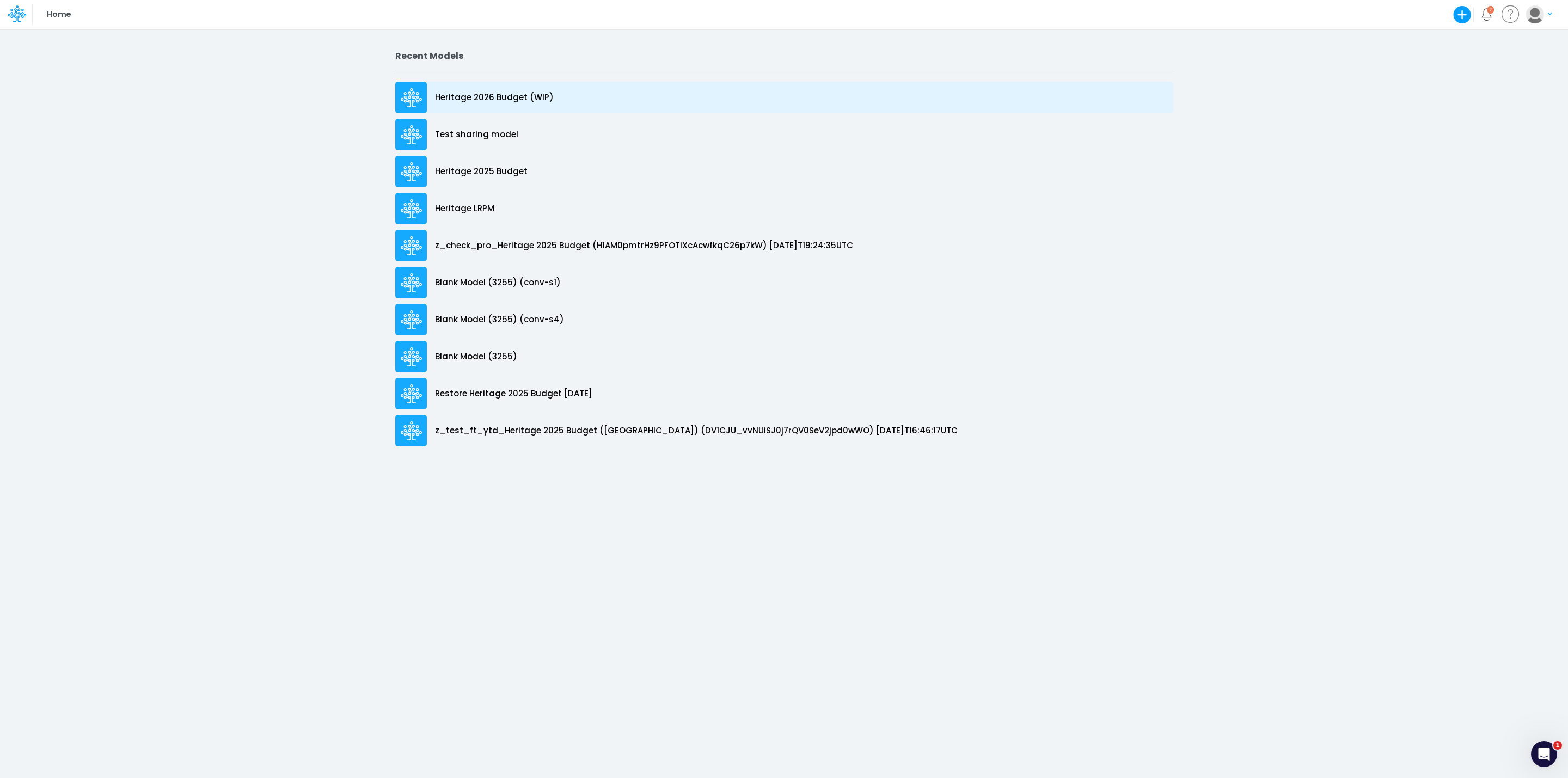
click at [521, 94] on p "Heritage 2026 Budget (WIP)" at bounding box center [494, 97] width 119 height 13
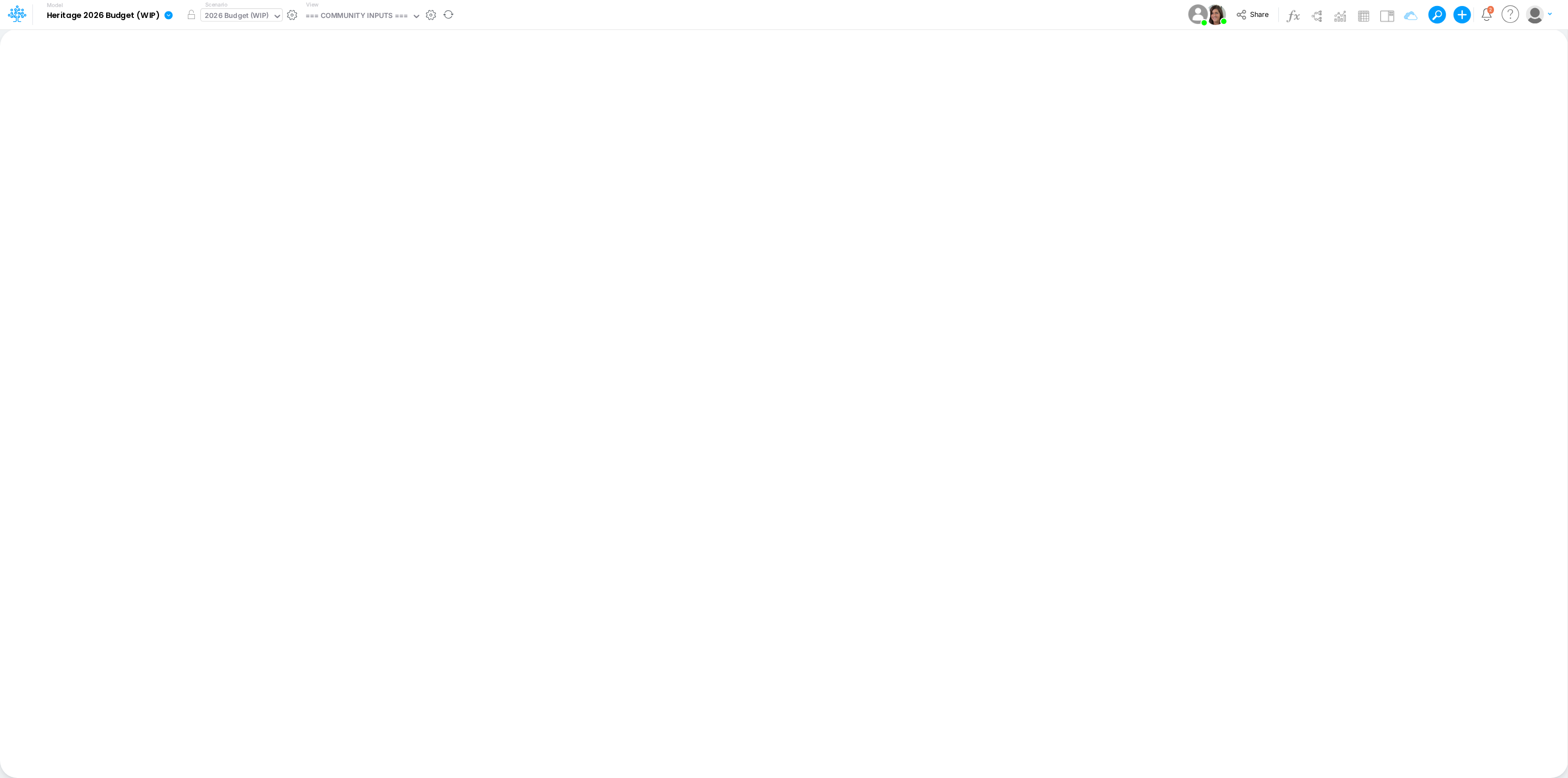
click at [243, 16] on div "2026 Budget (WIP)" at bounding box center [236, 16] width 64 height 13
click at [169, 13] on icon at bounding box center [168, 15] width 8 height 8
click at [206, 56] on button "Duplicate" at bounding box center [223, 60] width 116 height 17
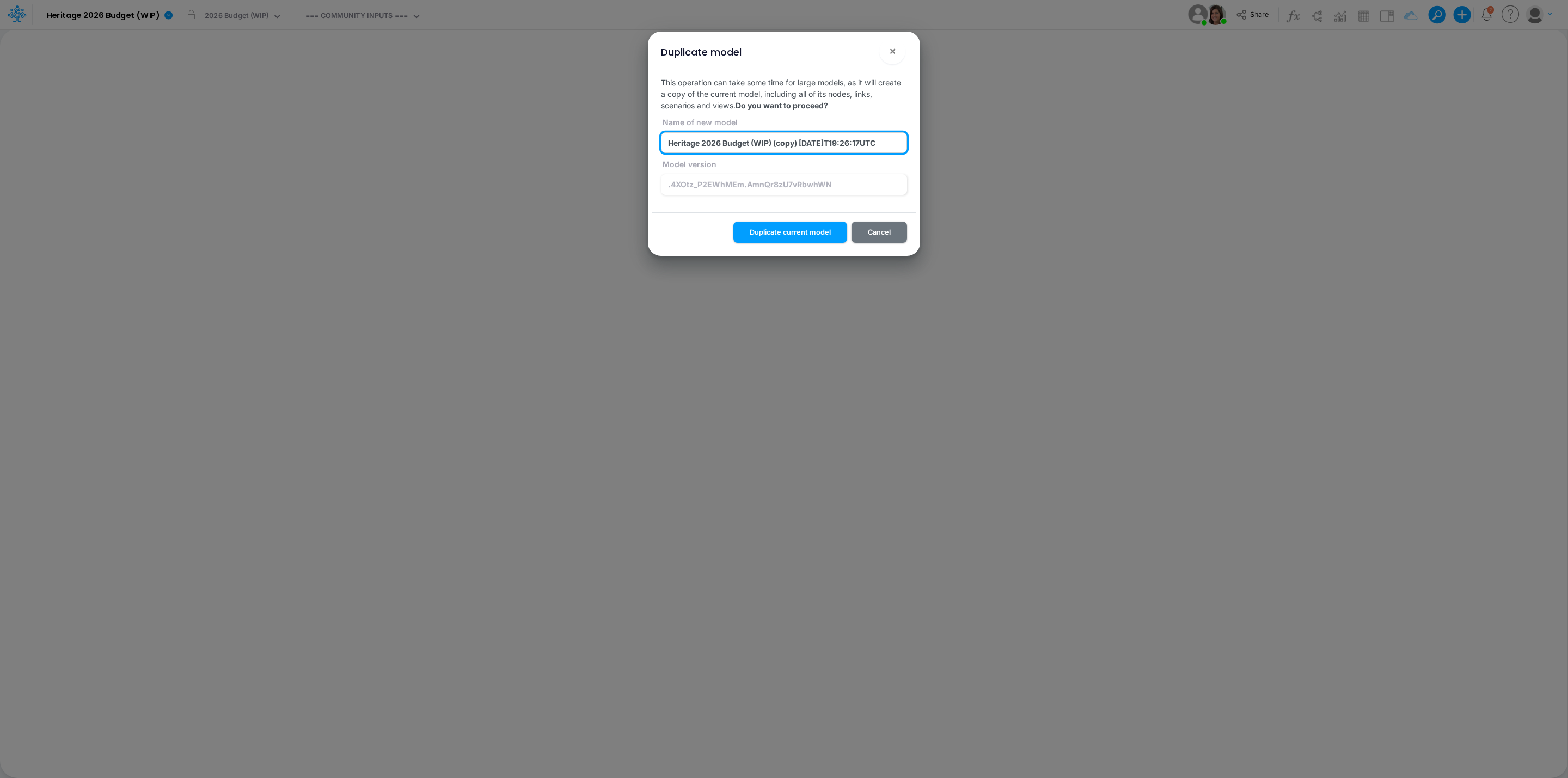
click at [773, 145] on input "Heritage 2026 Budget (WIP) (copy) 2025-09-03T19:26:17UTC" at bounding box center [784, 142] width 246 height 21
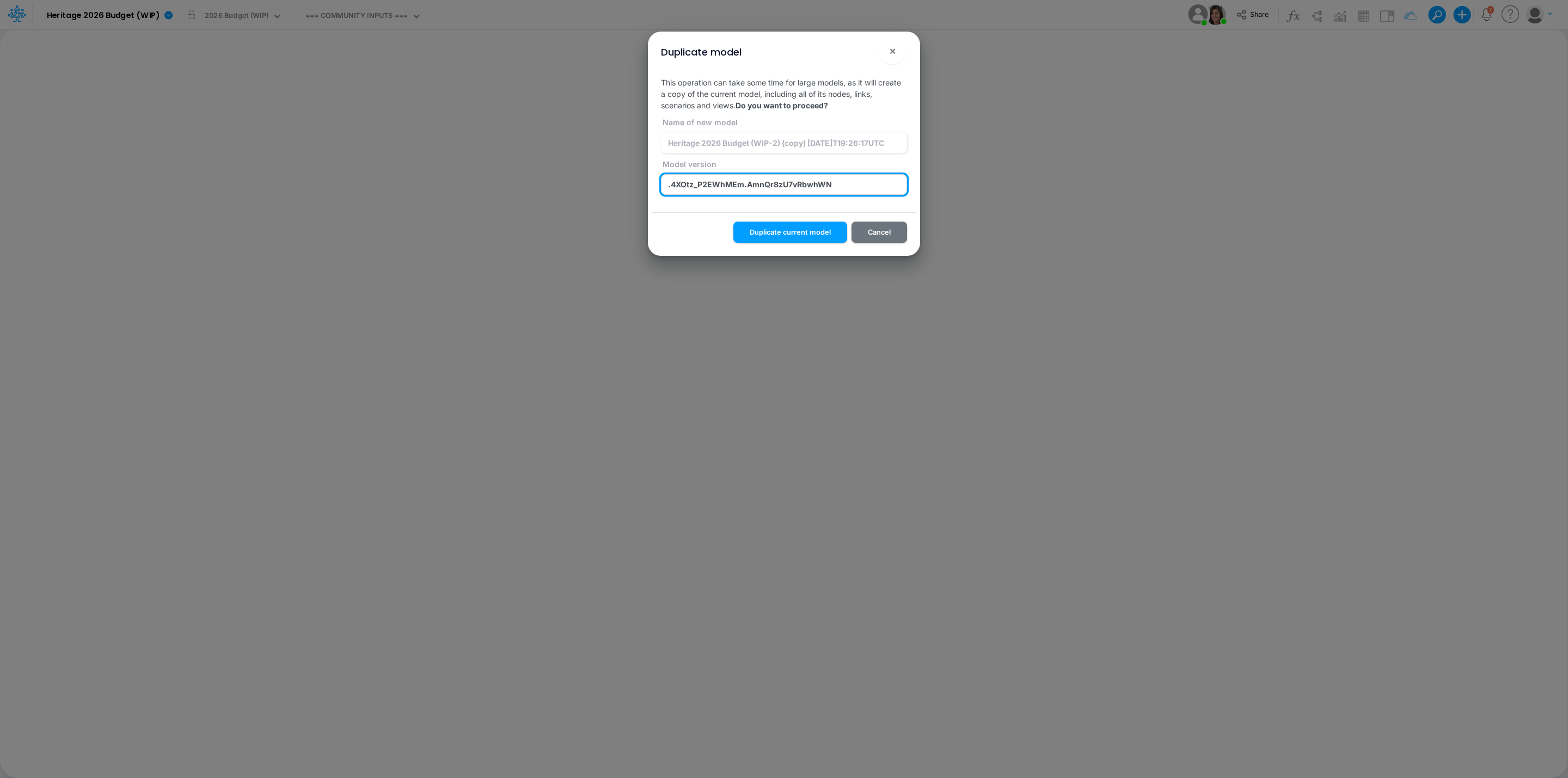
click at [856, 178] on input ".4XOtz_P2EWhMEm.AmnQr8zU7vRbwhWN" at bounding box center [784, 184] width 246 height 21
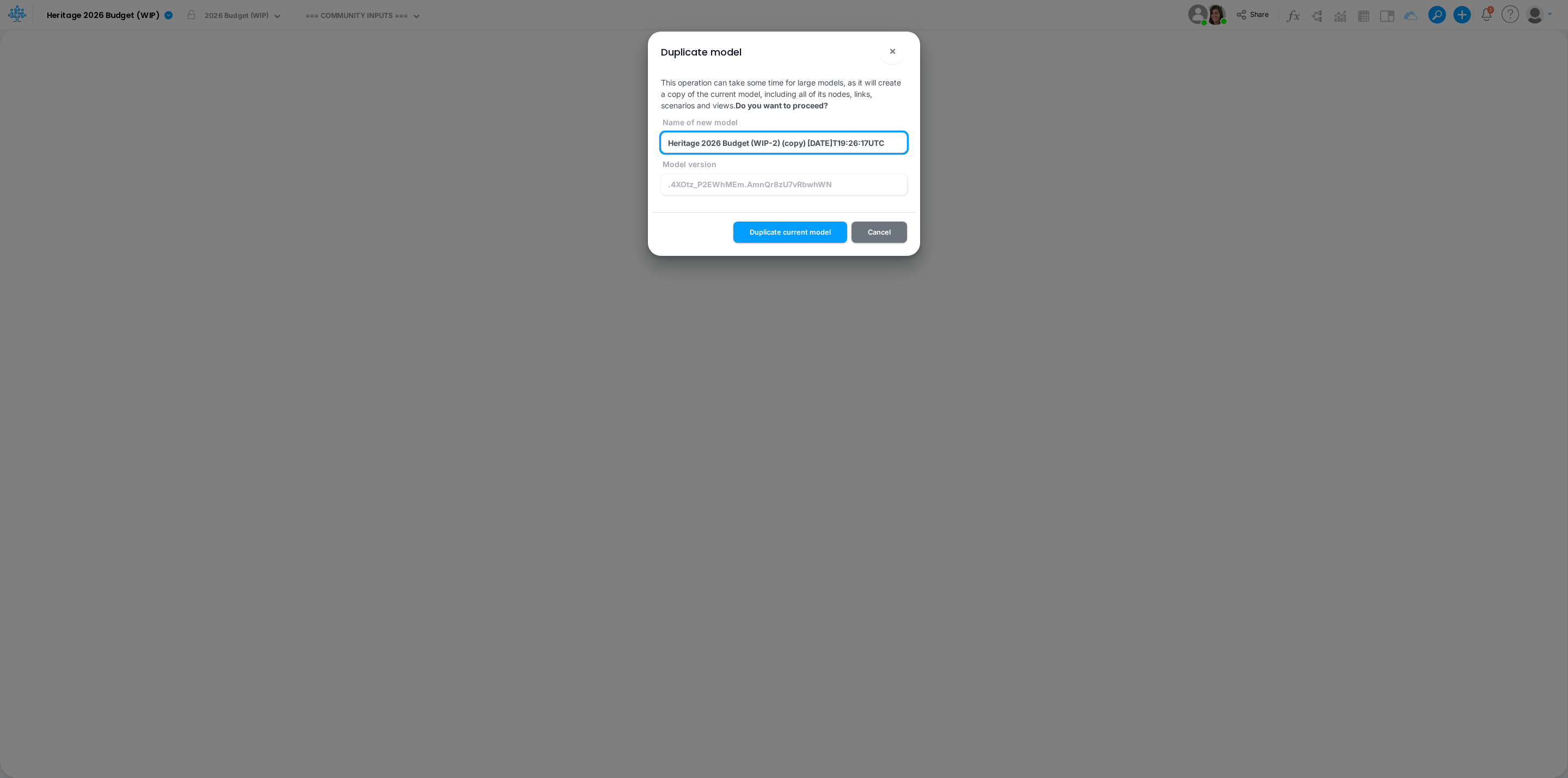
click at [796, 139] on input "Heritage 2026 Budget (WIP-2) (copy) 2025-09-03T19:26:17UTC" at bounding box center [784, 142] width 246 height 21
paste input ".4XOtz_P2EWhMEm.AmnQr8zU7vRbwhWN"
type input "Heritage 2026 Budget (WIP-2) (.4XOtz_P2EWhMEm.AmnQr8zU7vRbwhWN)"
click at [810, 234] on button "Duplicate current model" at bounding box center [790, 232] width 114 height 21
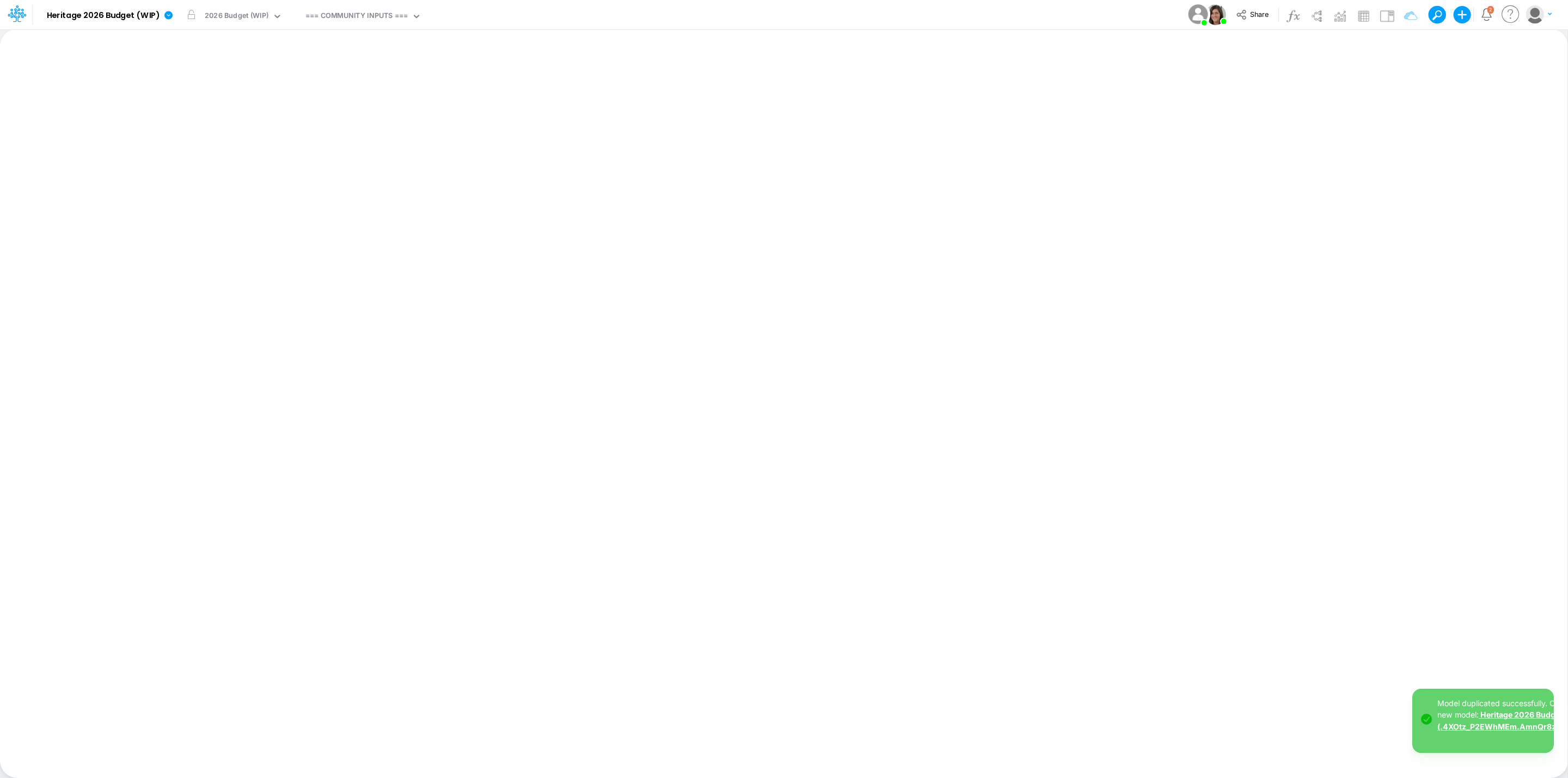
click at [1508, 715] on link "Heritage 2026 Budget (WIP-2) (.4XOtz_P2EWhMEm.AmnQr8zU7vRbwhWN)" at bounding box center [1522, 720] width 170 height 21
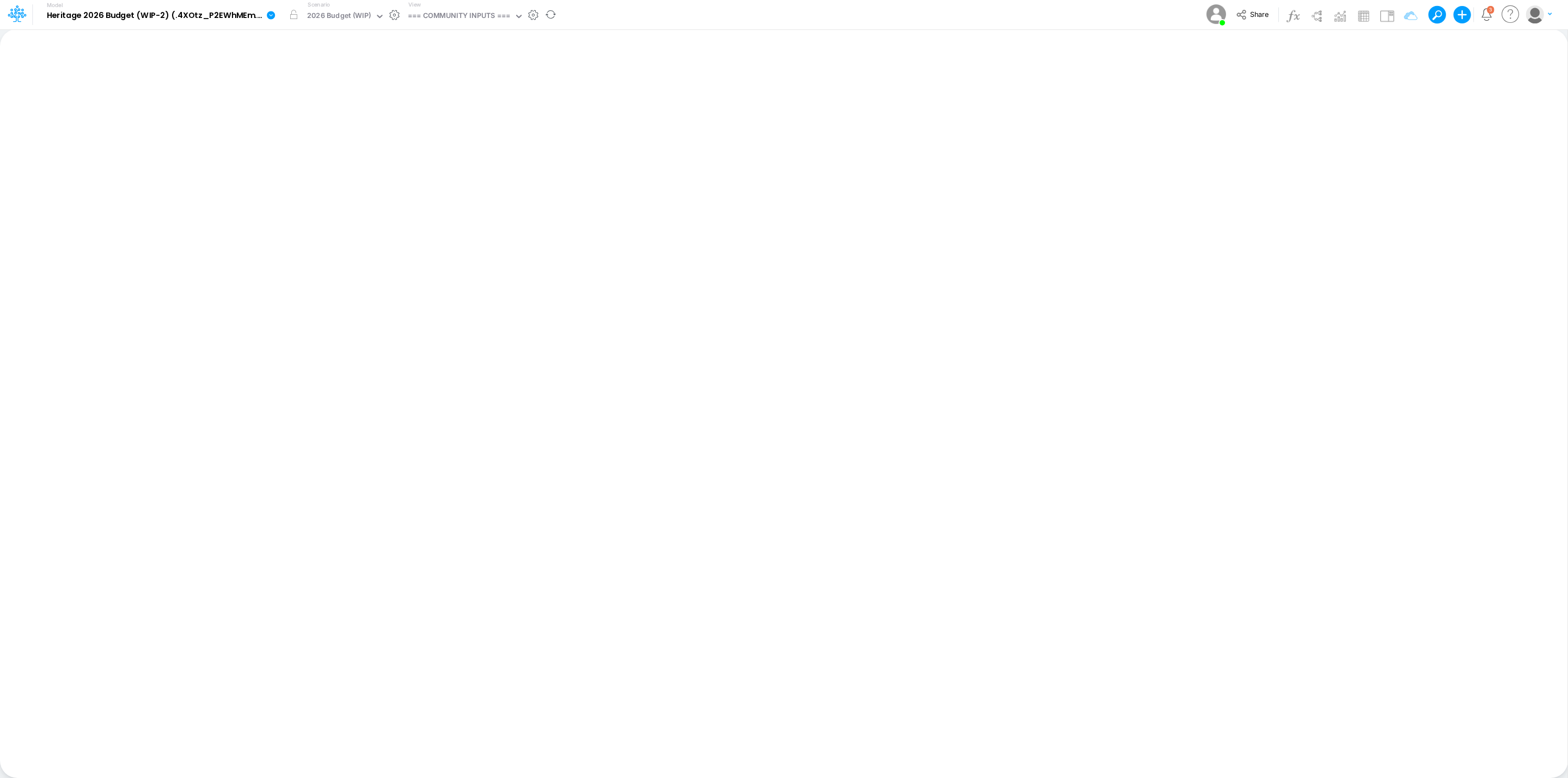
click at [273, 18] on icon at bounding box center [270, 15] width 8 height 8
click at [335, 44] on button "Edit model settings" at bounding box center [325, 44] width 116 height 17
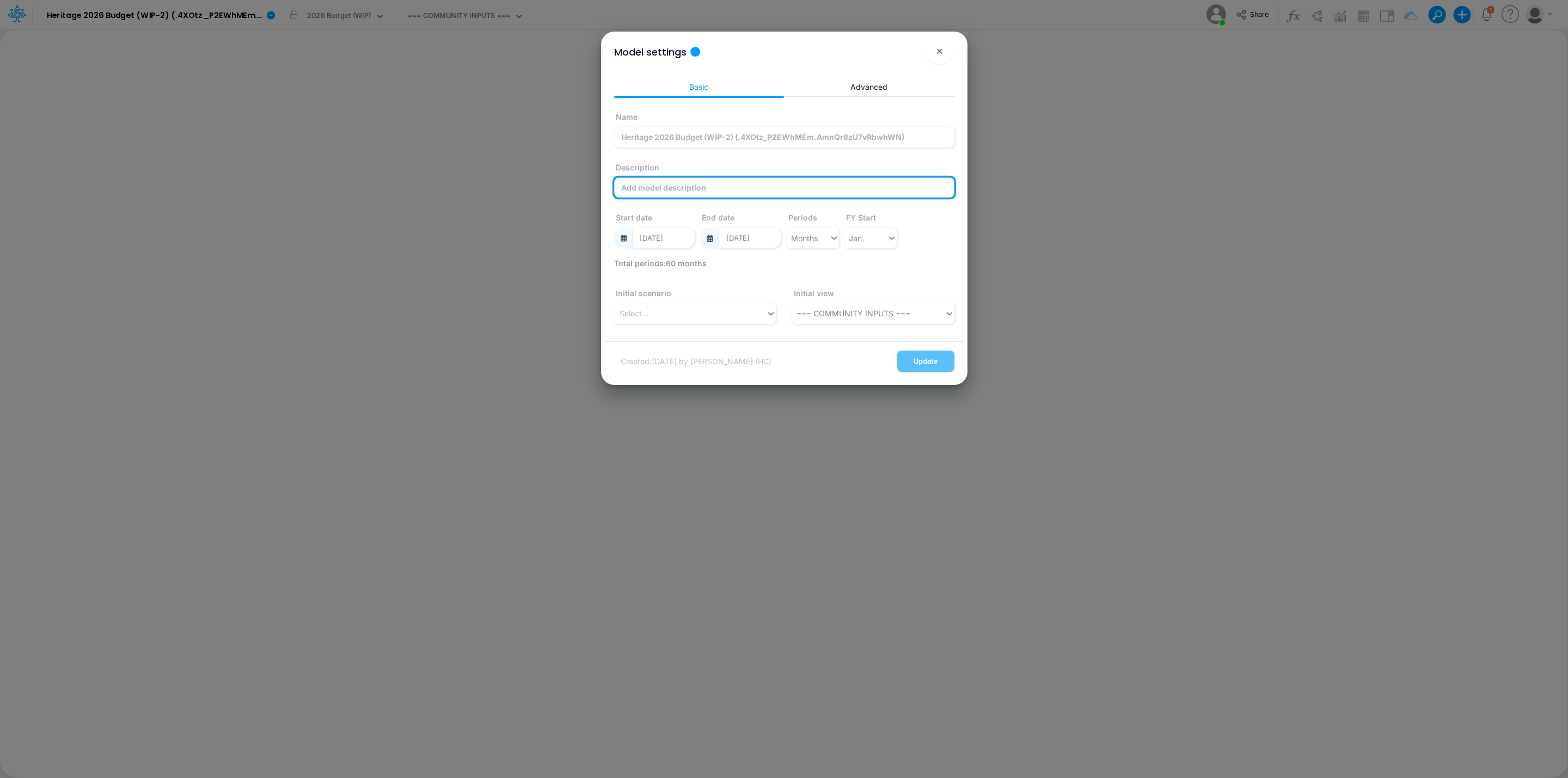
click at [752, 185] on input "Description" at bounding box center [784, 188] width 340 height 21
paste input "68962f4f79e84cfe0efd90f1"
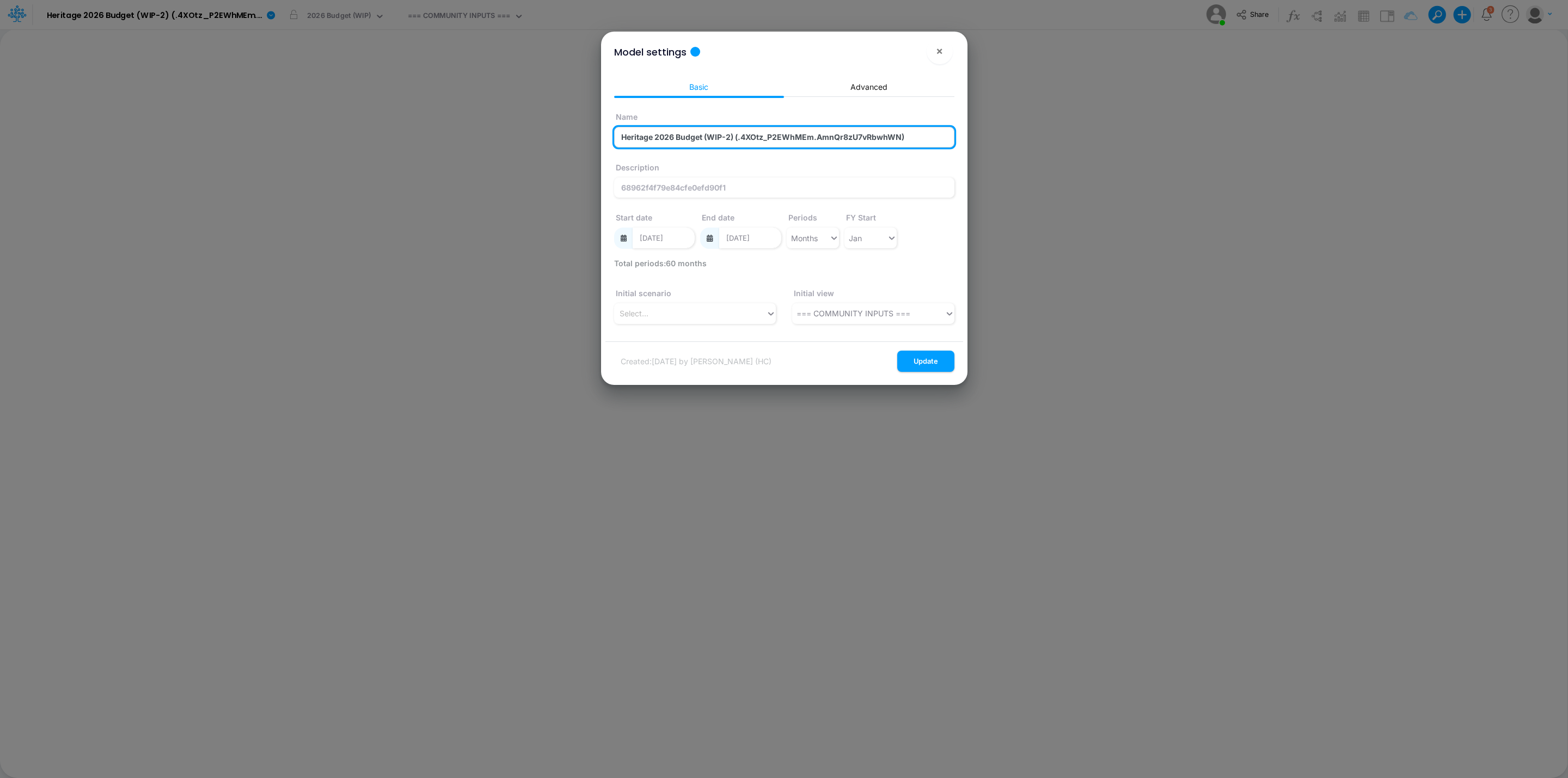
click at [757, 138] on input "Heritage 2026 Budget (WIP-2) (.4XOtz_P2EWhMEm.AmnQr8zU7vRbwhWN)" at bounding box center [784, 137] width 340 height 21
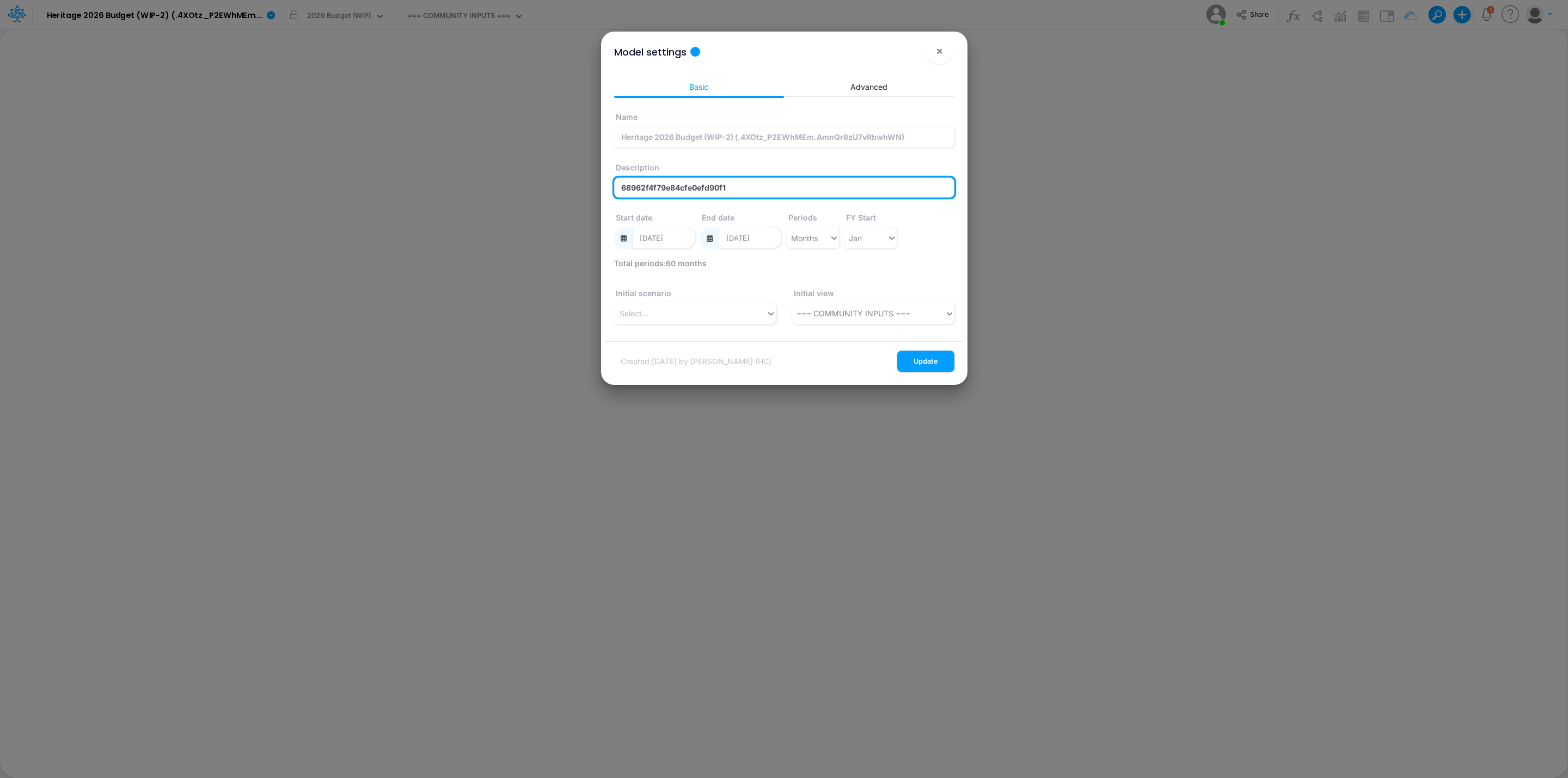
click at [791, 187] on input "68962f4f79e84cfe0efd90f1" at bounding box center [784, 188] width 340 height 21
paste input ".4XOtz_P2EWhMEm.AmnQr8zU7vRbwhWN"
type input "68962f4f79e84cfe0efd90f1 .4XOtz_P2EWhMEm.AmnQr8zU7vRbwhWN"
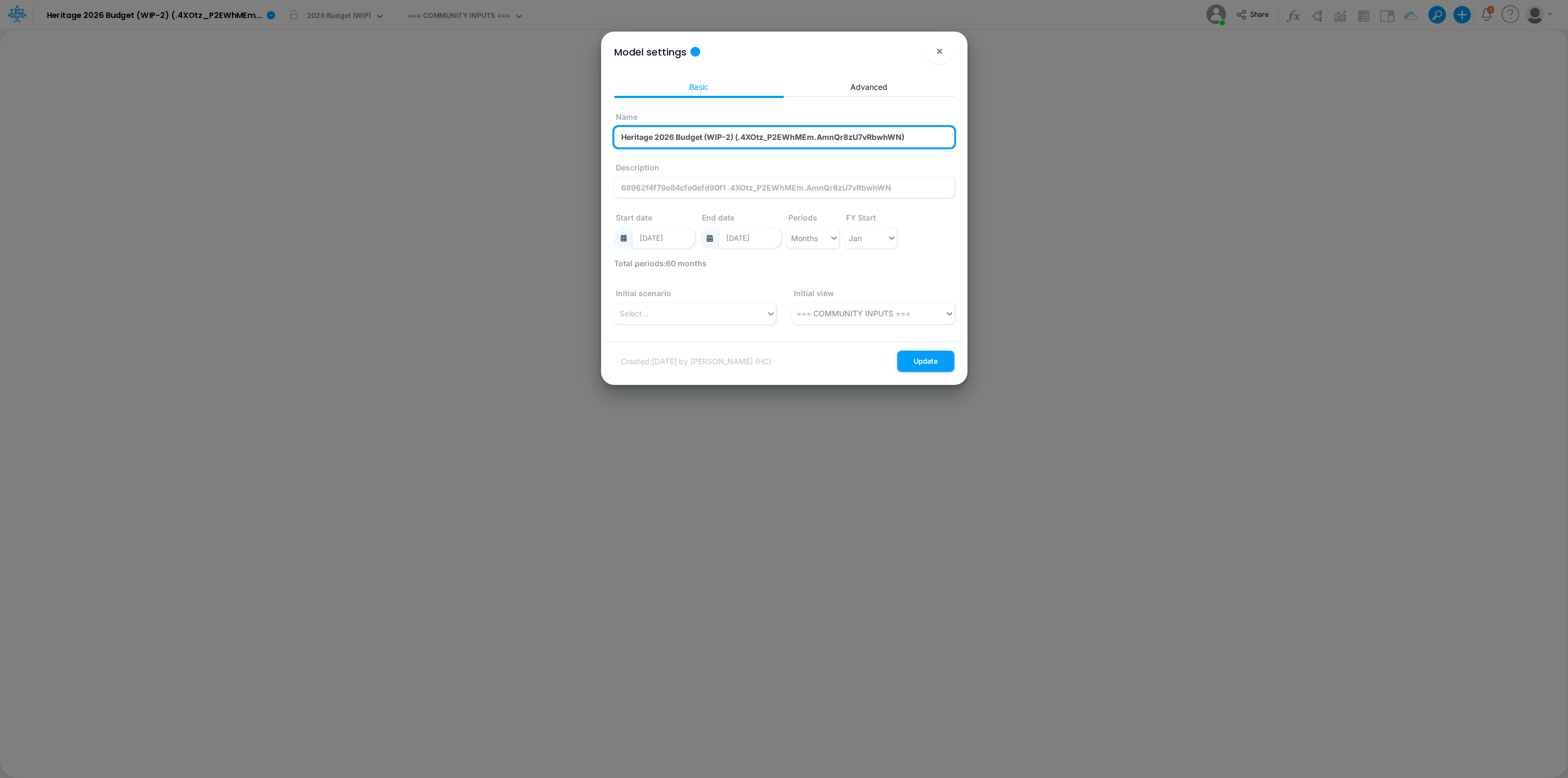
click at [753, 139] on input "Heritage 2026 Budget (WIP-2) (.4XOtz_P2EWhMEm.AmnQr8zU7vRbwhWN)" at bounding box center [784, 137] width 340 height 21
type input "Heritage 2026 Budget (WIP-2)"
drag, startPoint x: 944, startPoint y: 362, endPoint x: 962, endPoint y: 329, distance: 37.6
click at [944, 362] on button "Update" at bounding box center [926, 361] width 57 height 21
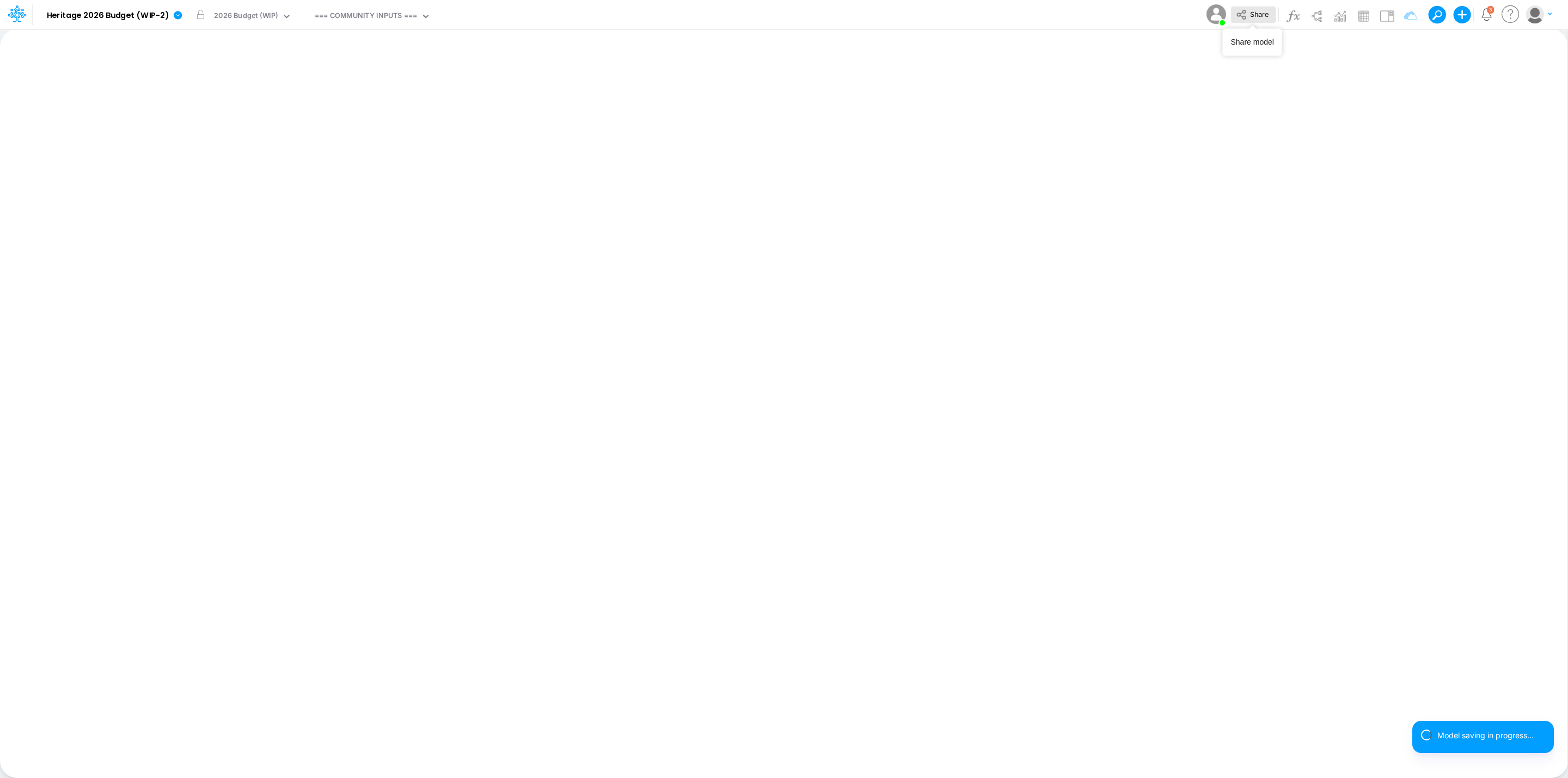
click at [1260, 15] on span "Share" at bounding box center [1259, 13] width 18 height 8
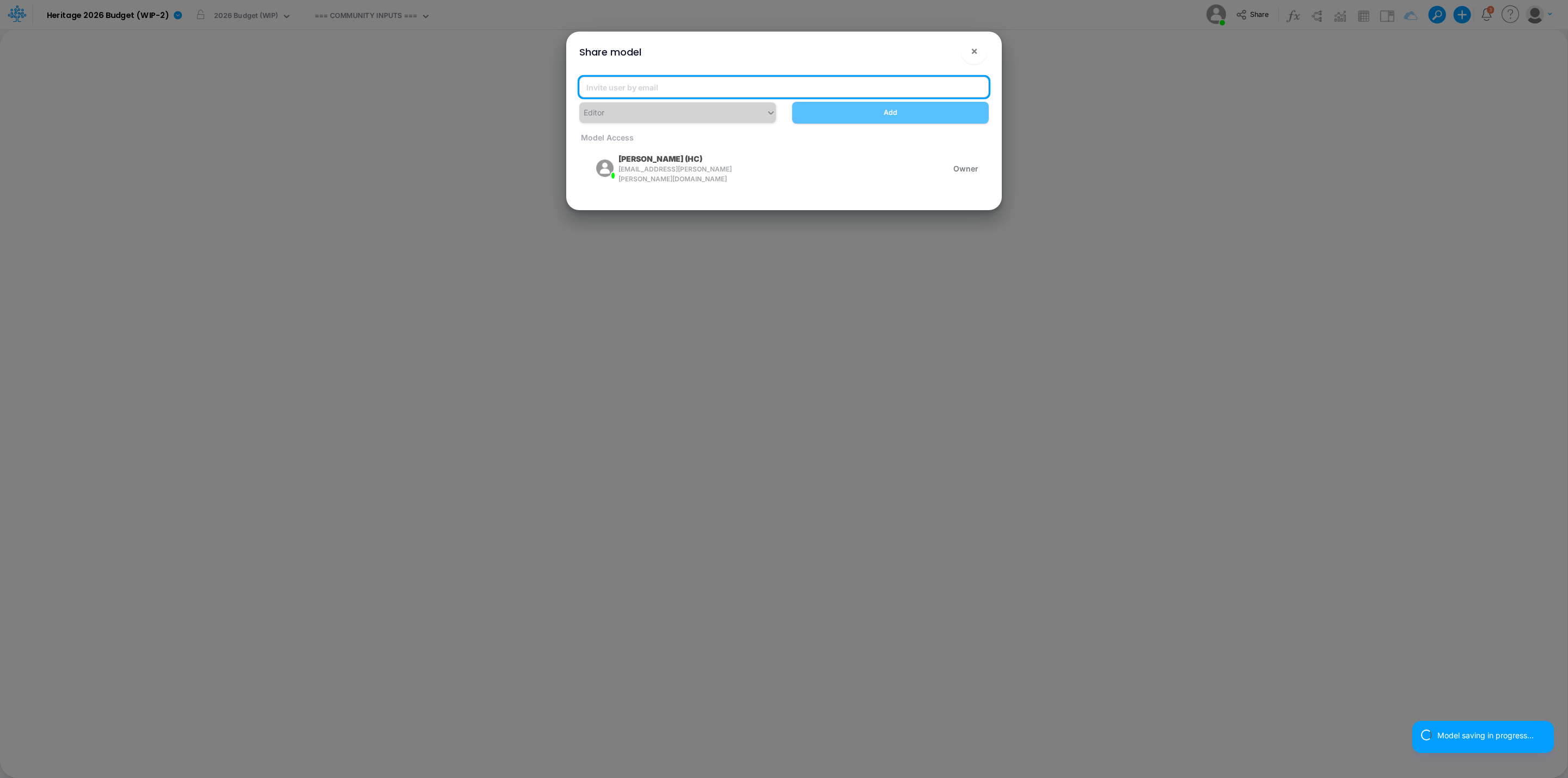
click at [831, 80] on input "email" at bounding box center [784, 87] width 410 height 21
type input "carissa.castro+hc@logica.cloud"
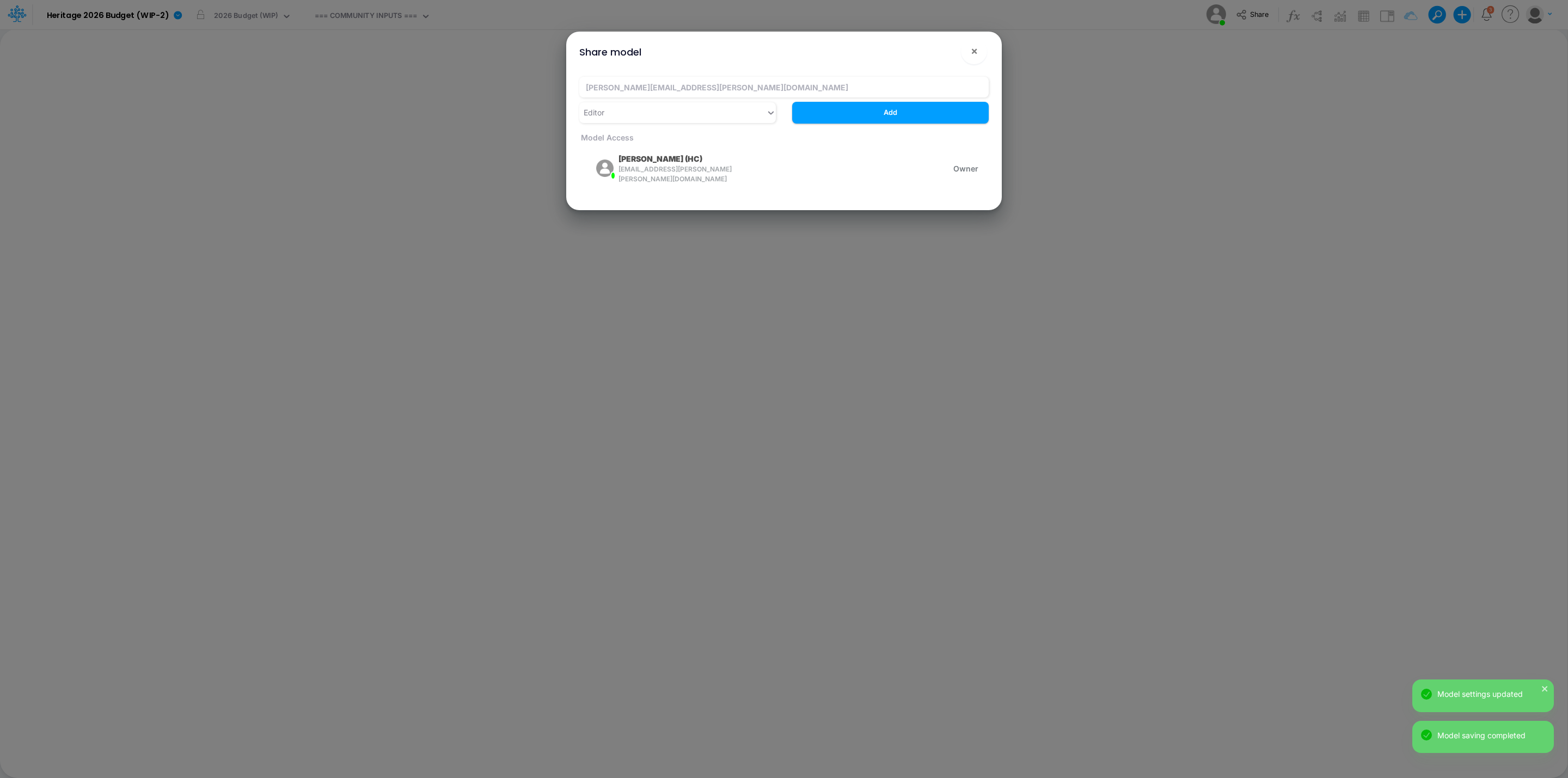
click at [881, 66] on div "Share model ×" at bounding box center [783, 50] width 427 height 37
click at [890, 106] on button "Add" at bounding box center [890, 112] width 197 height 21
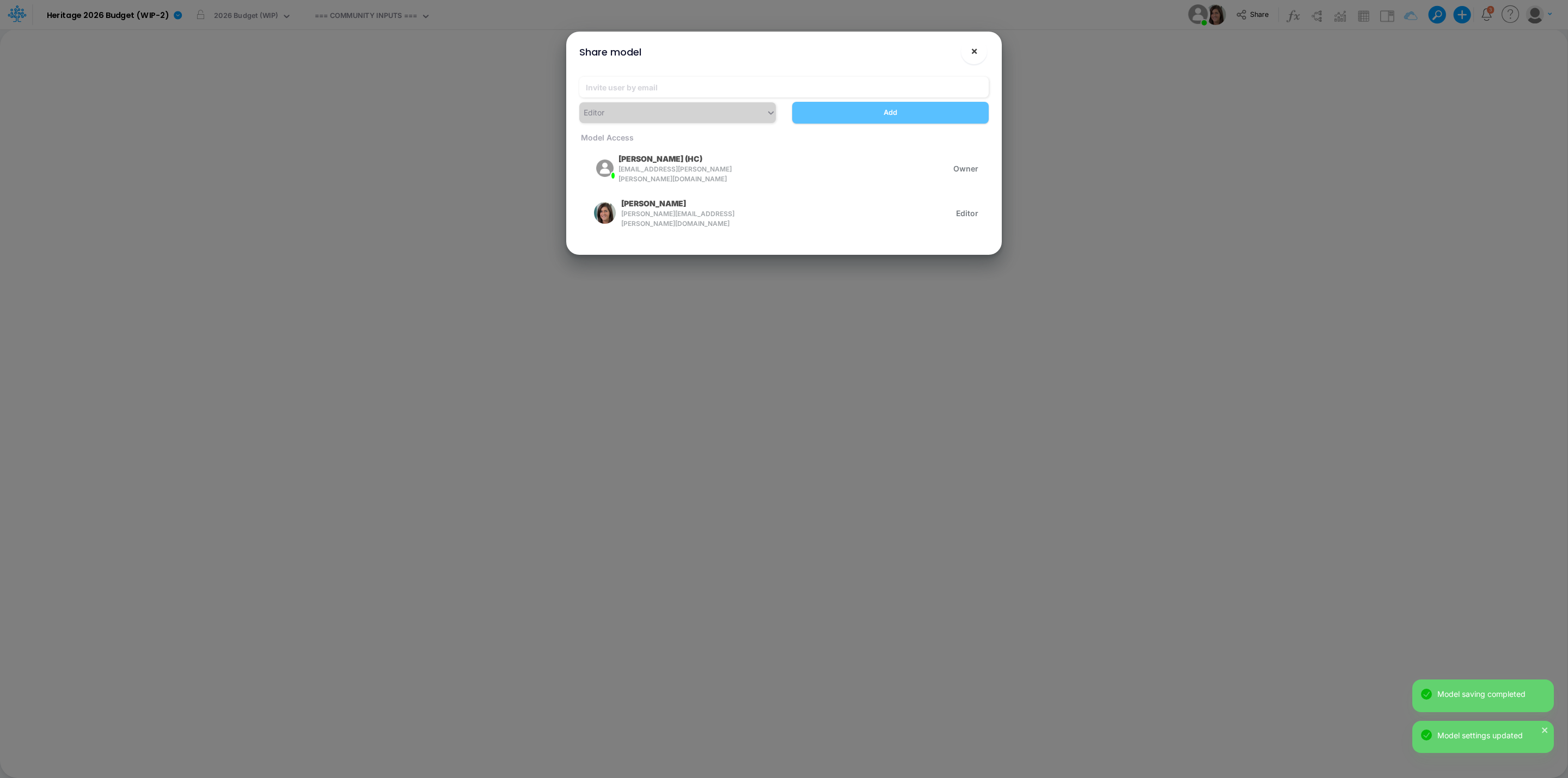
click at [973, 49] on span "×" at bounding box center [975, 50] width 7 height 13
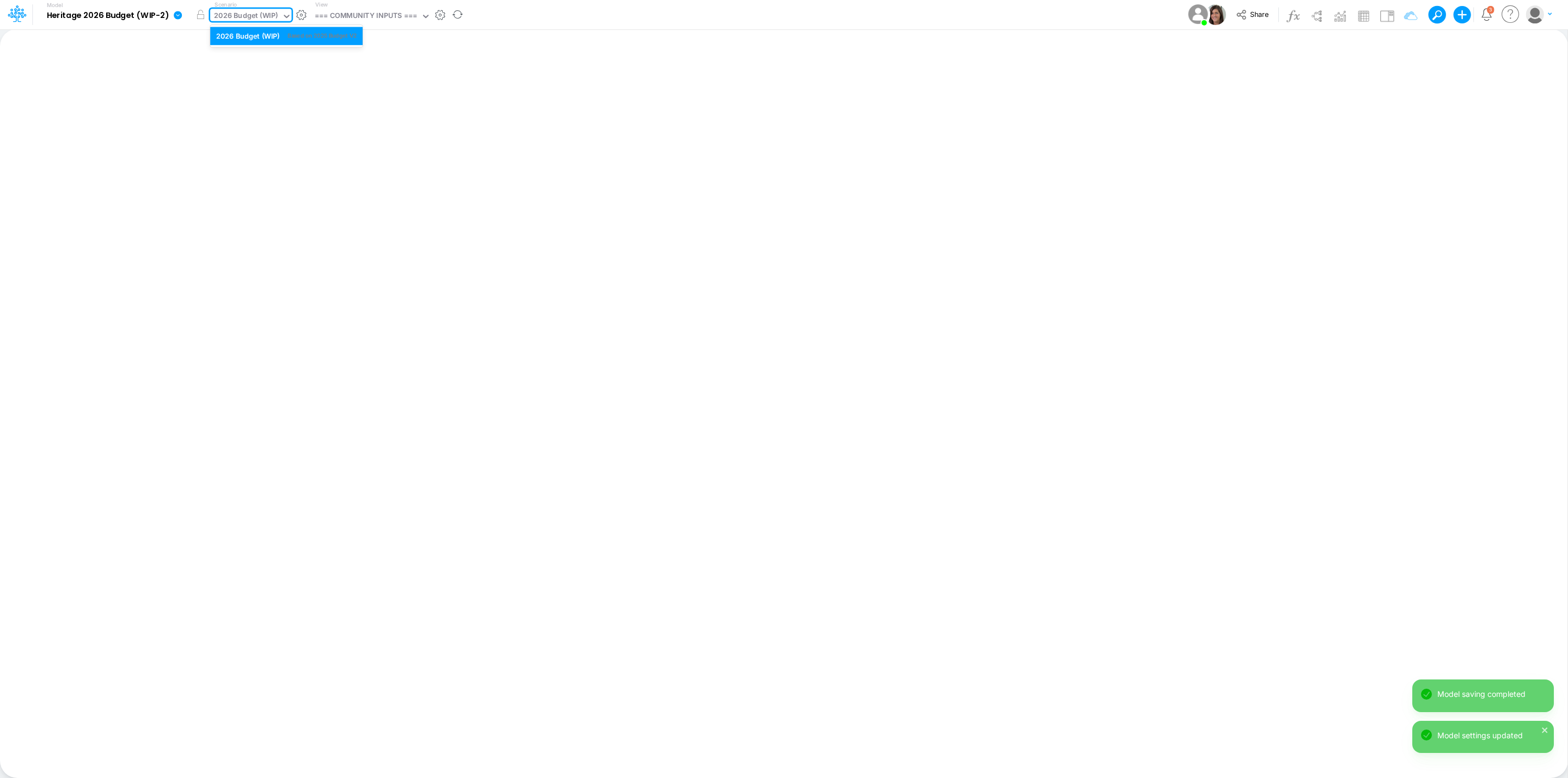
click at [262, 15] on div "2026 Budget (WIP)" at bounding box center [246, 16] width 64 height 13
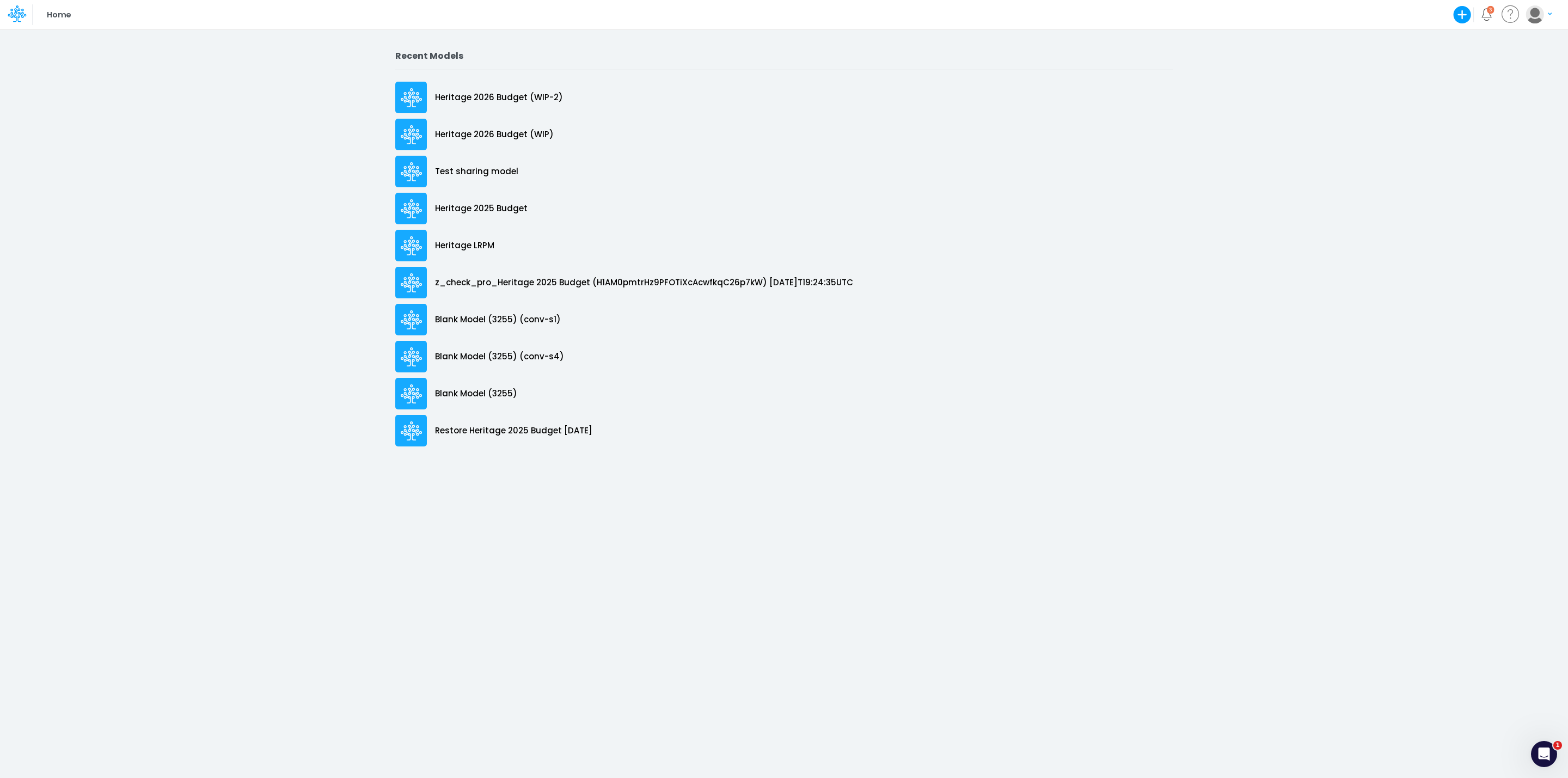
click at [1461, 15] on icon "button" at bounding box center [1463, 15] width 18 height 18
click at [1404, 61] on button "Blank Model" at bounding box center [1372, 58] width 201 height 17
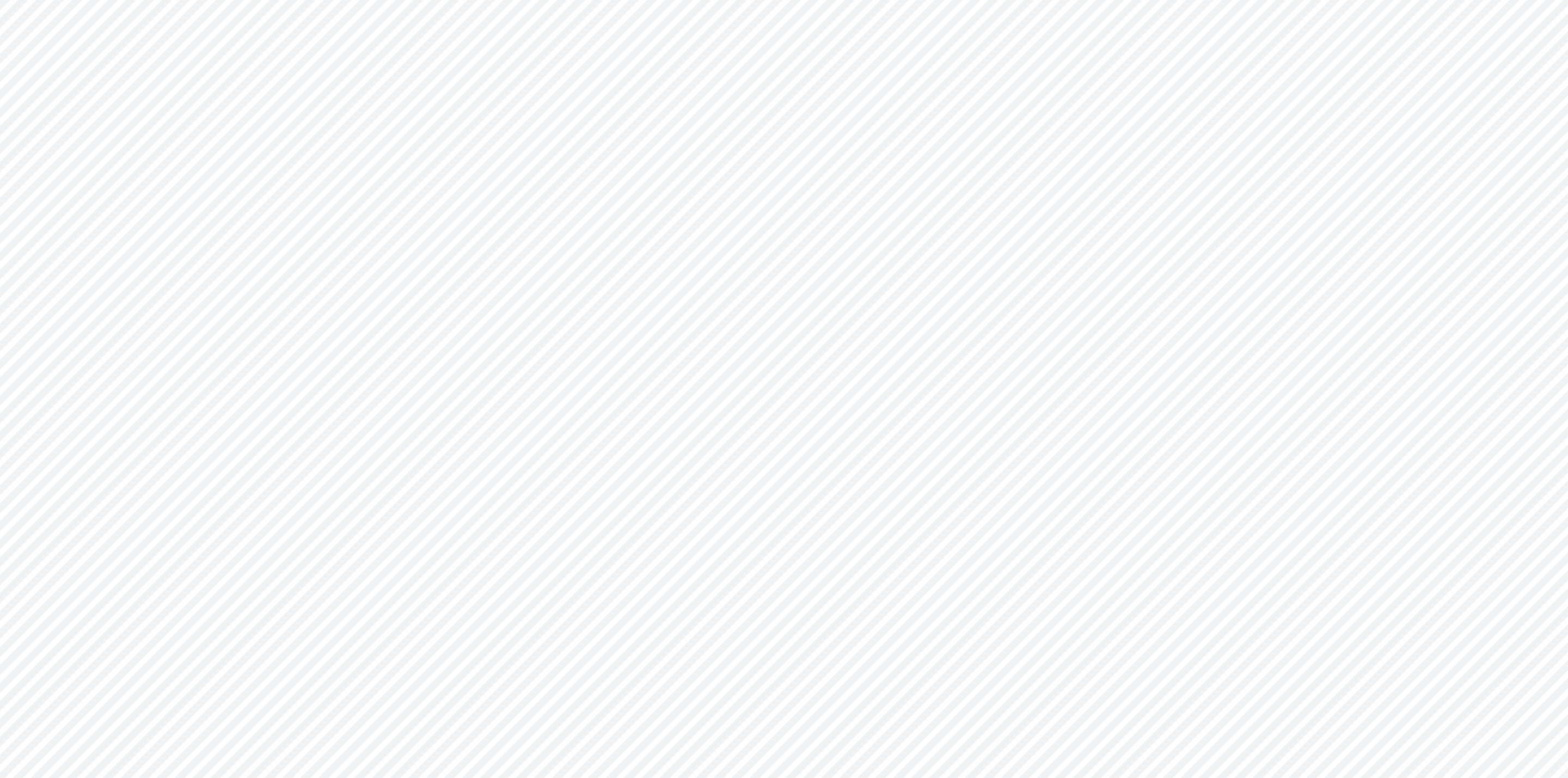
type input "0"
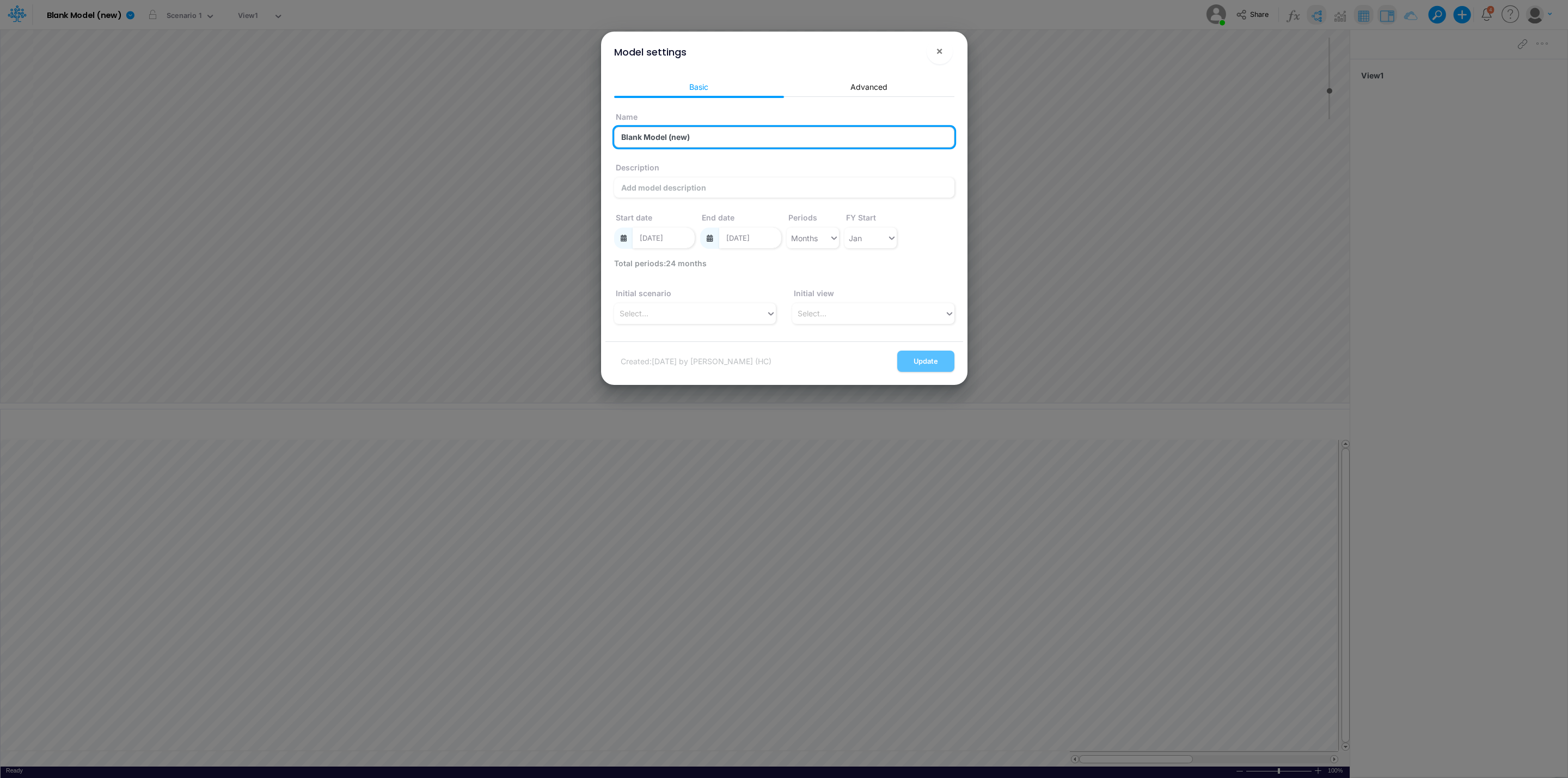
click at [650, 142] on input "Blank Model (new)" at bounding box center [784, 137] width 340 height 21
click at [649, 142] on input "Blank Model (new)" at bounding box center [784, 137] width 340 height 21
drag, startPoint x: 649, startPoint y: 142, endPoint x: 644, endPoint y: 136, distance: 7.8
click at [648, 142] on input "Blank Model (new)" at bounding box center [784, 137] width 340 height 21
type input "Test Self Contained Model"
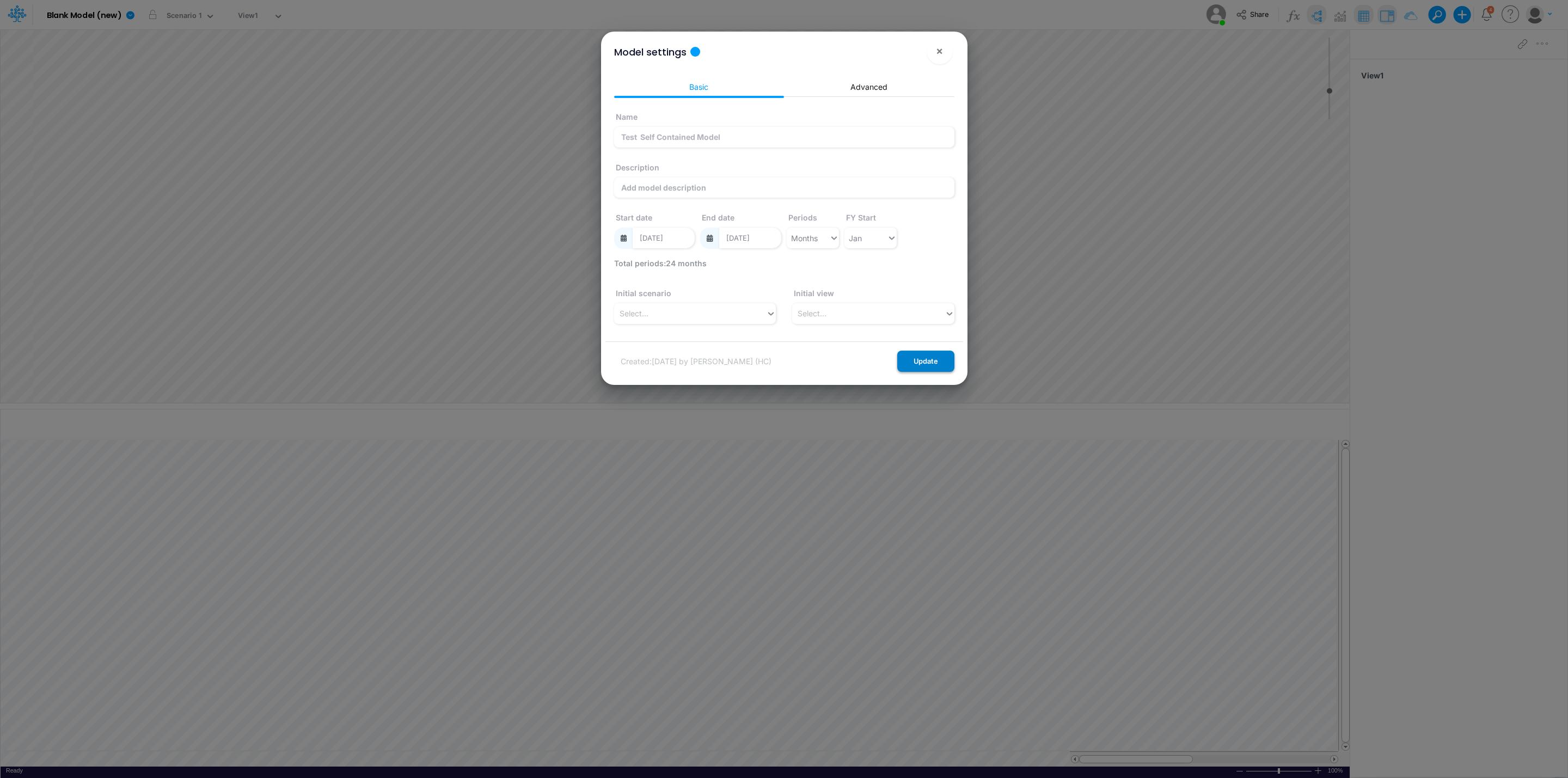
click at [938, 360] on button "Update" at bounding box center [926, 361] width 57 height 21
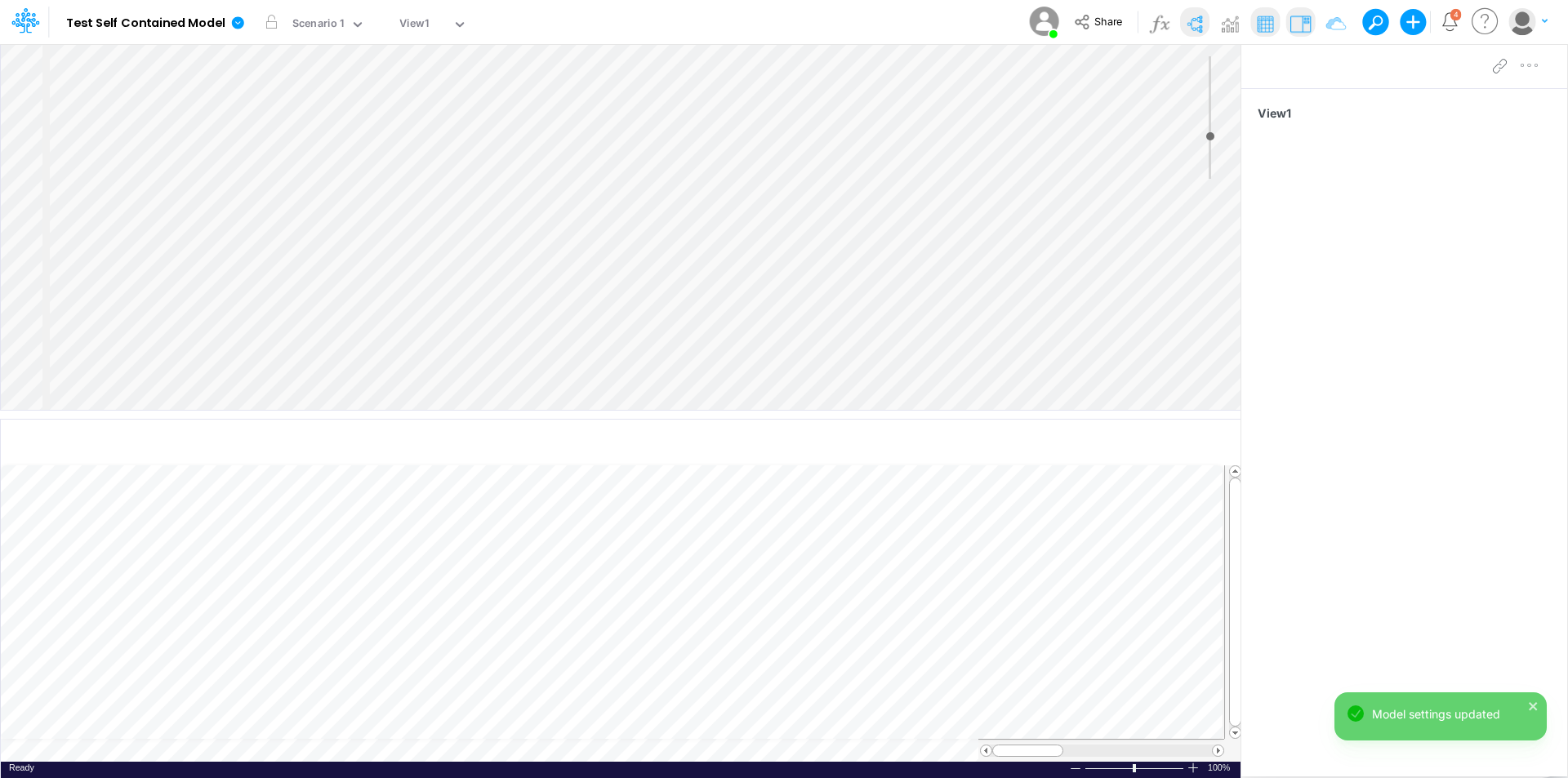
click at [102, 120] on div "Insert node Component Variable Constant Group Addition Subtraction Multiplicati…" at bounding box center [621, 226] width 1240 height 366
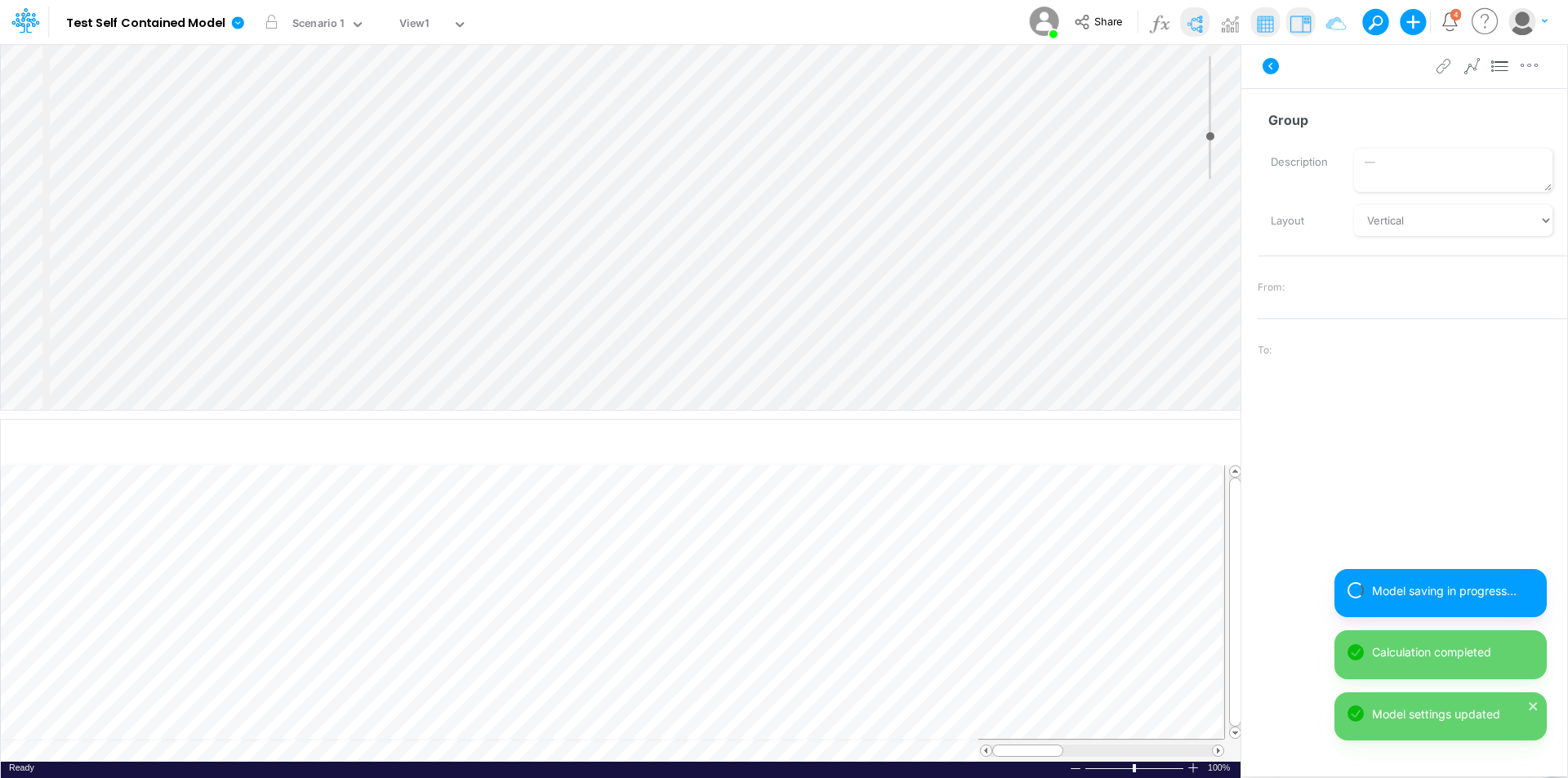
click at [110, 70] on div "Insert node Component Variable Constant Group Addition Subtraction Multiplicati…" at bounding box center [621, 226] width 1240 height 366
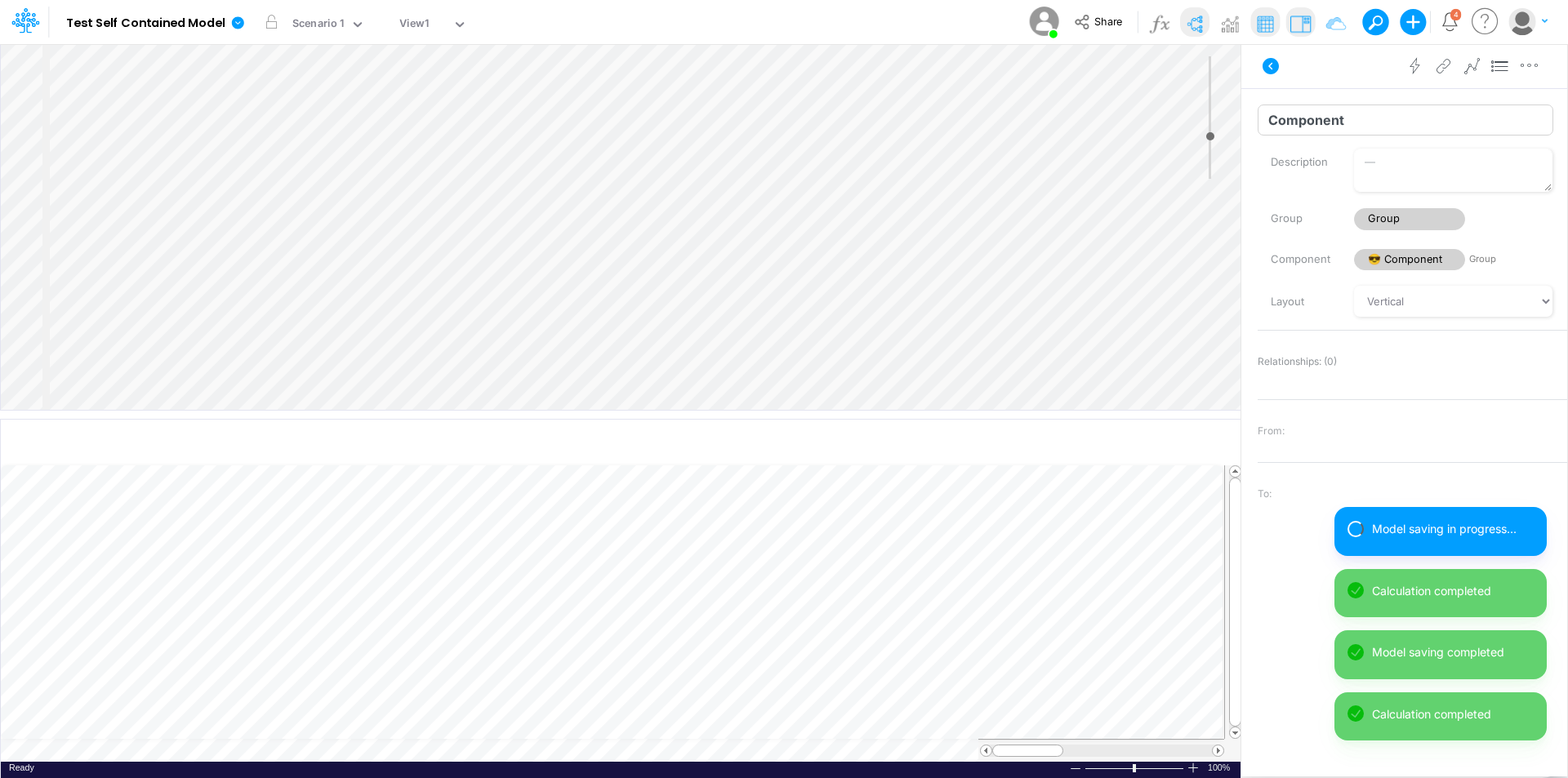
click at [1323, 115] on input "Component" at bounding box center [1405, 120] width 296 height 31
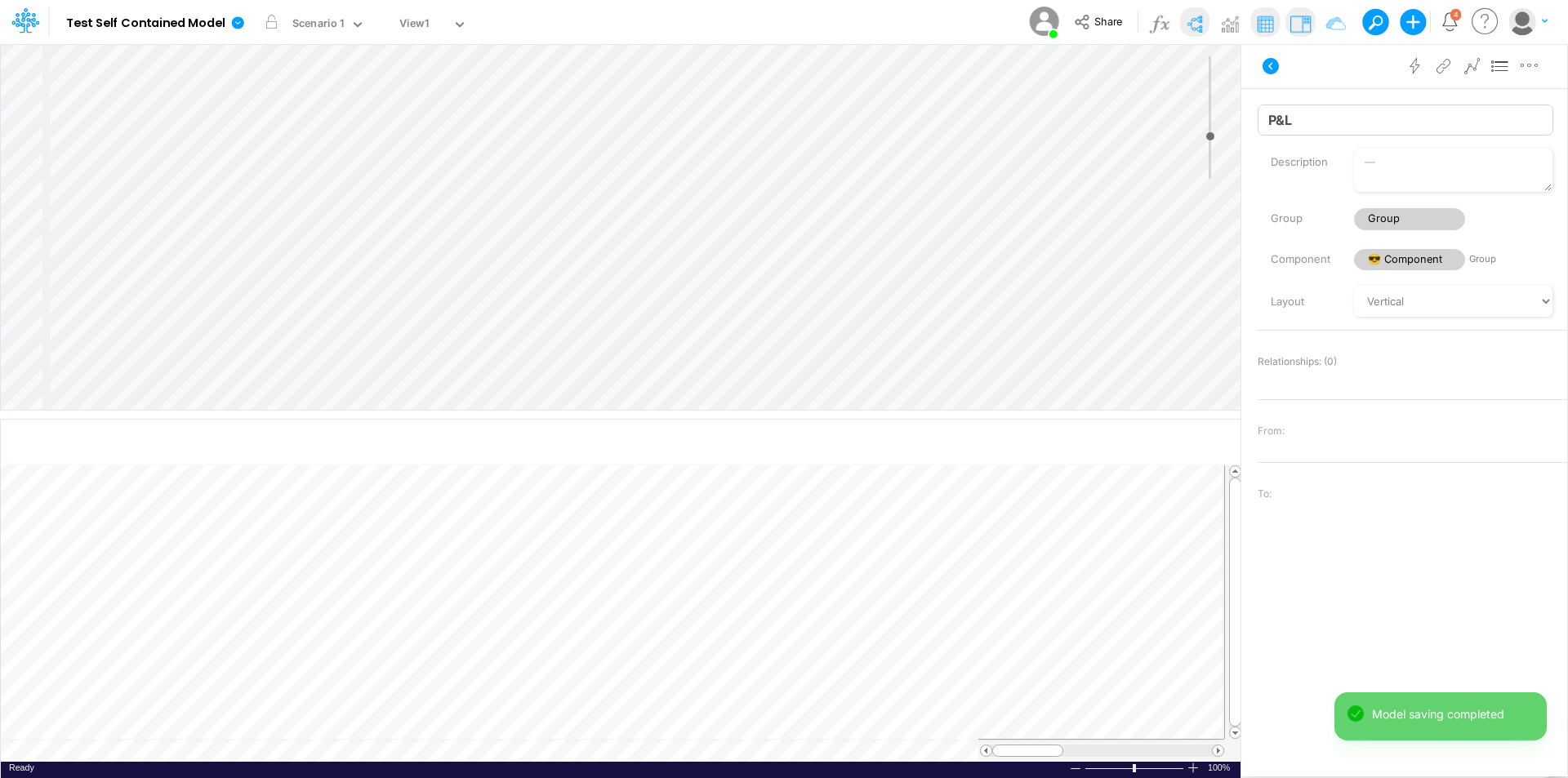
type input "P&L"
click at [129, 92] on div "Insert node Variable Constant Group Addition Subtraction Multiplication Divisio…" at bounding box center [621, 226] width 1240 height 366
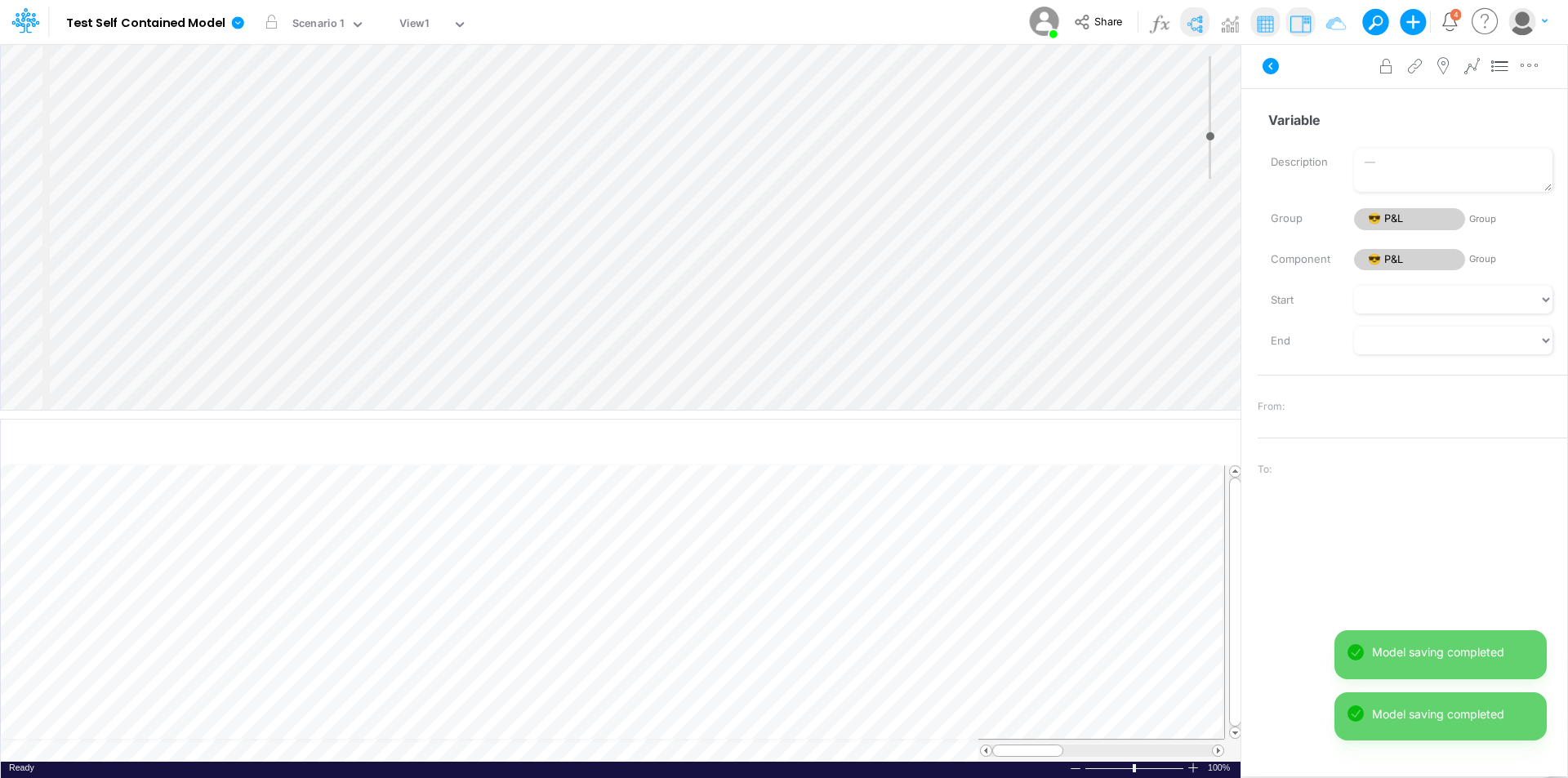
click at [188, 110] on div "Insert child node Variable Constant Group Addition Subtraction Multiplication D…" at bounding box center [621, 226] width 1240 height 366
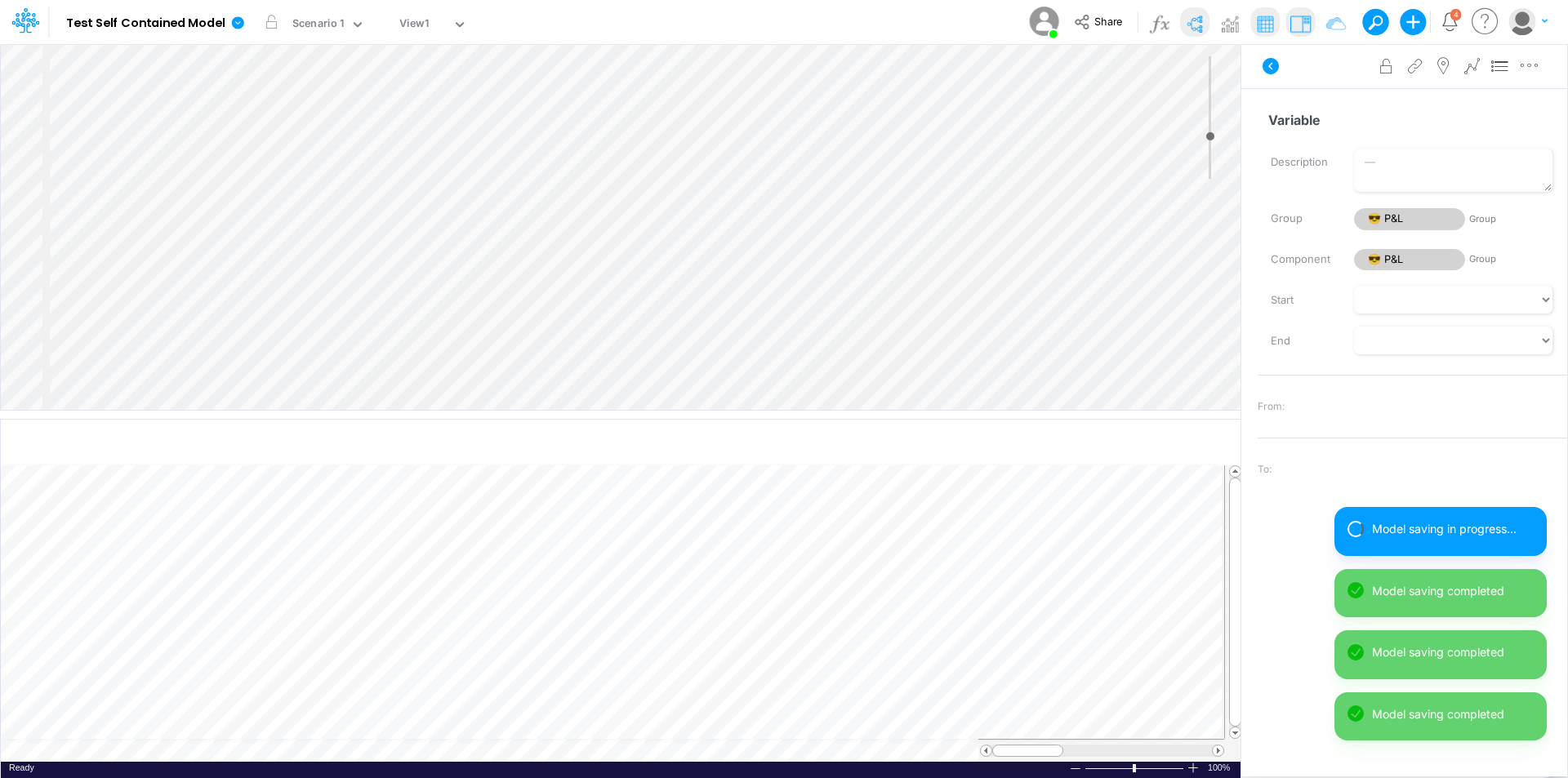
click at [196, 123] on div "Insert child node Variable Constant Group Addition Subtraction Multiplication D…" at bounding box center [621, 226] width 1240 height 366
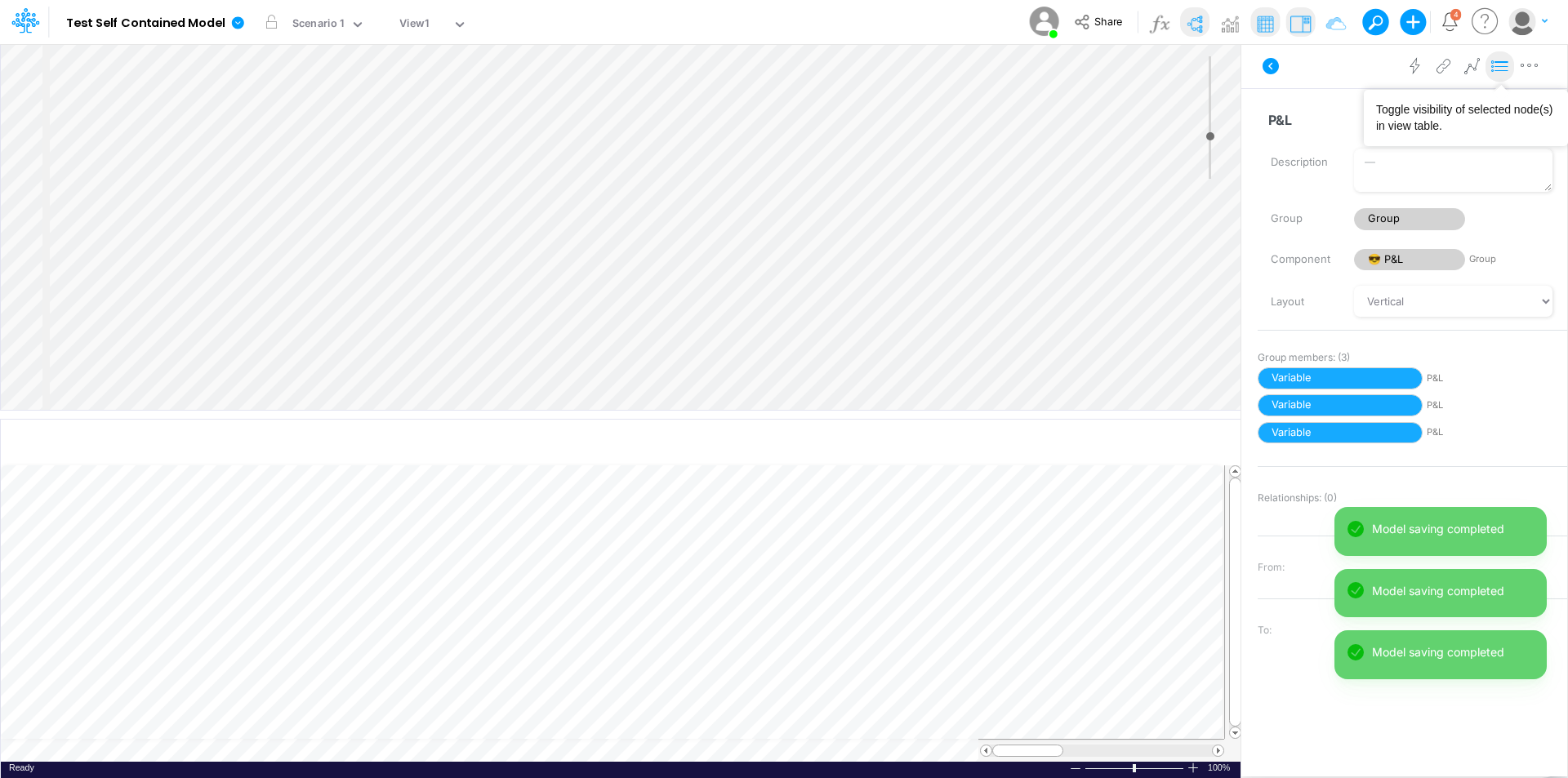
click at [1504, 69] on icon at bounding box center [1500, 67] width 25 height 17
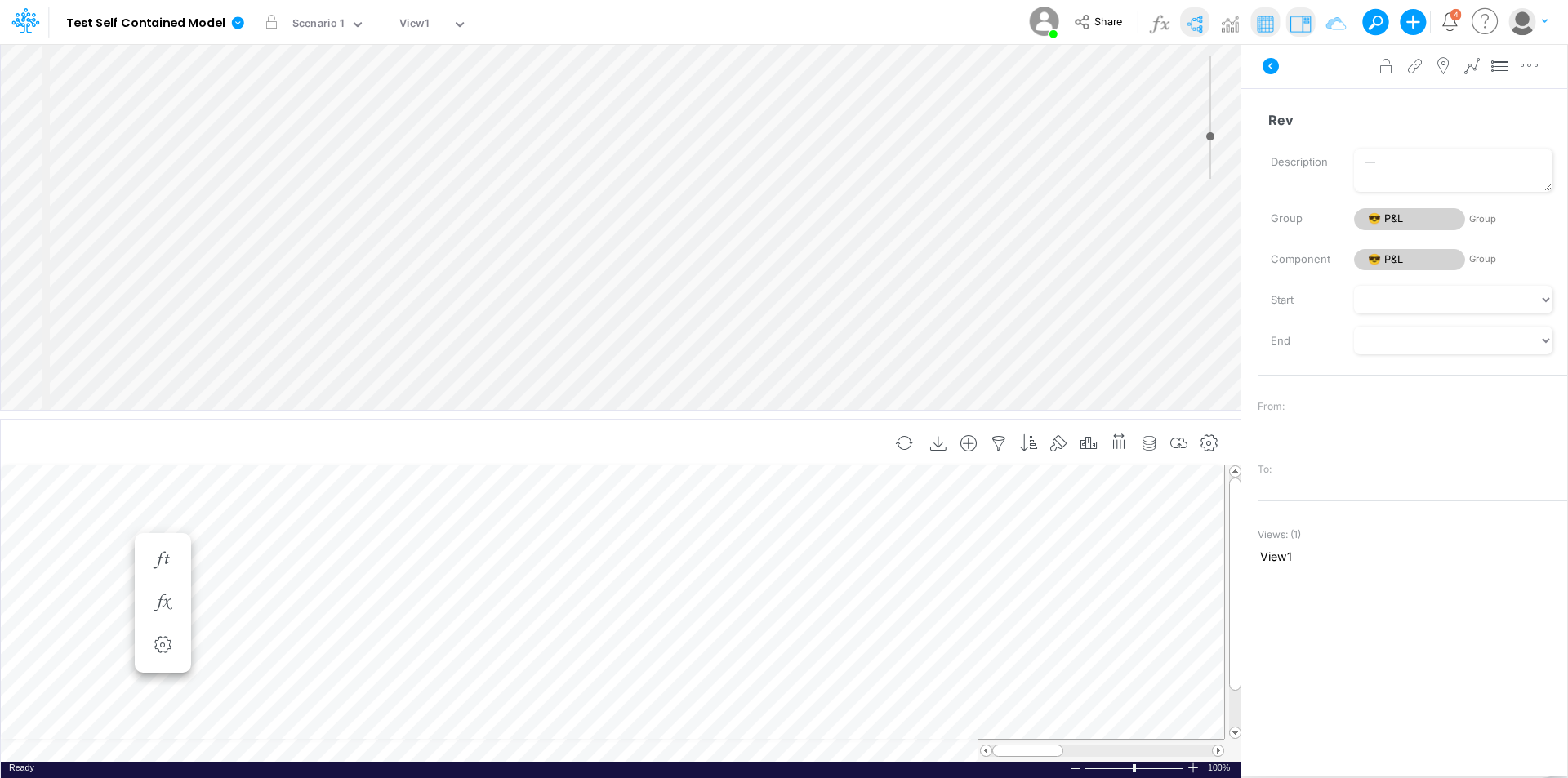
type input "Rev"
type input "Exp"
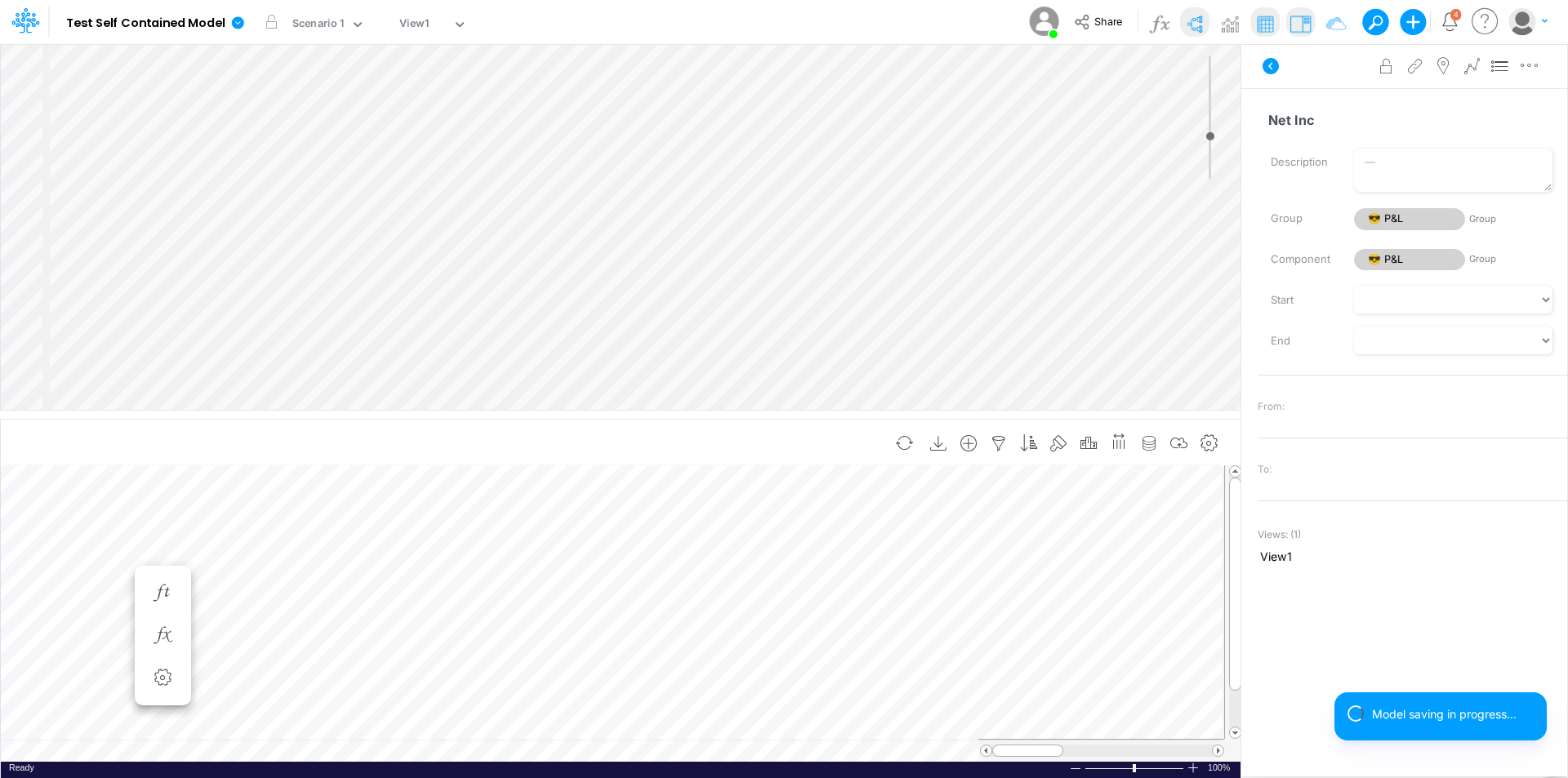
type input "Net Inc"
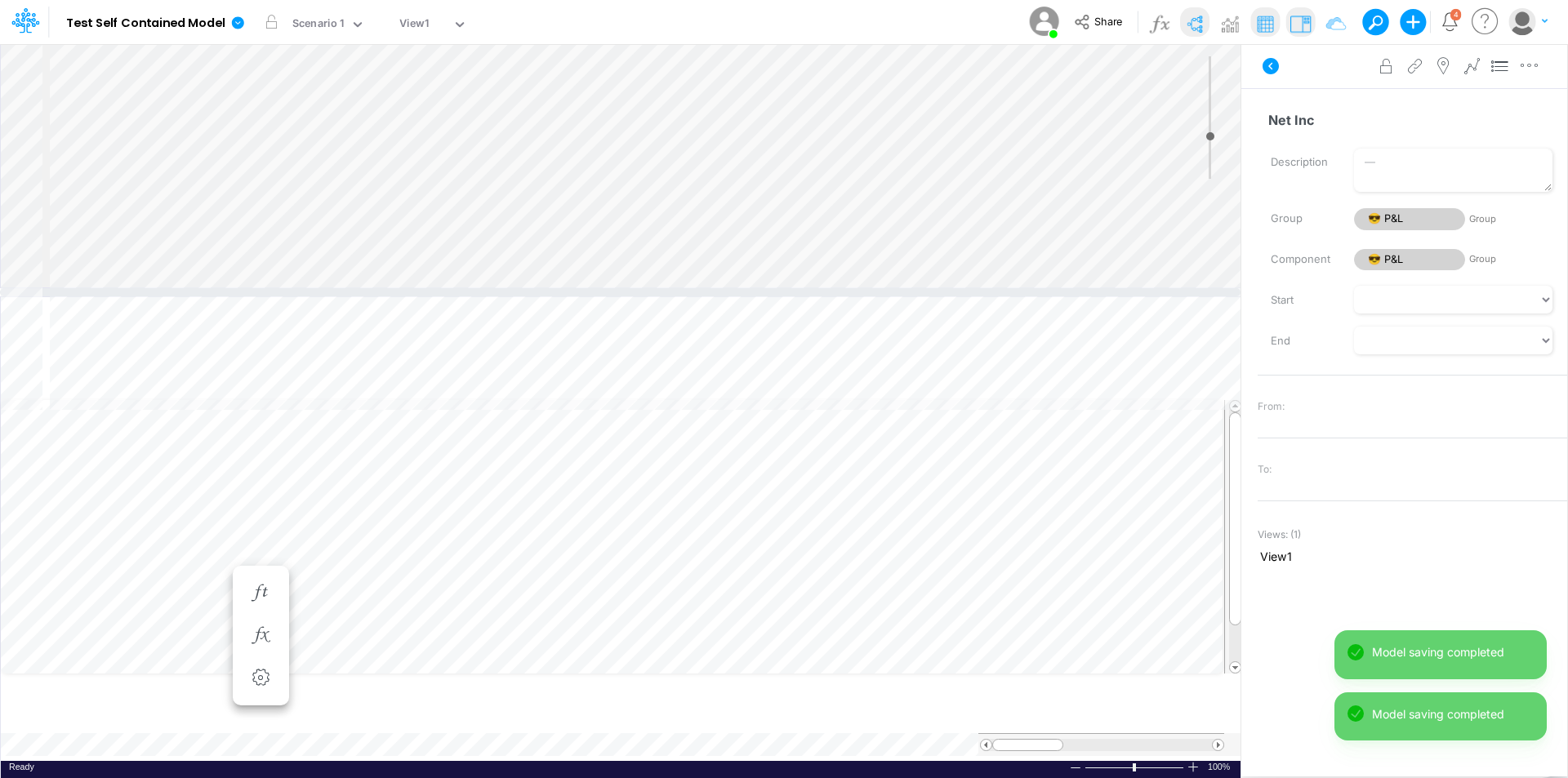
drag, startPoint x: 310, startPoint y: 415, endPoint x: 295, endPoint y: 292, distance: 123.9
click at [295, 292] on div at bounding box center [620, 292] width 1241 height 8
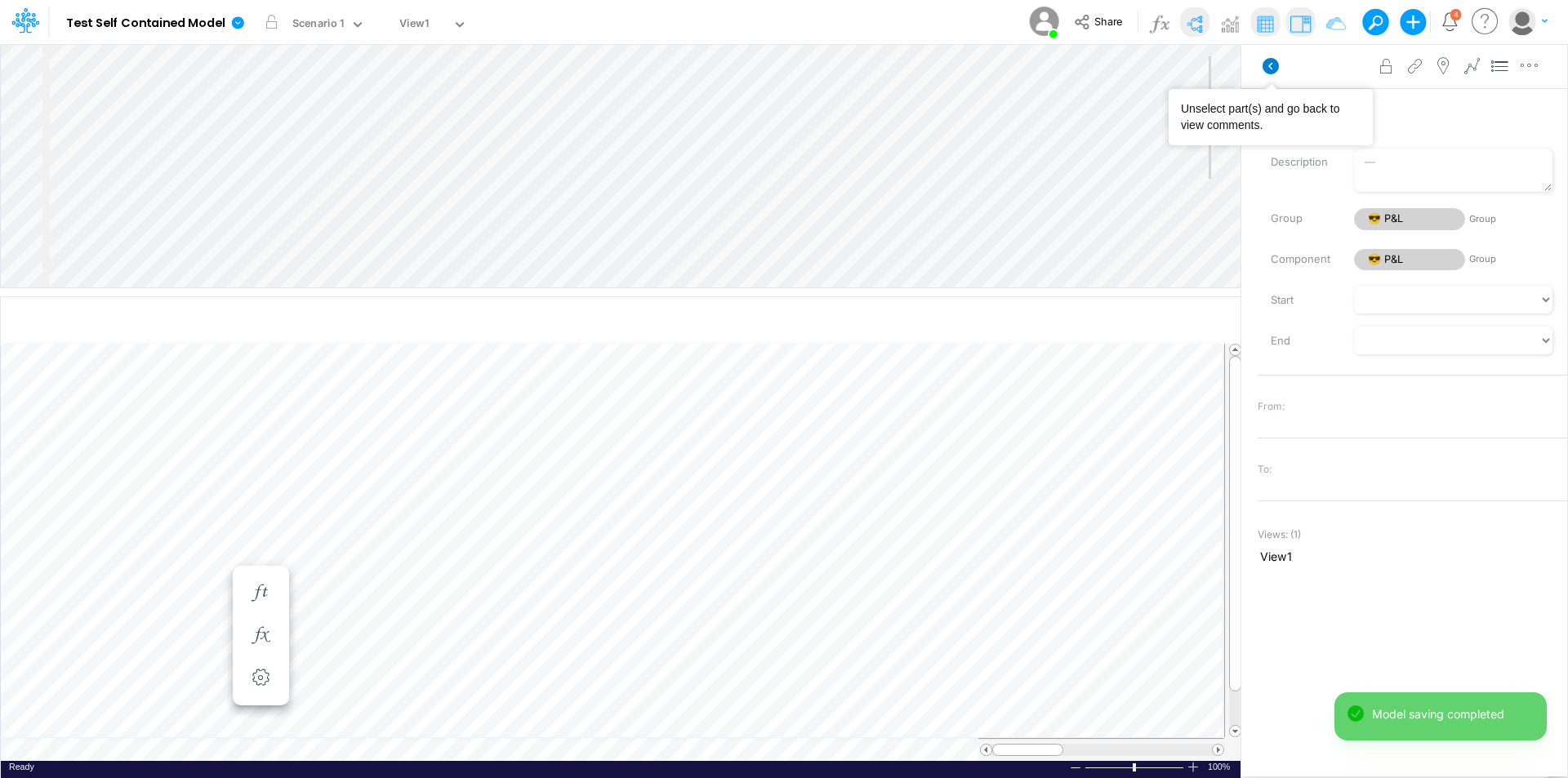
click at [1269, 68] on icon at bounding box center [1271, 67] width 16 height 16
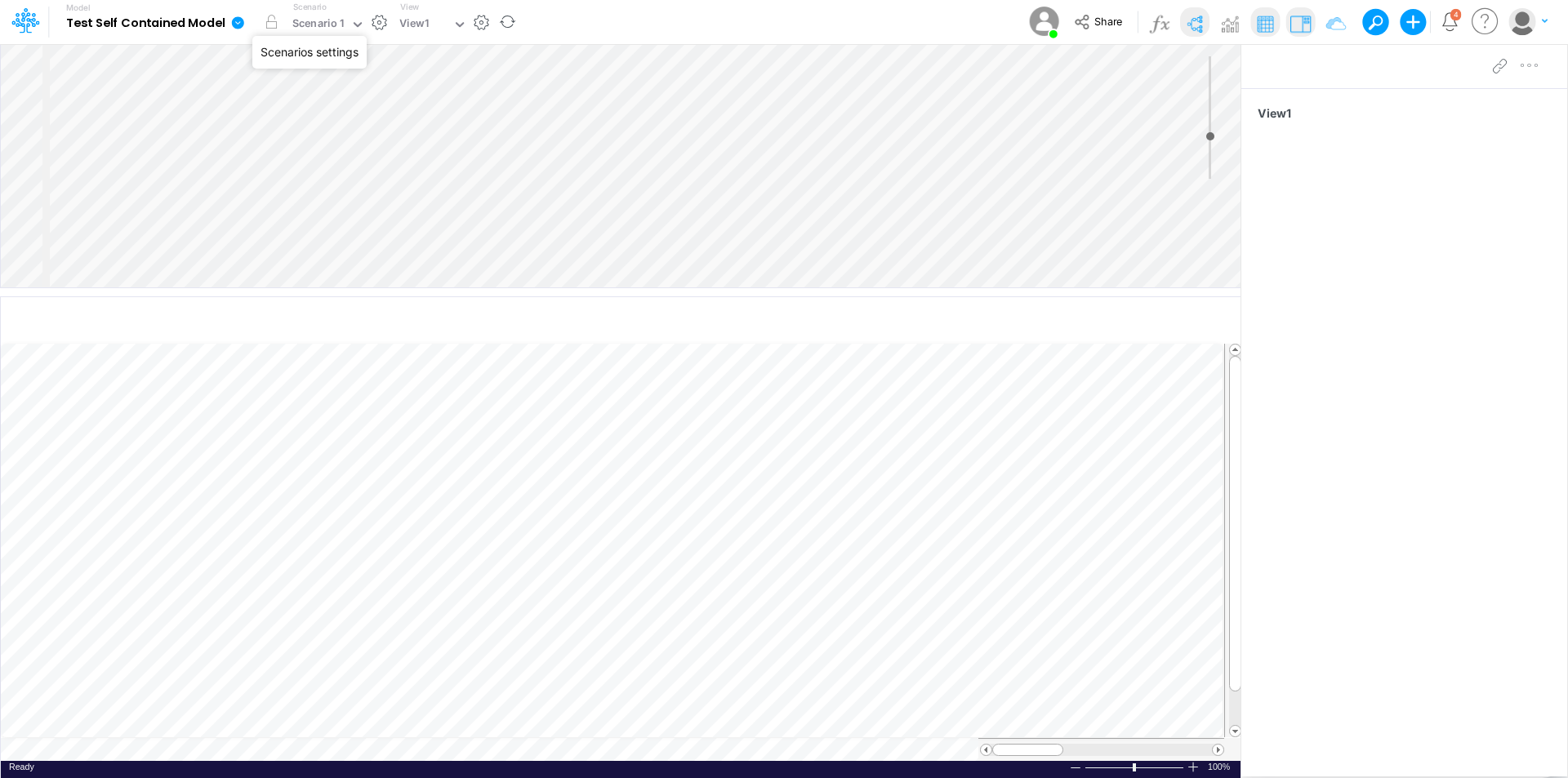
click at [375, 24] on button "button" at bounding box center [379, 22] width 17 height 17
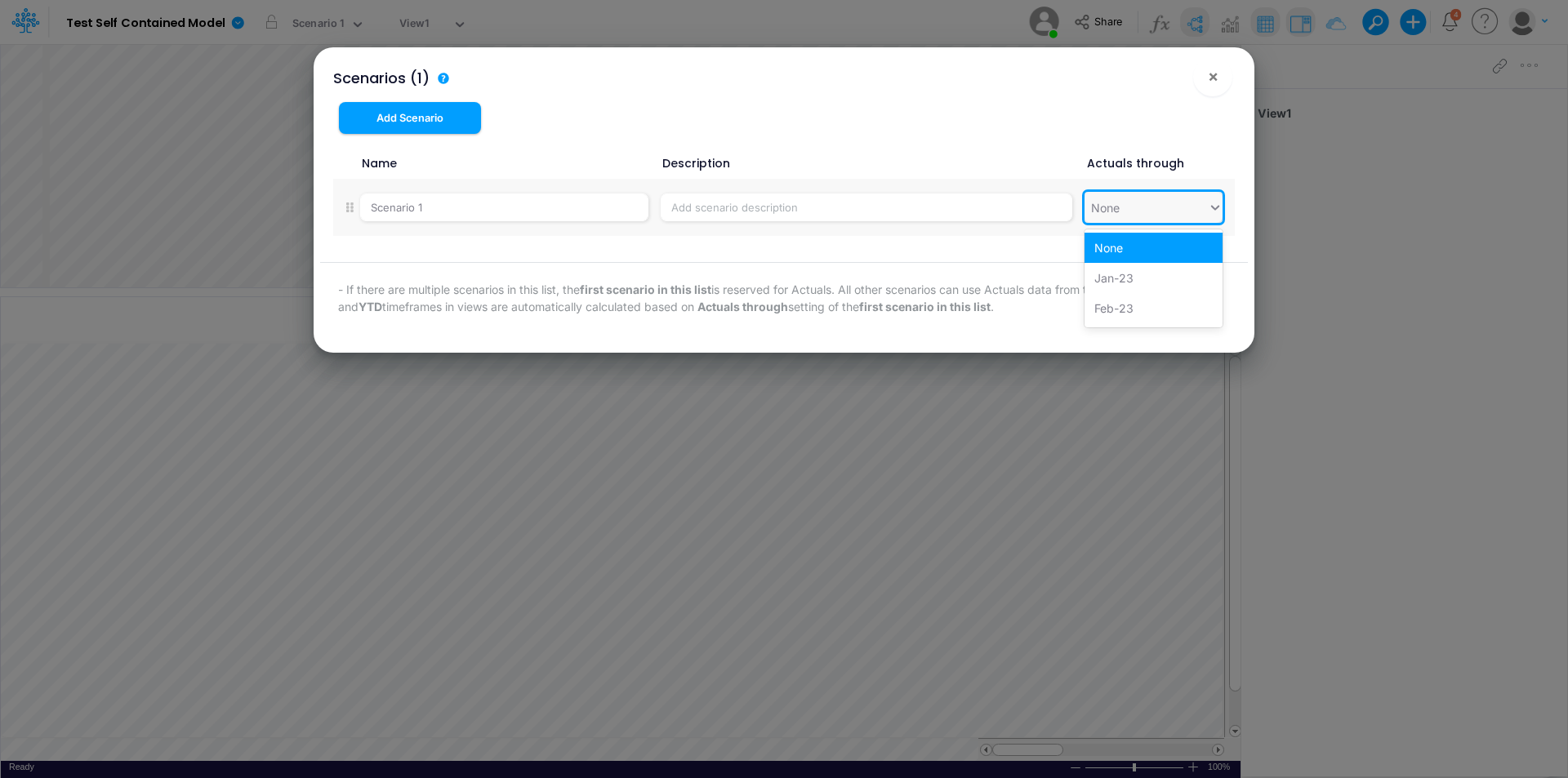
click at [1171, 211] on div "None" at bounding box center [1146, 208] width 123 height 27
click at [1151, 271] on div "Mar-23" at bounding box center [1153, 258] width 138 height 30
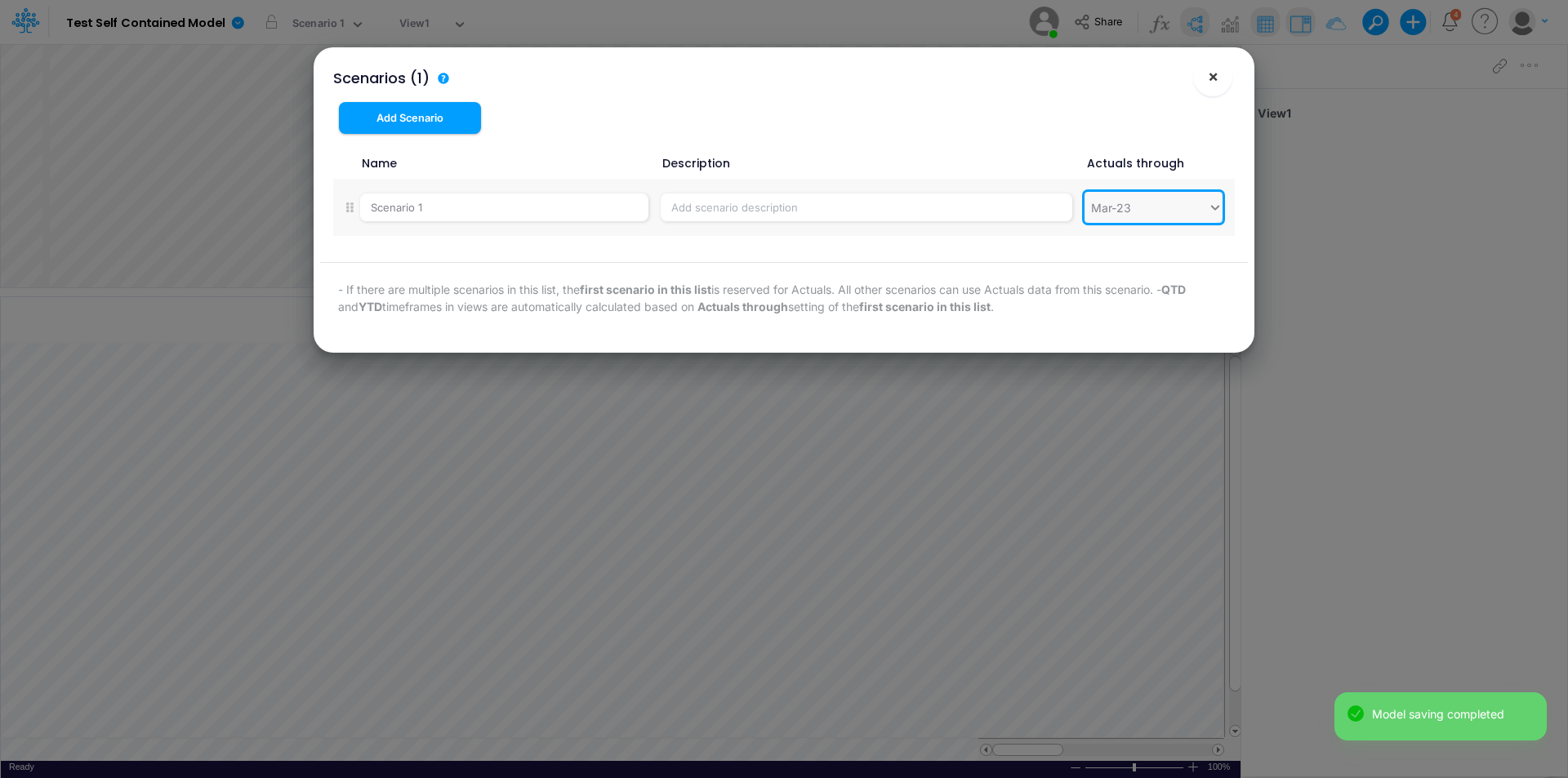
click at [1220, 81] on button "×" at bounding box center [1213, 77] width 39 height 39
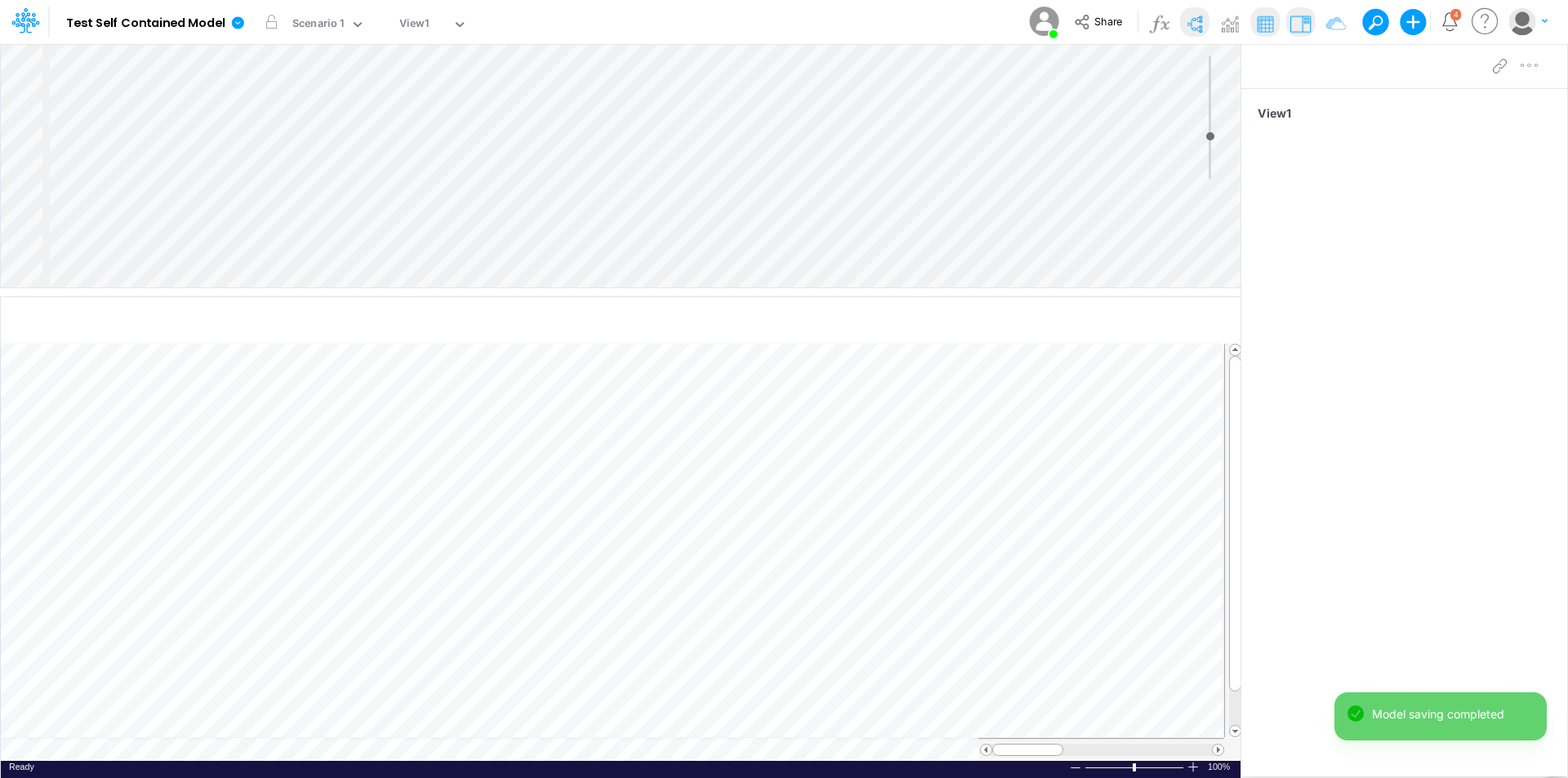
click at [587, 26] on div "Model Test Self Contained Model Edit model settings Duplicate Import QuickBooks…" at bounding box center [784, 22] width 1412 height 44
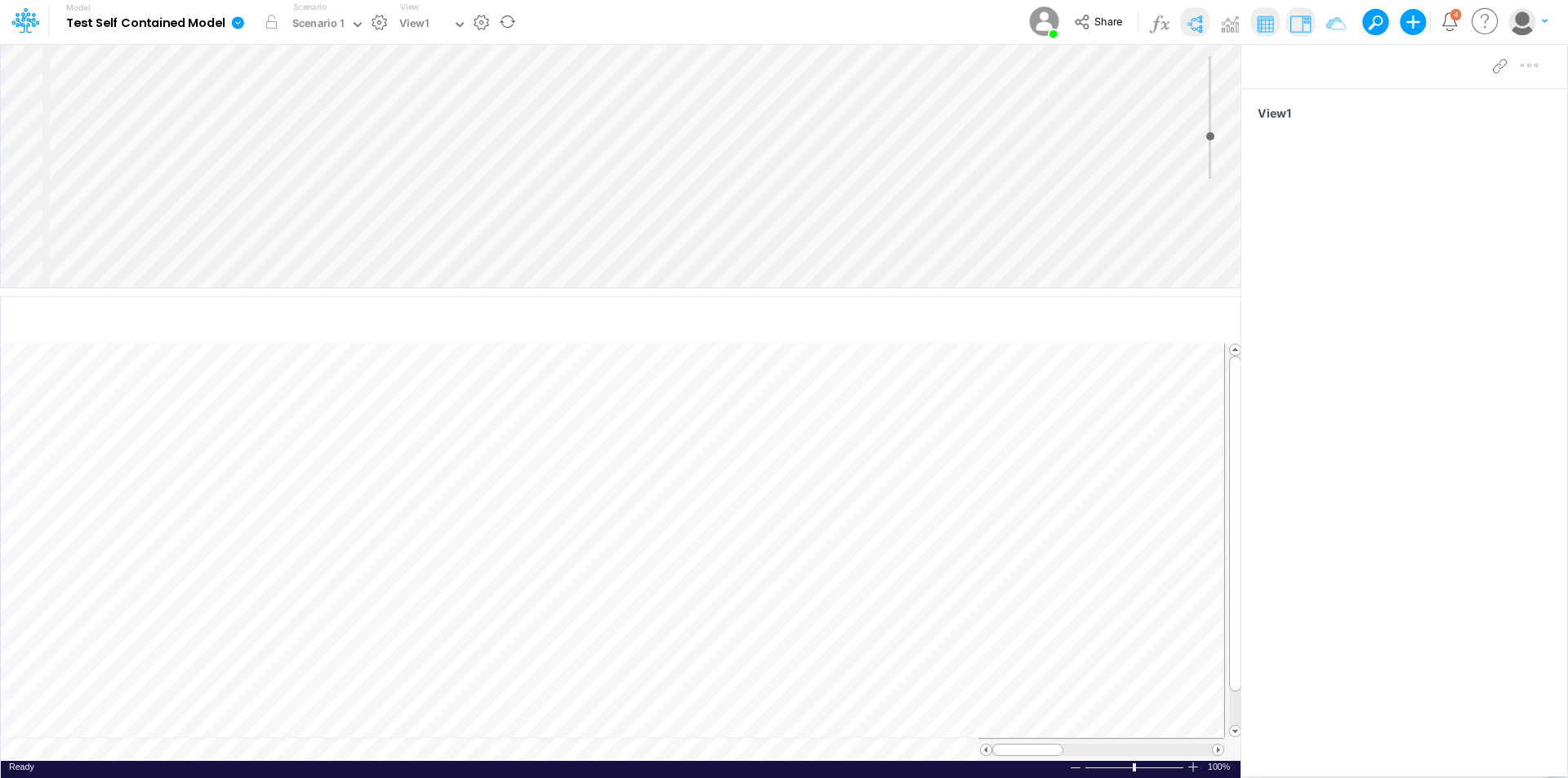
click at [247, 28] on link at bounding box center [241, 22] width 33 height 43
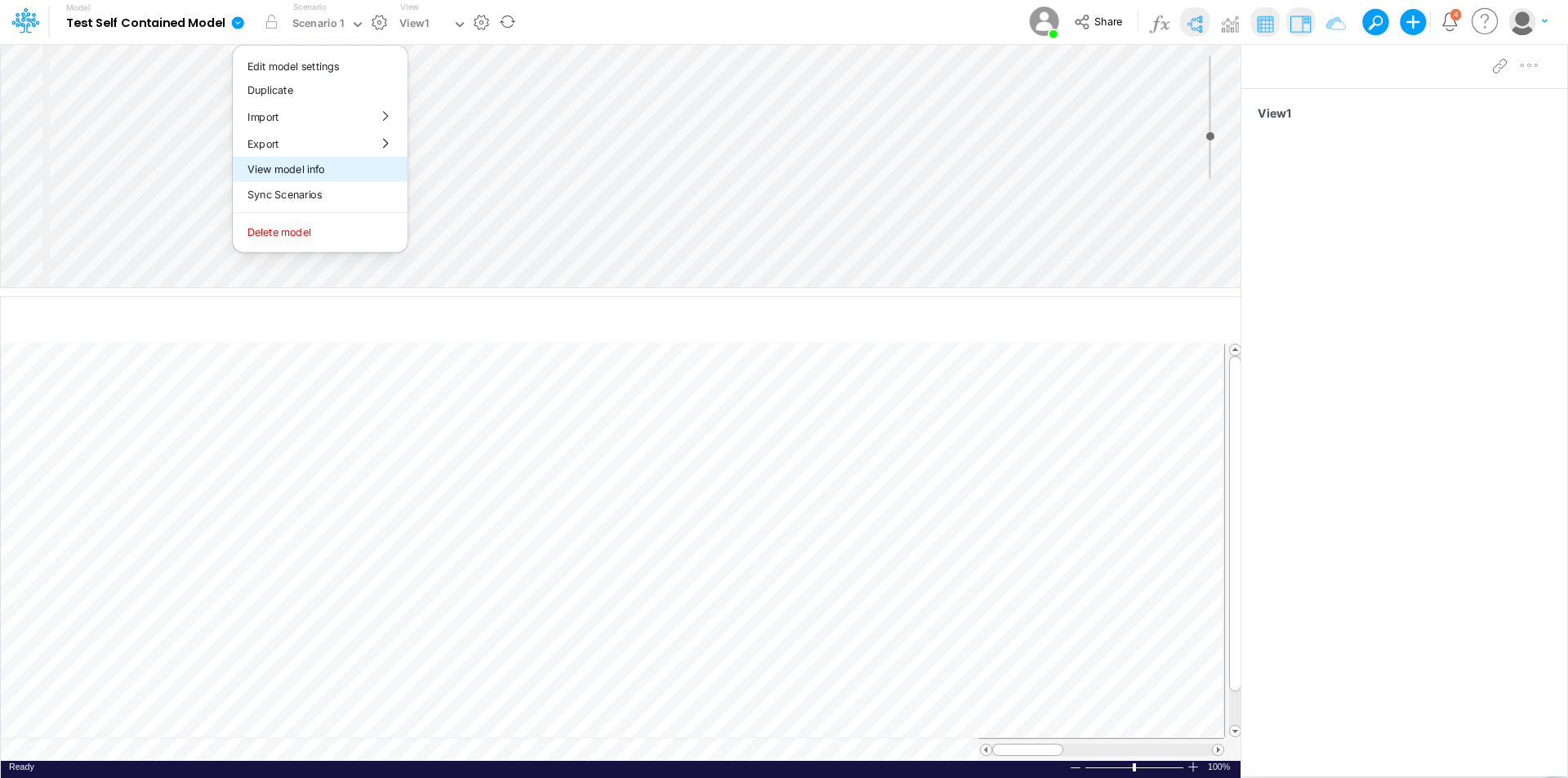
click at [272, 174] on button "View model info" at bounding box center [320, 170] width 174 height 26
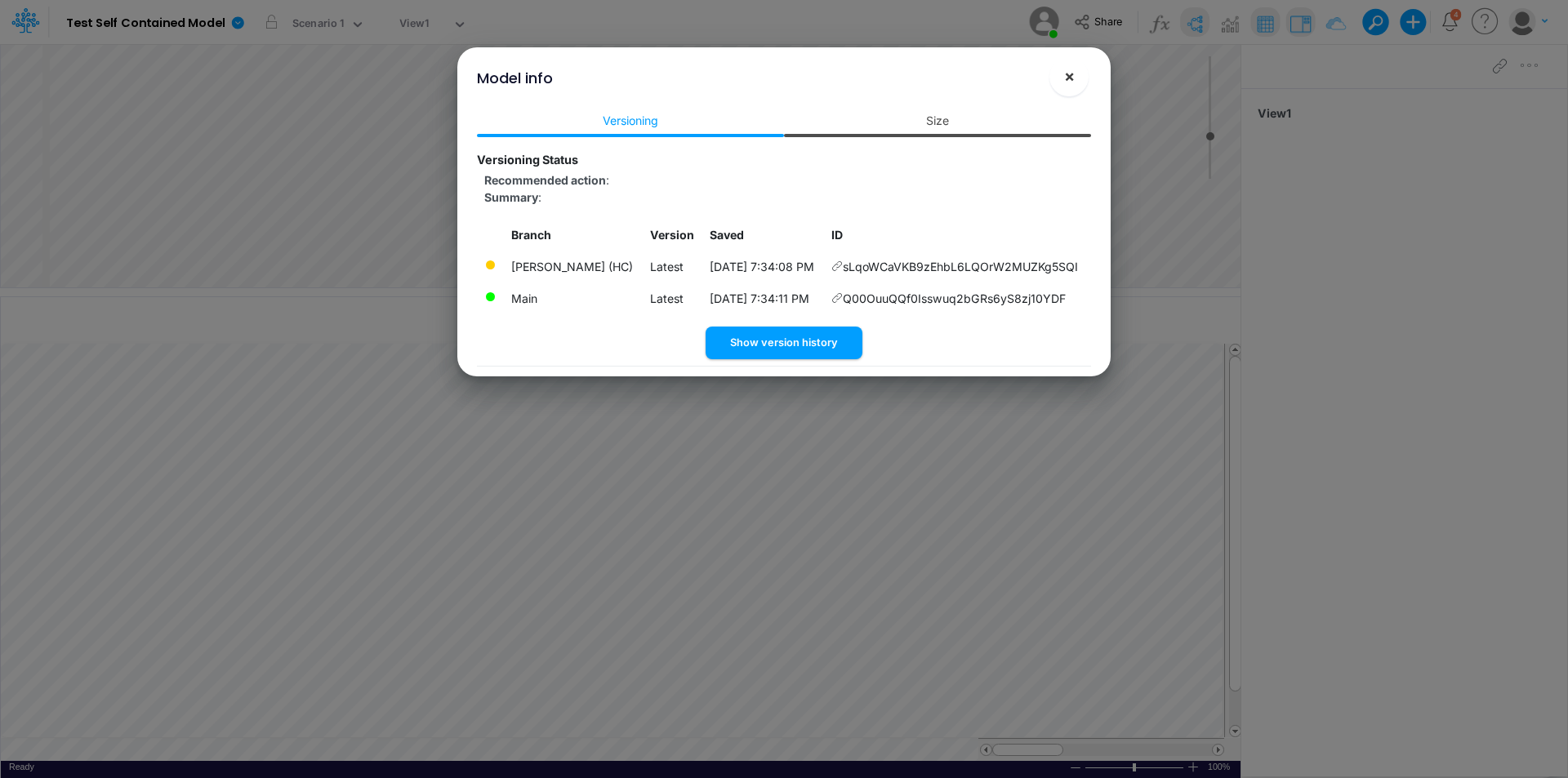
drag, startPoint x: 1072, startPoint y: 73, endPoint x: 830, endPoint y: 83, distance: 242.2
click at [1068, 74] on span "×" at bounding box center [1069, 75] width 11 height 19
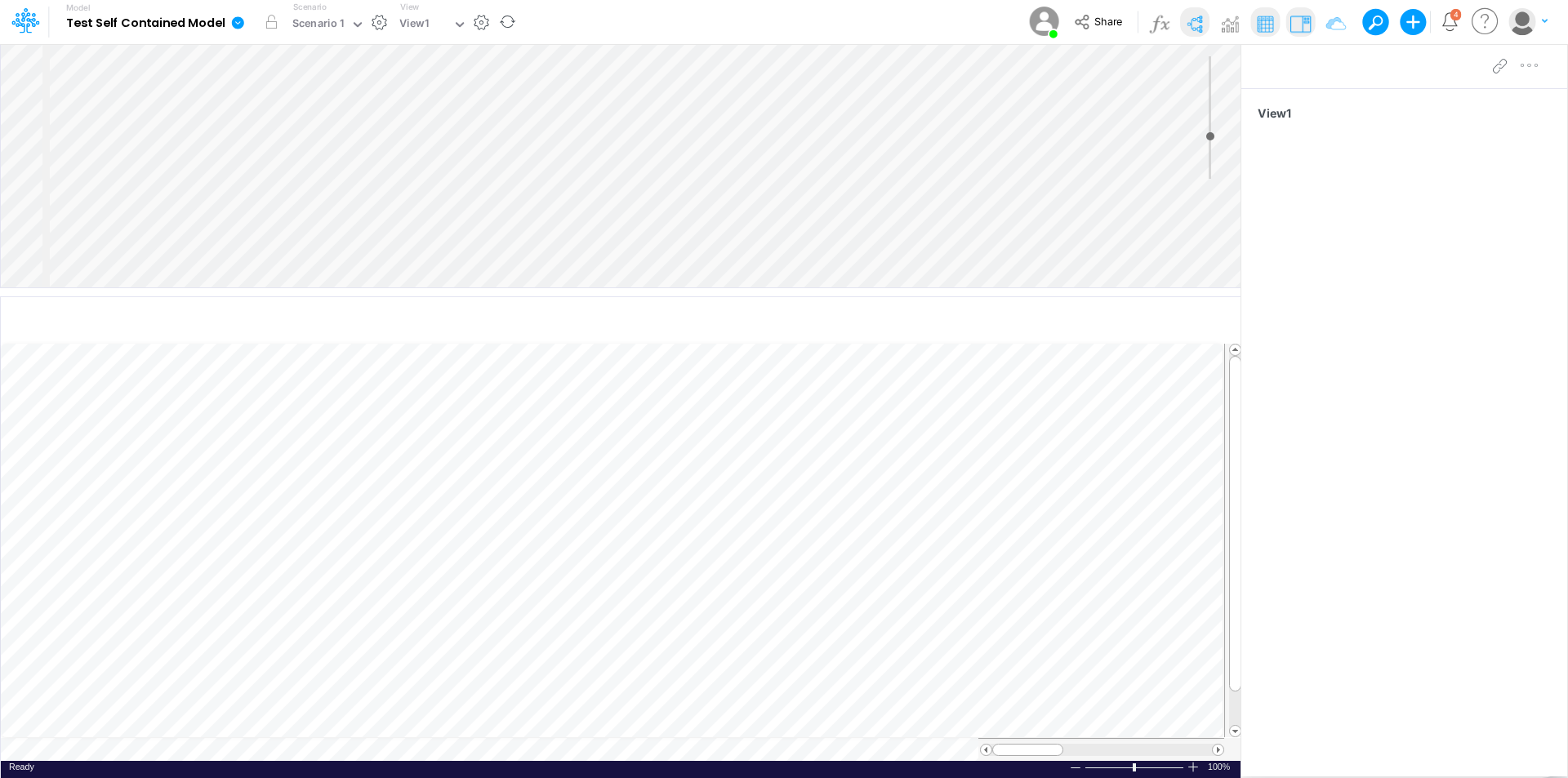
click at [237, 27] on icon at bounding box center [237, 22] width 12 height 12
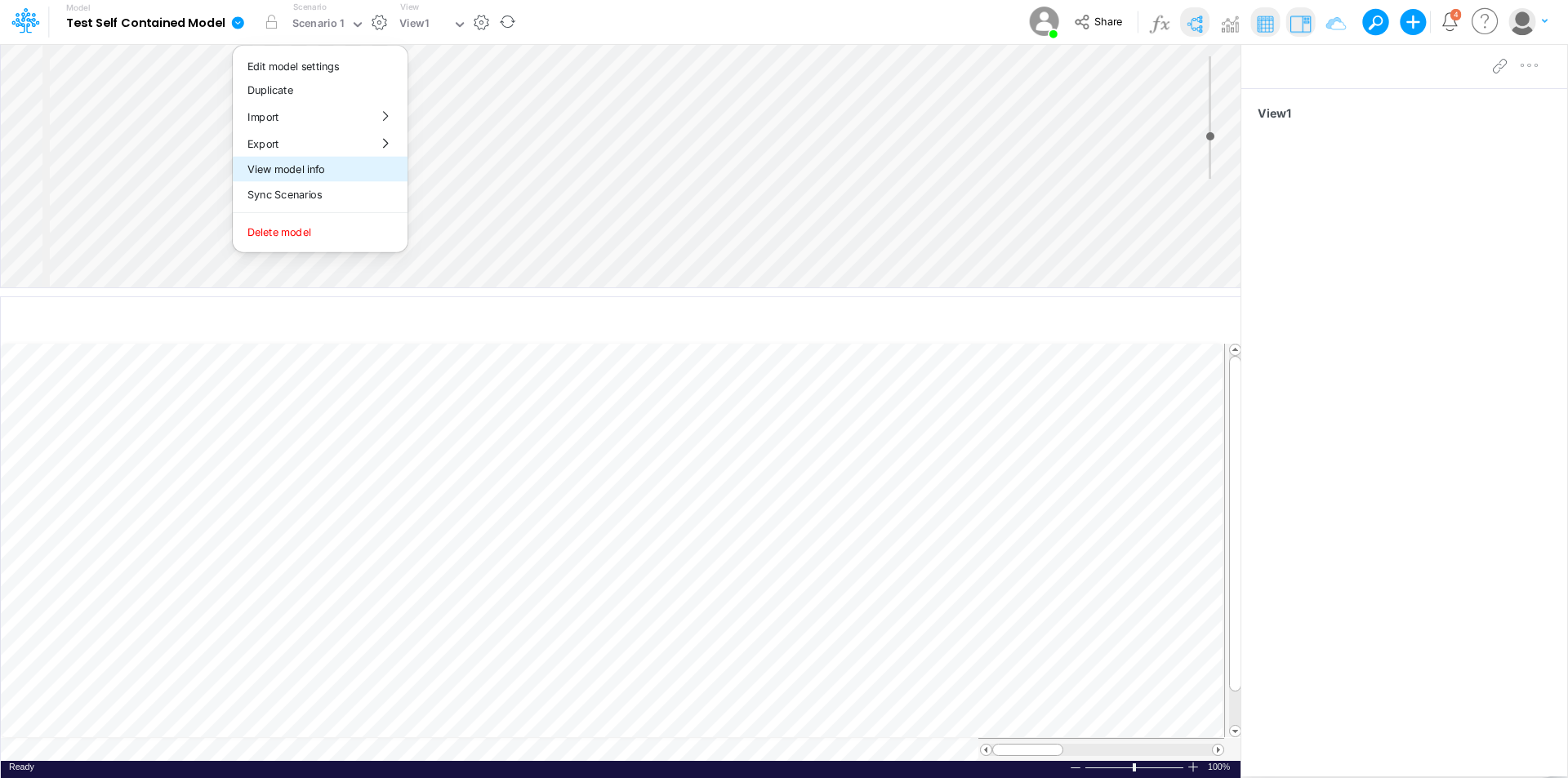
click at [262, 166] on button "View model info" at bounding box center [320, 170] width 174 height 26
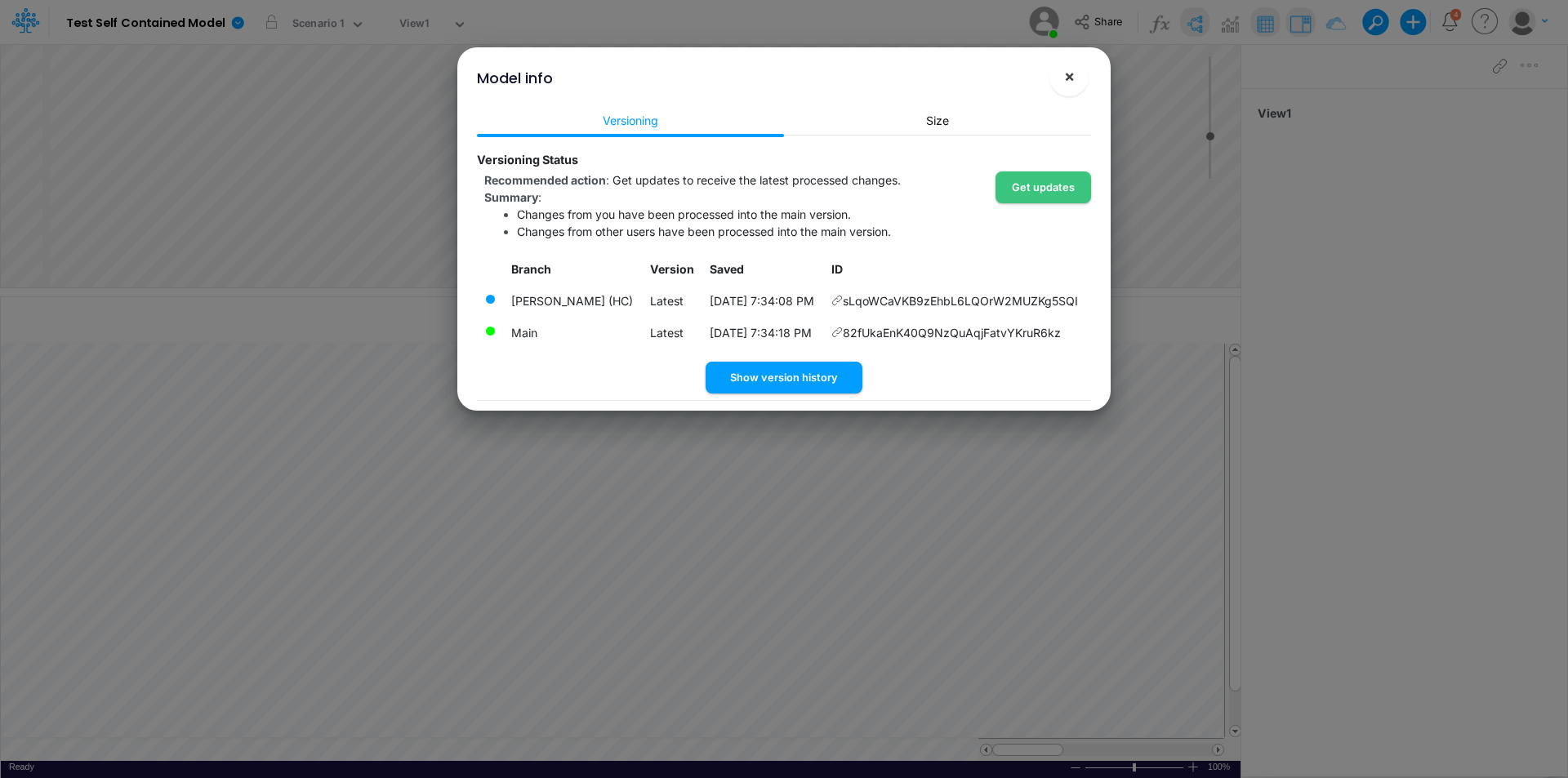
drag, startPoint x: 1077, startPoint y: 76, endPoint x: 1022, endPoint y: 72, distance: 55.1
click at [1075, 76] on button "×" at bounding box center [1068, 77] width 39 height 39
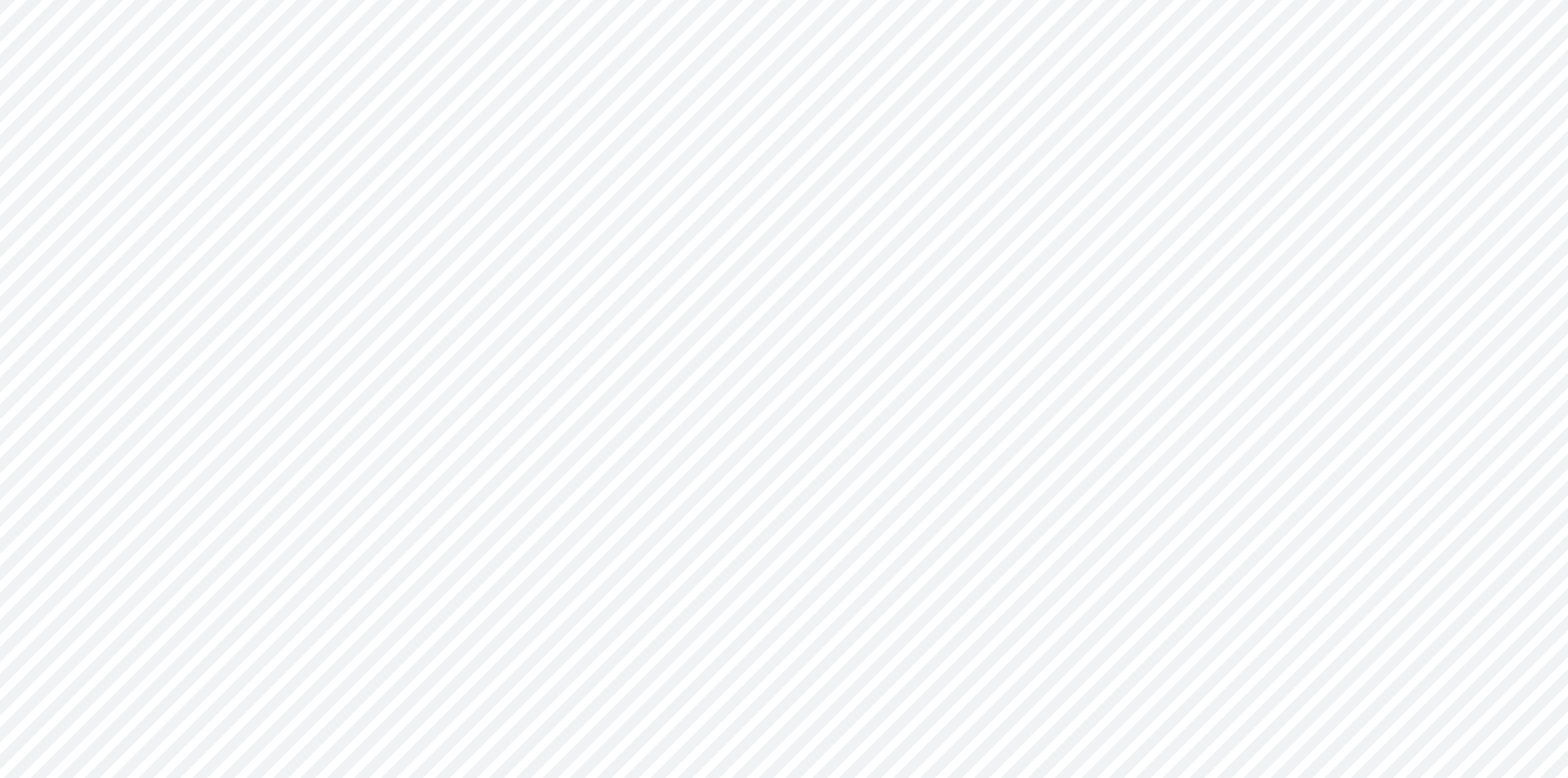
type input "0"
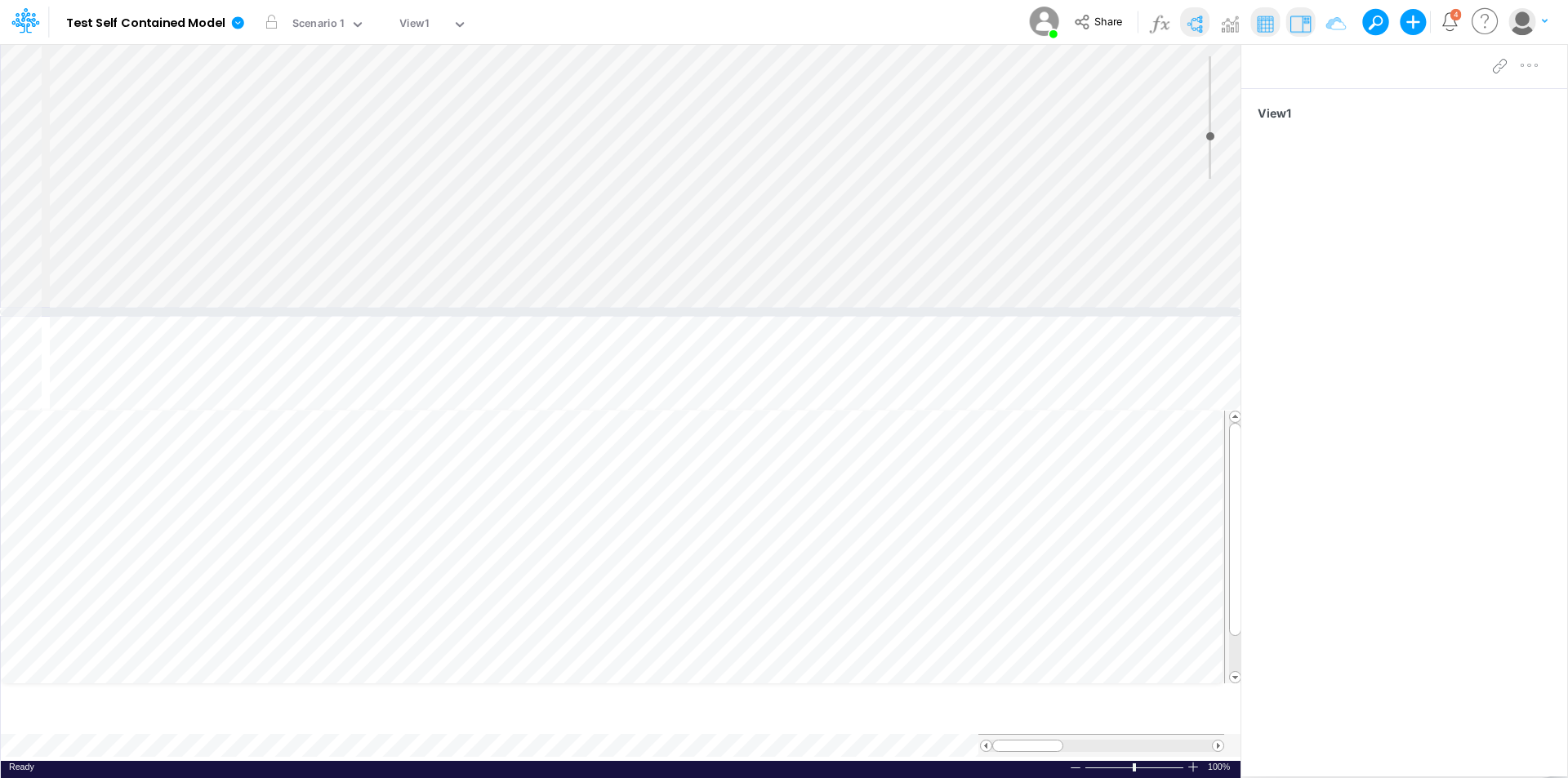
drag, startPoint x: 357, startPoint y: 414, endPoint x: 344, endPoint y: 262, distance: 152.6
click at [345, 308] on div at bounding box center [620, 311] width 1241 height 8
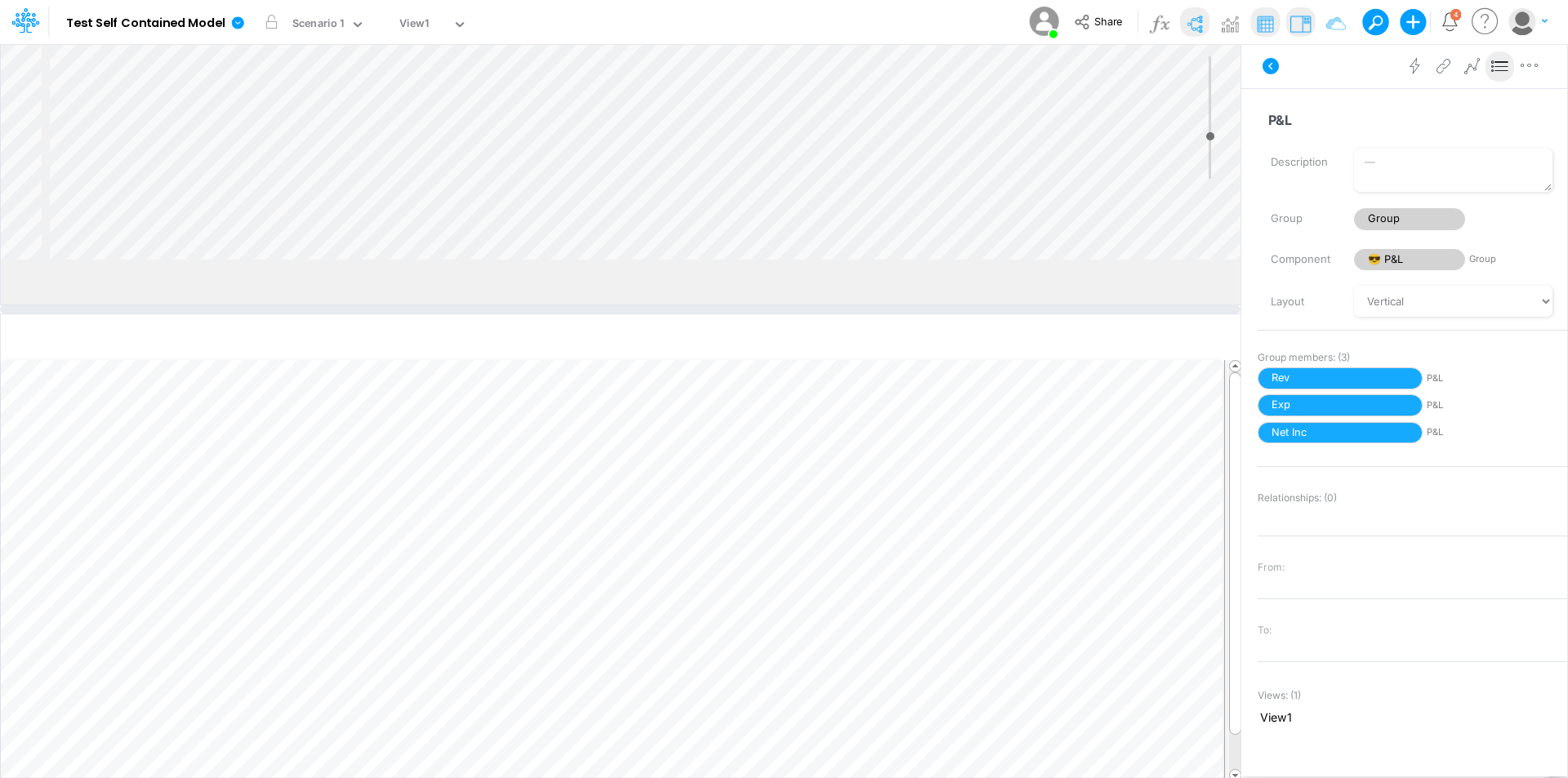
drag, startPoint x: 675, startPoint y: 266, endPoint x: 668, endPoint y: 310, distance: 44.6
click at [668, 310] on div at bounding box center [620, 310] width 1241 height 8
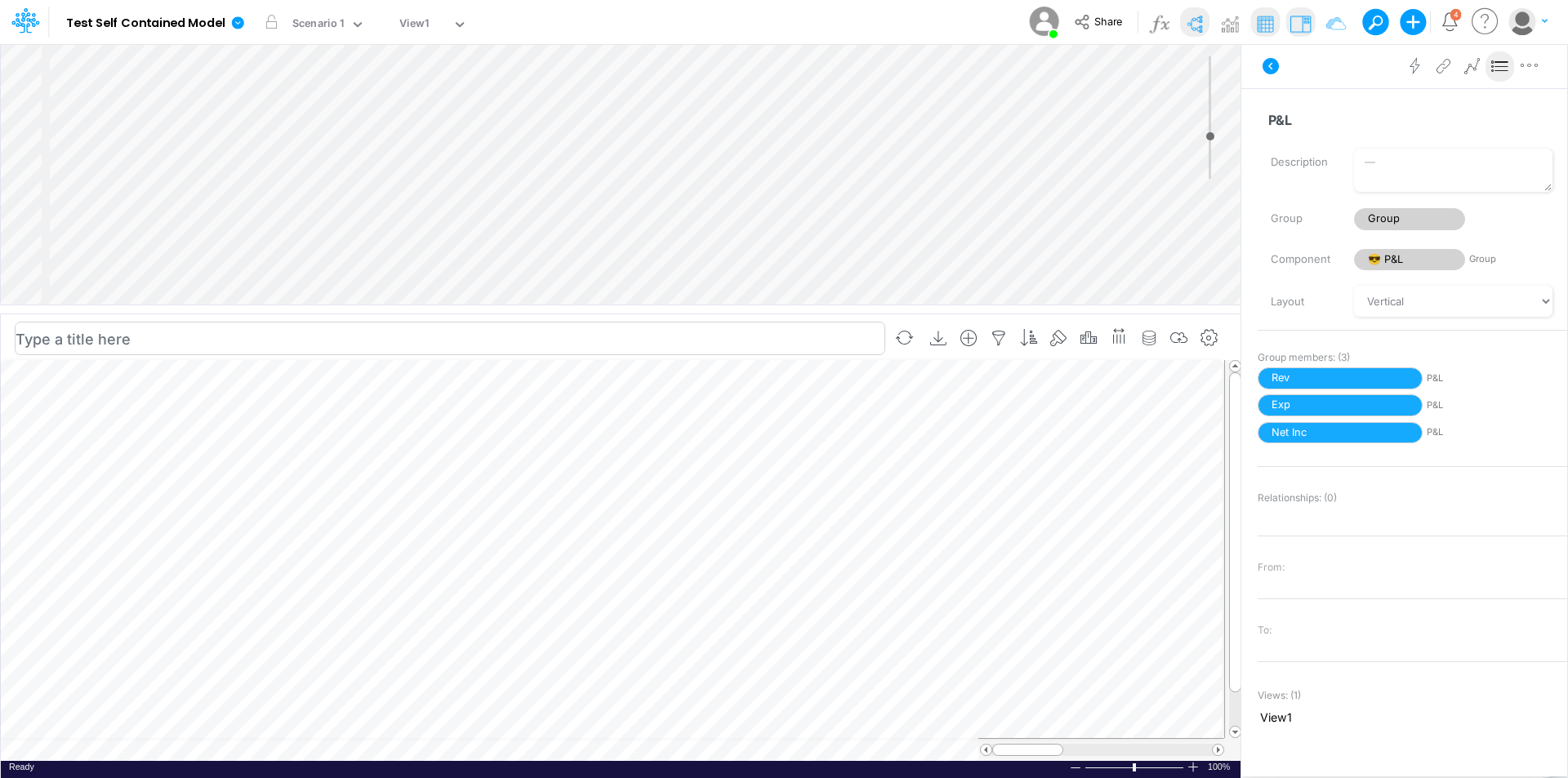
scroll to position [8, 1]
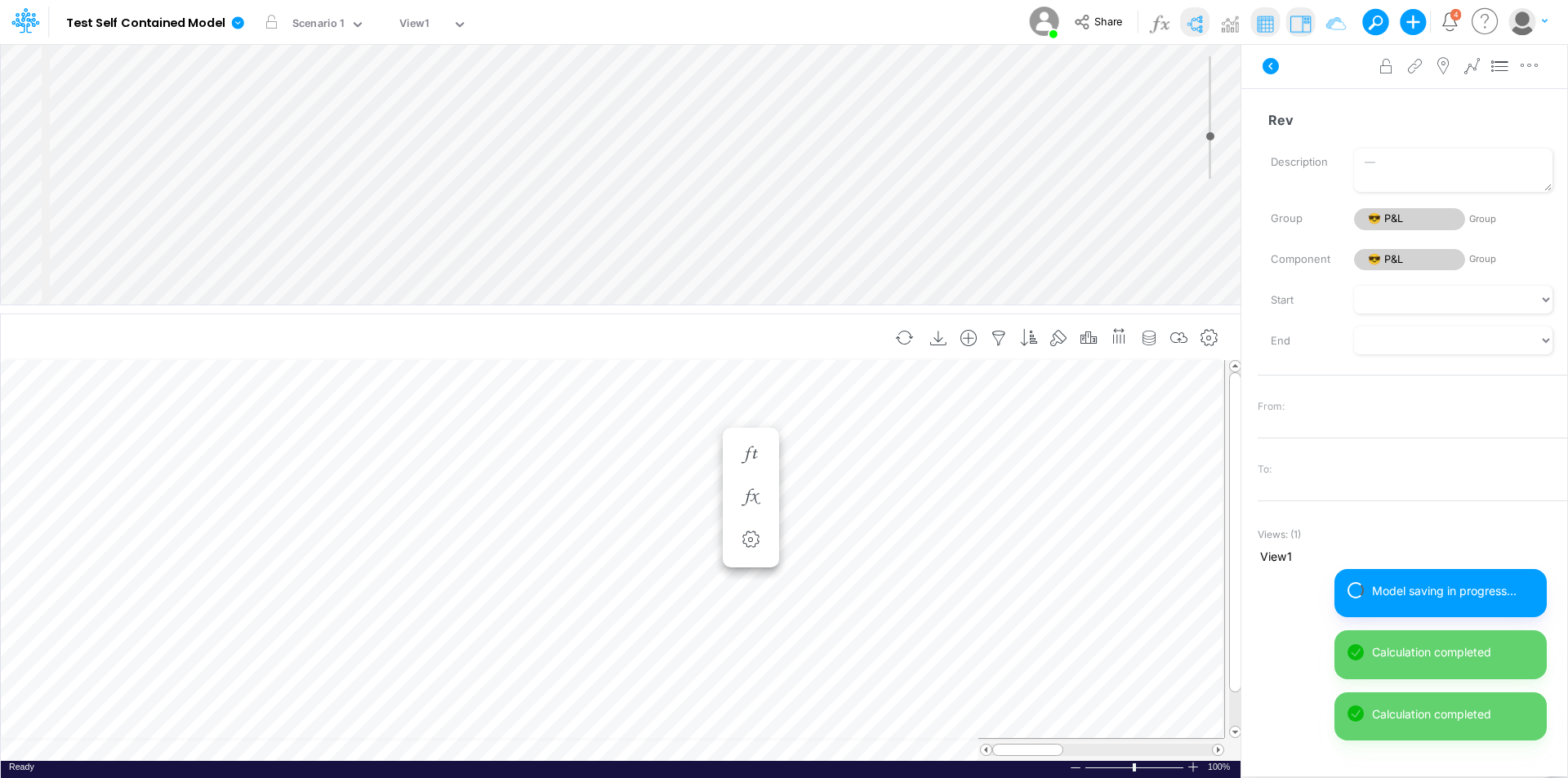
scroll to position [8, 1]
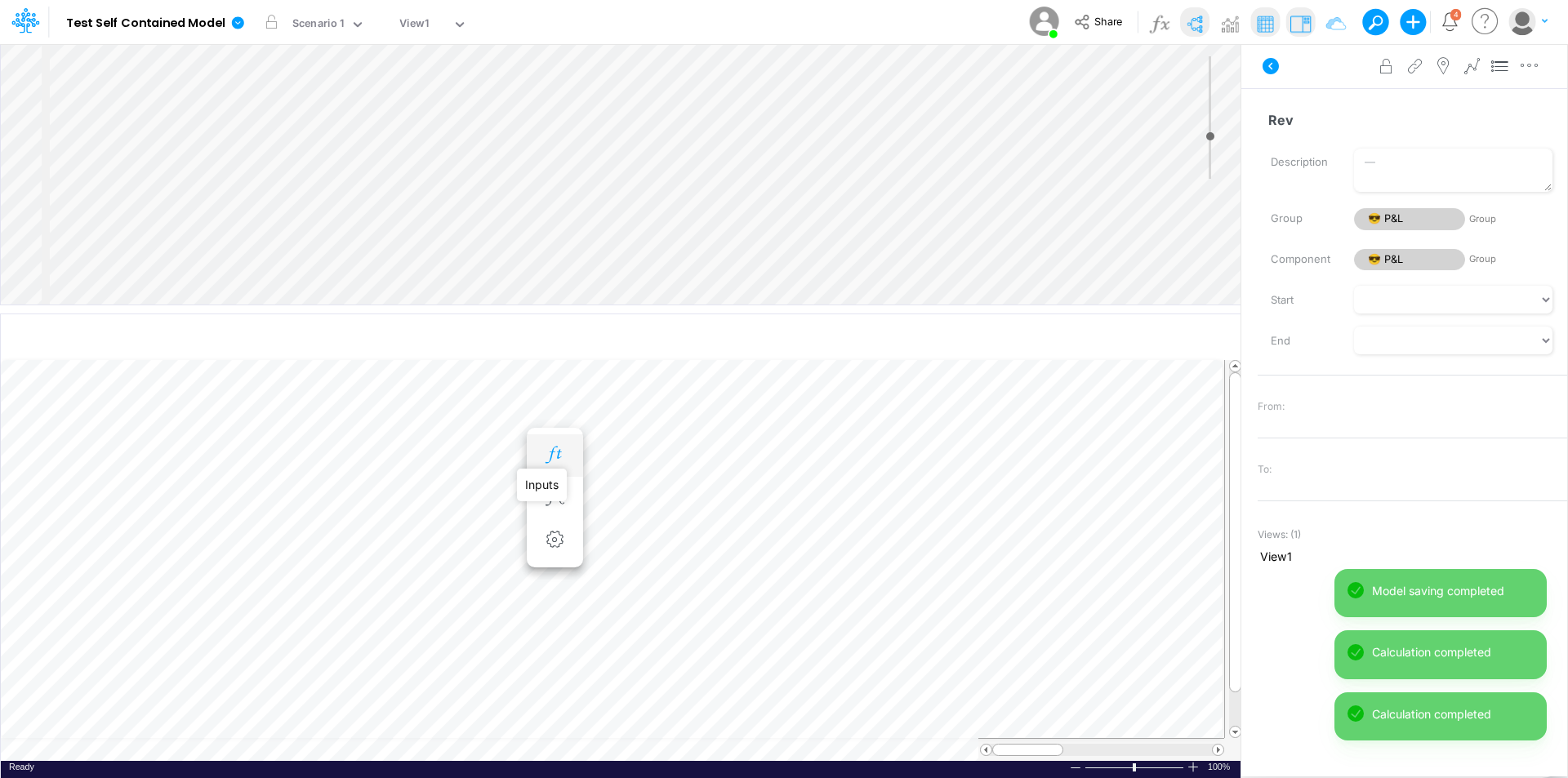
drag, startPoint x: 553, startPoint y: 456, endPoint x: 561, endPoint y: 451, distance: 9.4
click at [553, 455] on icon "button" at bounding box center [554, 455] width 25 height 17
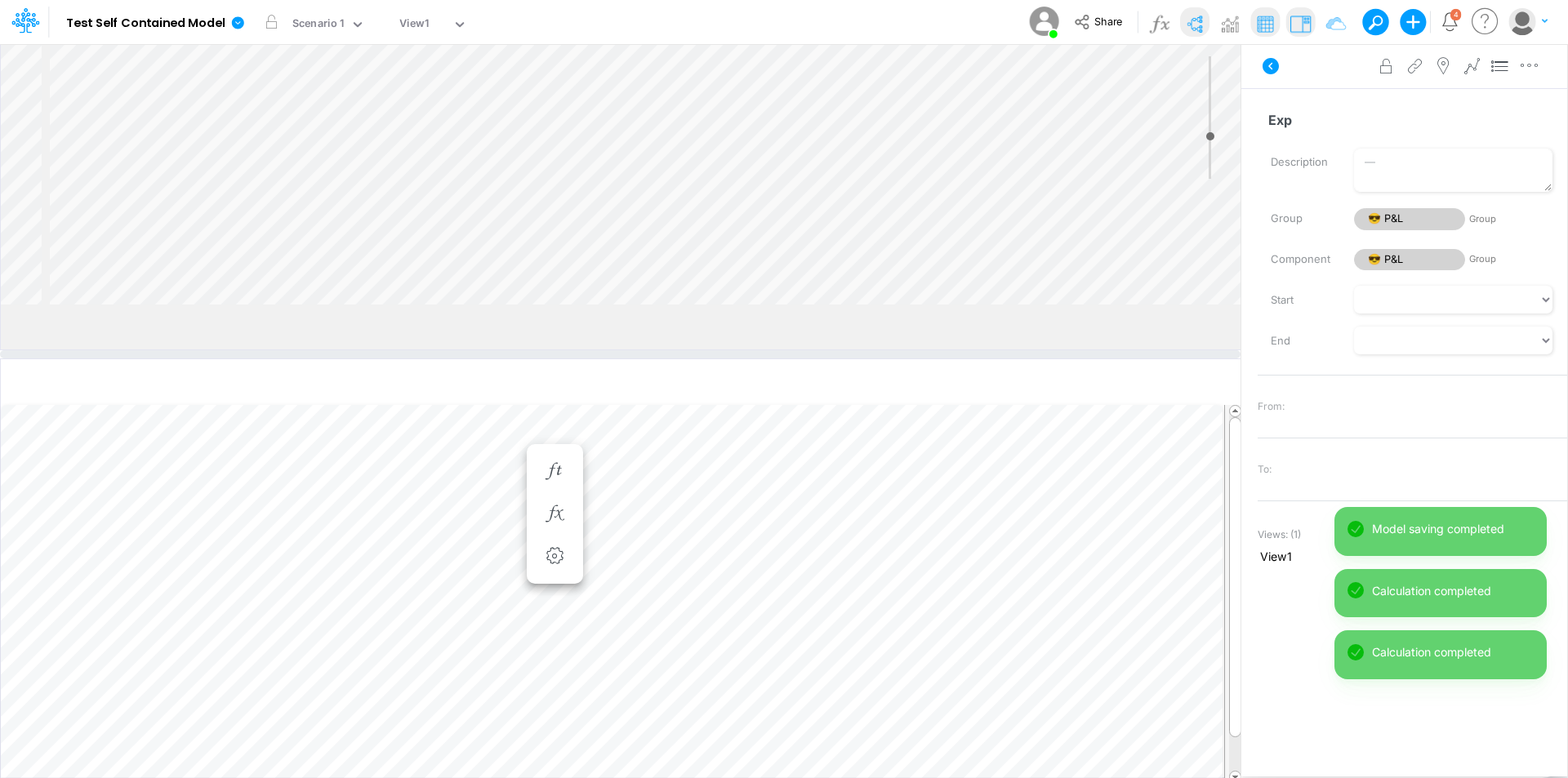
drag, startPoint x: 67, startPoint y: 309, endPoint x: 63, endPoint y: 352, distance: 43.2
click at [63, 352] on div at bounding box center [620, 354] width 1241 height 8
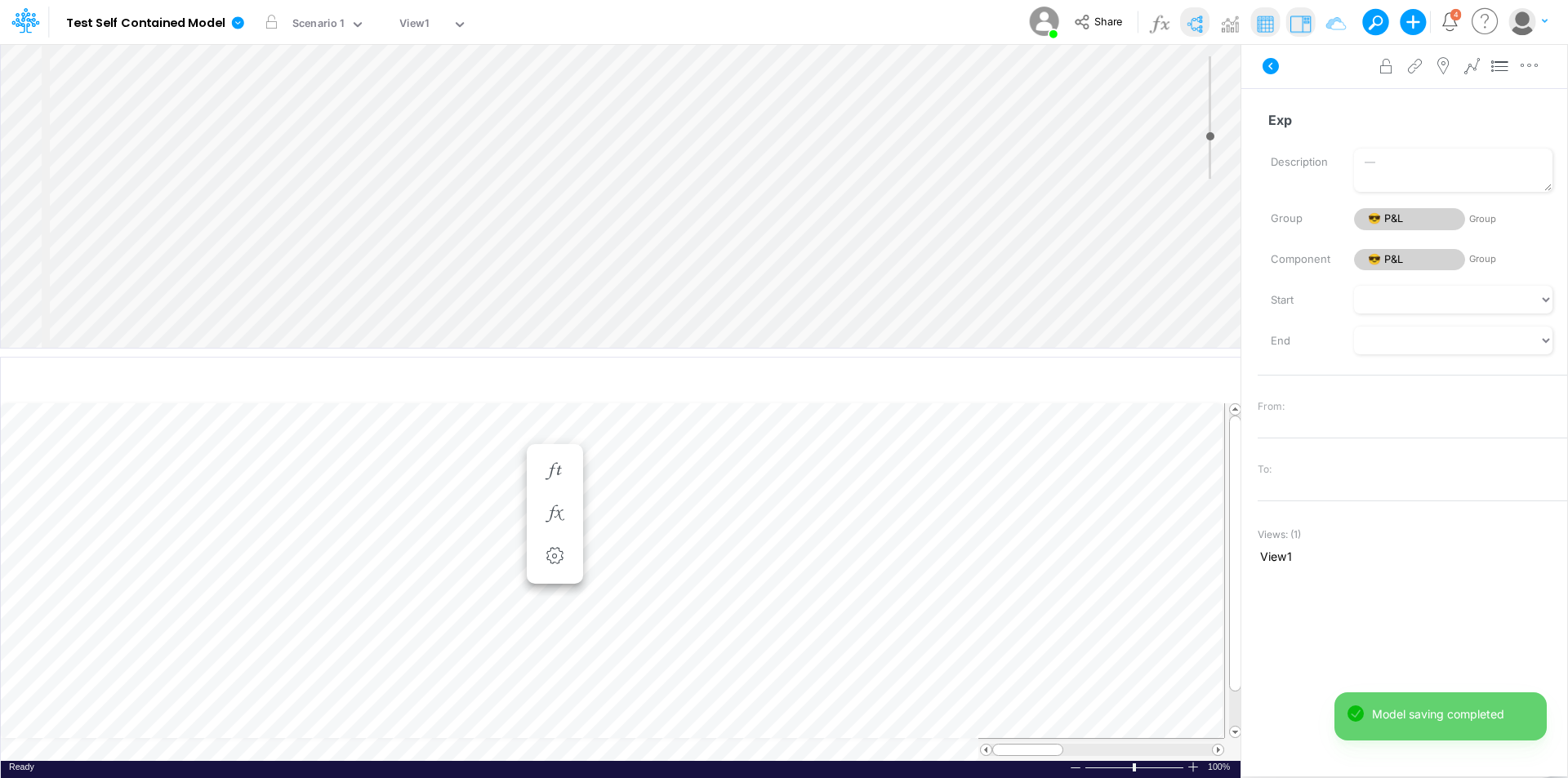
click at [160, 166] on div "Insert child node Variable Constant Group Addition Subtraction Multiplication D…" at bounding box center [621, 195] width 1240 height 304
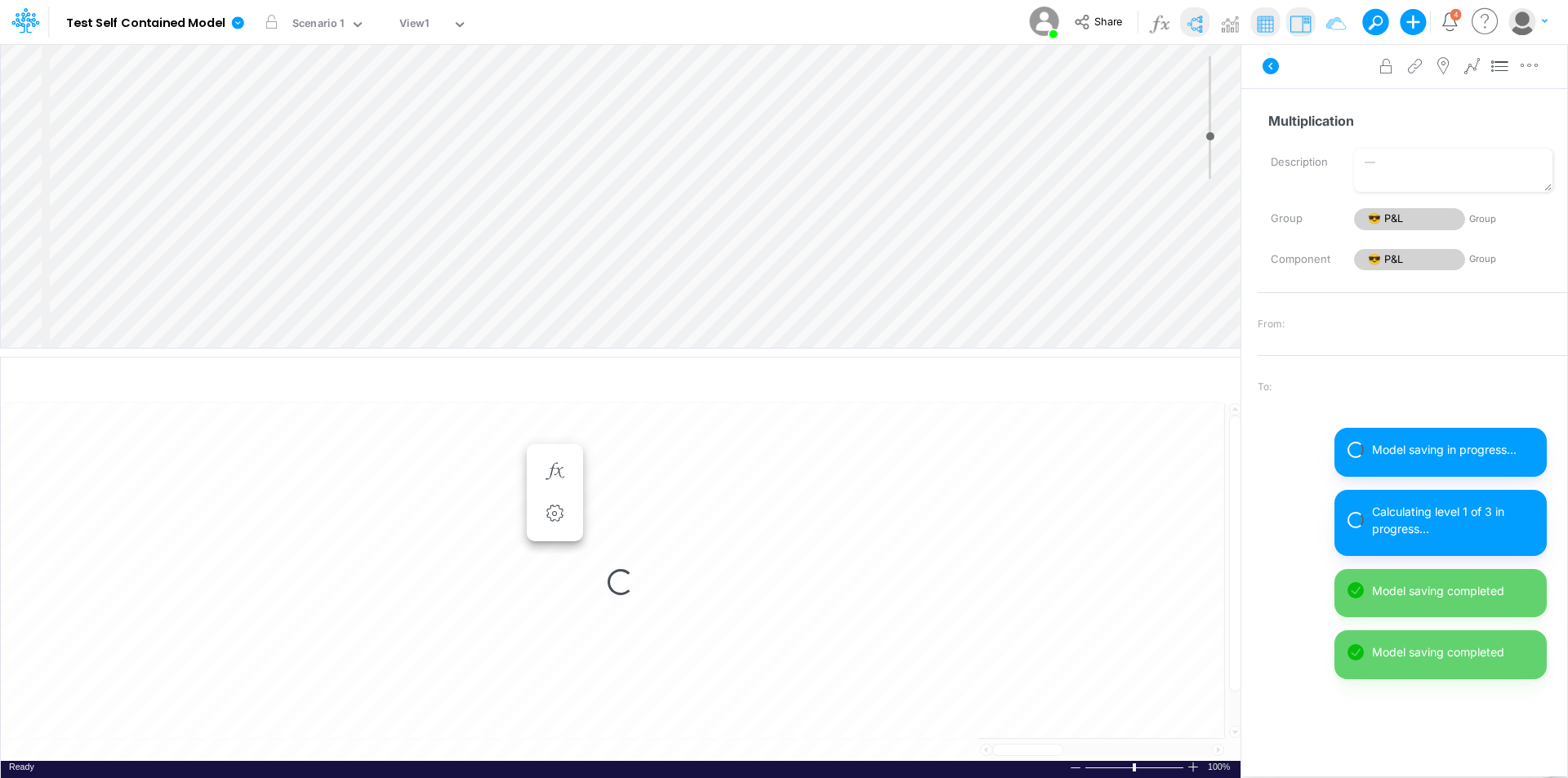
select select "1"
select select "Multiply"
select select "Add"
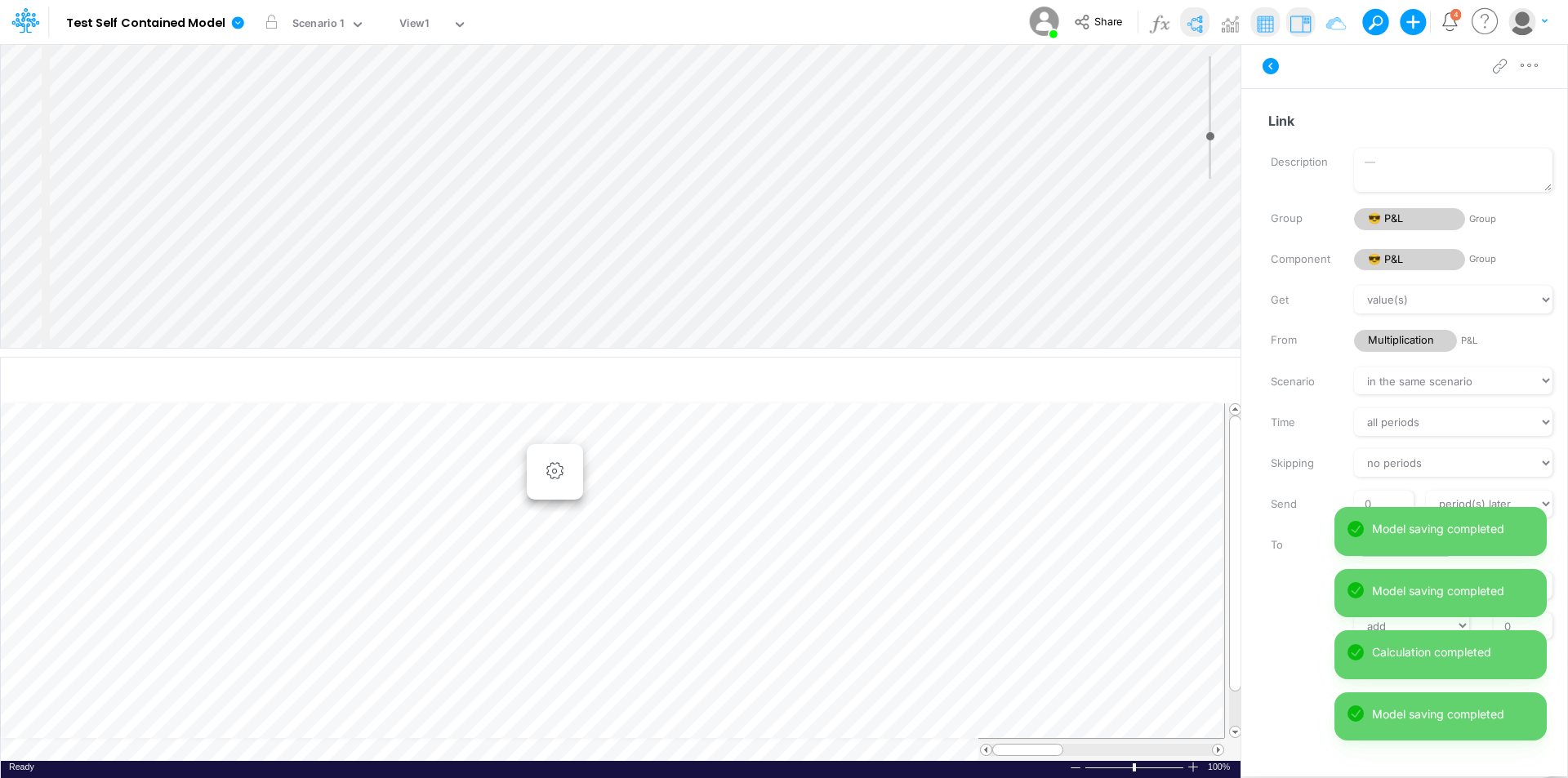
click at [174, 177] on div "Insert node Variable Constant Group Addition Subtraction Multiplication Divisio…" at bounding box center [621, 195] width 1240 height 304
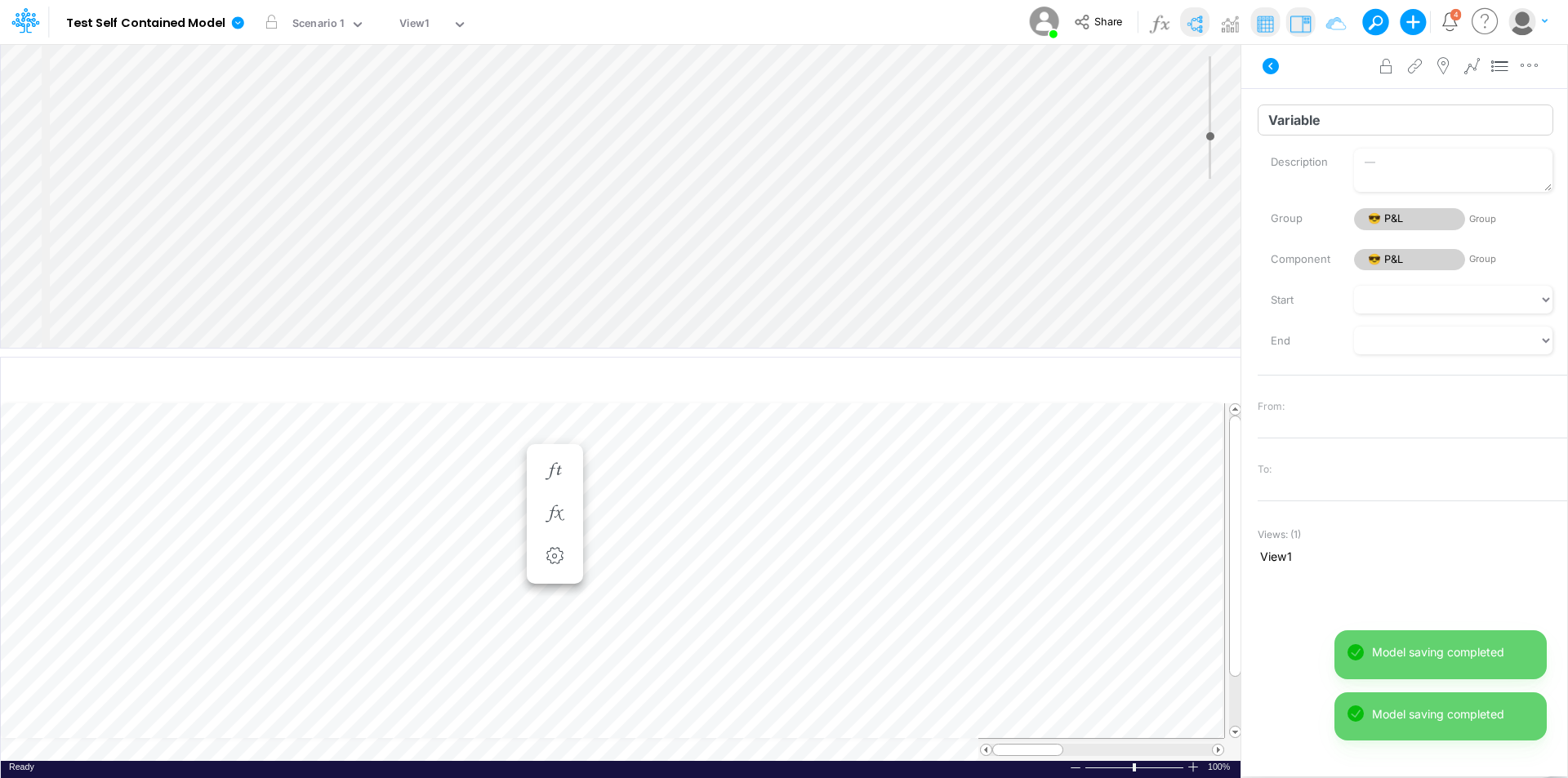
click at [1312, 135] on input "Variable" at bounding box center [1405, 120] width 296 height 31
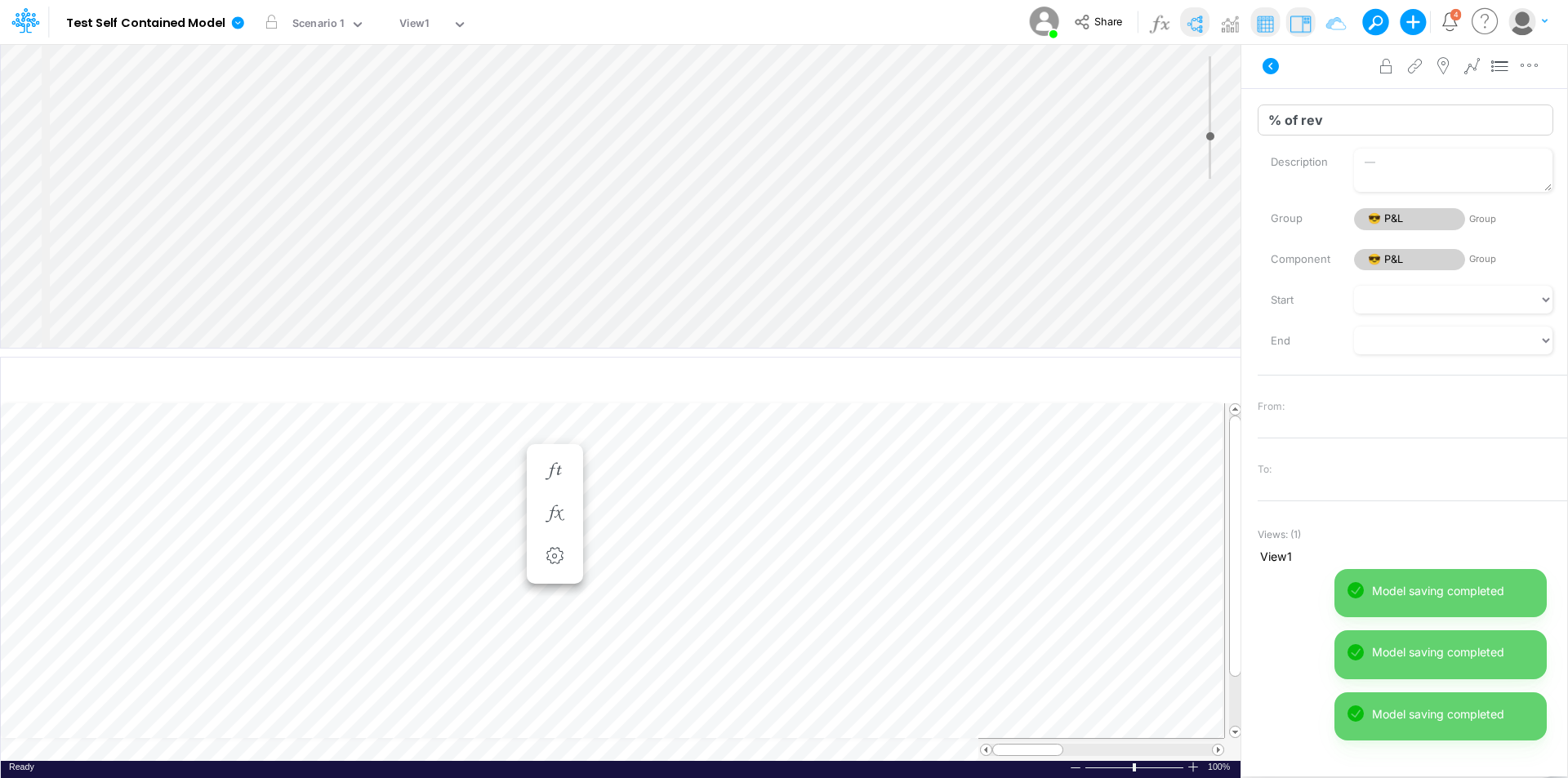
type input "% of rev"
select select "1"
select select "Multiply"
select select "Add"
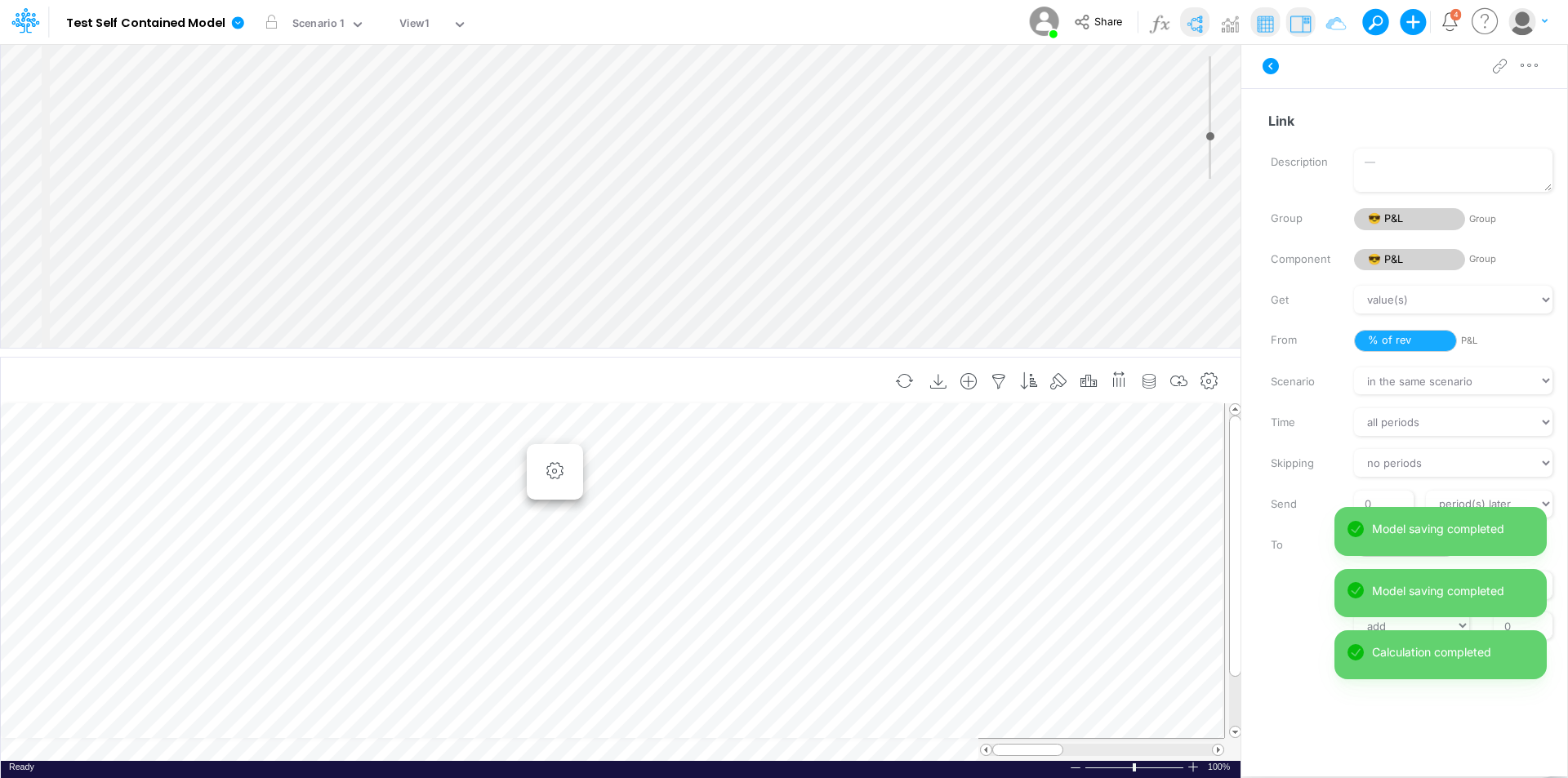
scroll to position [8, 1]
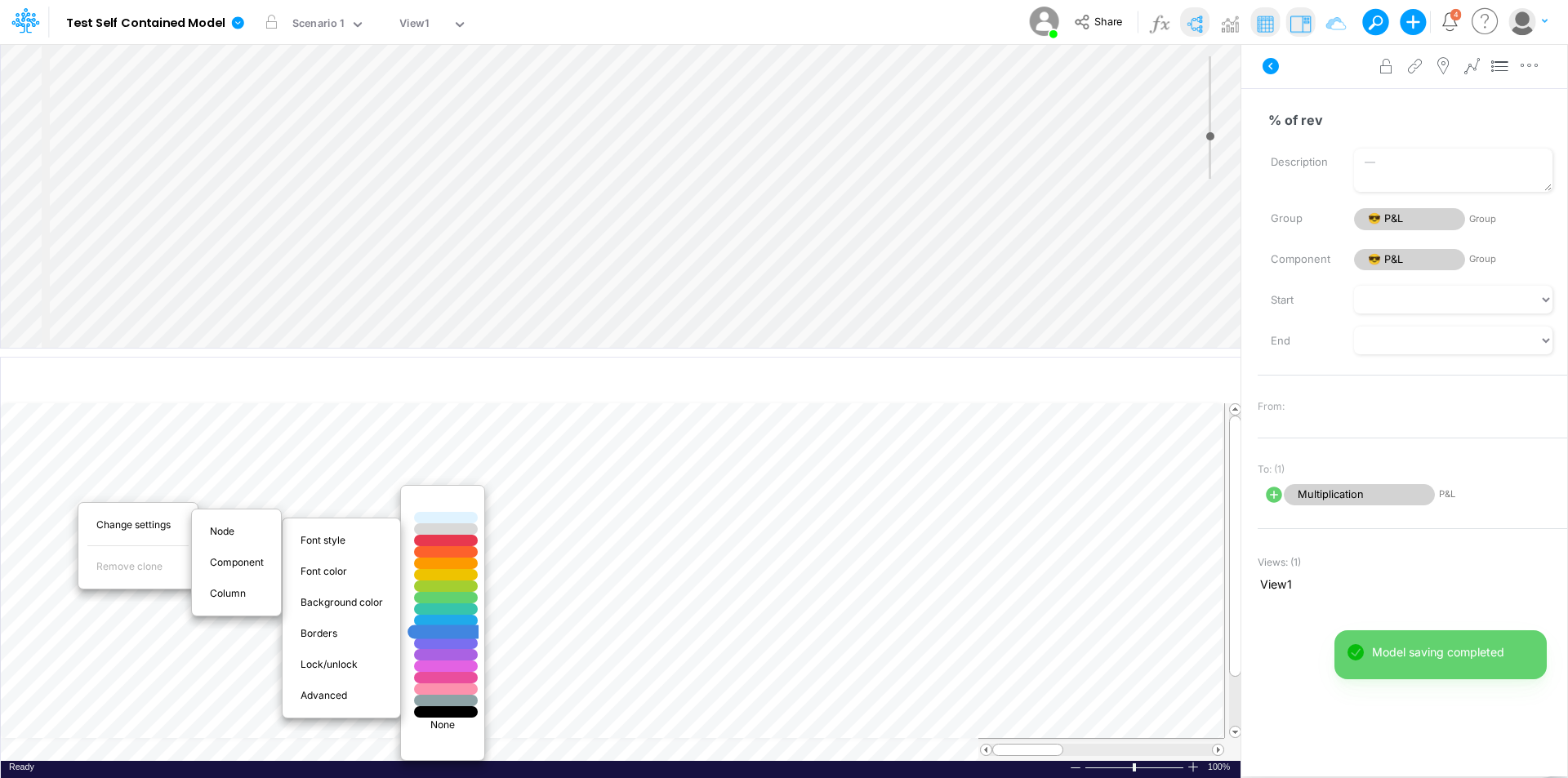
click at [447, 636] on div at bounding box center [446, 632] width 77 height 14
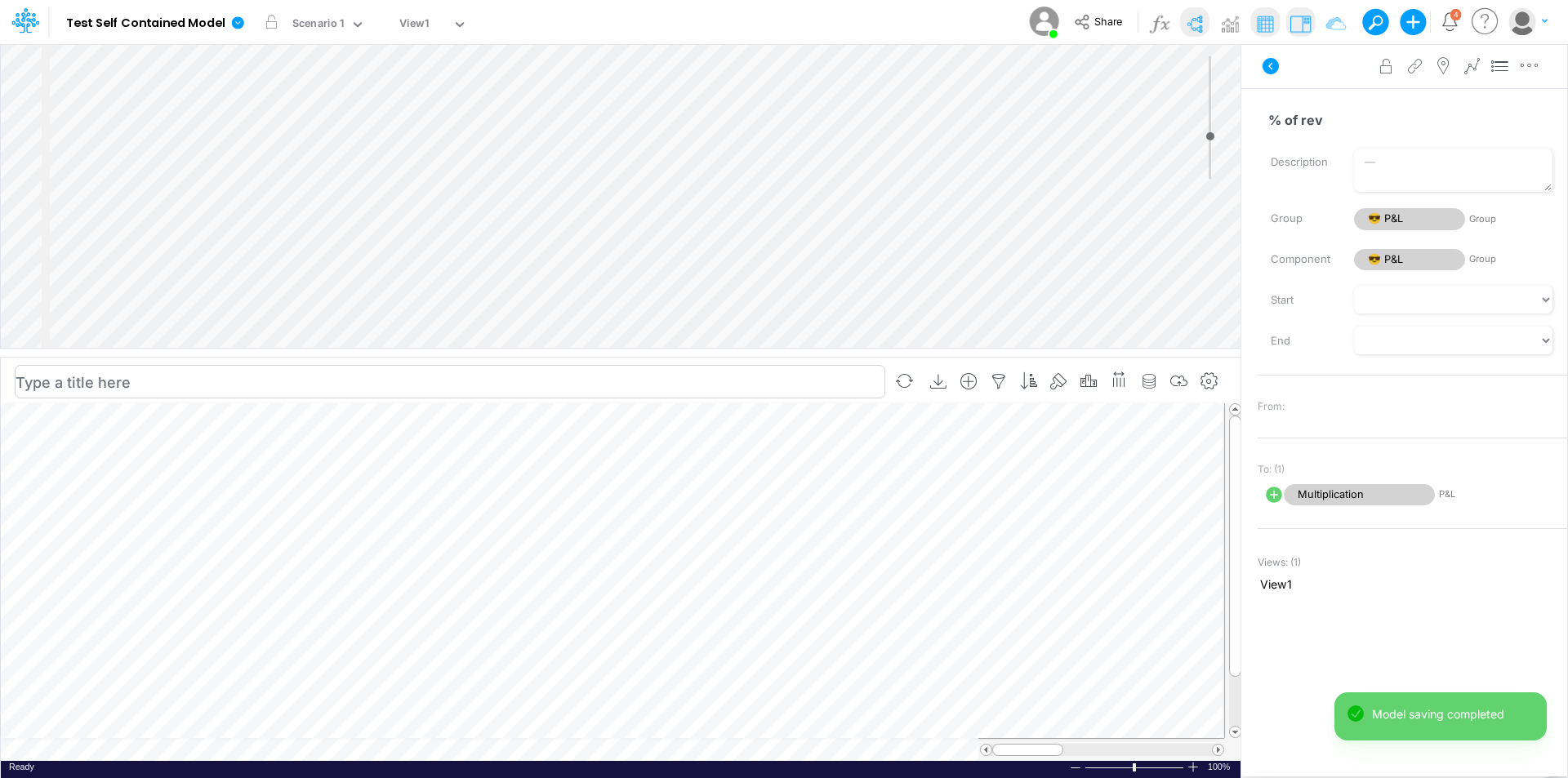
select select "1"
select select "Multiply"
select select "Add"
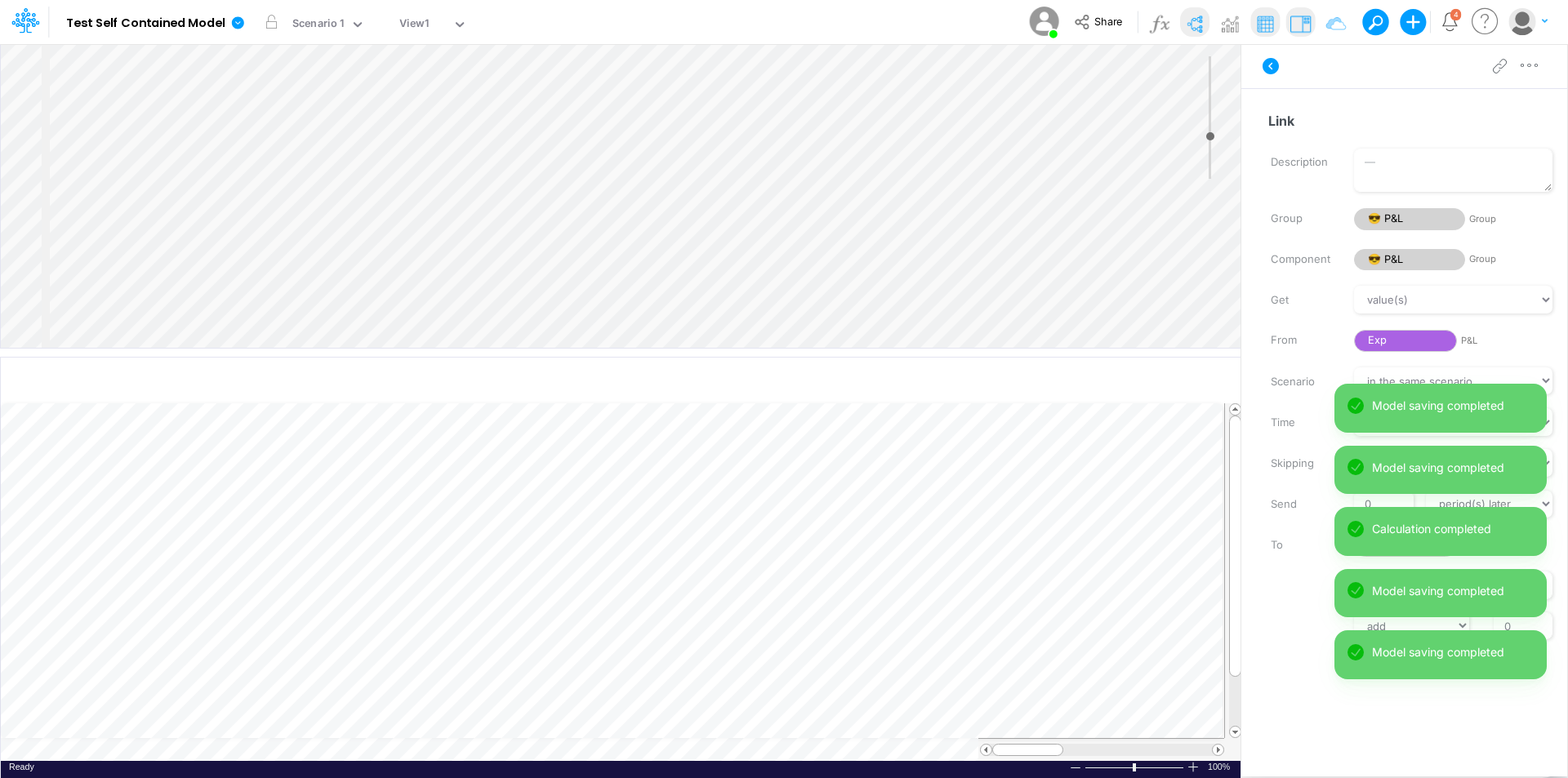
click at [1279, 587] on label at bounding box center [1300, 584] width 83 height 12
click at [1494, 587] on input "1" at bounding box center [1523, 585] width 58 height 27
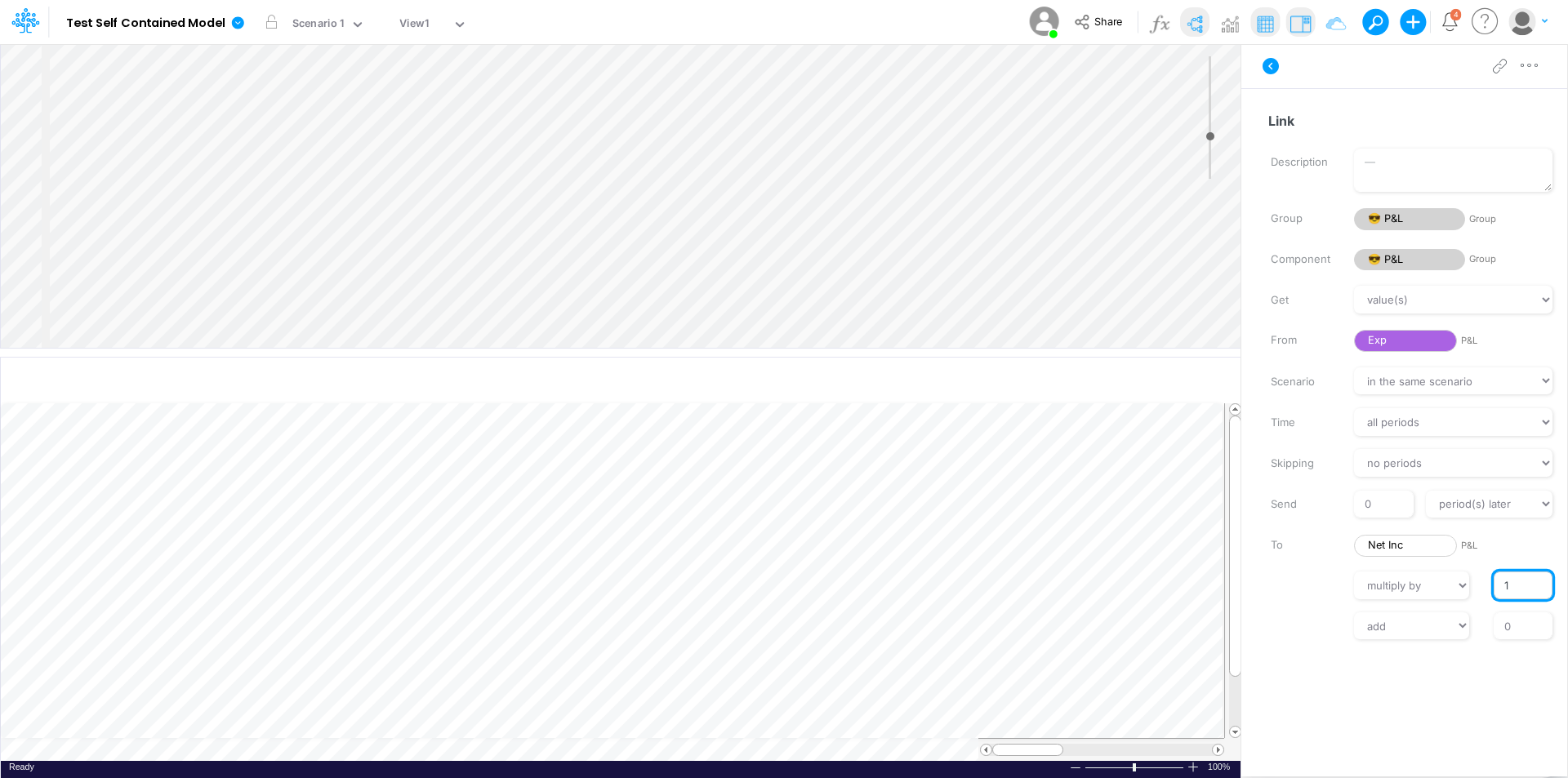
click at [1503, 592] on input "1" at bounding box center [1523, 585] width 58 height 27
type input "-1"
click at [1310, 631] on div "add subtract 0" at bounding box center [1413, 626] width 334 height 27
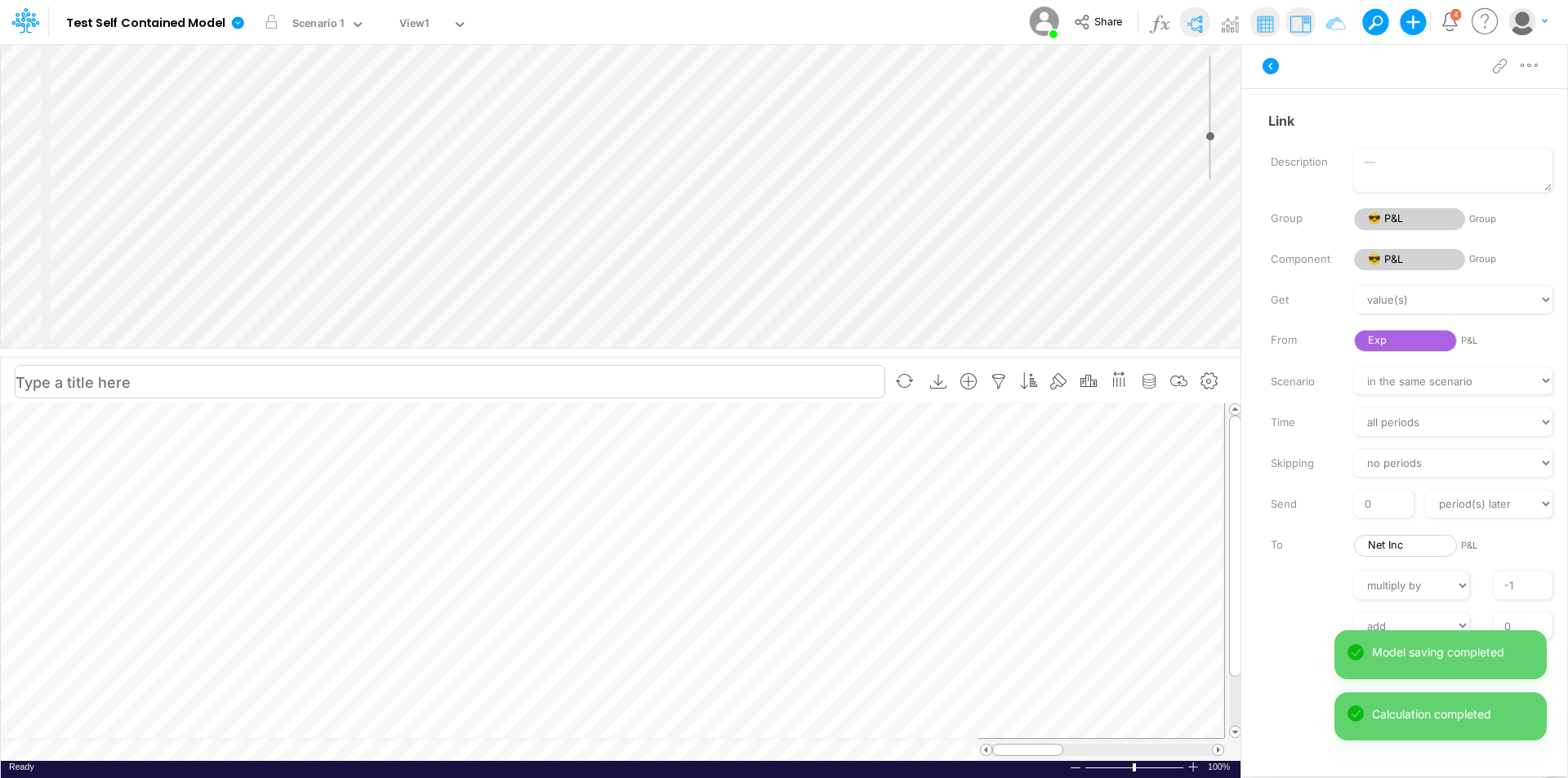
scroll to position [8, 1]
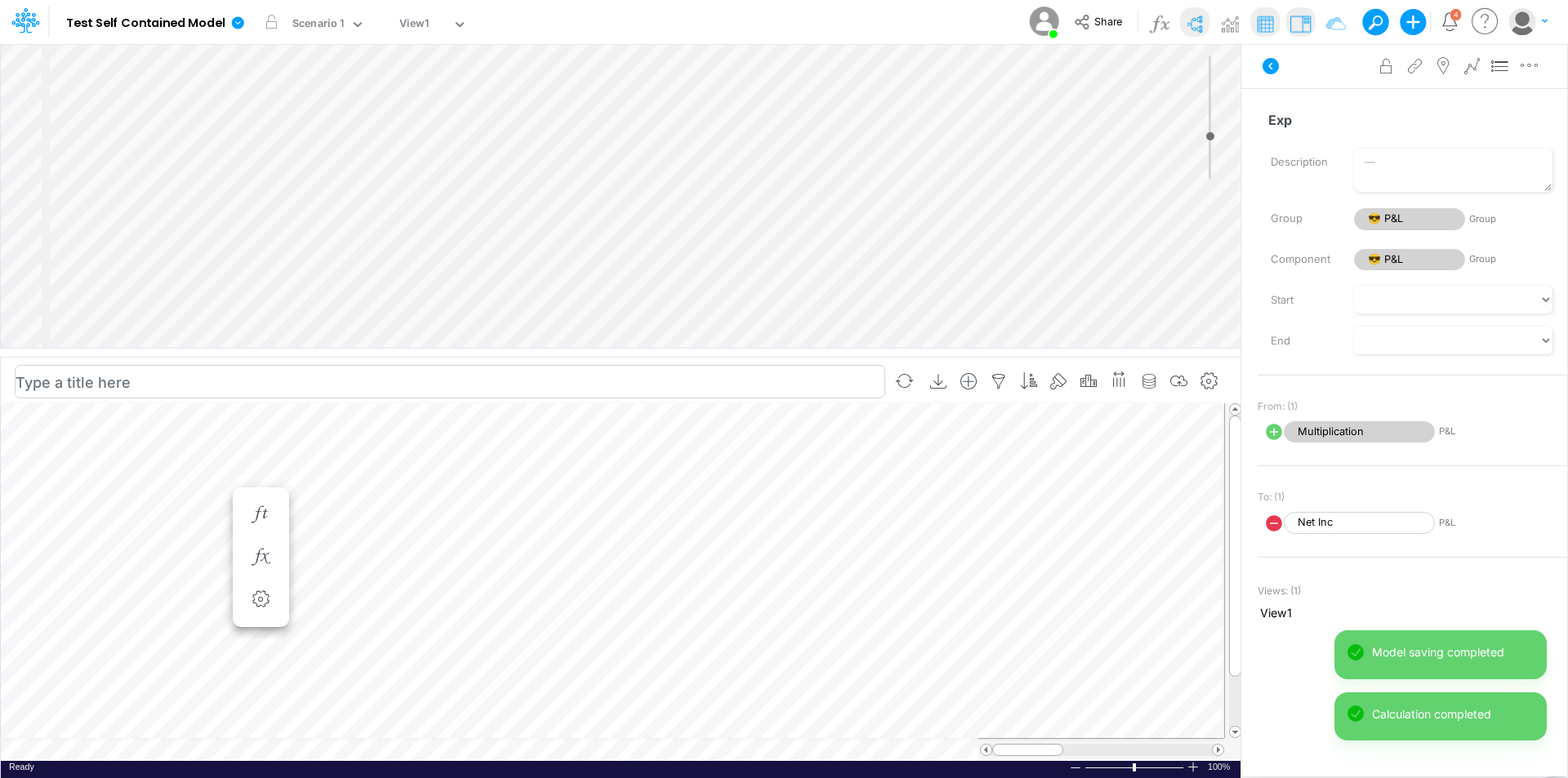
scroll to position [8, 1]
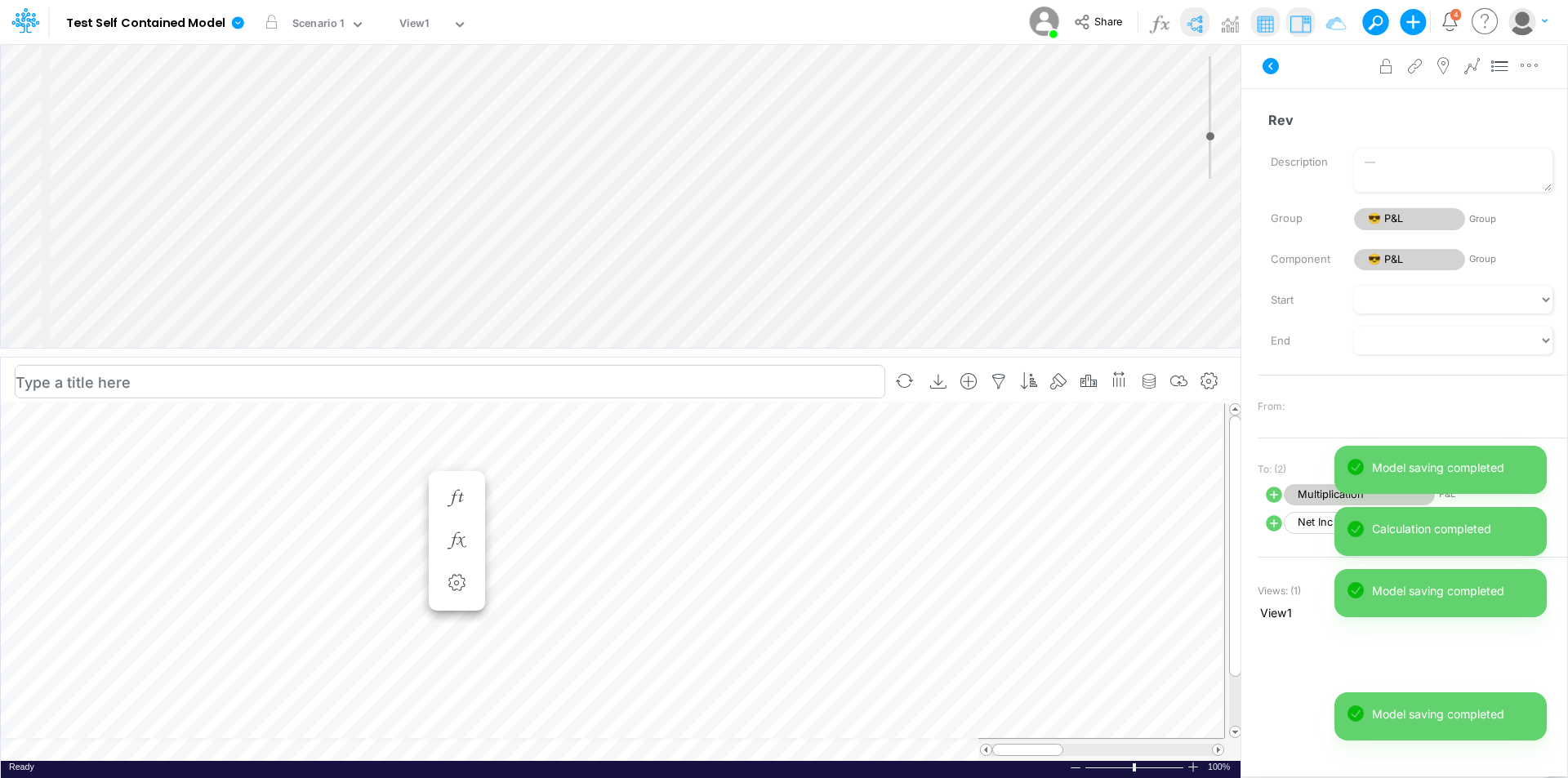
scroll to position [8, 1]
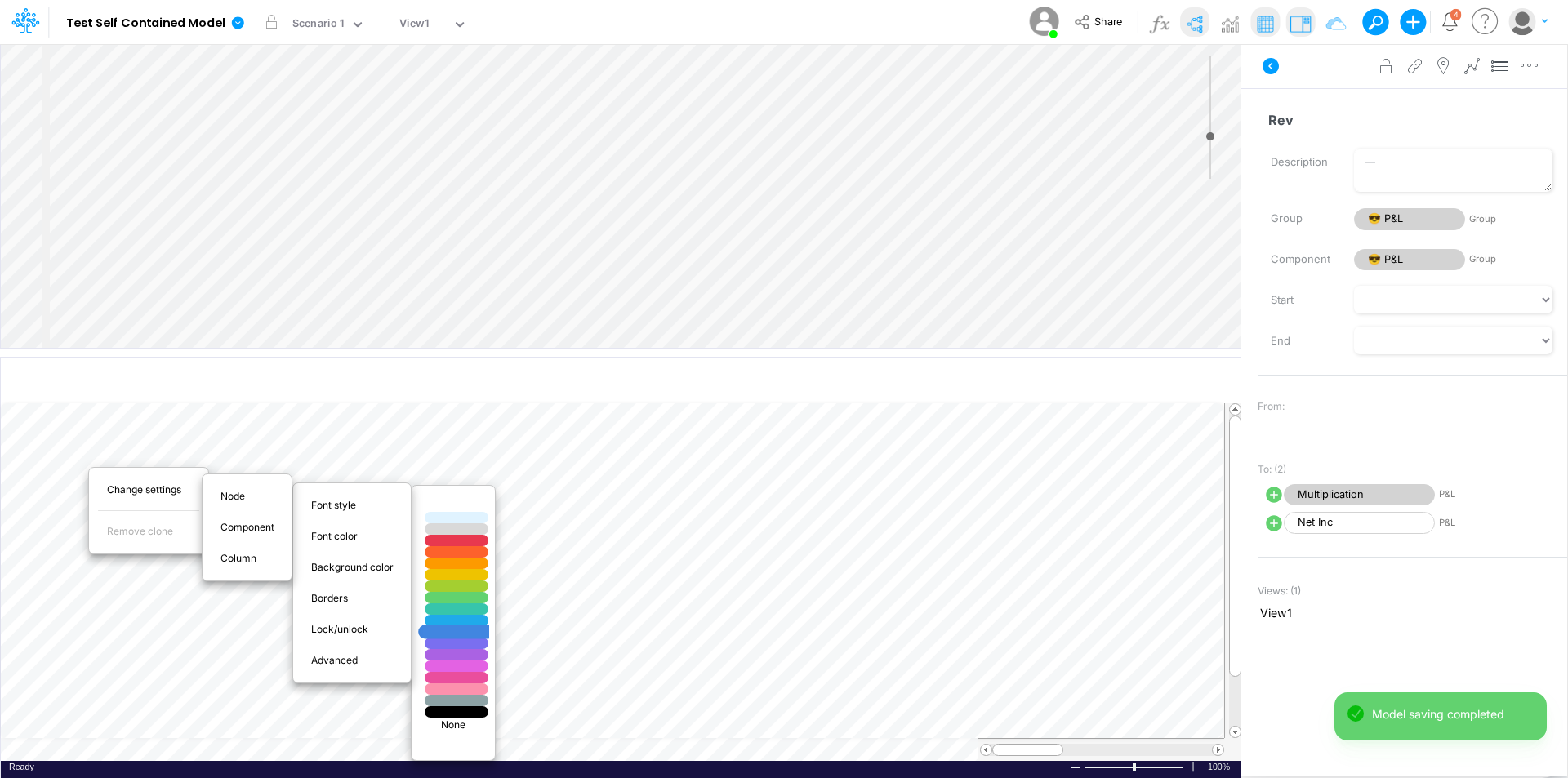
click at [463, 632] on div at bounding box center [457, 632] width 77 height 14
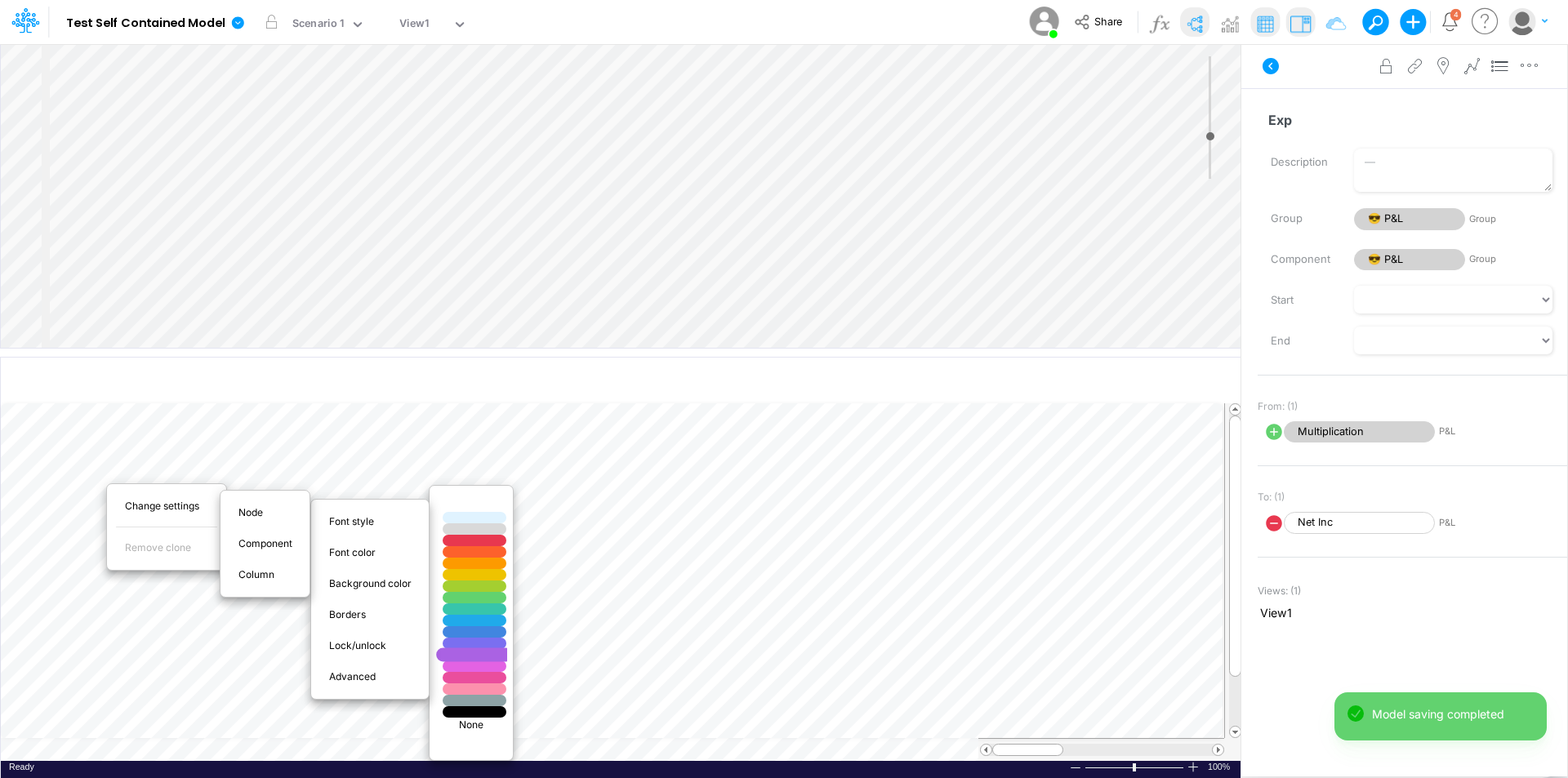
click at [481, 657] on div at bounding box center [475, 655] width 77 height 14
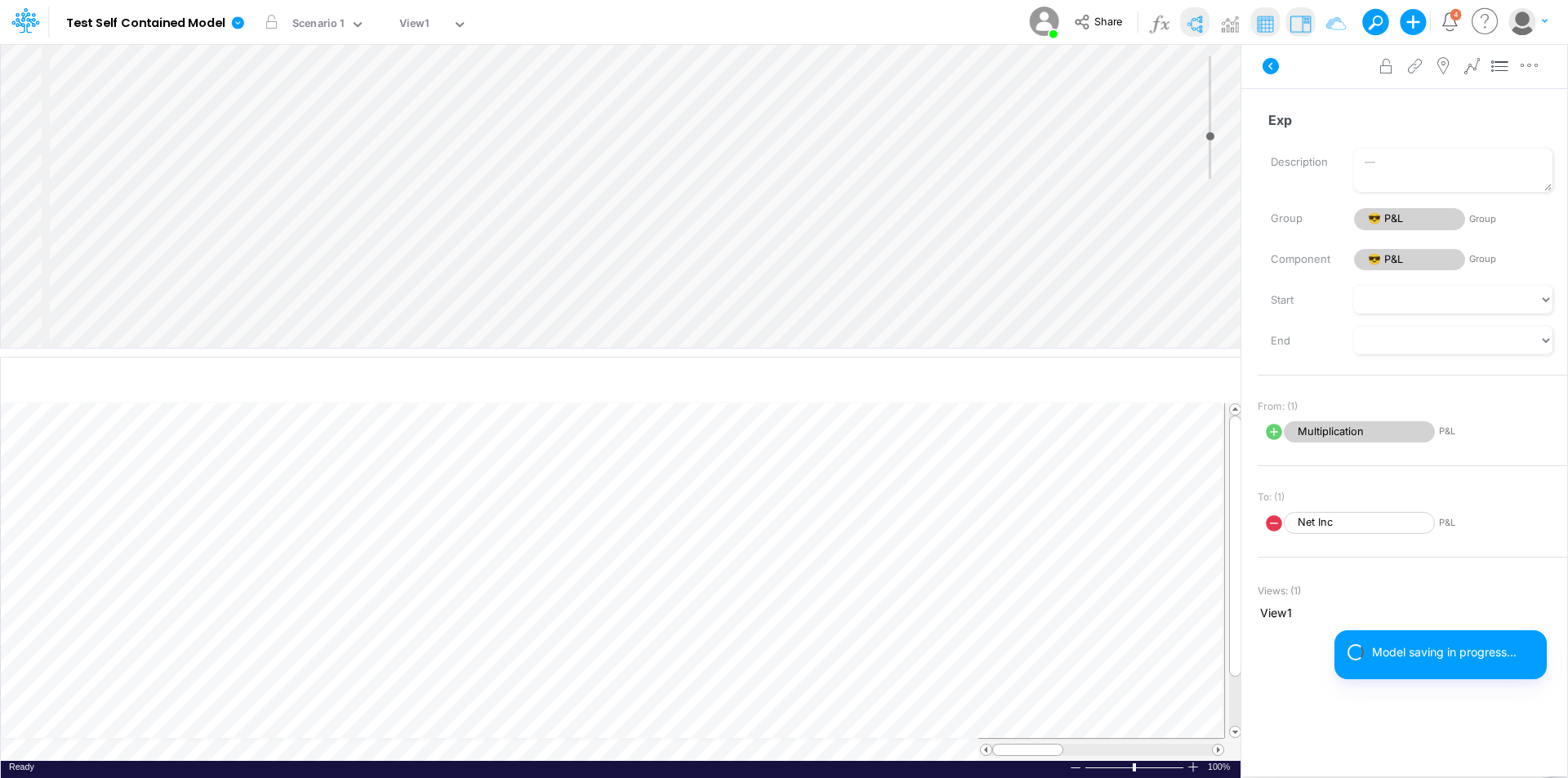
scroll to position [8, 1]
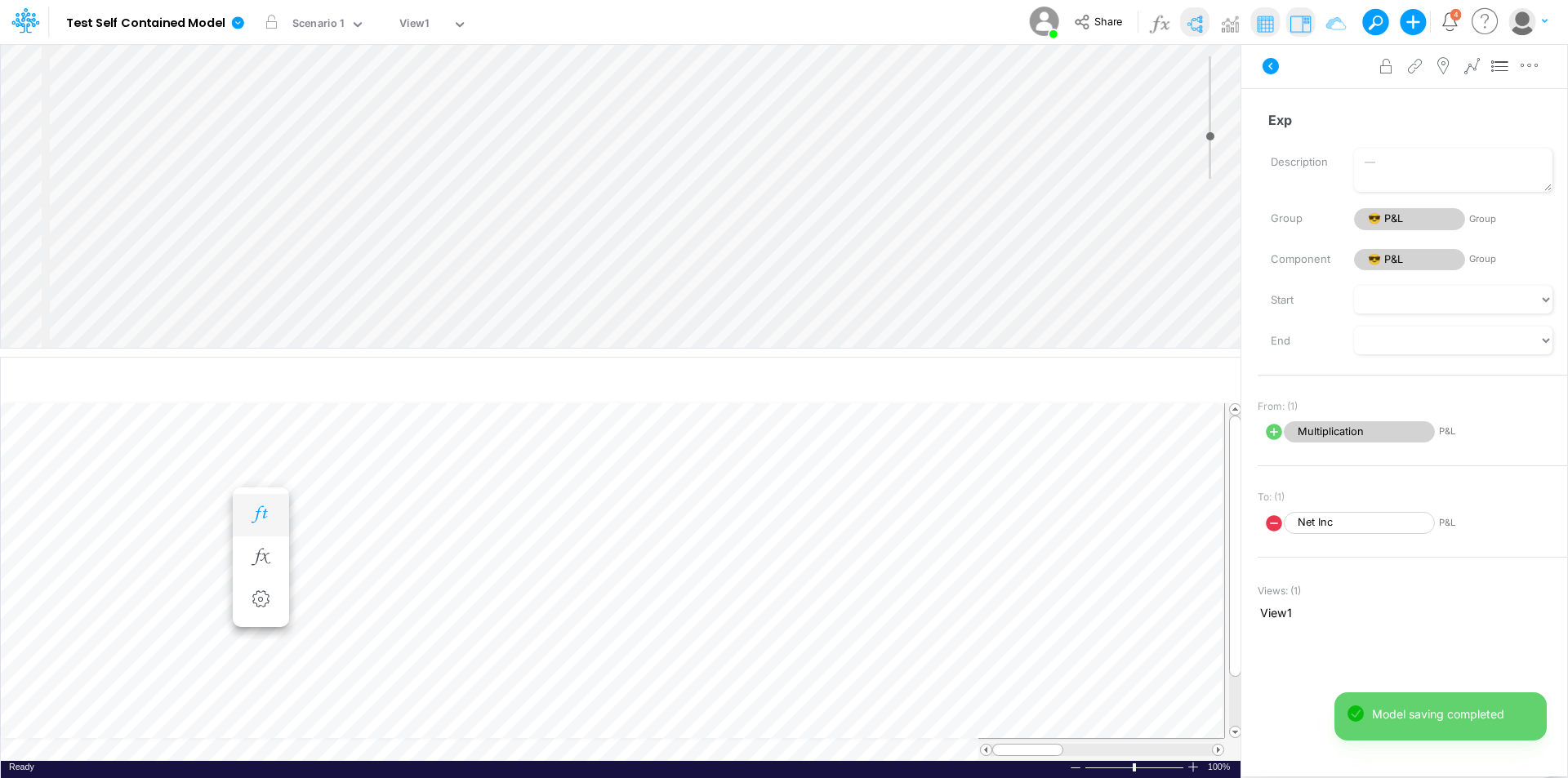
click at [268, 519] on icon "button" at bounding box center [260, 515] width 25 height 17
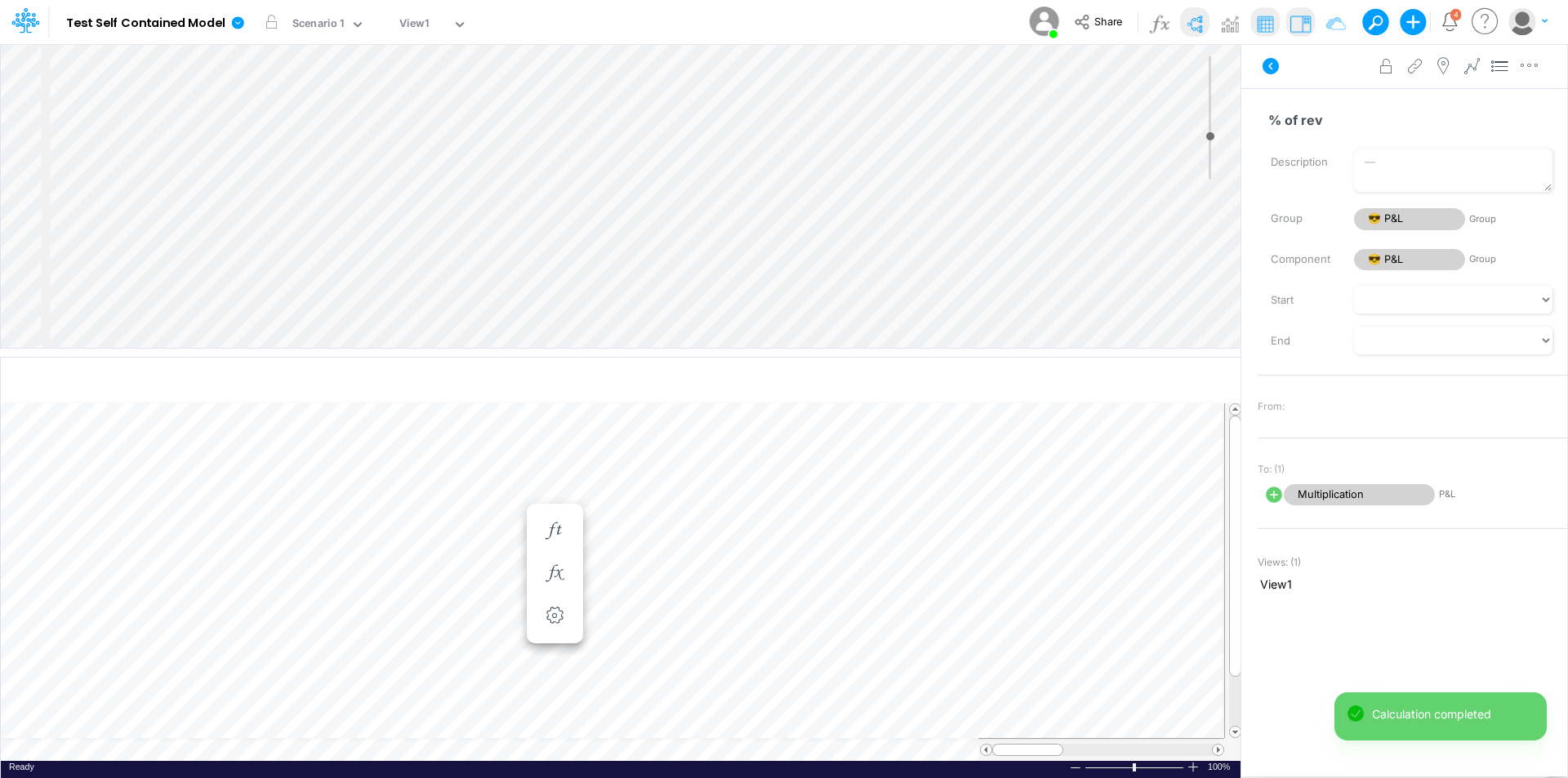
scroll to position [8, 1]
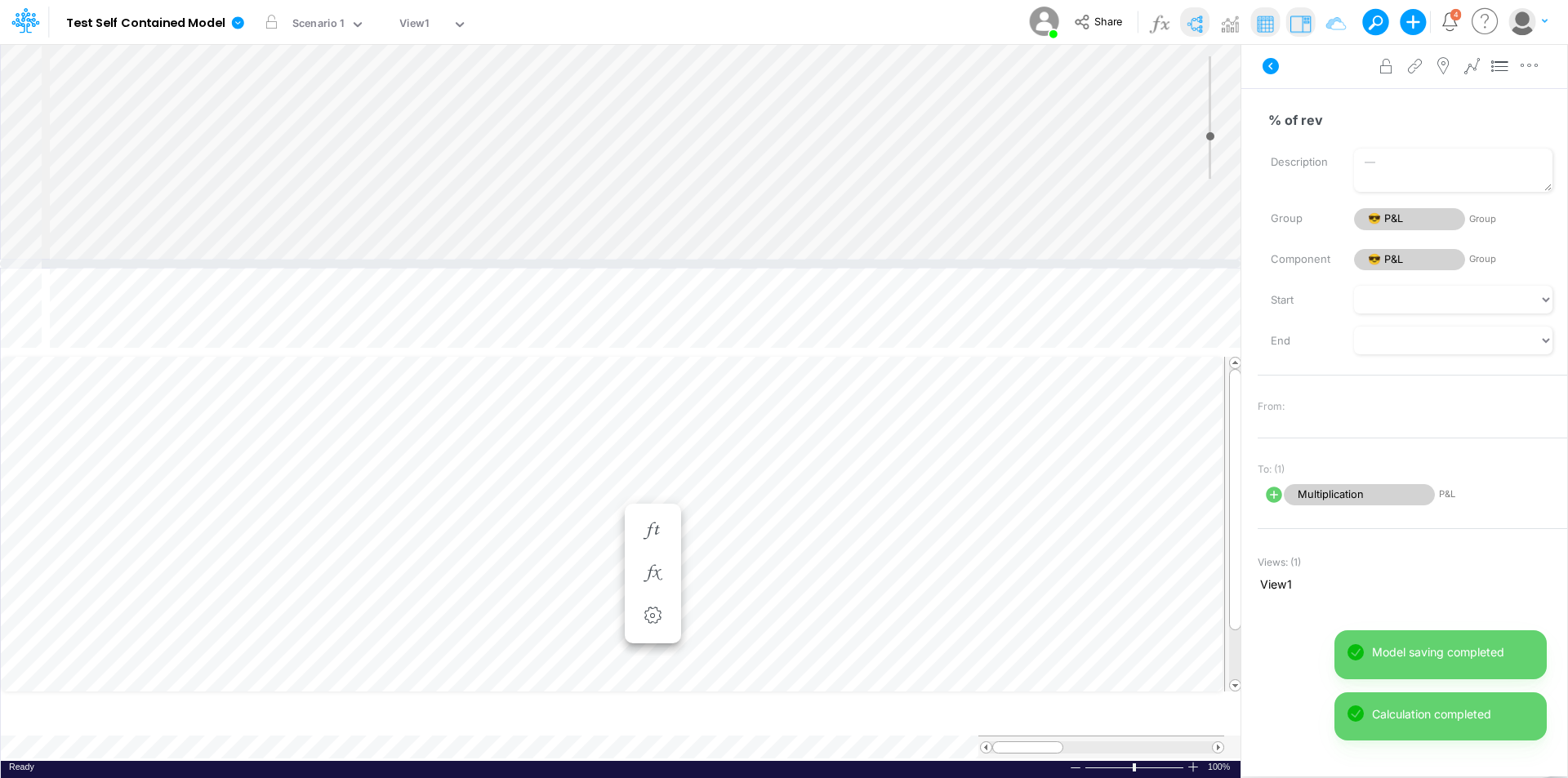
drag, startPoint x: 529, startPoint y: 352, endPoint x: 507, endPoint y: 259, distance: 95.6
click at [509, 261] on div at bounding box center [620, 263] width 1241 height 8
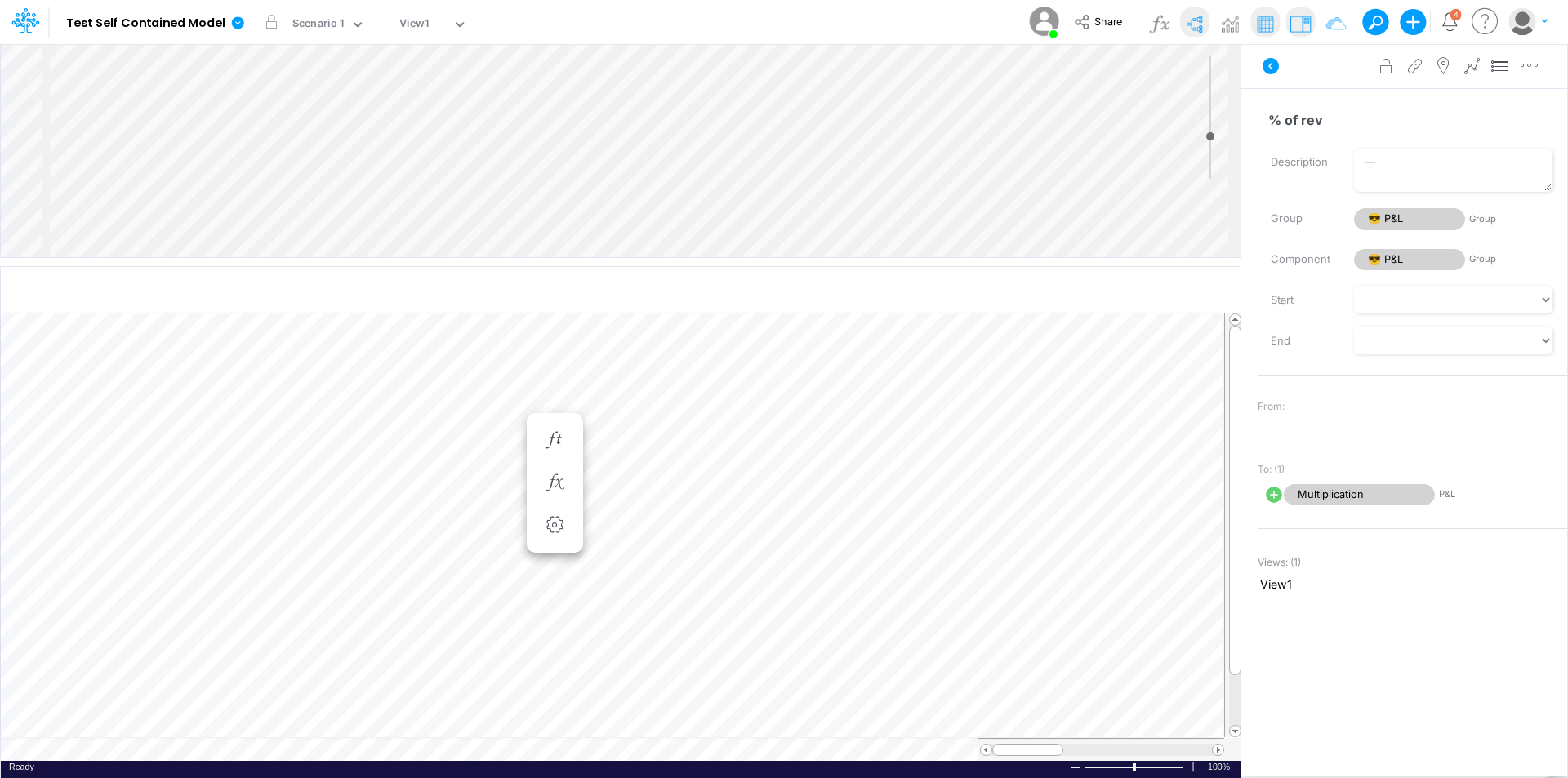
click at [184, 207] on div "Insert child node Variable Constant Group Addition Subtraction Multiplication D…" at bounding box center [621, 150] width 1240 height 213
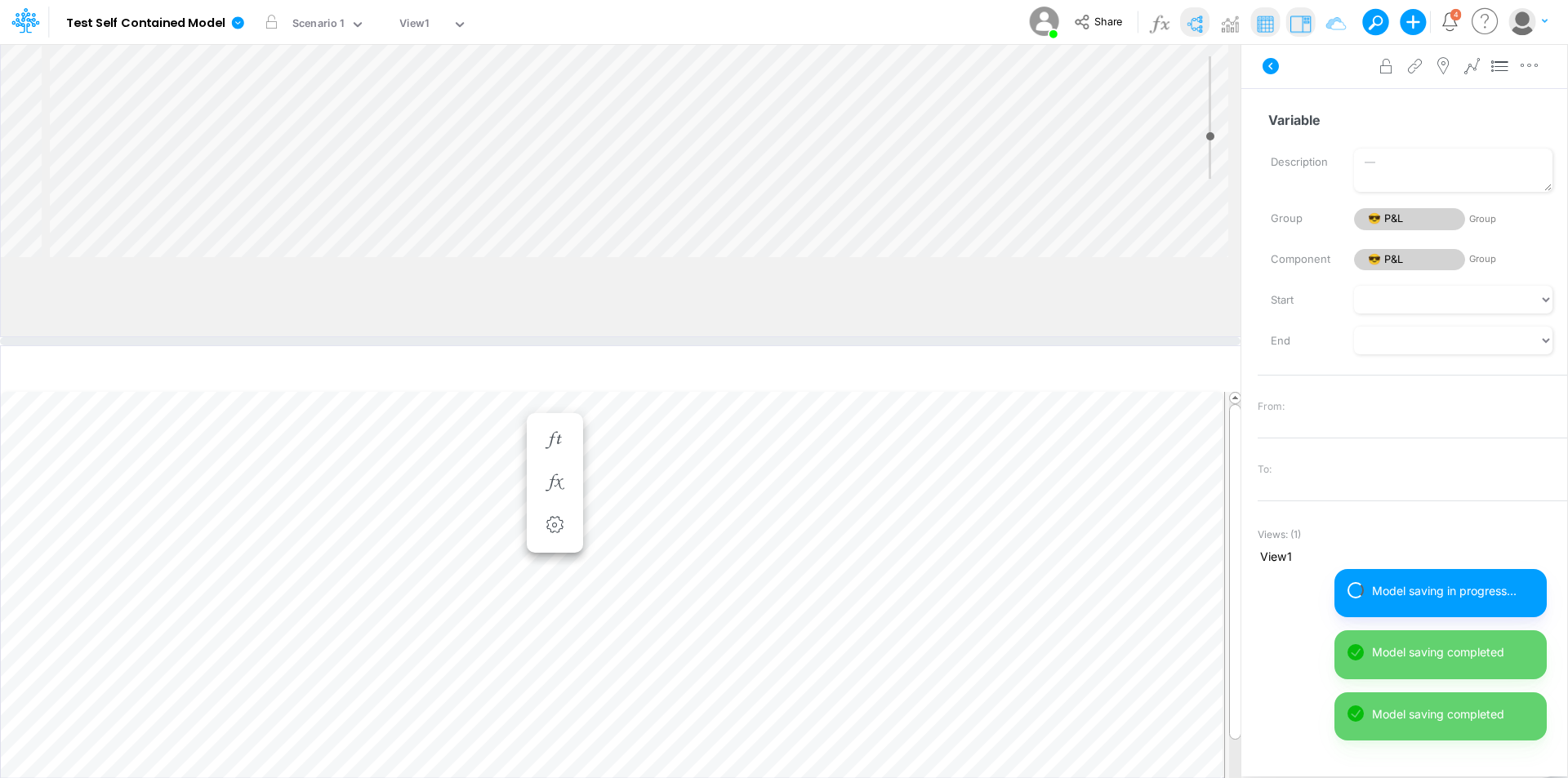
drag, startPoint x: 74, startPoint y: 261, endPoint x: 72, endPoint y: 342, distance: 81.0
click at [72, 342] on div at bounding box center [620, 341] width 1241 height 8
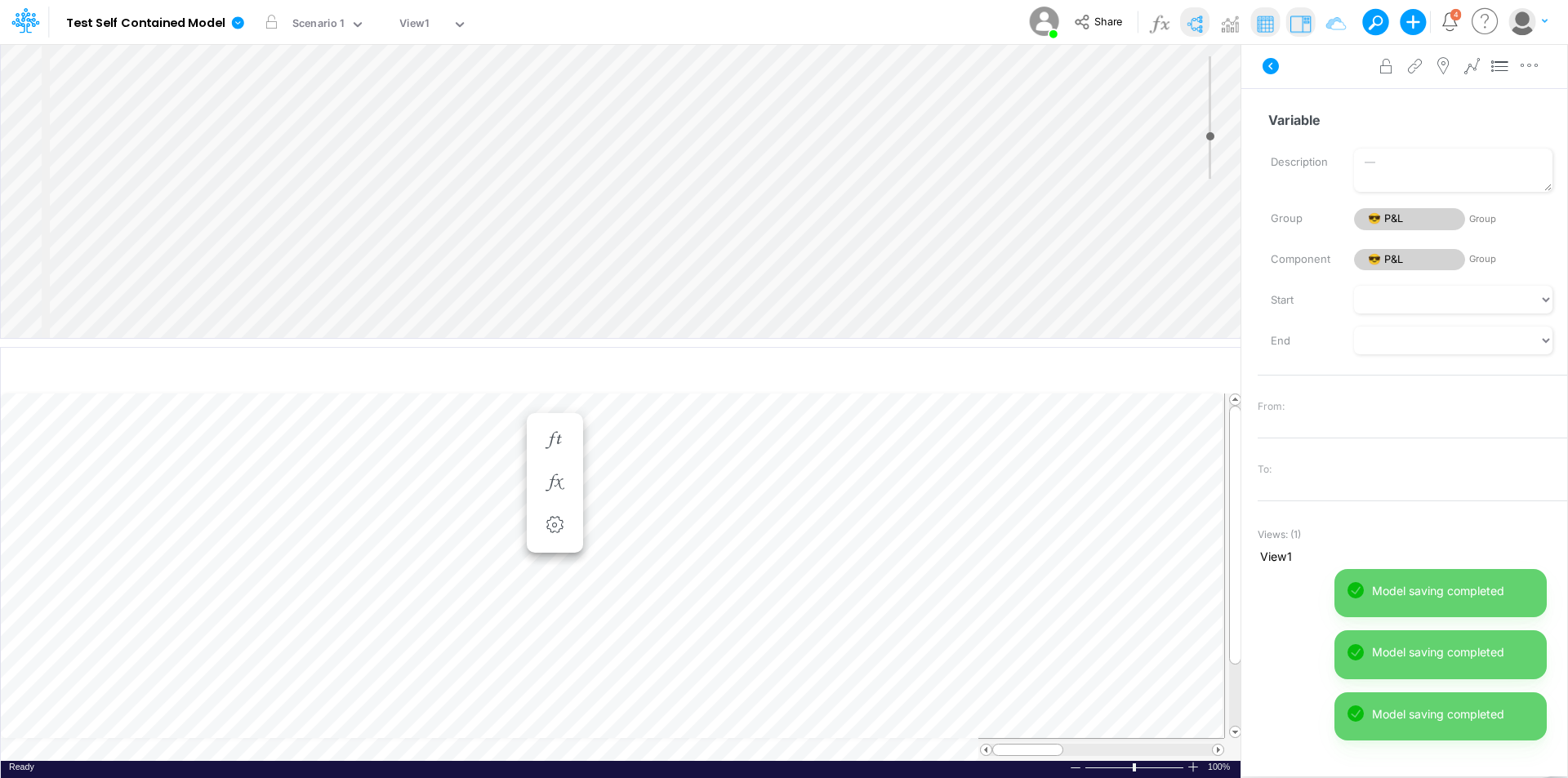
click at [158, 227] on div "Insert child node Variable Constant Group Addition Subtraction Multiplication D…" at bounding box center [621, 191] width 1240 height 294
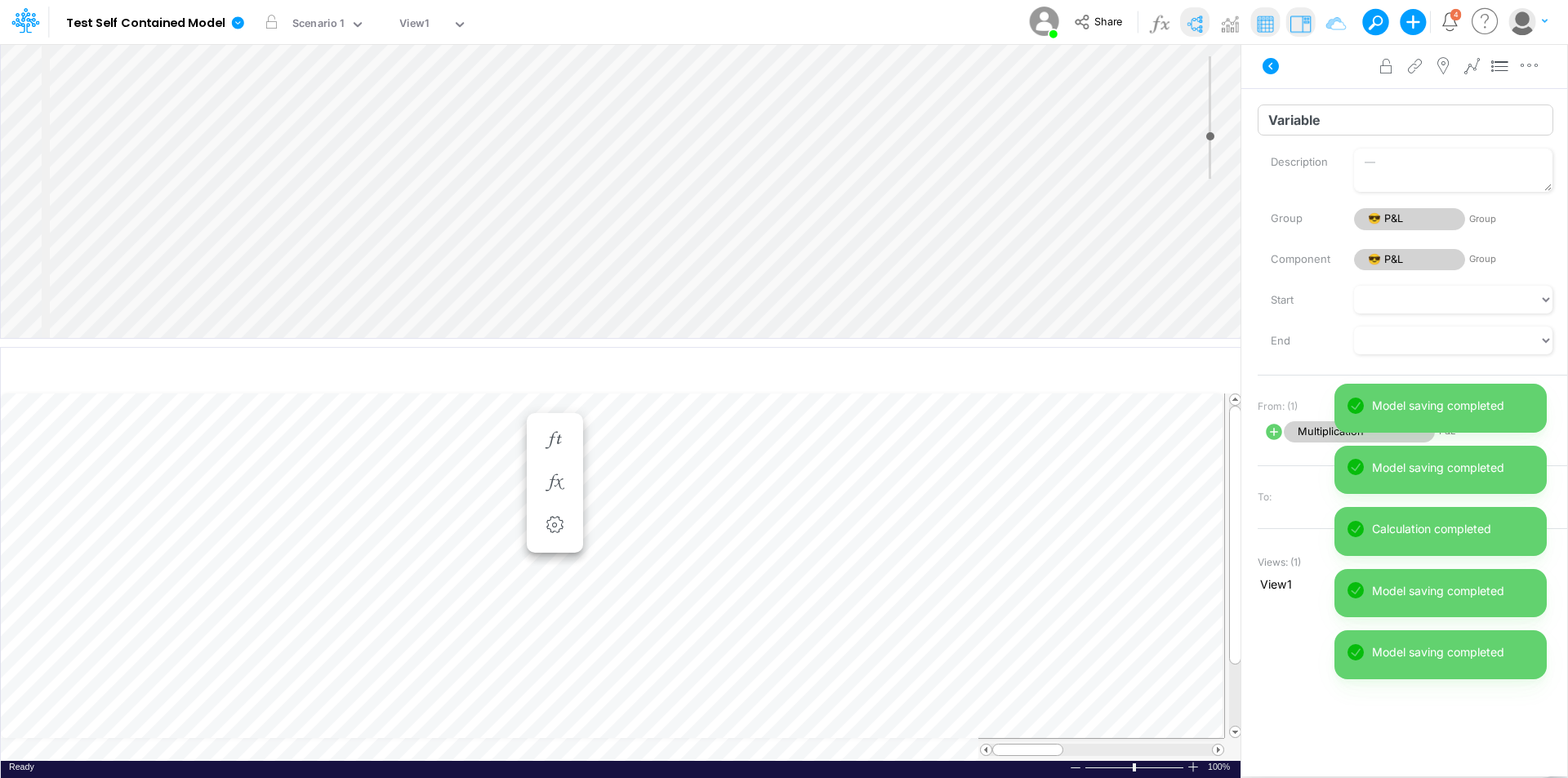
click at [1384, 122] on input "Variable" at bounding box center [1405, 120] width 296 height 31
type input "Other"
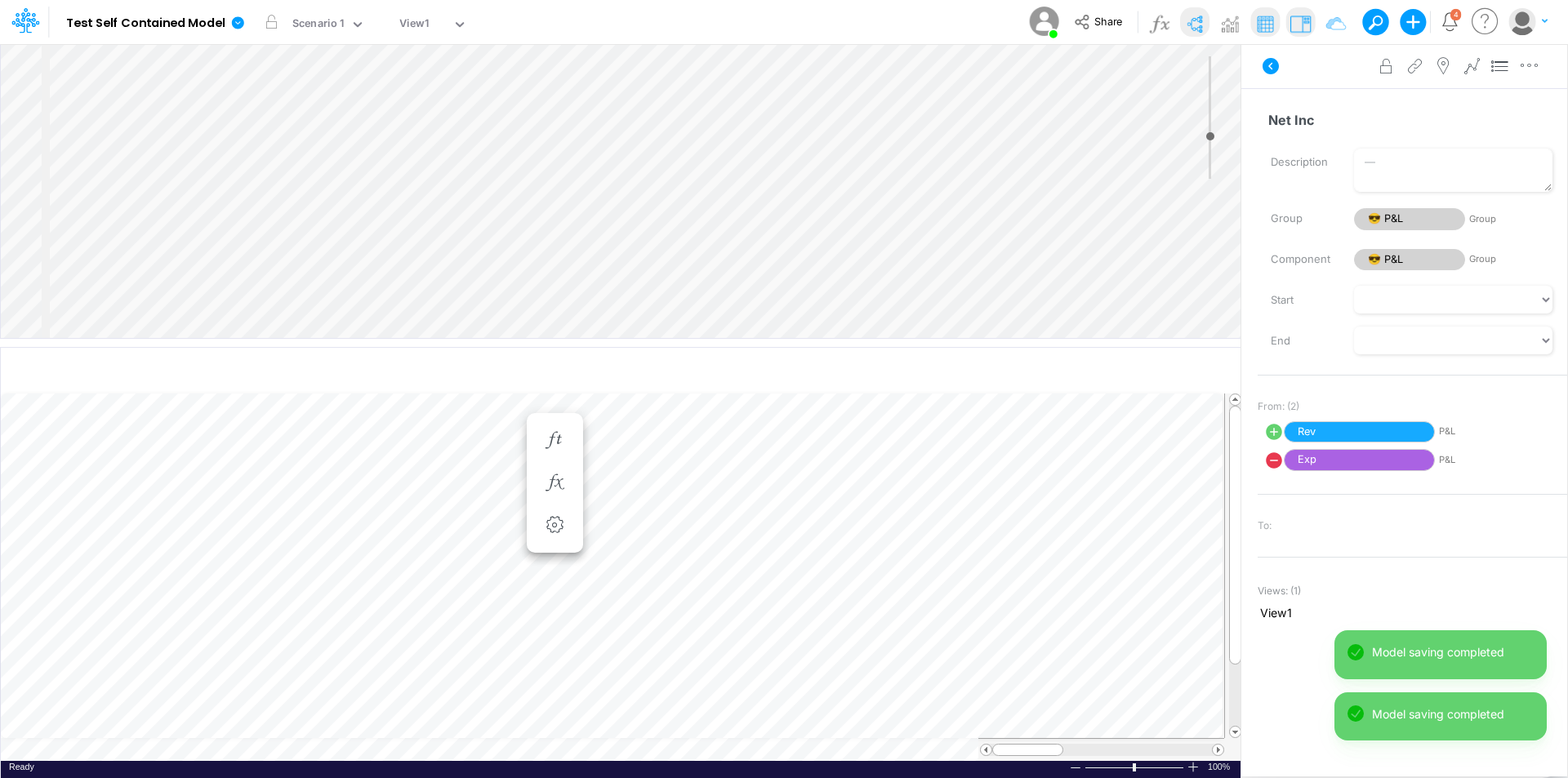
click at [165, 250] on div "Insert child node Variable Constant Group Addition Subtraction Multiplication D…" at bounding box center [621, 191] width 1240 height 294
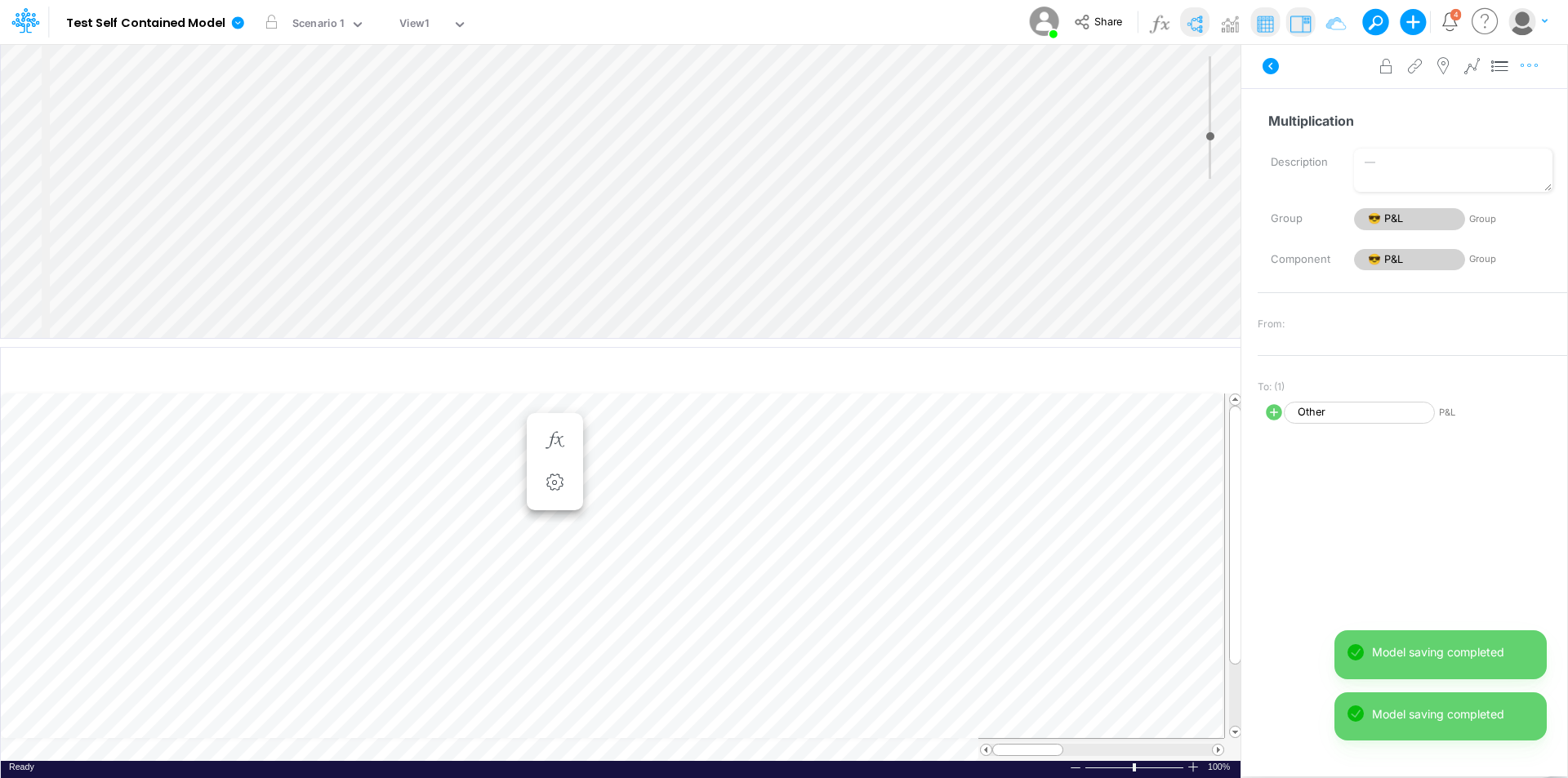
click at [1533, 67] on icon "button" at bounding box center [1530, 66] width 25 height 17
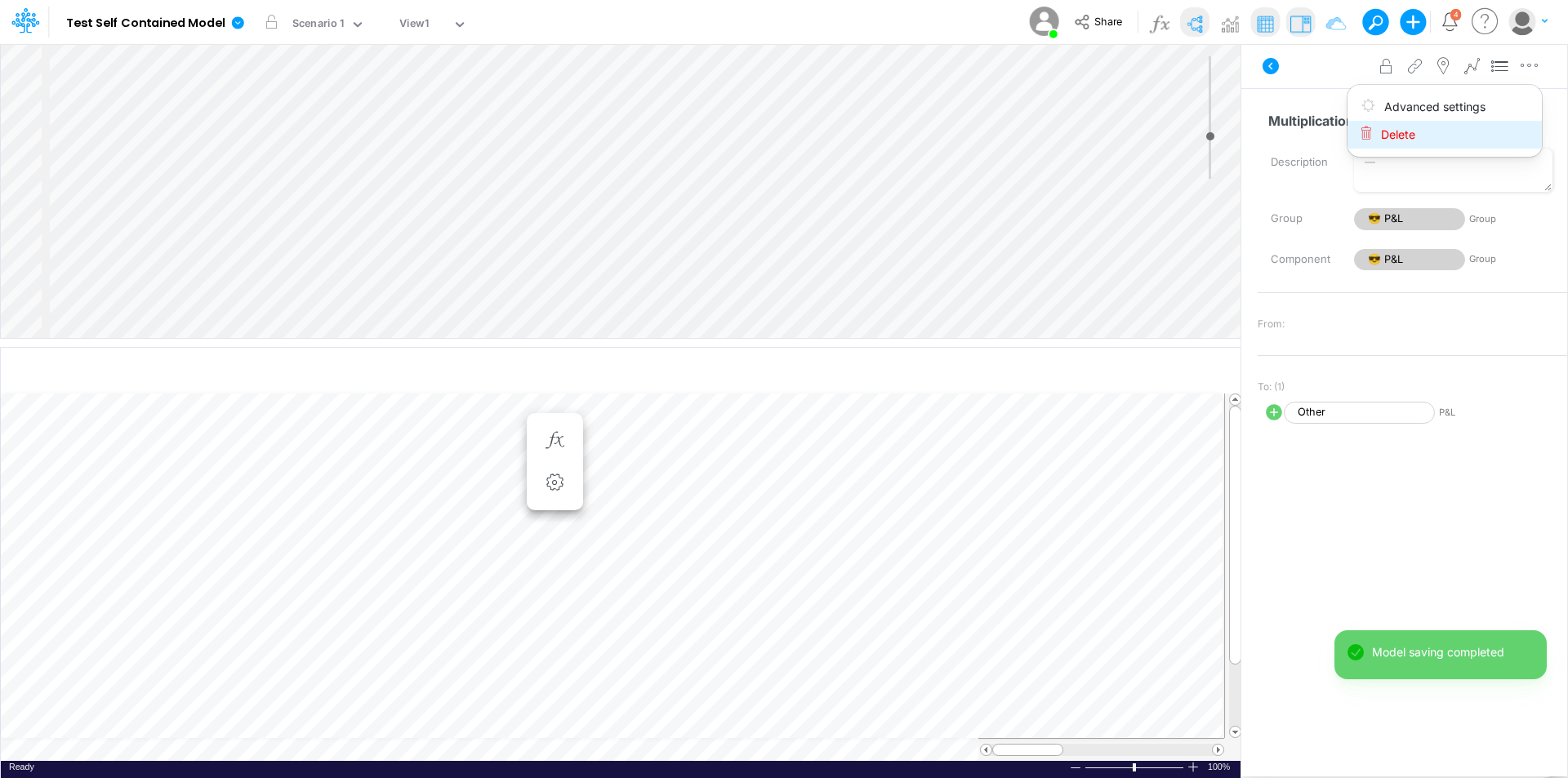
click at [1489, 131] on button "Delete" at bounding box center [1445, 134] width 195 height 27
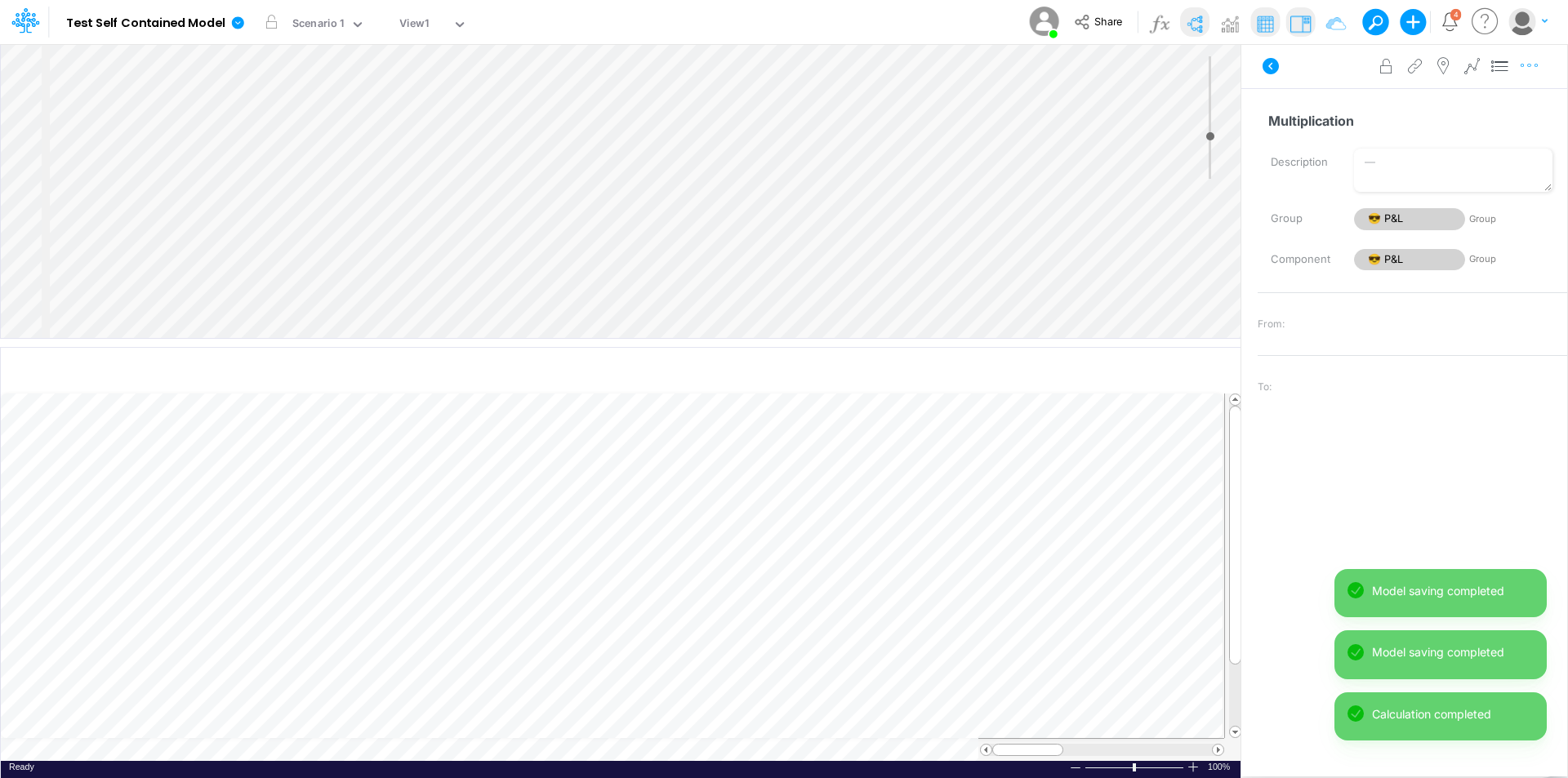
click at [1530, 68] on icon "button" at bounding box center [1530, 66] width 25 height 17
click at [1486, 130] on button "Delete" at bounding box center [1445, 134] width 195 height 27
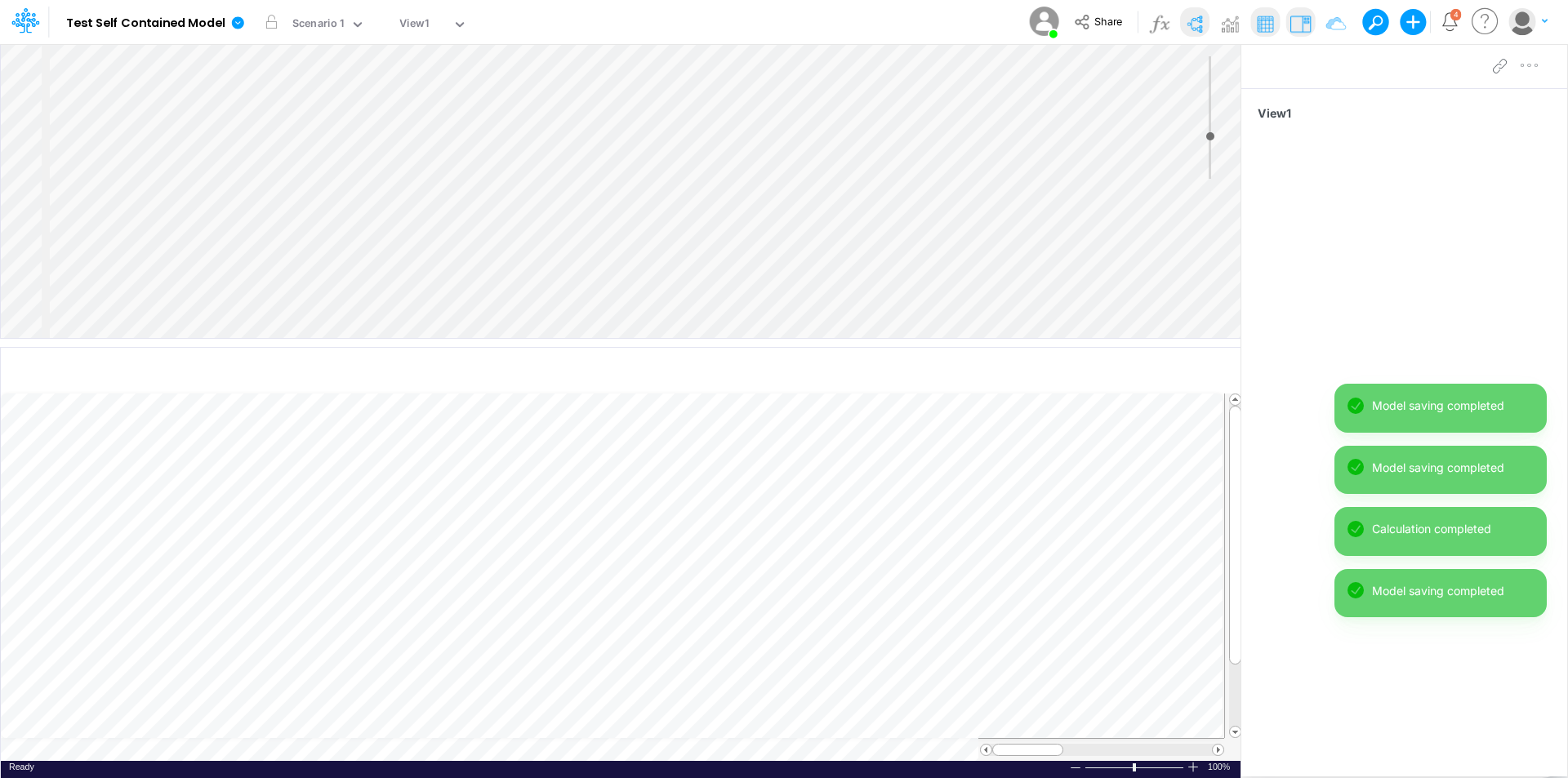
click at [172, 226] on div "Insert node Component Variable Constant Group Addition Subtraction Multiplicati…" at bounding box center [621, 191] width 1240 height 294
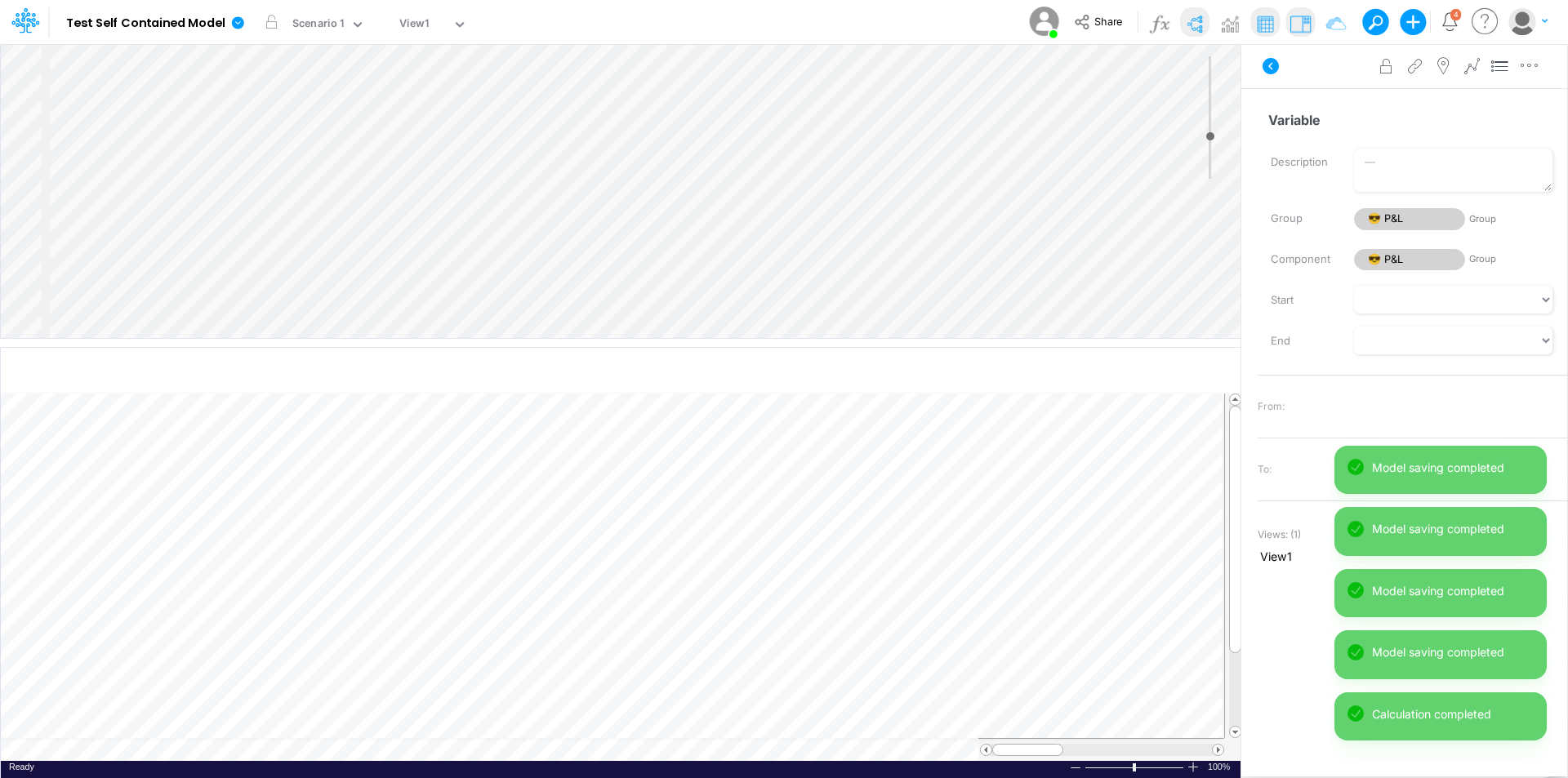
click at [174, 224] on div "Insert child node Variable Constant Group Addition Subtraction Multiplication D…" at bounding box center [621, 191] width 1240 height 294
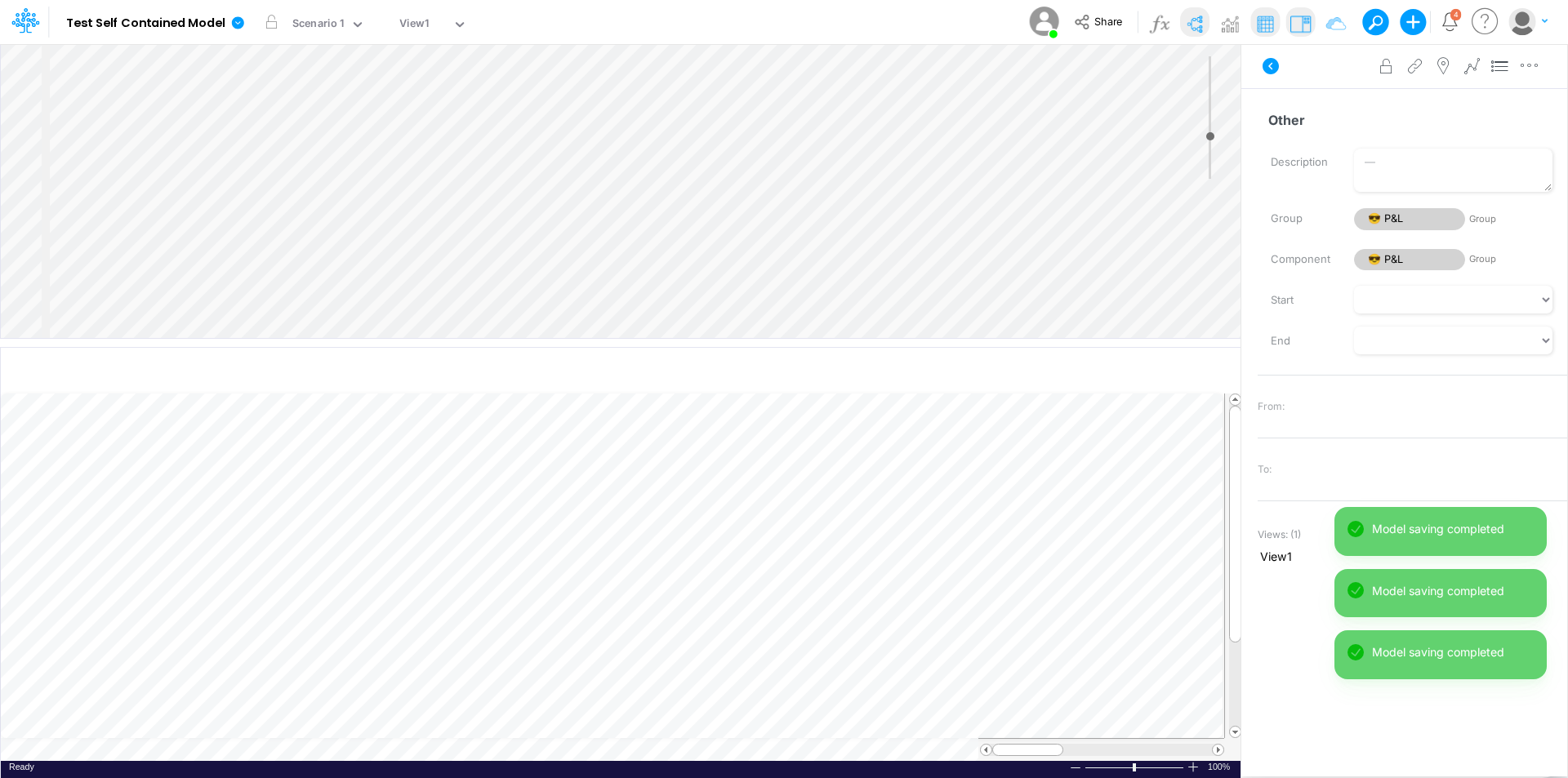
click at [193, 267] on div "Insert child node Variable Constant Group Addition Subtraction Multiplication D…" at bounding box center [621, 191] width 1240 height 294
click at [1296, 121] on input "Variable" at bounding box center [1405, 120] width 296 height 31
click at [1296, 121] on input "Variable" at bounding box center [1405, 120] width 296 height 31
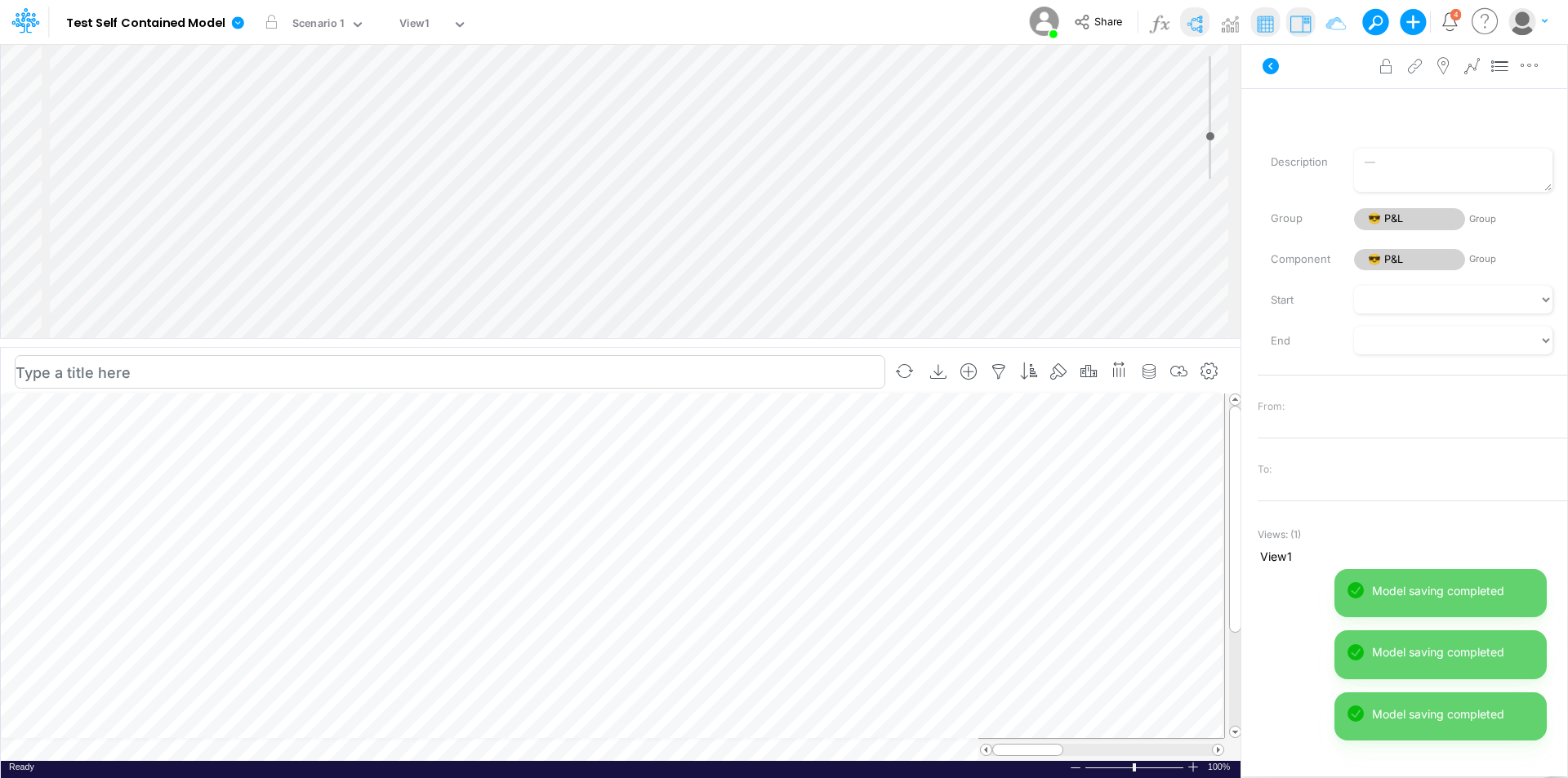
scroll to position [8, 1]
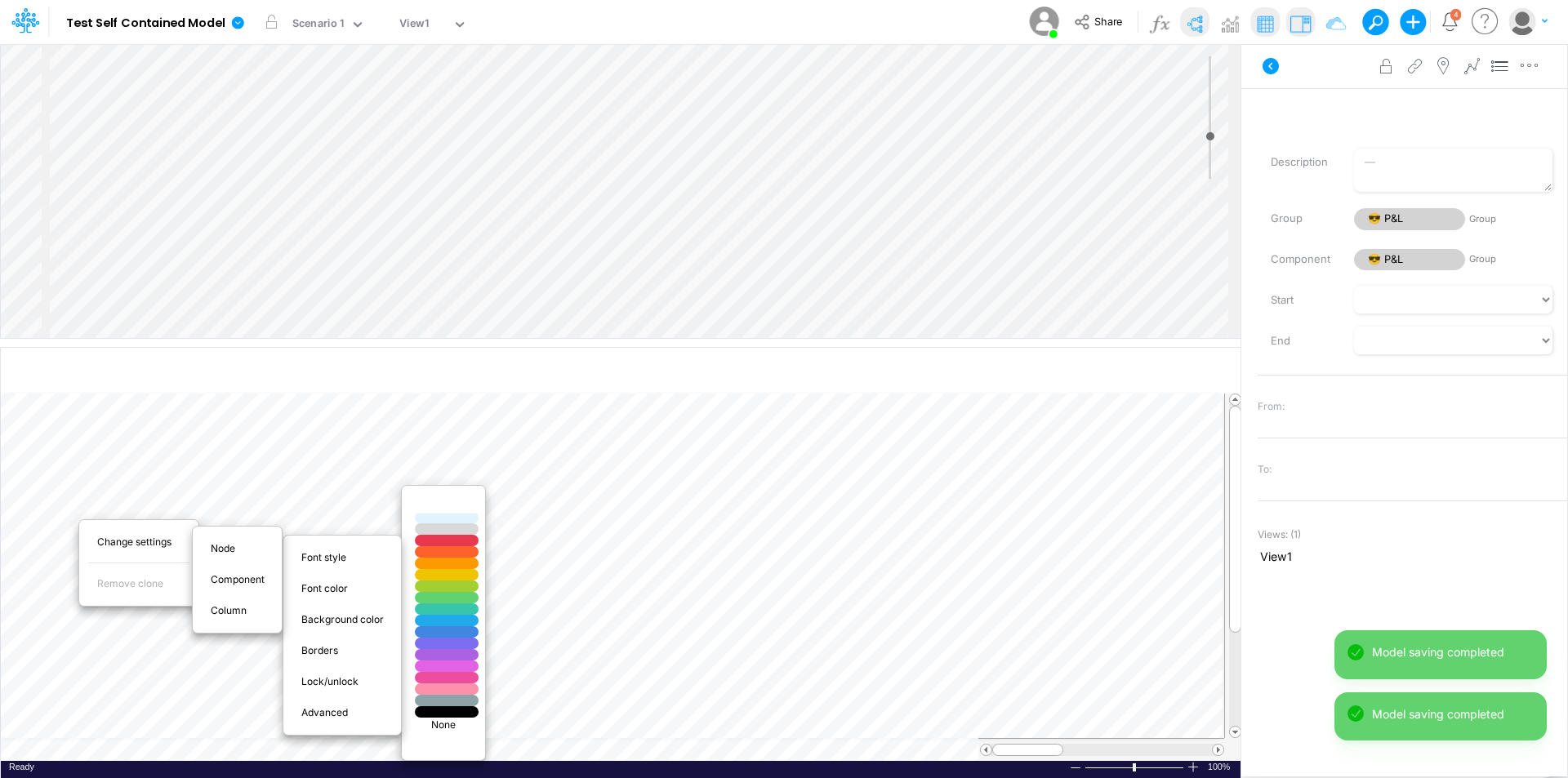
click at [461, 508] on div at bounding box center [447, 506] width 77 height 14
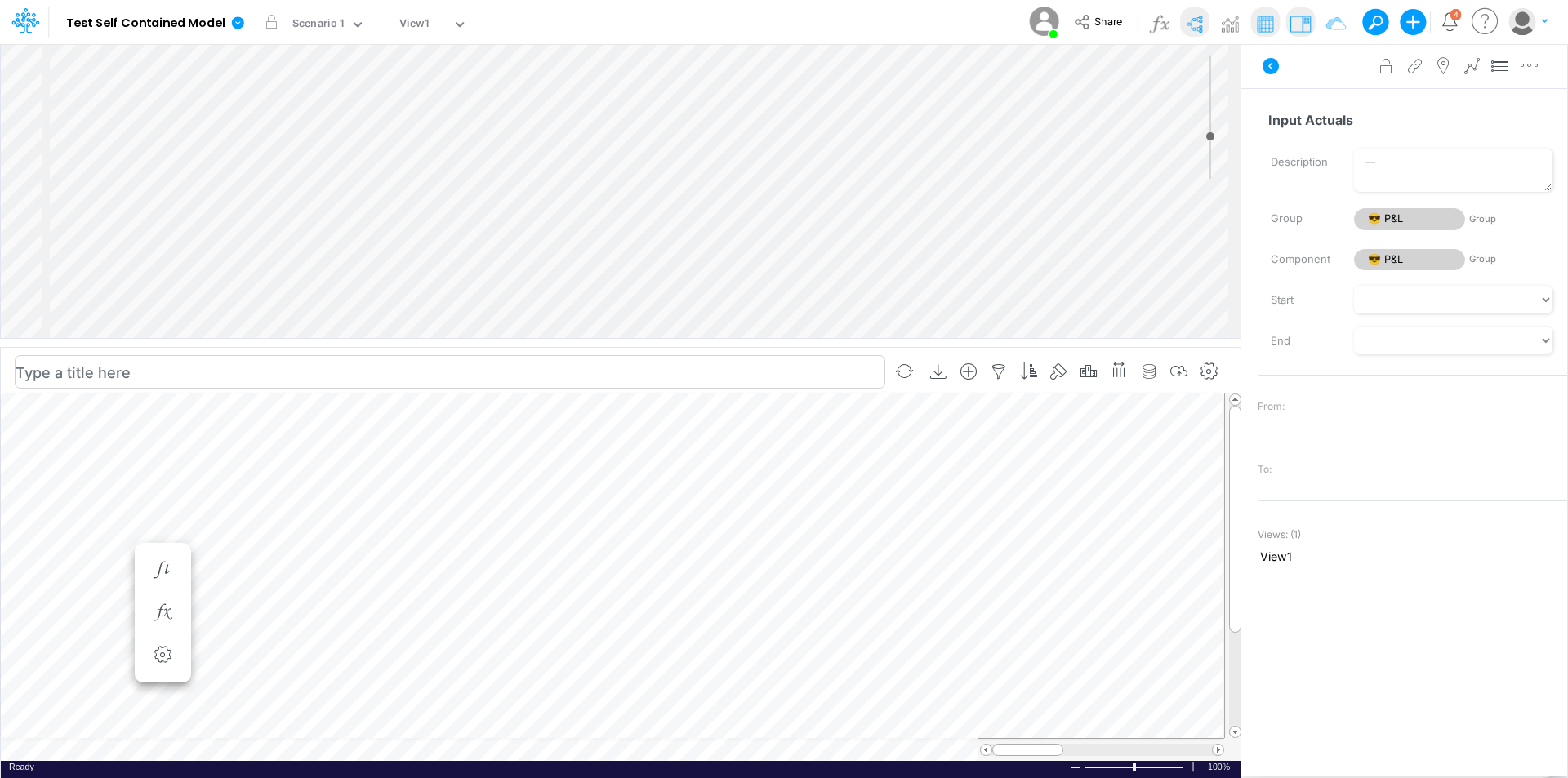
type input "Input Actuals"
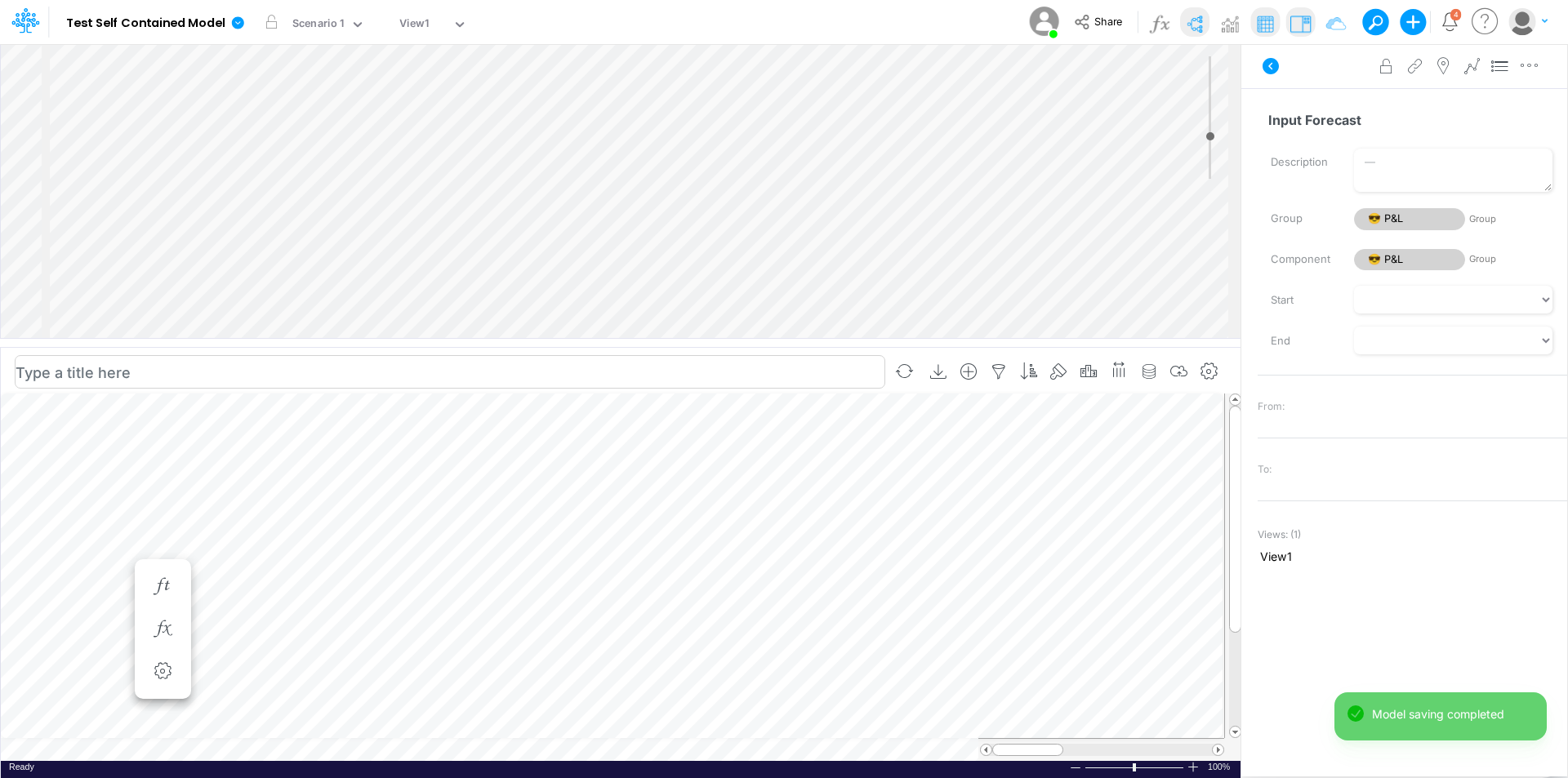
type input "Input Forecast"
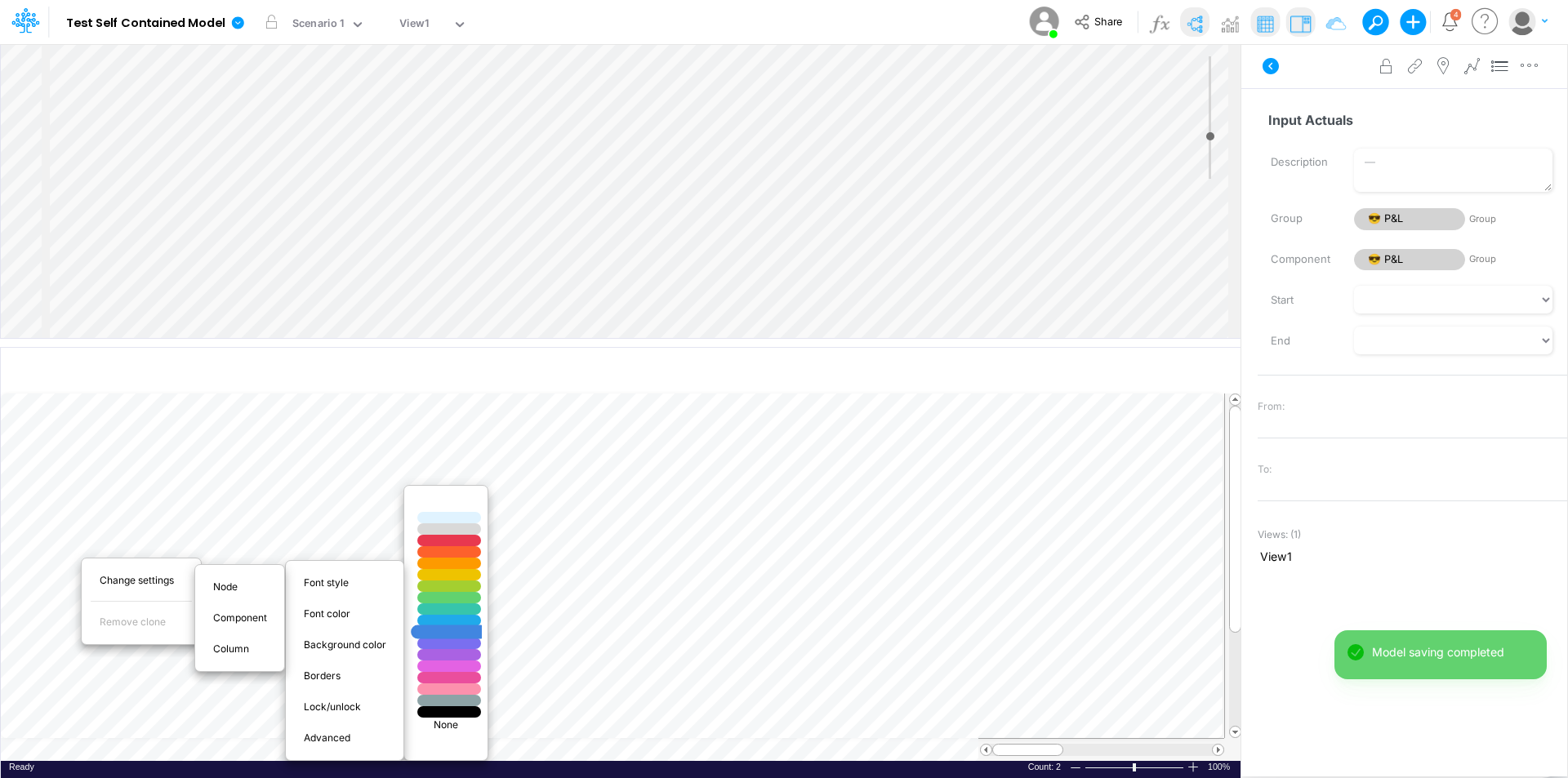
click at [453, 633] on div at bounding box center [449, 632] width 77 height 14
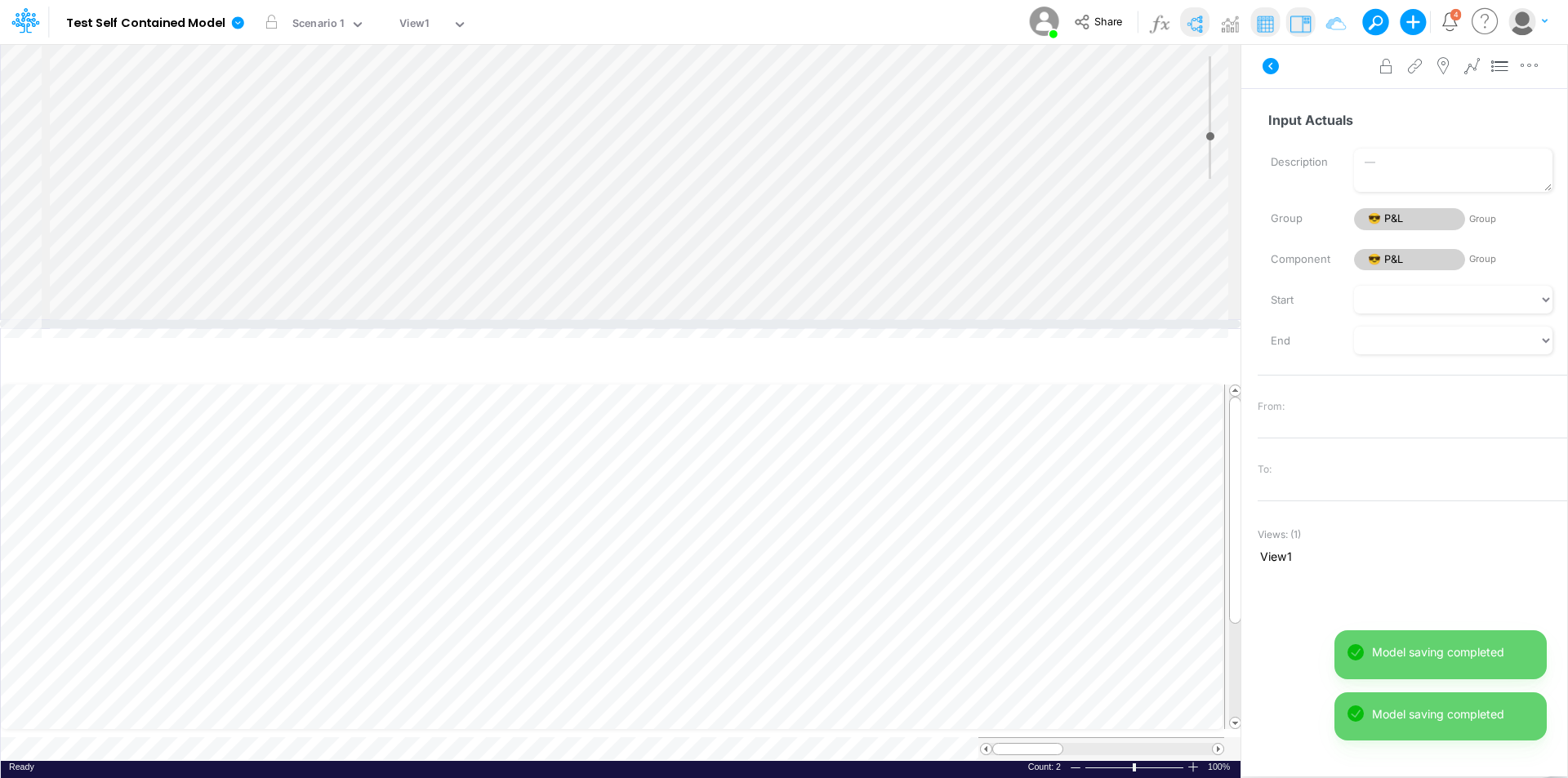
drag, startPoint x: 384, startPoint y: 343, endPoint x: 385, endPoint y: 324, distance: 19.0
click at [385, 324] on div at bounding box center [620, 324] width 1241 height 8
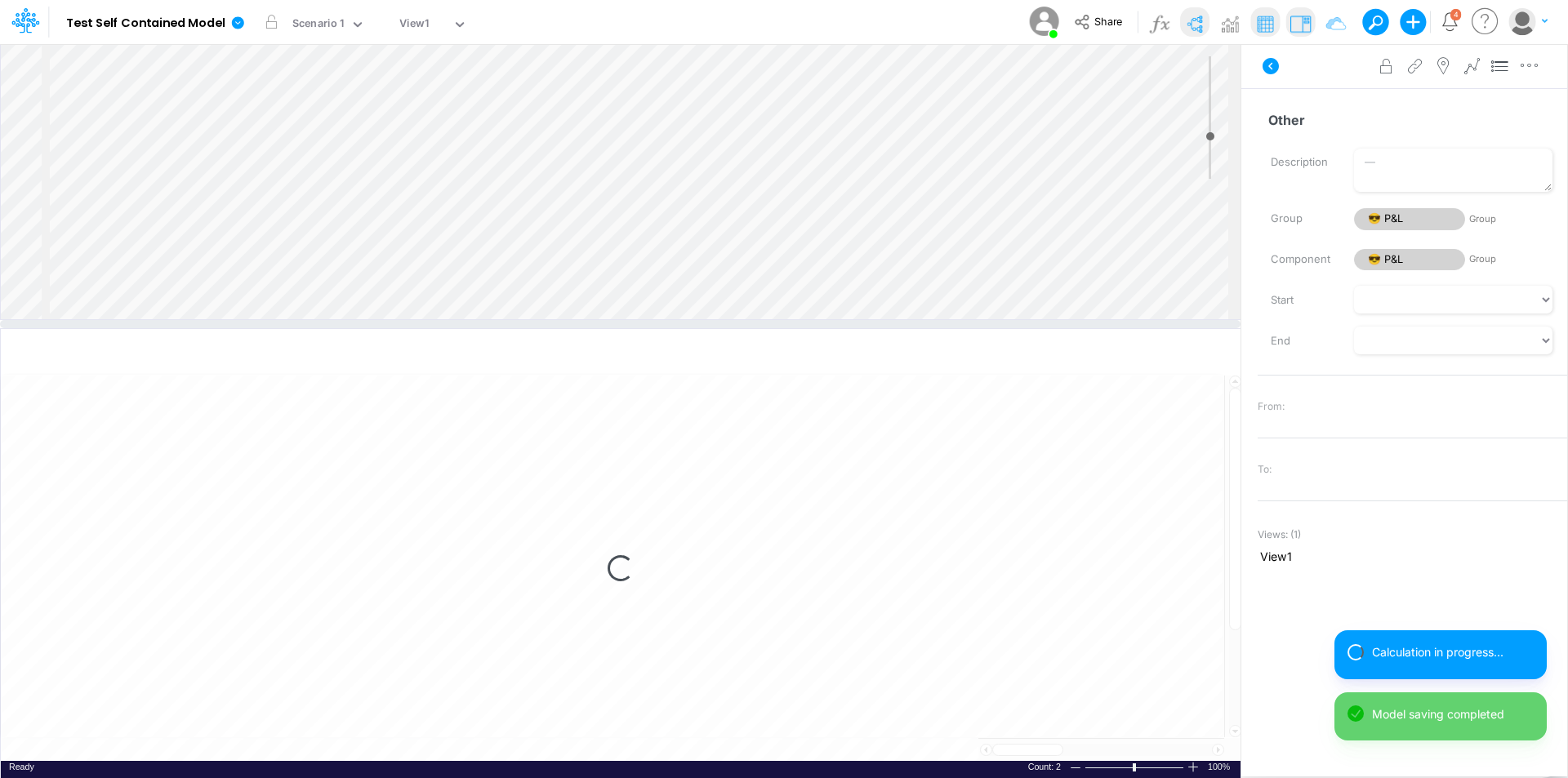
select select "1"
select select "Multiply"
select select "Add"
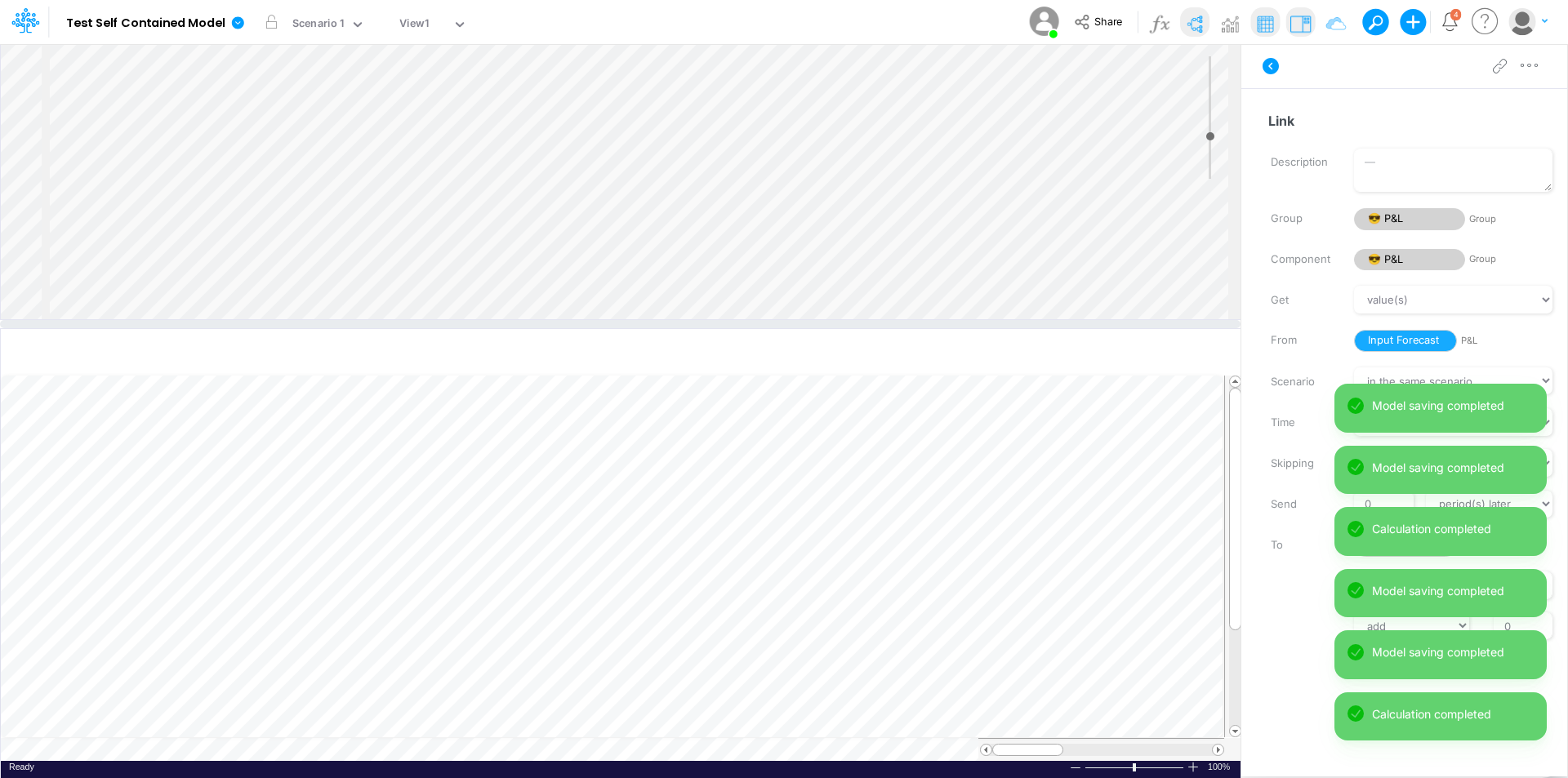
scroll to position [8, 1]
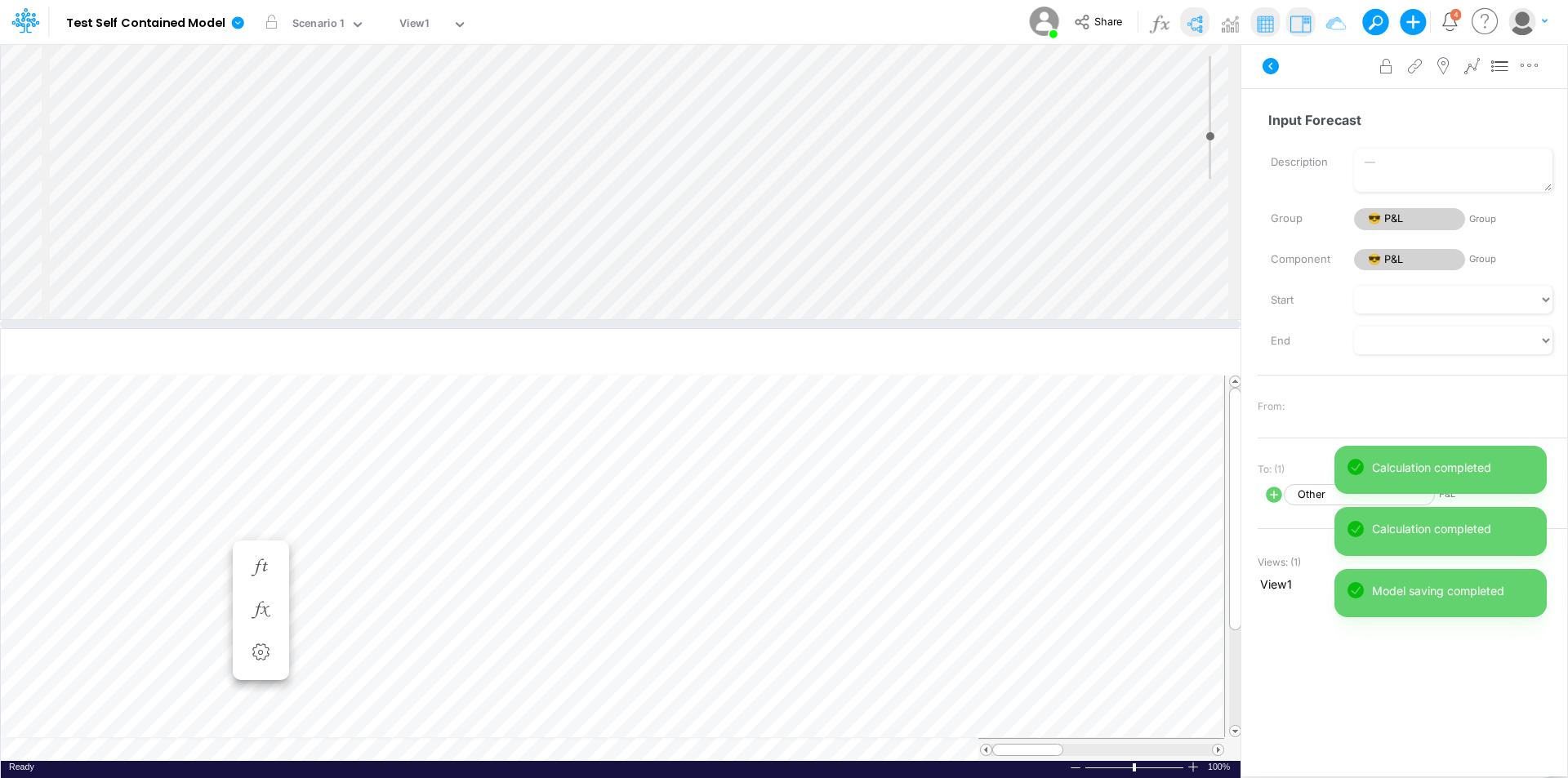
scroll to position [8, 1]
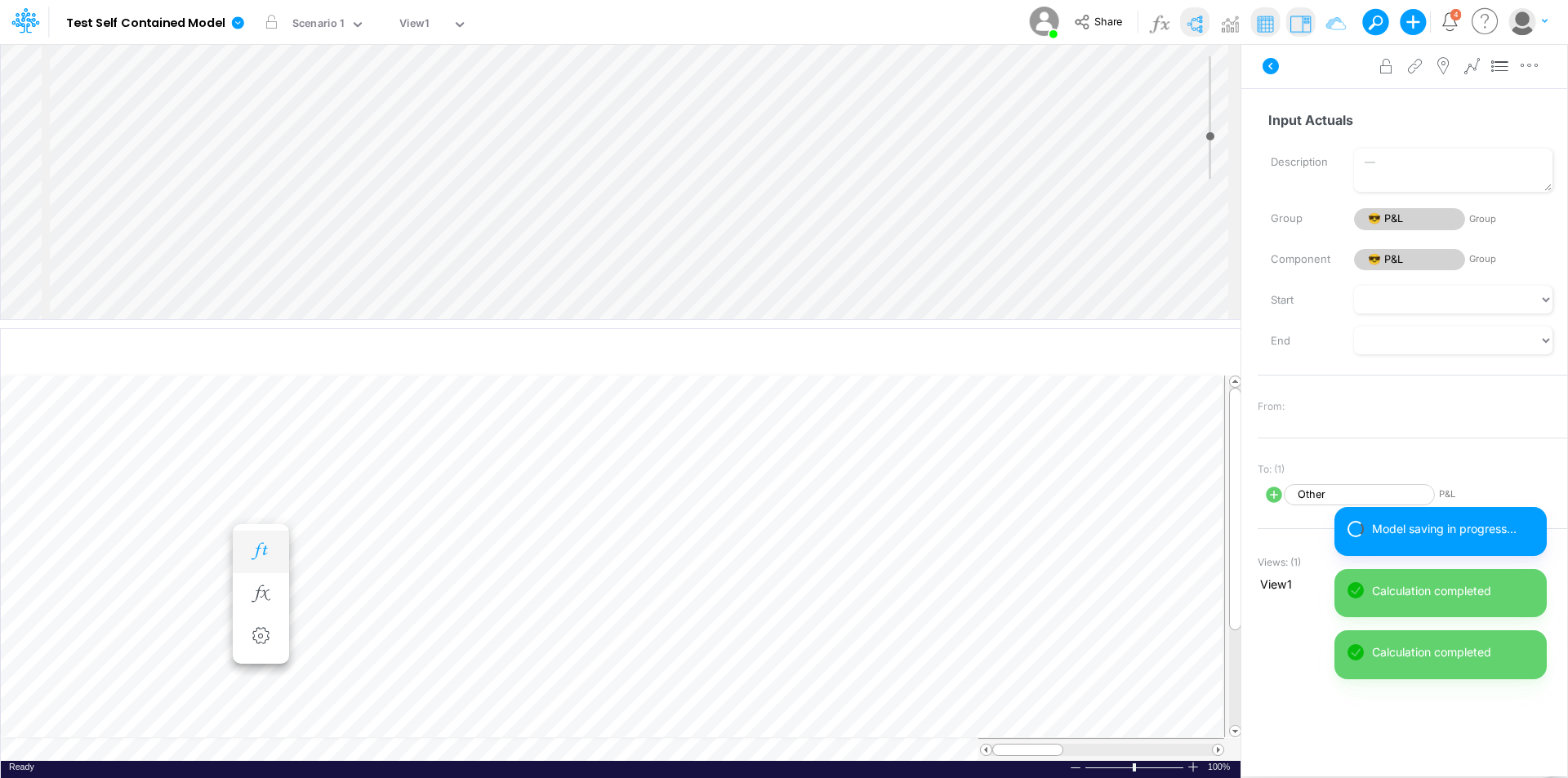
click at [265, 546] on icon "button" at bounding box center [260, 552] width 25 height 17
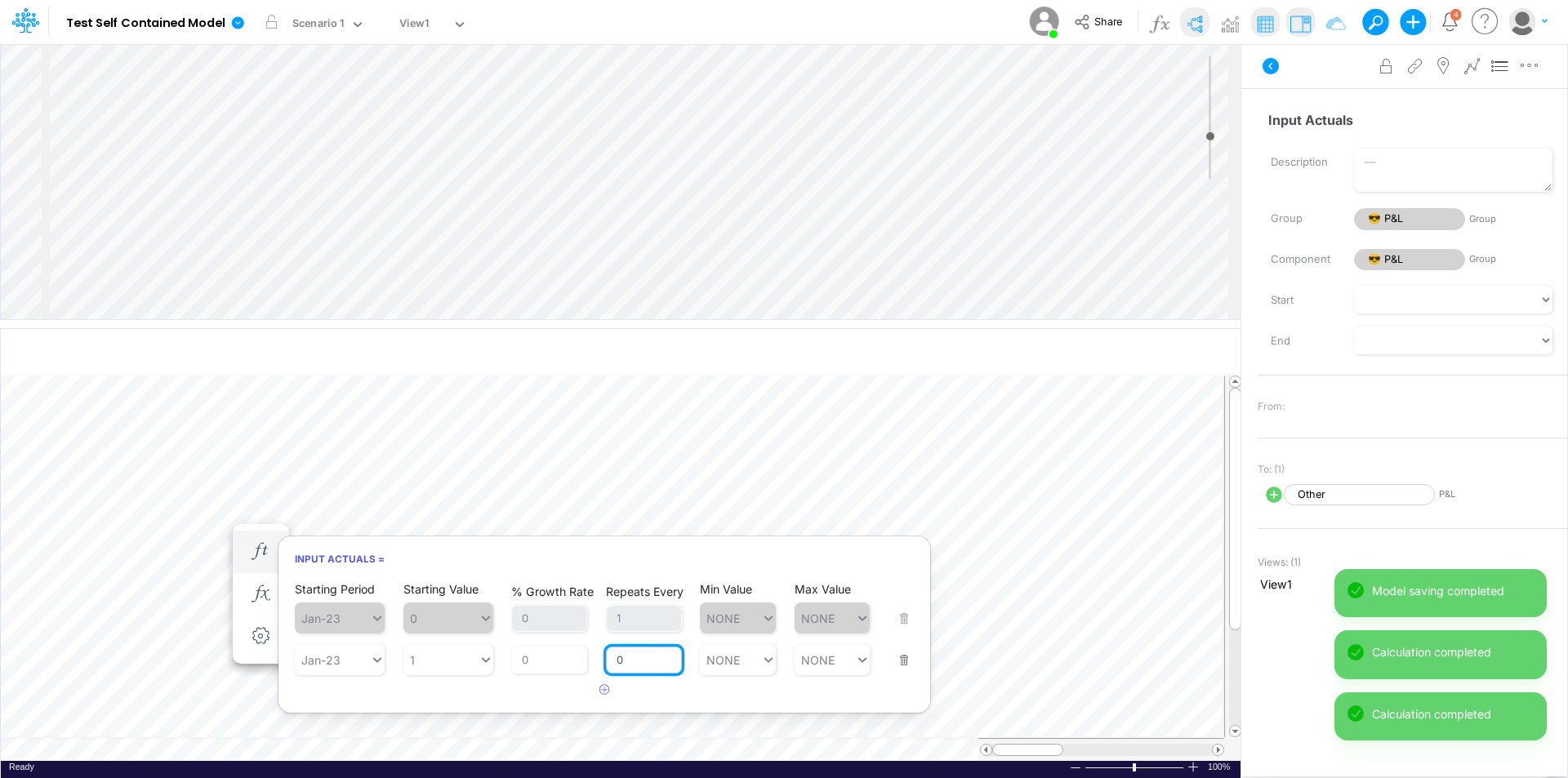
drag, startPoint x: 637, startPoint y: 654, endPoint x: 602, endPoint y: 664, distance: 36.4
click at [602, 663] on div "Starting Period Jan-23 Starting Value 1 % Growth Rate 0 Repeats Every 0 Min Val…" at bounding box center [605, 649] width 619 height 51
type input "1"
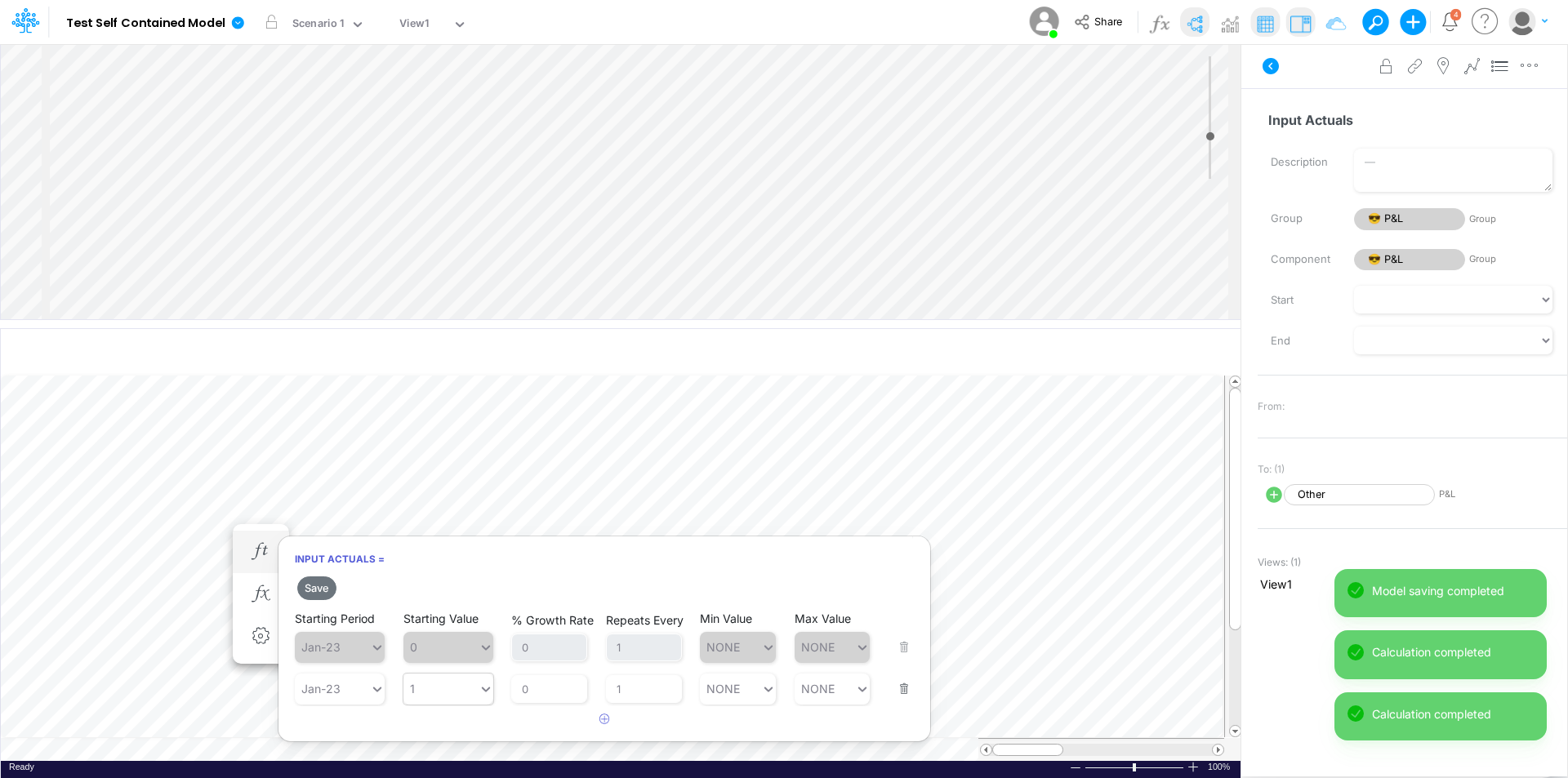
drag, startPoint x: 491, startPoint y: 694, endPoint x: 404, endPoint y: 683, distance: 87.7
click at [489, 694] on div "Save Starting Period Jan-23 Starting Value 0 % Growth Rate 0 Repeats Every 1 Mi…" at bounding box center [605, 653] width 652 height 160
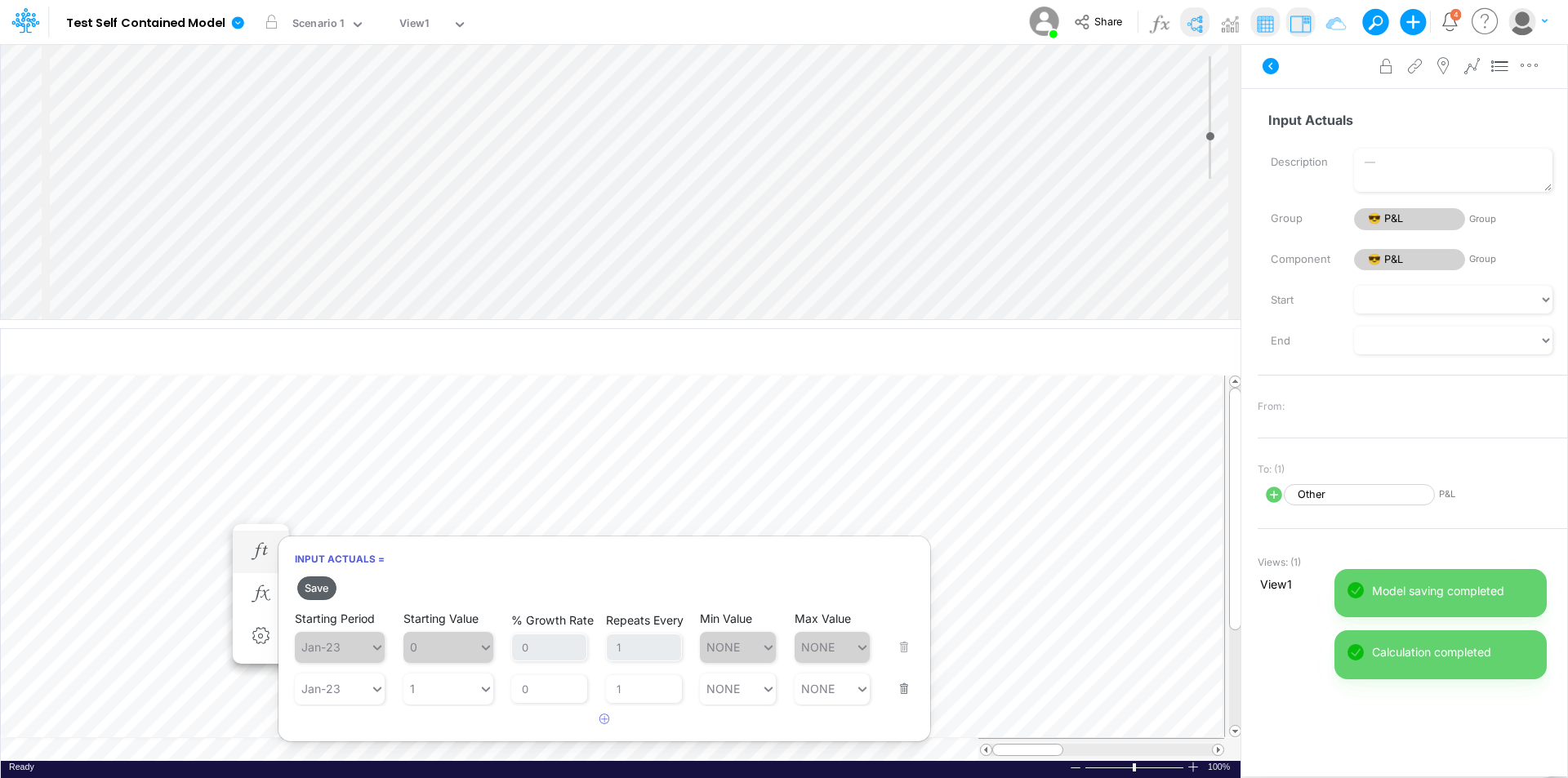
click at [317, 587] on button "Save" at bounding box center [317, 588] width 39 height 24
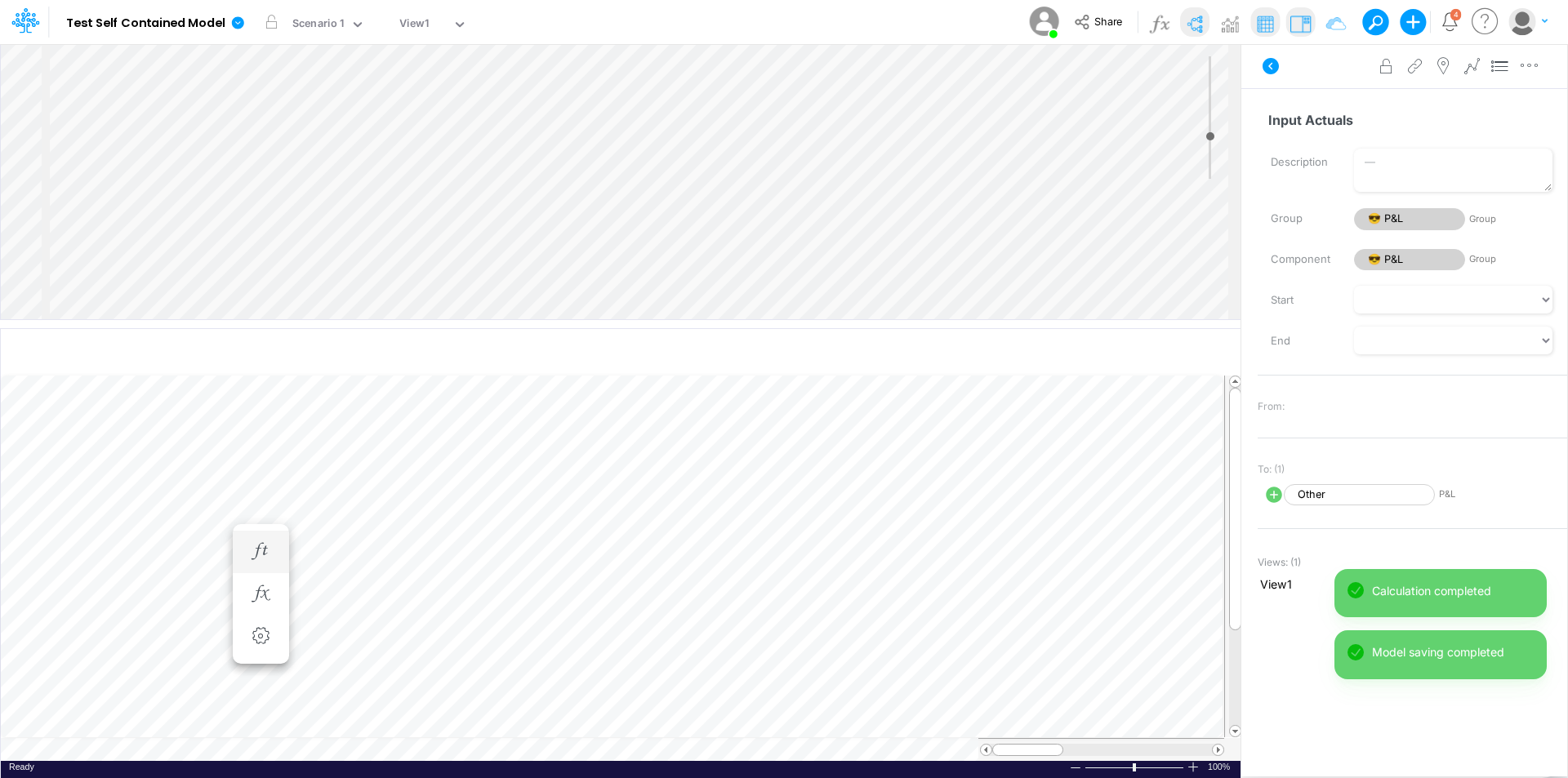
scroll to position [8, 1]
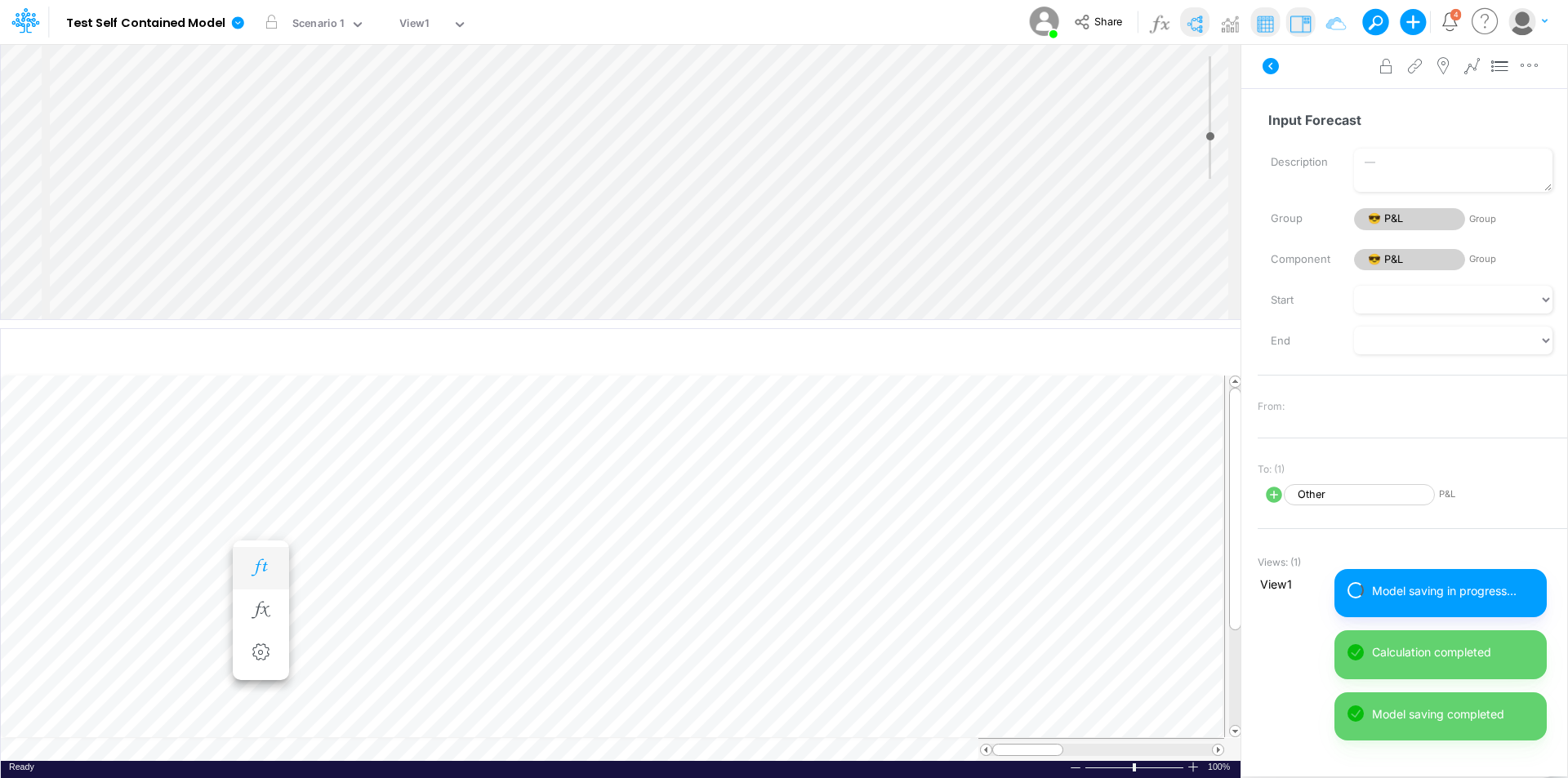
click at [267, 561] on icon "button" at bounding box center [260, 568] width 25 height 17
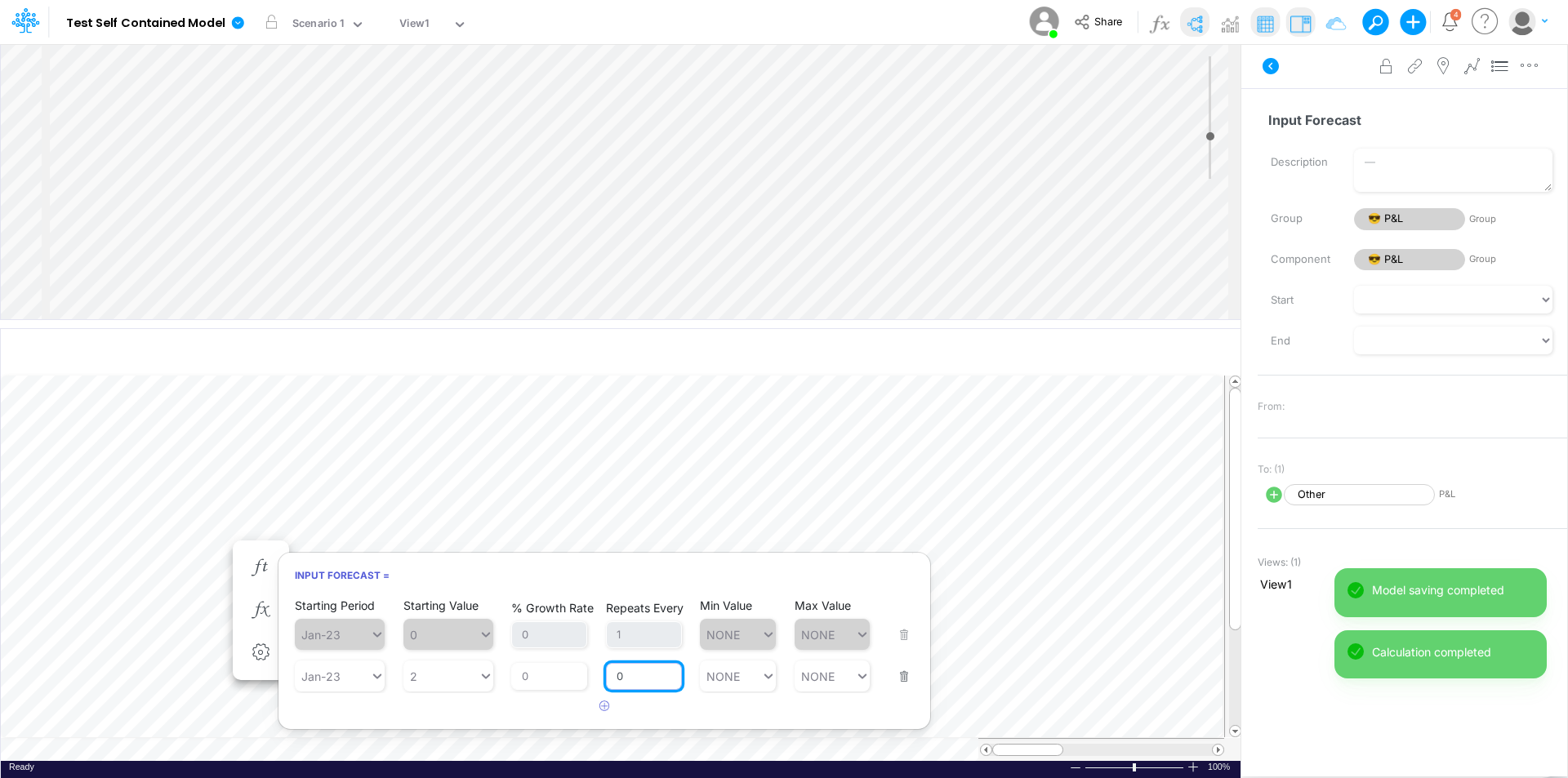
drag, startPoint x: 615, startPoint y: 680, endPoint x: 599, endPoint y: 681, distance: 16.0
click at [599, 681] on div "Starting Period Jan-23 Starting Value 2 % Growth Rate 0 Repeats Every 0 Min Val…" at bounding box center [605, 666] width 619 height 51
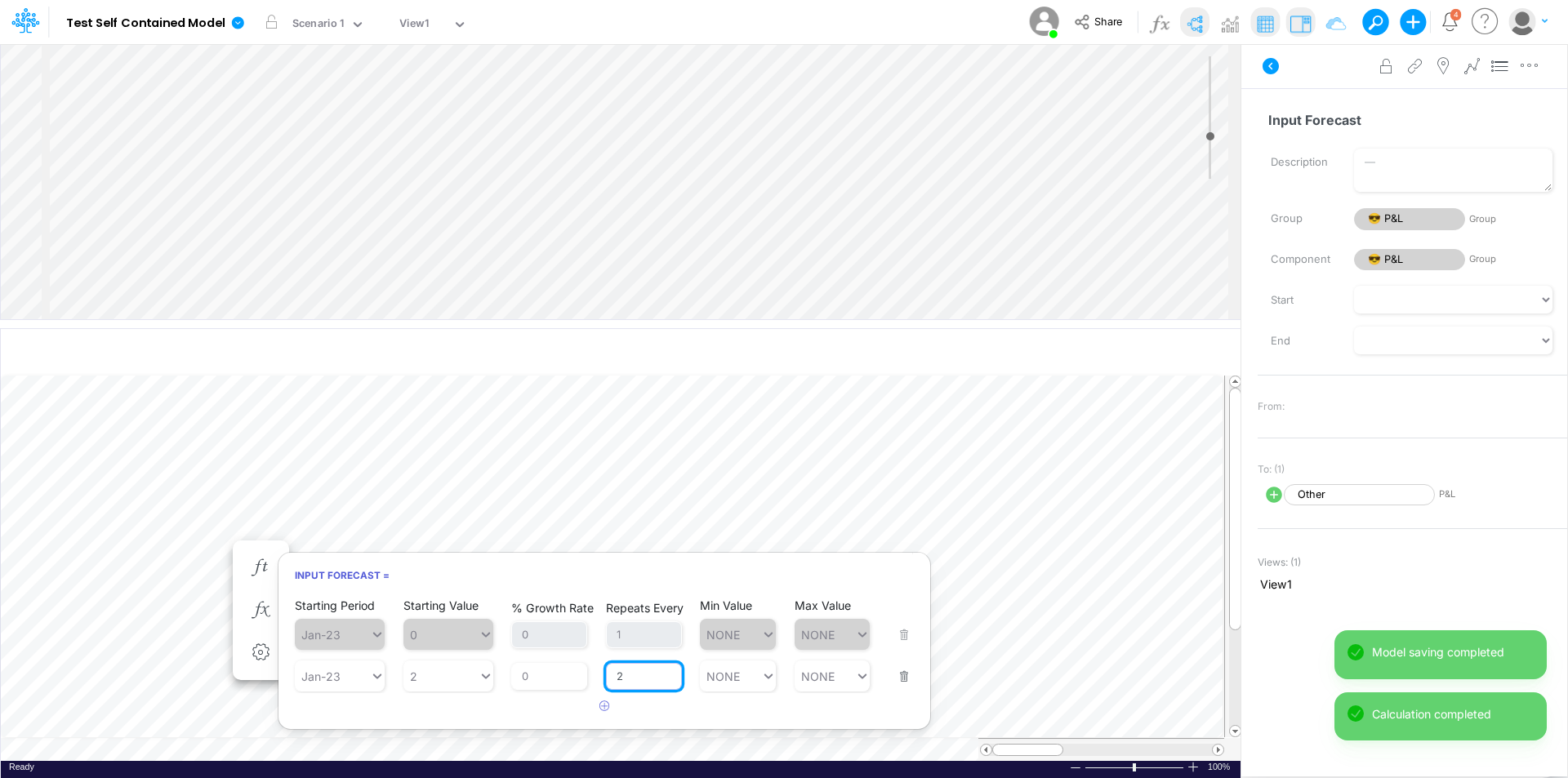
type input "2"
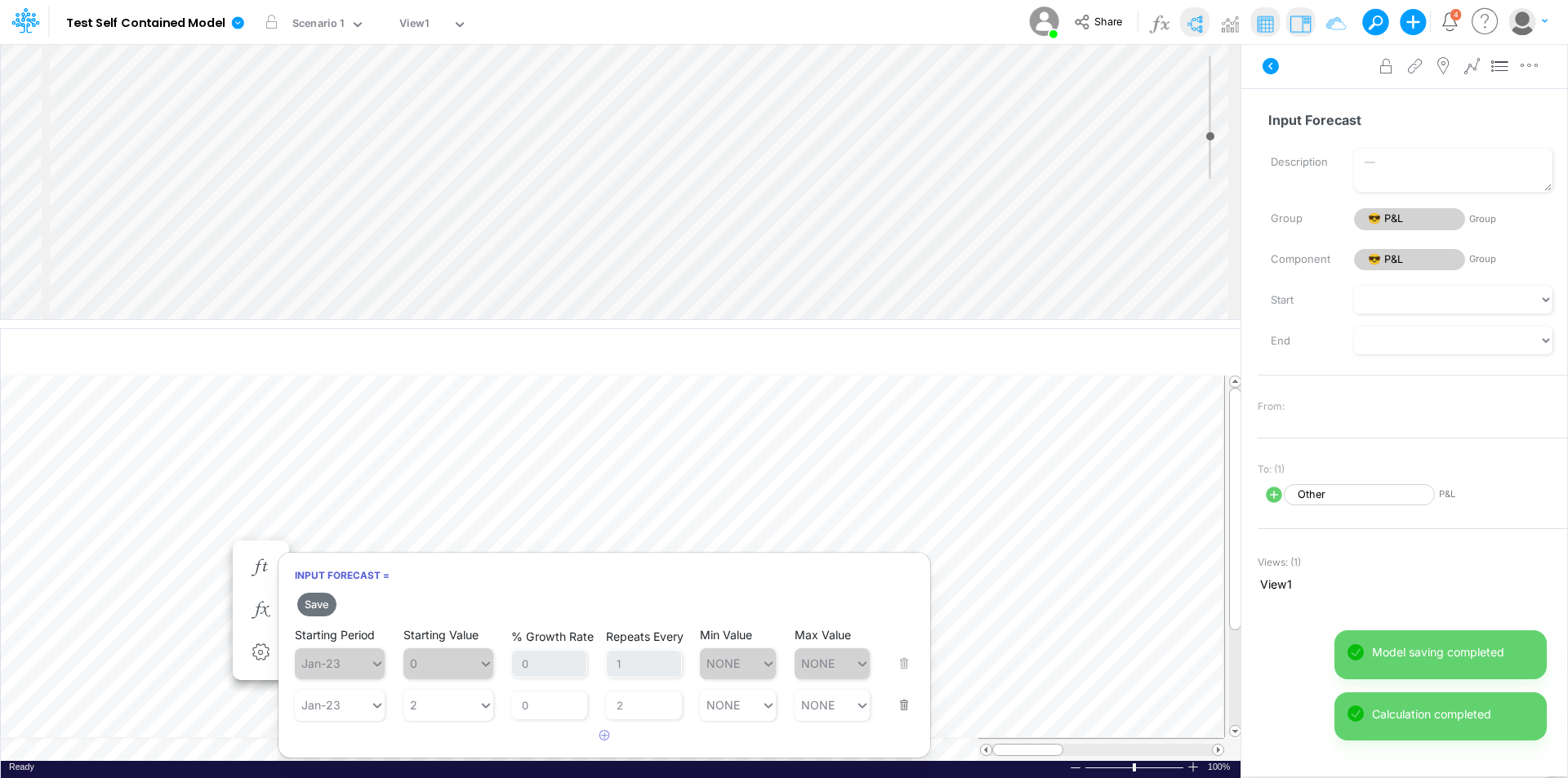
drag, startPoint x: 493, startPoint y: 709, endPoint x: 353, endPoint y: 663, distance: 147.4
click at [492, 709] on div "Save Starting Period Jan-23 Starting Value 0 % Growth Rate 0 Repeats Every 1 Mi…" at bounding box center [605, 669] width 652 height 160
click at [315, 603] on button "Save" at bounding box center [317, 605] width 39 height 24
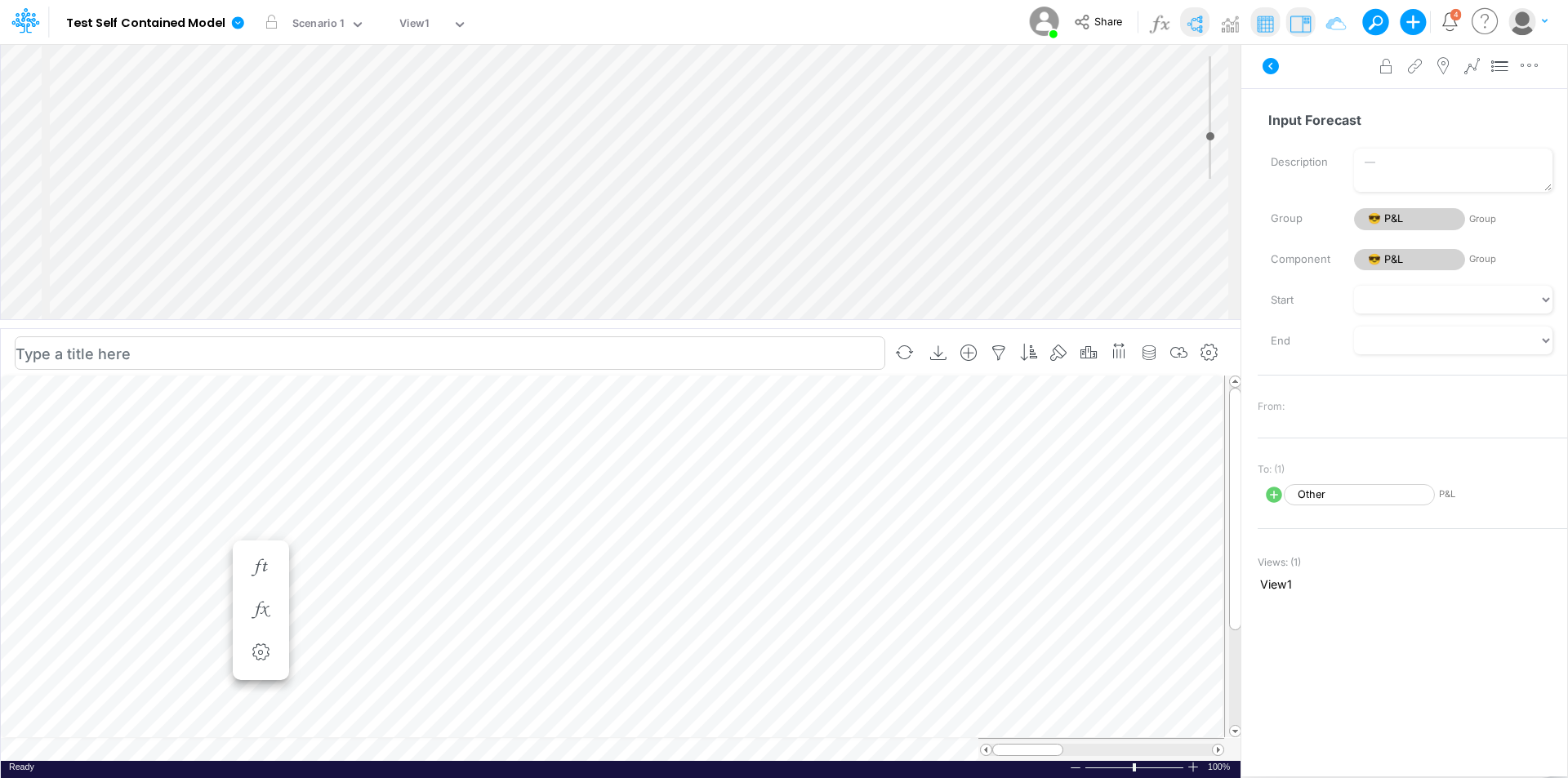
scroll to position [8, 1]
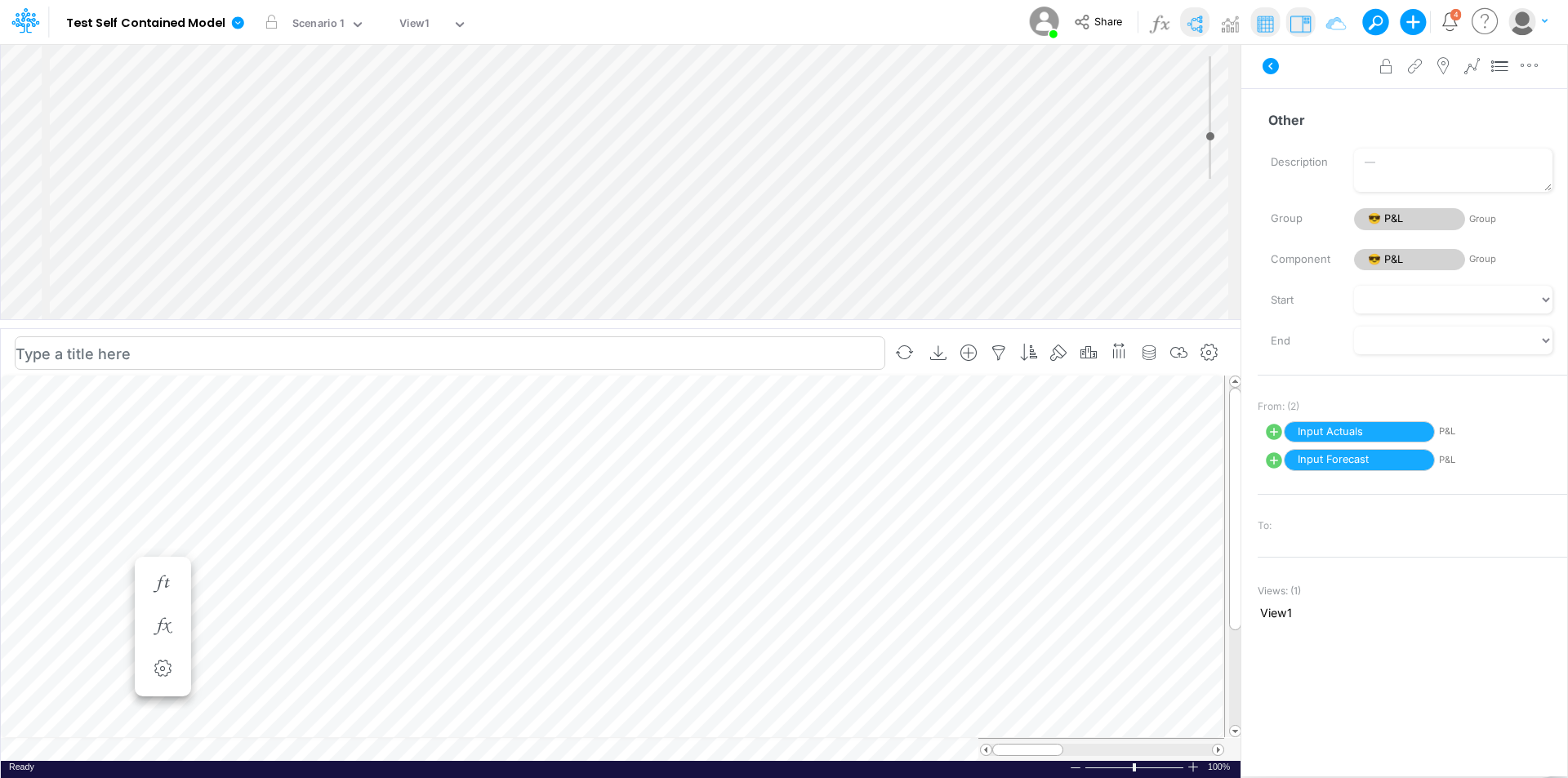
scroll to position [8, 1]
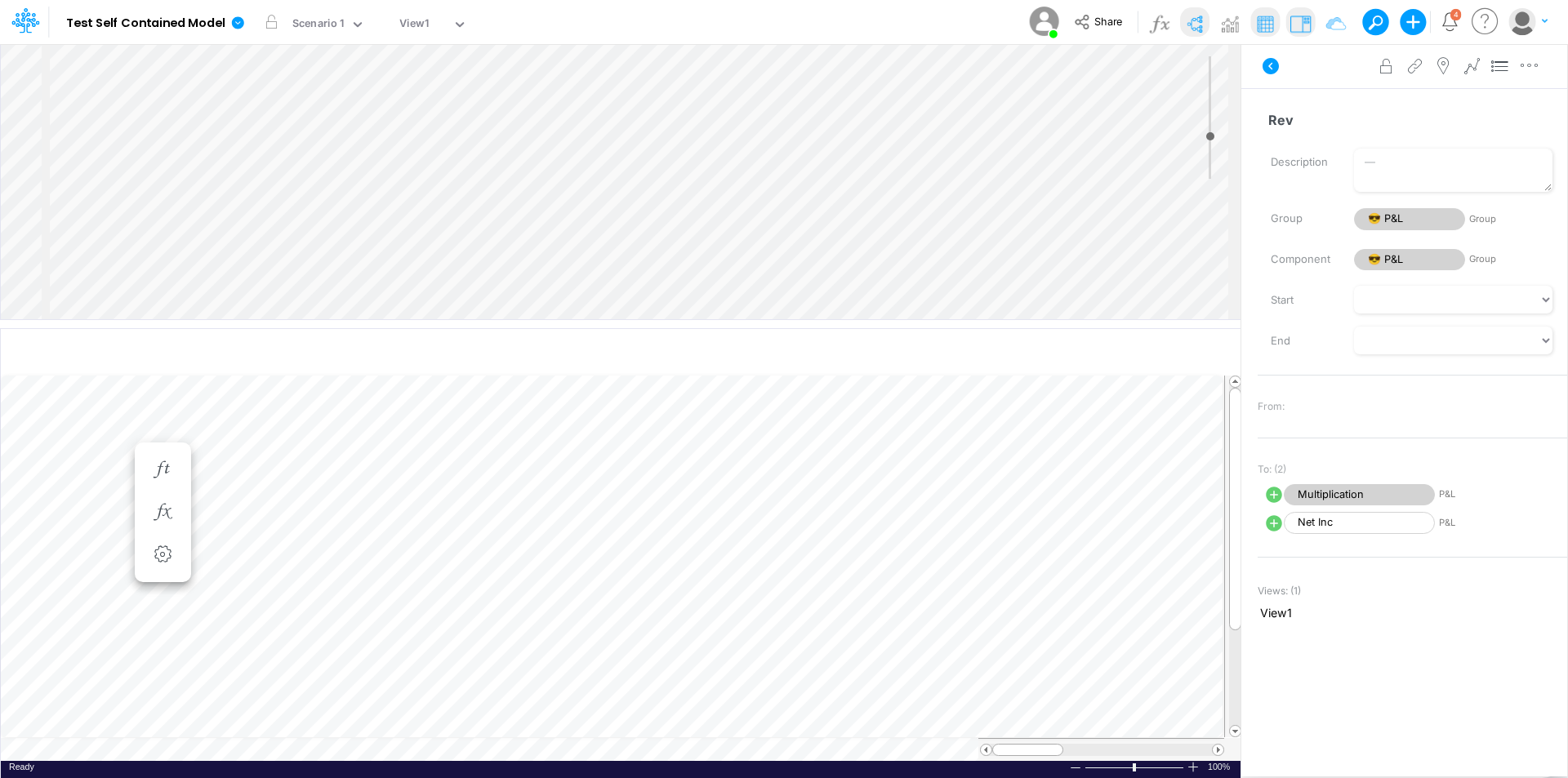
scroll to position [8, 1]
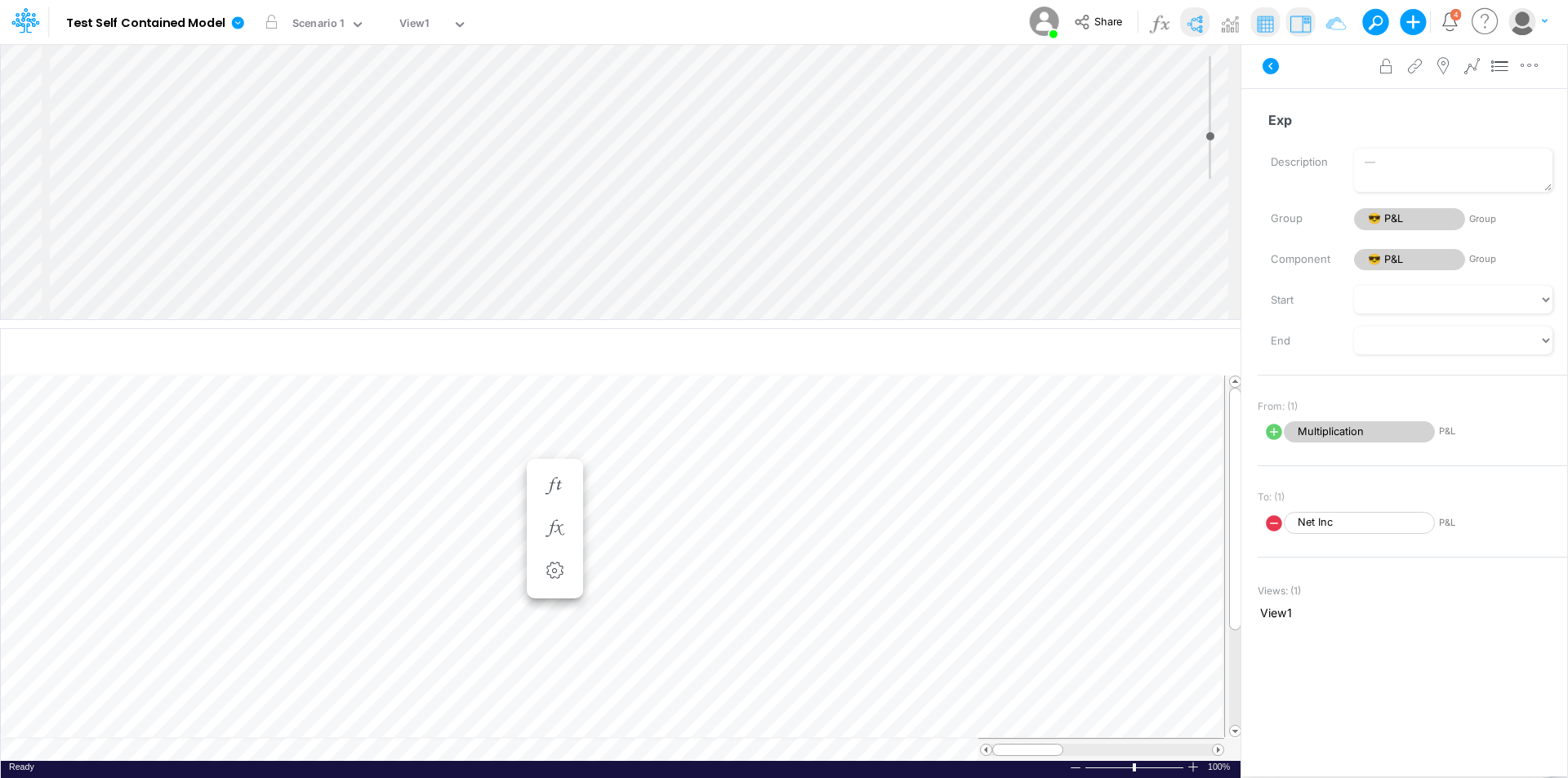
scroll to position [8, 1]
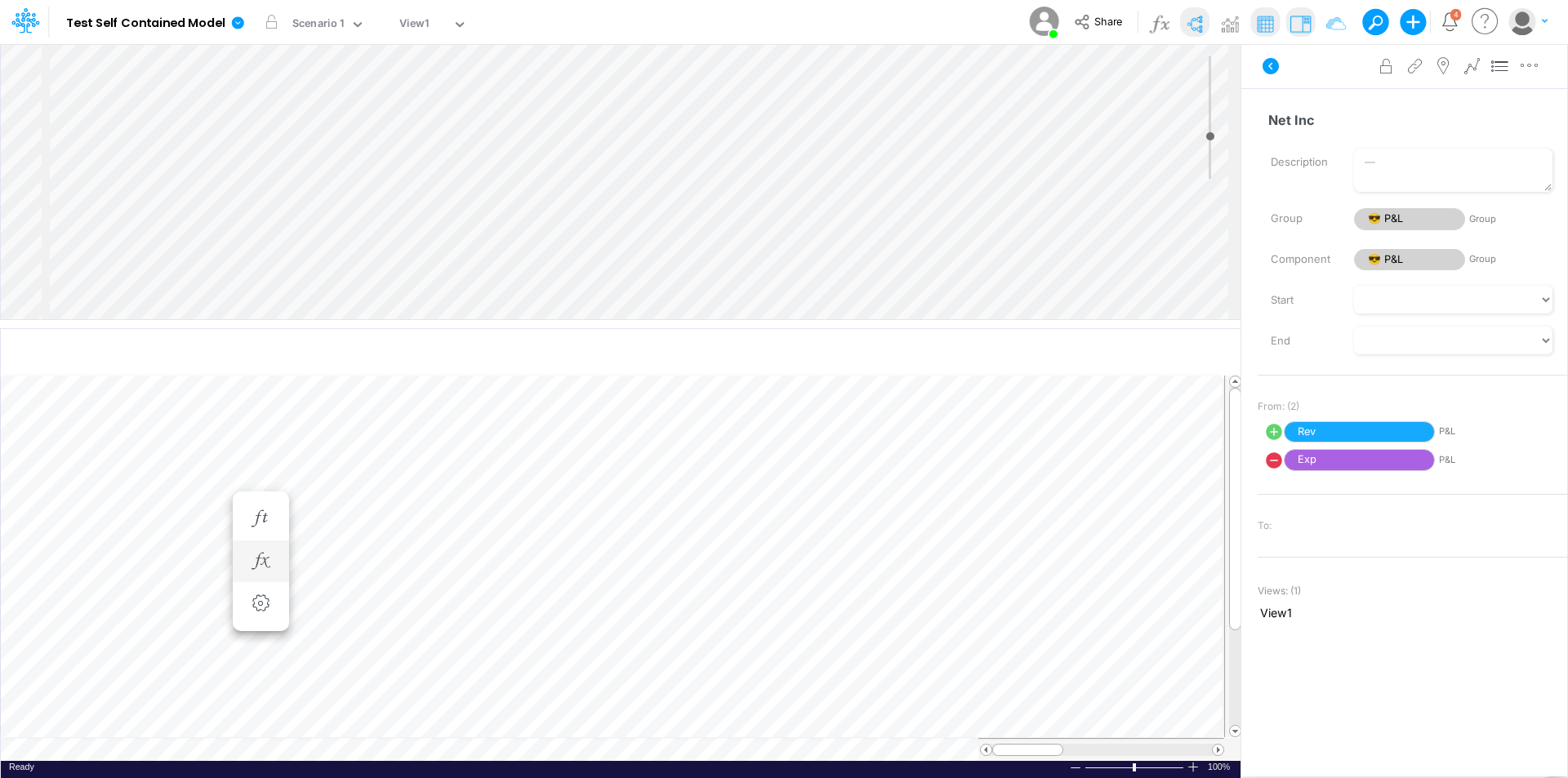
scroll to position [8, 1]
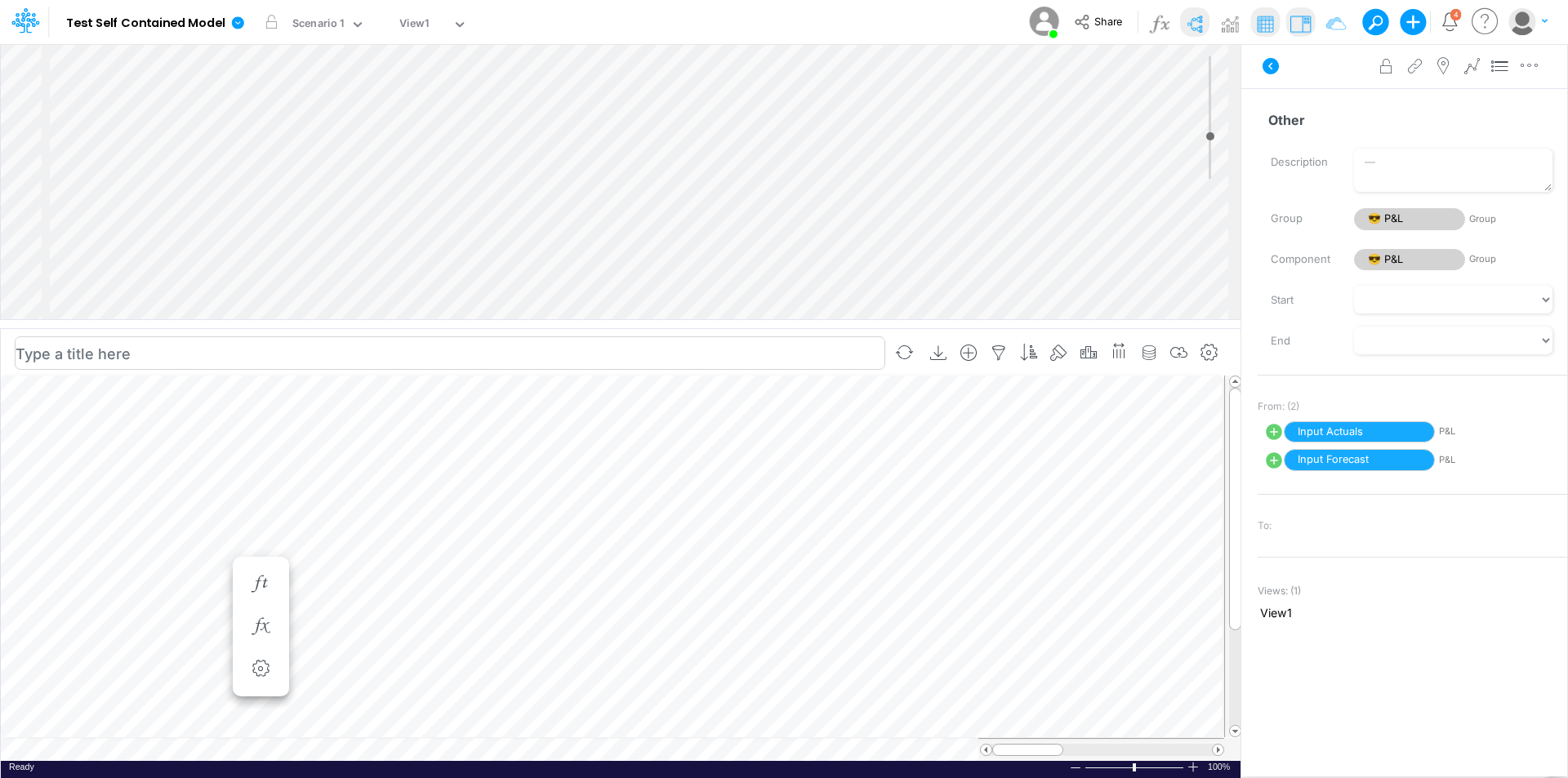
scroll to position [8, 1]
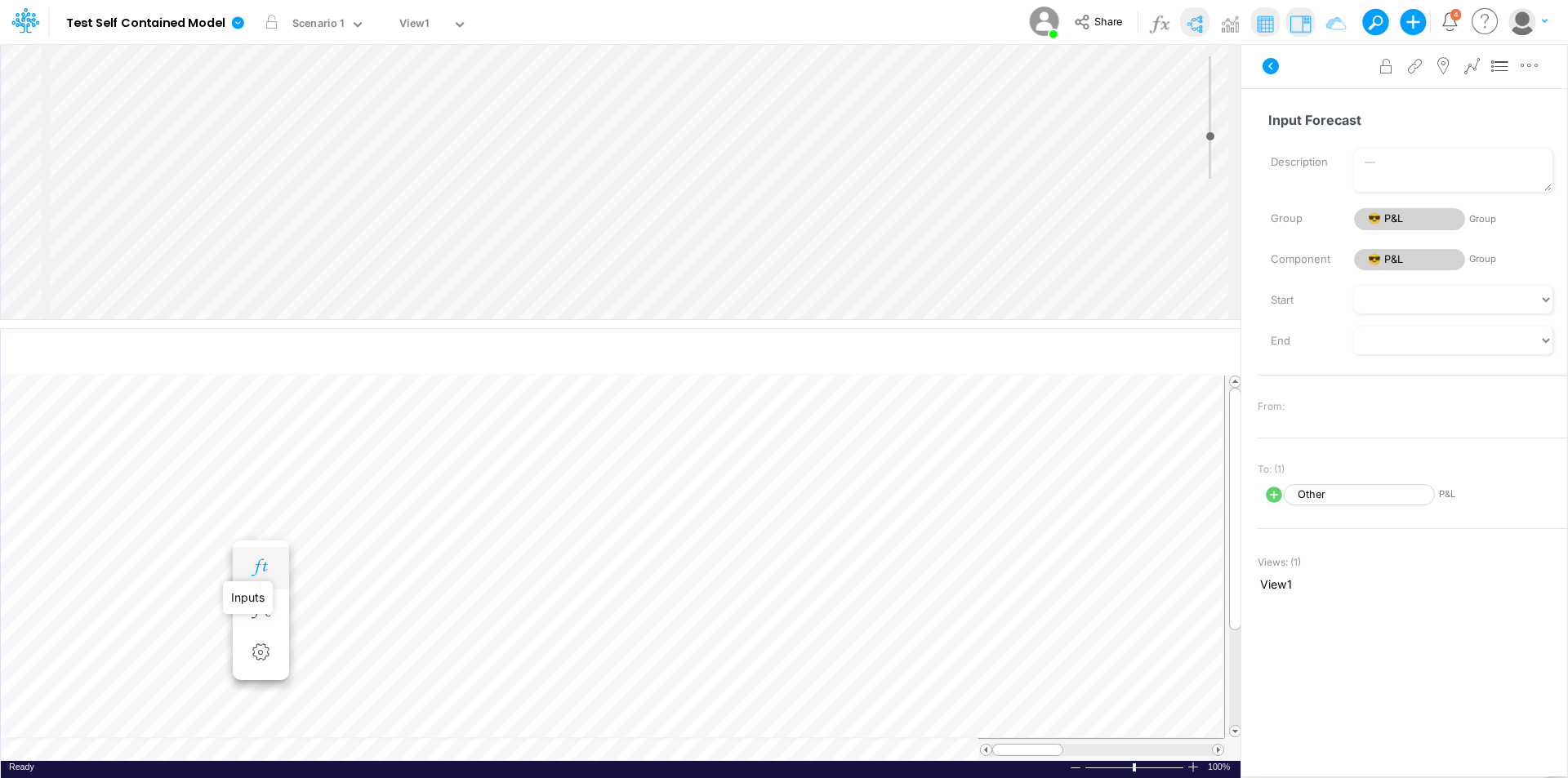
click at [263, 569] on icon "button" at bounding box center [260, 568] width 25 height 17
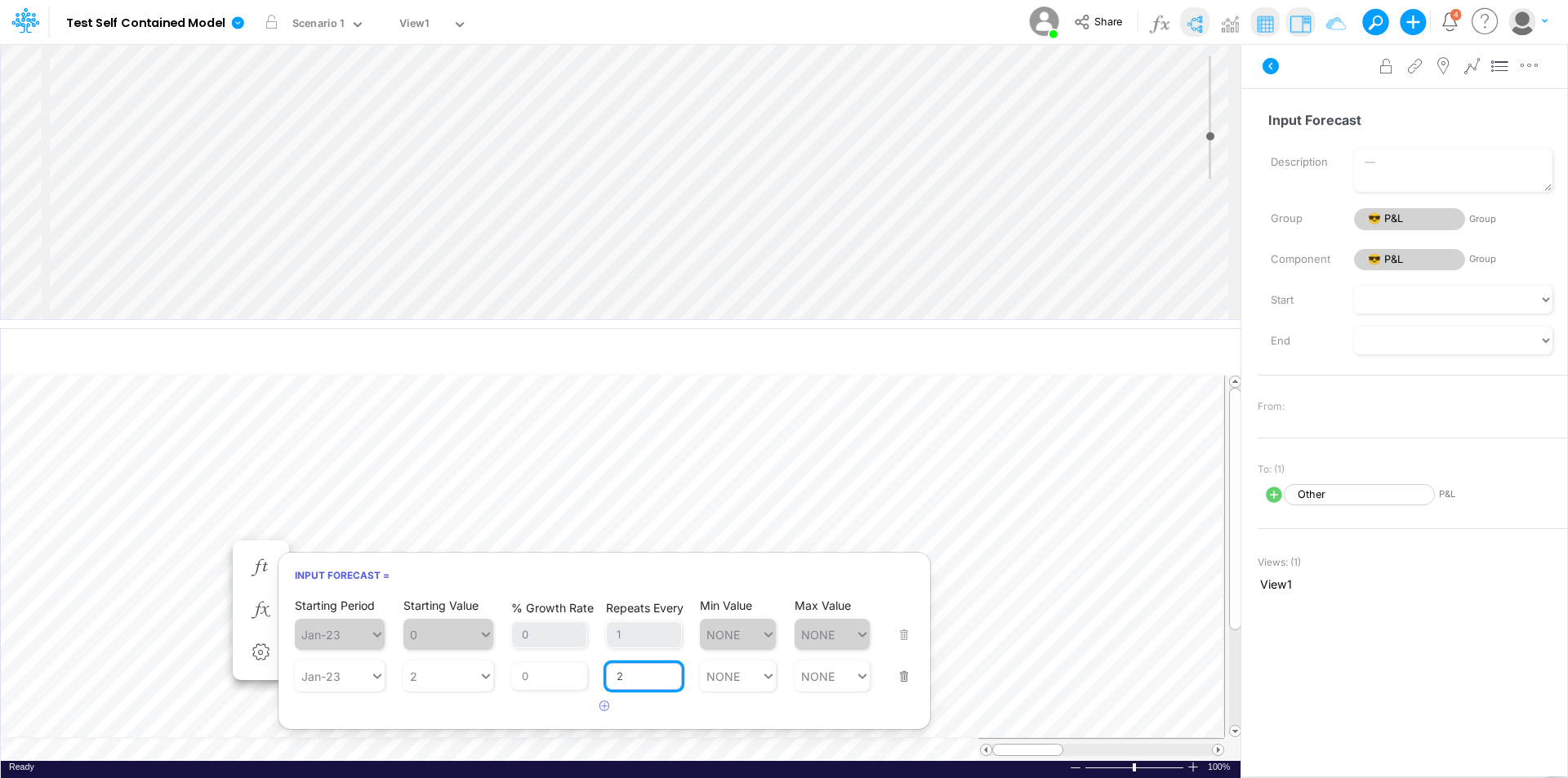
drag, startPoint x: 641, startPoint y: 678, endPoint x: 602, endPoint y: 679, distance: 39.0
click at [602, 679] on div "Starting Period Jan-23 Starting Value 2 % Growth Rate 0 Repeats Every 2 Min Val…" at bounding box center [605, 666] width 619 height 51
type input "1"
click at [441, 710] on div "Starting Period Jan-23 Starting Value 0 % Growth Rate 0 Repeats Every 1 Min Val…" at bounding box center [605, 658] width 652 height 124
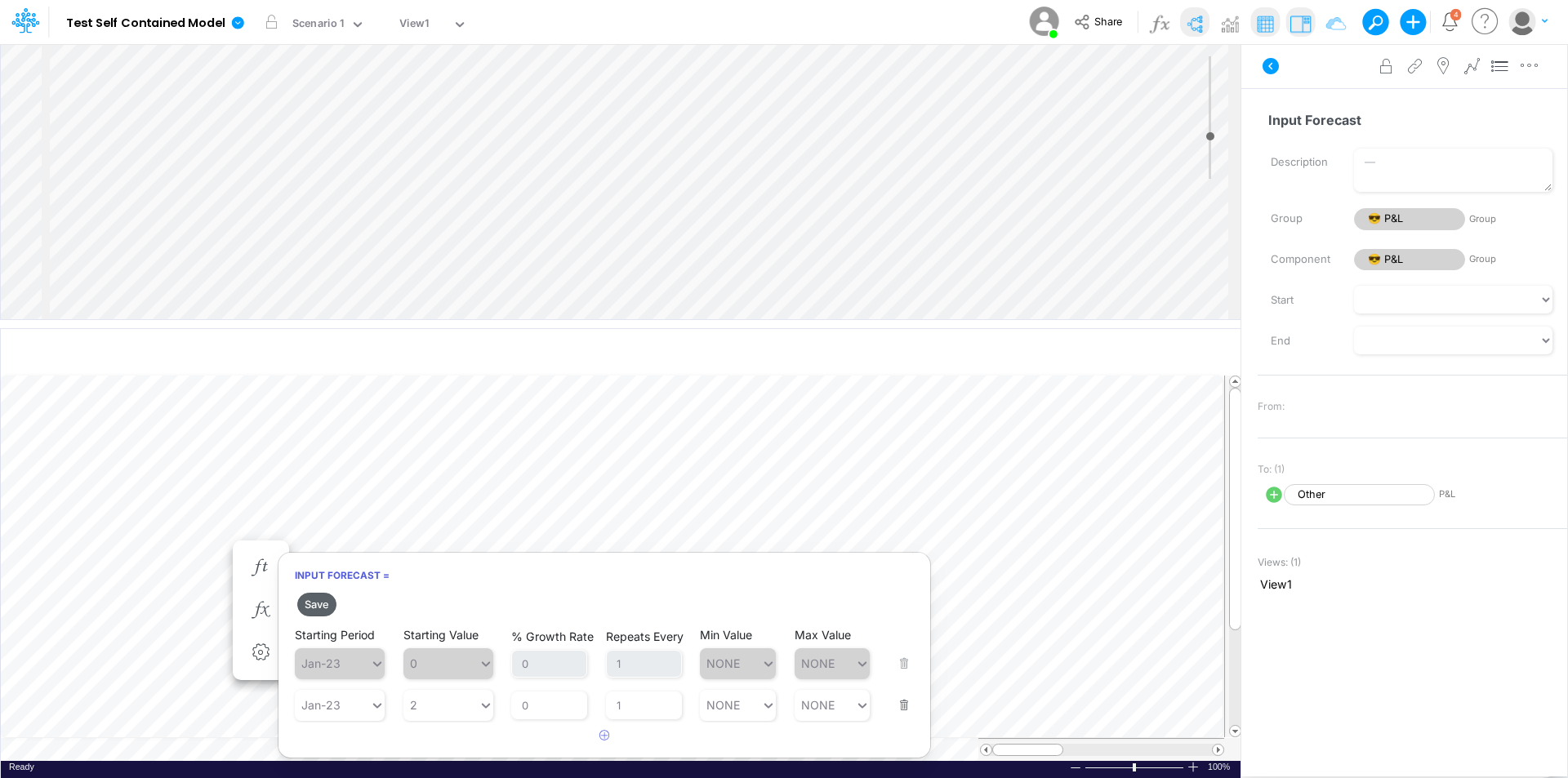
click at [309, 605] on button "Save" at bounding box center [317, 605] width 39 height 24
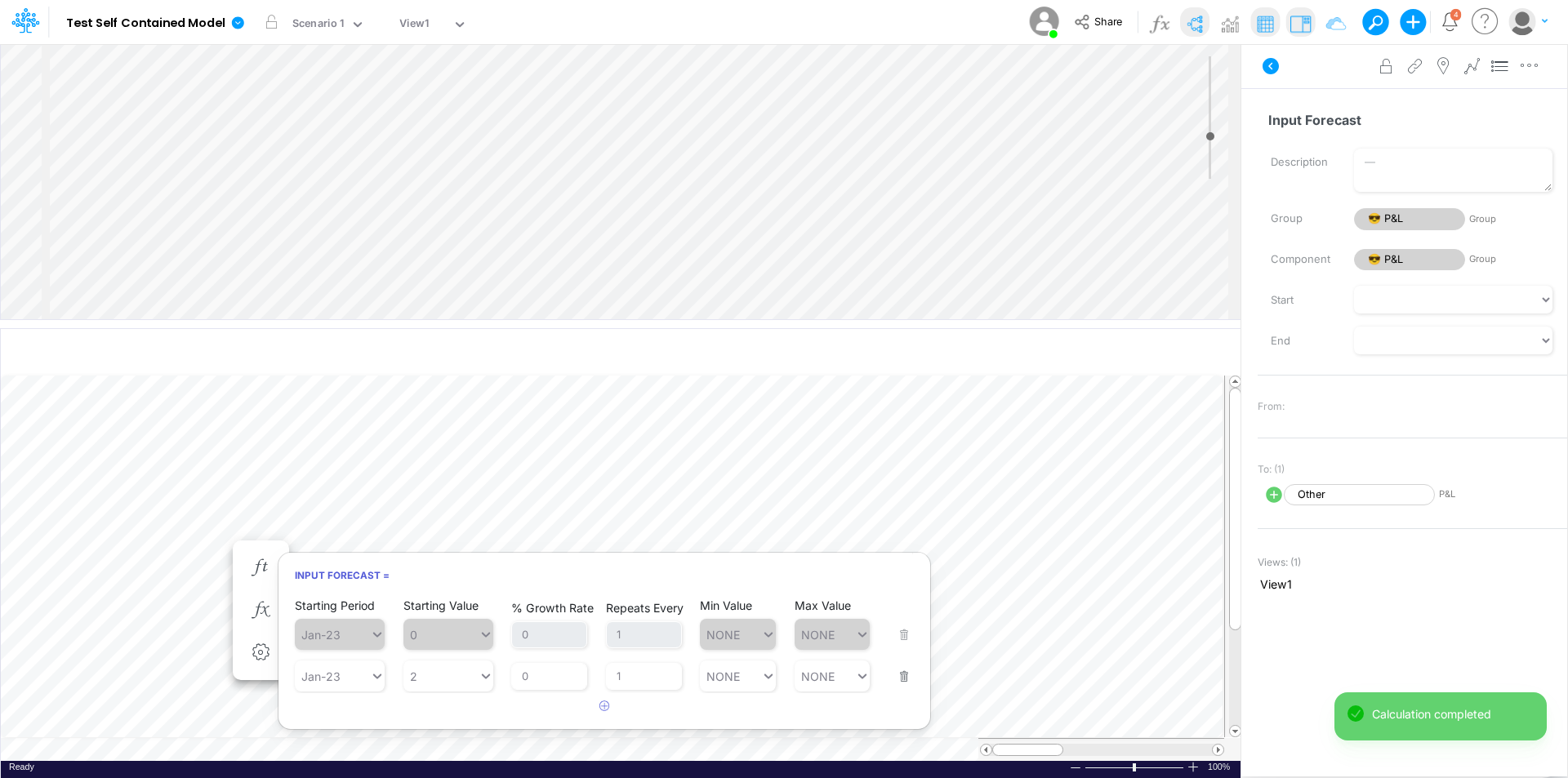
scroll to position [8, 1]
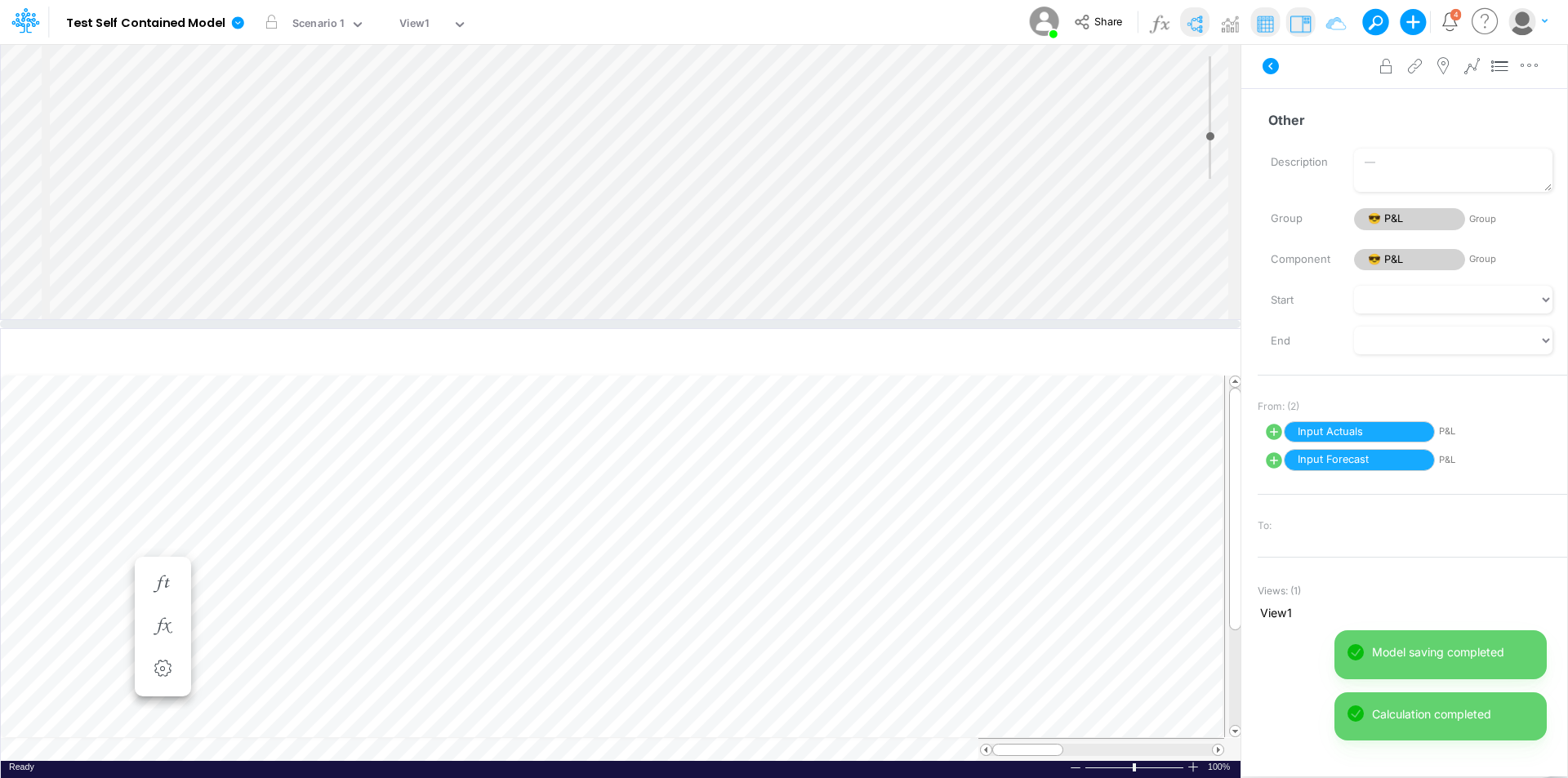
select select "1"
select select "Multiply"
select select "Add"
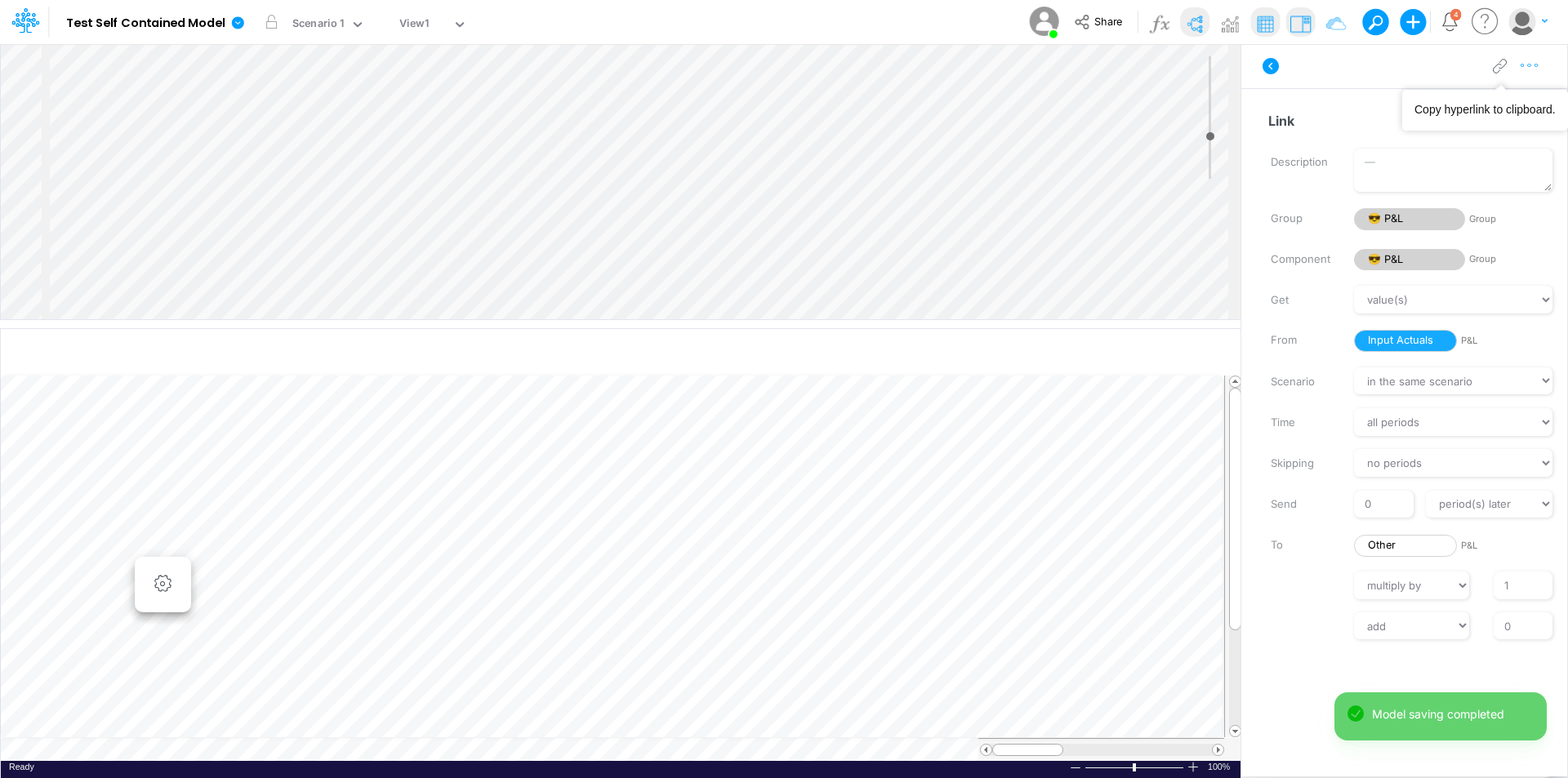
click at [1538, 62] on icon "button" at bounding box center [1530, 66] width 25 height 17
click at [1489, 104] on button "Advanced settings" at bounding box center [1445, 107] width 195 height 27
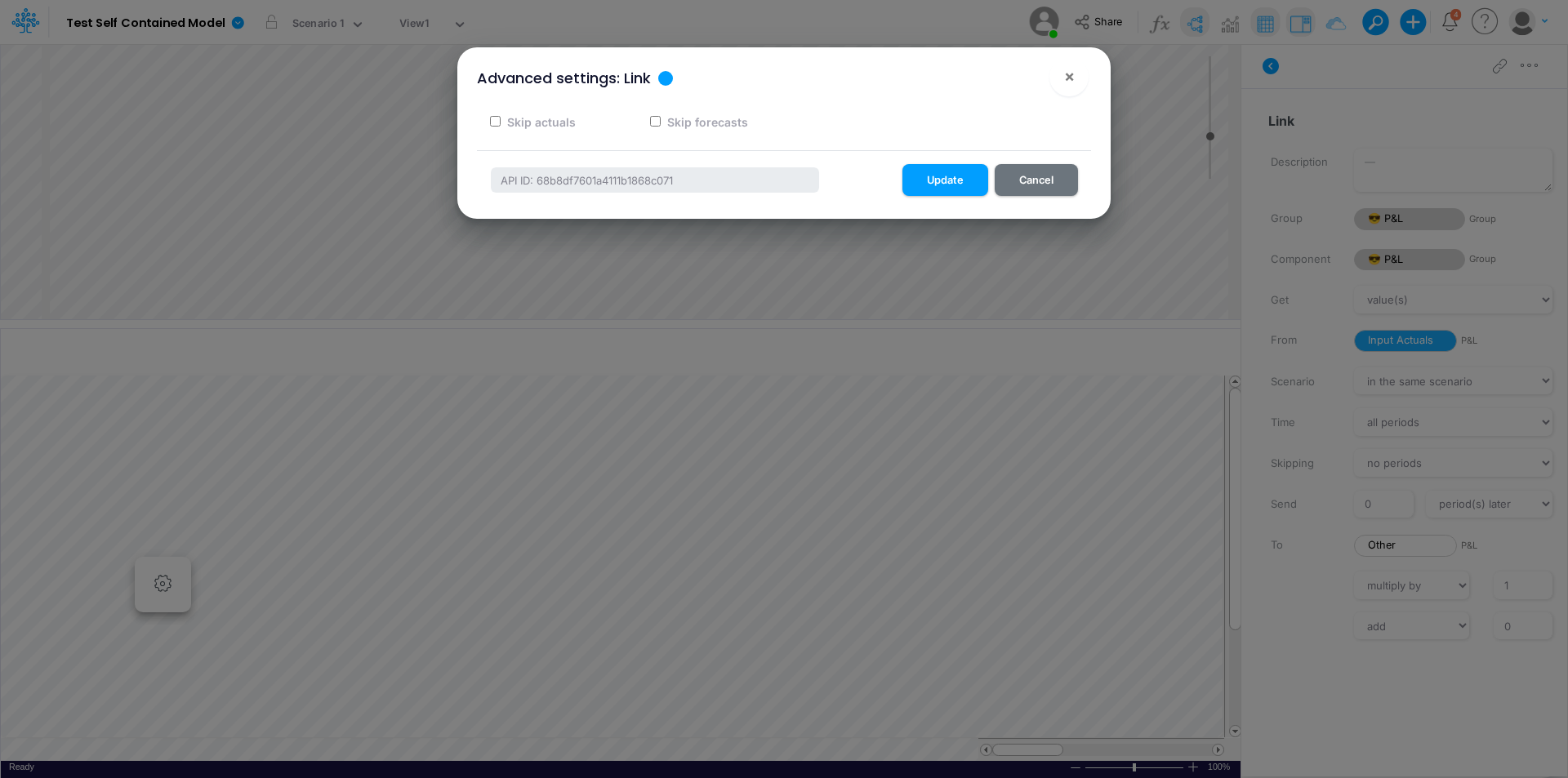
click at [738, 127] on label "Skip forecasts" at bounding box center [706, 121] width 83 height 17
click at [661, 127] on input "Skip forecasts" at bounding box center [656, 121] width 11 height 11
checkbox input "true"
click at [962, 179] on button "Update" at bounding box center [945, 180] width 86 height 32
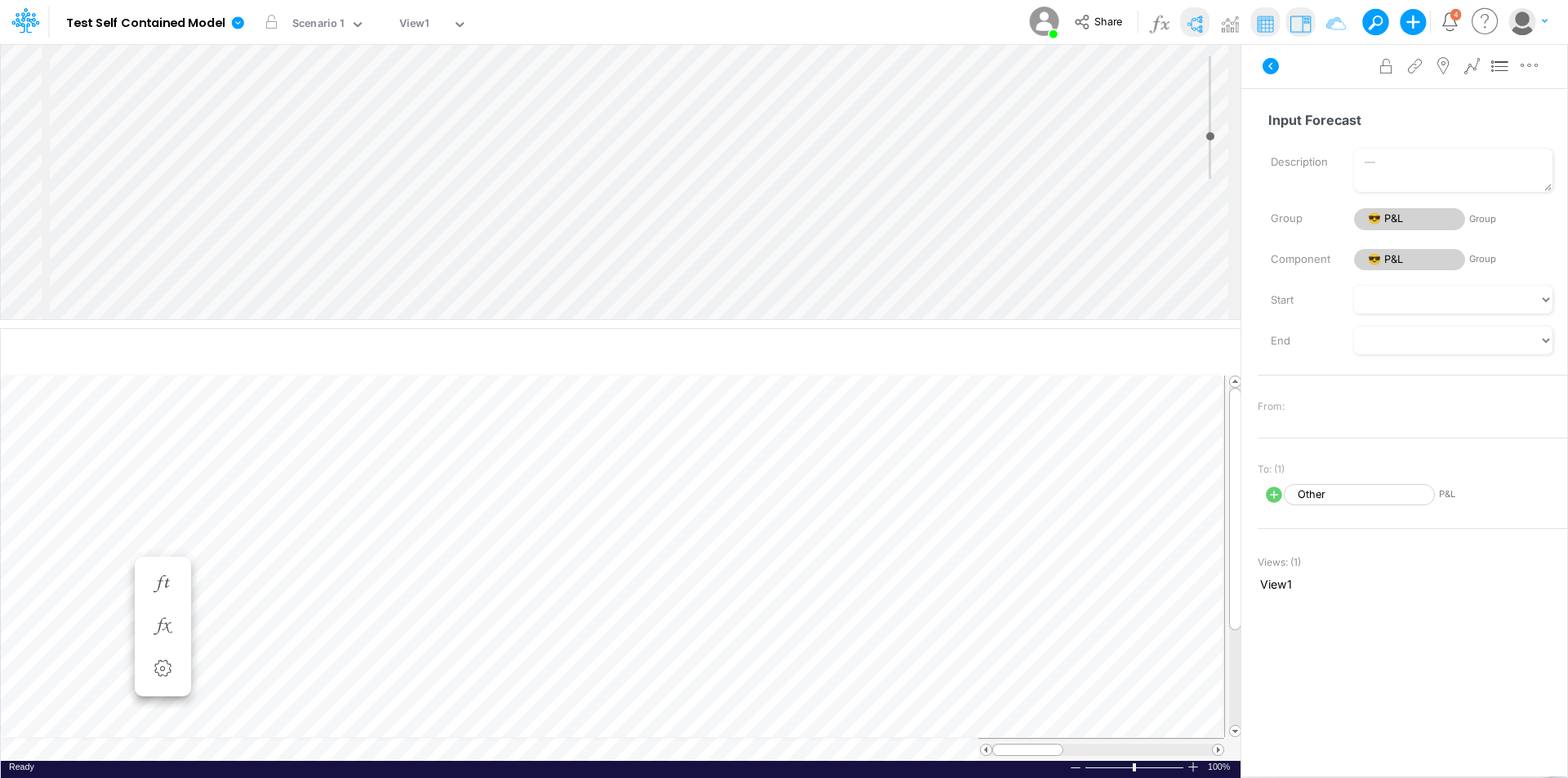
select select "1"
select select "Multiply"
select select "Add"
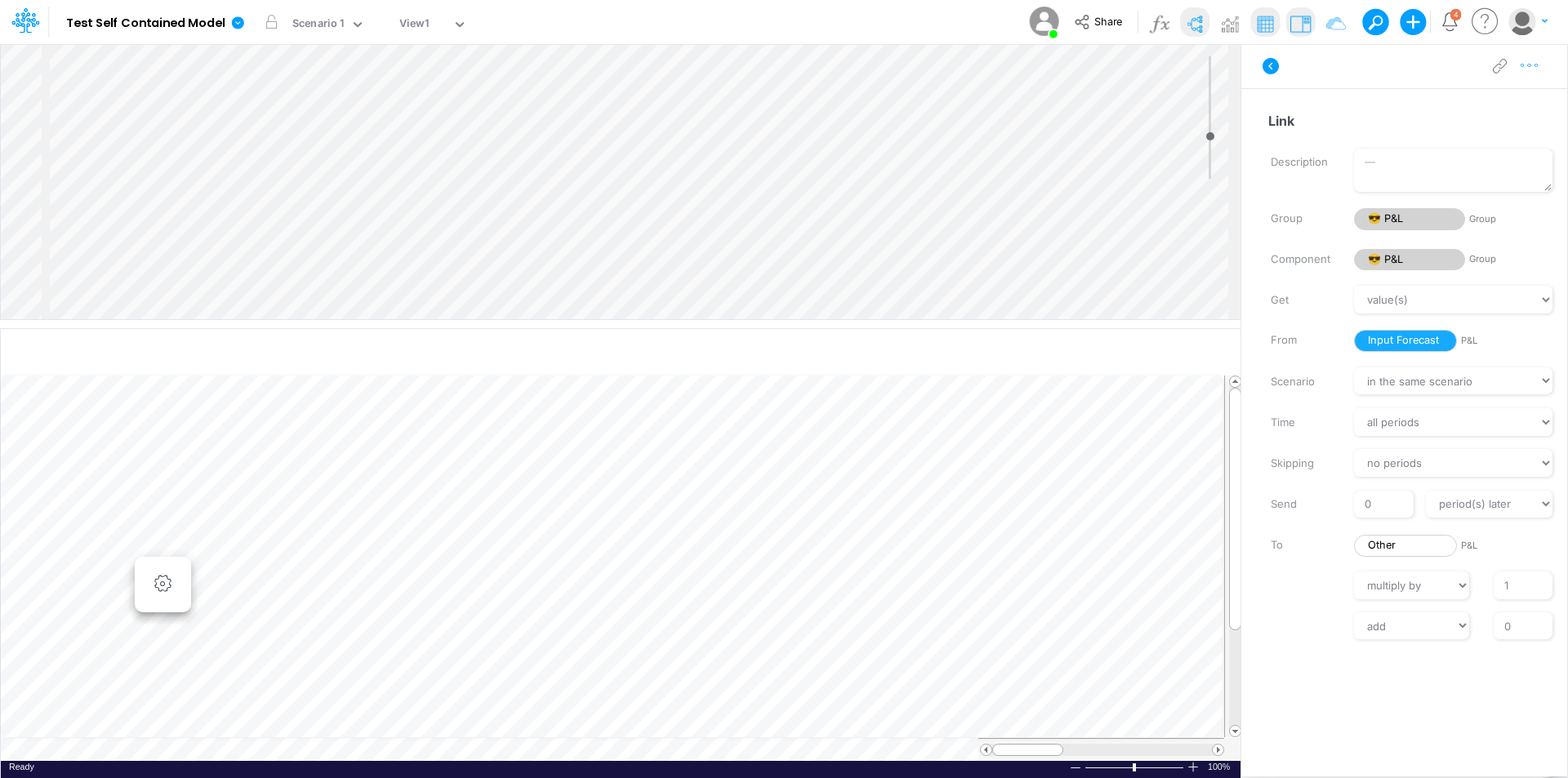
click at [1530, 72] on icon "button" at bounding box center [1530, 66] width 25 height 17
click at [1508, 103] on button "Advanced settings" at bounding box center [1445, 107] width 195 height 27
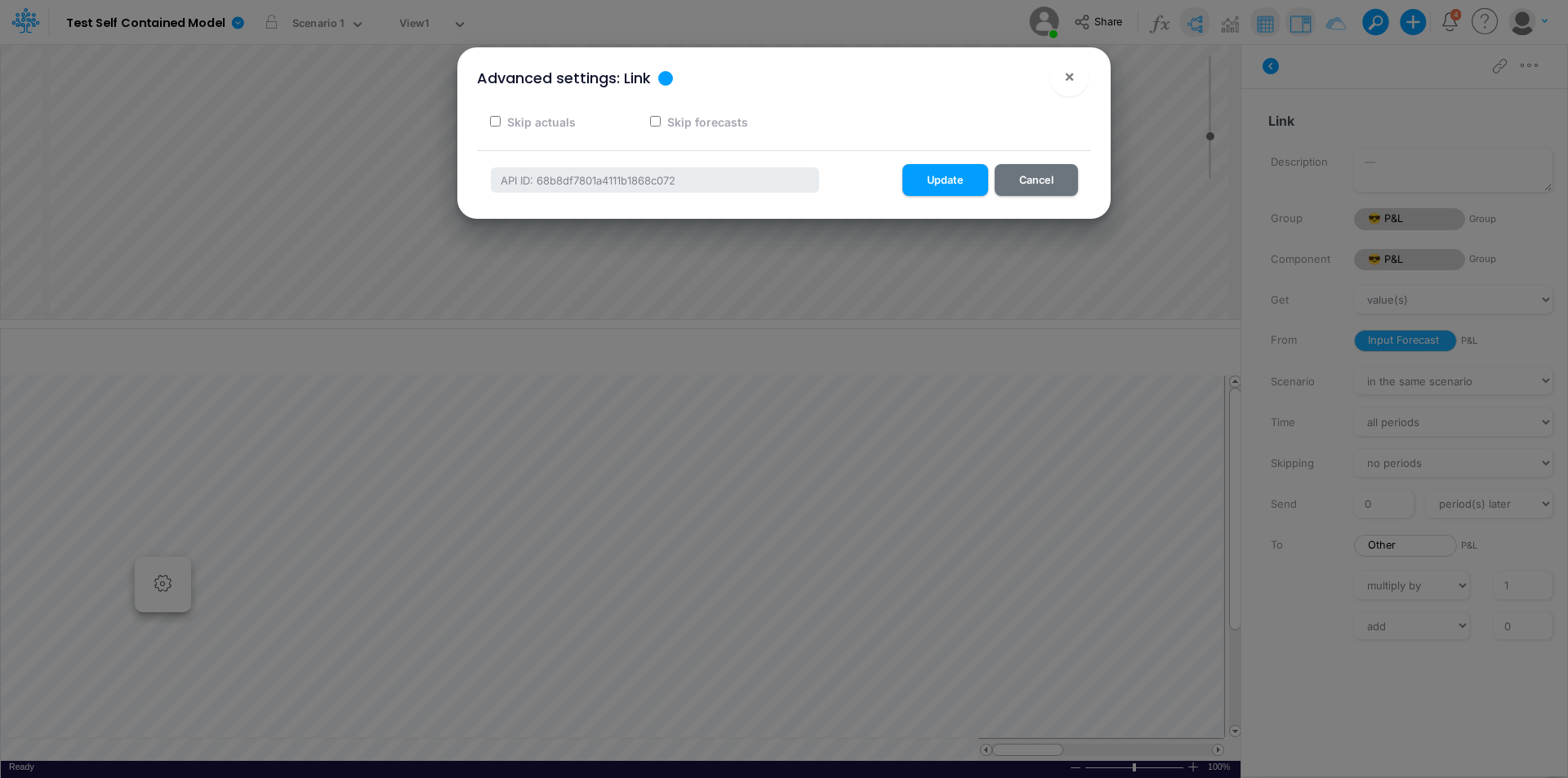
click at [550, 122] on label "Skip actuals" at bounding box center [541, 121] width 71 height 17
click at [500, 122] on input "Skip actuals" at bounding box center [496, 121] width 11 height 11
checkbox input "true"
click at [941, 181] on button "Update" at bounding box center [945, 180] width 86 height 32
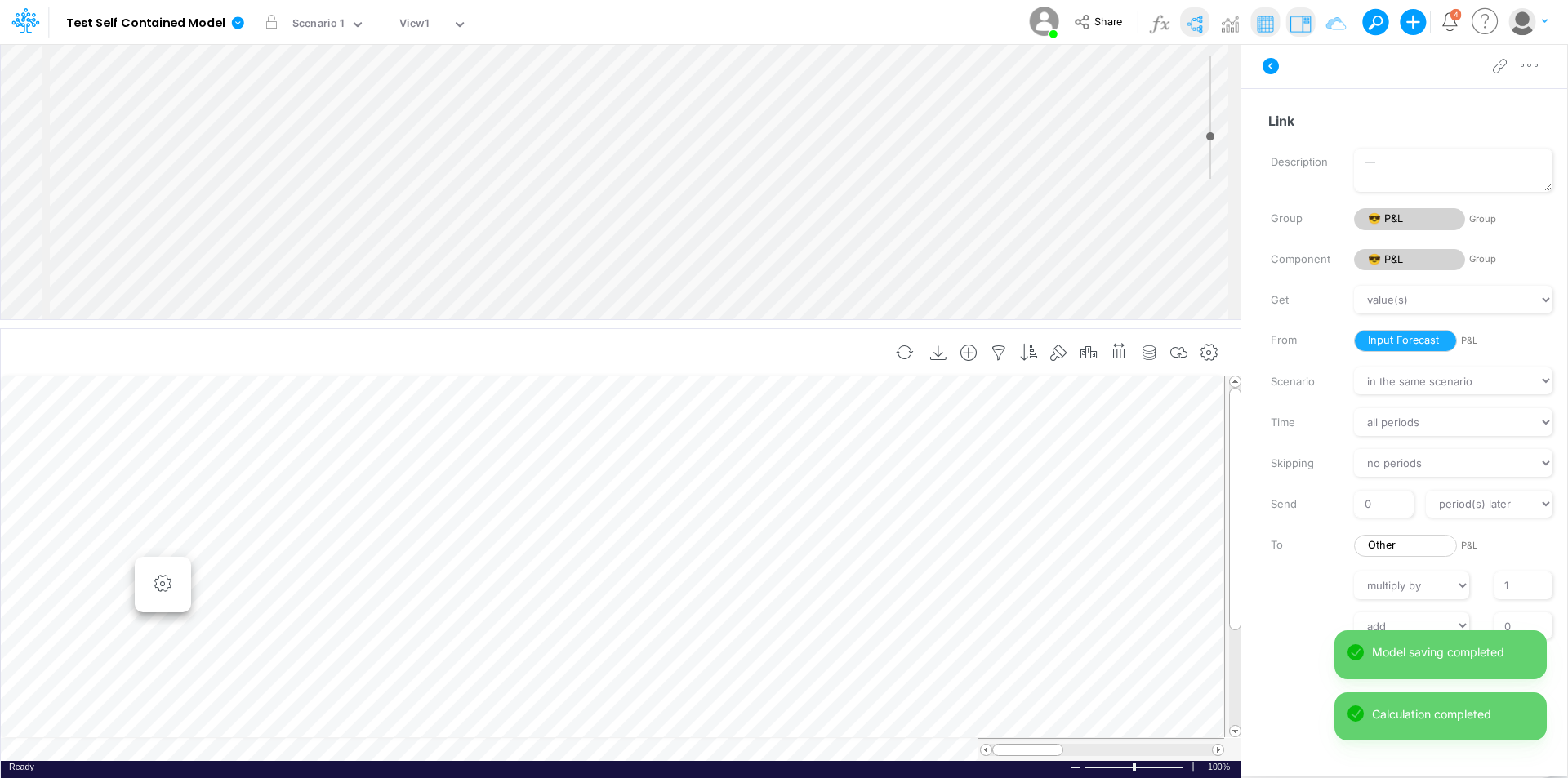
scroll to position [8, 1]
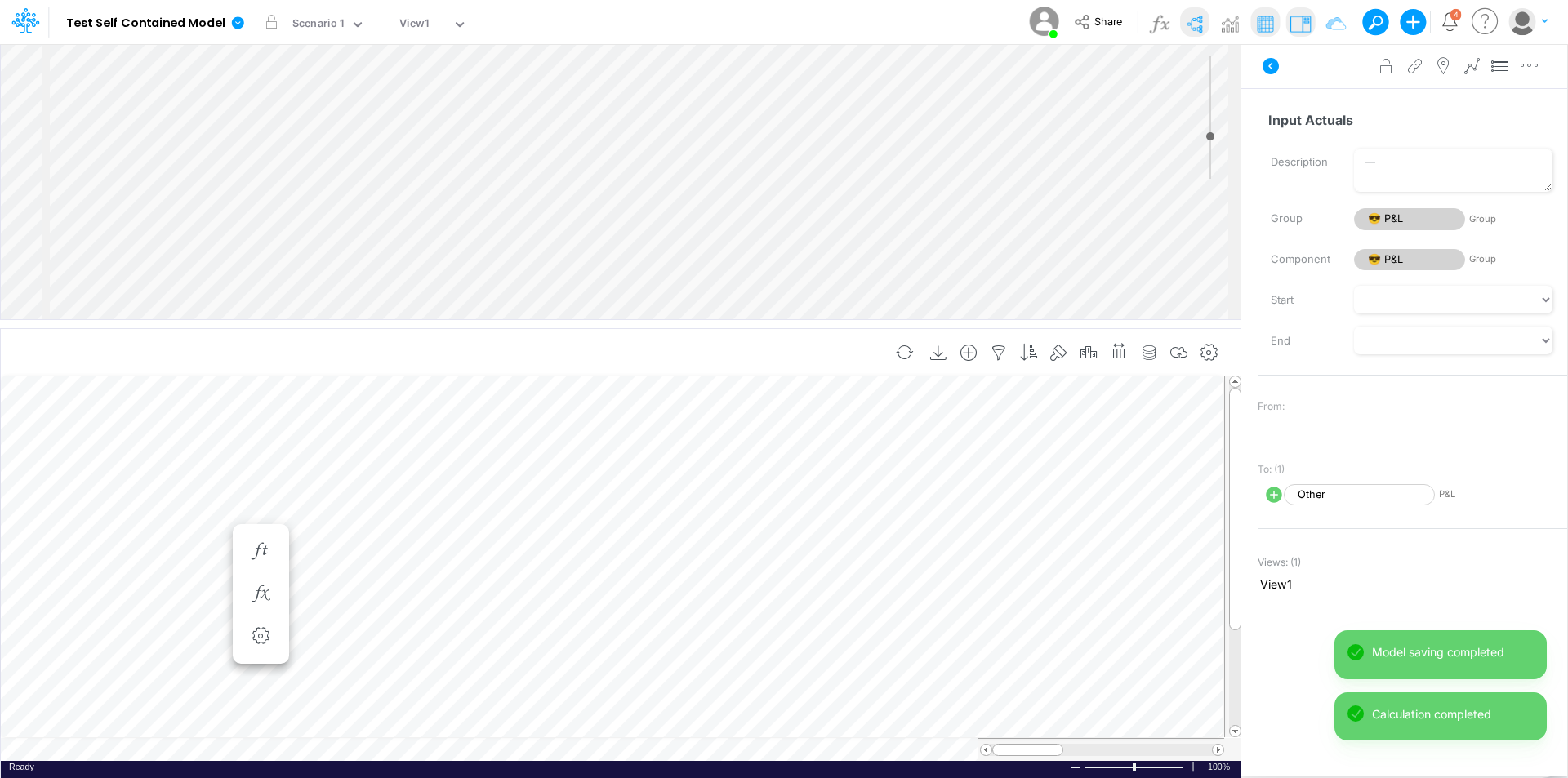
scroll to position [8, 1]
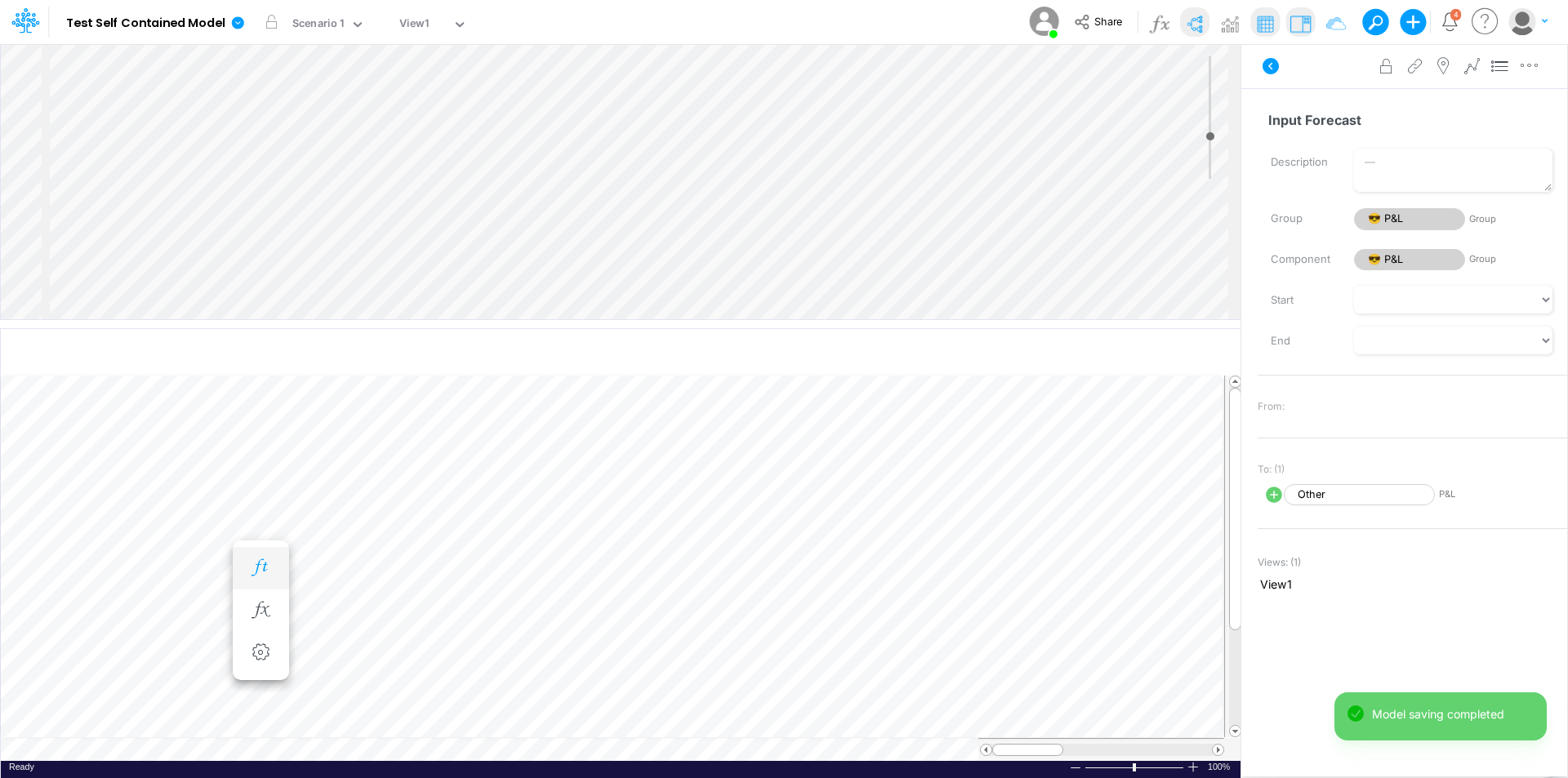
click at [255, 566] on icon "button" at bounding box center [260, 568] width 25 height 17
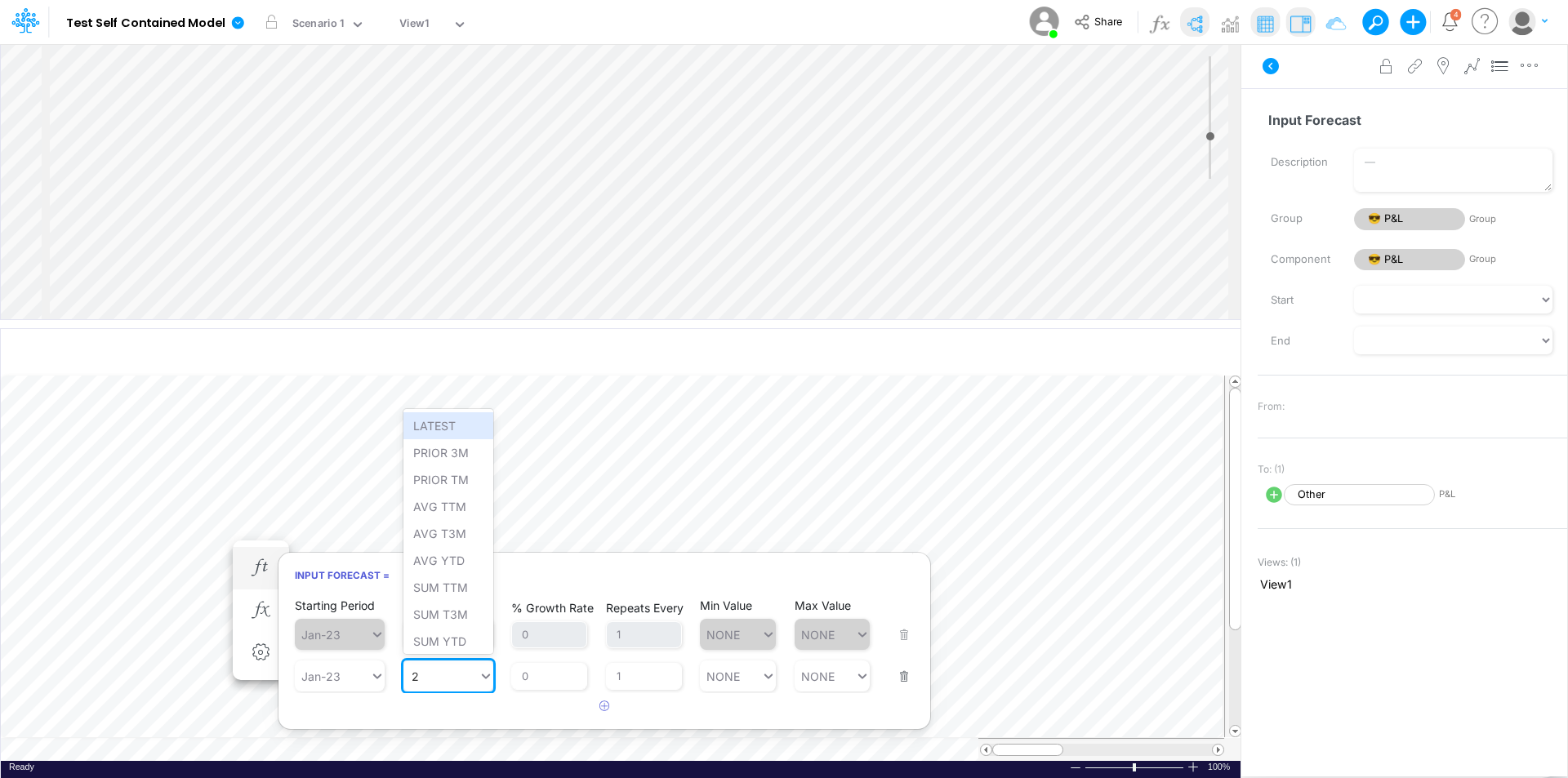
click at [451, 674] on div "2 2" at bounding box center [441, 677] width 75 height 24
click at [454, 635] on div "Set value 100" at bounding box center [449, 637] width 92 height 27
type input "100"
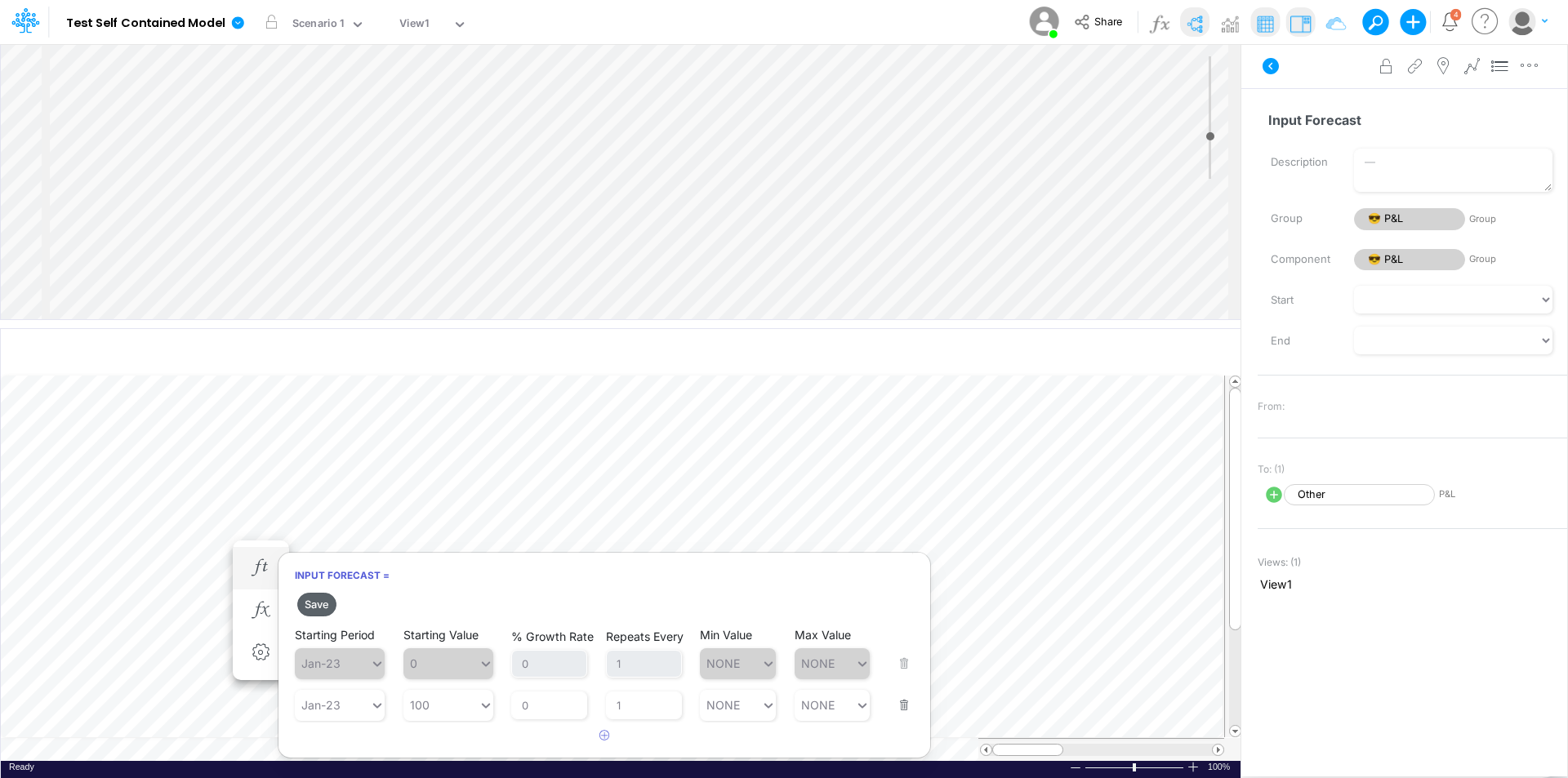
click at [325, 606] on button "Save" at bounding box center [317, 605] width 39 height 24
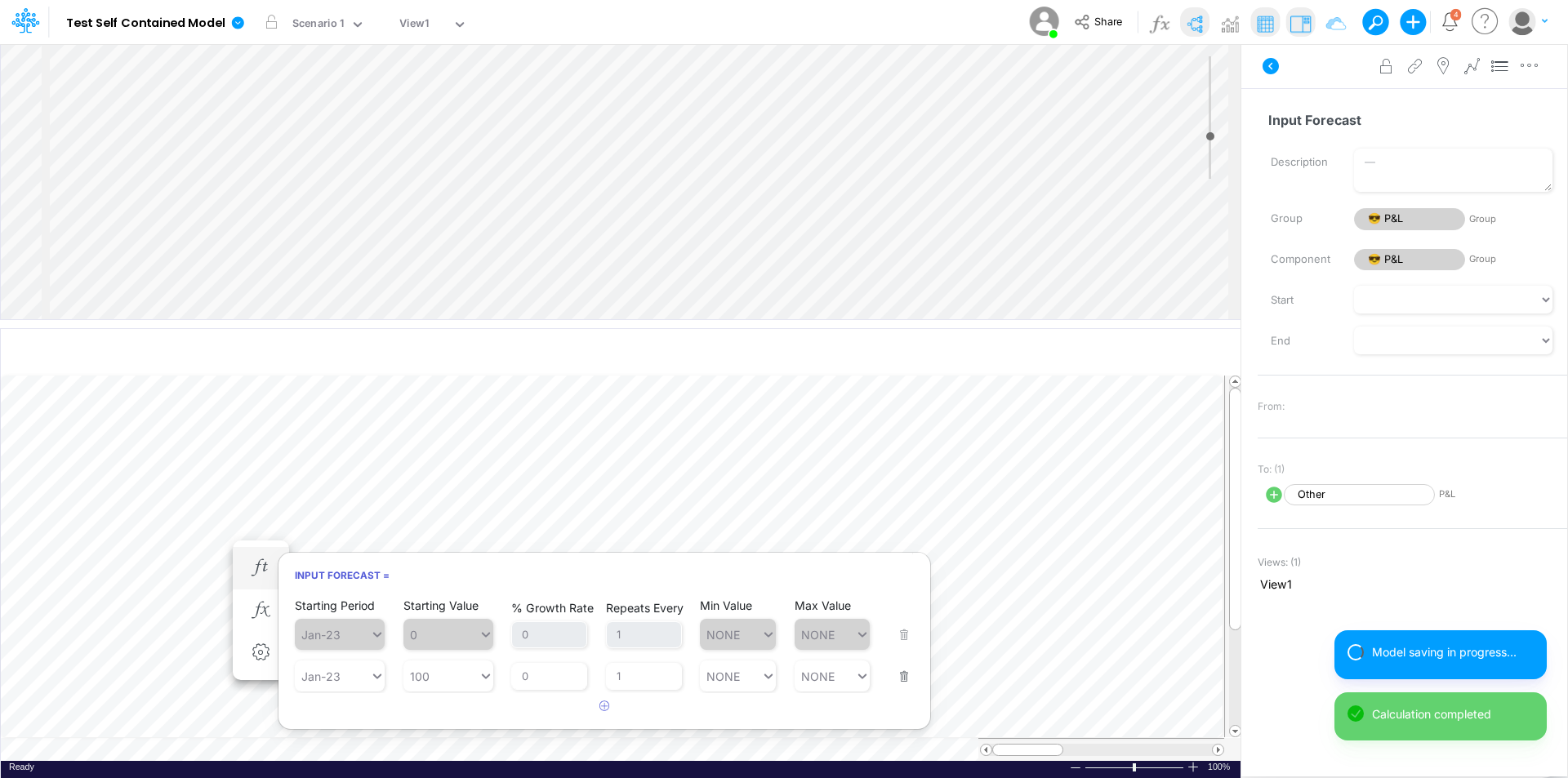
click at [1310, 77] on div "Advanced settings Delete" at bounding box center [1405, 66] width 326 height 46
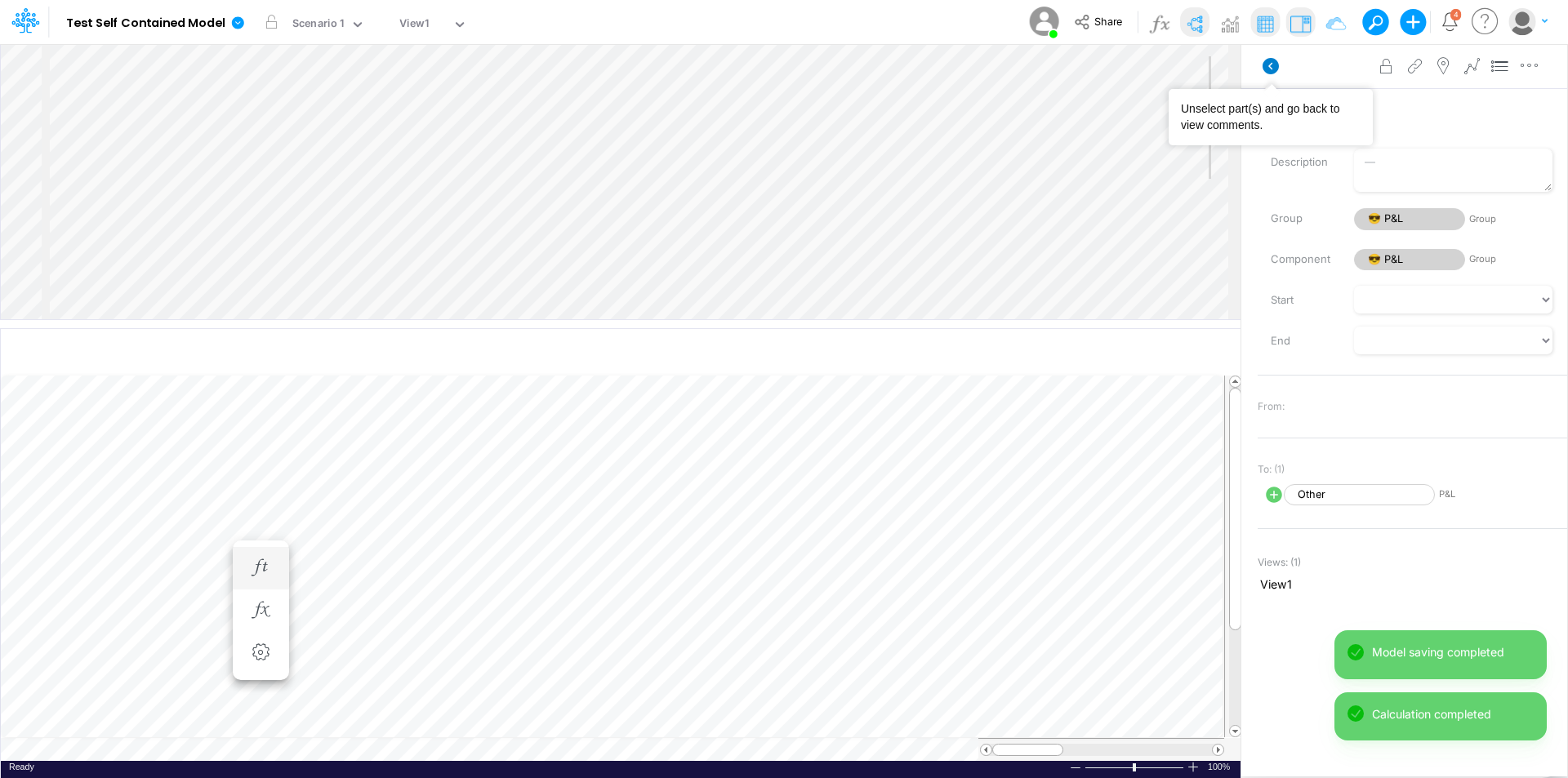
click at [1276, 72] on icon at bounding box center [1271, 67] width 16 height 16
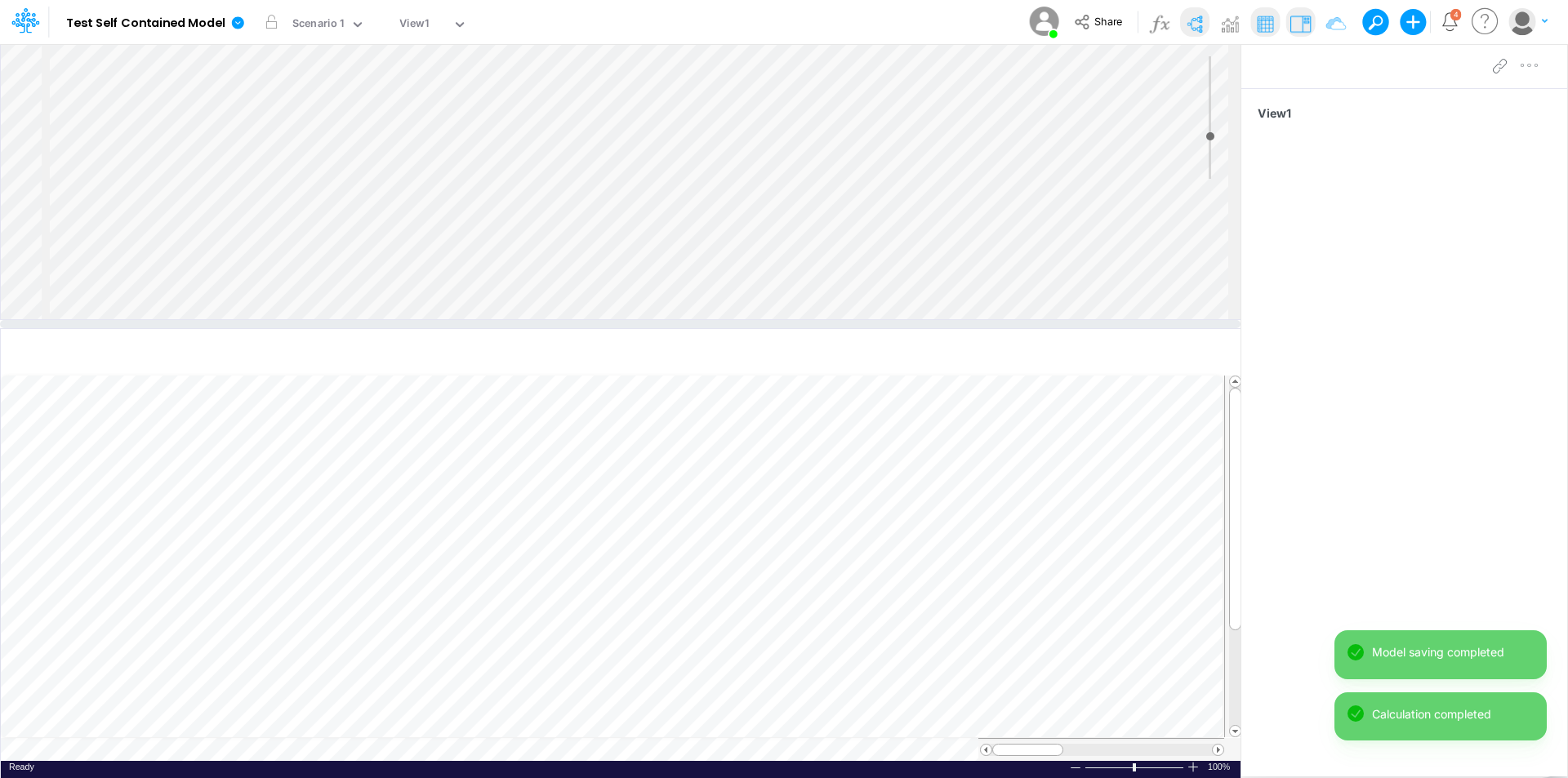
scroll to position [8, 1]
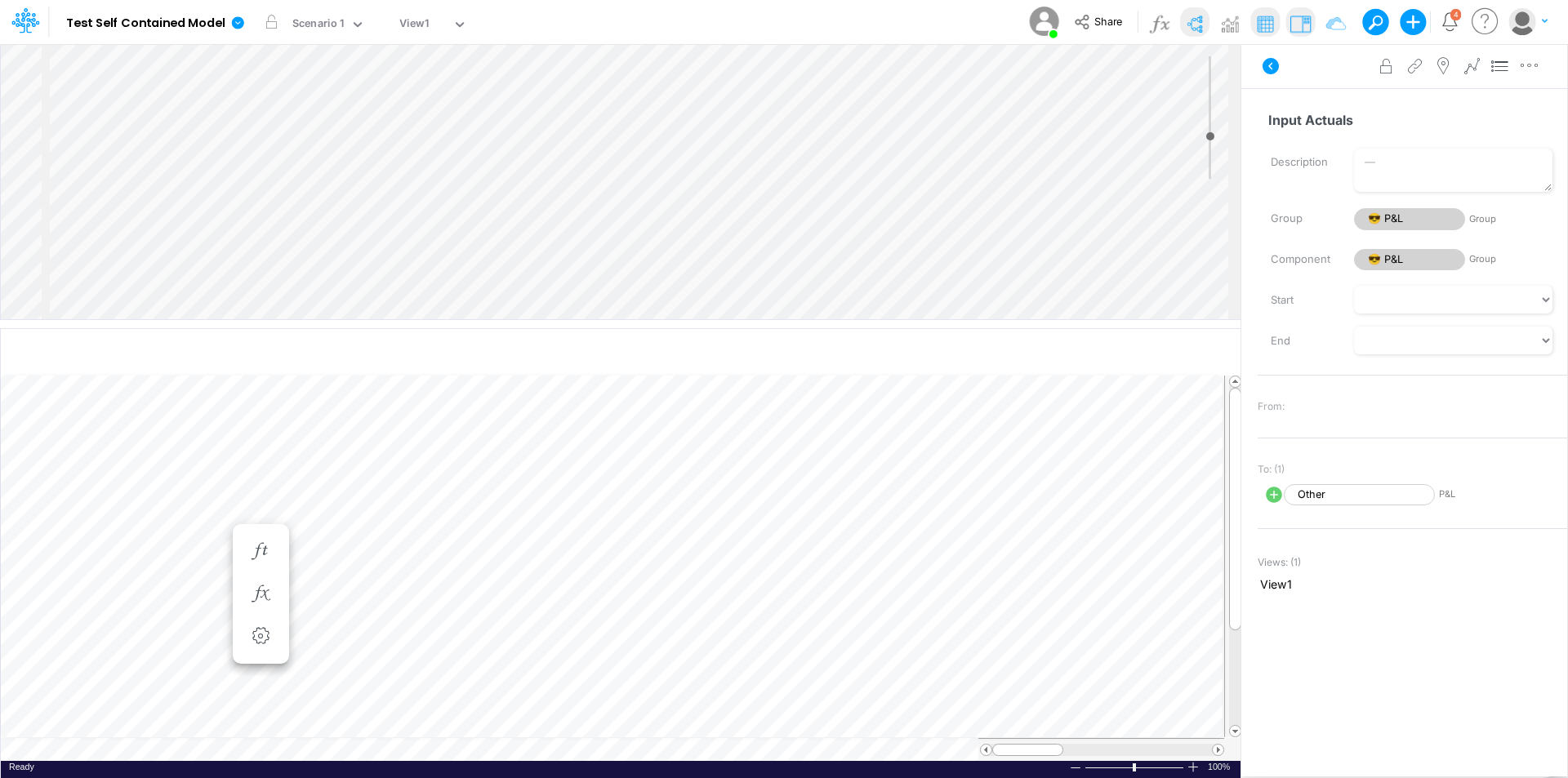
scroll to position [8, 1]
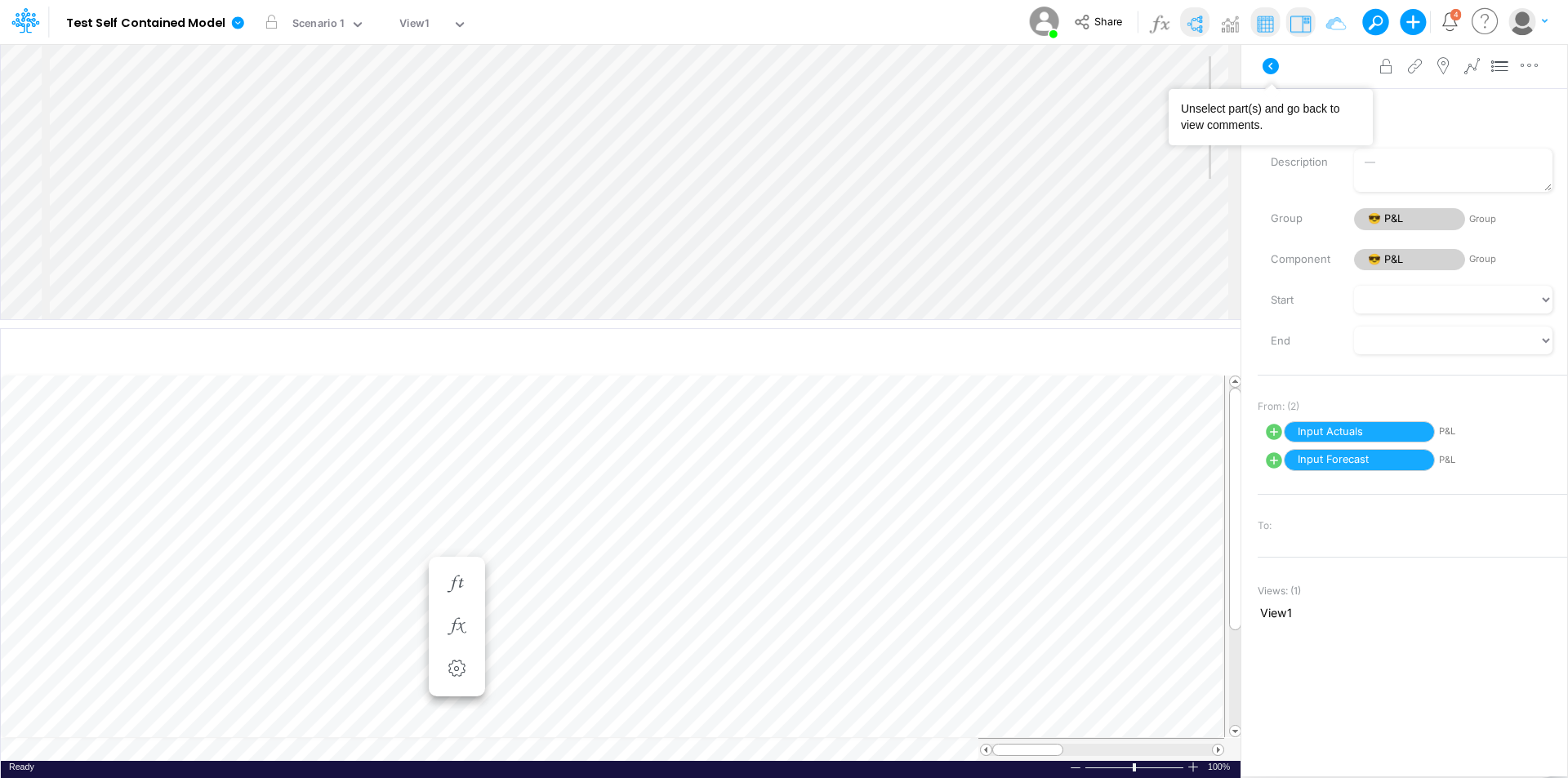
click at [1261, 68] on icon at bounding box center [1270, 66] width 19 height 19
select select "Multiply"
select select "Add"
click at [449, 317] on div at bounding box center [620, 316] width 1241 height 8
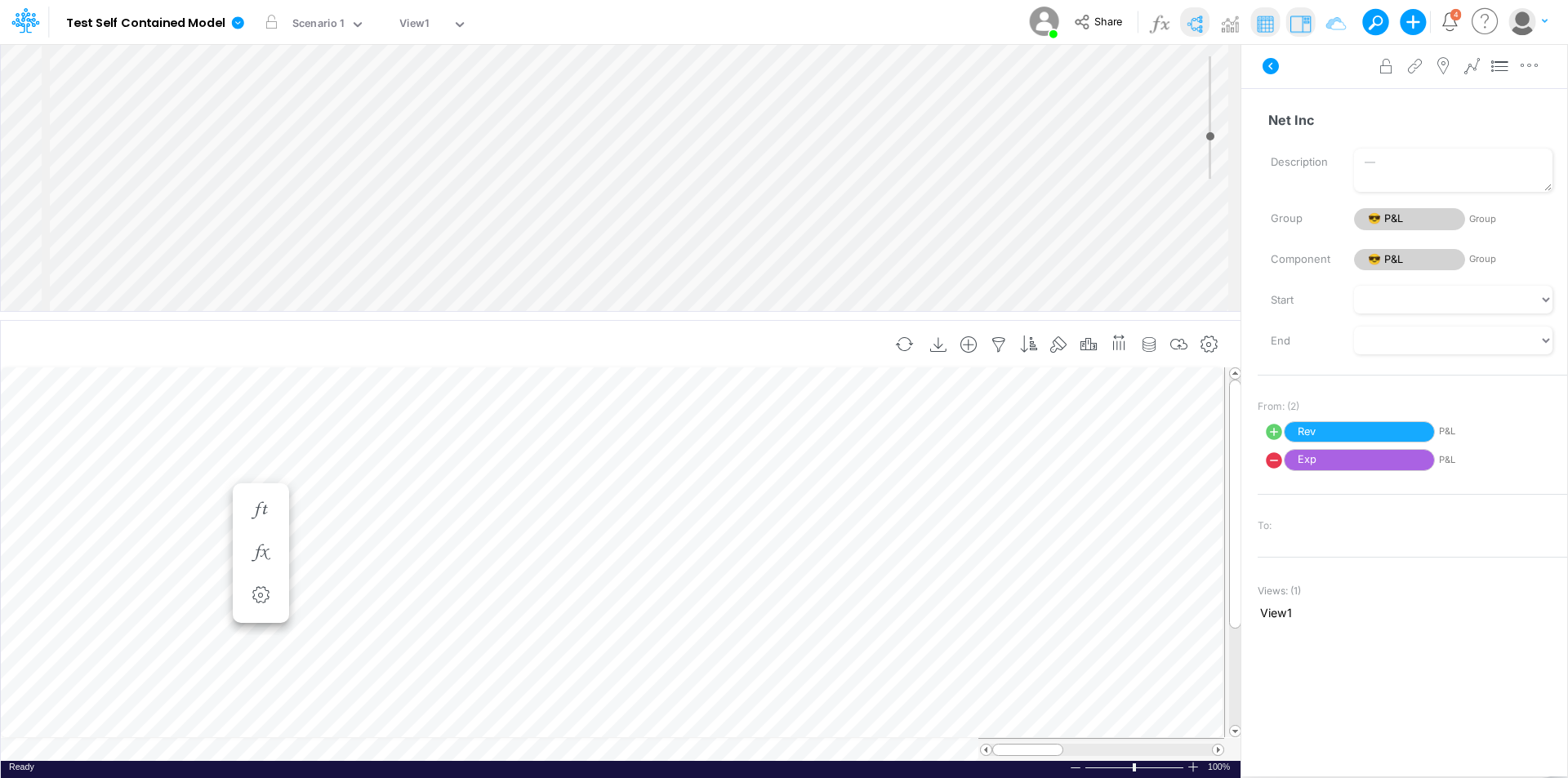
scroll to position [8, 1]
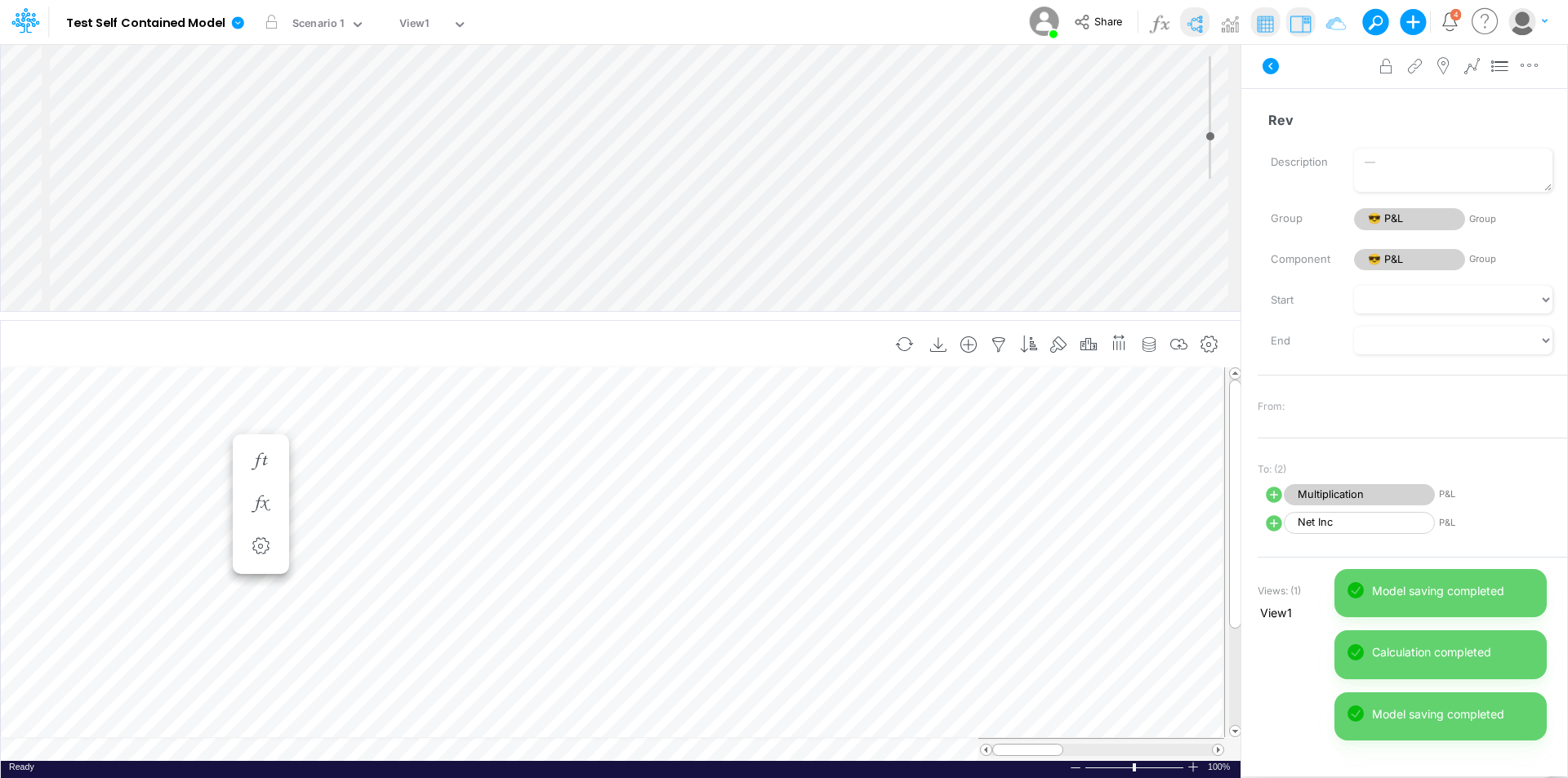
scroll to position [8, 1]
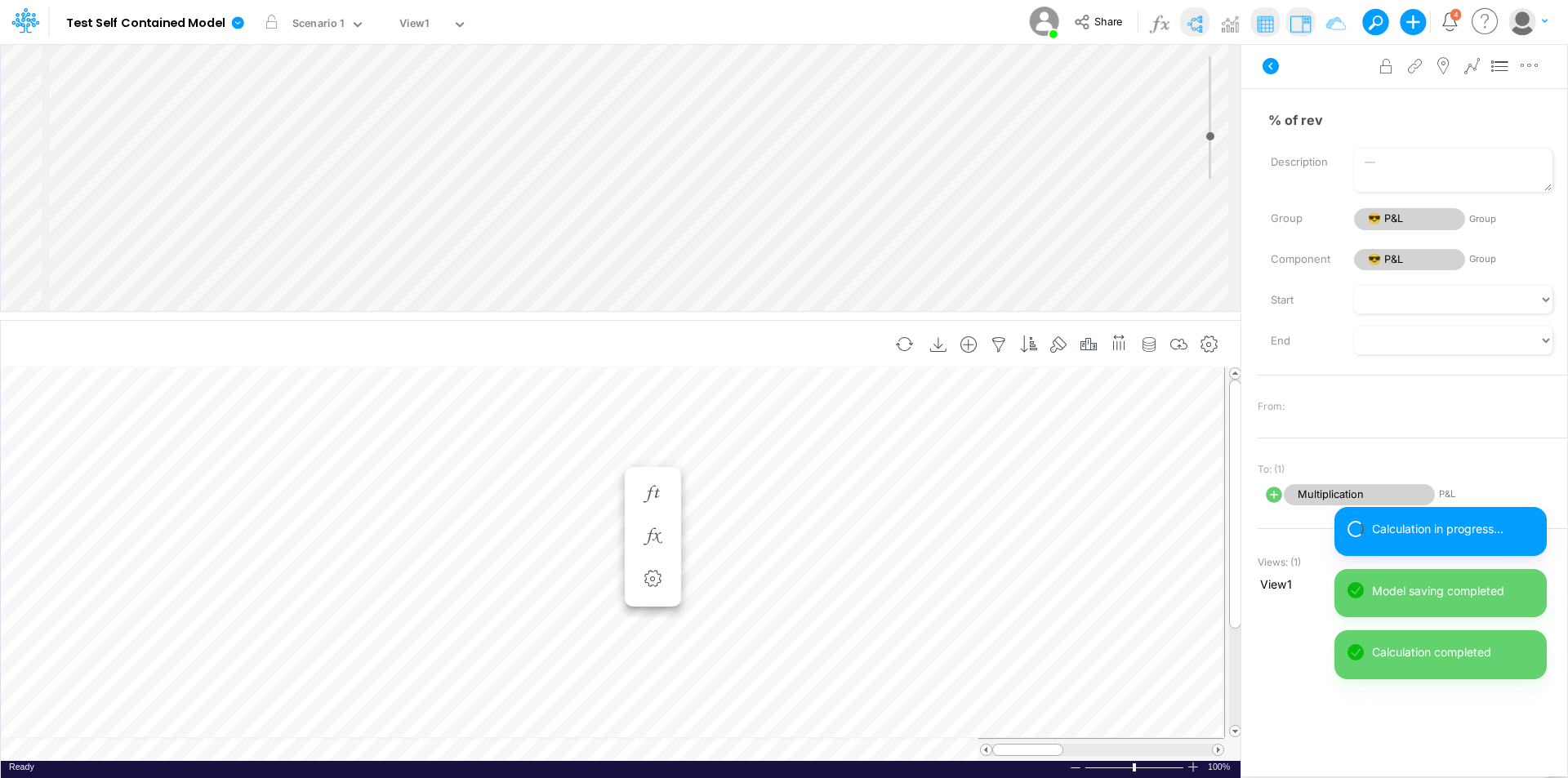
scroll to position [8, 1]
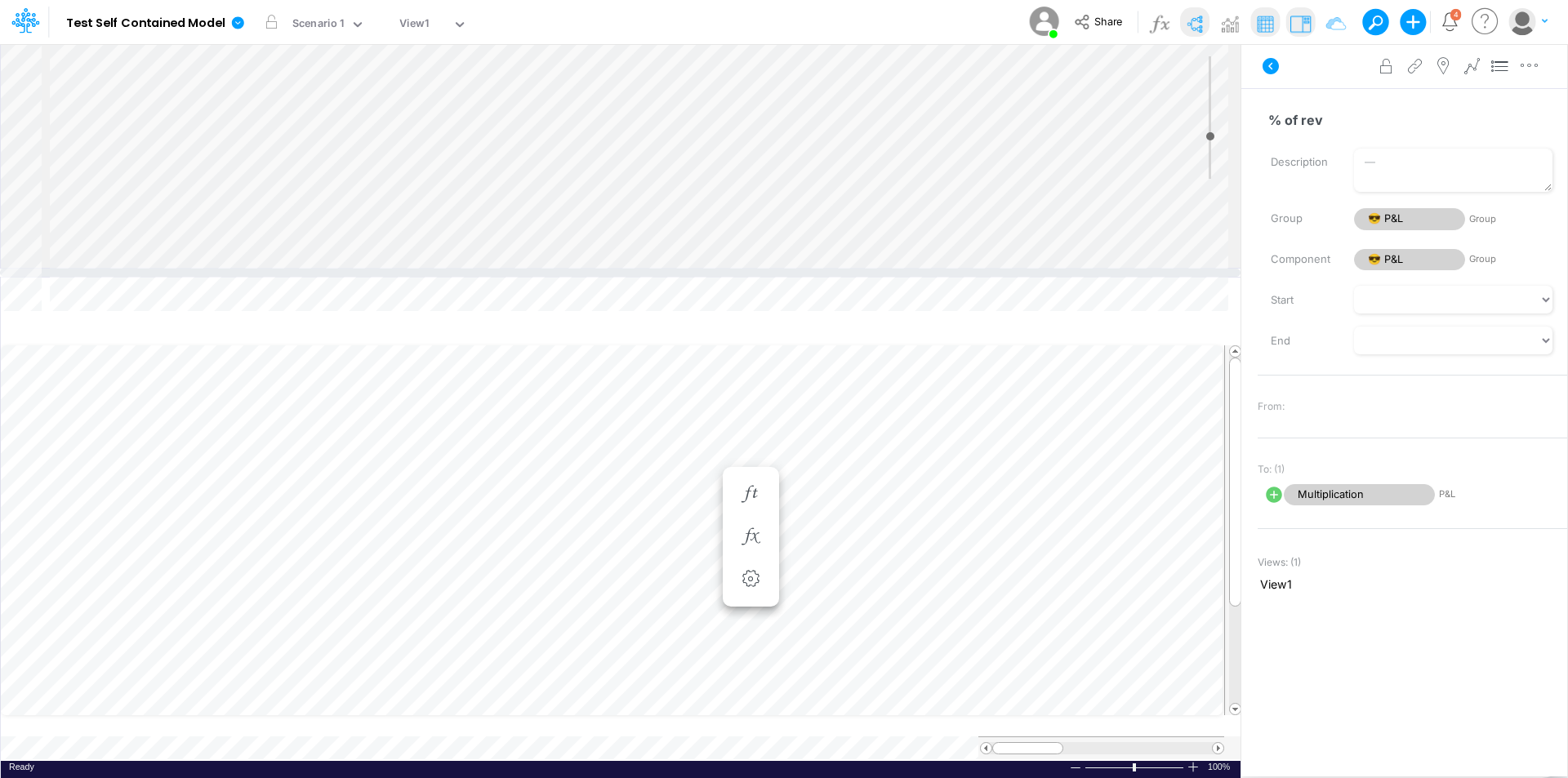
drag, startPoint x: 700, startPoint y: 314, endPoint x: 702, endPoint y: 271, distance: 43.0
click at [702, 271] on div at bounding box center [620, 272] width 1241 height 8
click at [1267, 63] on icon at bounding box center [1271, 67] width 16 height 16
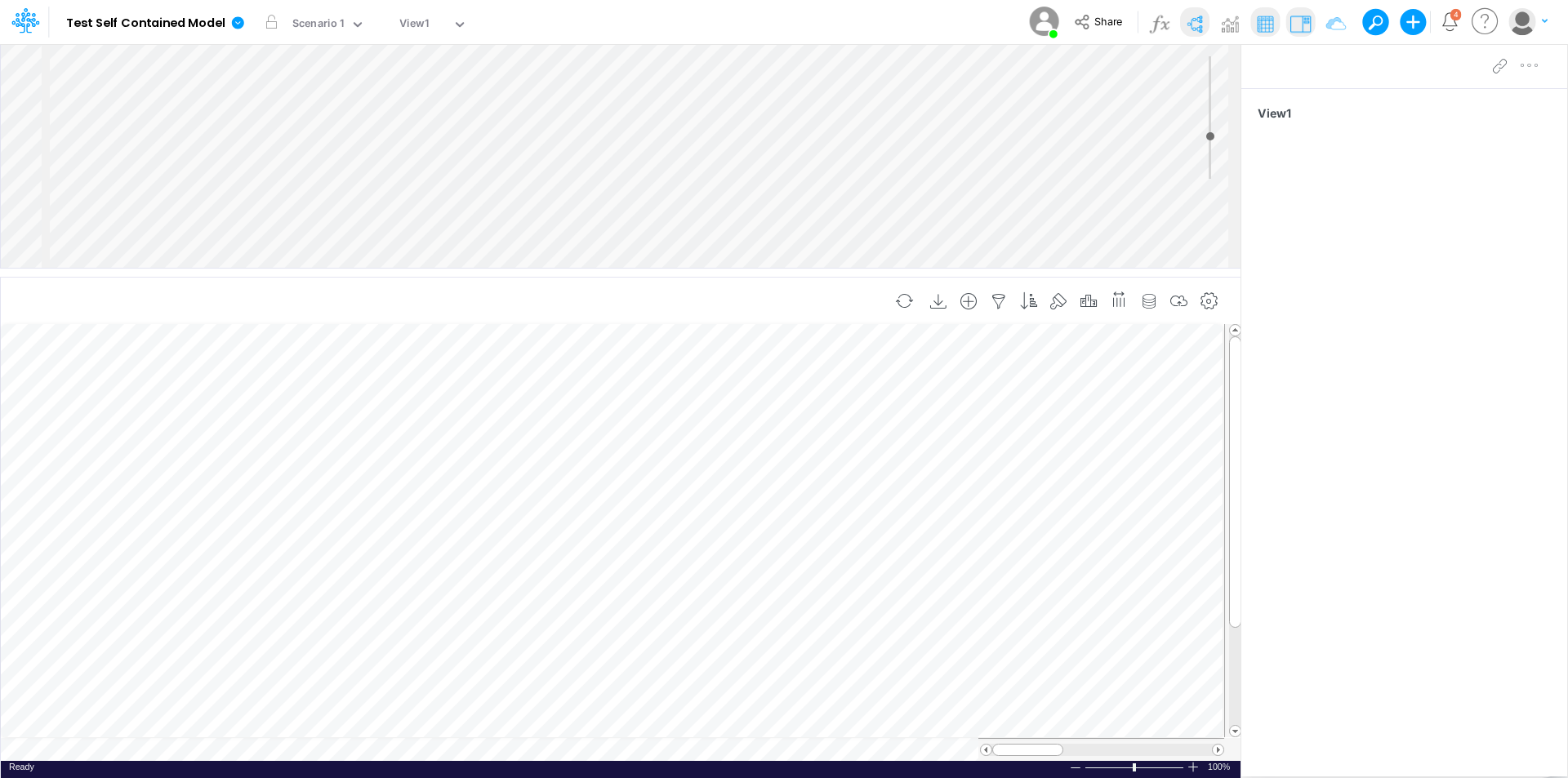
scroll to position [8, 1]
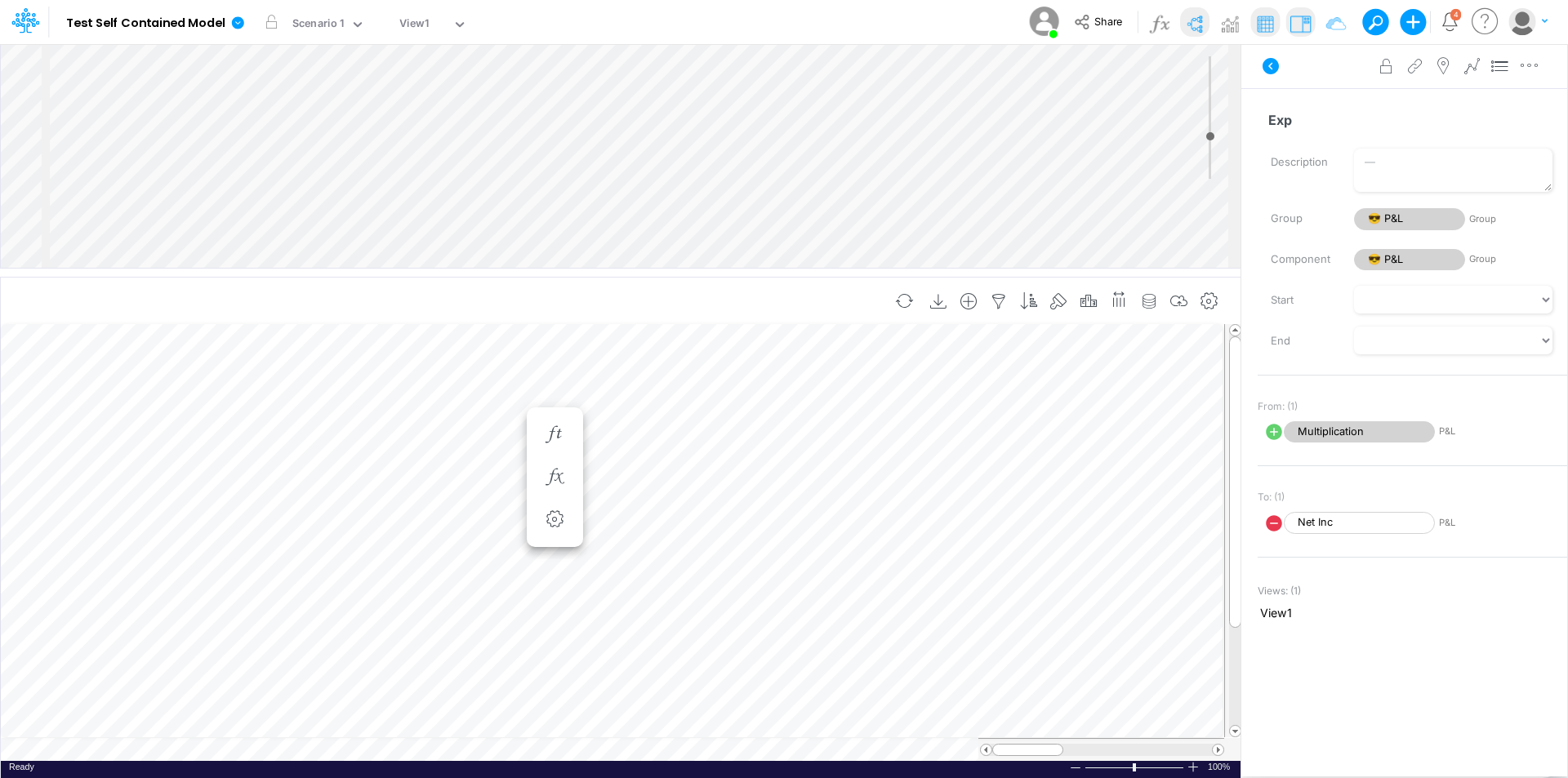
scroll to position [8, 1]
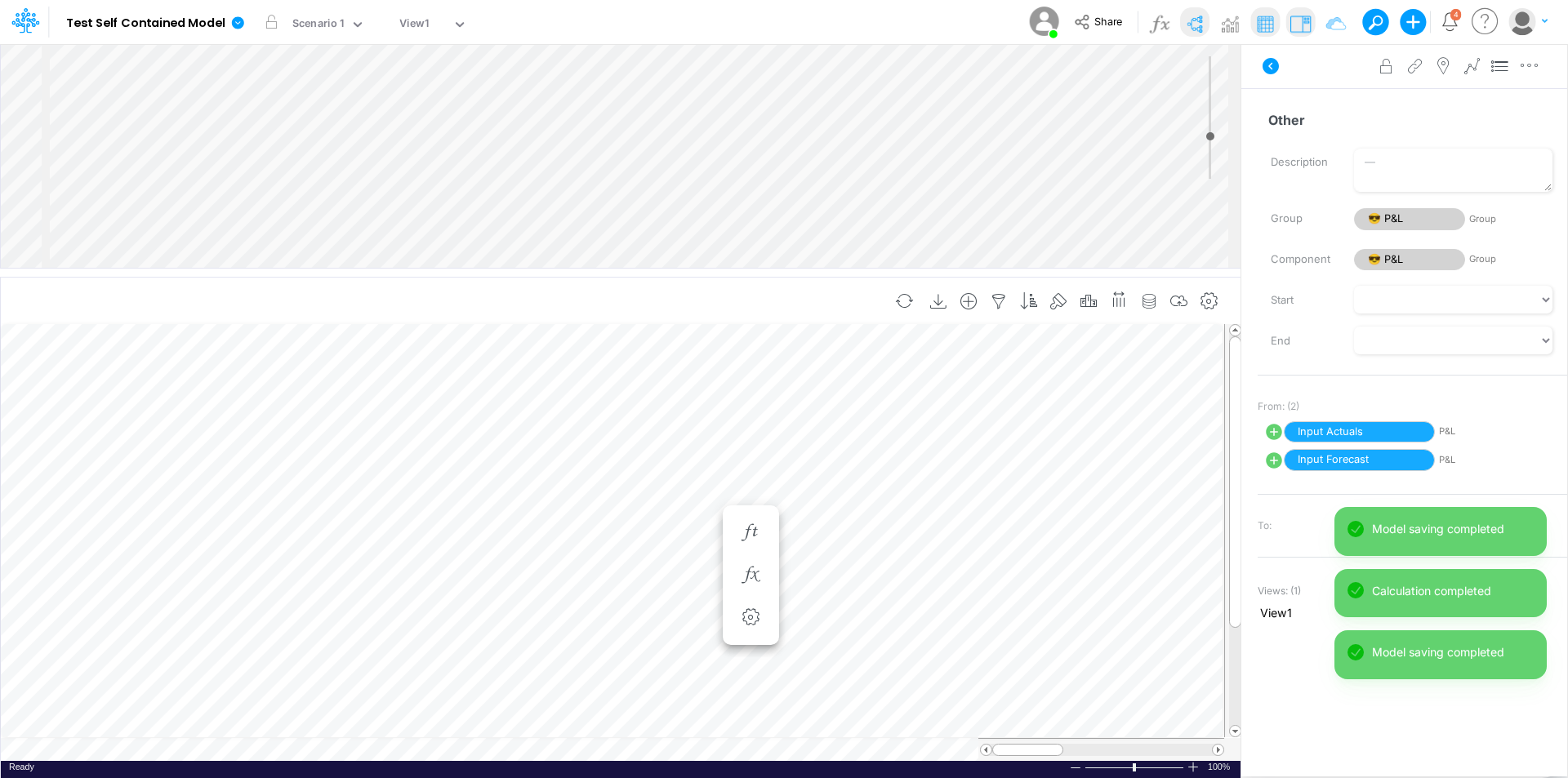
scroll to position [8, 1]
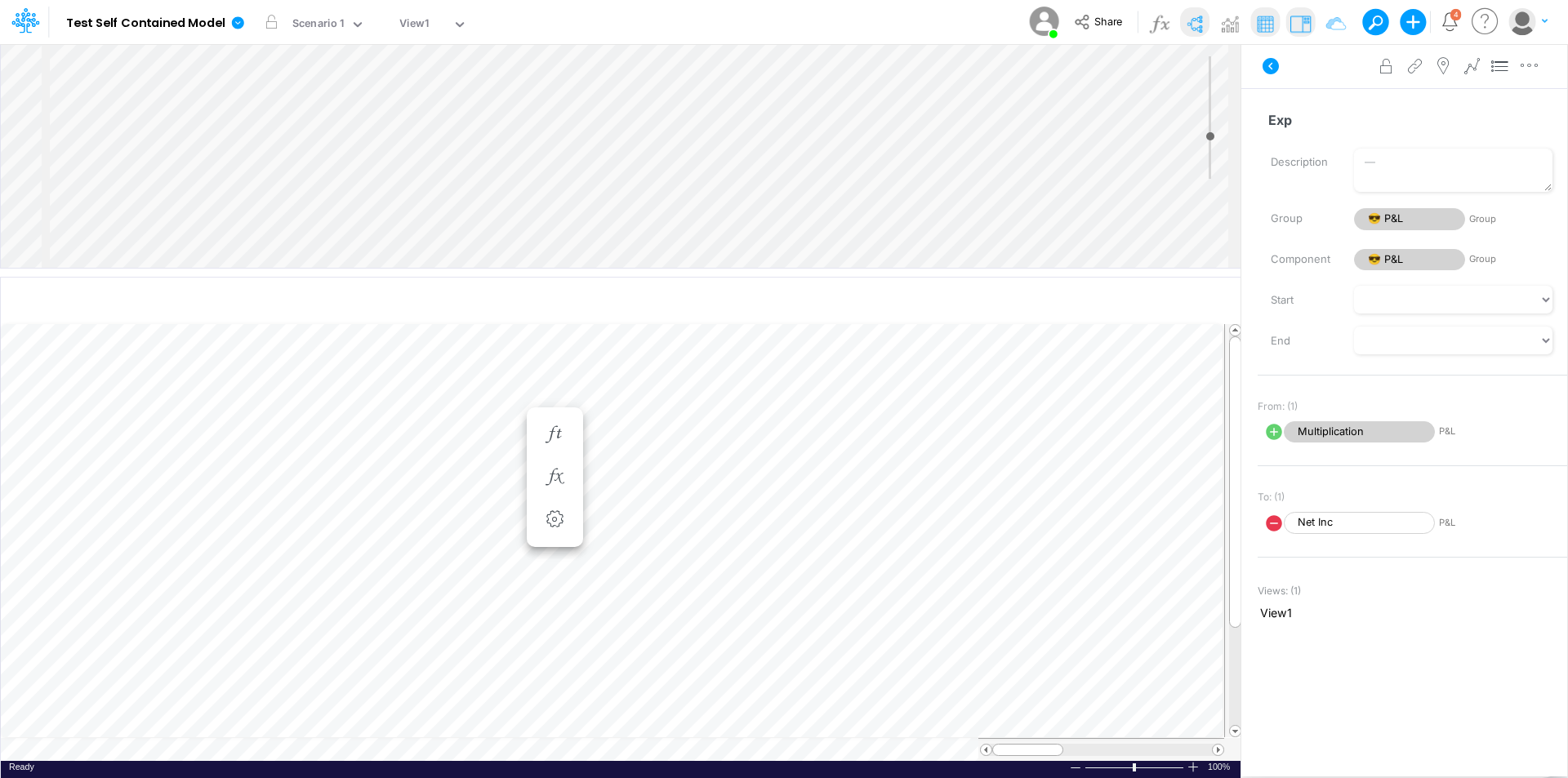
scroll to position [8, 1]
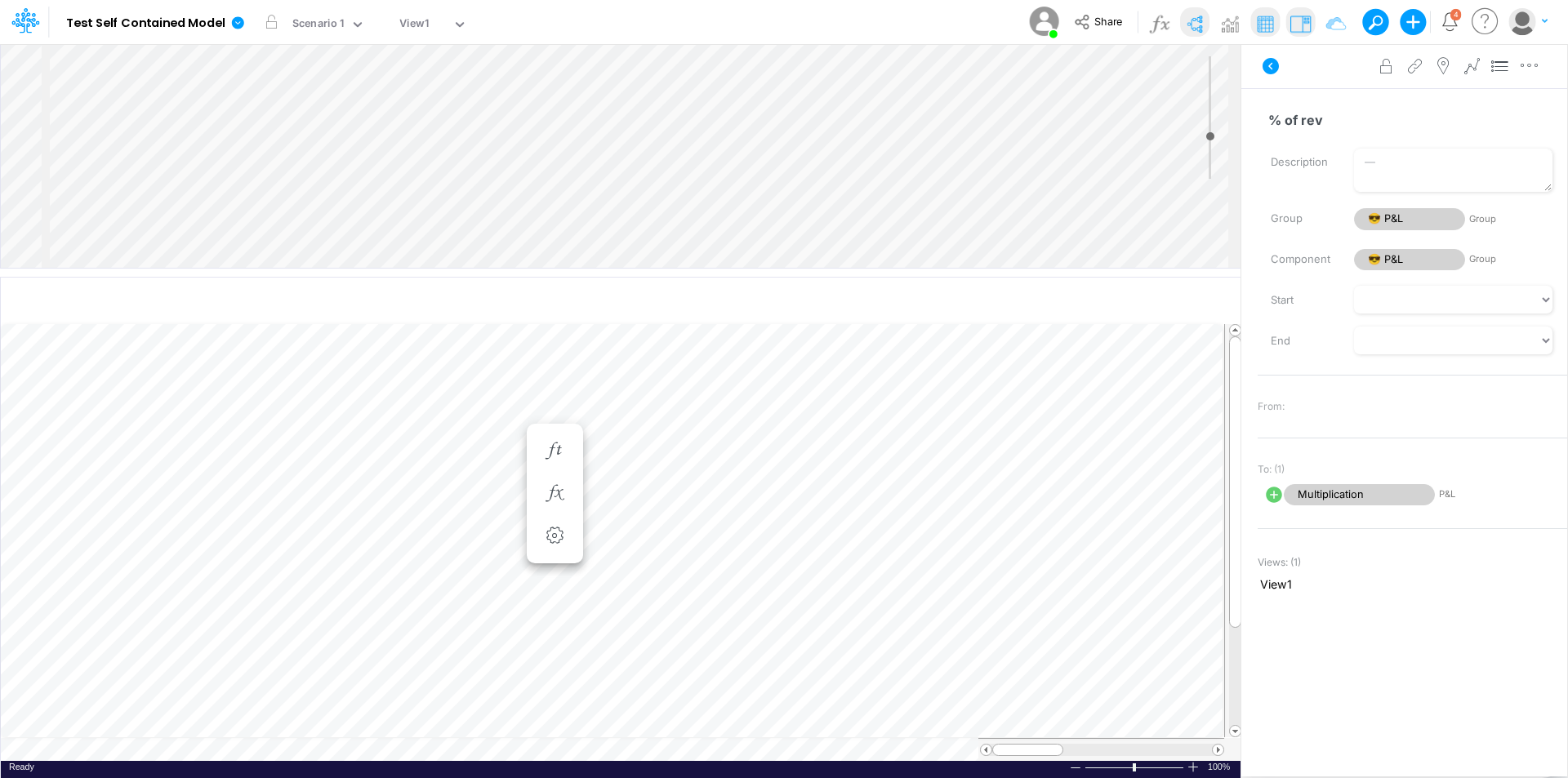
scroll to position [8, 1]
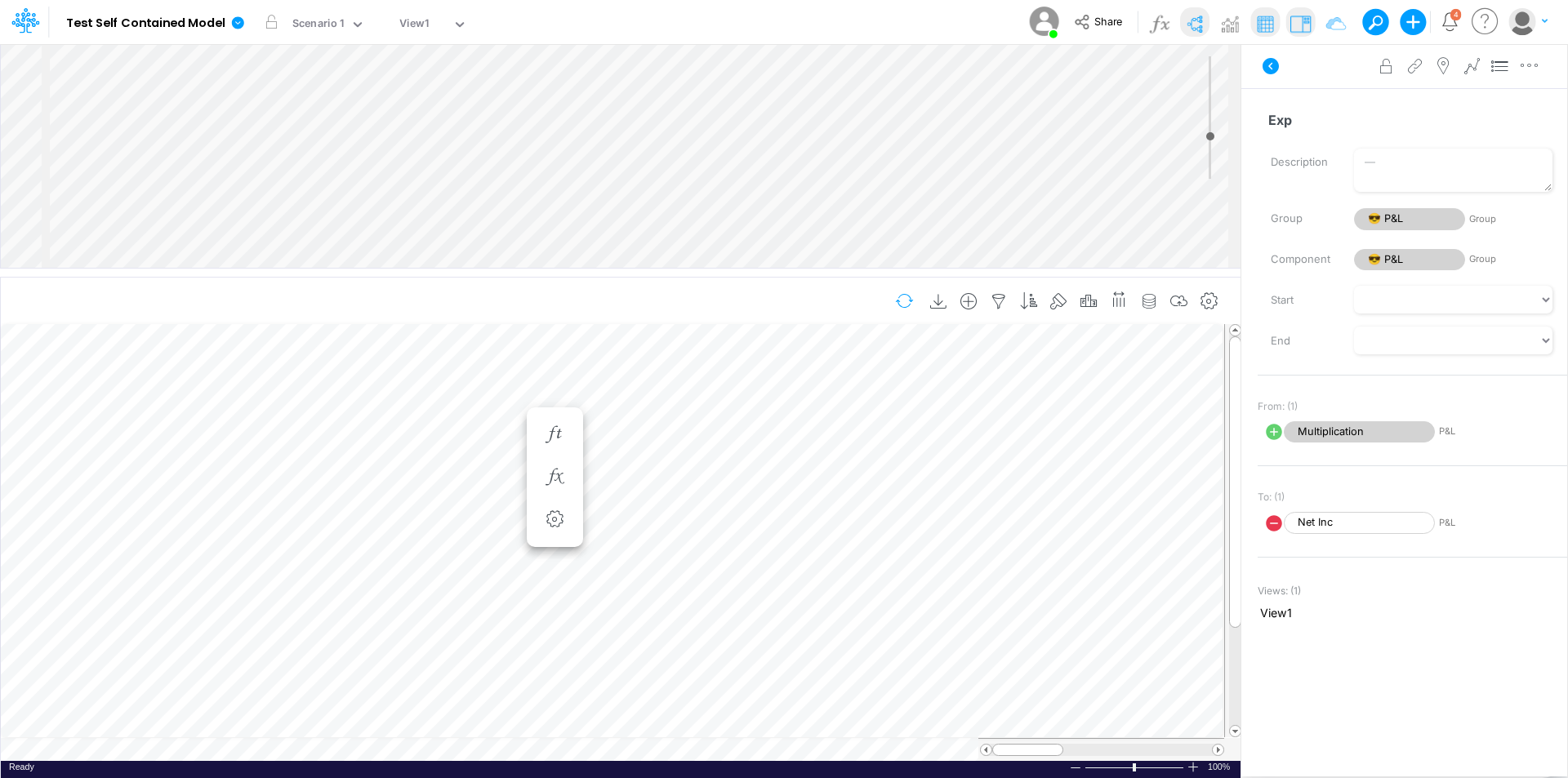
scroll to position [8, 1]
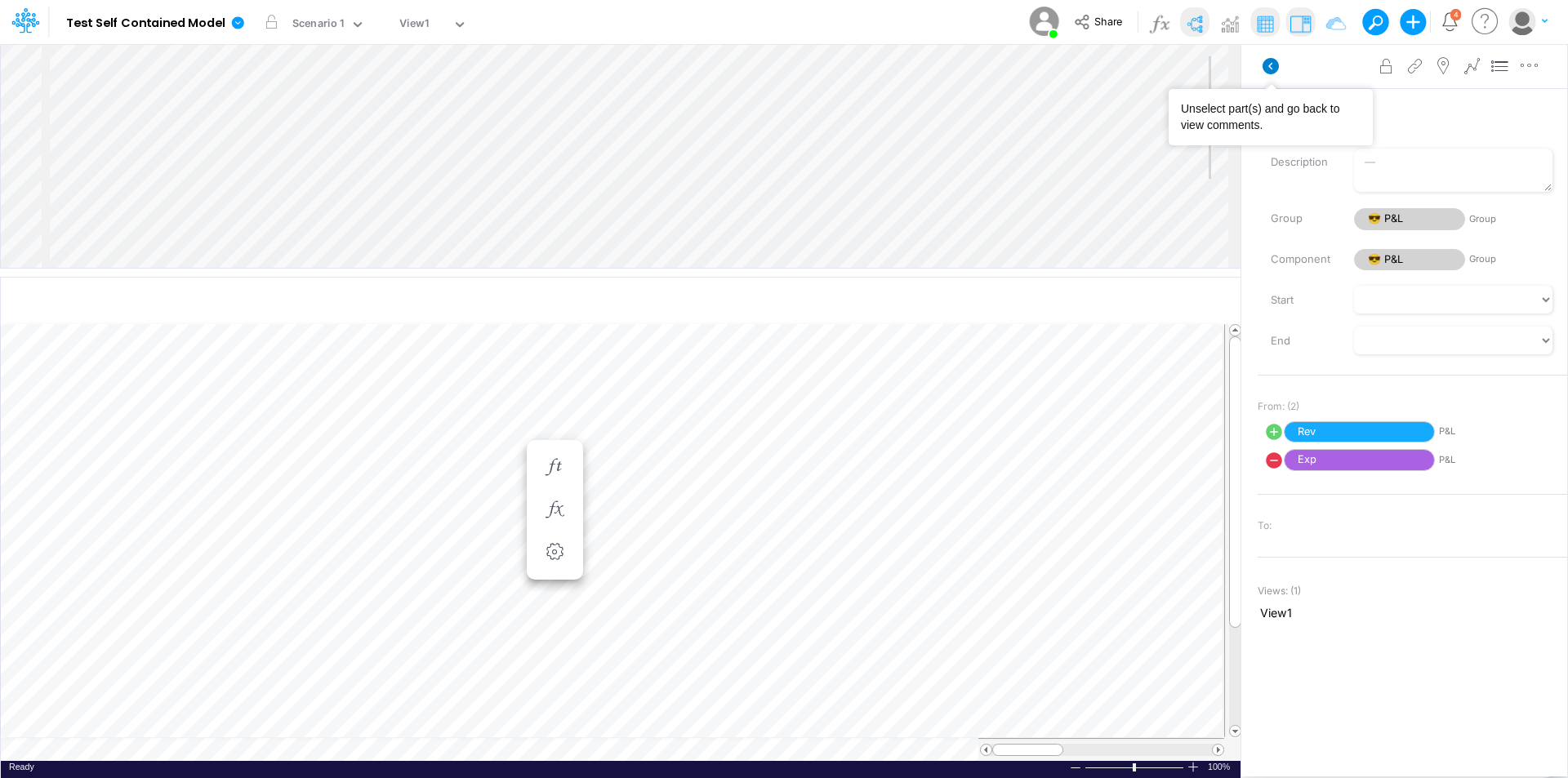
click at [1268, 73] on icon at bounding box center [1271, 67] width 16 height 16
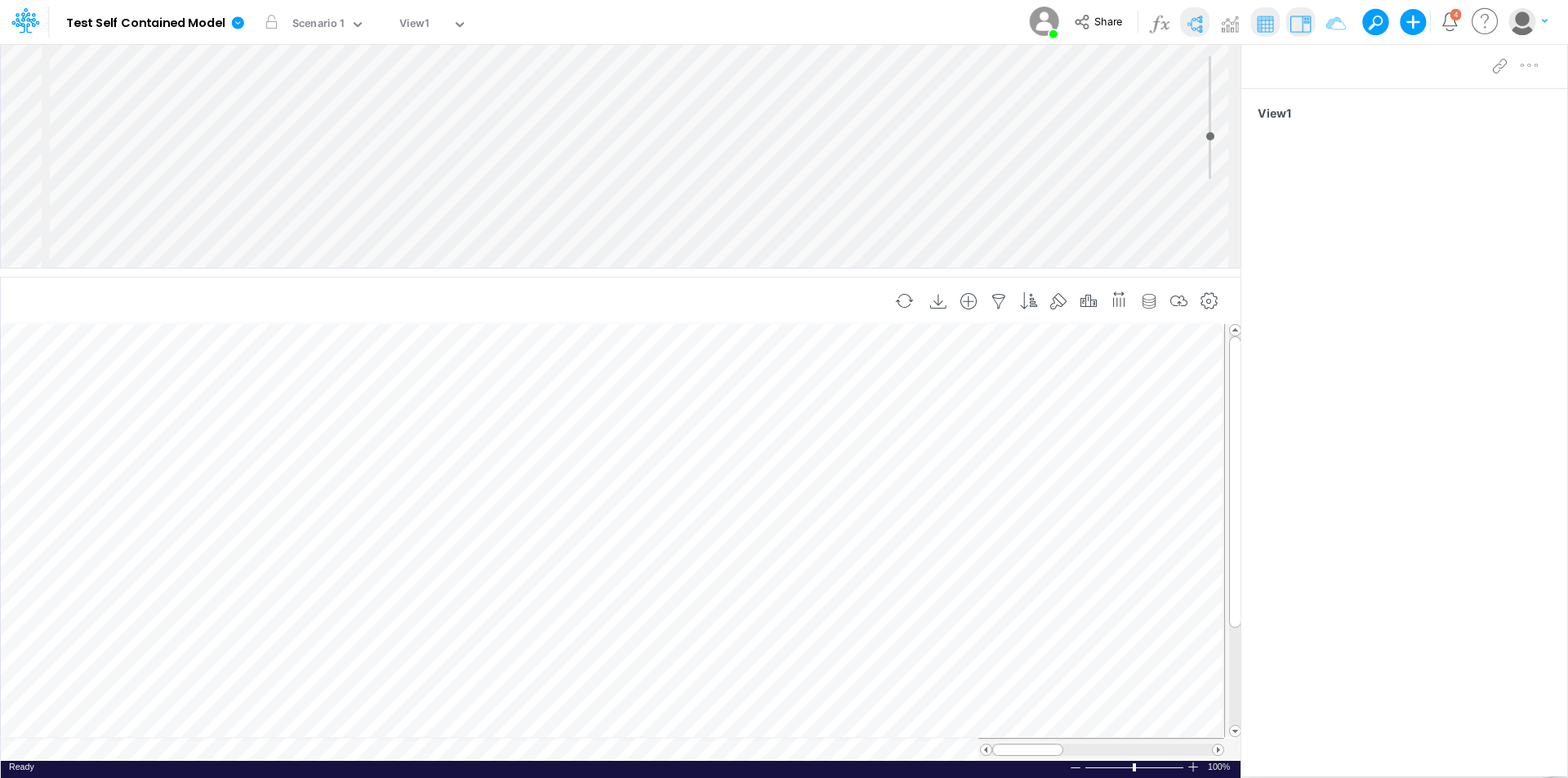
scroll to position [8, 1]
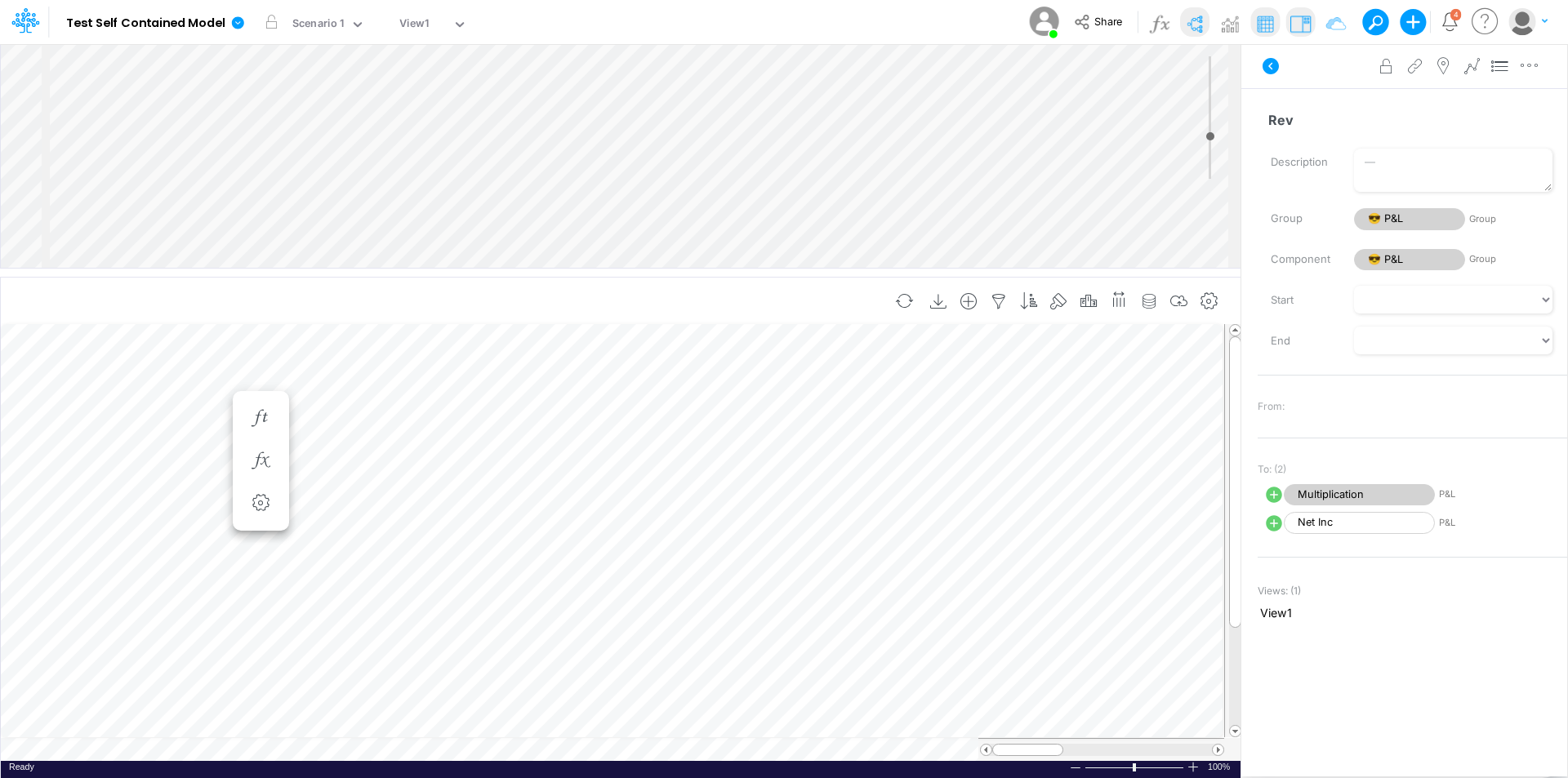
scroll to position [8, 1]
type input "-5"
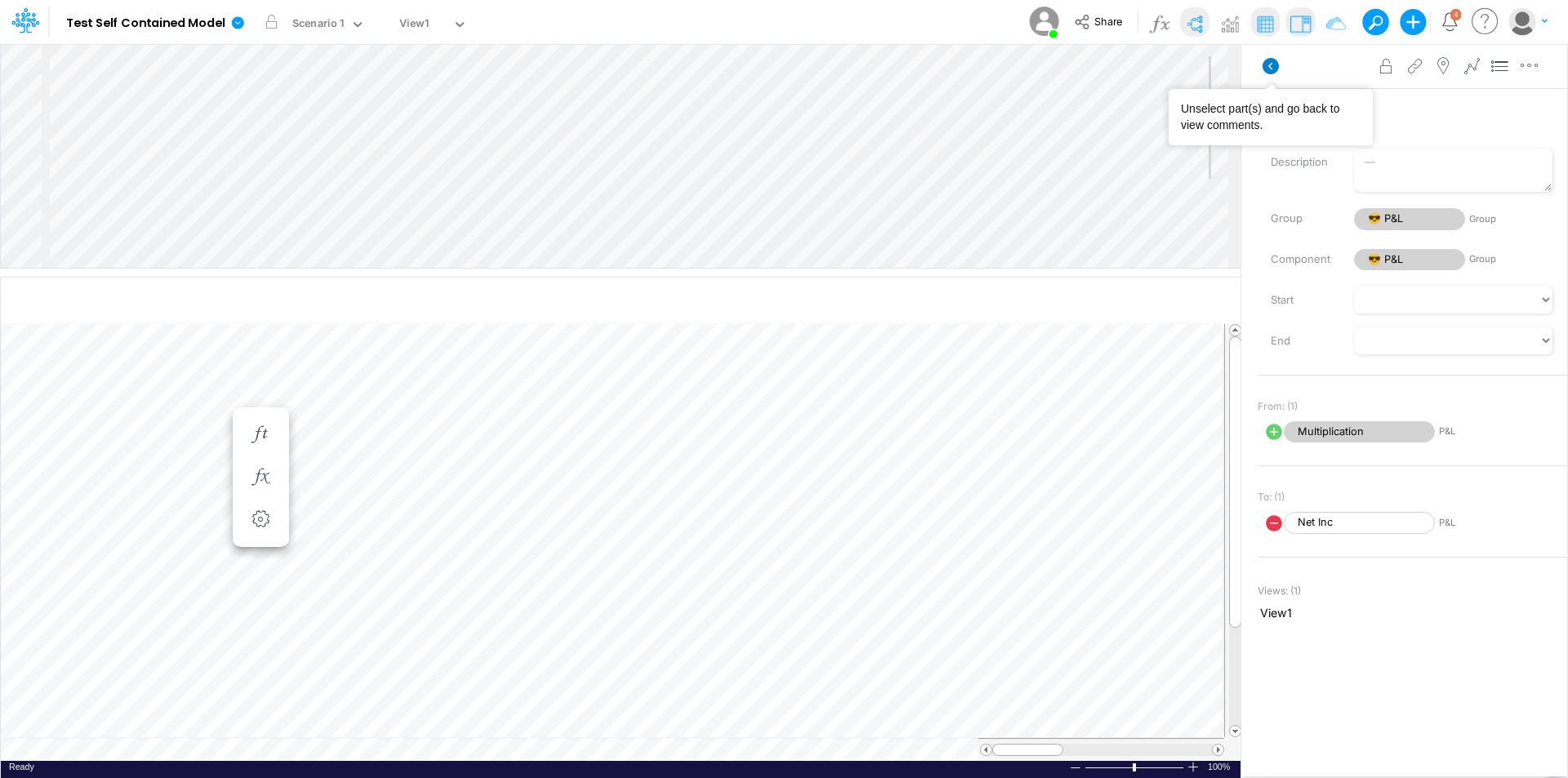
click at [1271, 66] on icon at bounding box center [1271, 67] width 16 height 16
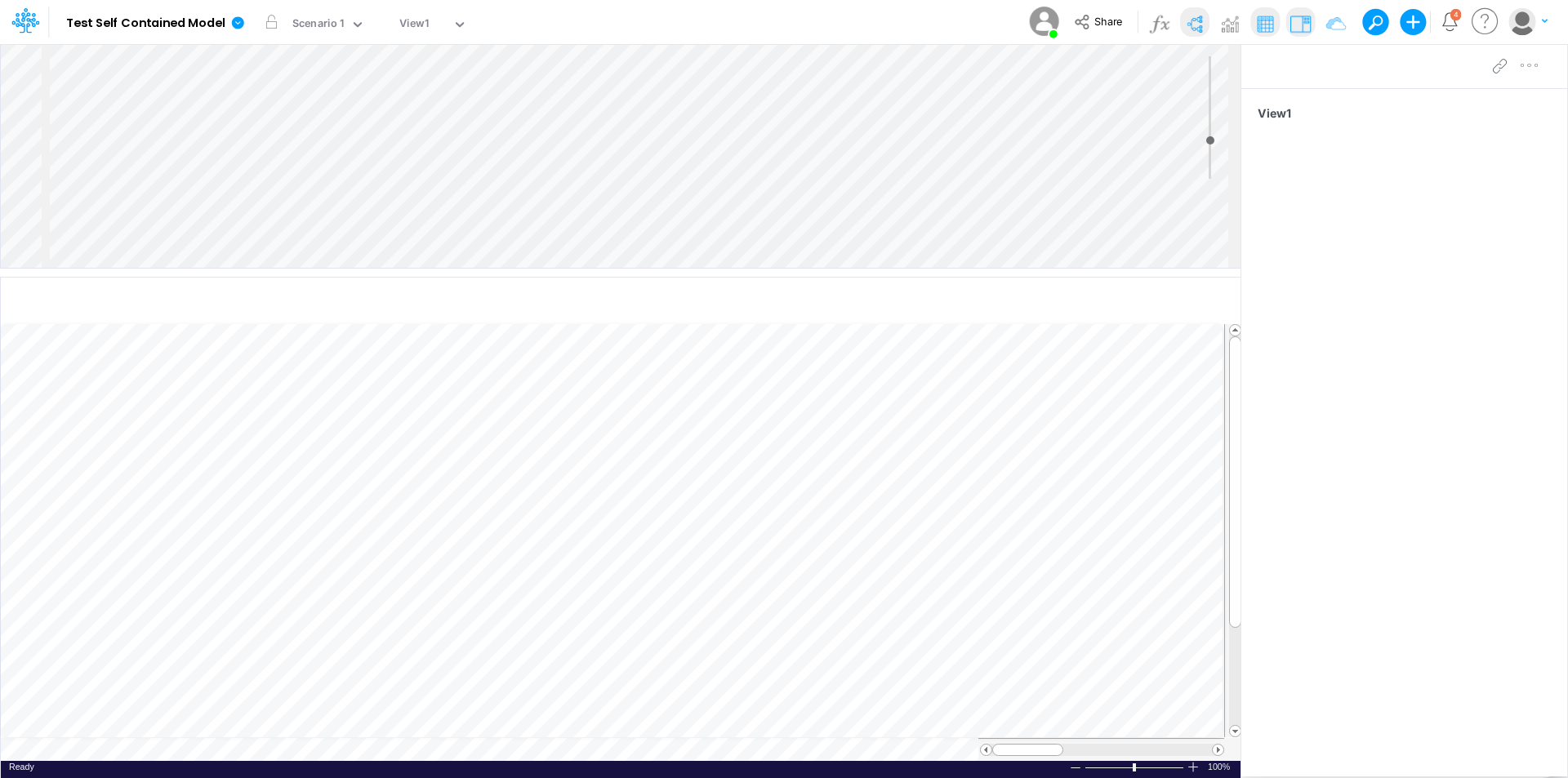
click at [181, 59] on div "Insert node Component Variable Constant Group Addition Subtraction Multiplicati…" at bounding box center [621, 155] width 1240 height 224
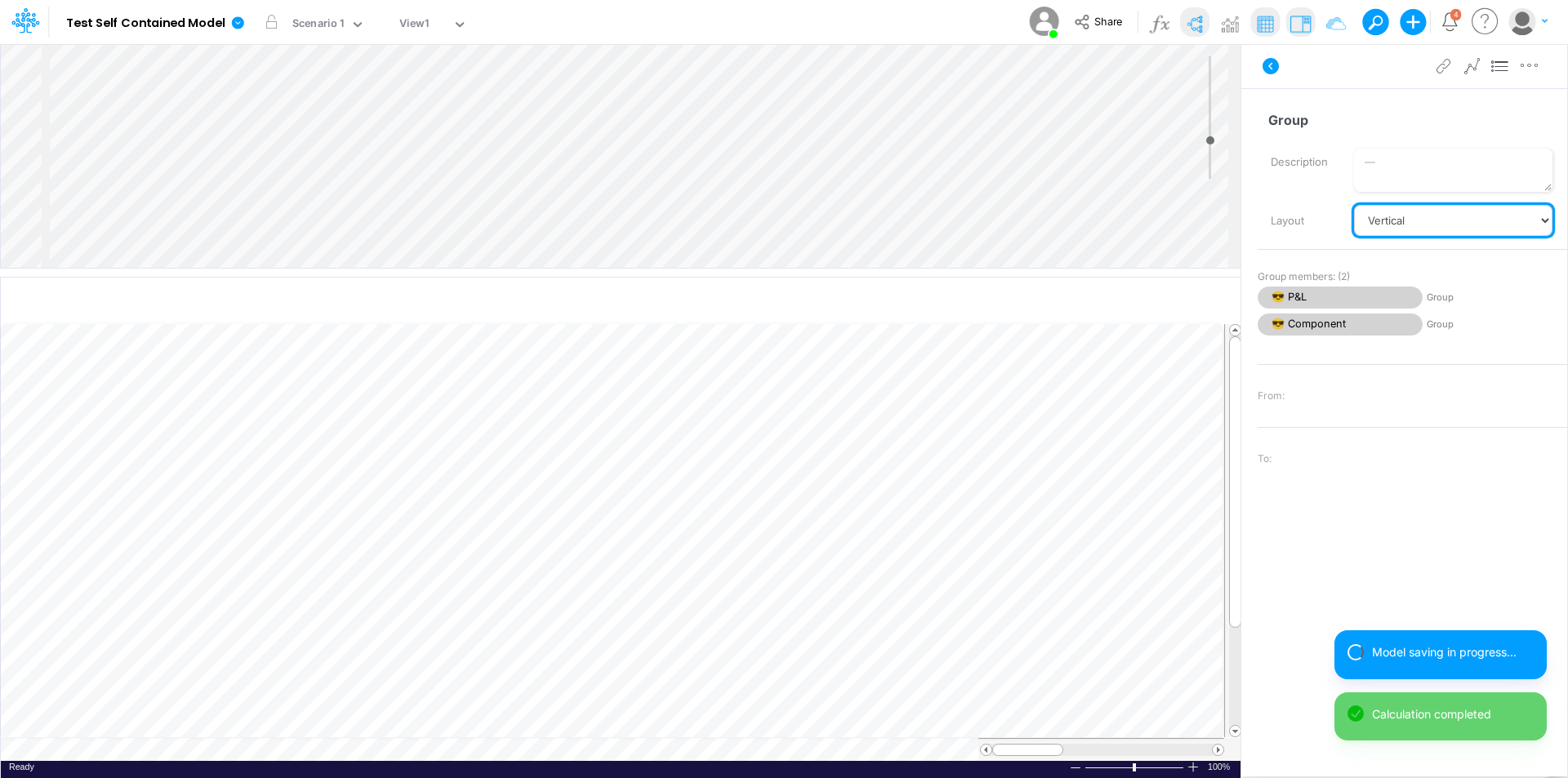
drag, startPoint x: 1488, startPoint y: 217, endPoint x: 1480, endPoint y: 226, distance: 12.0
click at [1488, 217] on select "Vertical Vertical Tree Horizontal Horizontal Tree Horizontal Tree Compact Funnel" at bounding box center [1453, 221] width 198 height 31
select select "Horizontal"
click at [1354, 205] on select "Vertical Vertical Tree Horizontal Horizontal Tree Horizontal Tree Compact Funnel" at bounding box center [1453, 221] width 198 height 31
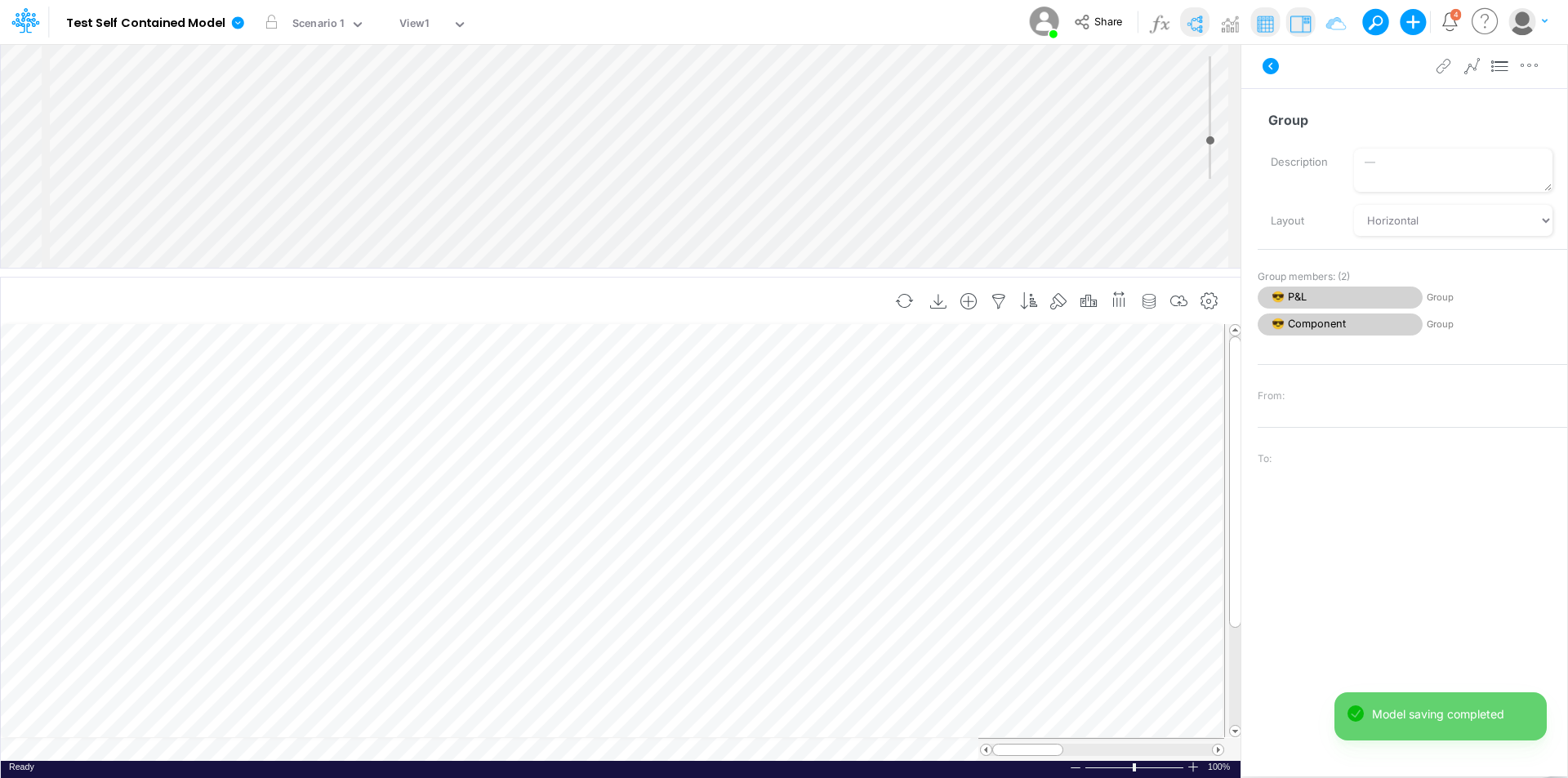
scroll to position [8, 1]
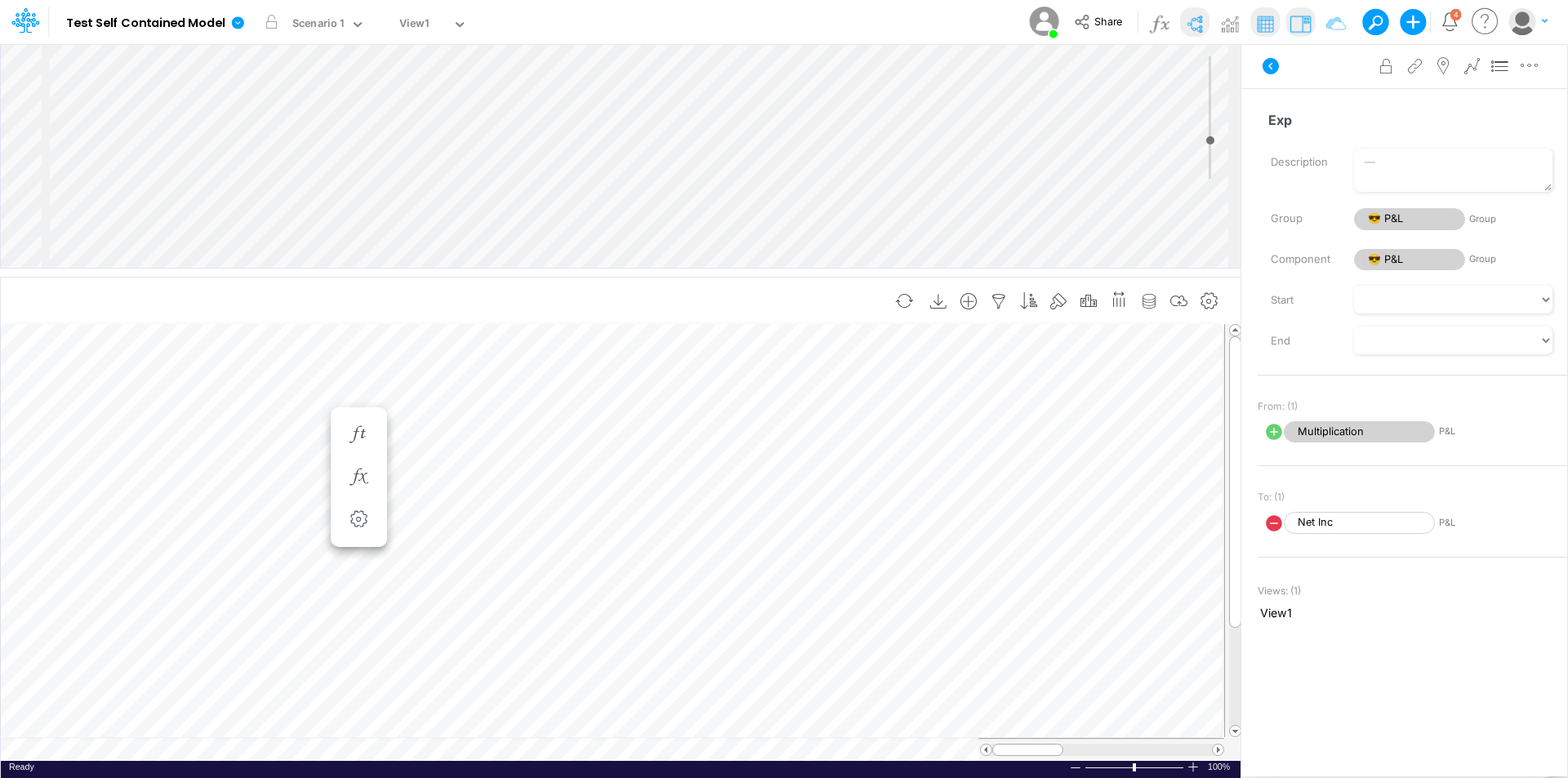
scroll to position [8, 1]
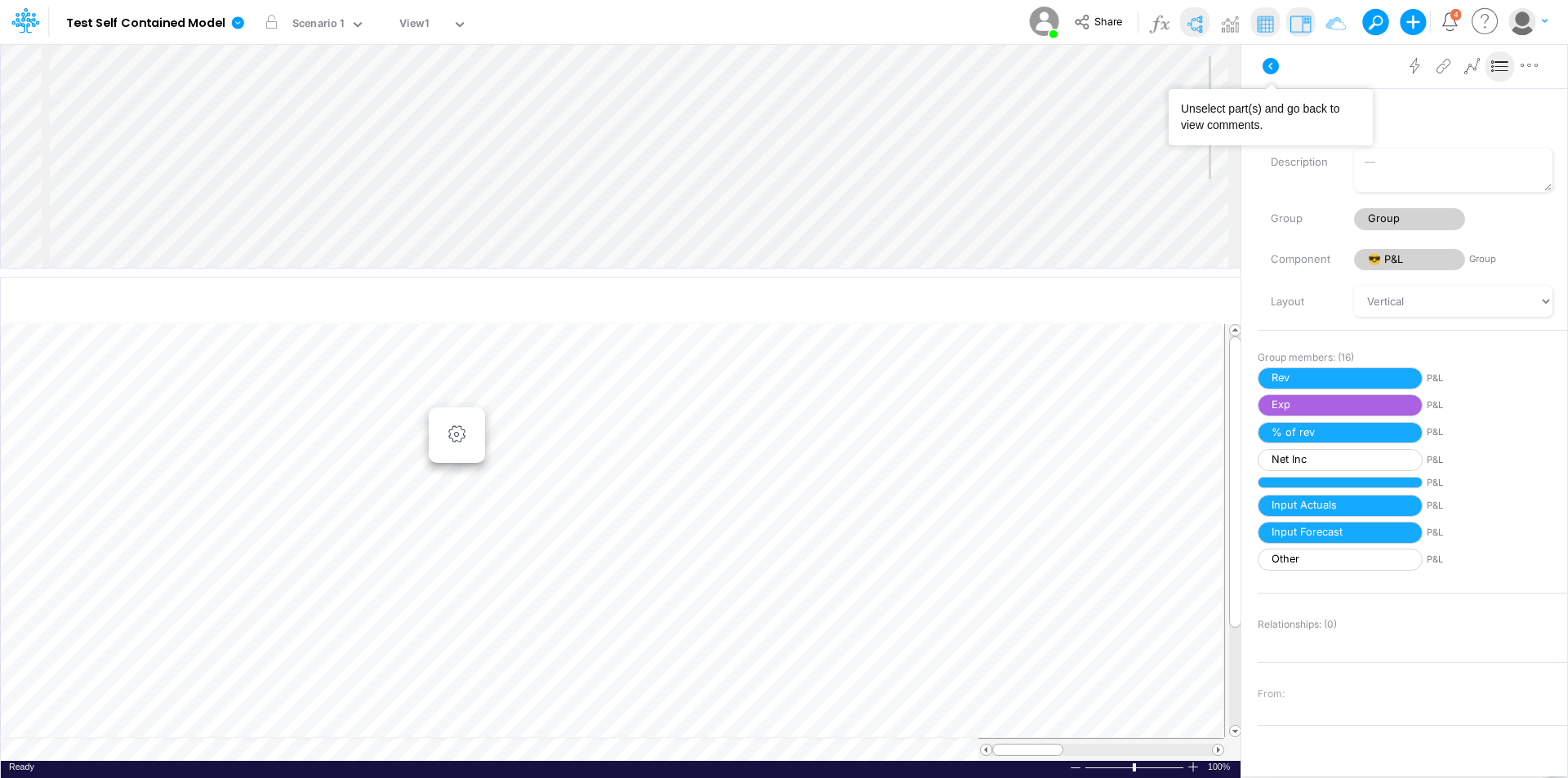
click at [1280, 63] on button at bounding box center [1270, 66] width 39 height 29
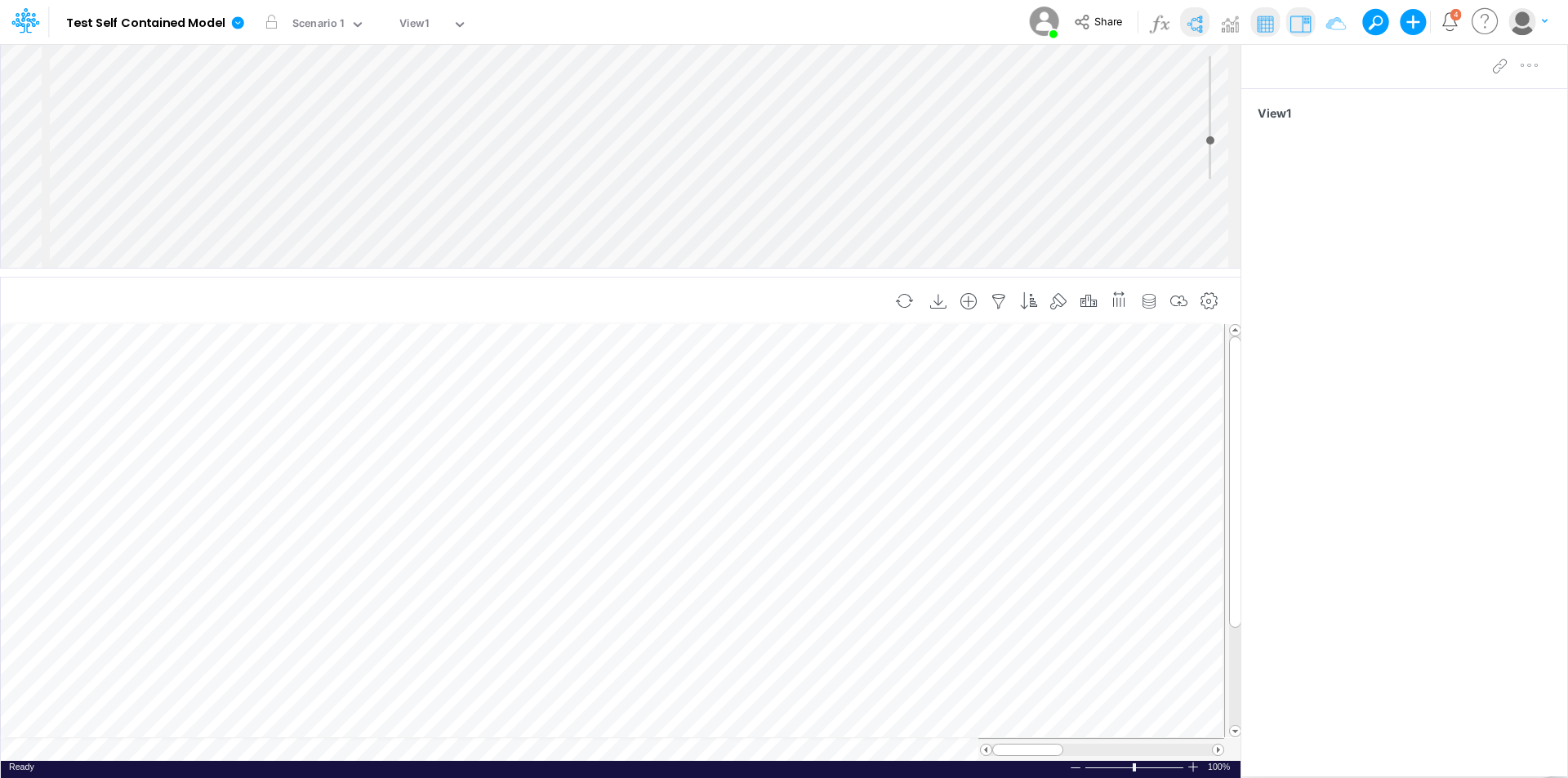
scroll to position [8, 1]
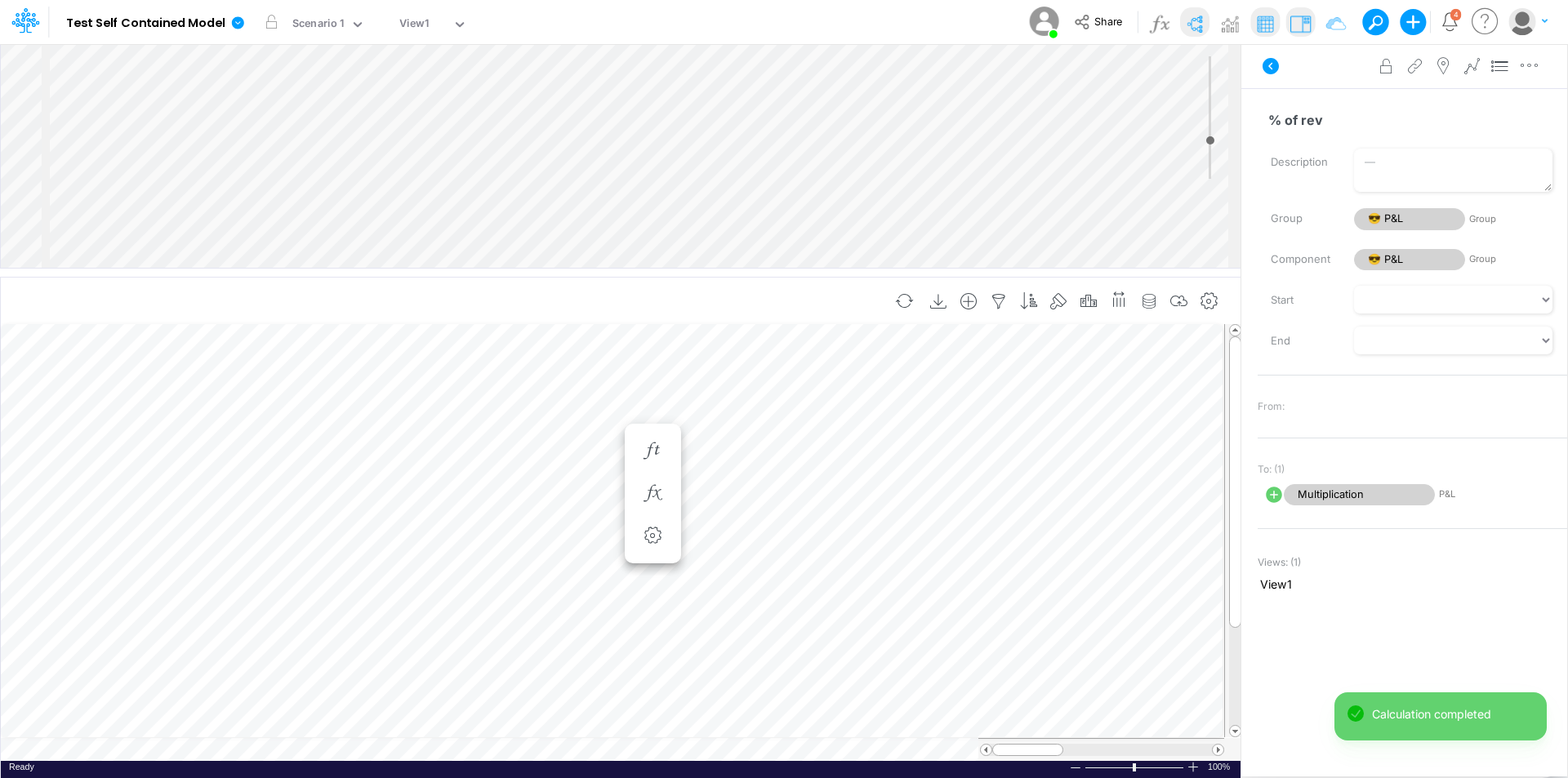
scroll to position [8, 1]
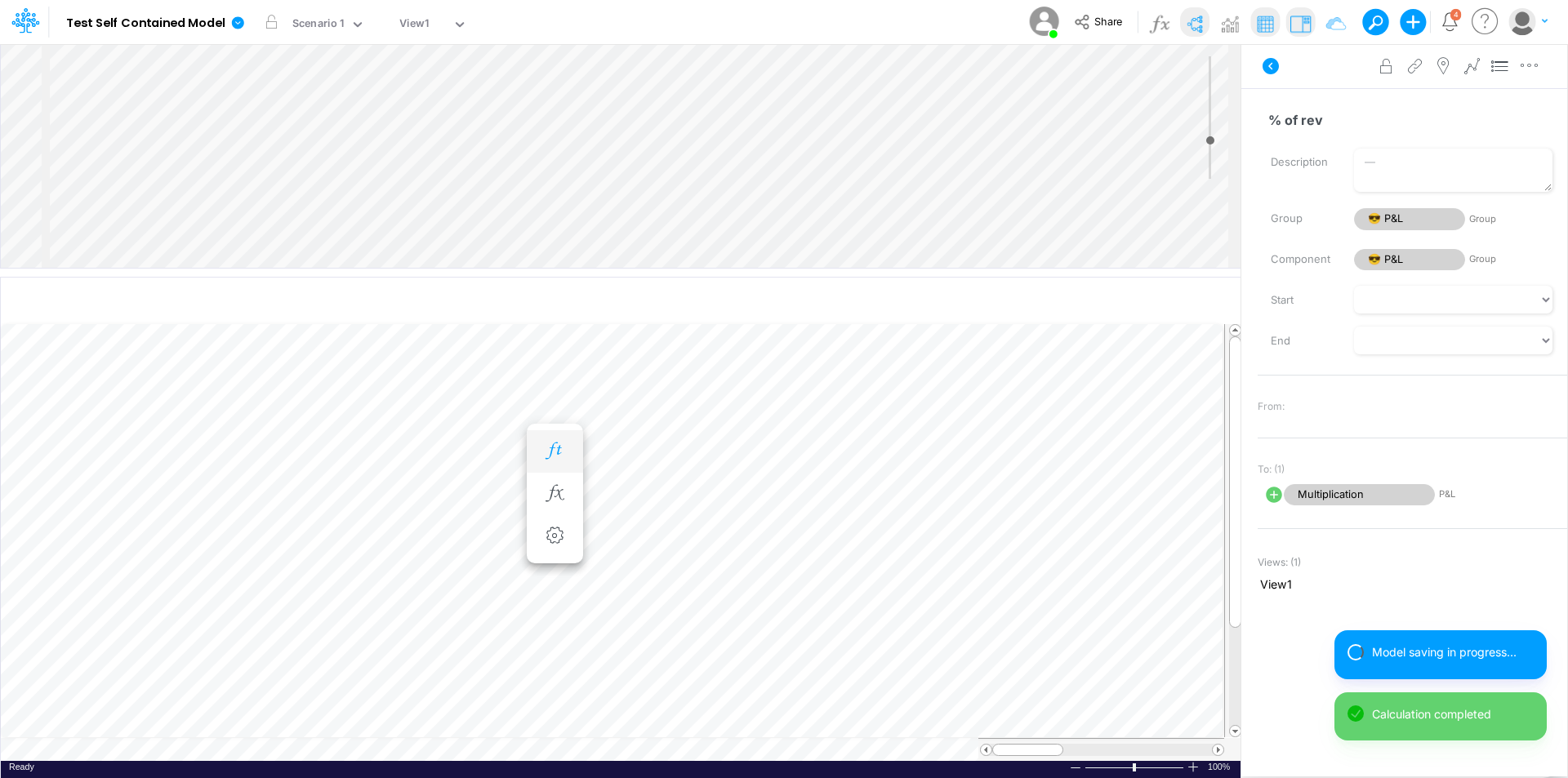
click at [557, 452] on icon "button" at bounding box center [554, 451] width 25 height 17
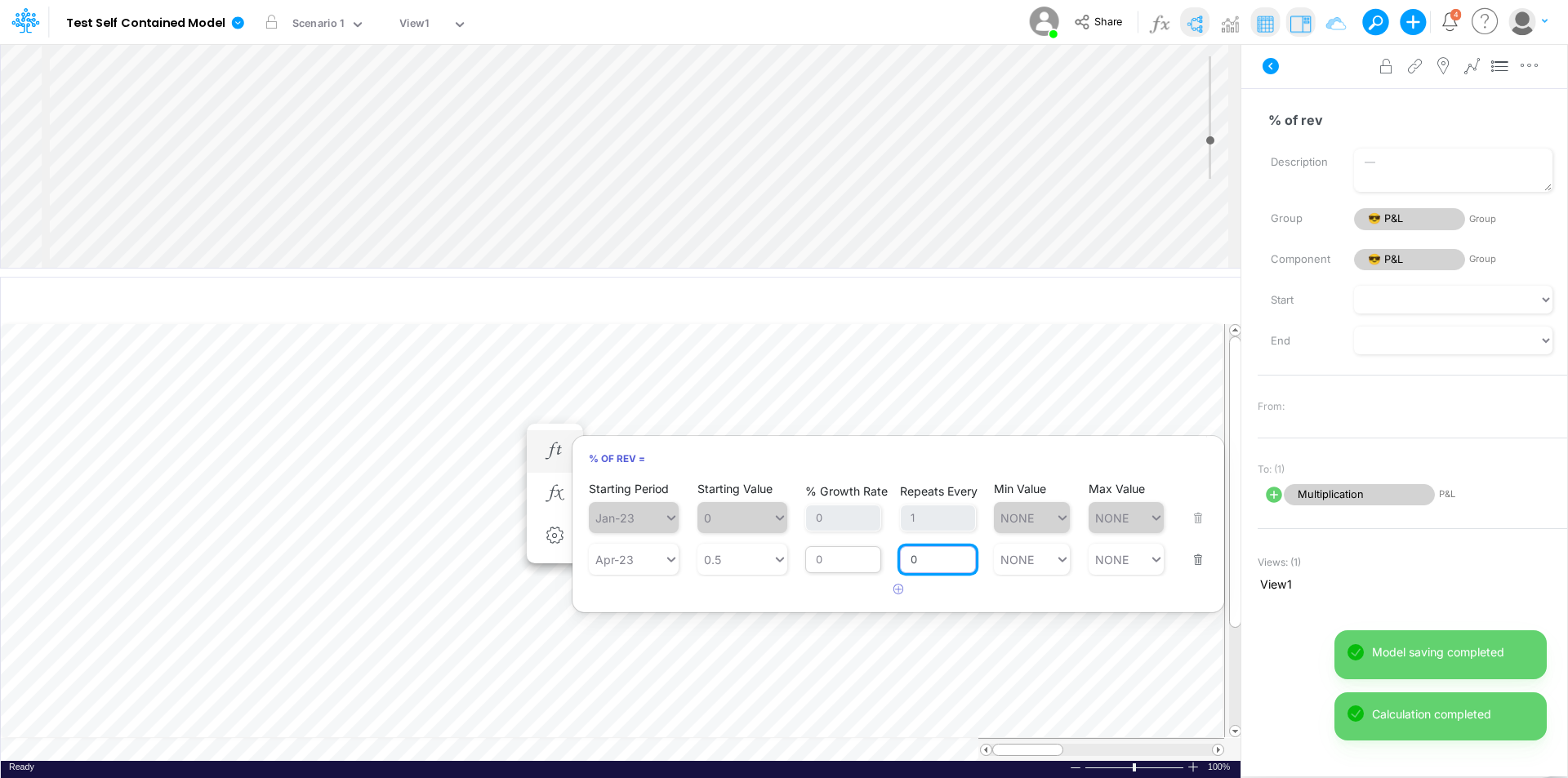
drag, startPoint x: 938, startPoint y: 558, endPoint x: 870, endPoint y: 560, distance: 68.0
click at [870, 560] on div "Starting Period Apr-23 Starting Value 0.5 % Growth Rate 0 Repeats Every 0 Min V…" at bounding box center [899, 549] width 619 height 51
type input "1"
click at [806, 604] on div "Starting Period Jan-23 Starting Value 0 % Growth Rate 0 Repeats Every 1 Min Val…" at bounding box center [899, 541] width 652 height 124
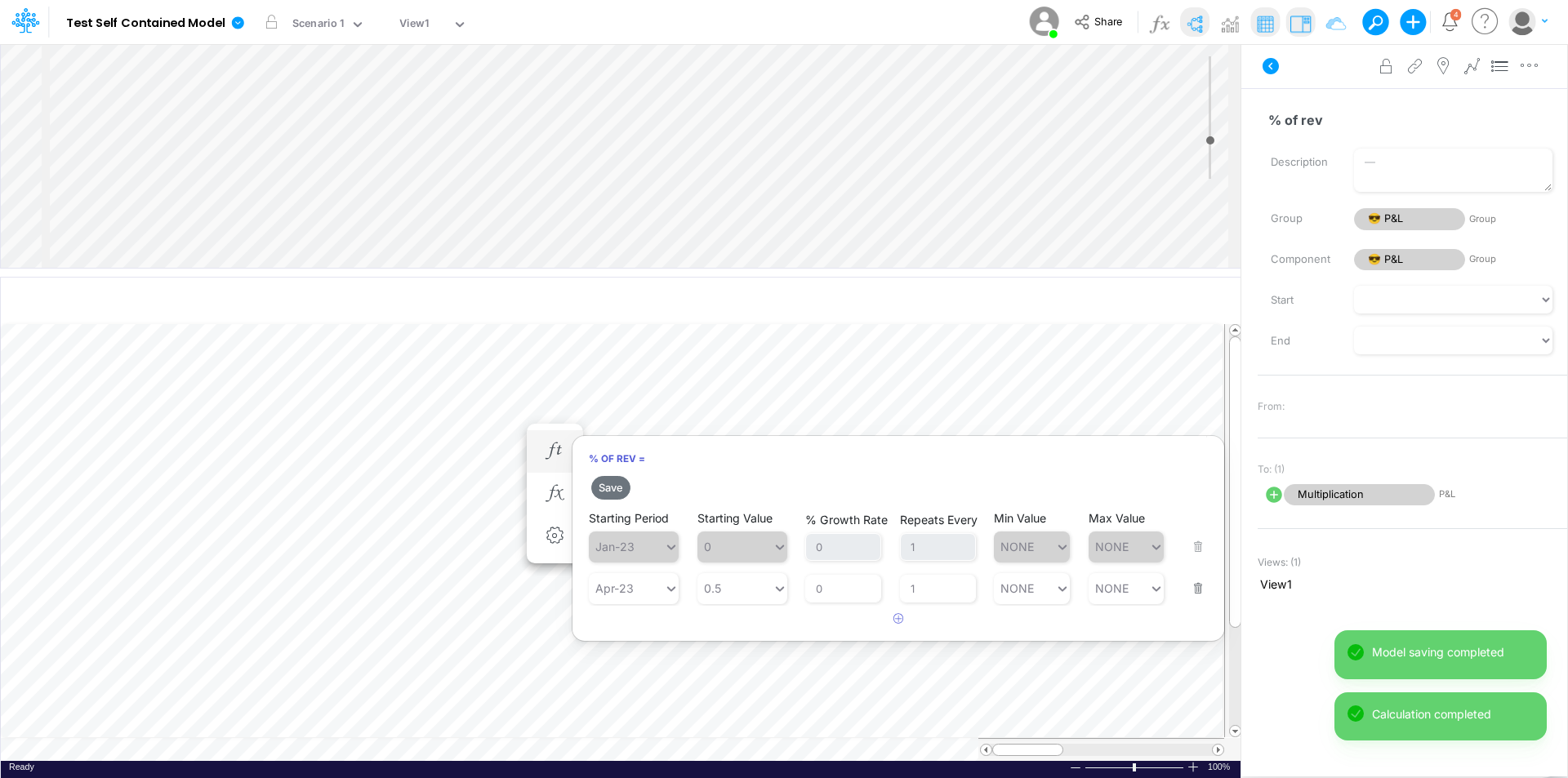
click at [613, 476] on h2 "Save" at bounding box center [899, 488] width 652 height 29
click at [613, 483] on button "Save" at bounding box center [611, 488] width 39 height 24
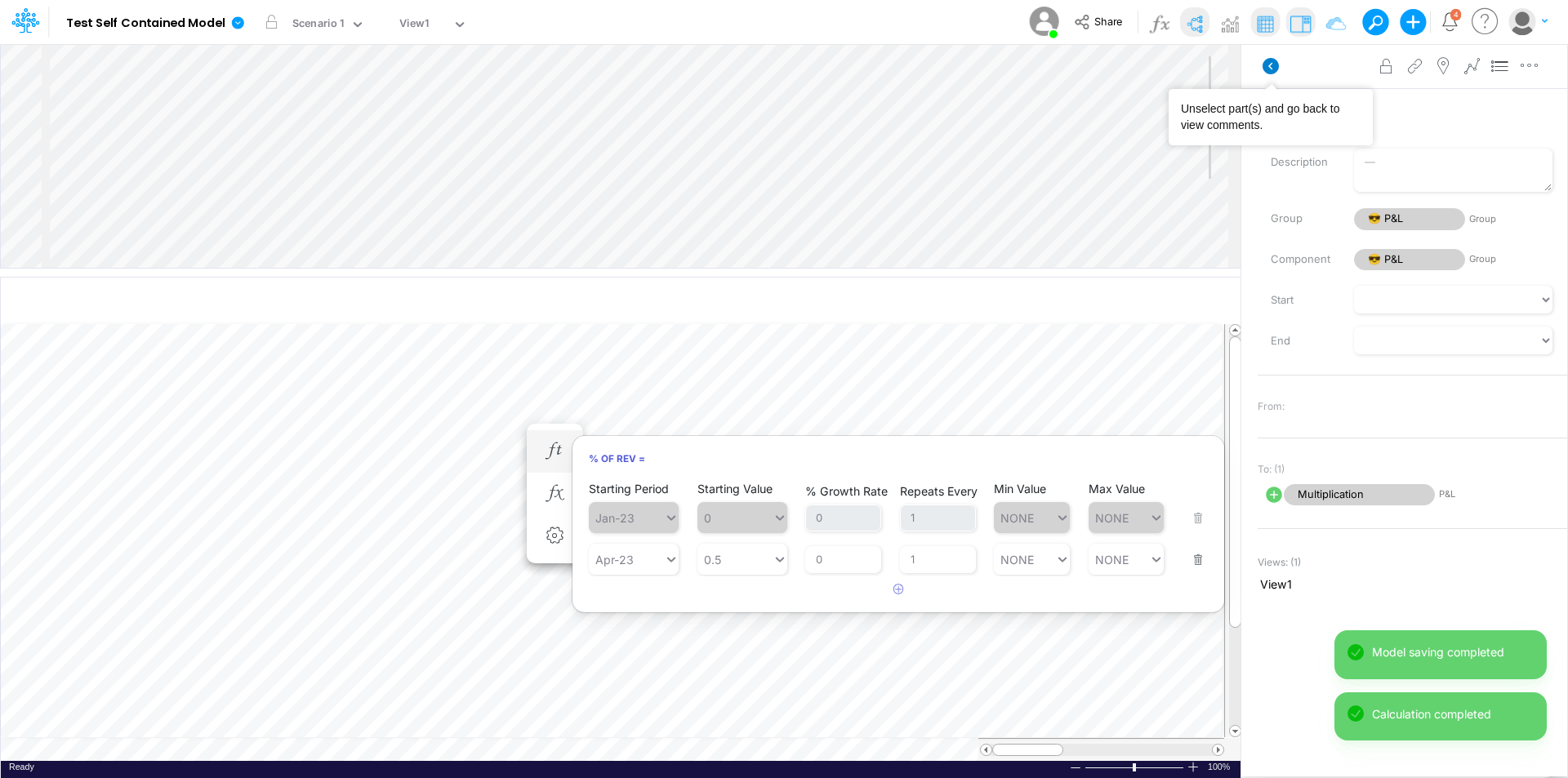
click at [1270, 68] on icon at bounding box center [1271, 67] width 16 height 16
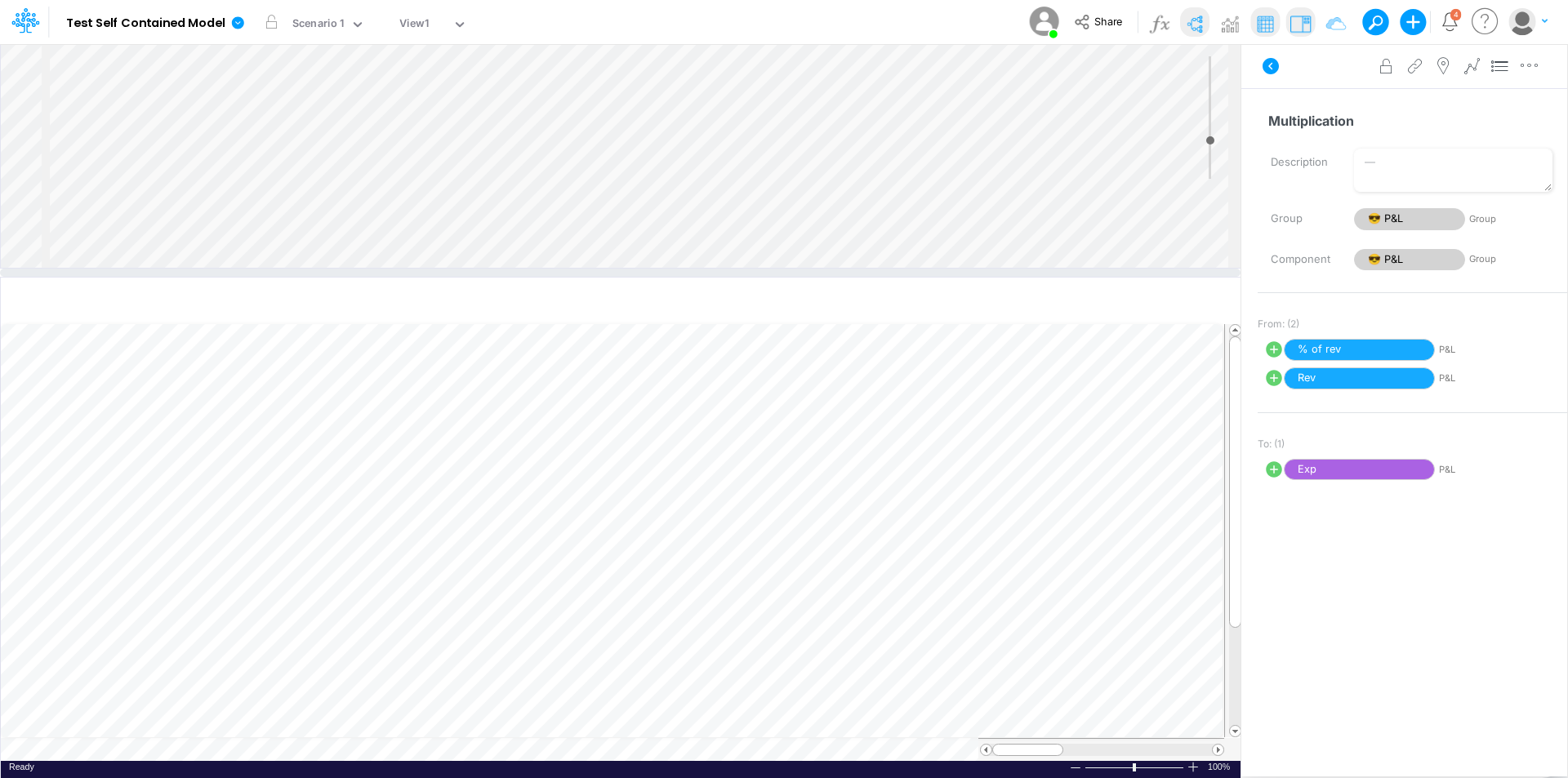
select select "1"
select select "Multiply"
select select "Add"
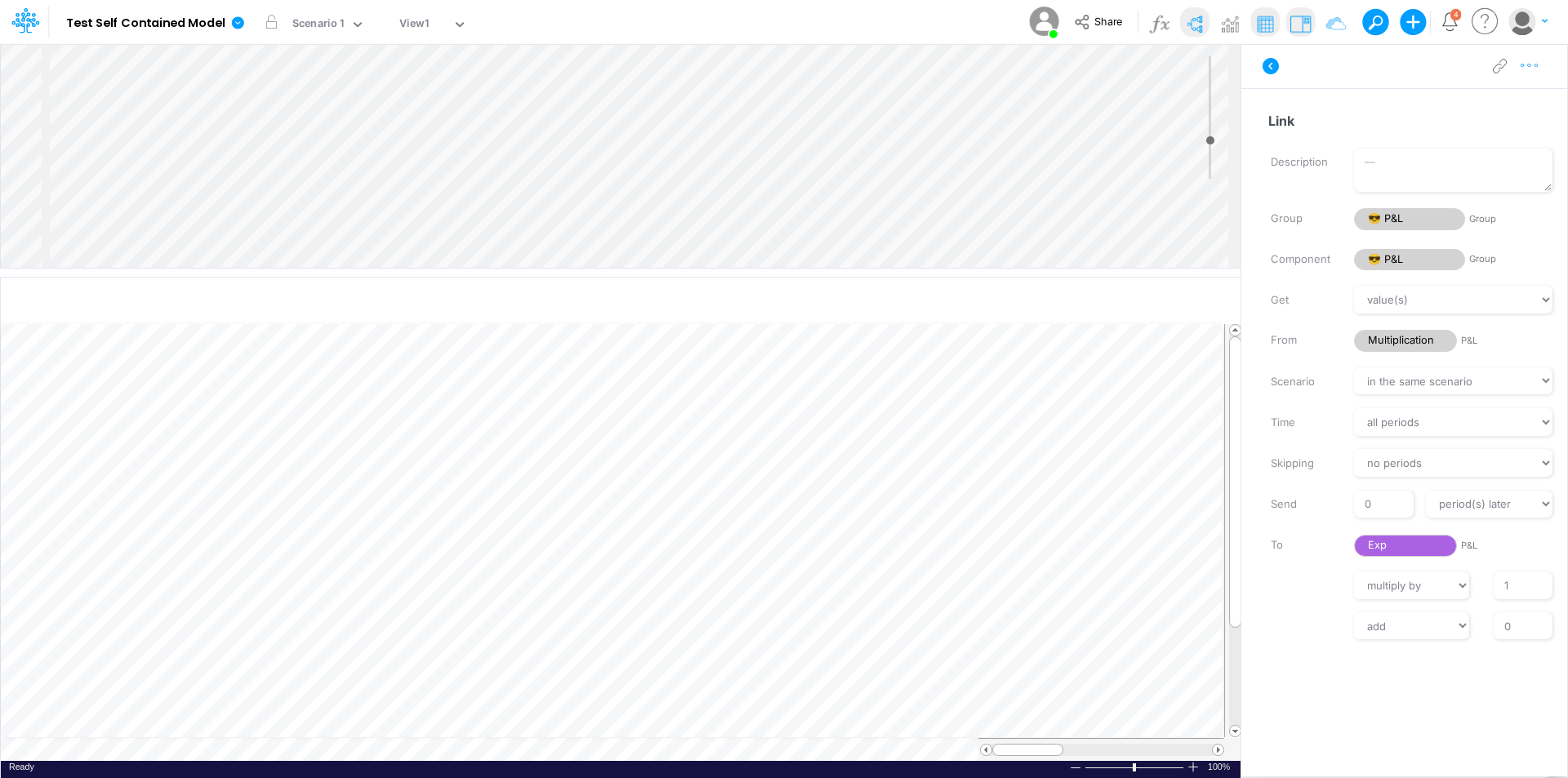
click at [1534, 70] on icon "button" at bounding box center [1530, 66] width 25 height 17
click at [1489, 103] on button "Advanced settings" at bounding box center [1445, 107] width 195 height 27
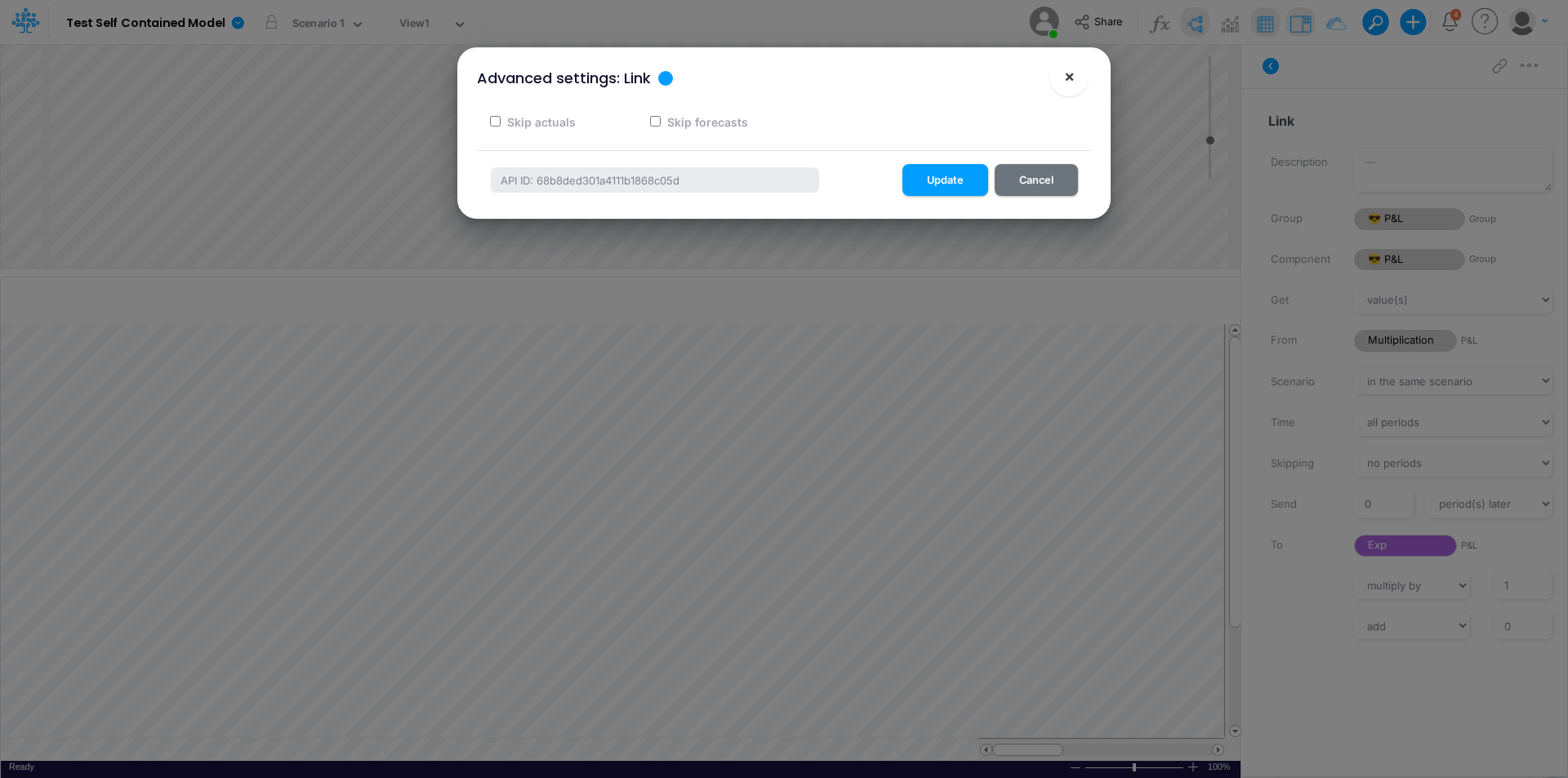
click at [1068, 70] on span "×" at bounding box center [1069, 75] width 11 height 19
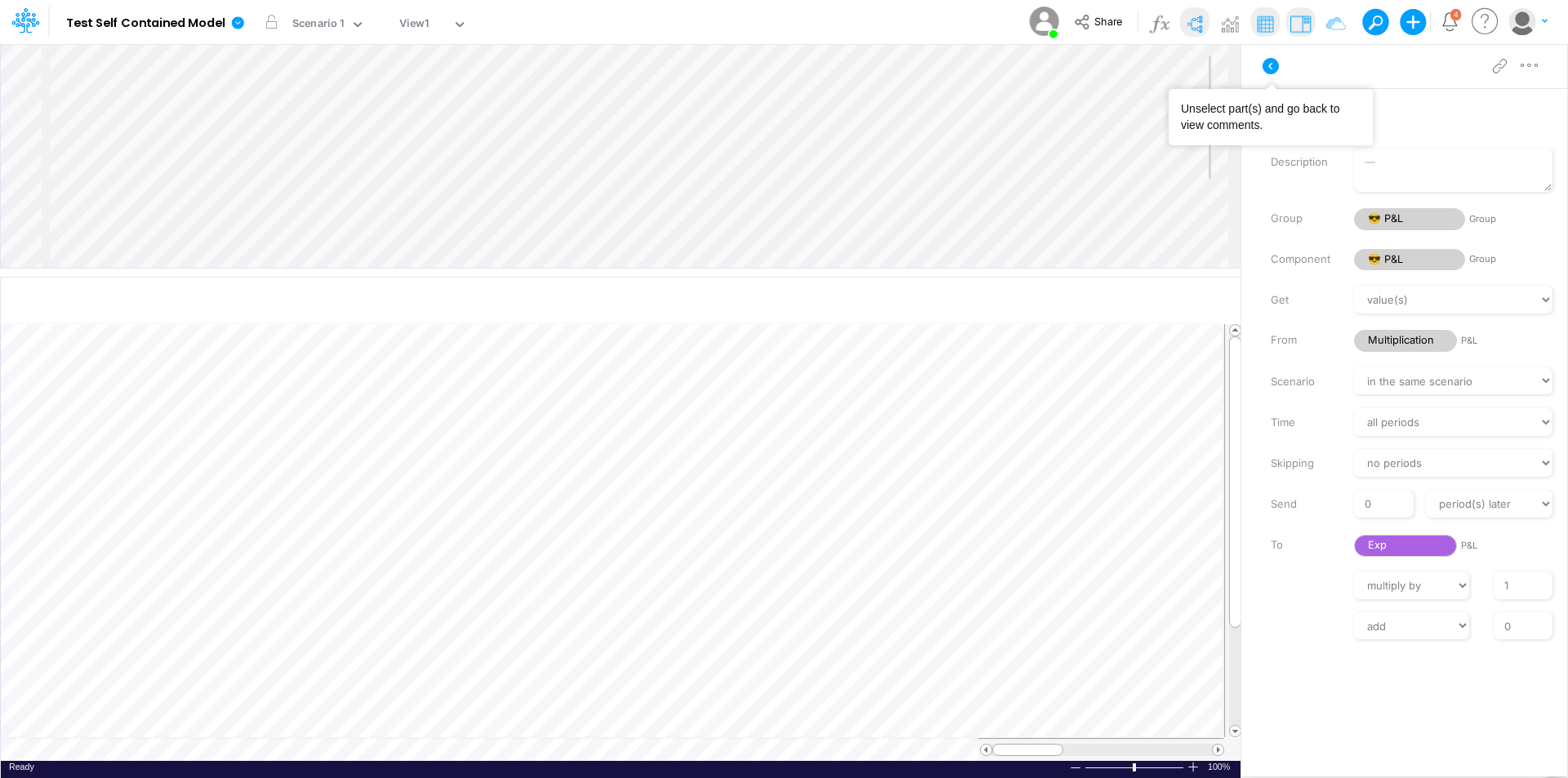
click at [1271, 63] on icon at bounding box center [1271, 67] width 16 height 16
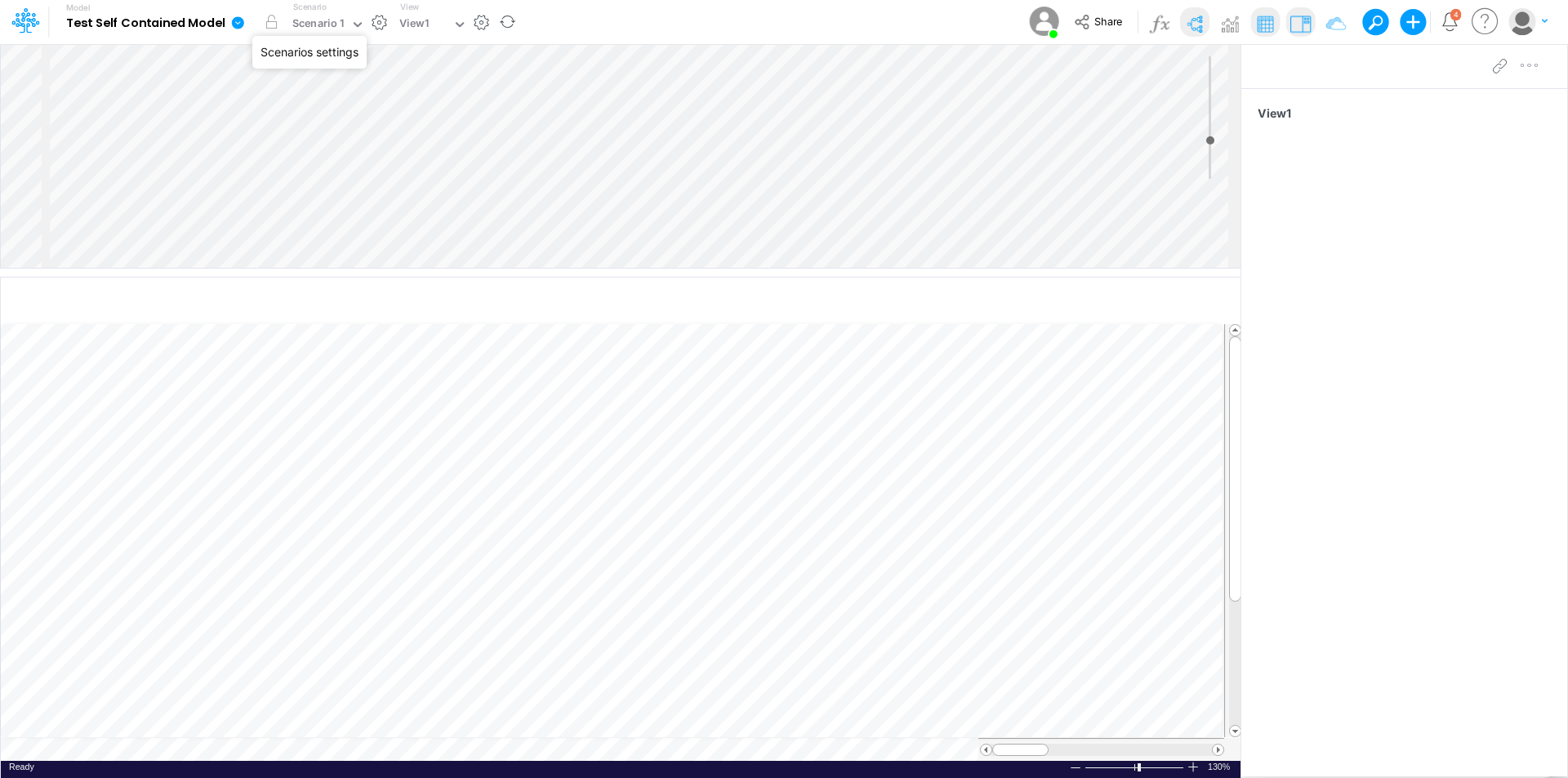
click at [381, 22] on button "button" at bounding box center [379, 22] width 17 height 17
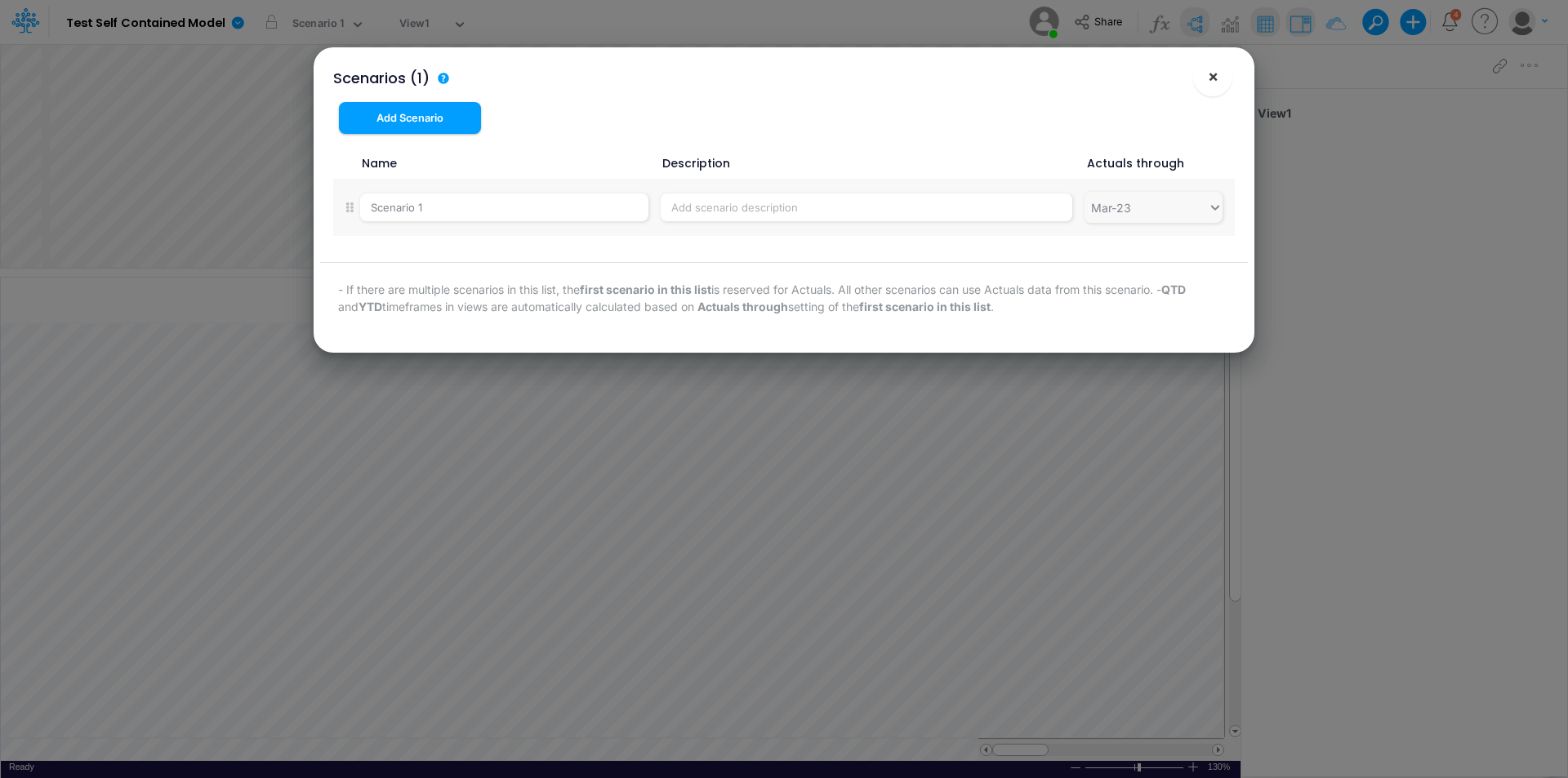
click at [1227, 79] on button "×" at bounding box center [1213, 77] width 39 height 39
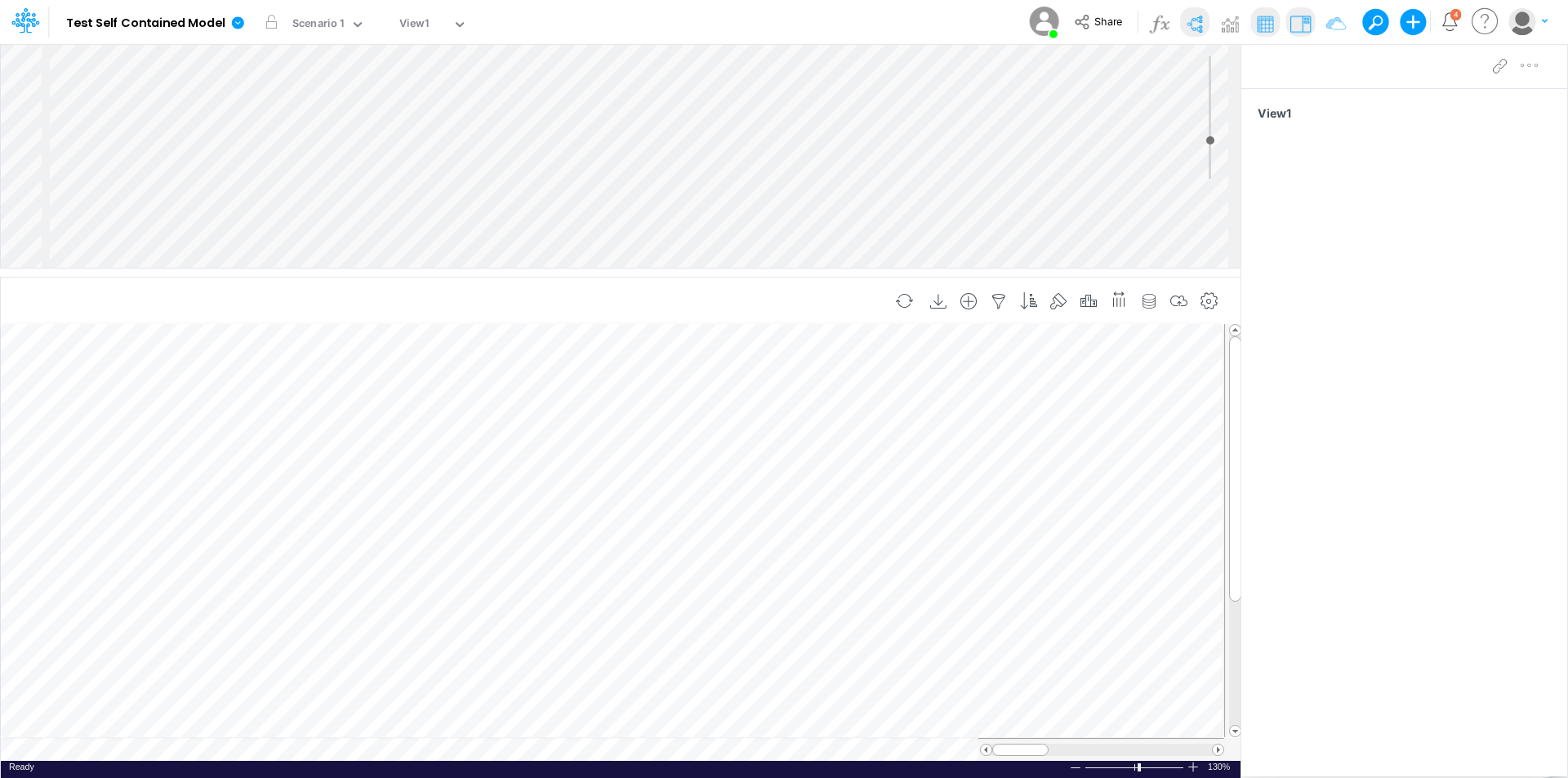
scroll to position [8, 1]
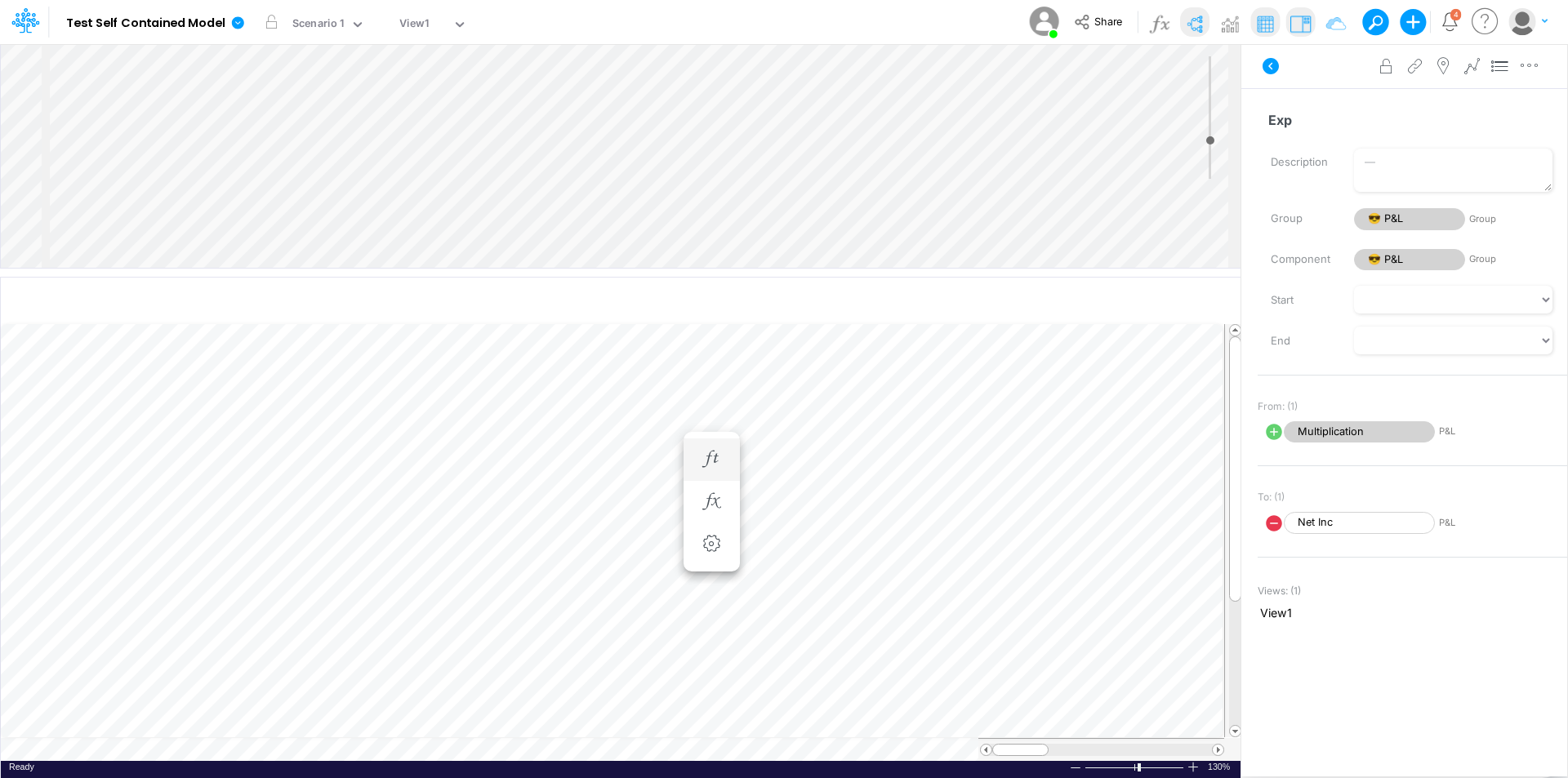
click at [735, 470] on li "Exp =" at bounding box center [712, 459] width 57 height 43
click at [728, 463] on li "Exp =" at bounding box center [712, 459] width 57 height 43
click at [712, 454] on icon "button" at bounding box center [711, 459] width 25 height 17
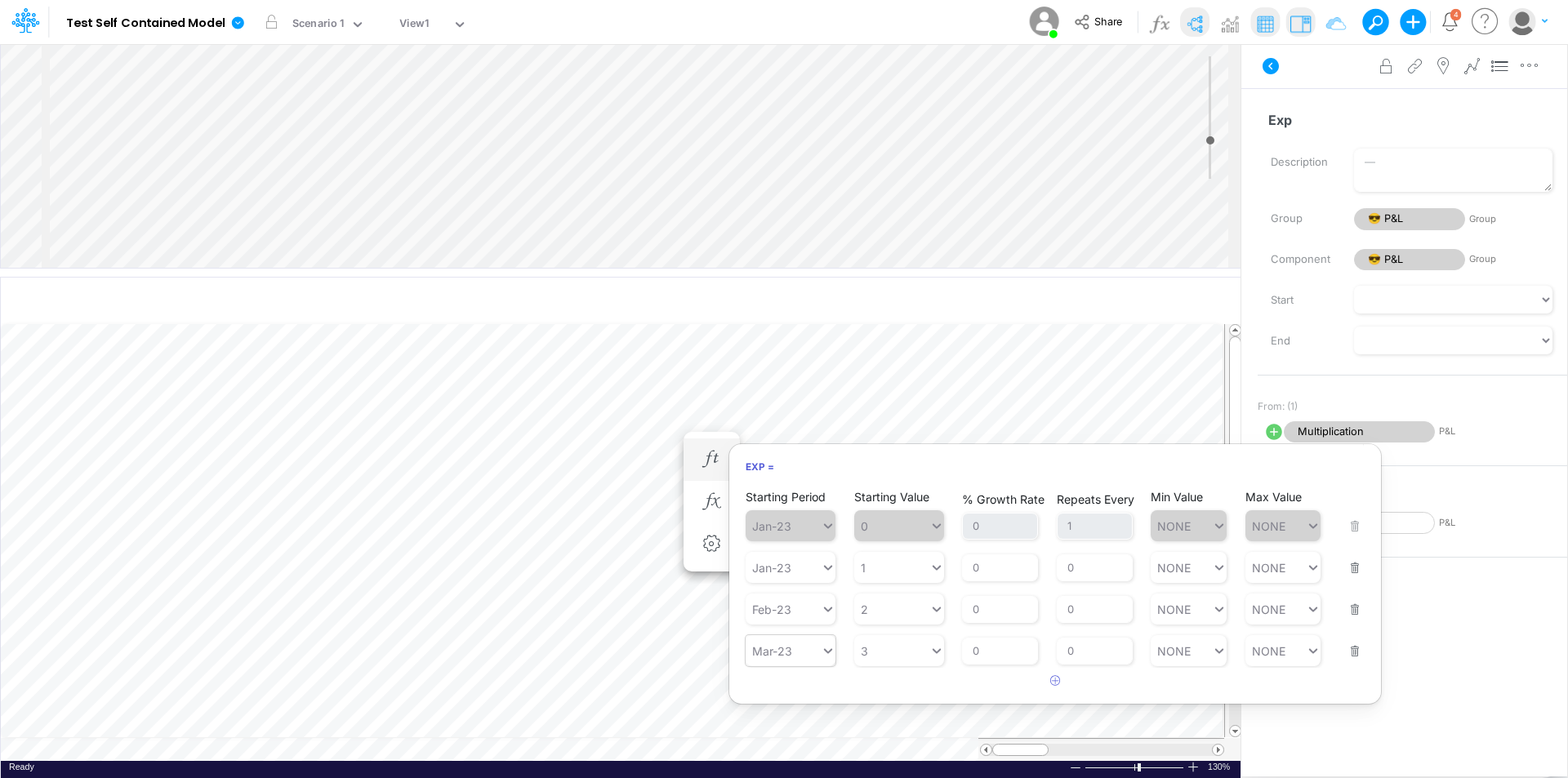
scroll to position [8, 1]
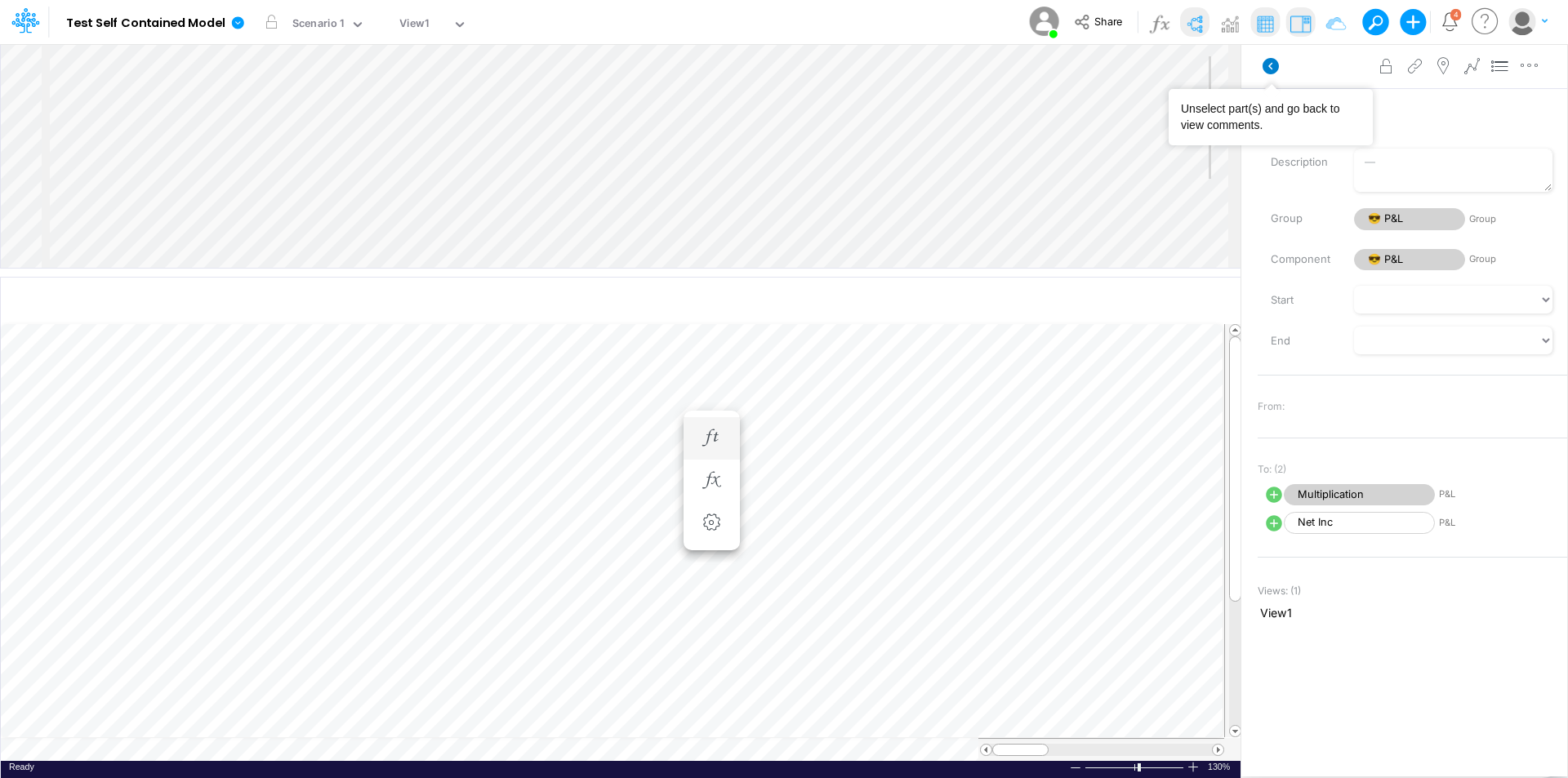
click at [1265, 62] on icon at bounding box center [1271, 67] width 16 height 16
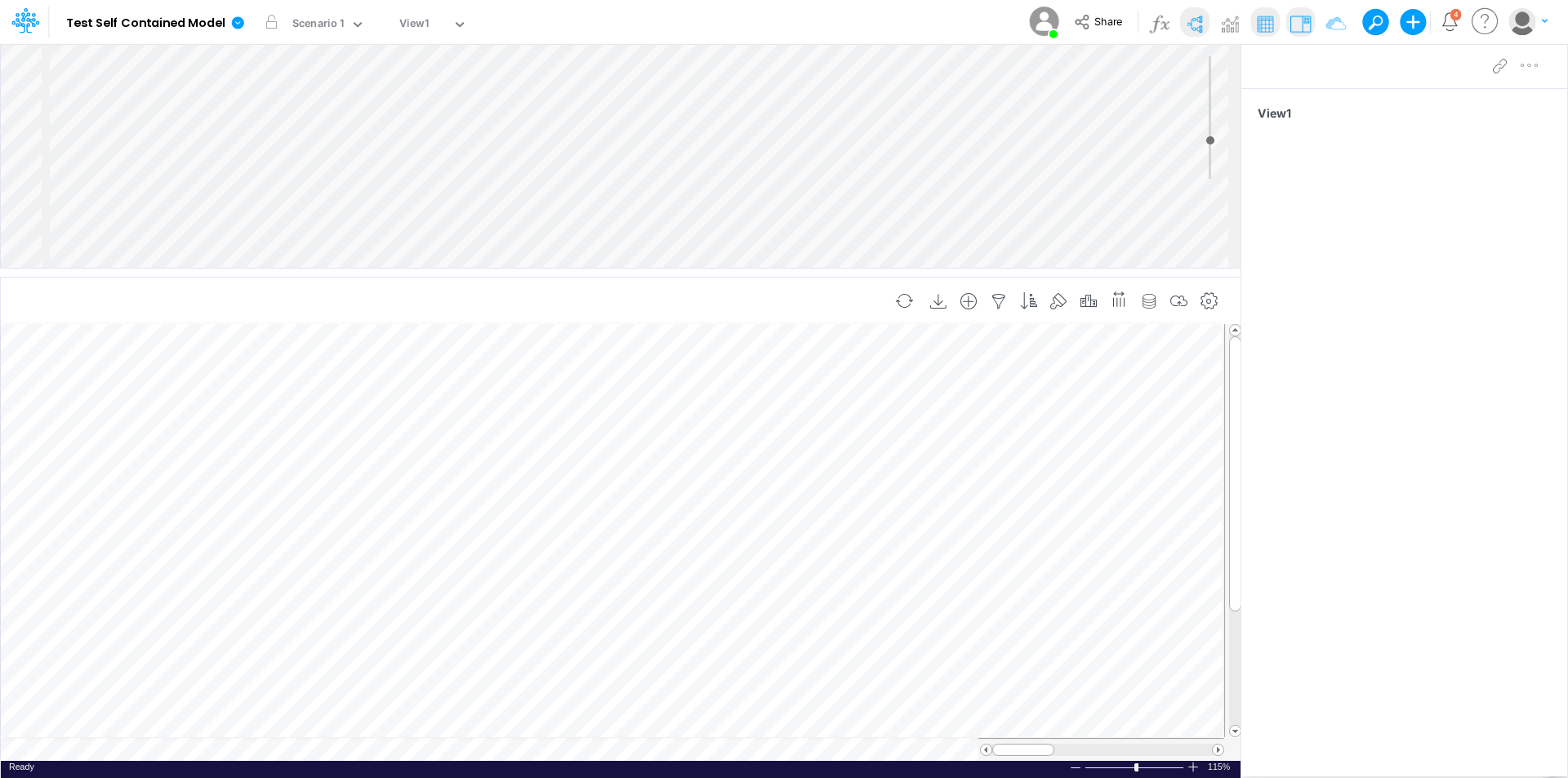
scroll to position [8, 1]
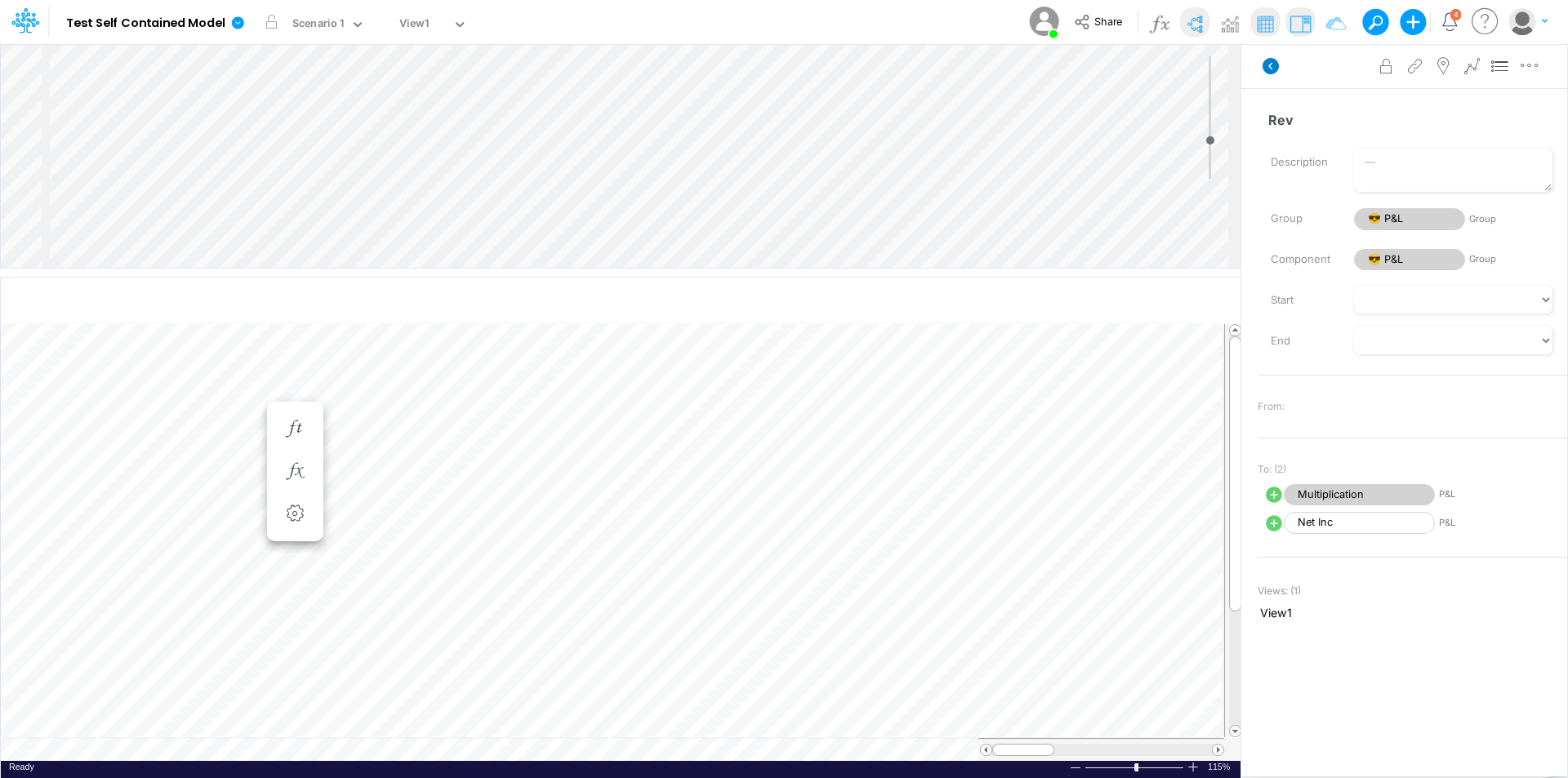
click at [1268, 65] on icon at bounding box center [1271, 67] width 16 height 16
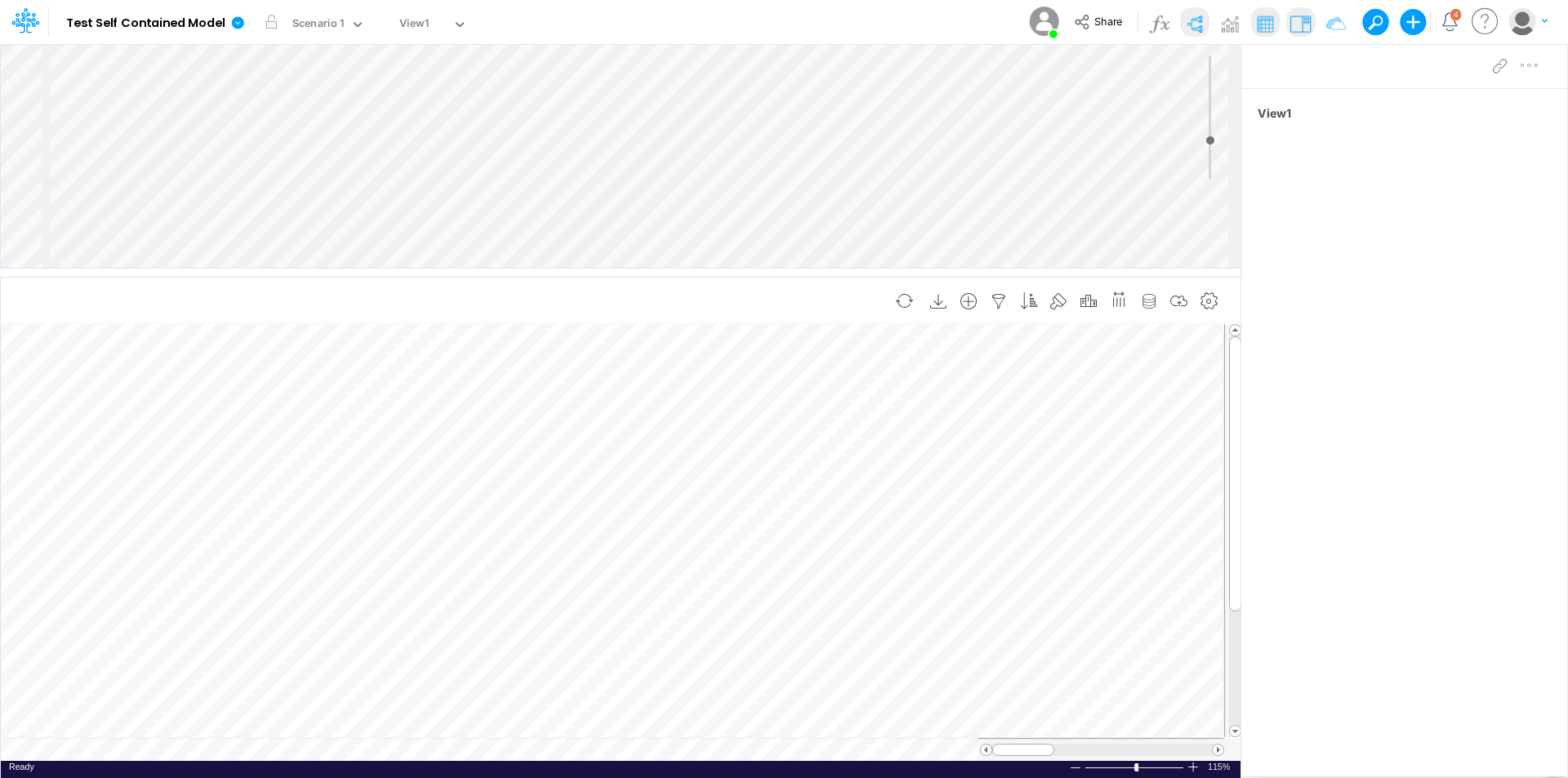
scroll to position [8, 1]
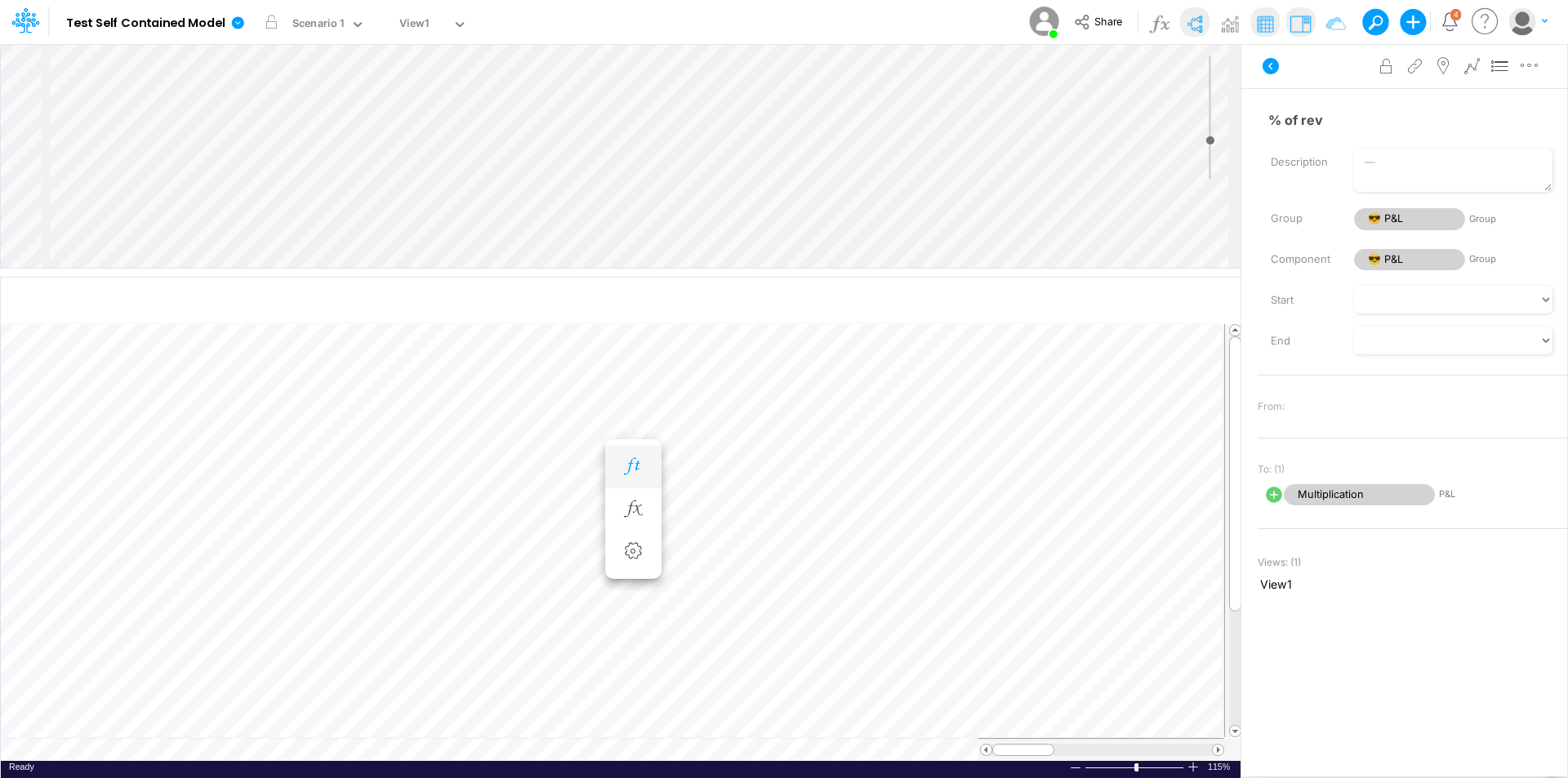
click at [627, 468] on icon "button" at bounding box center [633, 467] width 25 height 17
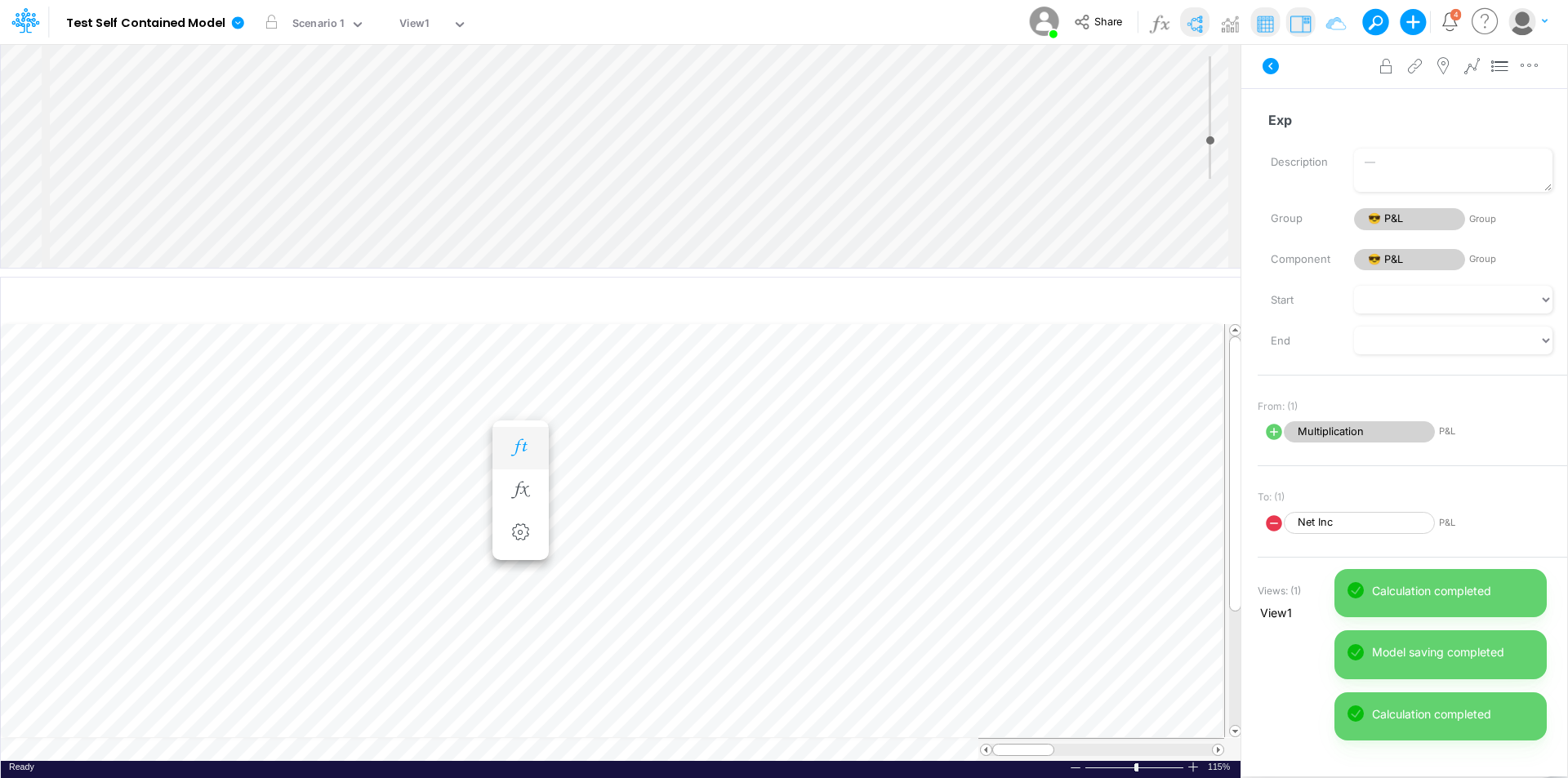
scroll to position [8, 1]
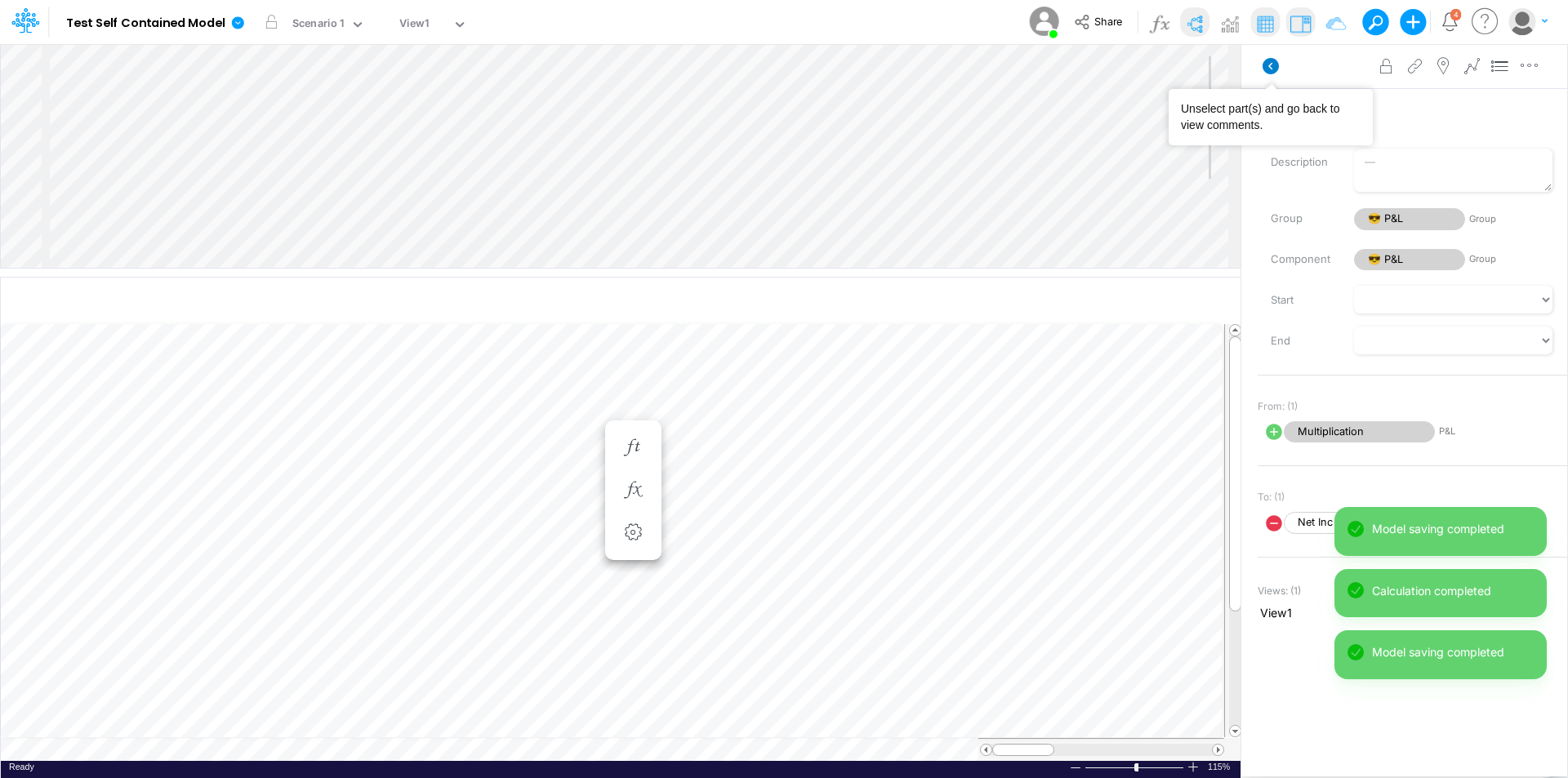
click at [1272, 67] on icon at bounding box center [1271, 67] width 16 height 16
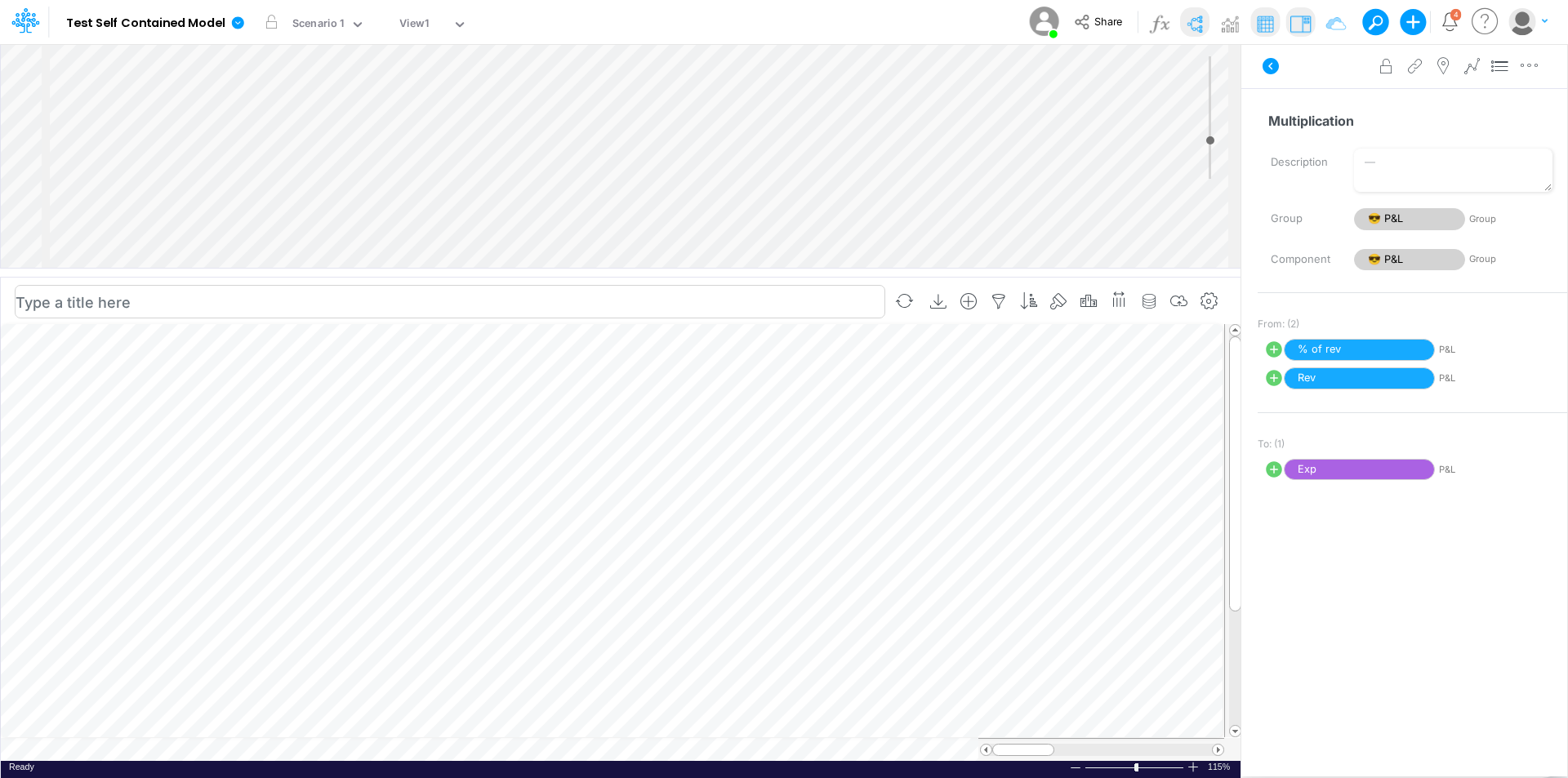
select select "1"
select select "Multiply"
select select "Add"
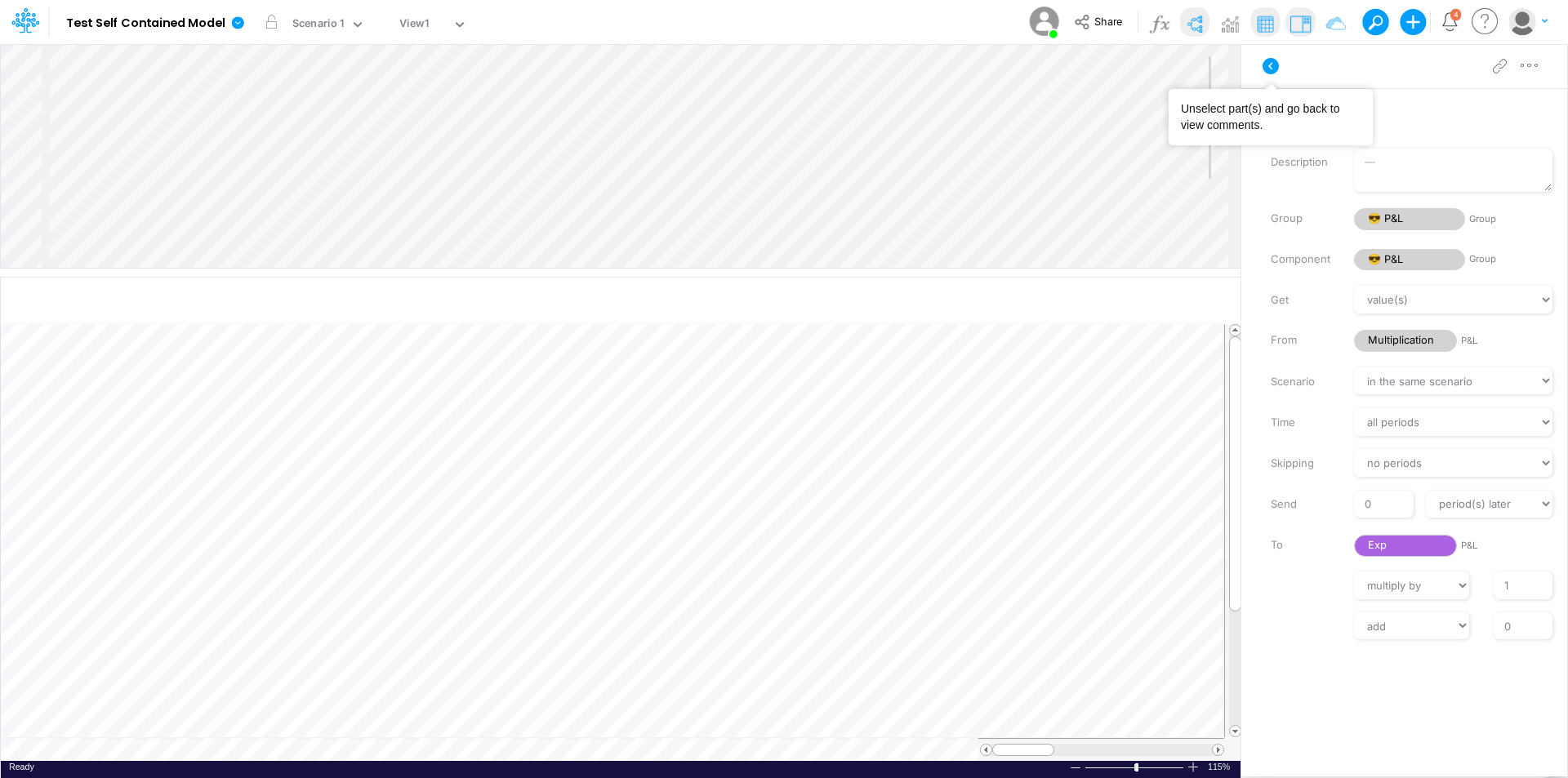
click at [1277, 68] on icon at bounding box center [1271, 67] width 16 height 16
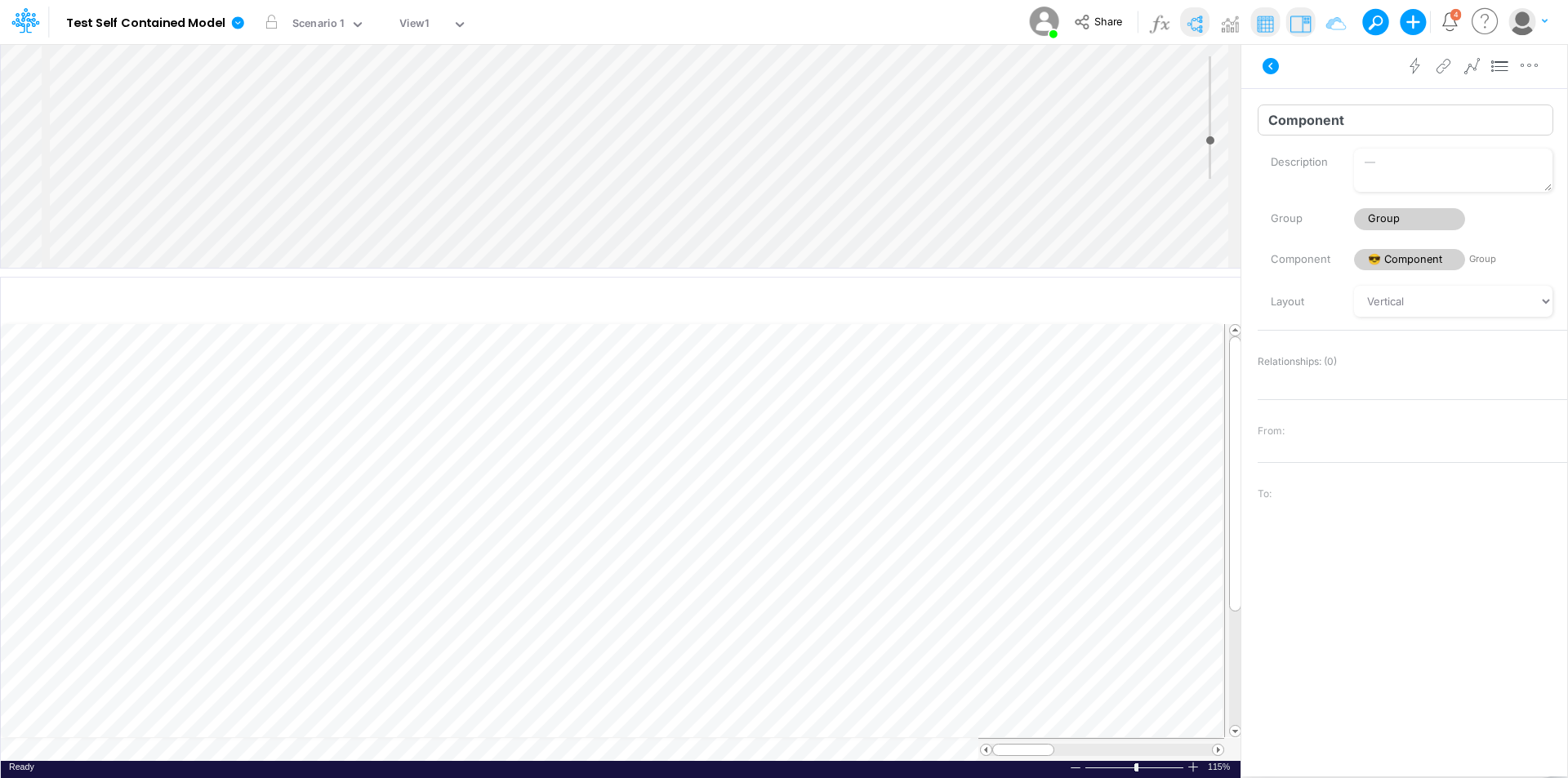
click at [1333, 128] on input "Component" at bounding box center [1405, 120] width 296 height 31
type input "Data"
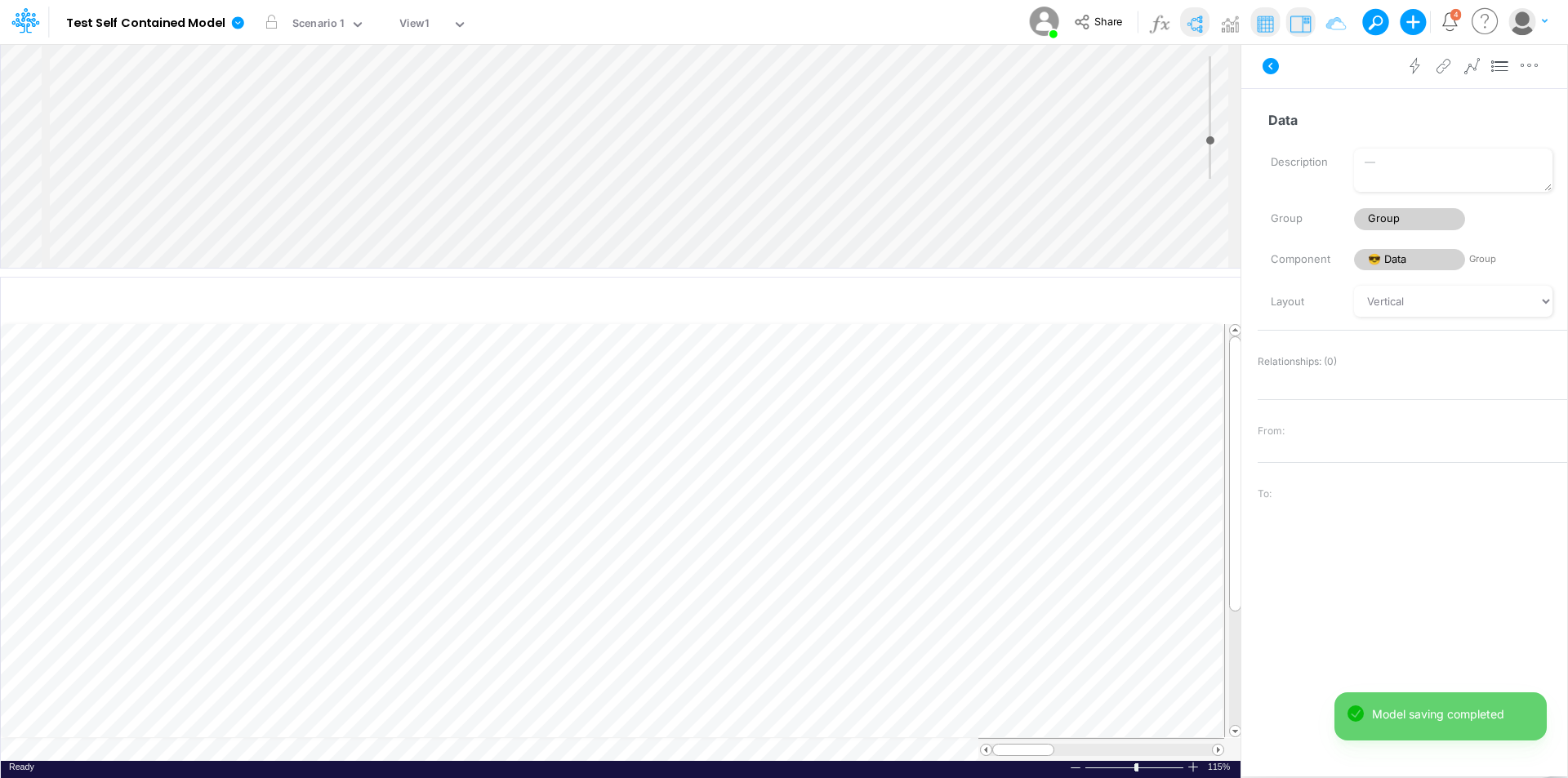
click at [342, 77] on div "Insert node Variable Constant Group Addition Subtraction Multiplication Divisio…" at bounding box center [621, 155] width 1240 height 224
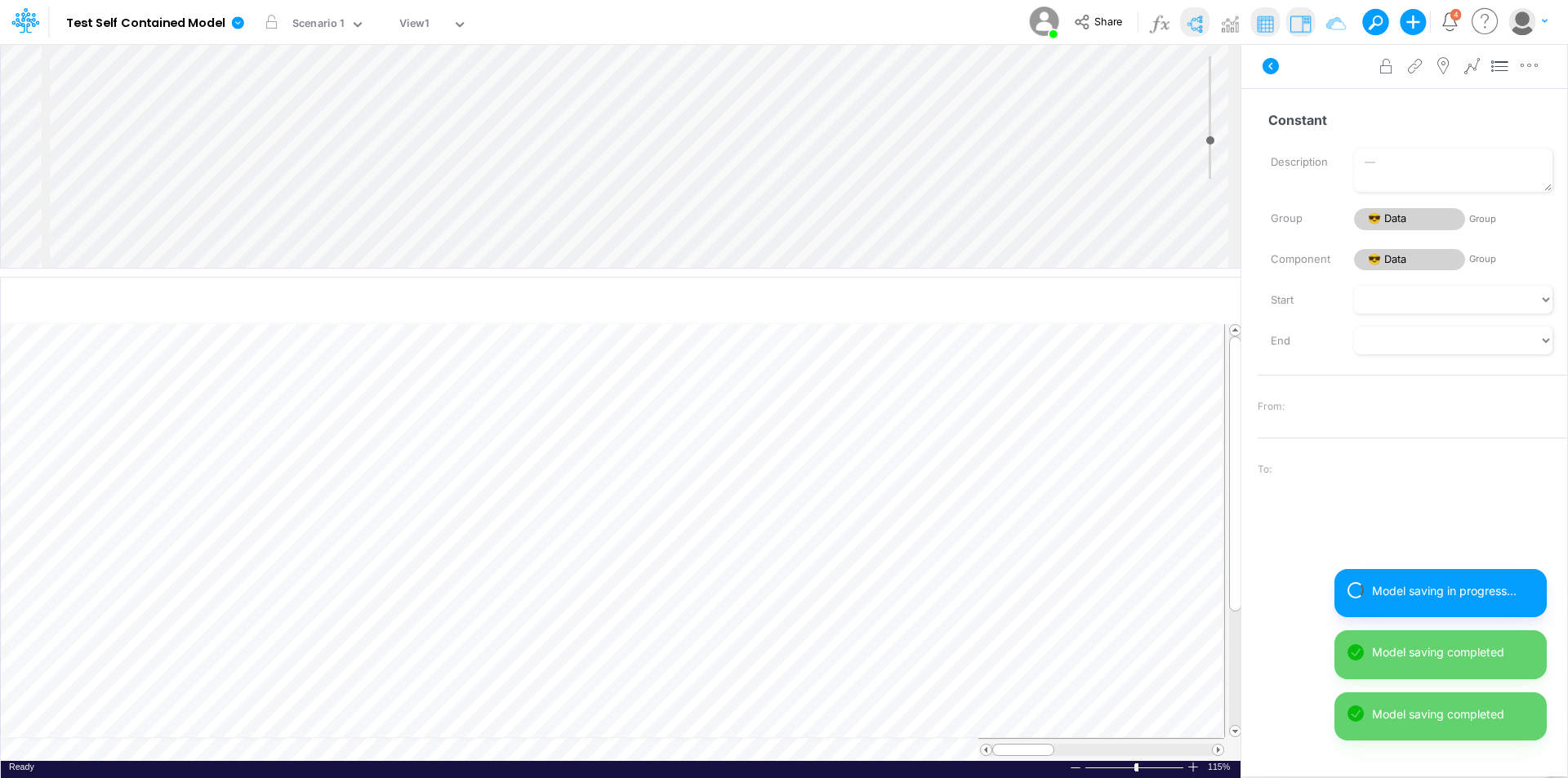
click at [383, 100] on div "Insert child node Variable Constant Group Addition Subtraction Multiplication D…" at bounding box center [621, 155] width 1240 height 224
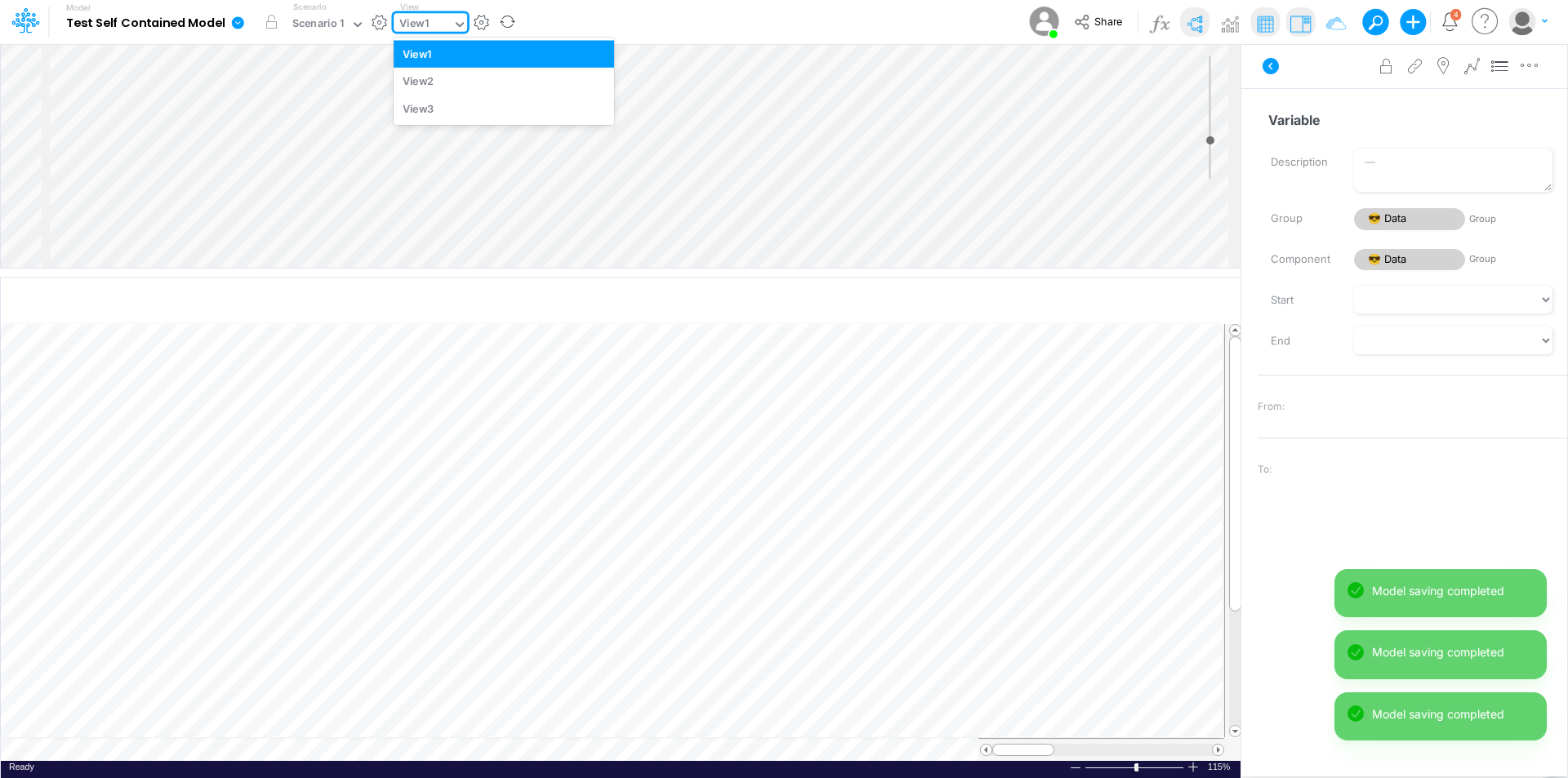
click at [432, 22] on input "text" at bounding box center [433, 25] width 2 height 16
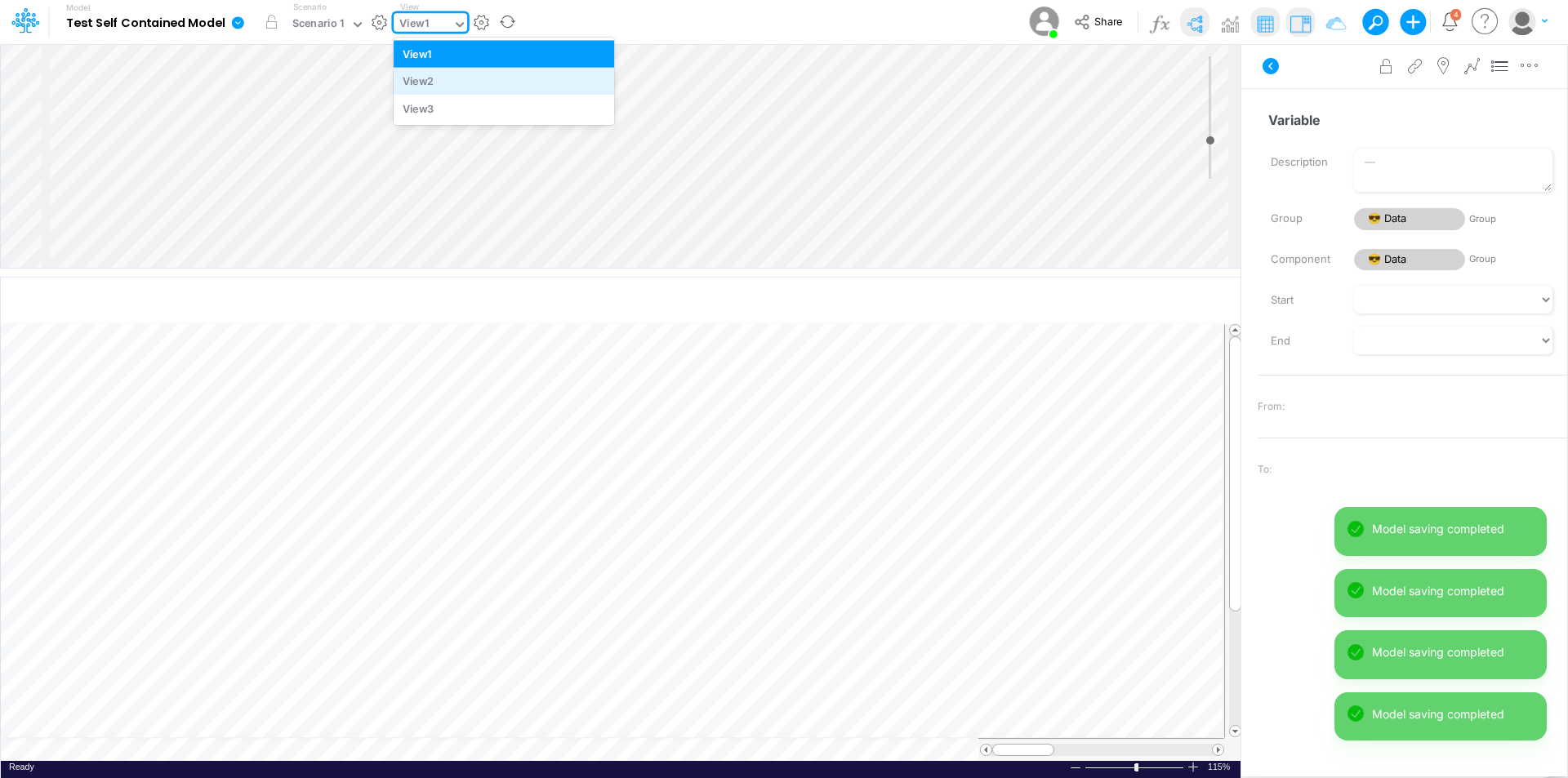
click at [425, 80] on div "View2" at bounding box center [504, 81] width 221 height 27
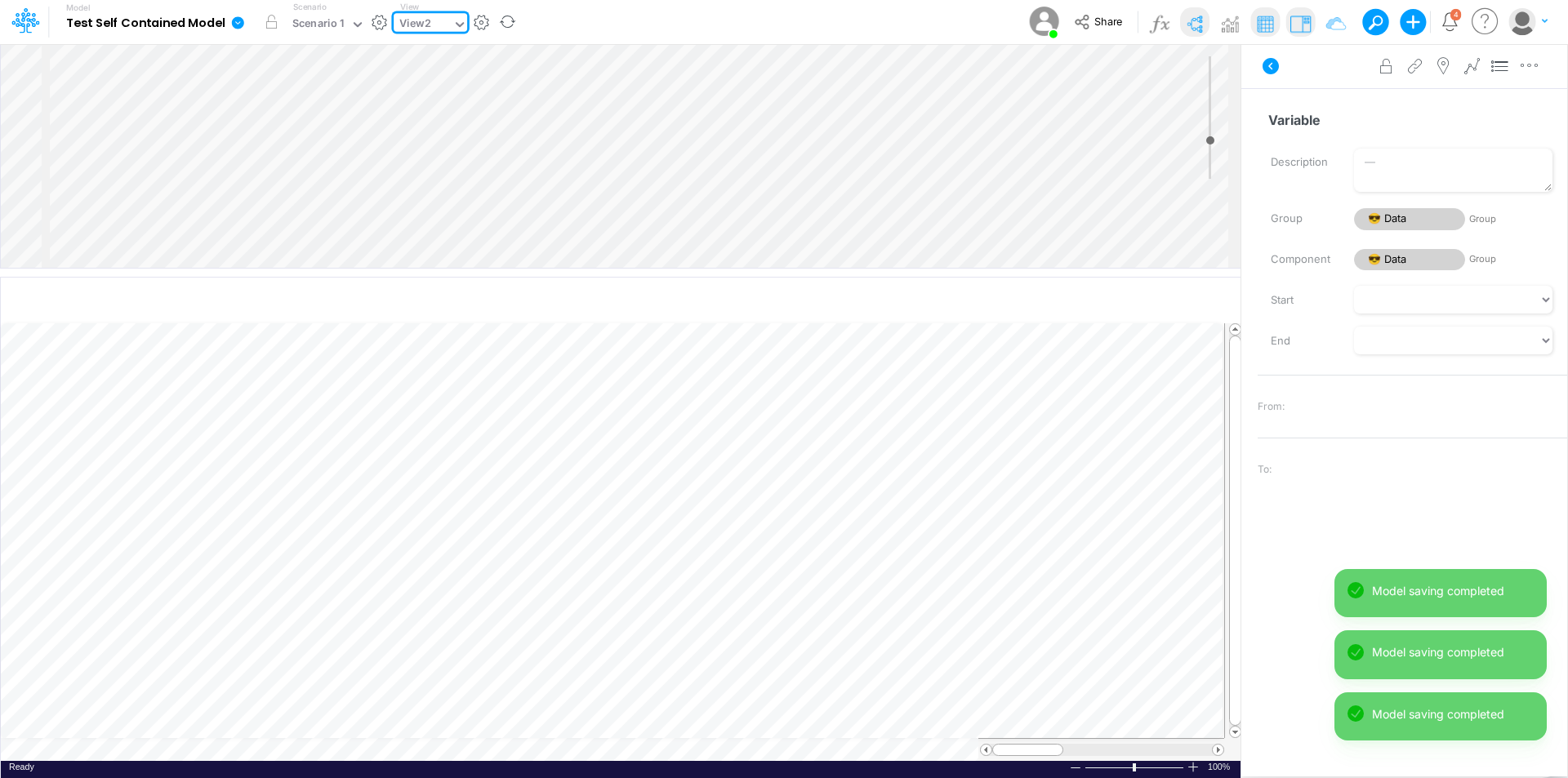
click at [425, 31] on div "View2" at bounding box center [415, 25] width 32 height 19
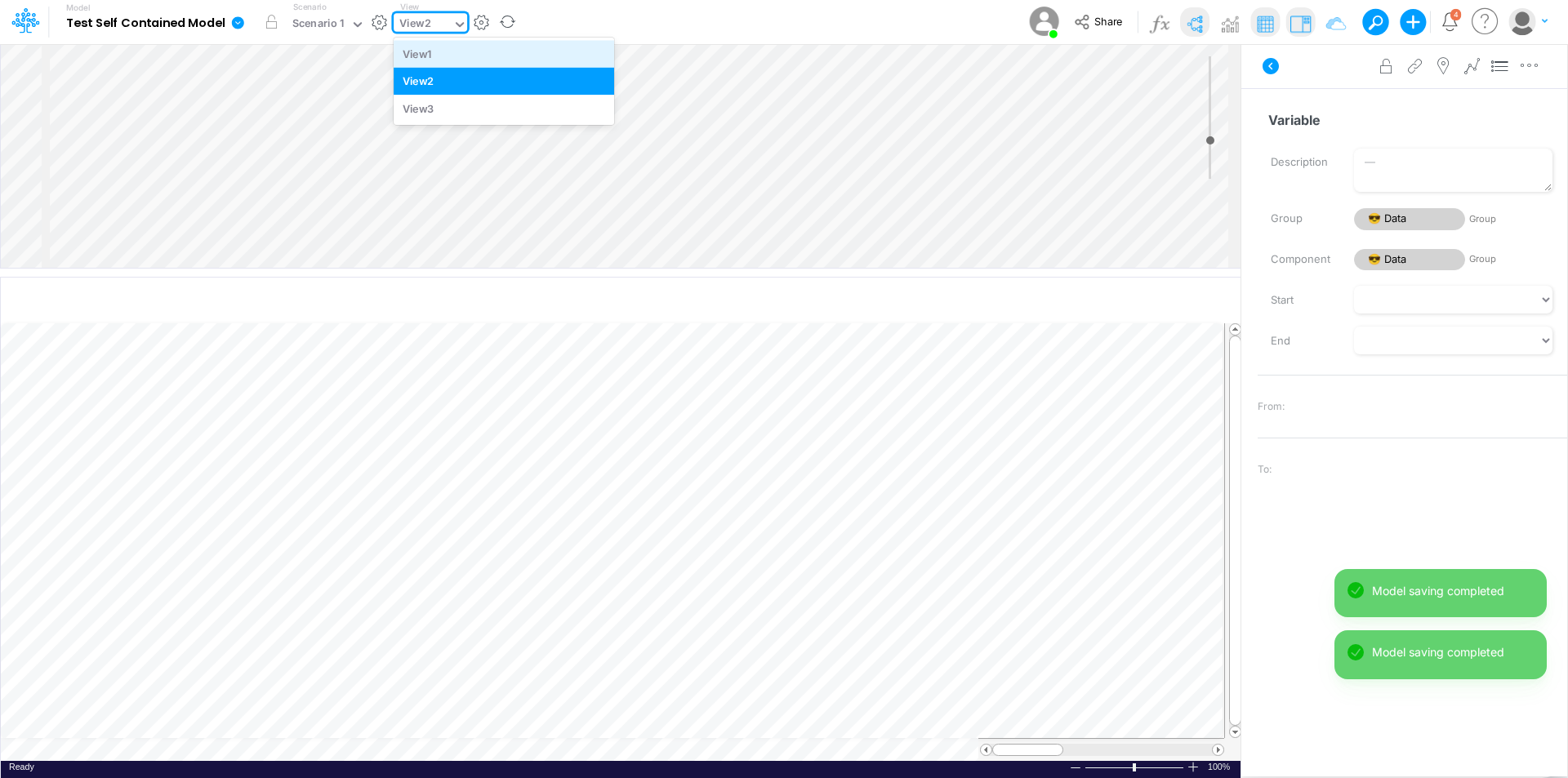
click at [426, 57] on div "View1" at bounding box center [504, 54] width 221 height 27
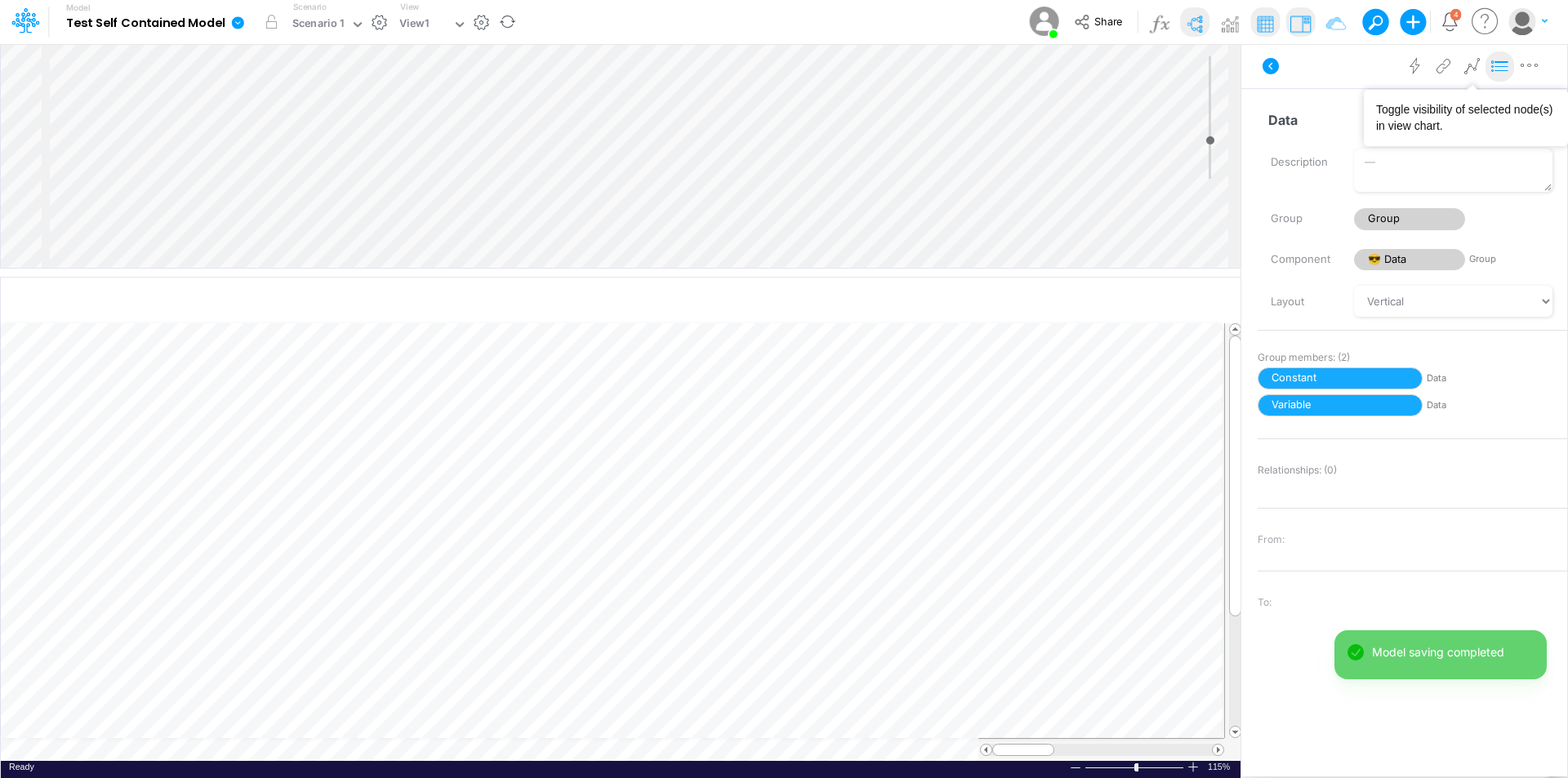
click at [1504, 69] on icon at bounding box center [1500, 67] width 25 height 17
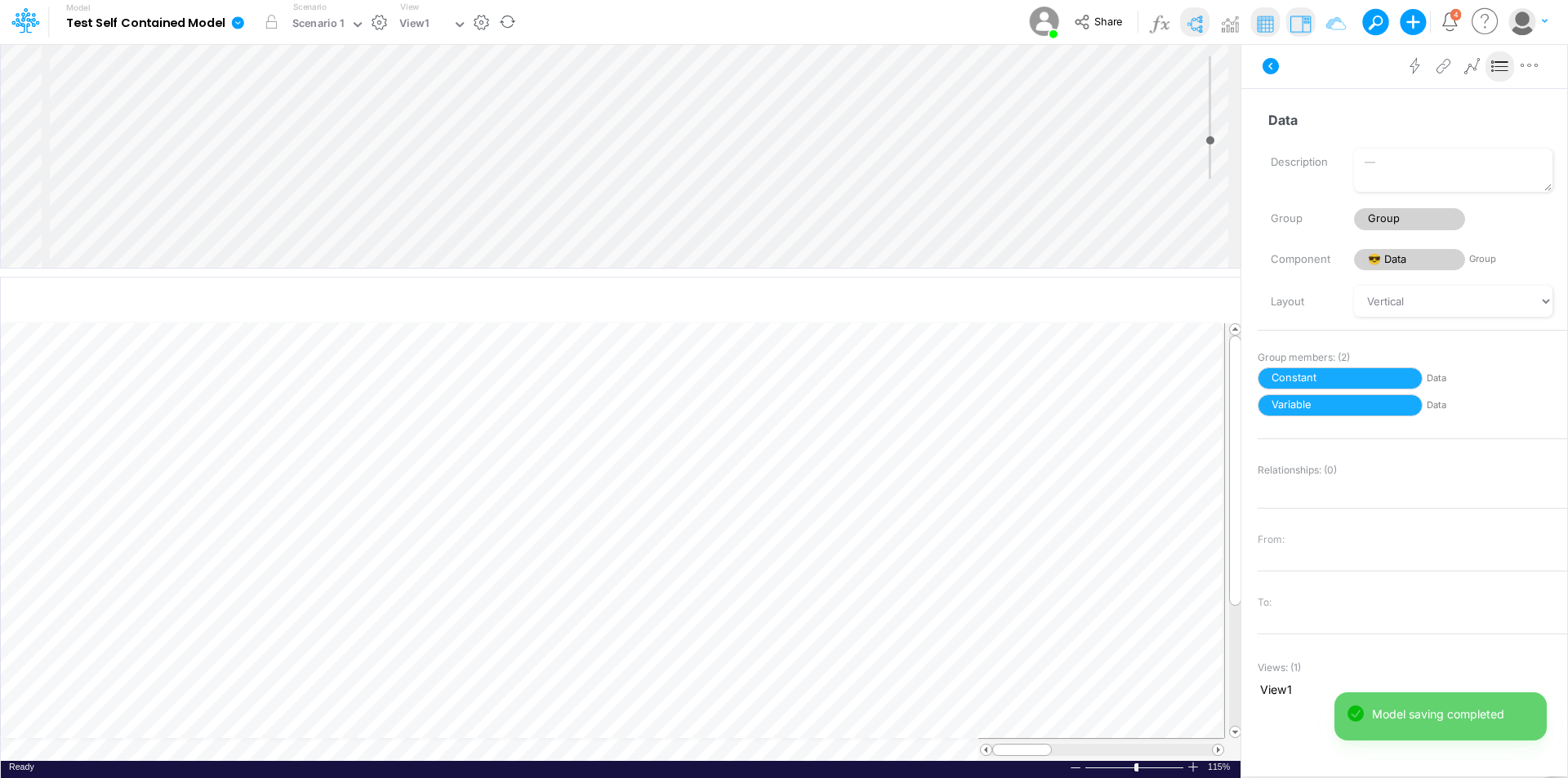
click at [186, 243] on div "Insert node Variable Constant Group Addition Subtraction Multiplication Divisio…" at bounding box center [621, 155] width 1240 height 224
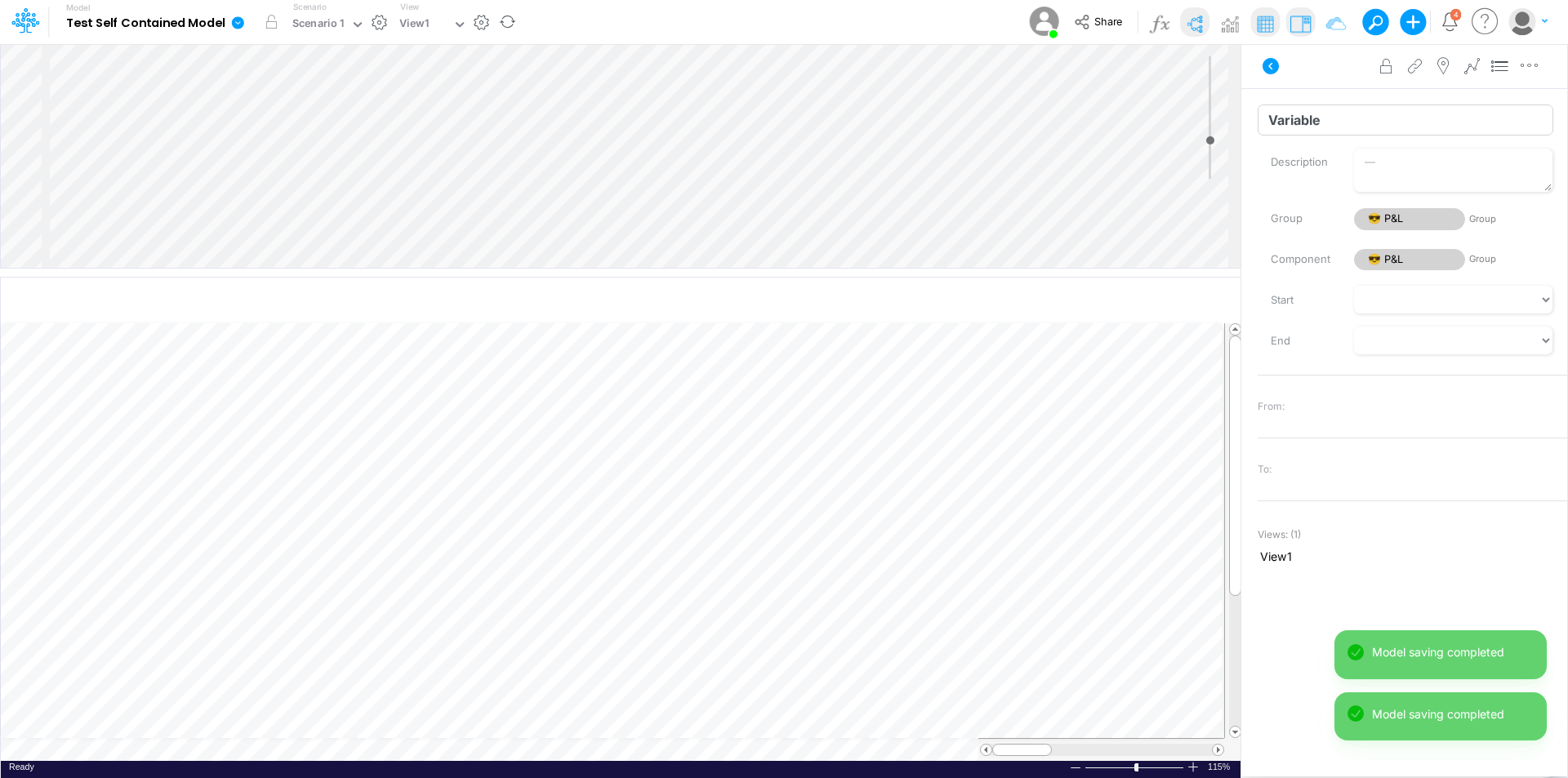
click at [1287, 122] on input "Variable" at bounding box center [1405, 120] width 296 height 31
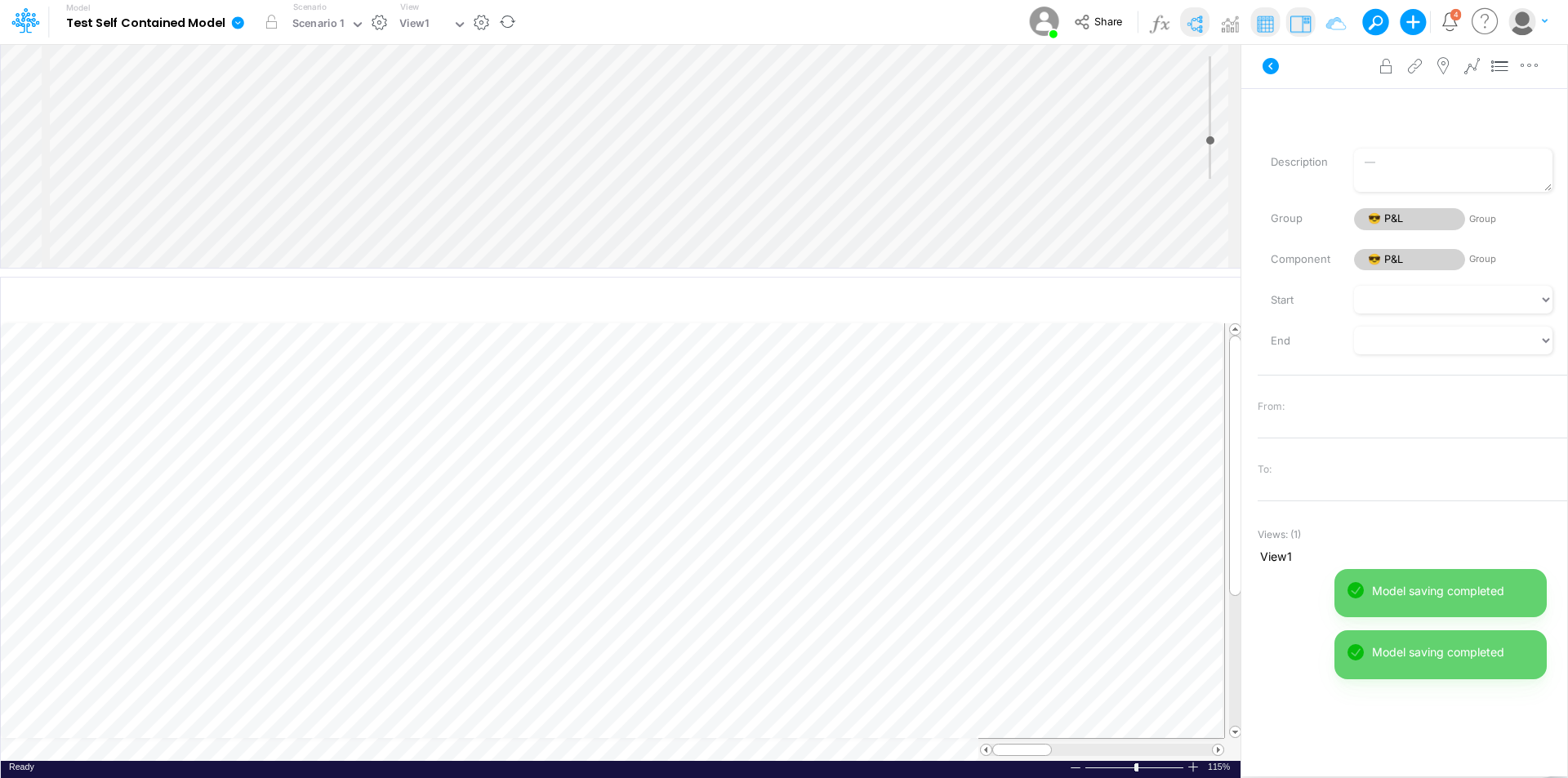
scroll to position [8, 1]
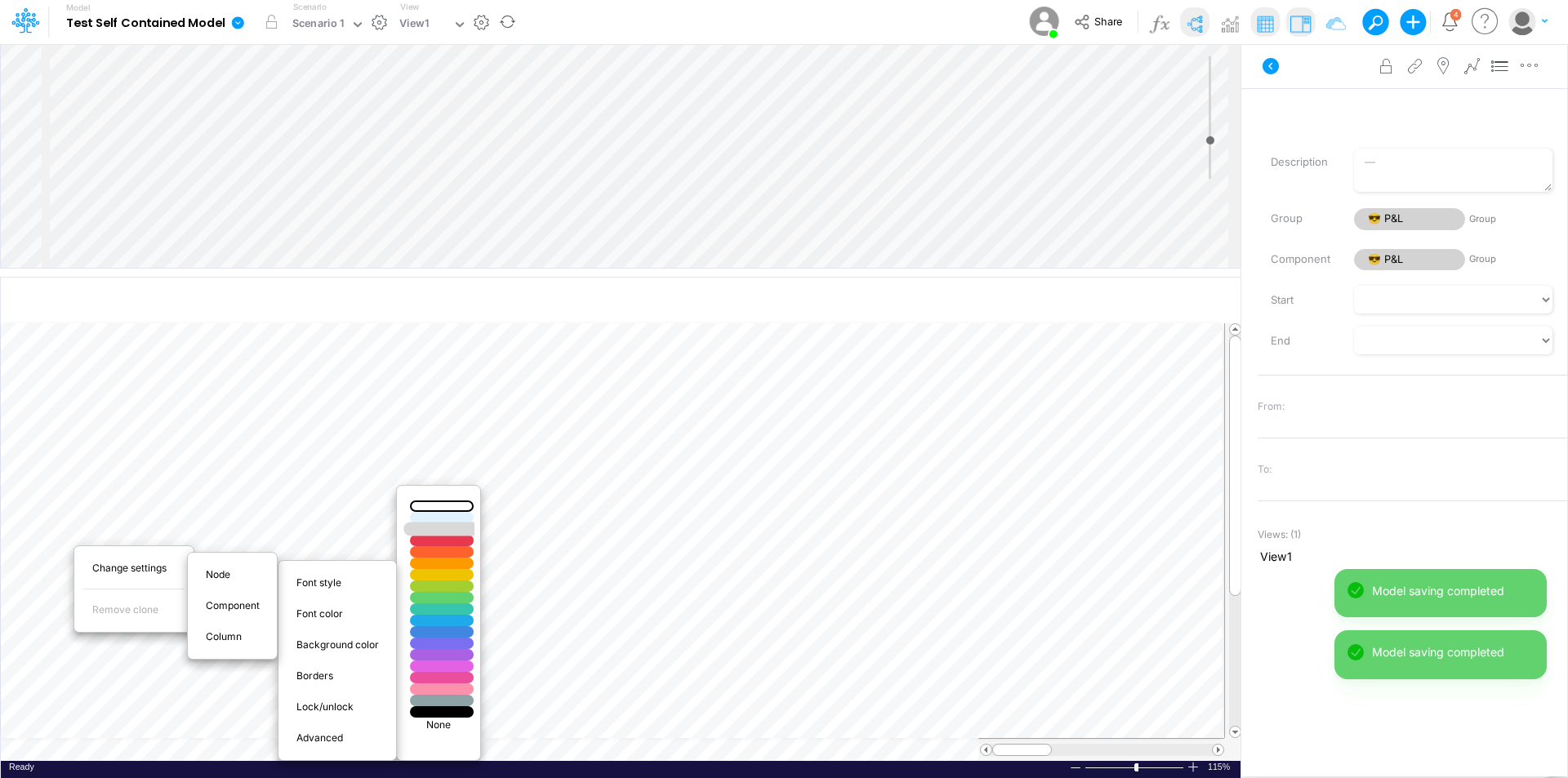
click at [454, 527] on div at bounding box center [442, 529] width 77 height 14
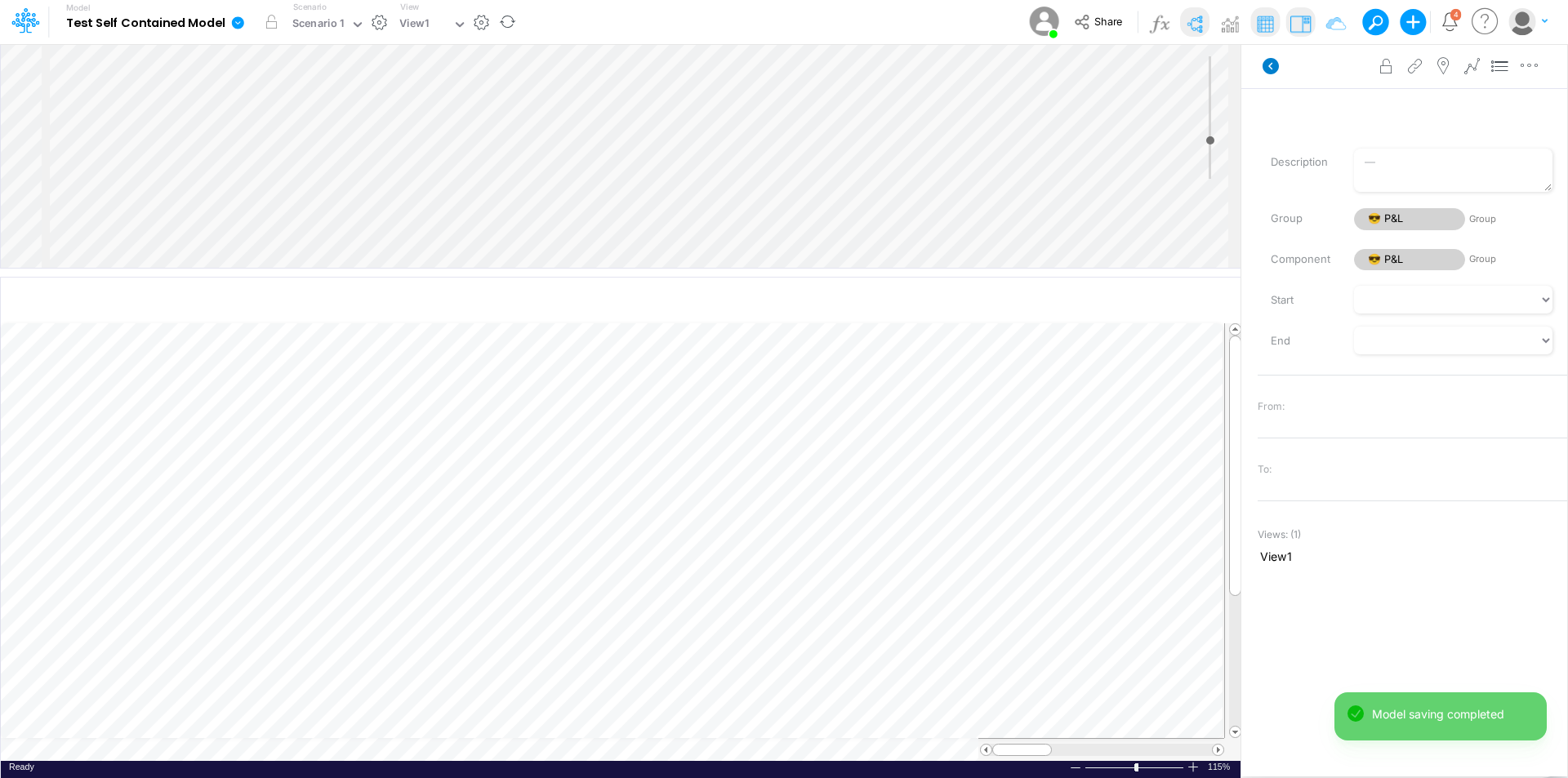
click at [1273, 67] on icon at bounding box center [1271, 67] width 16 height 16
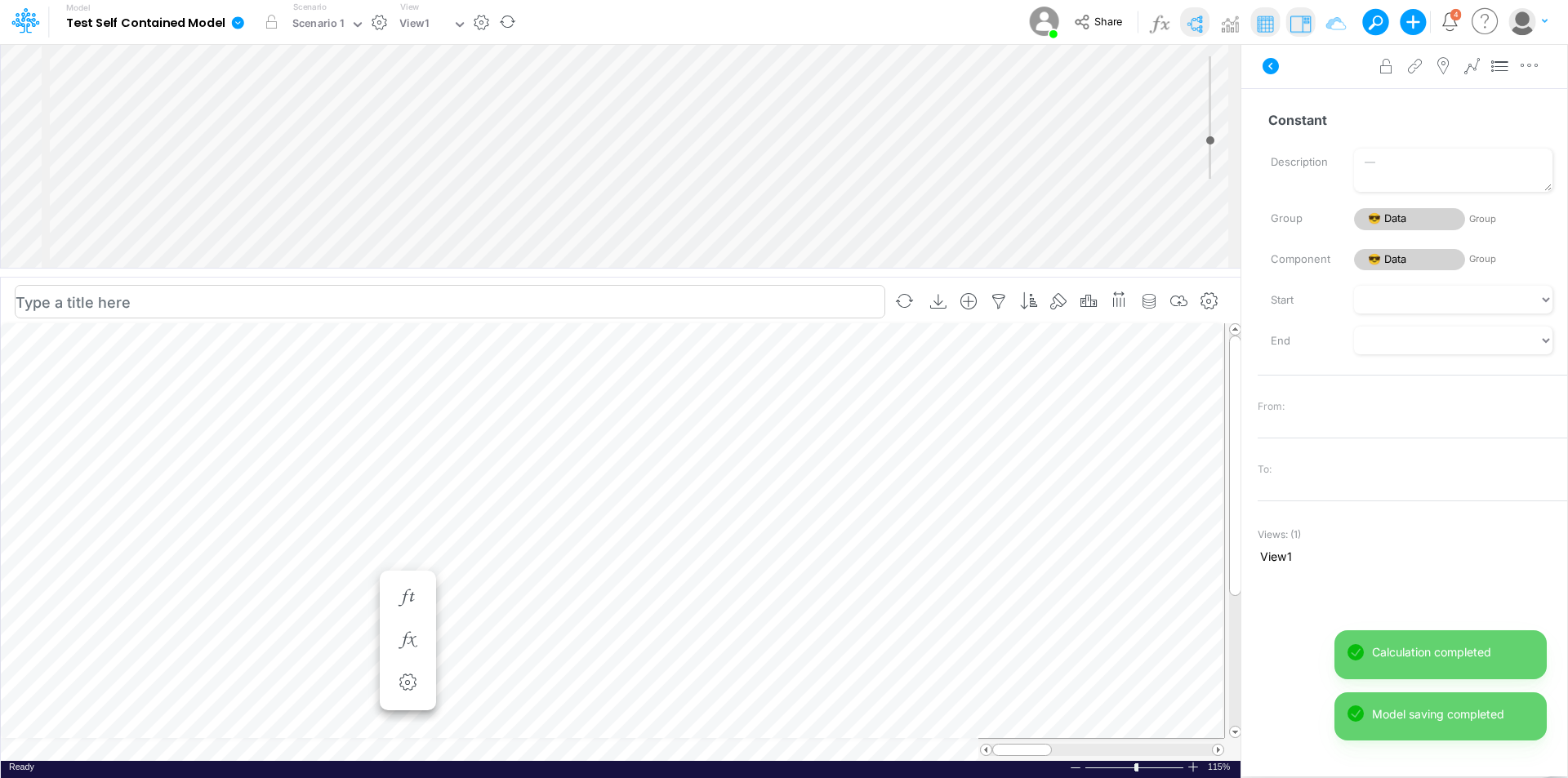
scroll to position [8, 1]
click at [1335, 123] on input "Constant" at bounding box center [1405, 120] width 296 height 31
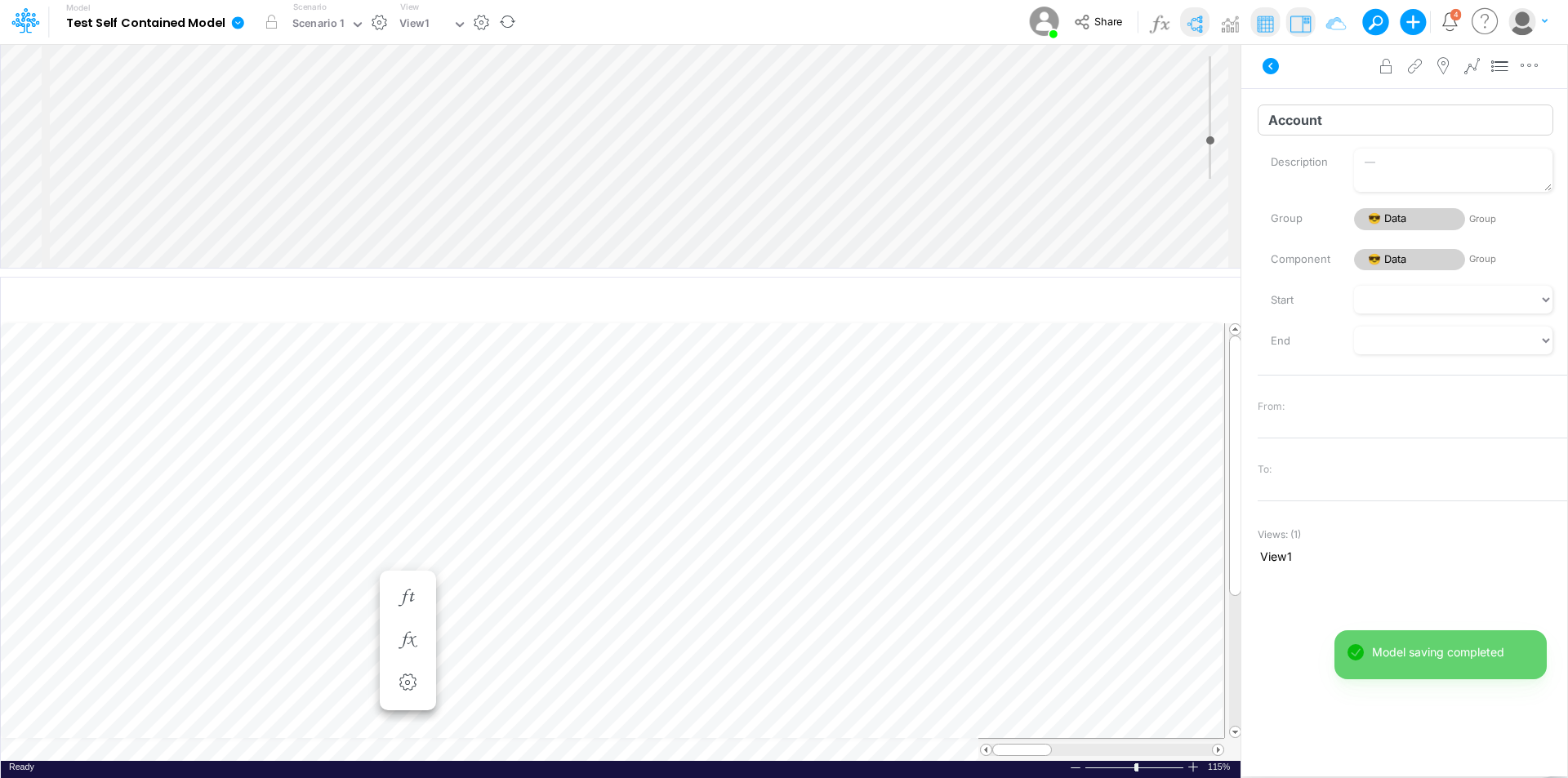
type input "Account"
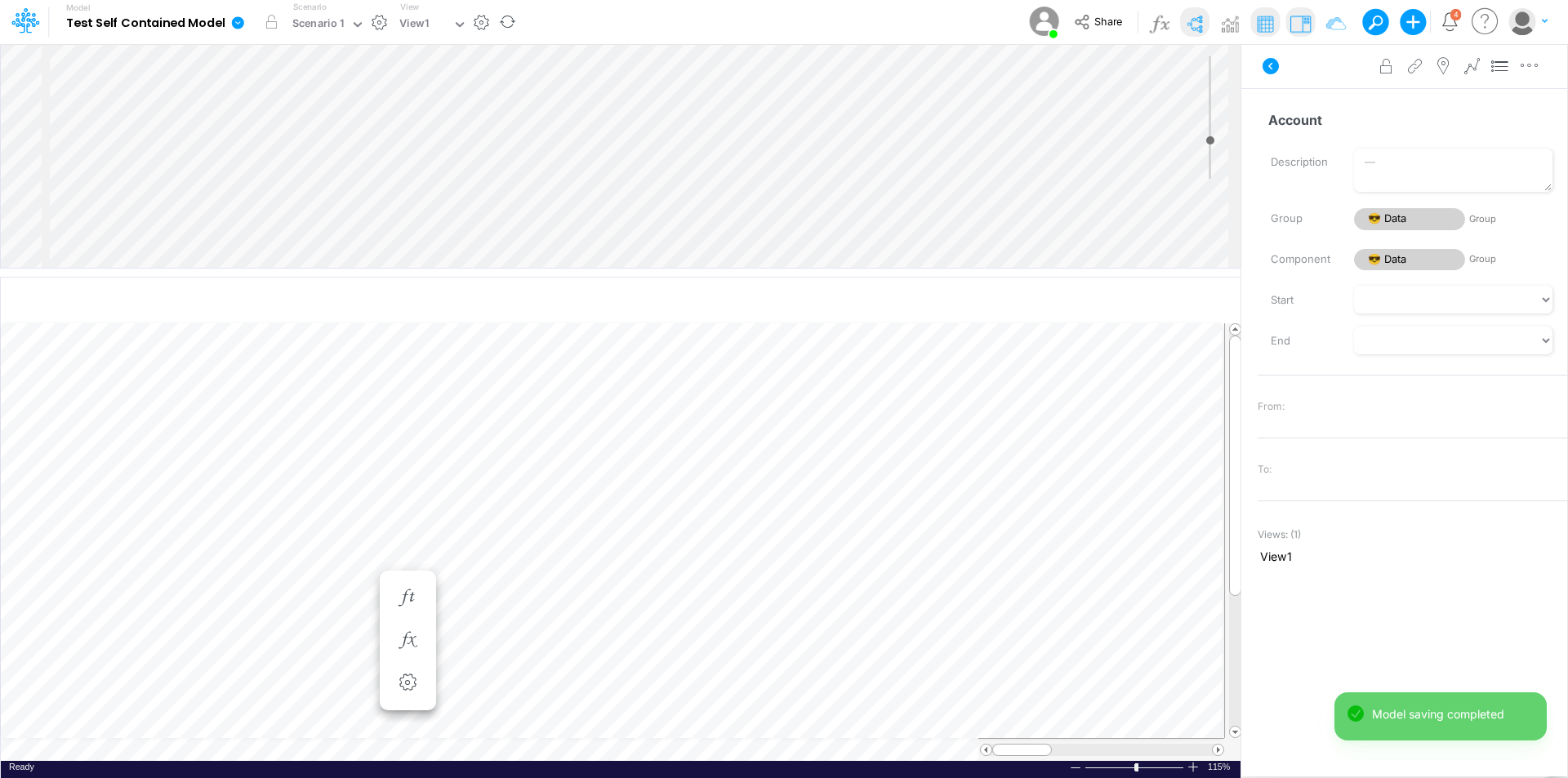
click at [355, 102] on div "Insert child node Variable Constant Group Addition Subtraction Multiplication D…" at bounding box center [621, 155] width 1240 height 224
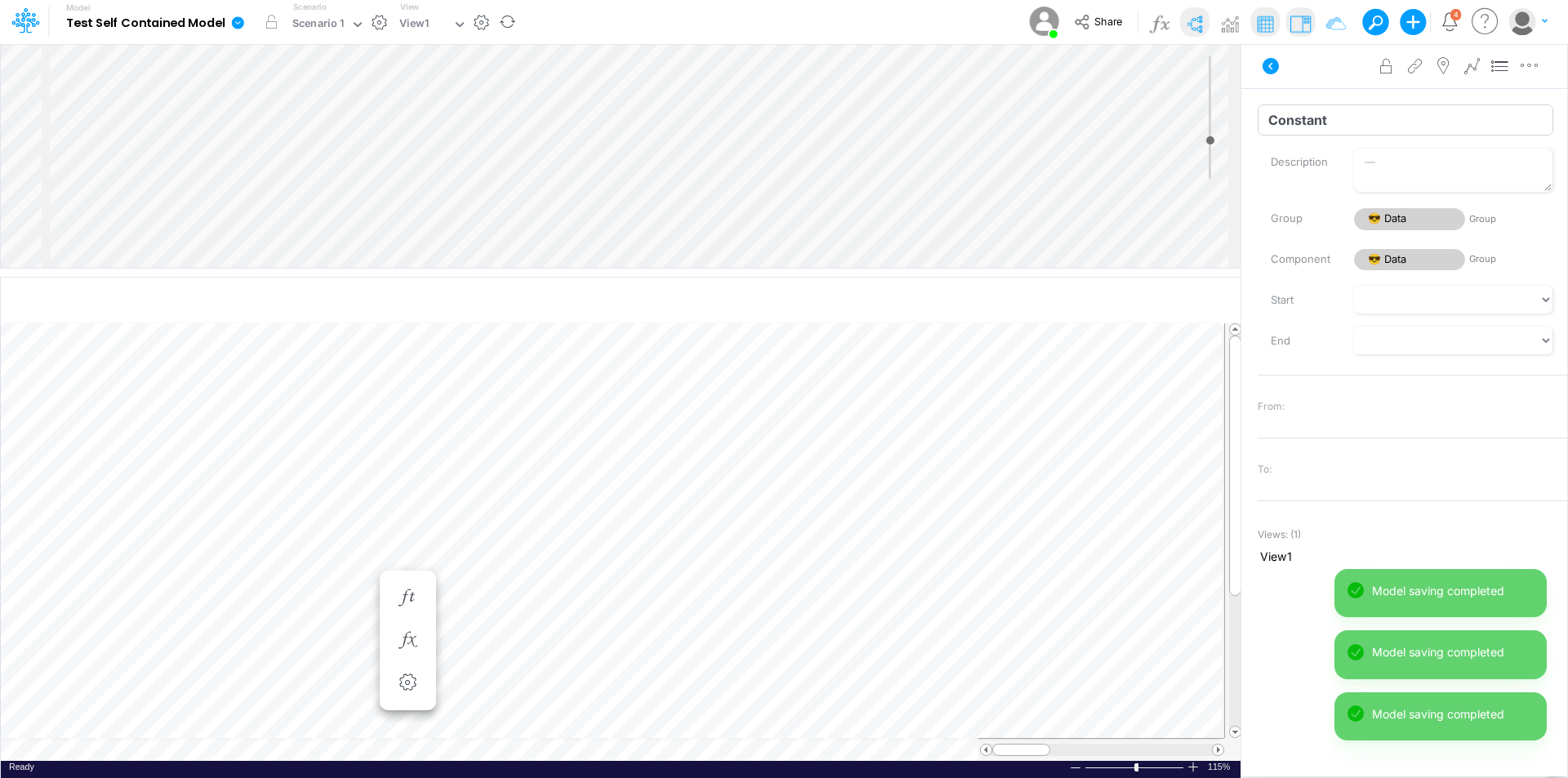
click at [1333, 111] on input "Constant" at bounding box center [1405, 120] width 296 height 31
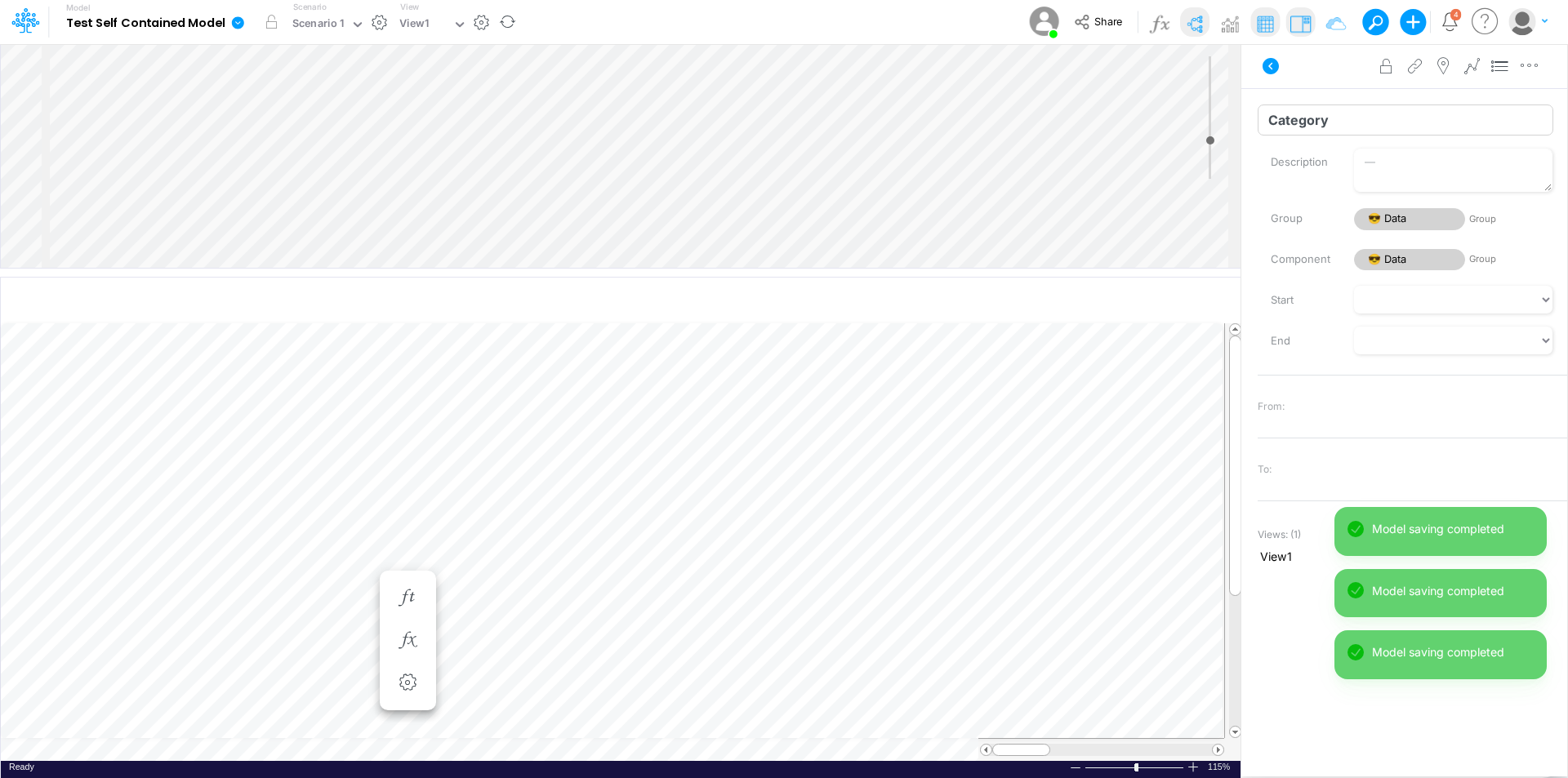
type input "Category"
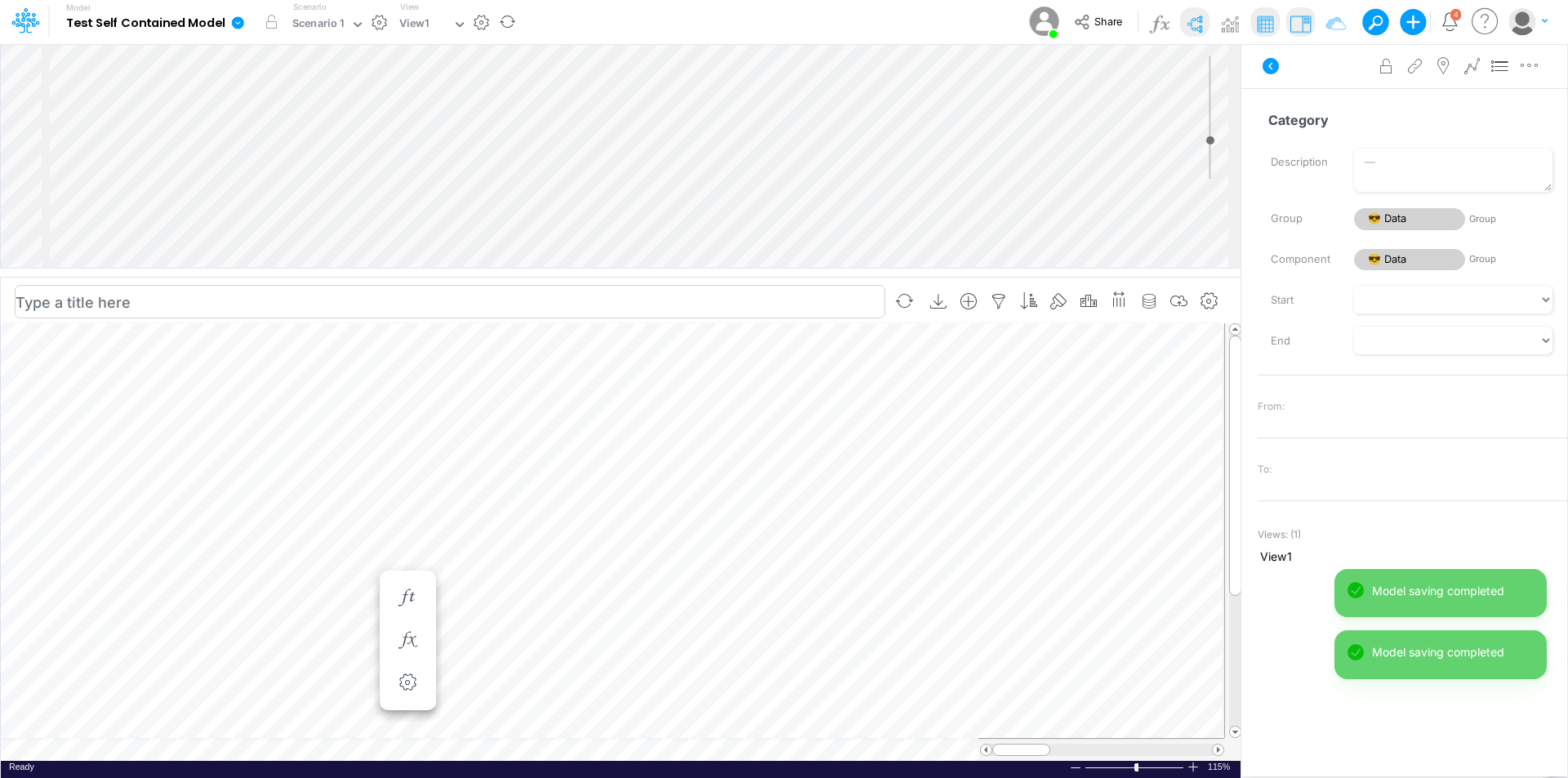
scroll to position [8, 1]
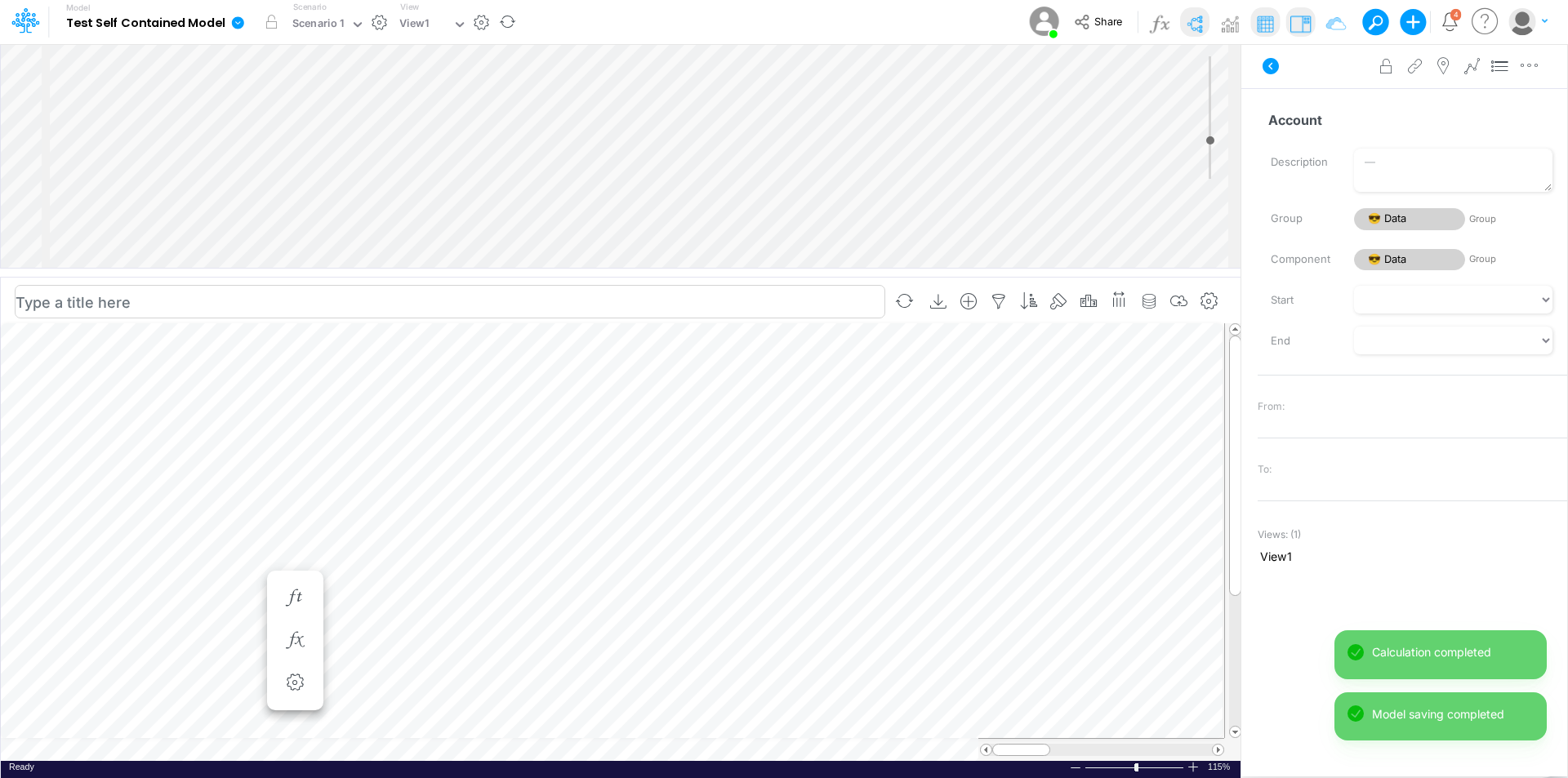
scroll to position [8, 1]
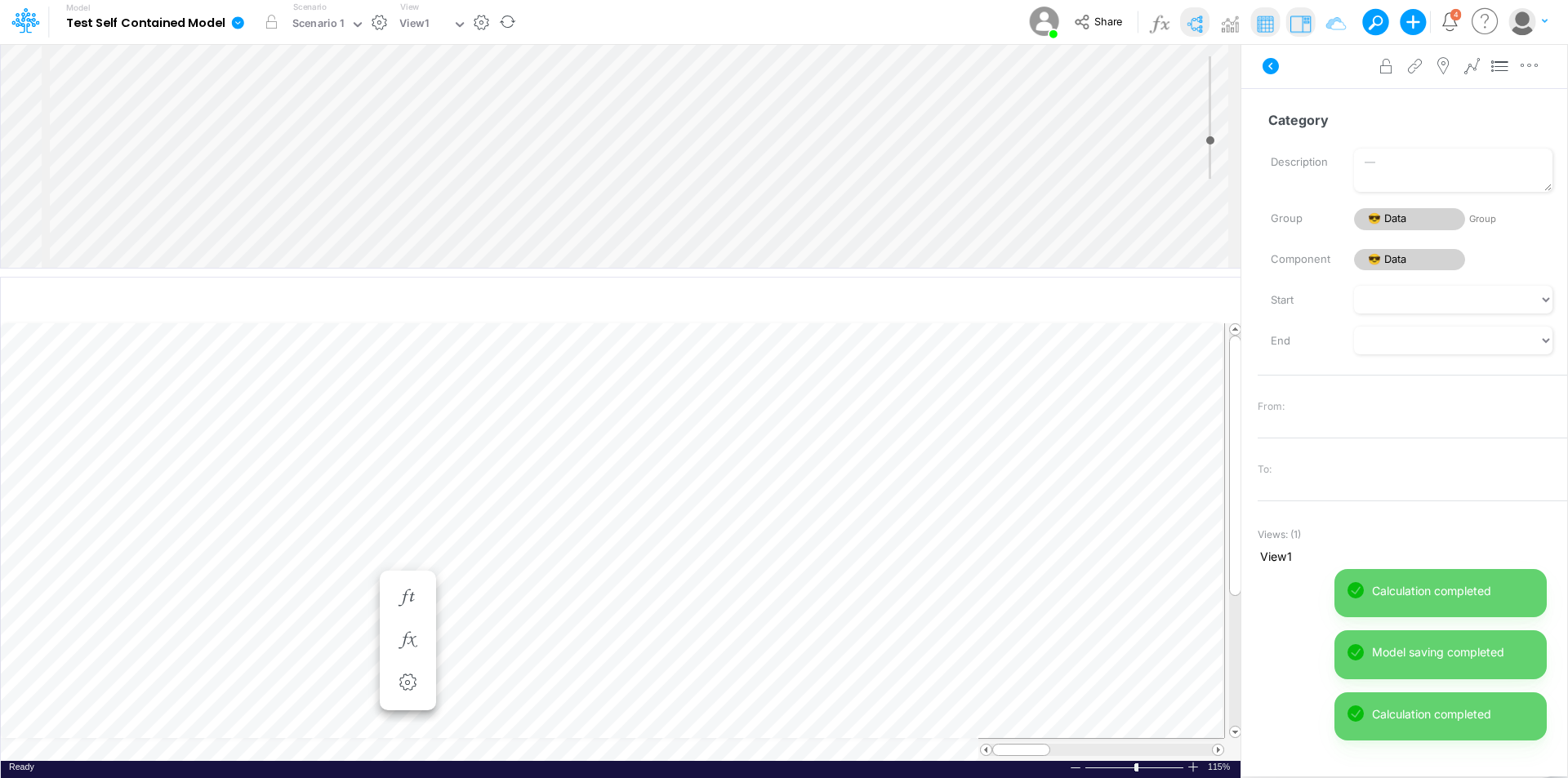
scroll to position [8, 1]
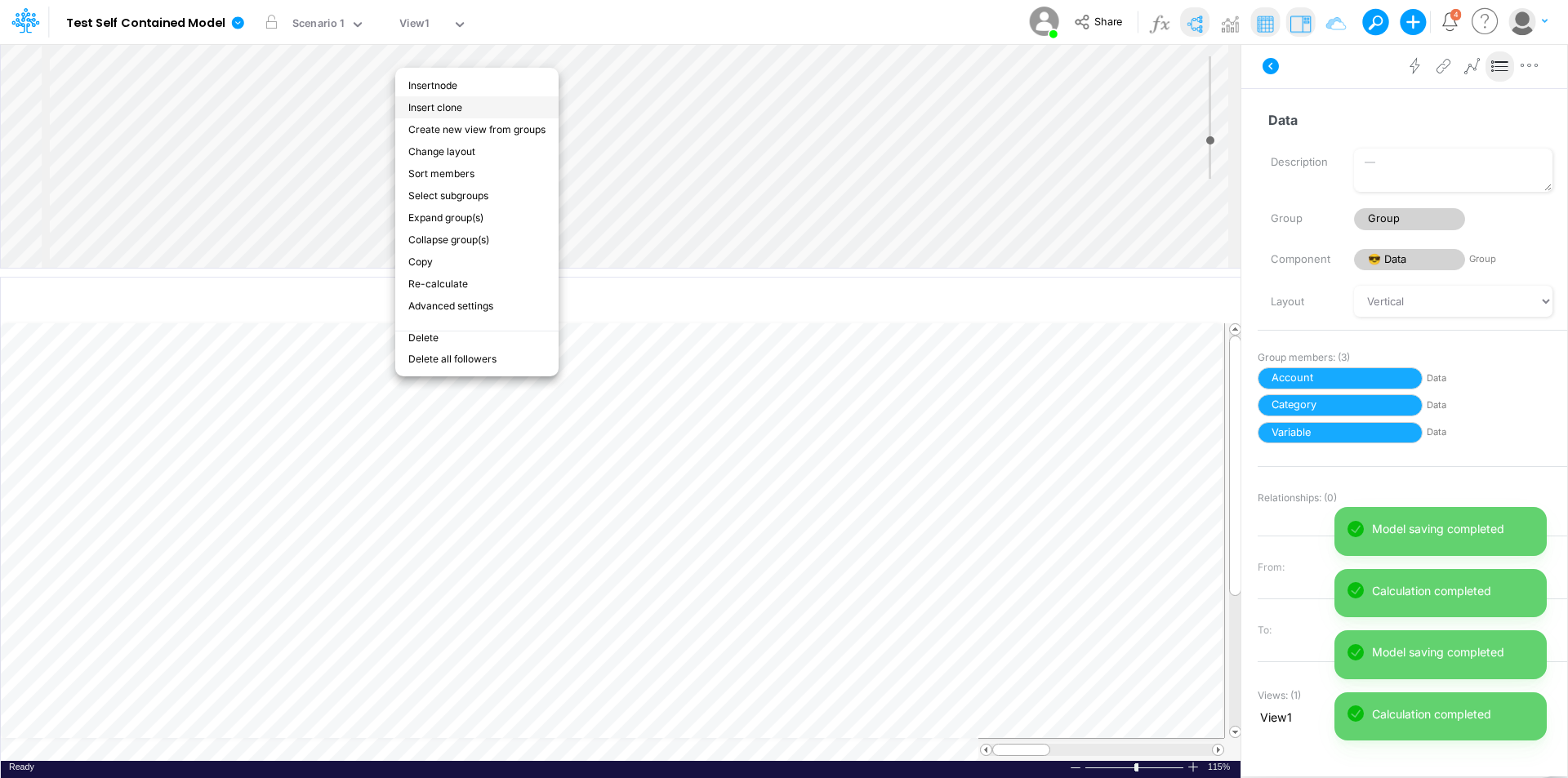
click at [476, 108] on li "Insert clone" at bounding box center [477, 108] width 163 height 22
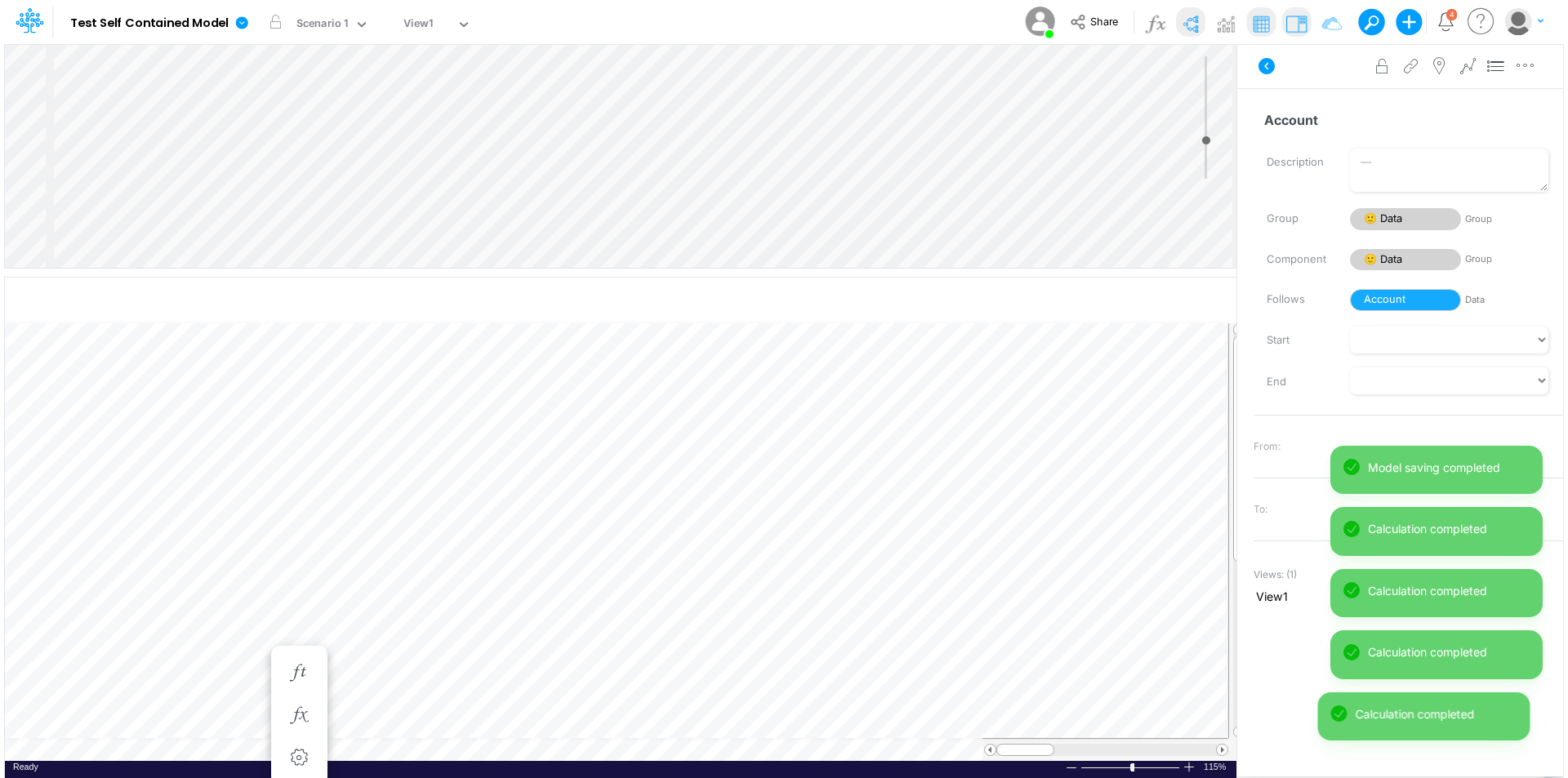
scroll to position [8, 1]
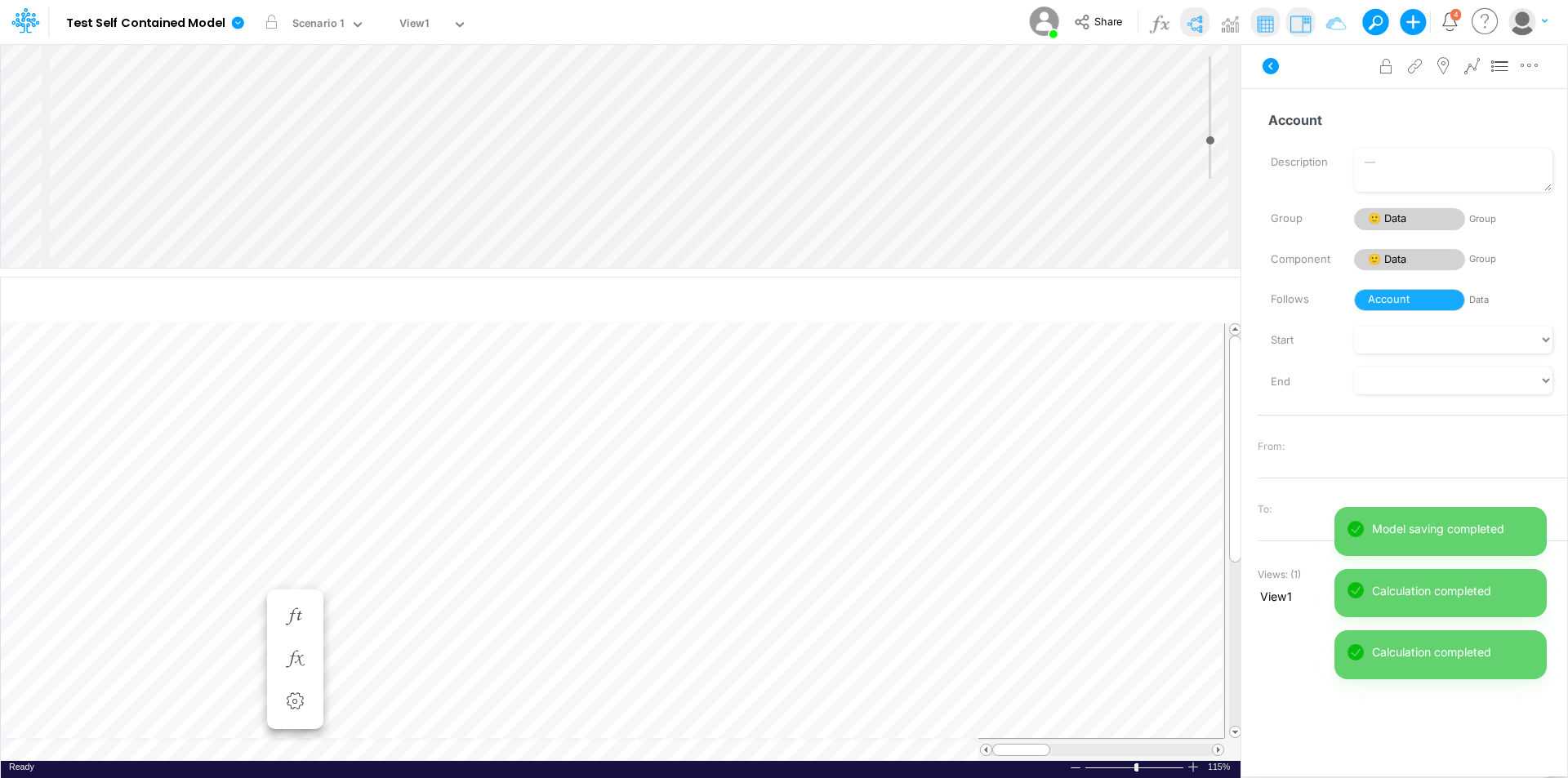
scroll to position [8, 1]
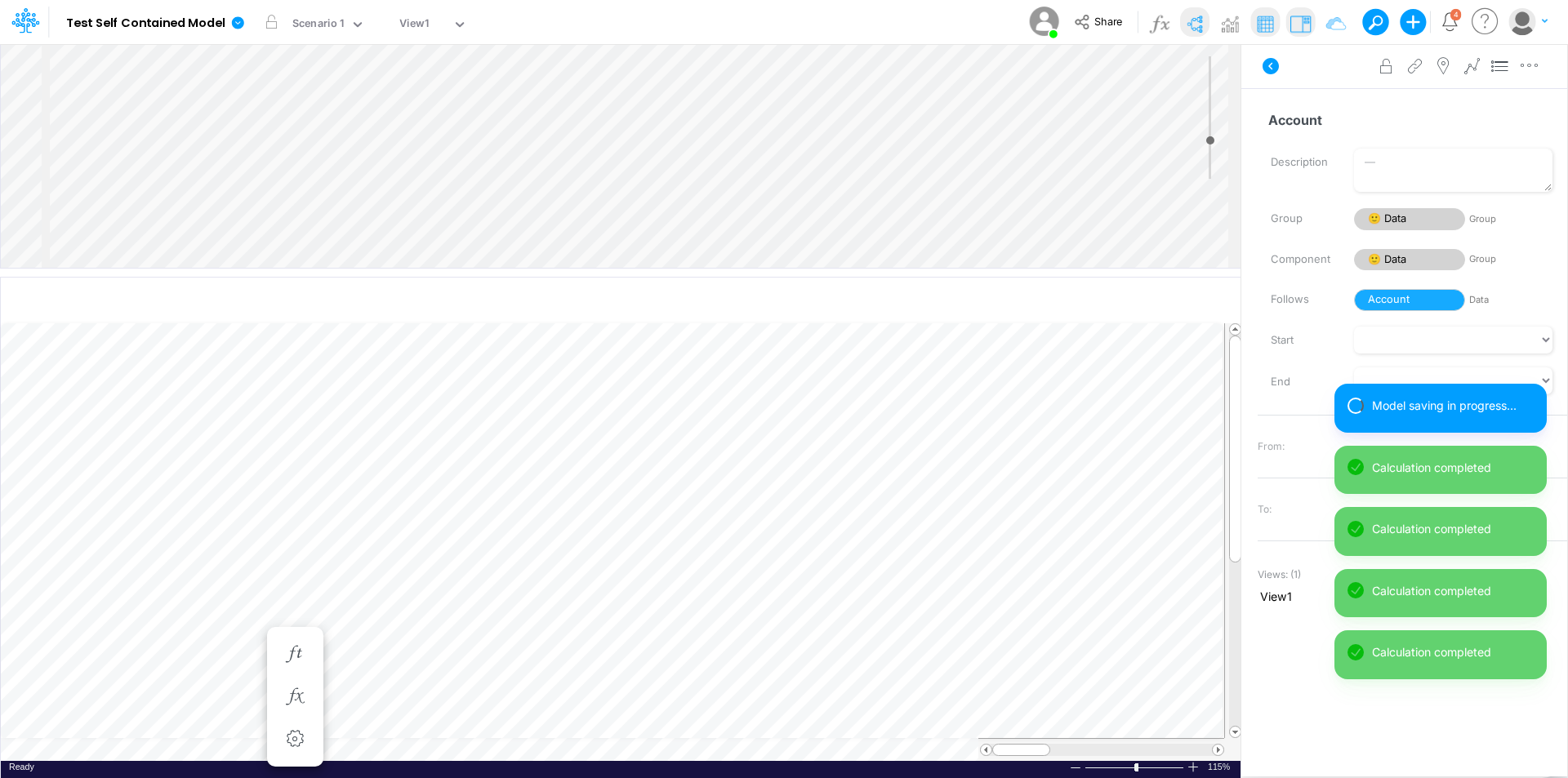
scroll to position [8, 1]
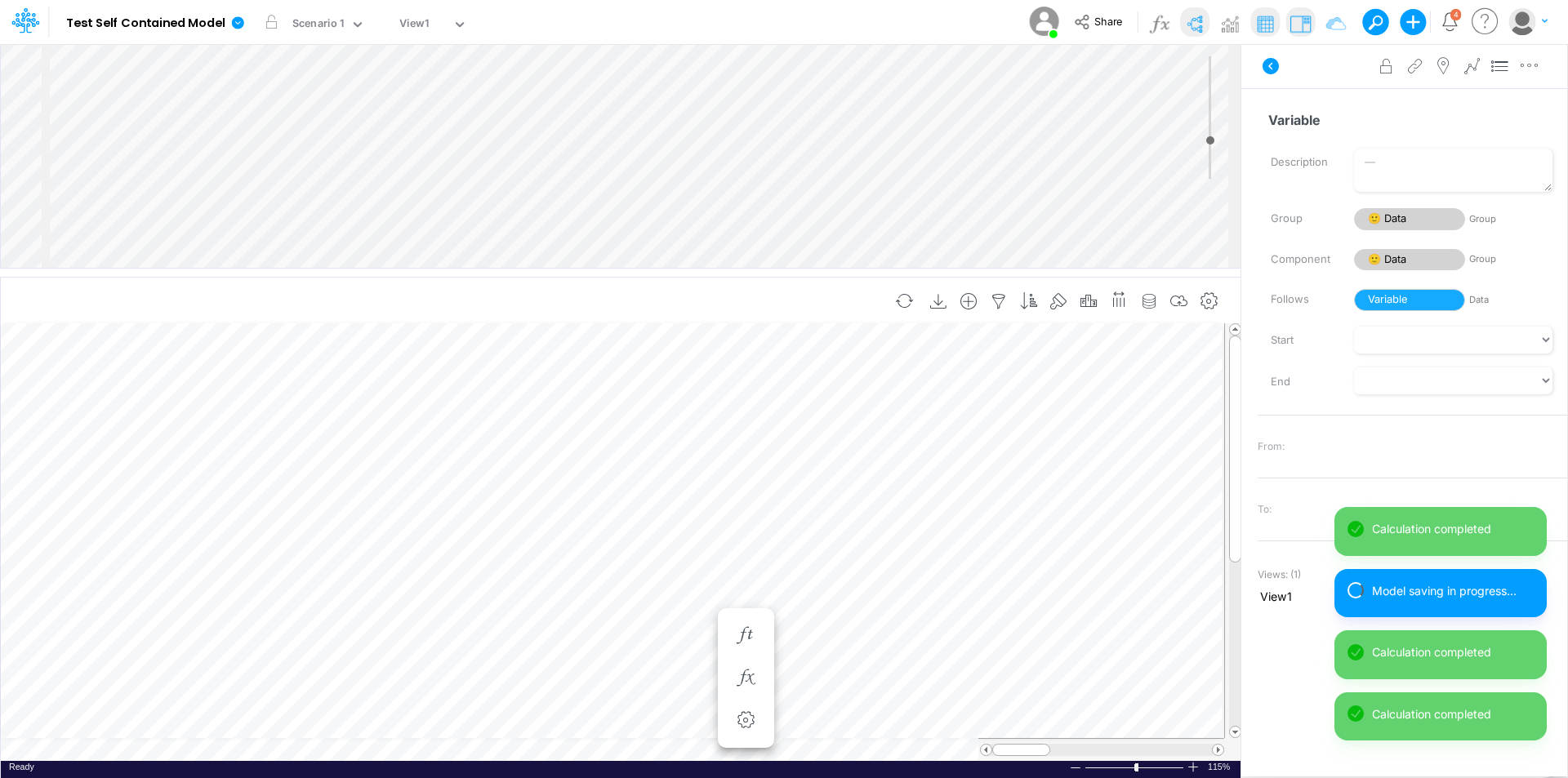
scroll to position [8, 1]
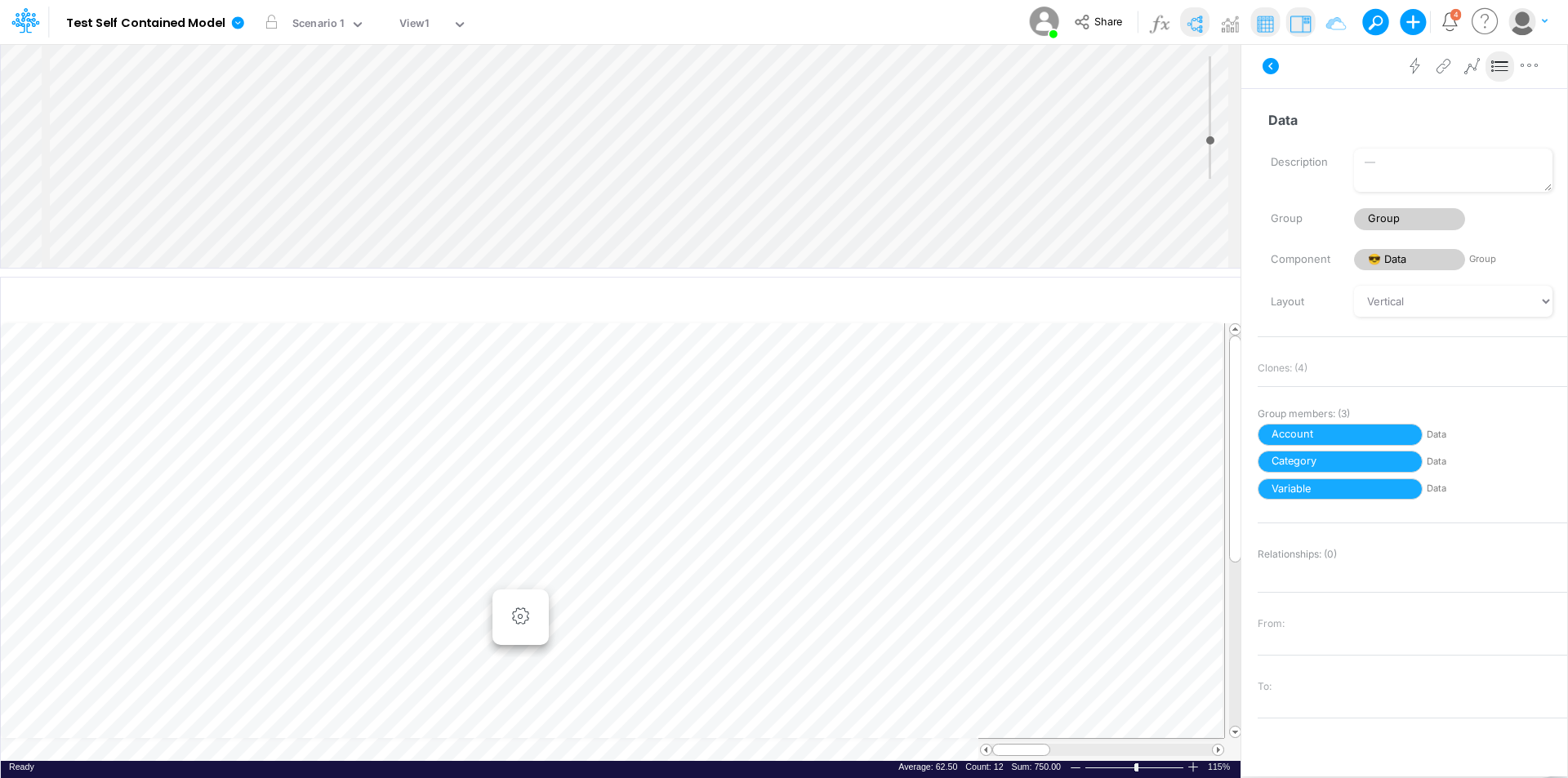
click at [200, 177] on div "Insert node Variable Constant Group Addition Subtraction Multiplication Divisio…" at bounding box center [621, 155] width 1240 height 224
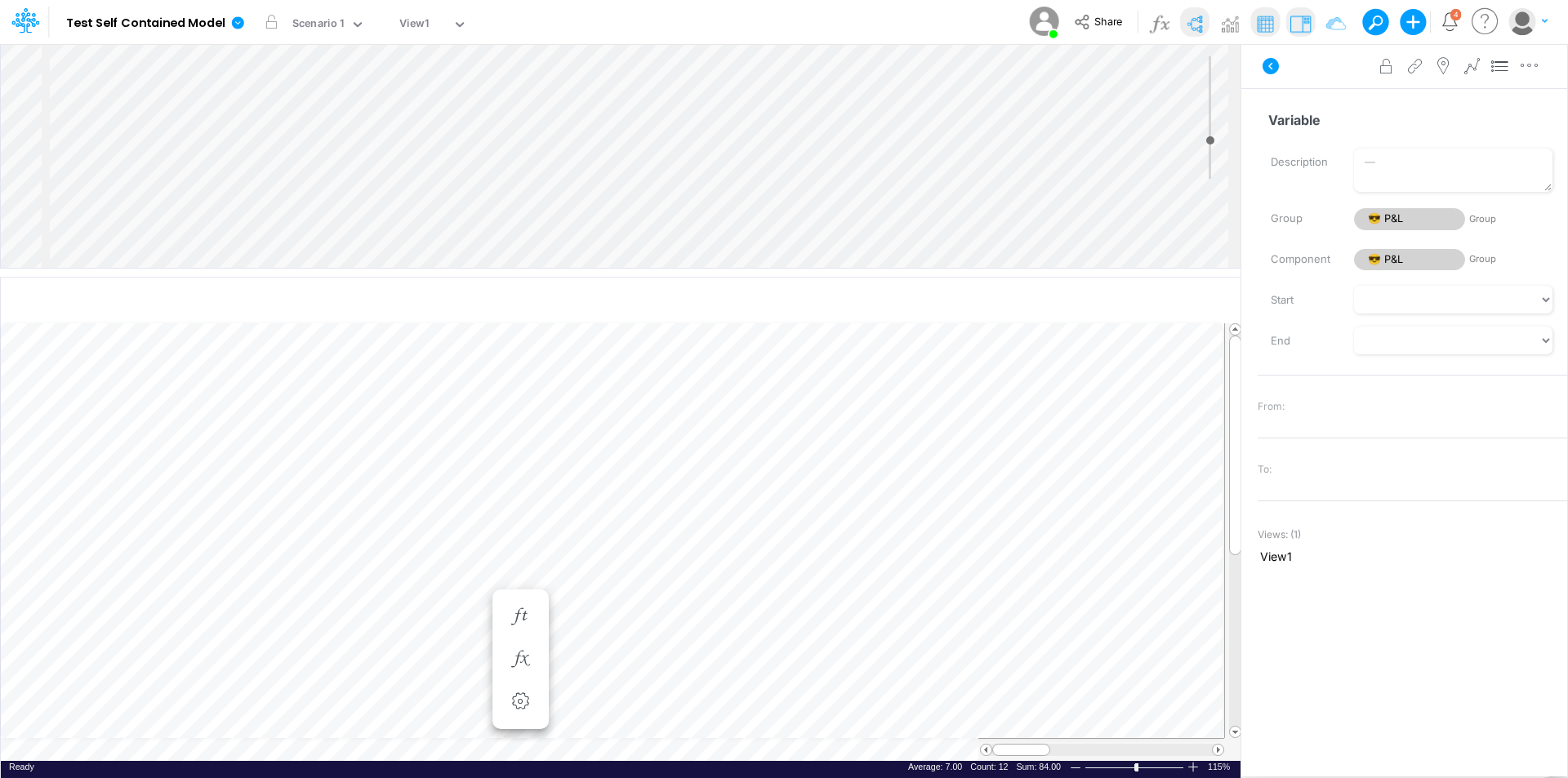
scroll to position [59, 0]
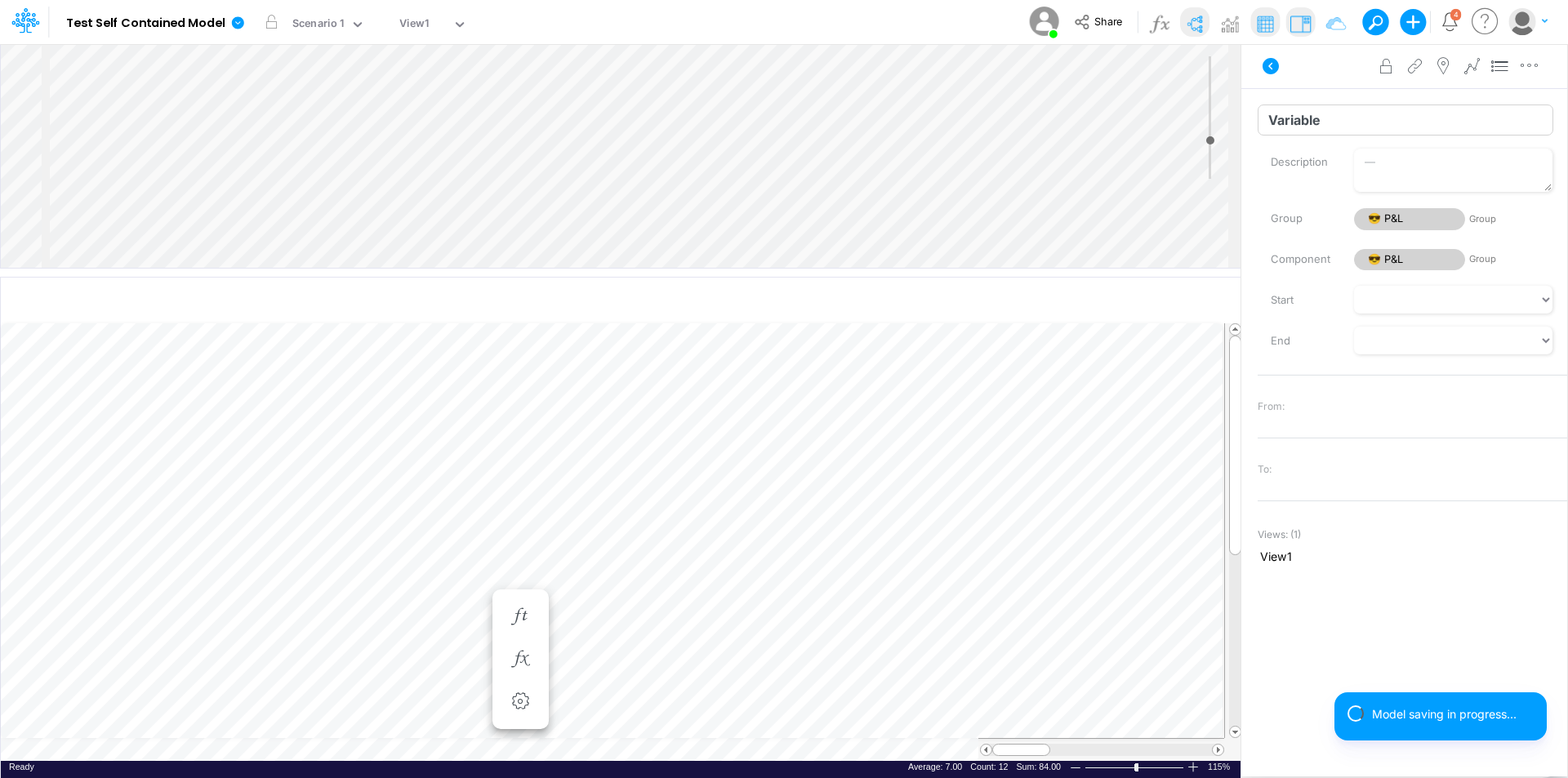
click at [1334, 114] on input "Variable" at bounding box center [1405, 120] width 296 height 31
type input "T"
type input "Magic Link"
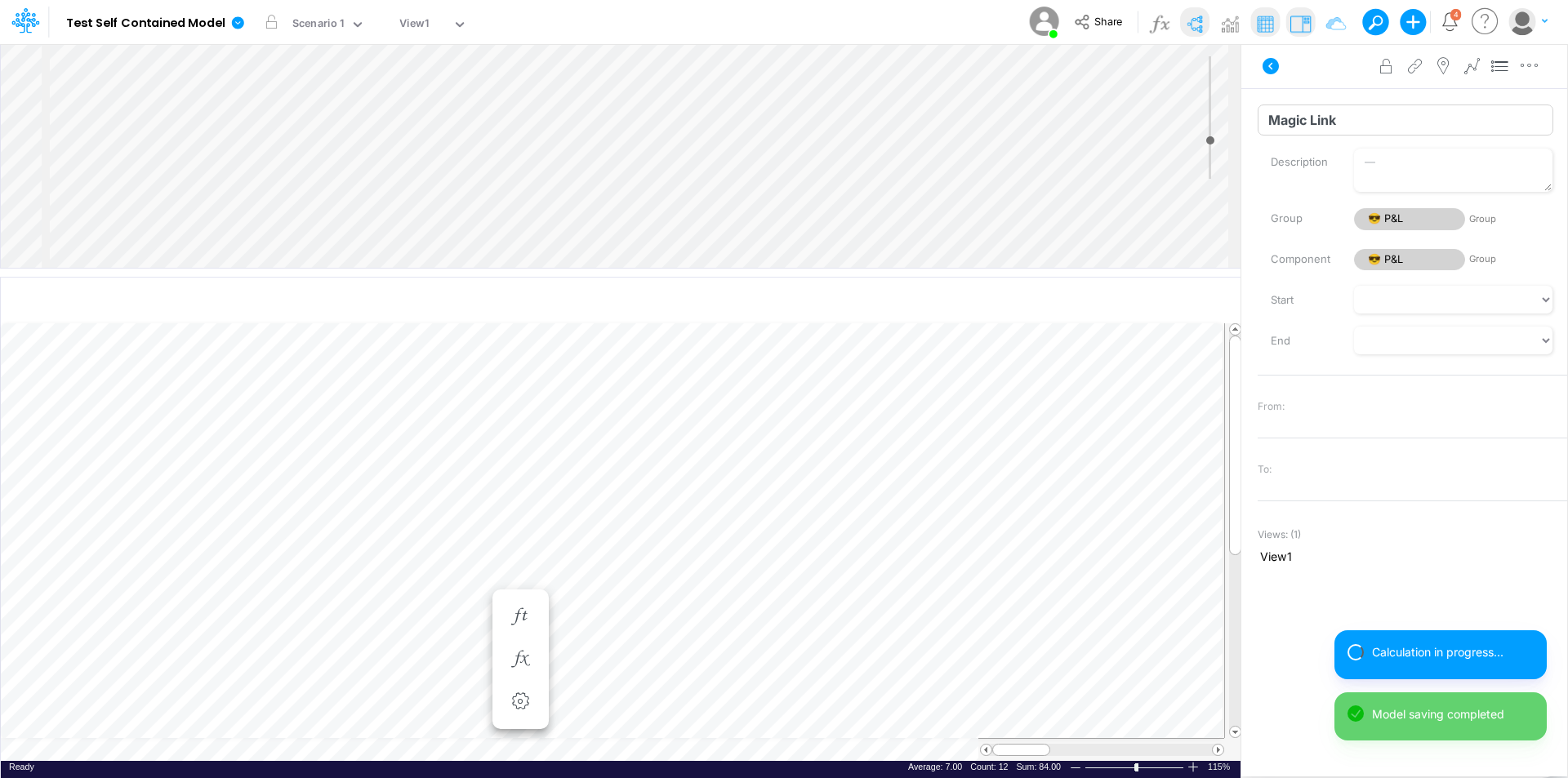
select select "1"
select select "Multiply"
select select "Add"
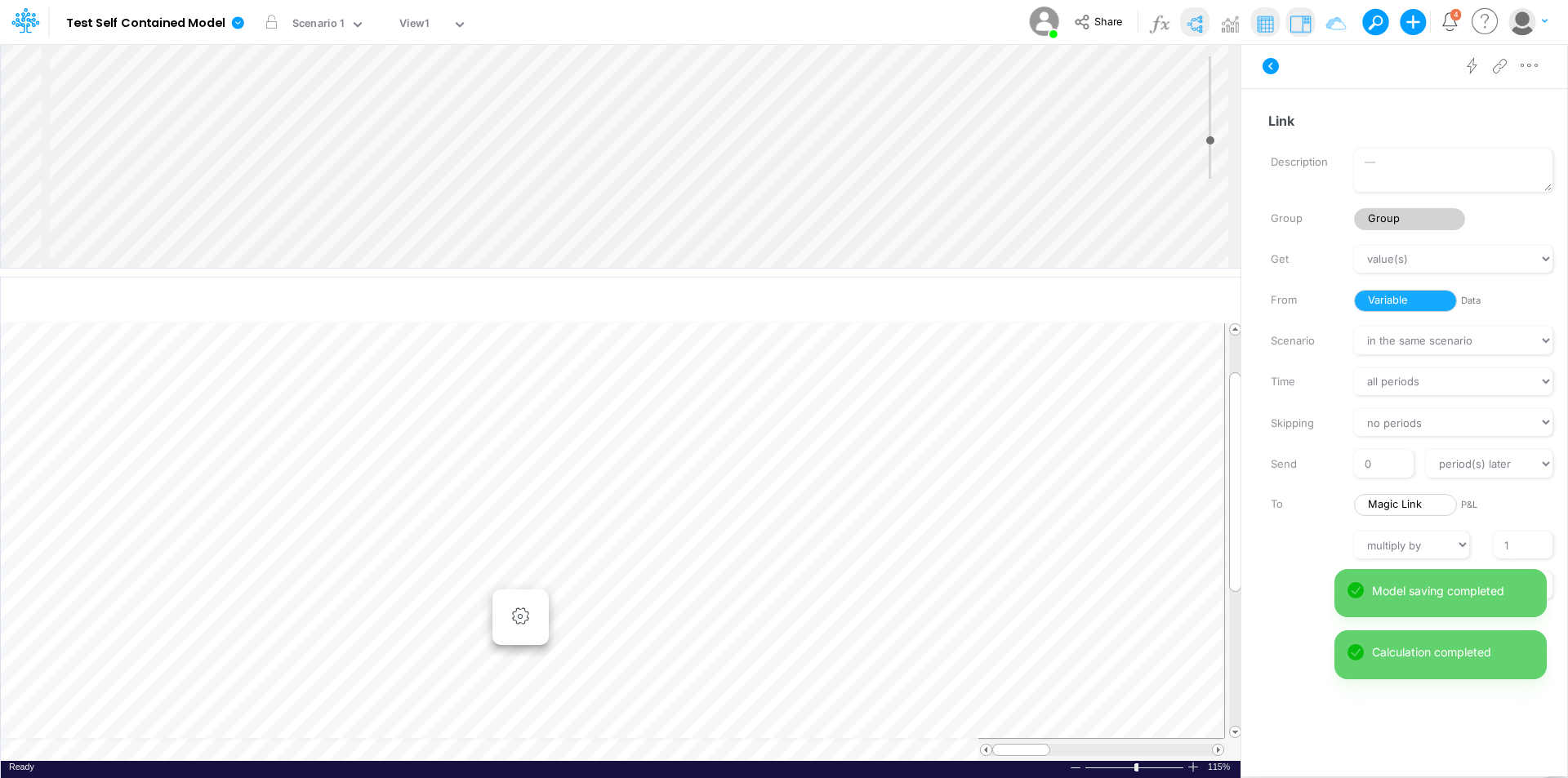
scroll to position [8, 1]
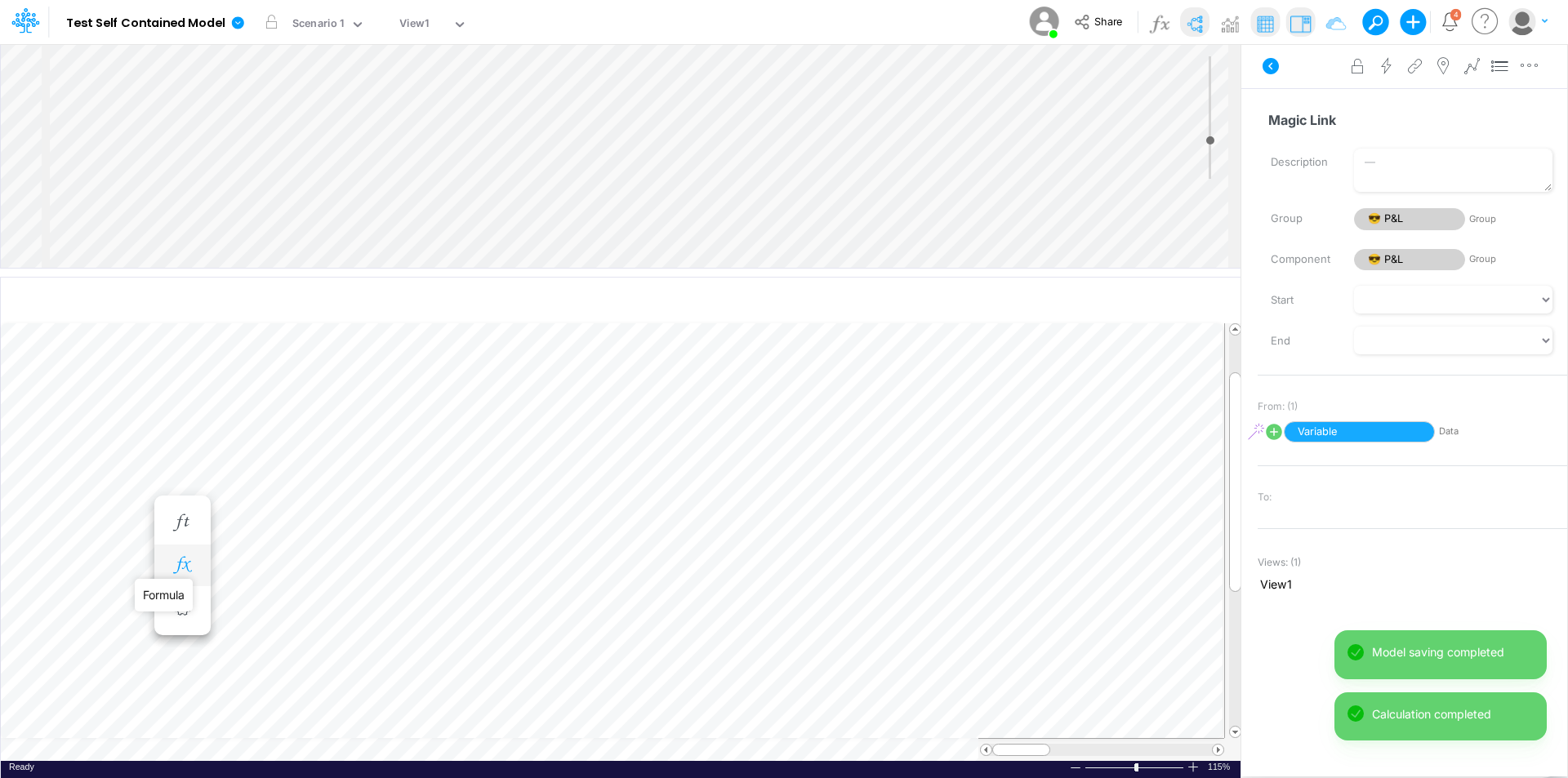
click at [181, 569] on icon "button" at bounding box center [182, 565] width 25 height 17
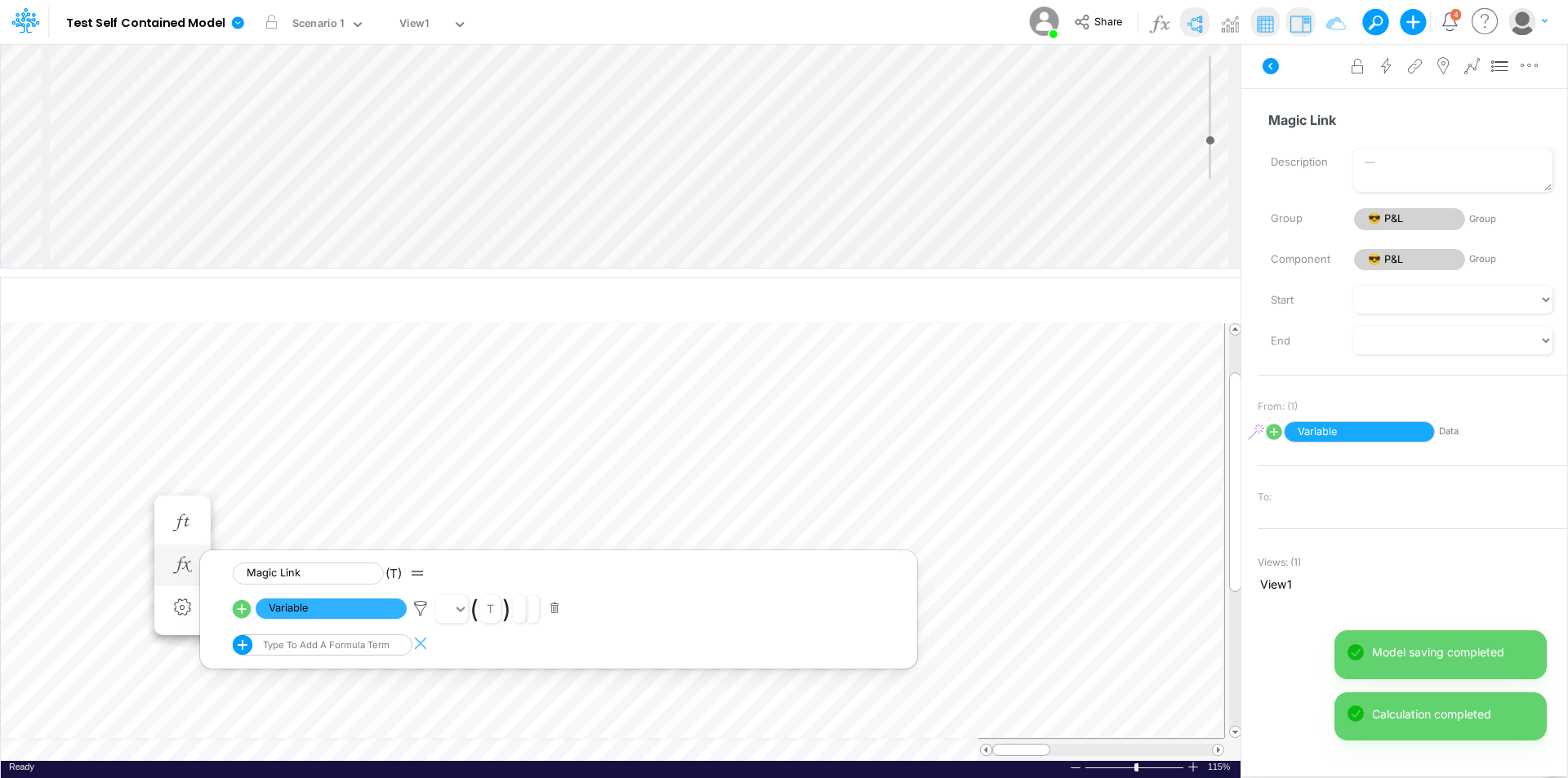
click at [242, 609] on icon at bounding box center [241, 609] width 23 height 23
select select "1"
select select "Multiply"
select select "Add"
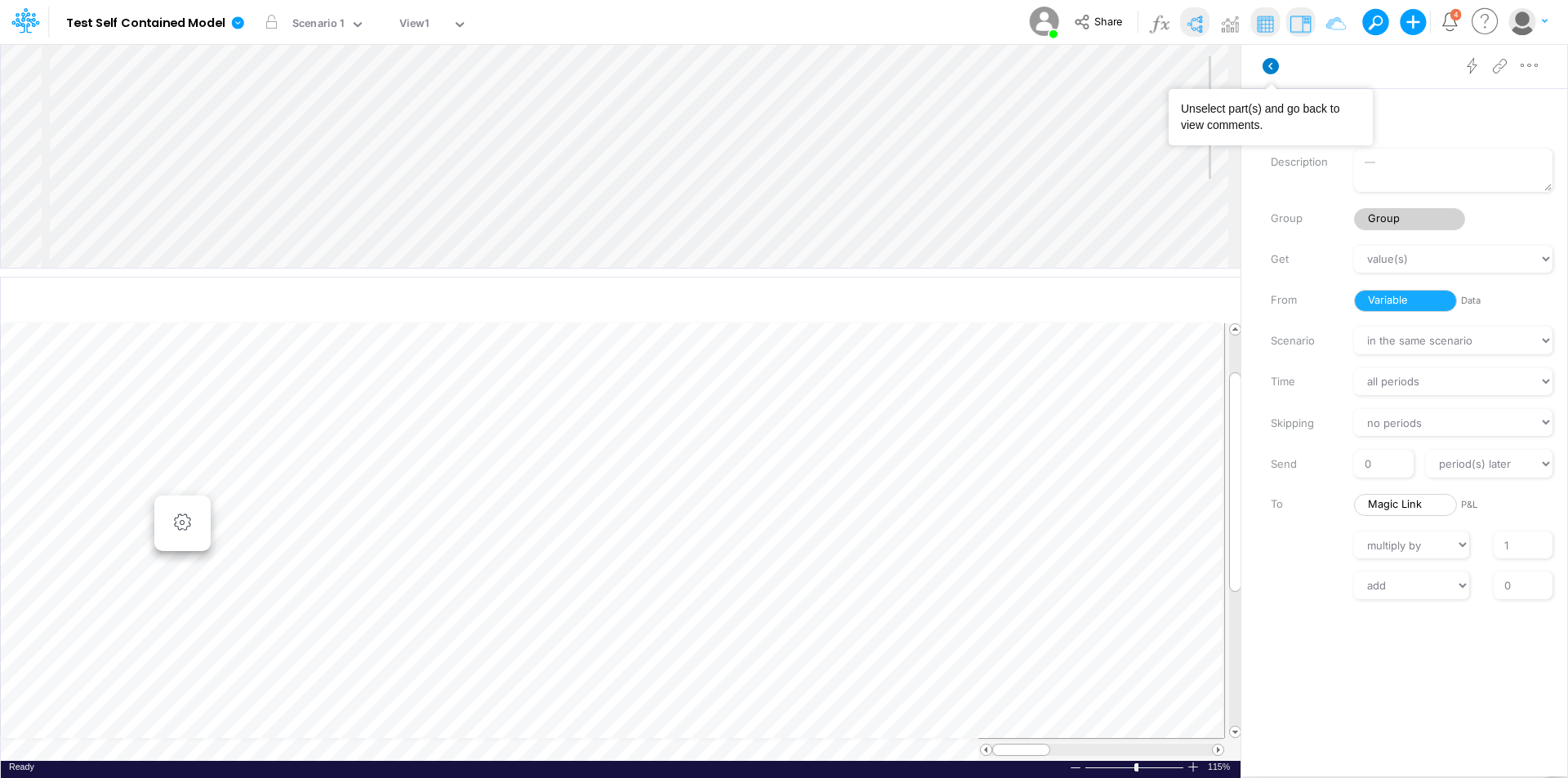
click at [1269, 67] on icon at bounding box center [1271, 67] width 16 height 16
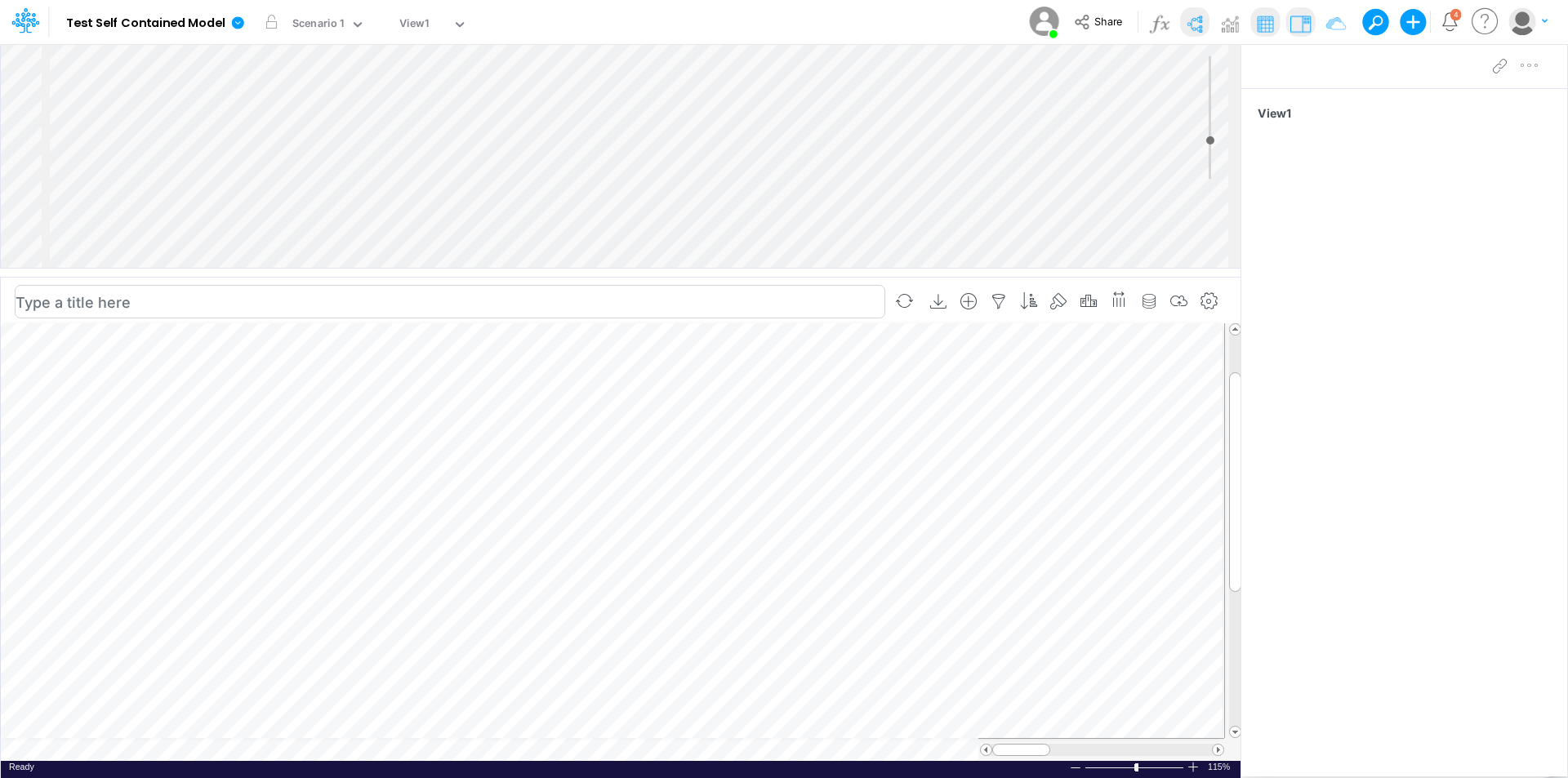
scroll to position [8, 1]
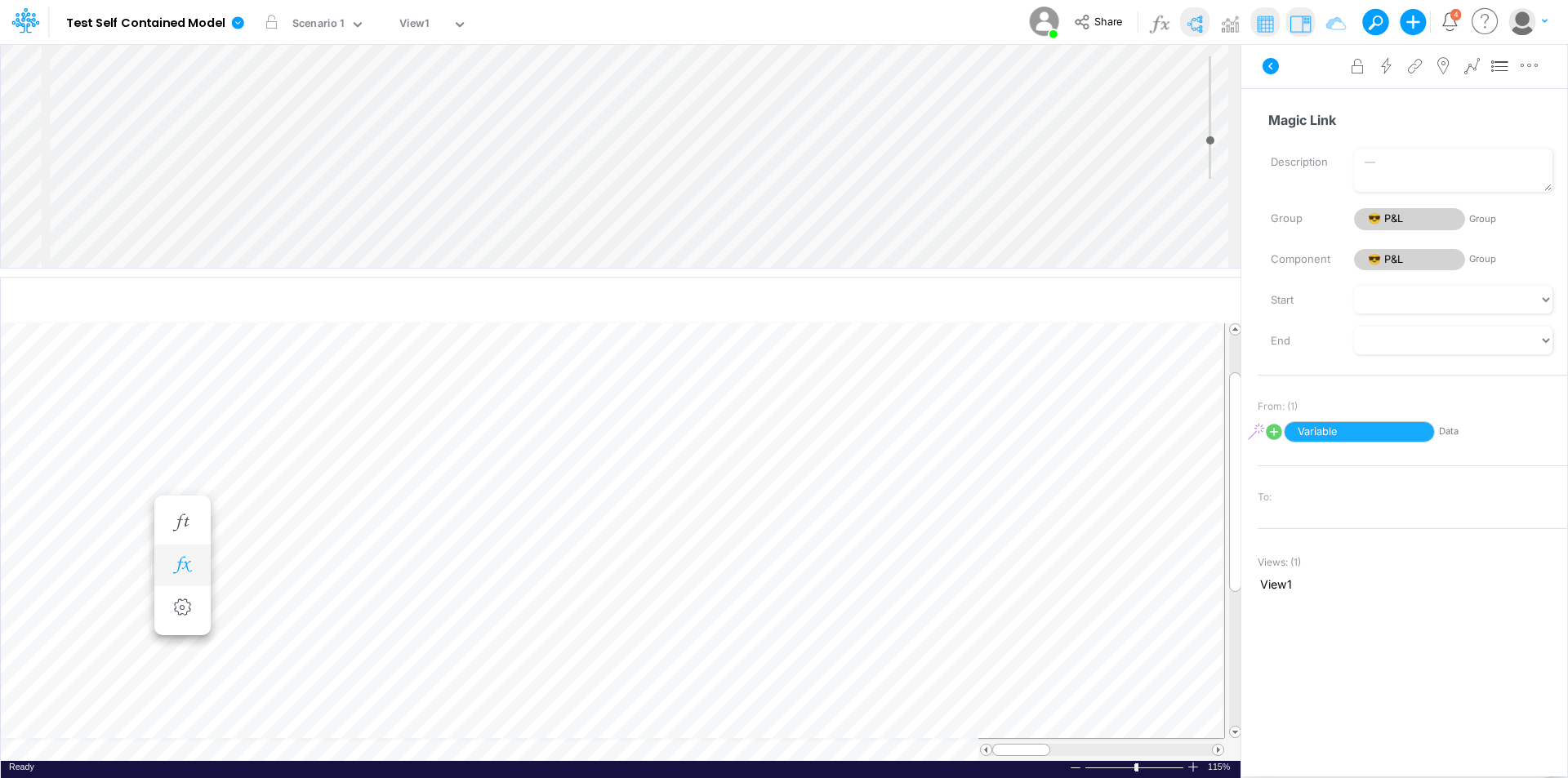
click at [182, 568] on icon "button" at bounding box center [182, 565] width 25 height 17
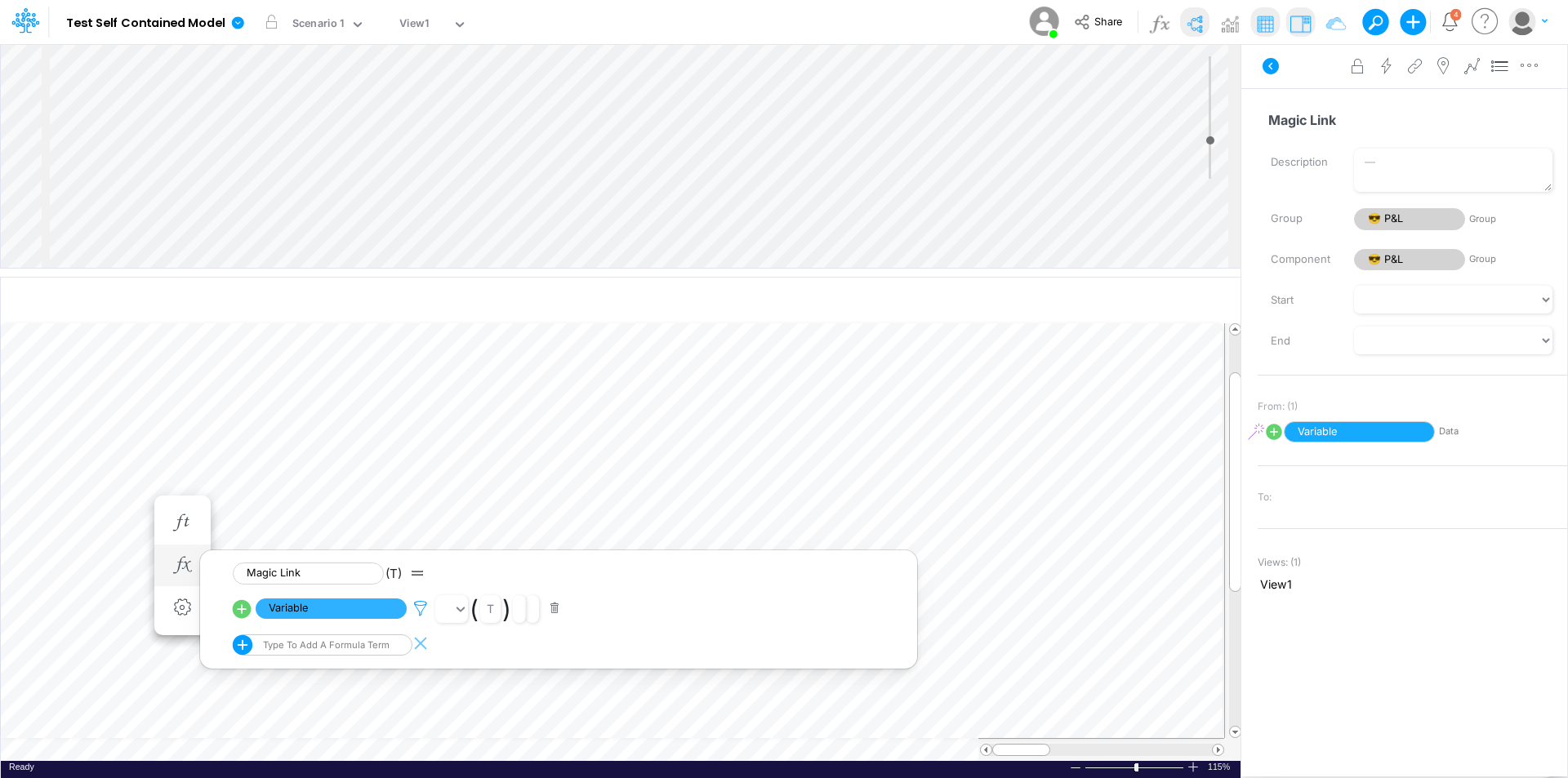
click at [424, 608] on icon at bounding box center [420, 608] width 25 height 17
click at [920, 537] on button "button" at bounding box center [914, 541] width 32 height 22
drag, startPoint x: 476, startPoint y: 497, endPoint x: 308, endPoint y: 524, distance: 170.2
click at [476, 497] on button "Save" at bounding box center [468, 498] width 39 height 24
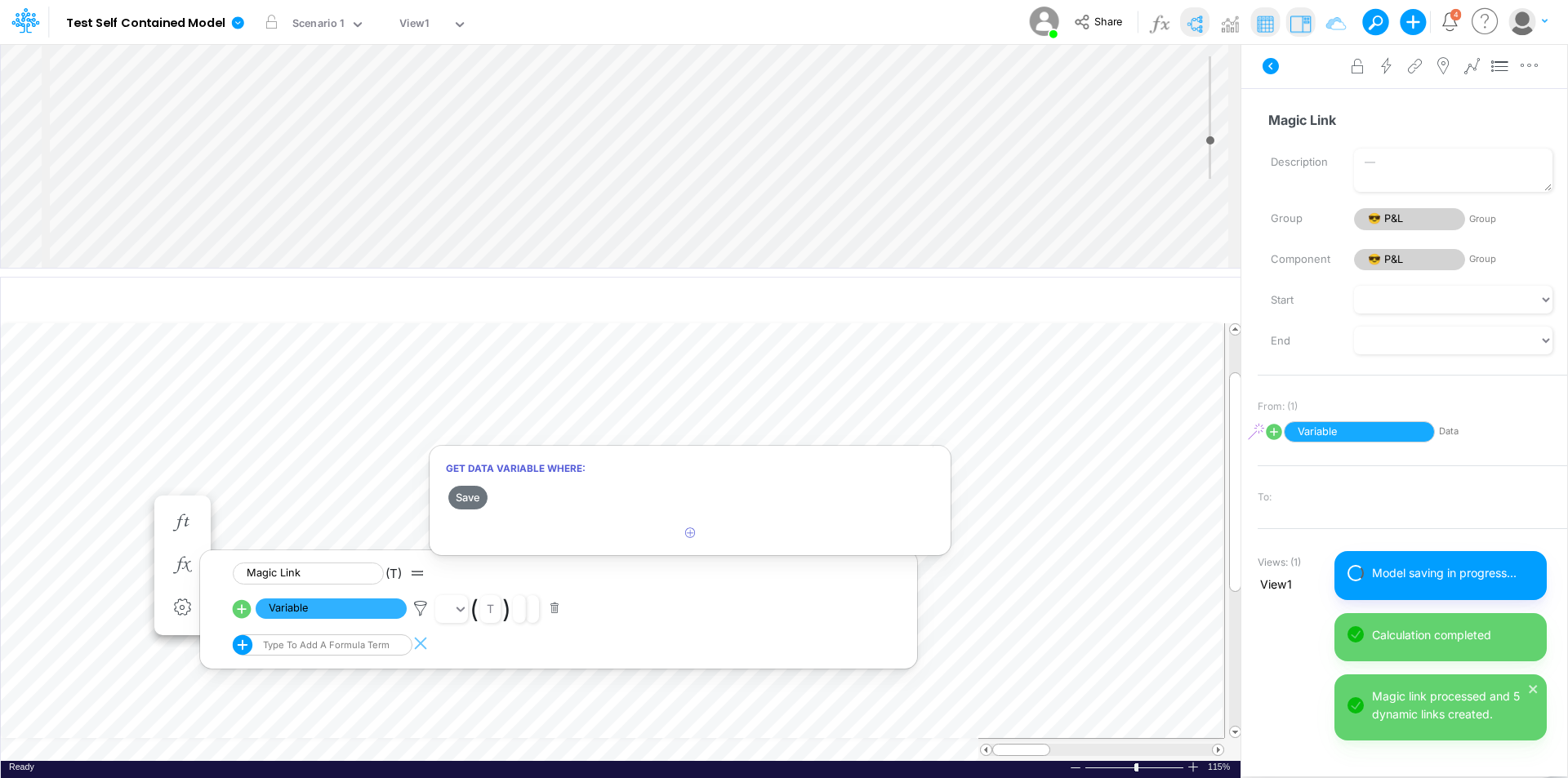
click at [683, 415] on div at bounding box center [784, 393] width 1568 height 770
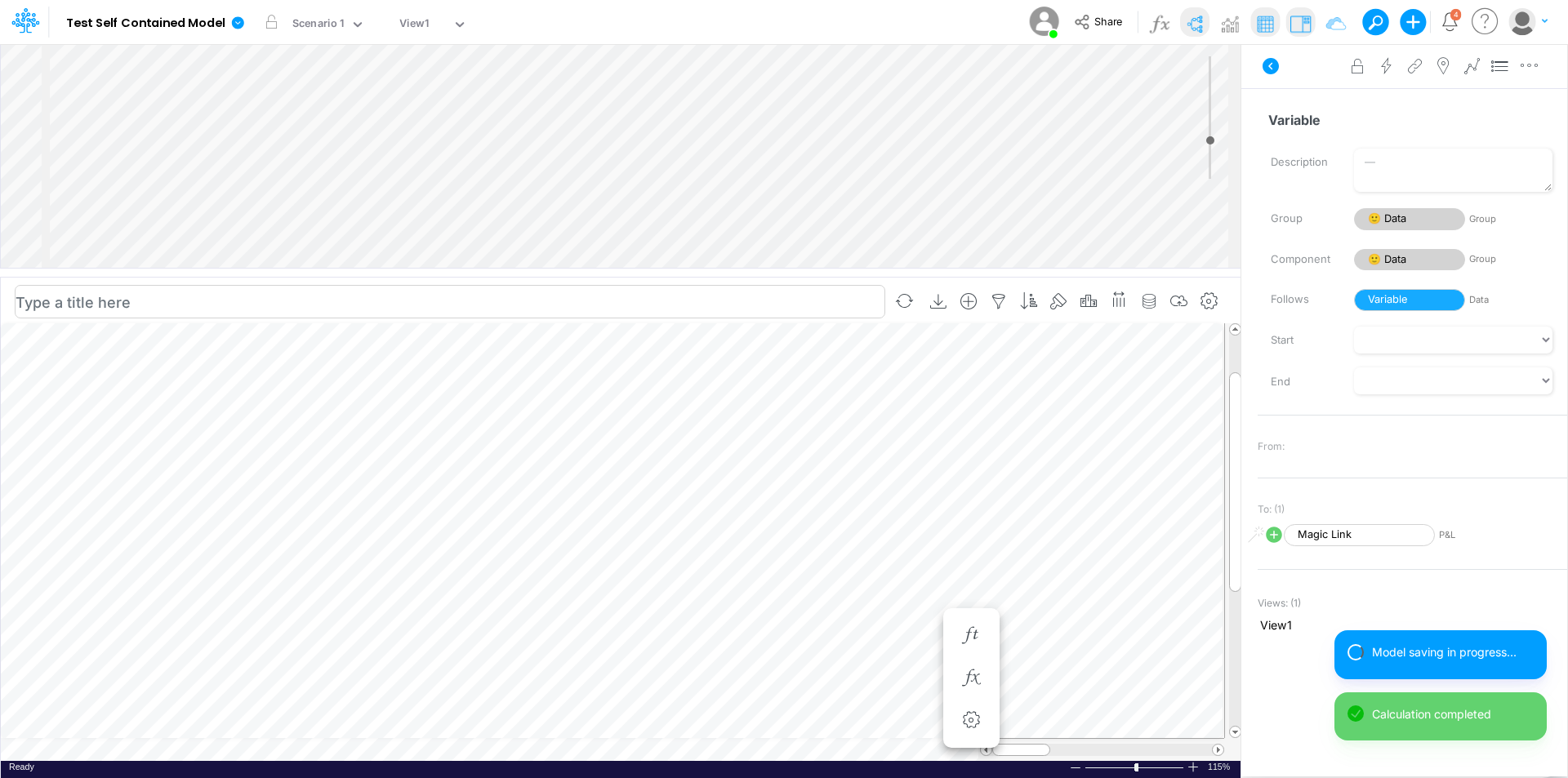
scroll to position [8, 1]
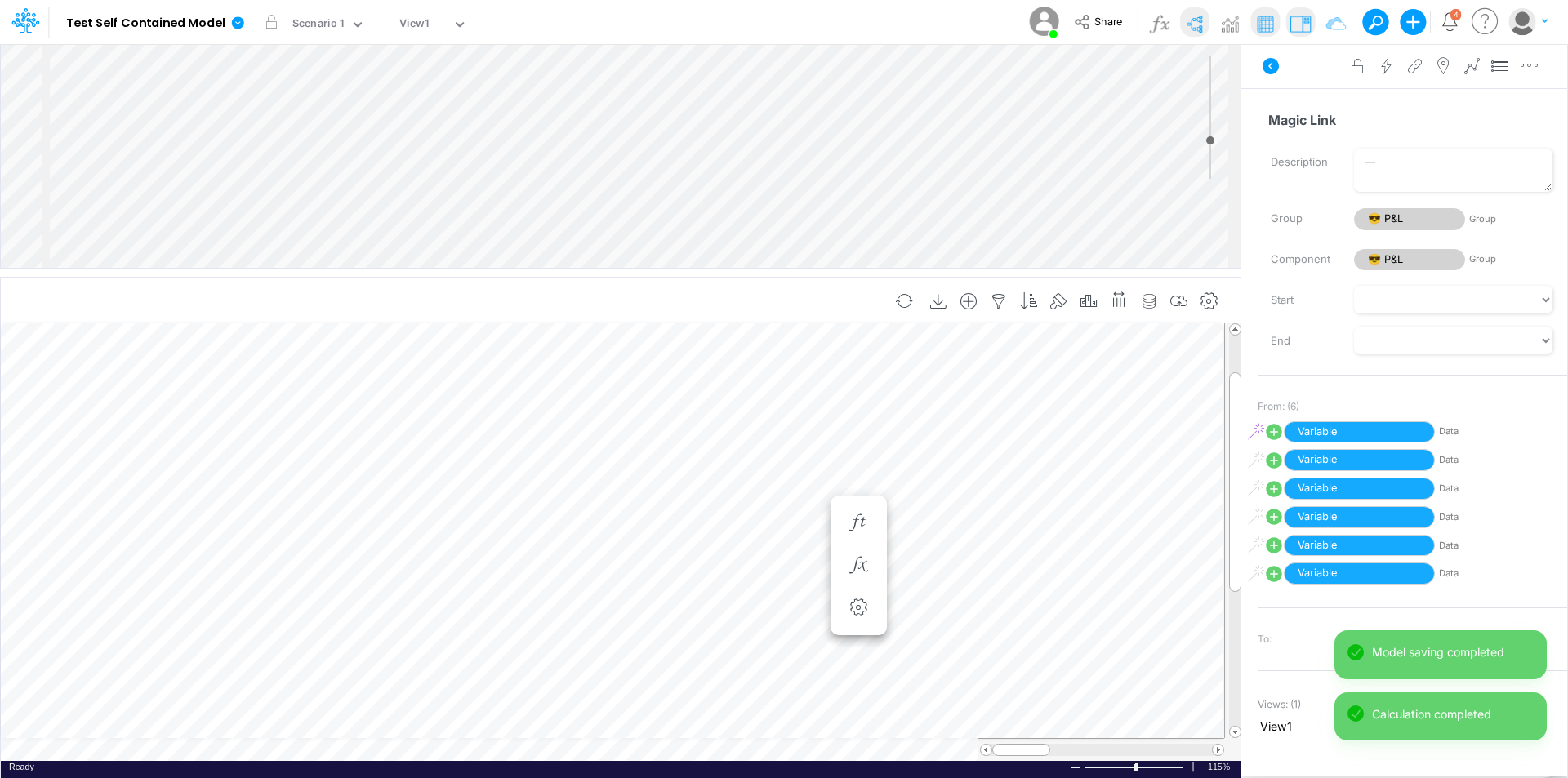
scroll to position [8, 1]
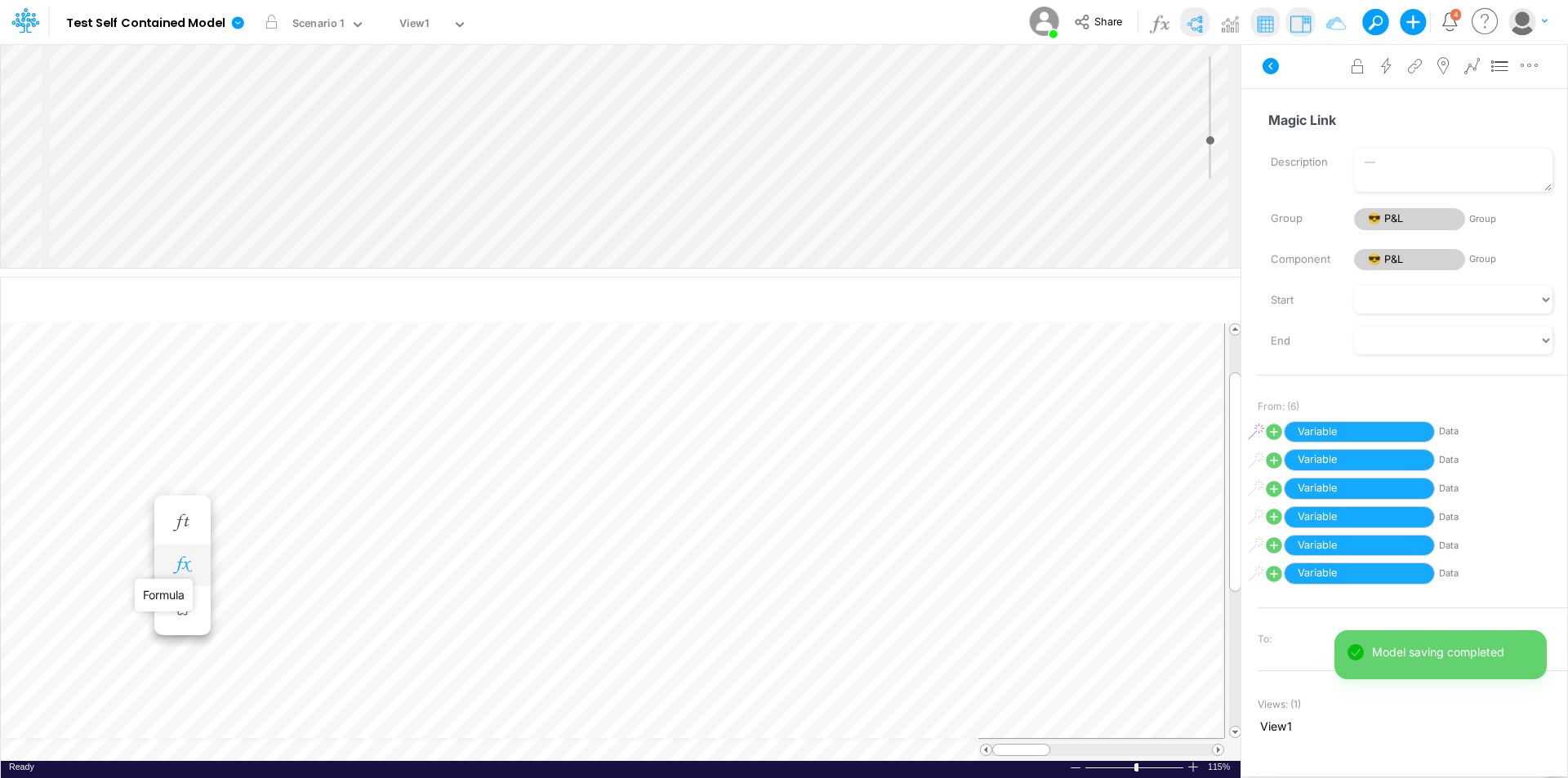
click at [195, 569] on icon "button" at bounding box center [182, 565] width 25 height 17
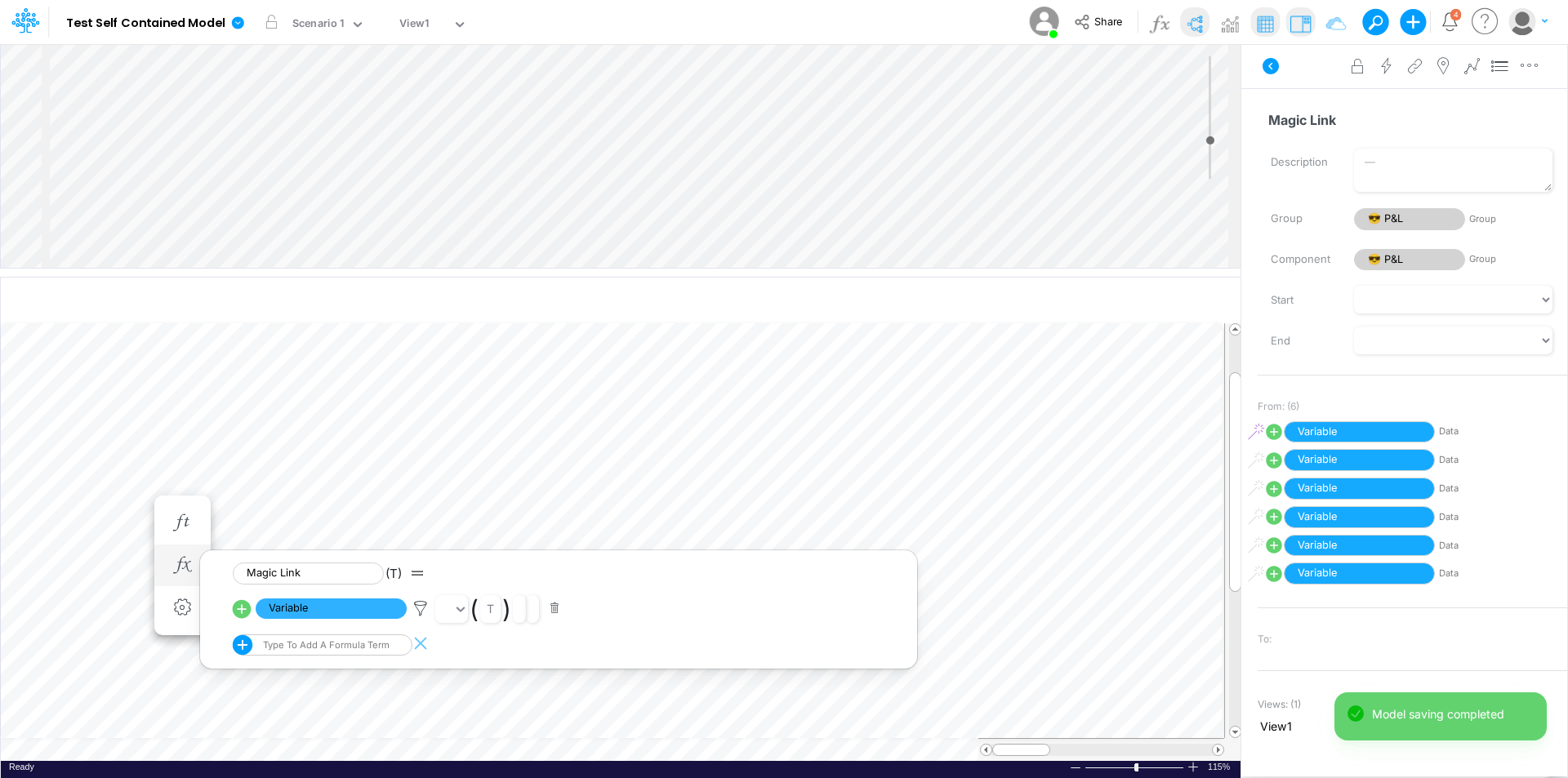
click at [237, 608] on icon at bounding box center [241, 609] width 23 height 23
select select "1"
select select "Multiply"
select select "Add"
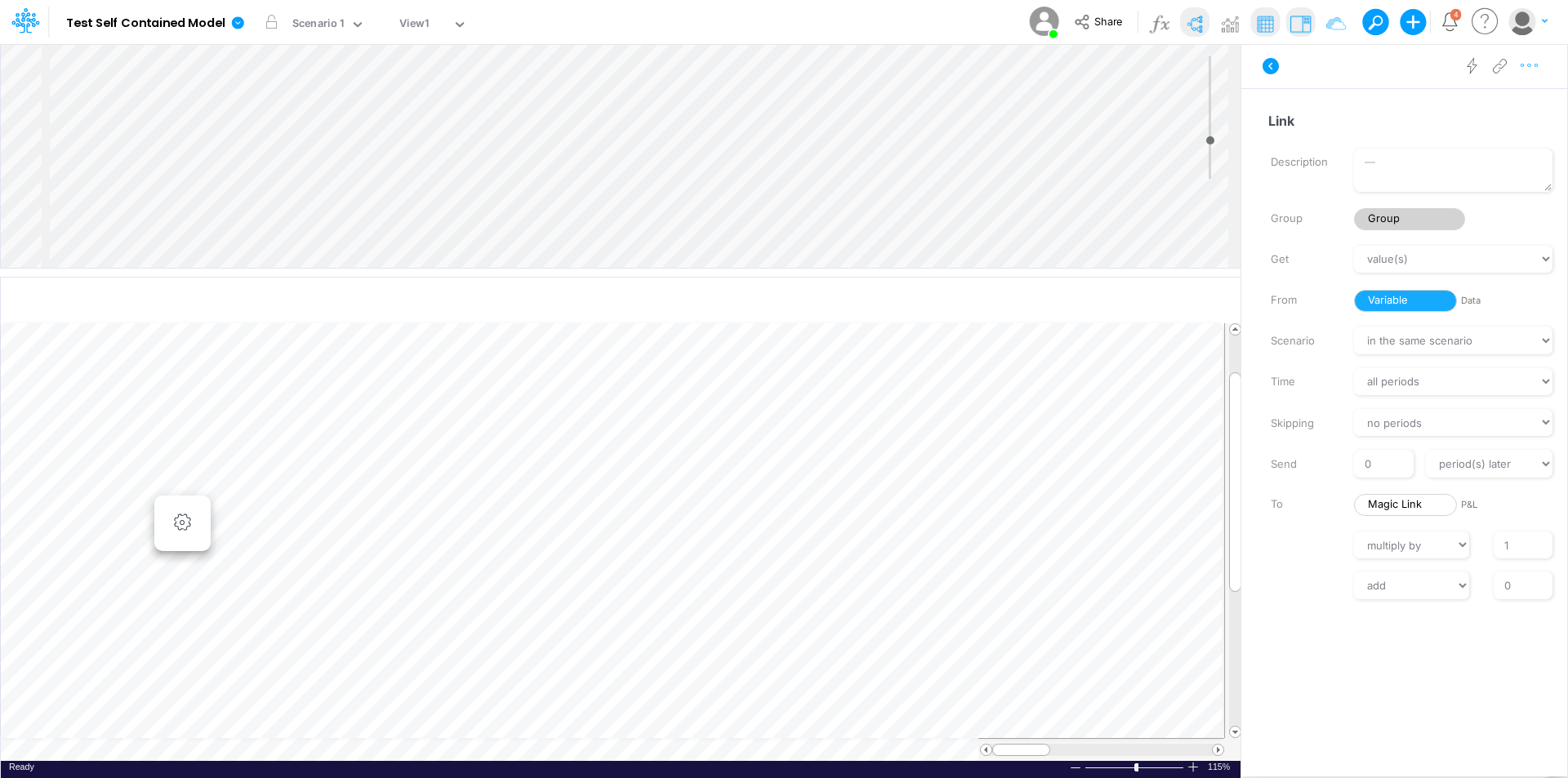
click at [1527, 63] on icon "button" at bounding box center [1530, 66] width 25 height 17
click at [1493, 102] on button "Advanced settings" at bounding box center [1445, 107] width 195 height 27
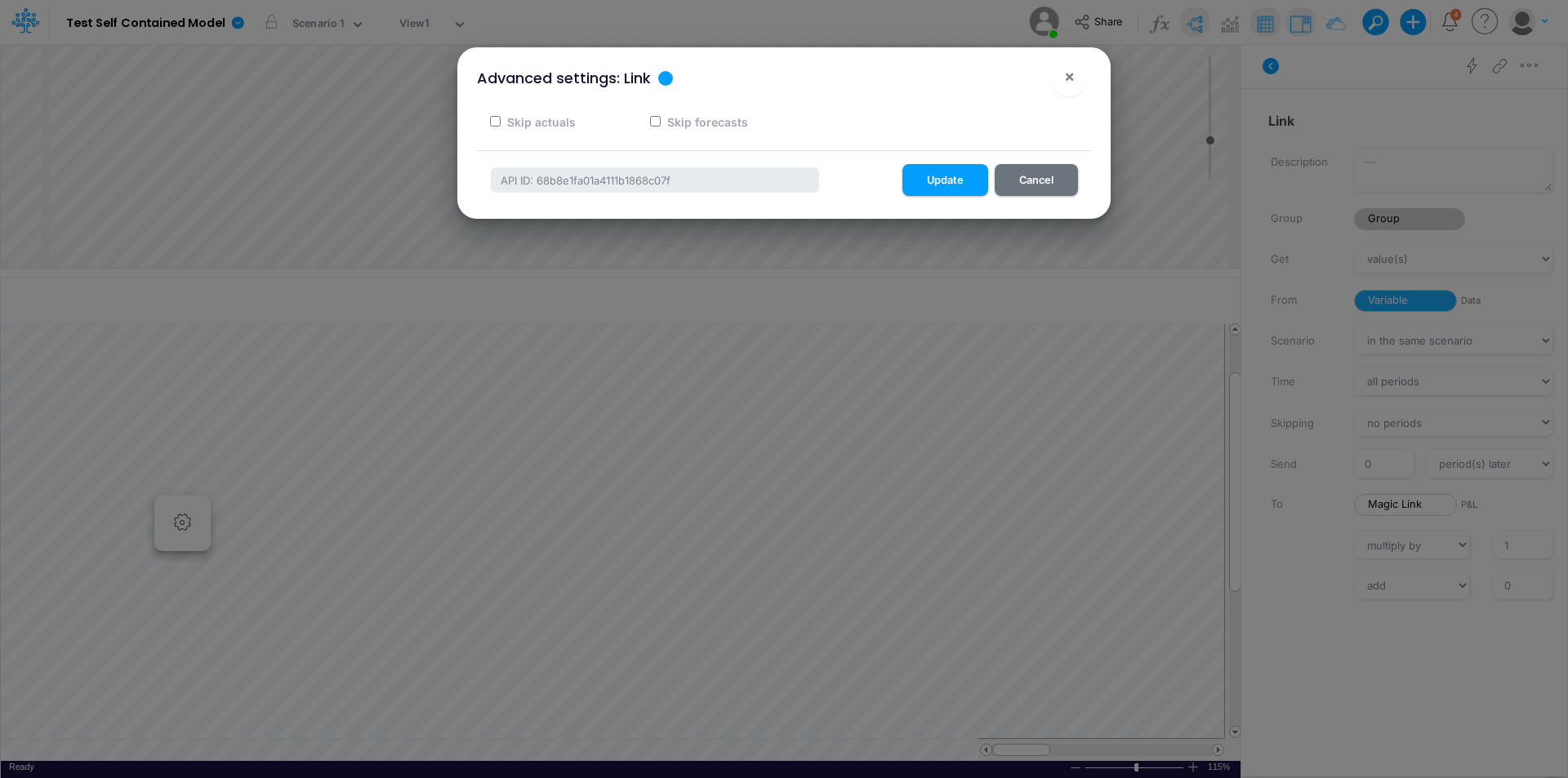
click at [723, 126] on label "Skip forecasts" at bounding box center [706, 121] width 83 height 17
click at [661, 126] on input "Skip forecasts" at bounding box center [656, 121] width 11 height 11
checkbox input "true"
click at [937, 179] on button "Update" at bounding box center [945, 180] width 86 height 32
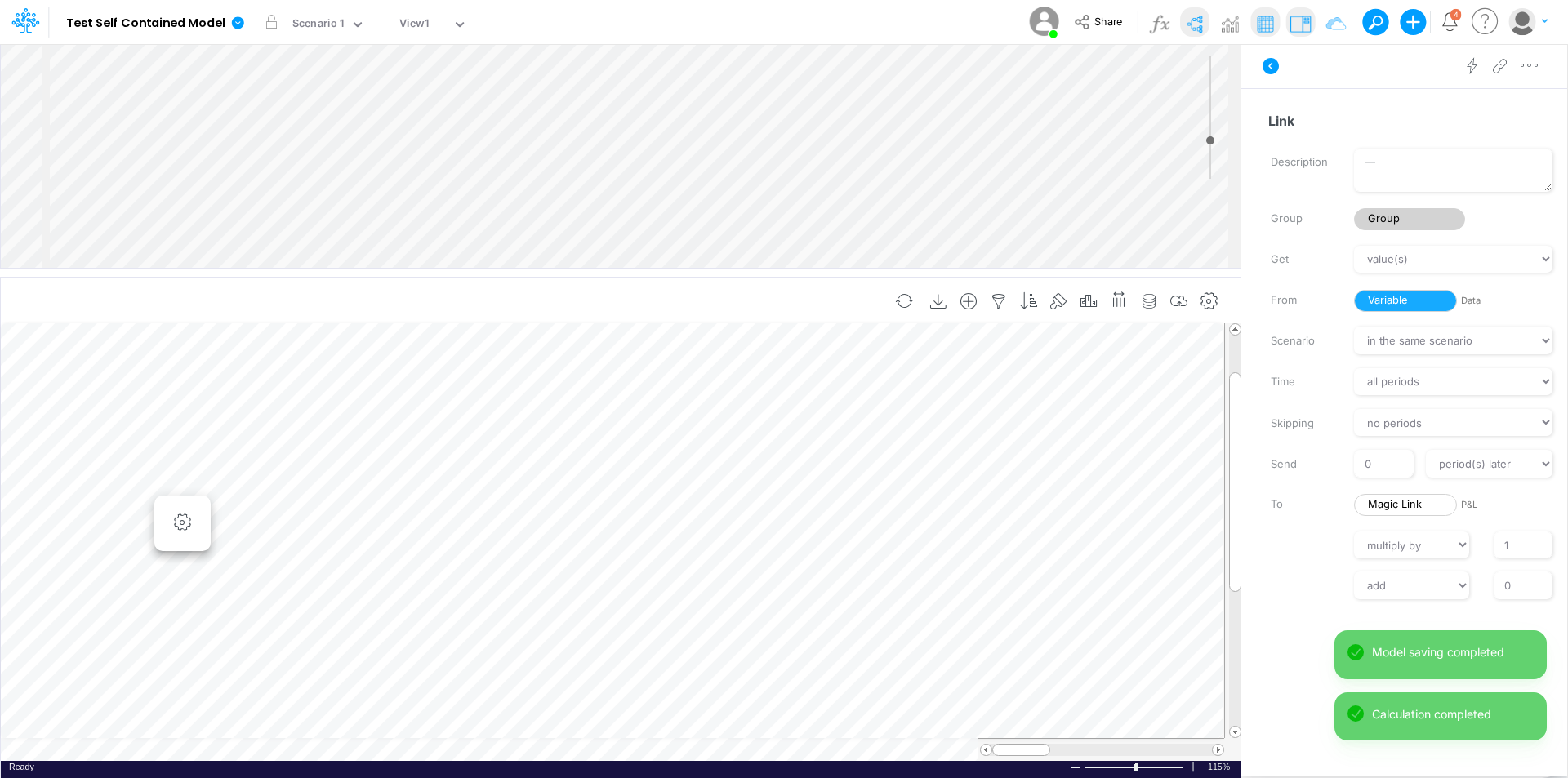
scroll to position [8, 1]
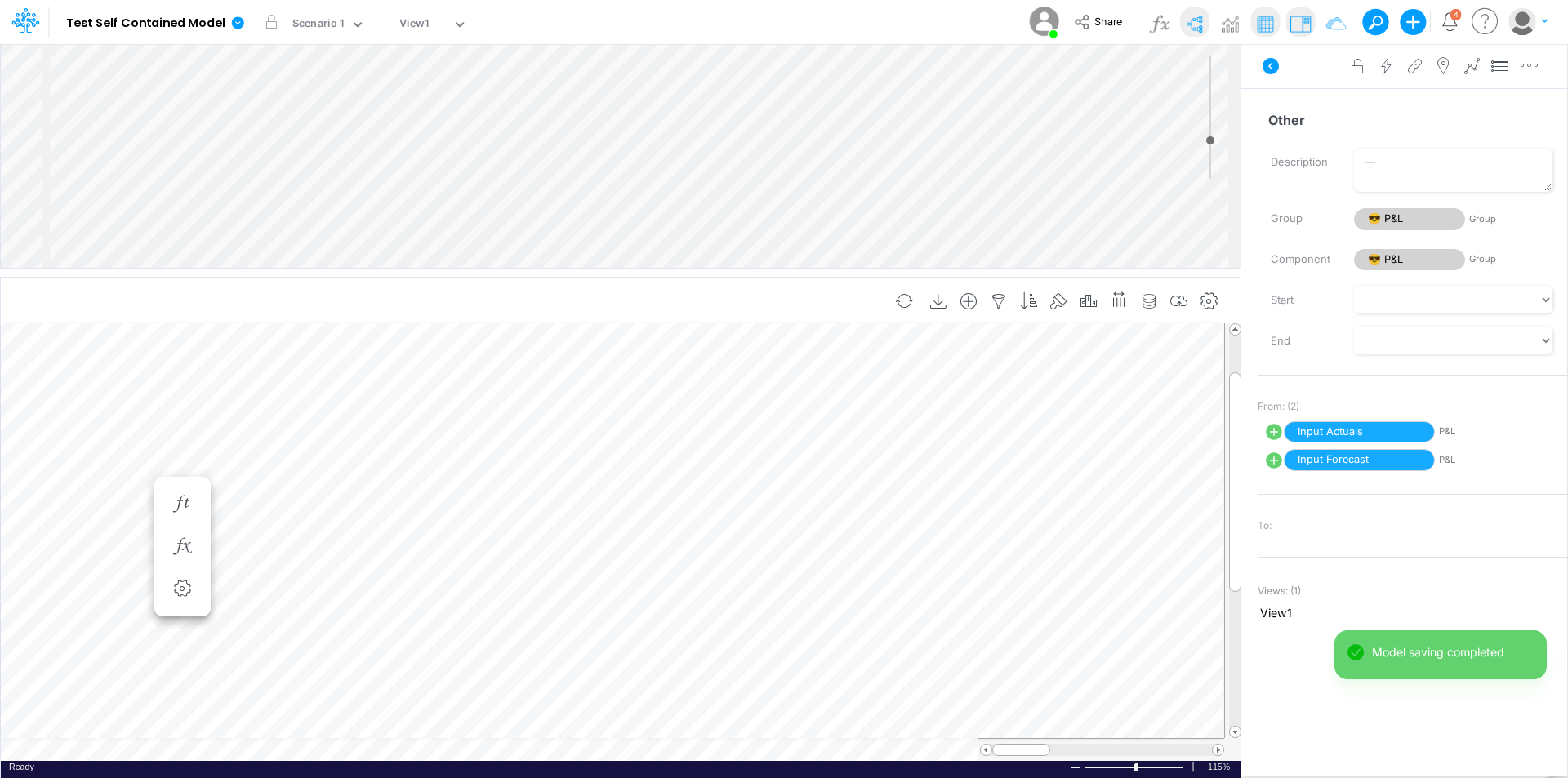
scroll to position [8, 1]
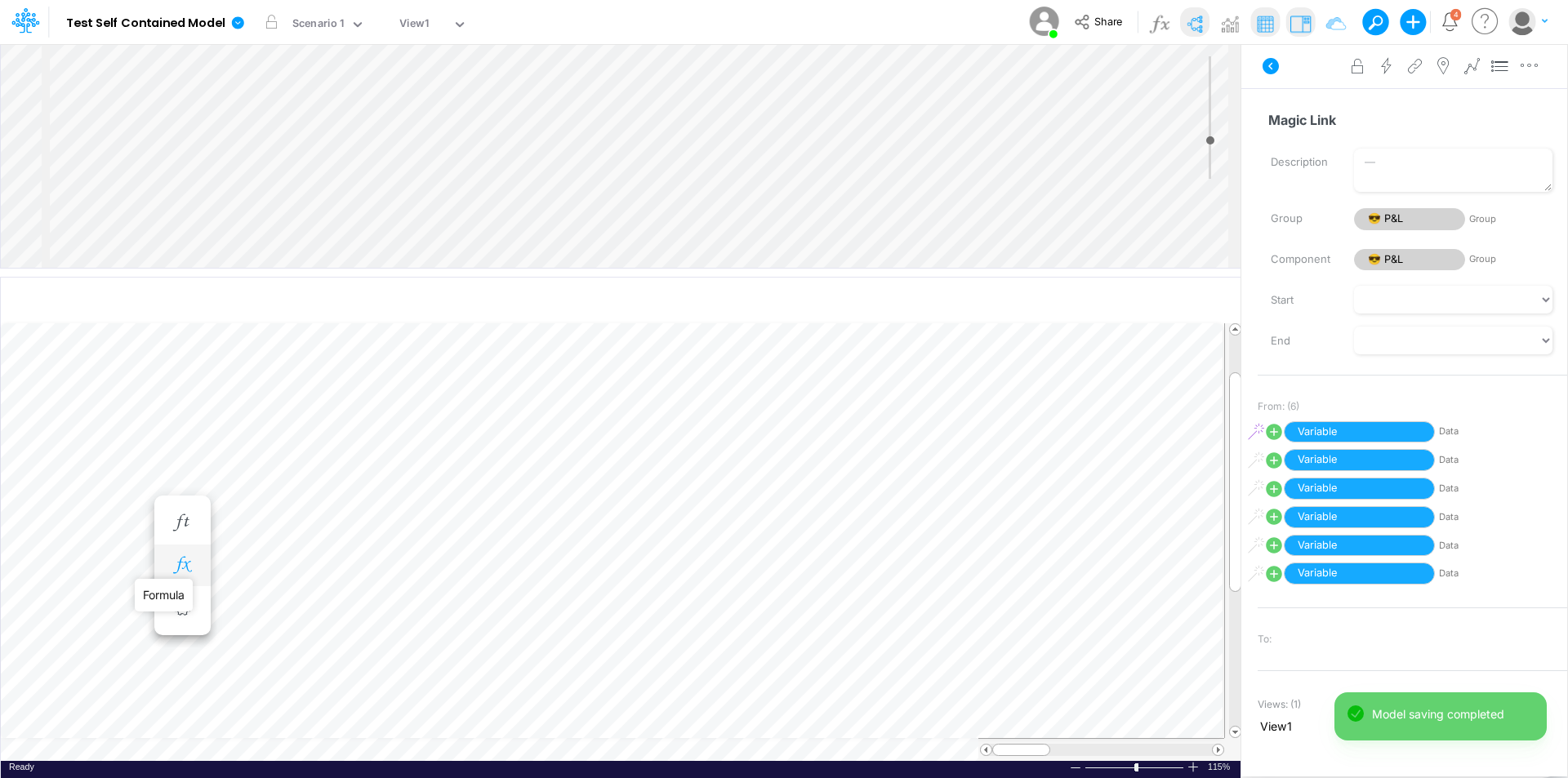
click at [182, 560] on icon "button" at bounding box center [182, 565] width 25 height 17
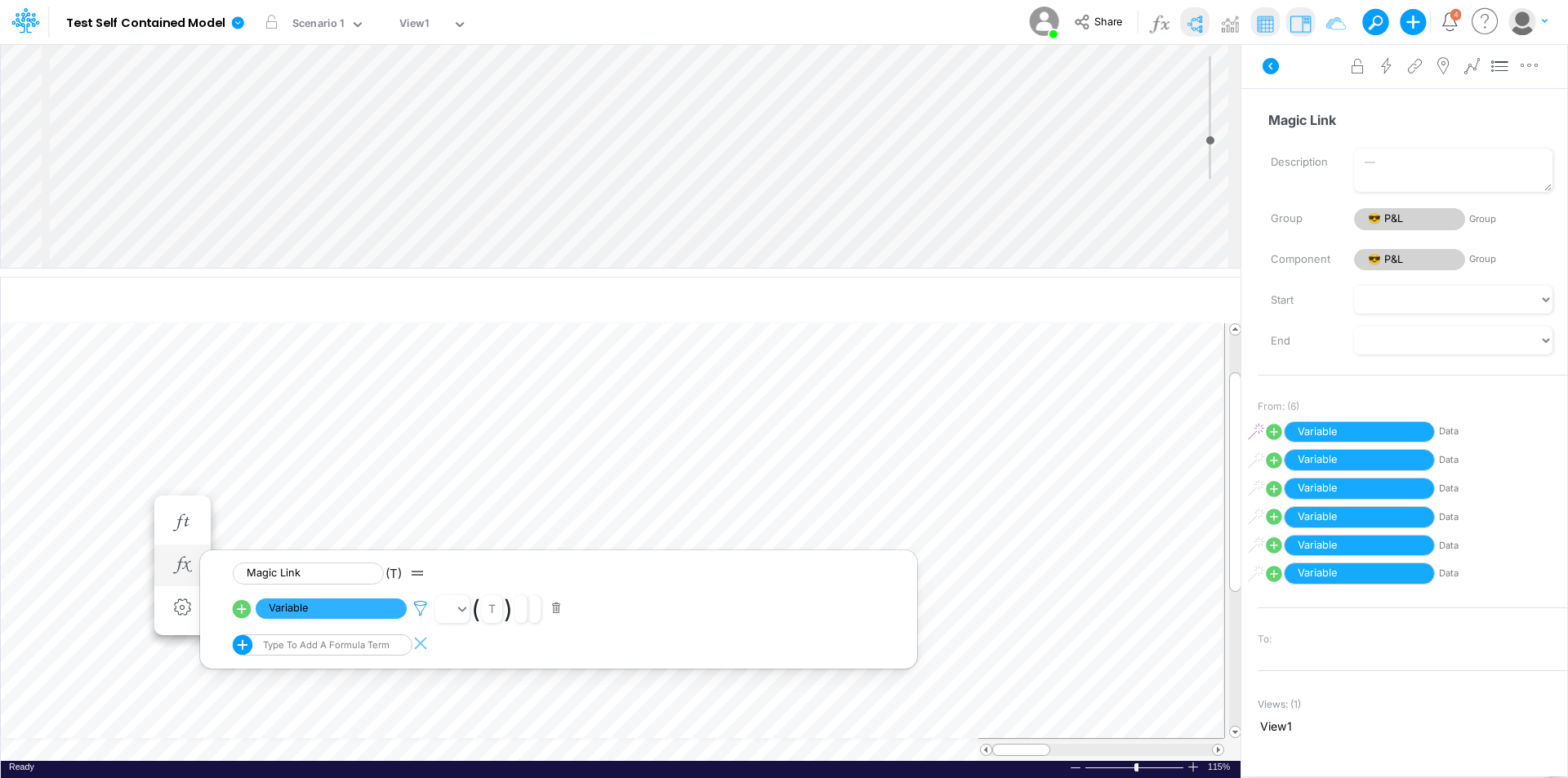
click at [422, 610] on icon at bounding box center [420, 608] width 25 height 17
click at [463, 499] on button "Save" at bounding box center [468, 498] width 39 height 24
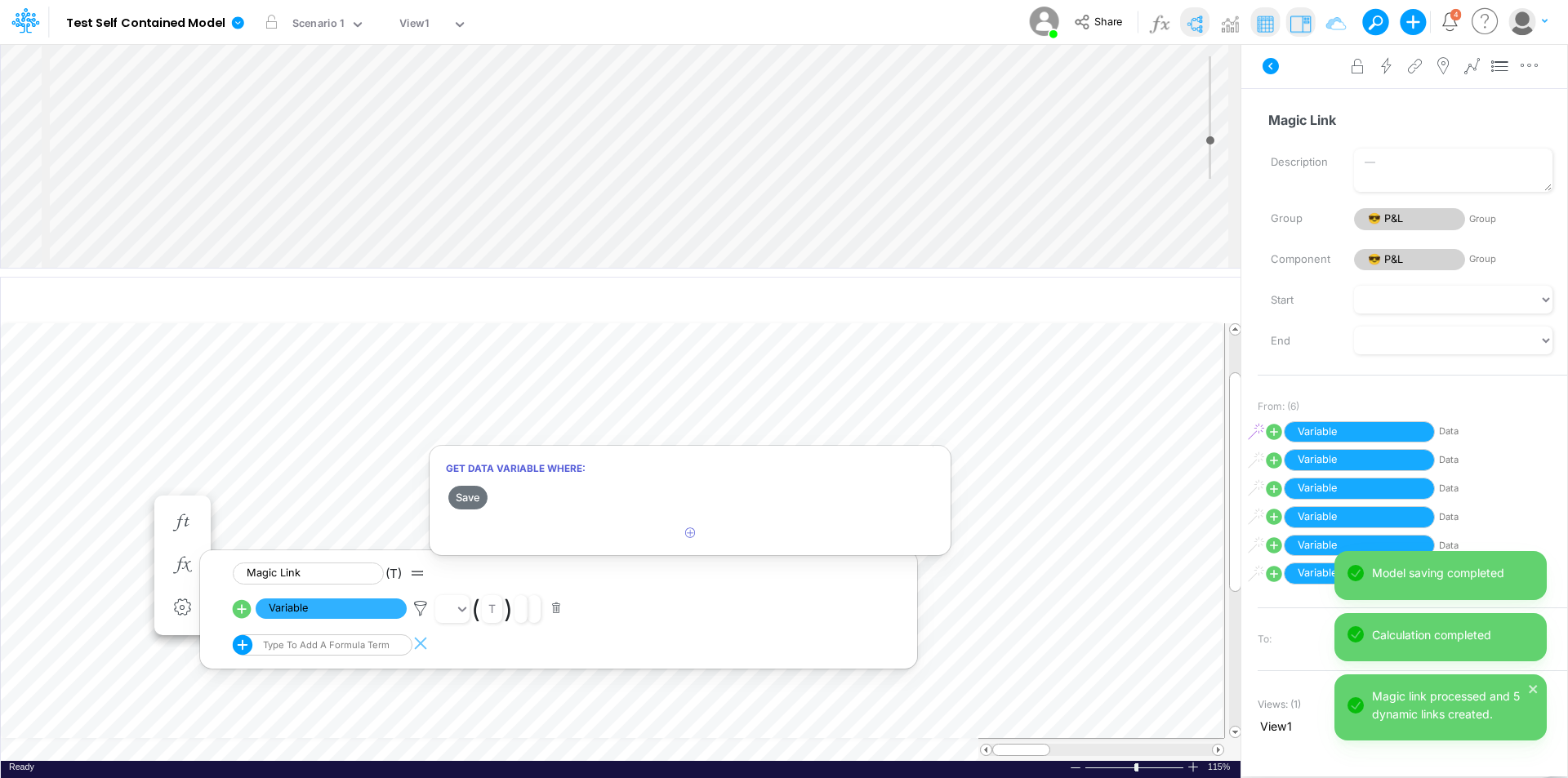
click at [1012, 440] on div at bounding box center [784, 393] width 1568 height 770
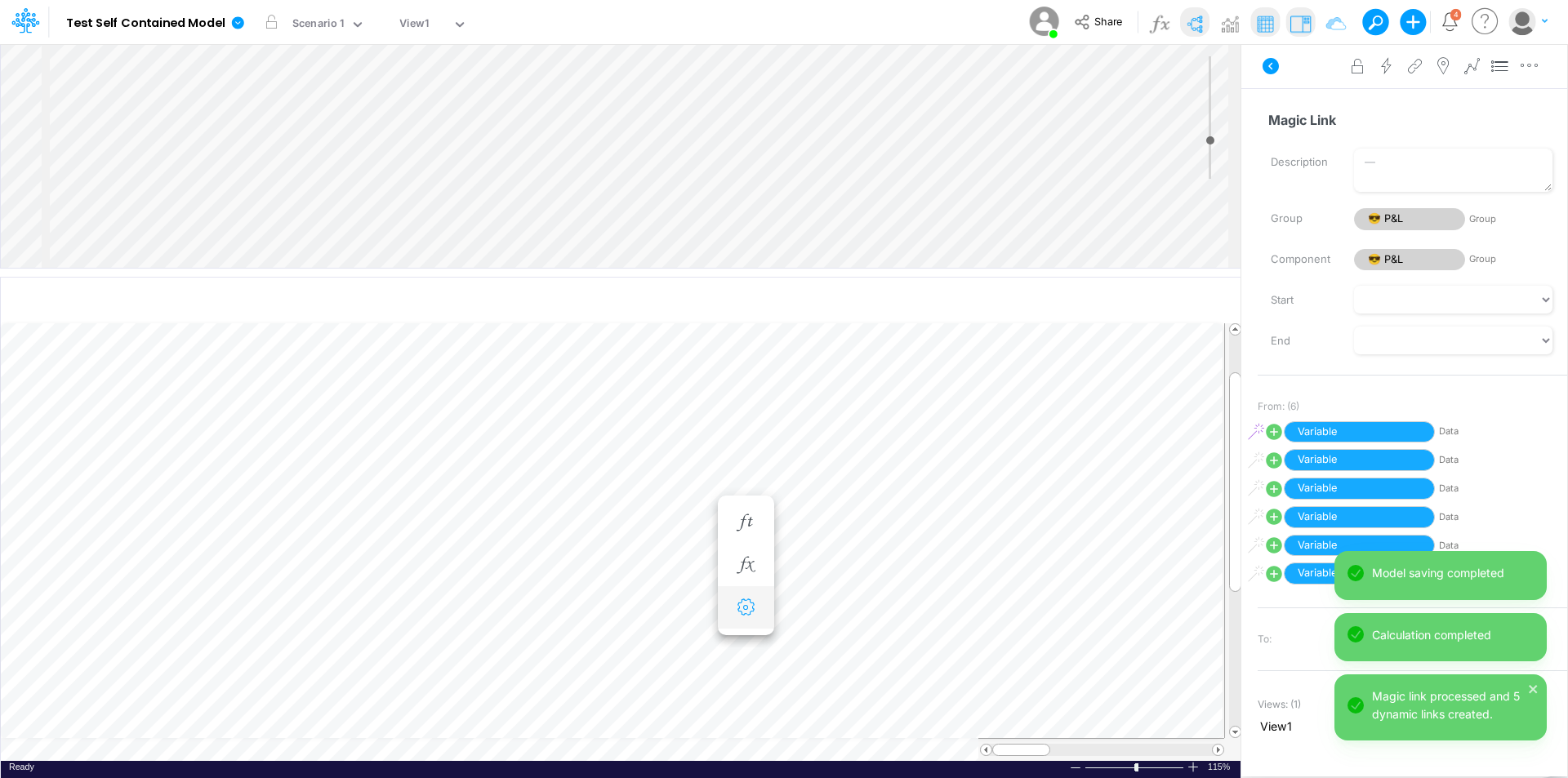
scroll to position [8, 1]
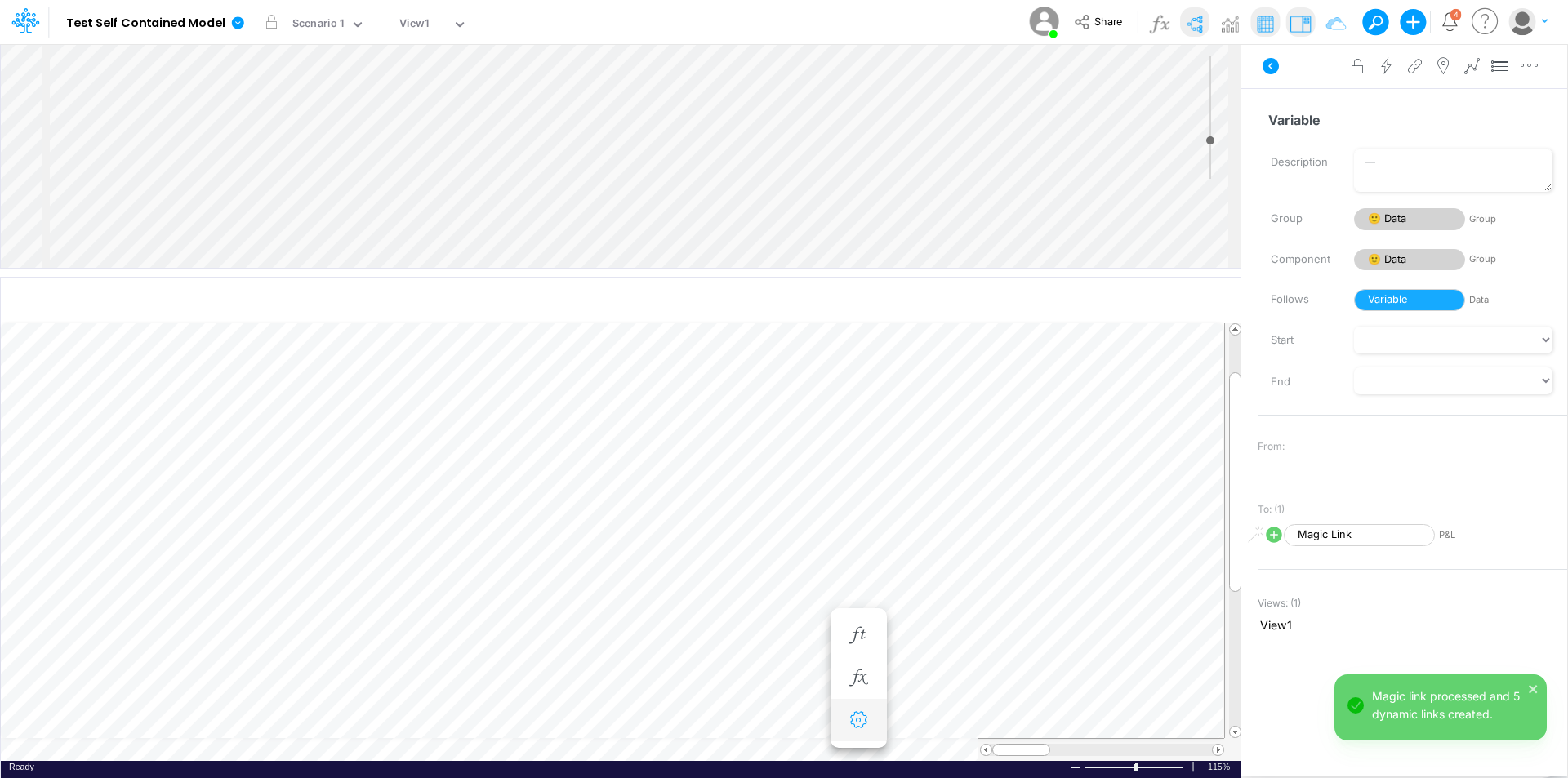
scroll to position [8, 1]
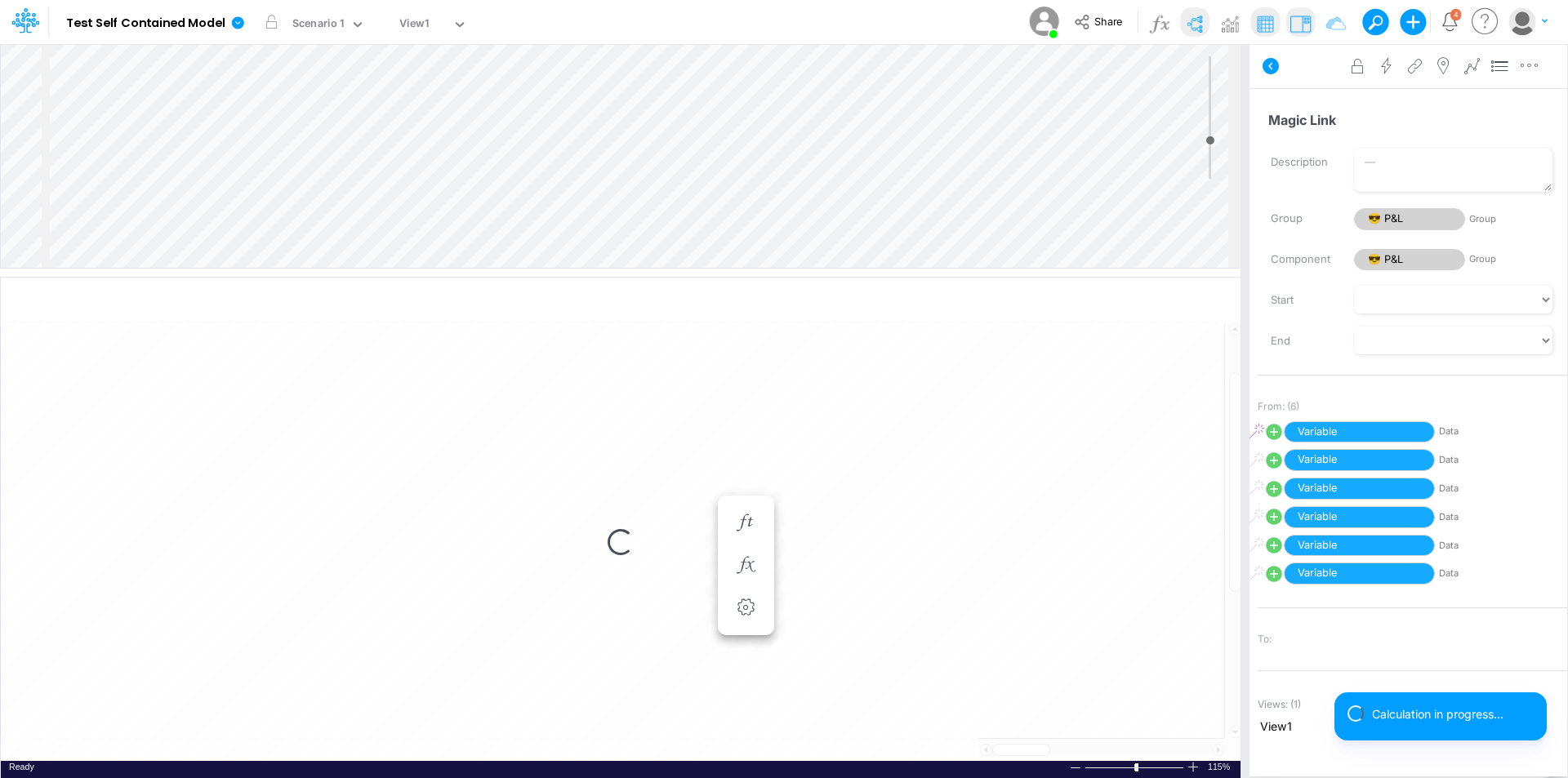
select select "1"
select select "Multiply"
select select "Add"
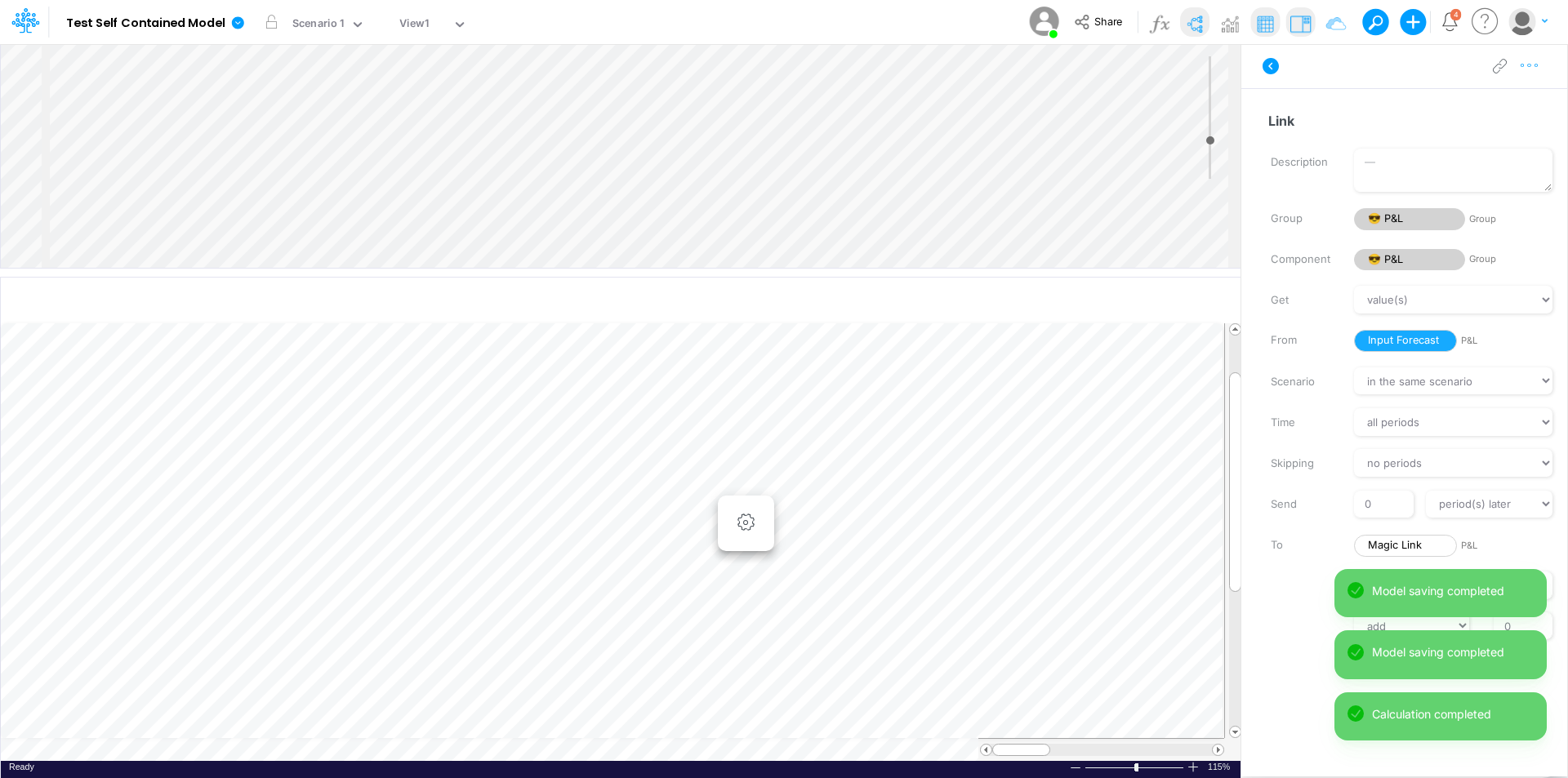
click at [1539, 65] on icon "button" at bounding box center [1530, 66] width 25 height 17
click at [1501, 99] on button "Advanced settings" at bounding box center [1445, 107] width 195 height 27
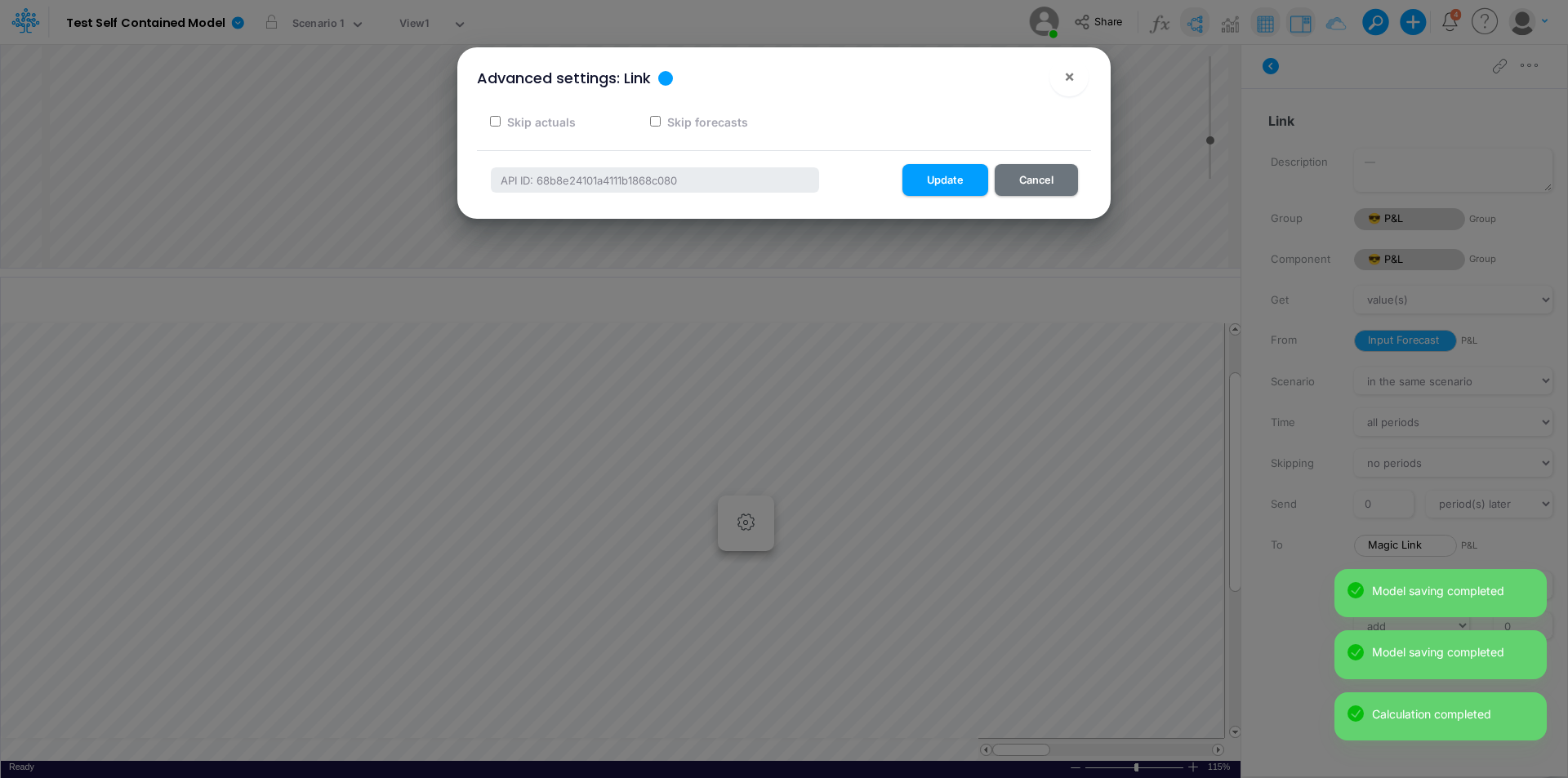
click at [565, 123] on label "Skip actuals" at bounding box center [541, 121] width 71 height 17
click at [500, 123] on input "Skip actuals" at bounding box center [496, 121] width 11 height 11
checkbox input "true"
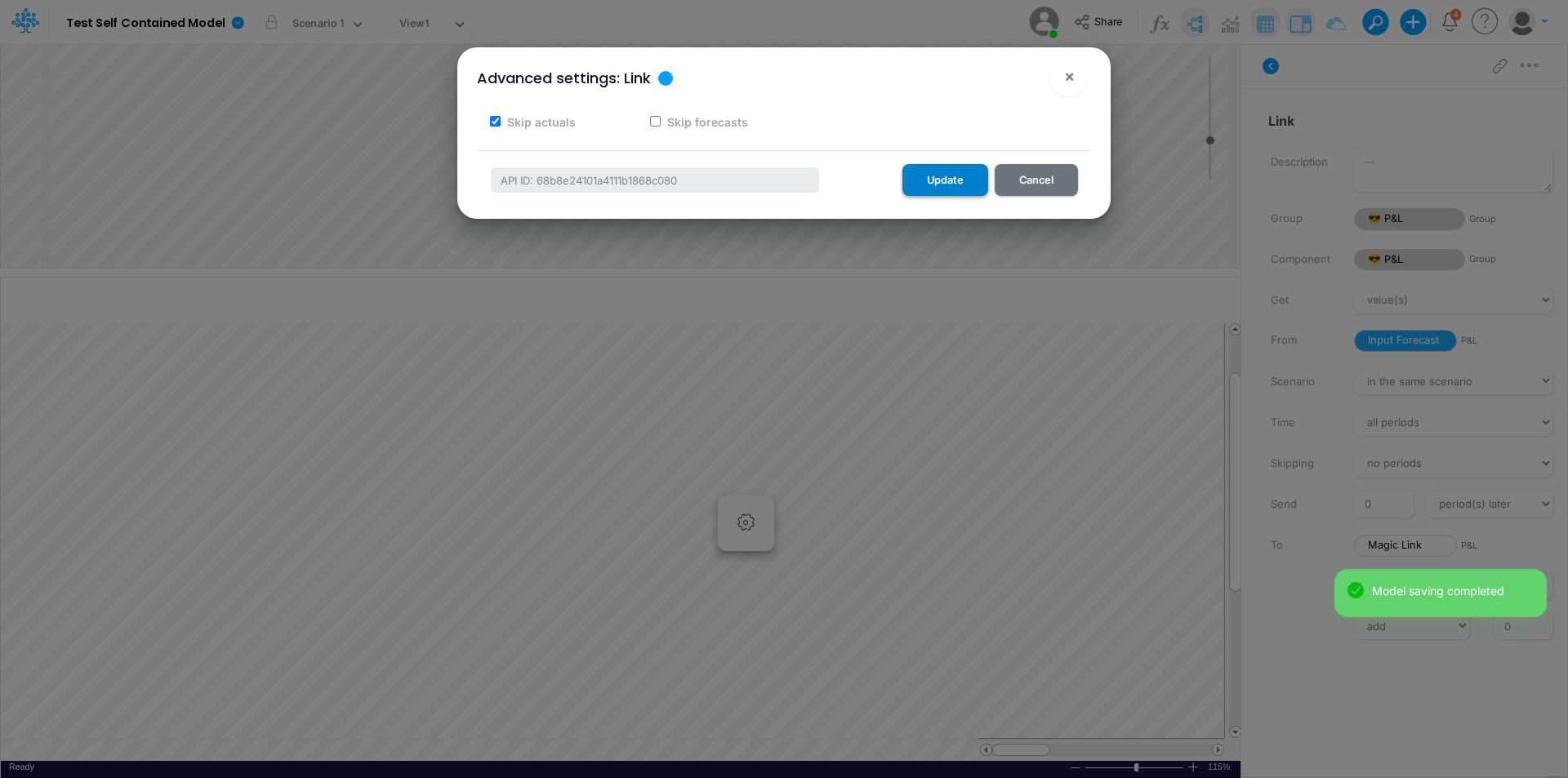
click at [969, 193] on button "Update" at bounding box center [945, 180] width 86 height 32
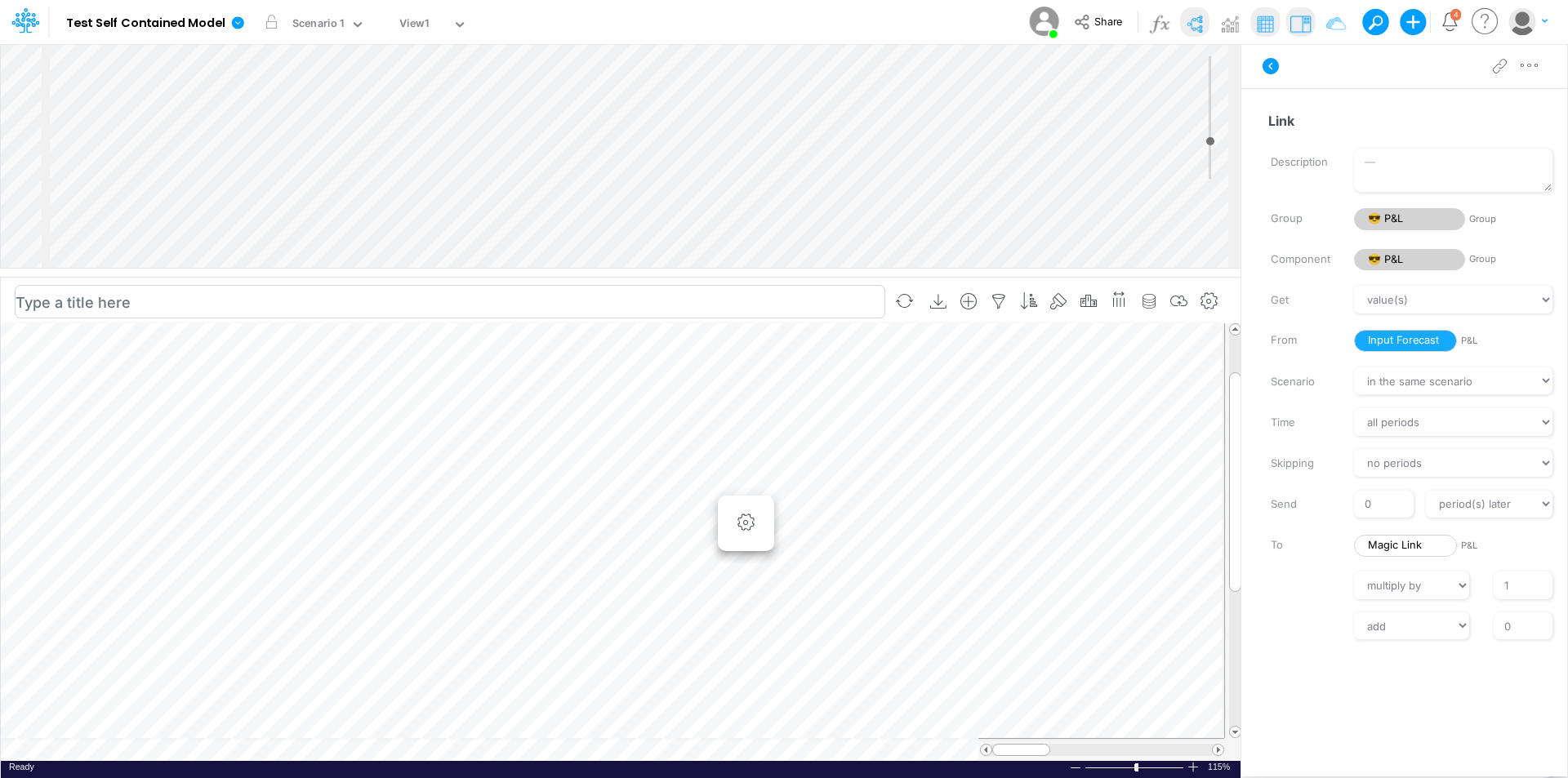
scroll to position [20, 0]
type input "-10"
click at [1265, 60] on icon at bounding box center [1271, 67] width 16 height 16
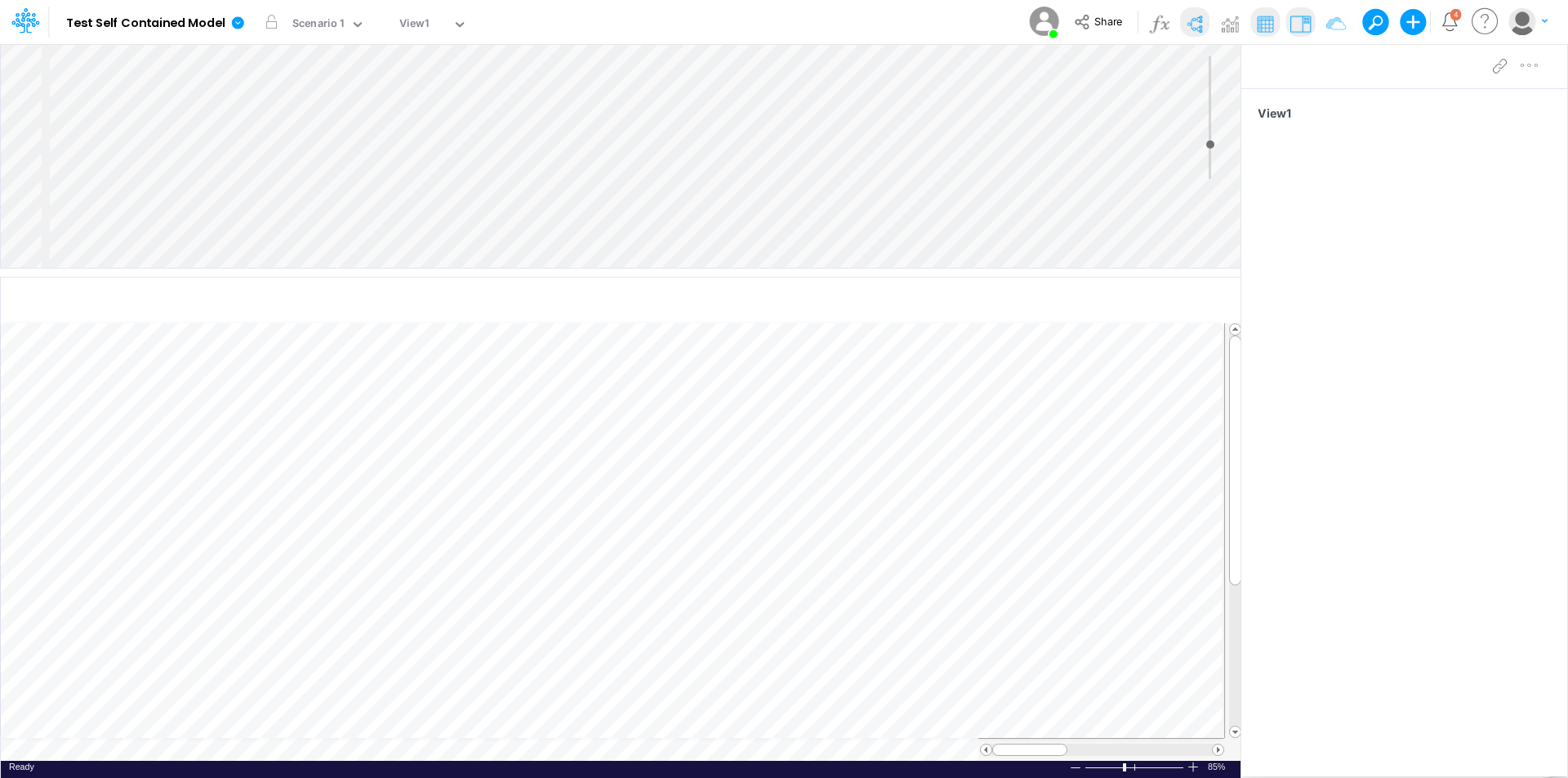
click at [618, 21] on div "Model Test Self Contained Model Edit model settings Duplicate Import QuickBooks…" at bounding box center [784, 22] width 1412 height 44
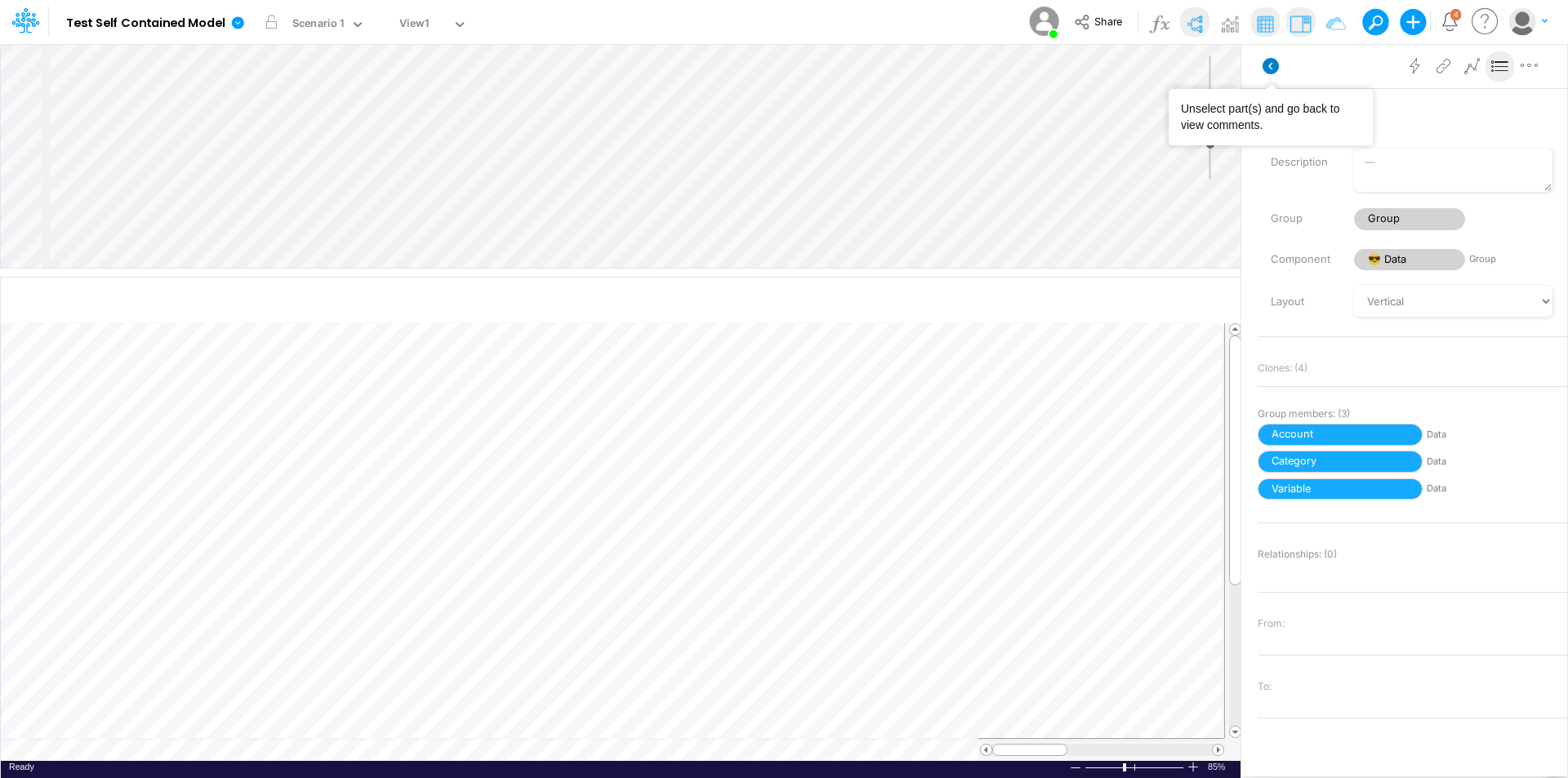
click at [1269, 62] on icon at bounding box center [1271, 67] width 16 height 16
click at [1274, 74] on icon at bounding box center [1270, 66] width 19 height 19
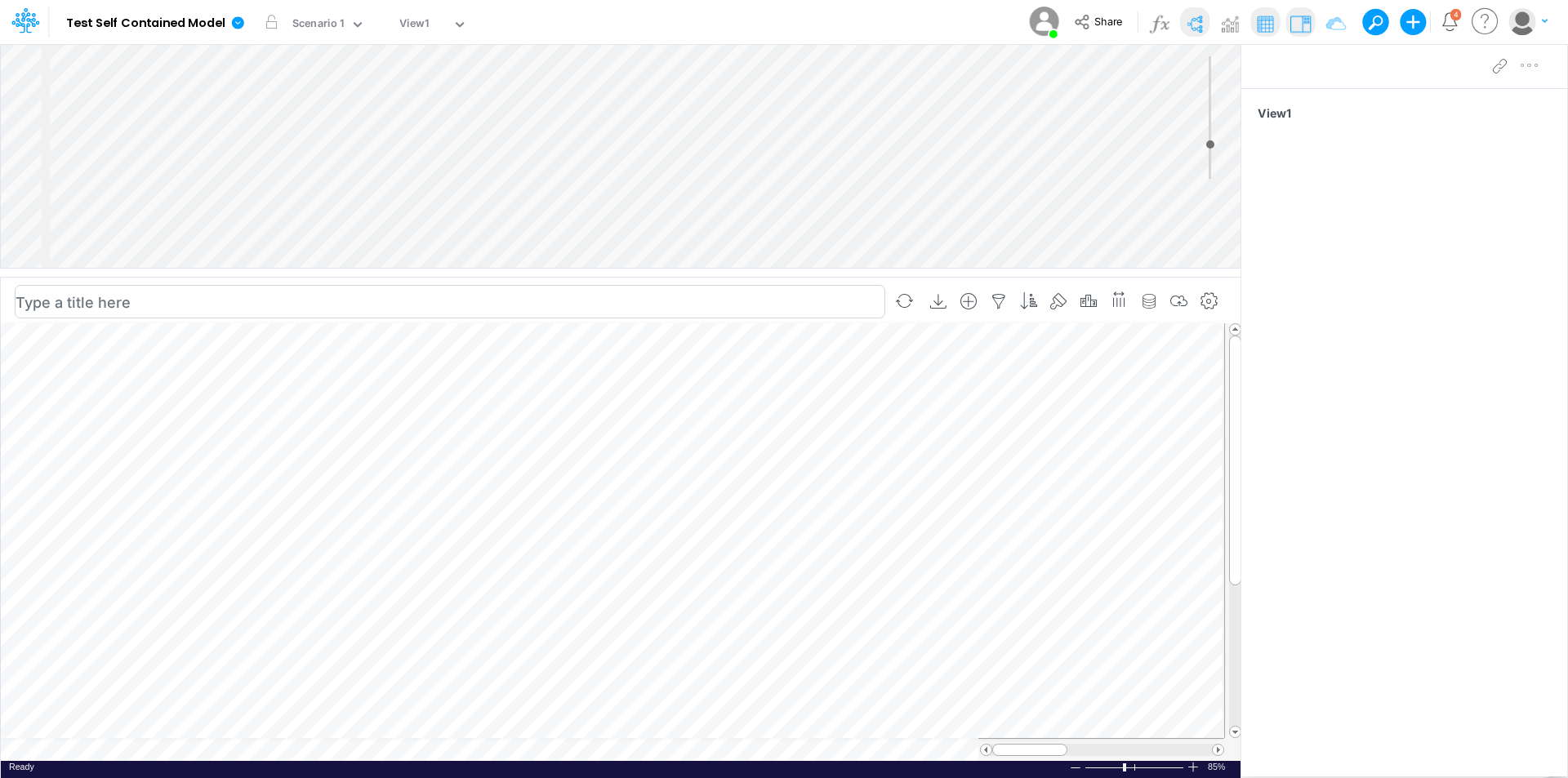
scroll to position [8, 1]
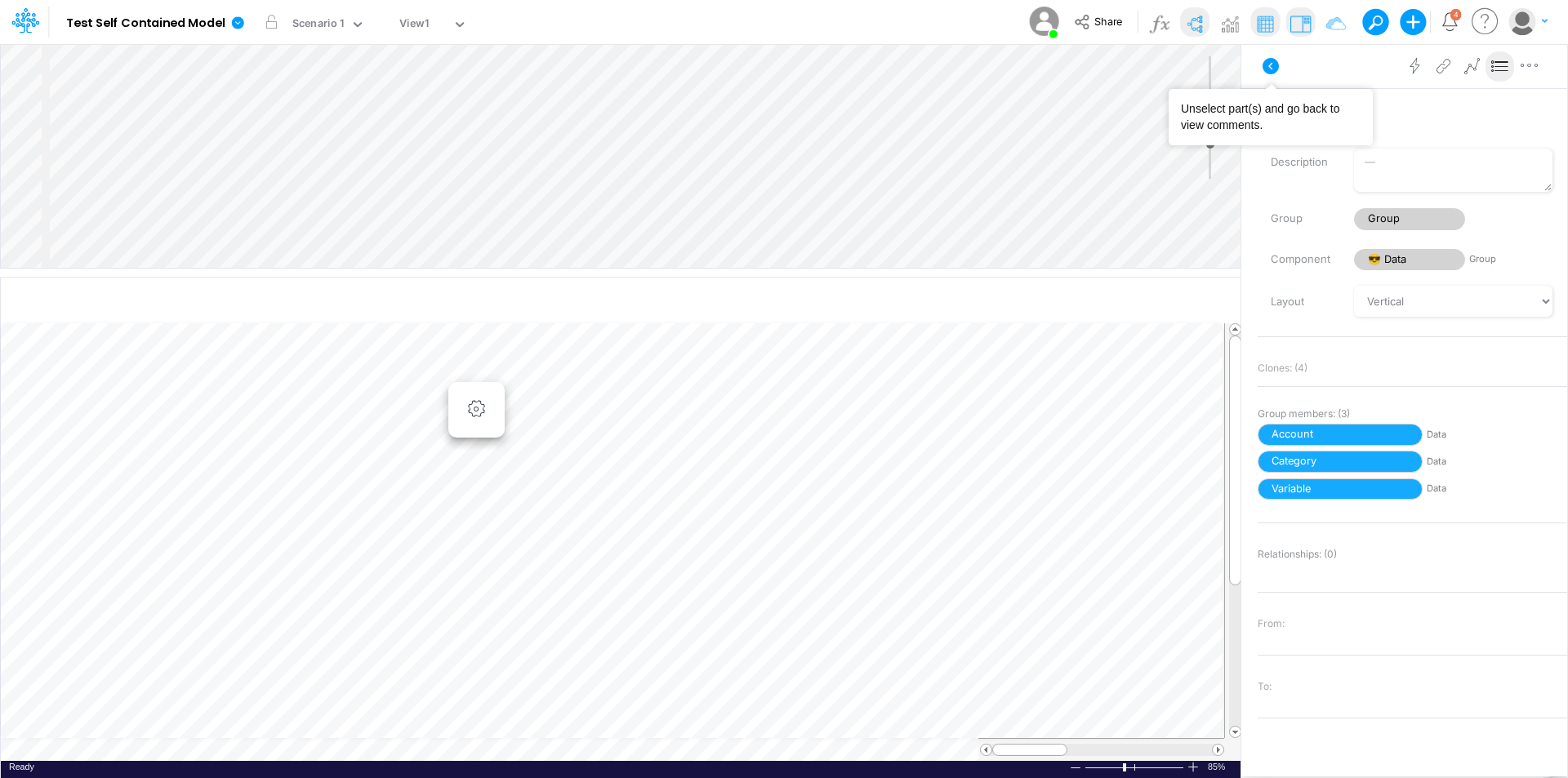
click at [1269, 66] on icon at bounding box center [1270, 66] width 19 height 19
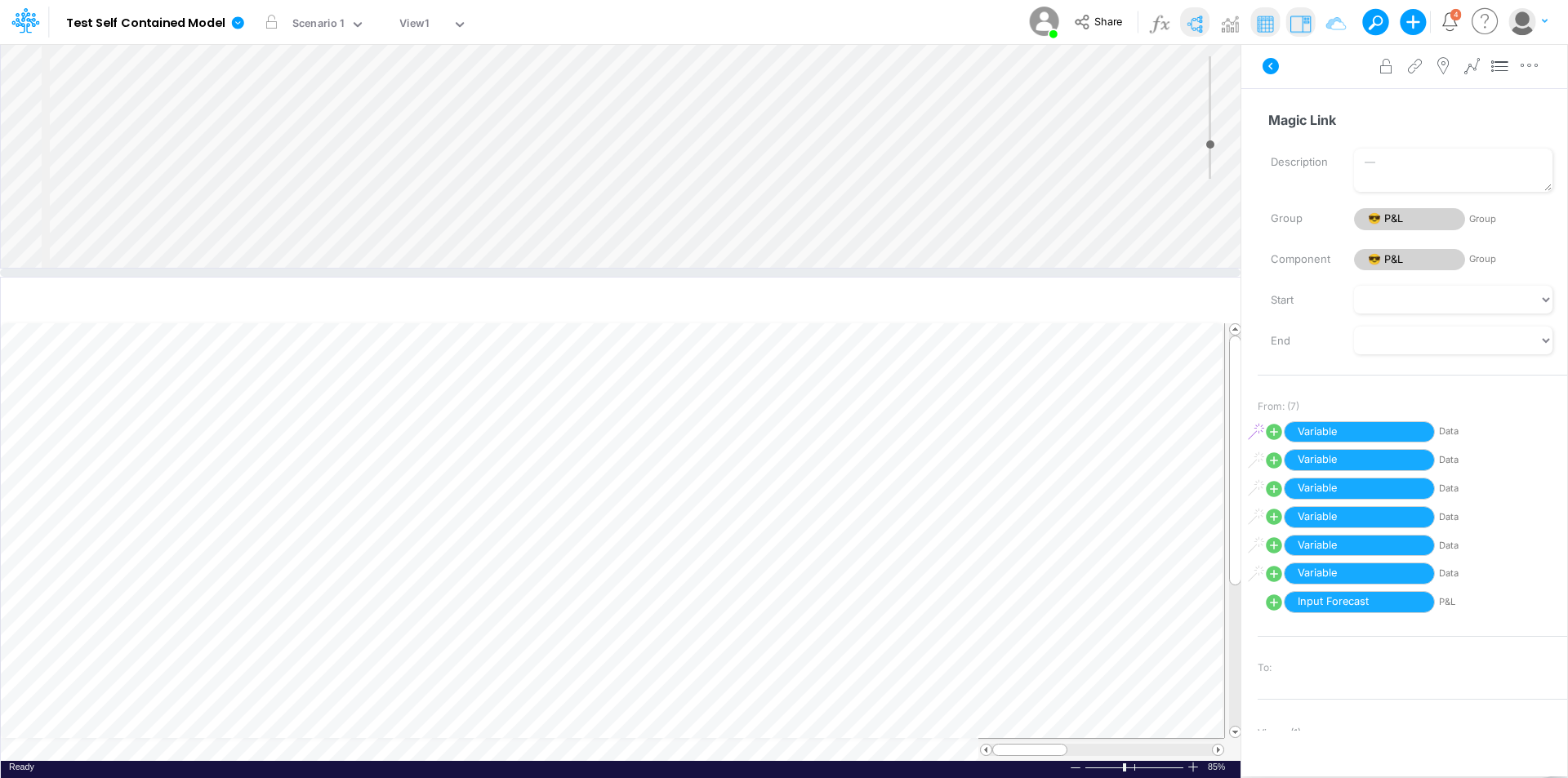
select select "Multiply"
select select "Add"
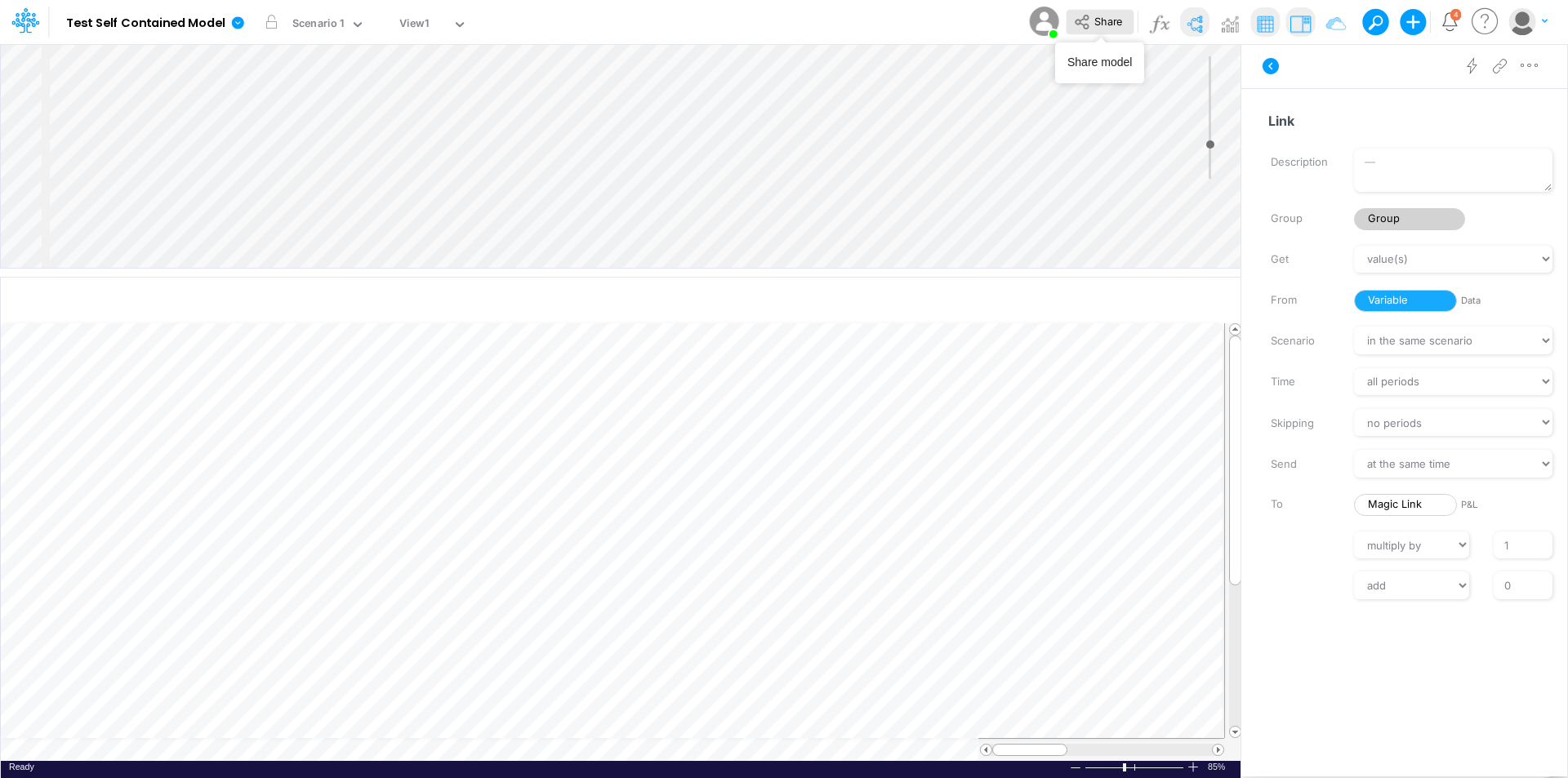
click at [1113, 29] on button "Share" at bounding box center [1100, 23] width 68 height 26
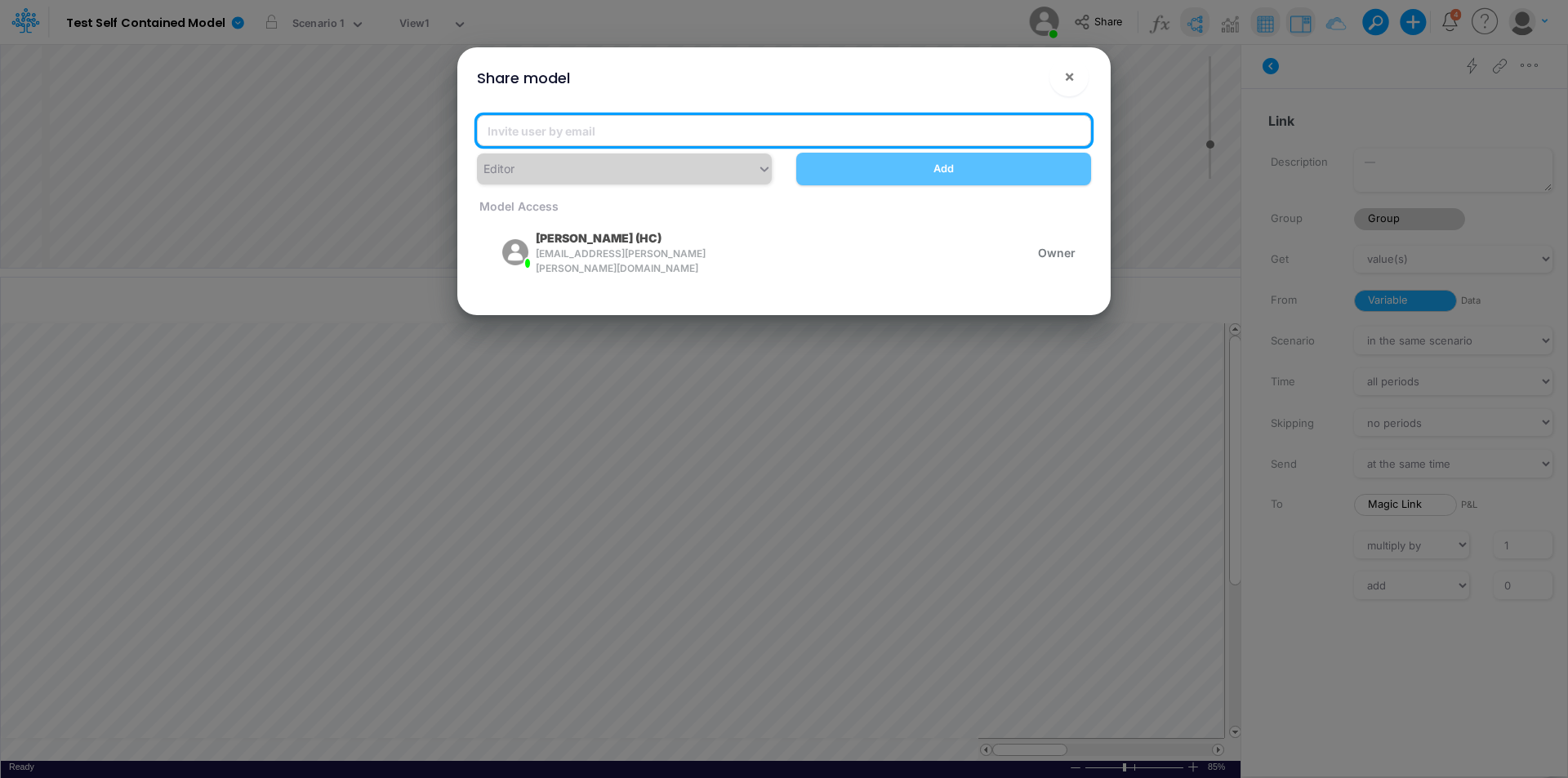
click at [702, 116] on input "email" at bounding box center [784, 131] width 615 height 31
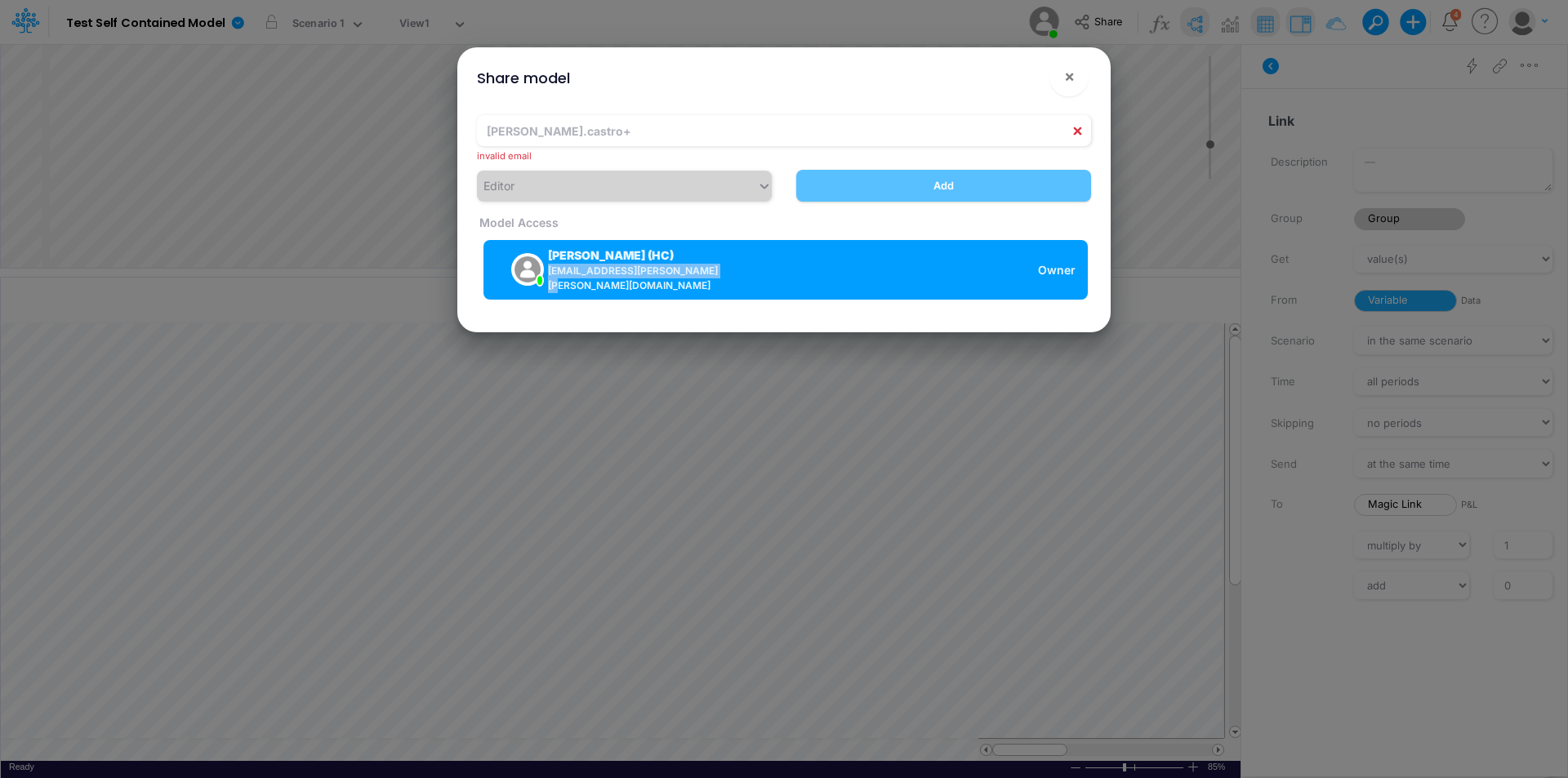
drag, startPoint x: 719, startPoint y: 259, endPoint x: 551, endPoint y: 282, distance: 169.6
click at [551, 282] on div "Leandro Castro (HC) leandro.castro+hc@logica.cloud" at bounding box center [614, 269] width 237 height 47
copy span "leandro.castro+hc@logica.cloud"
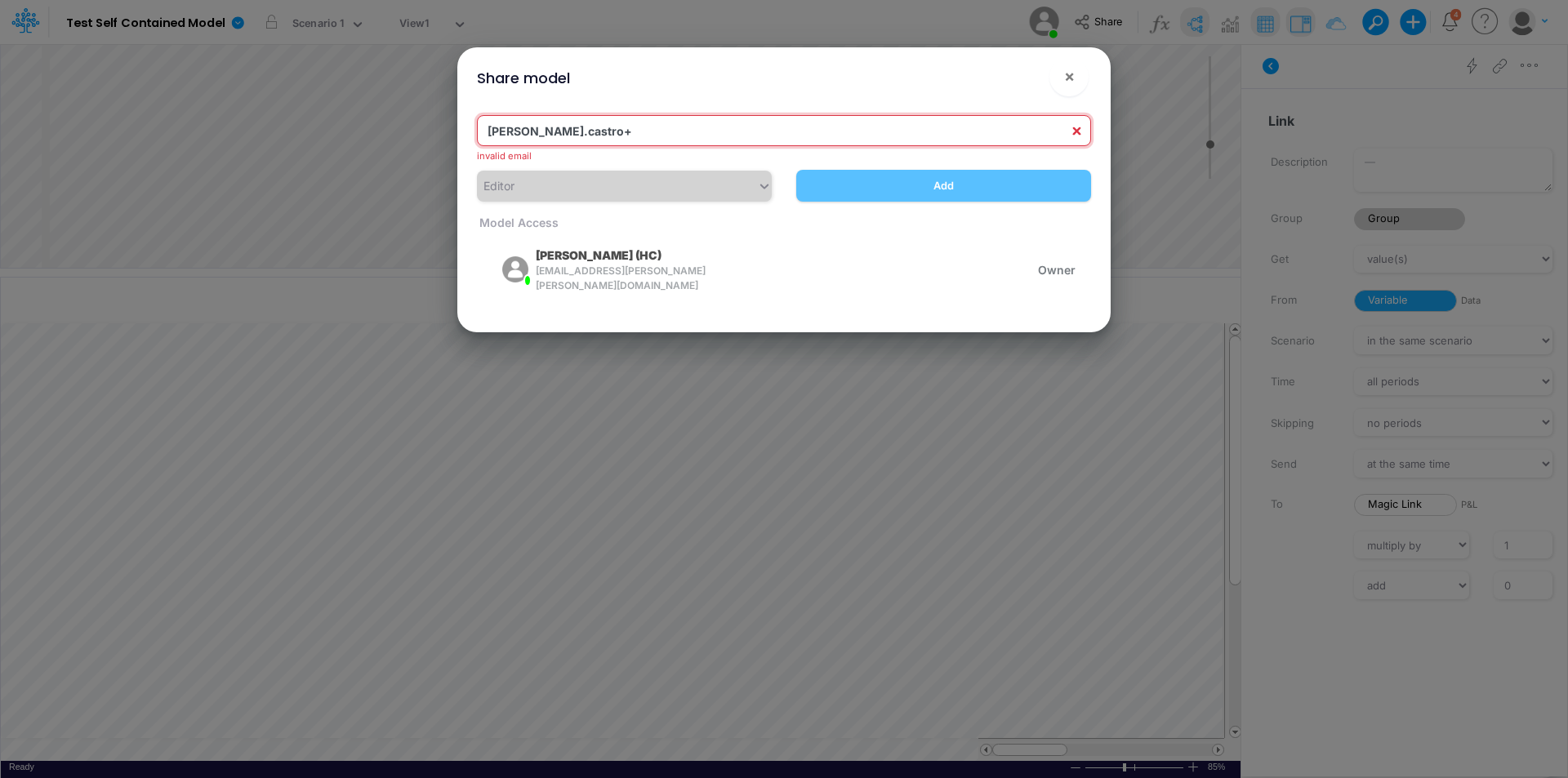
click at [593, 128] on input "carissa.castro+" at bounding box center [784, 131] width 615 height 31
paste input "leandro.castro+hc@logica.cloud"
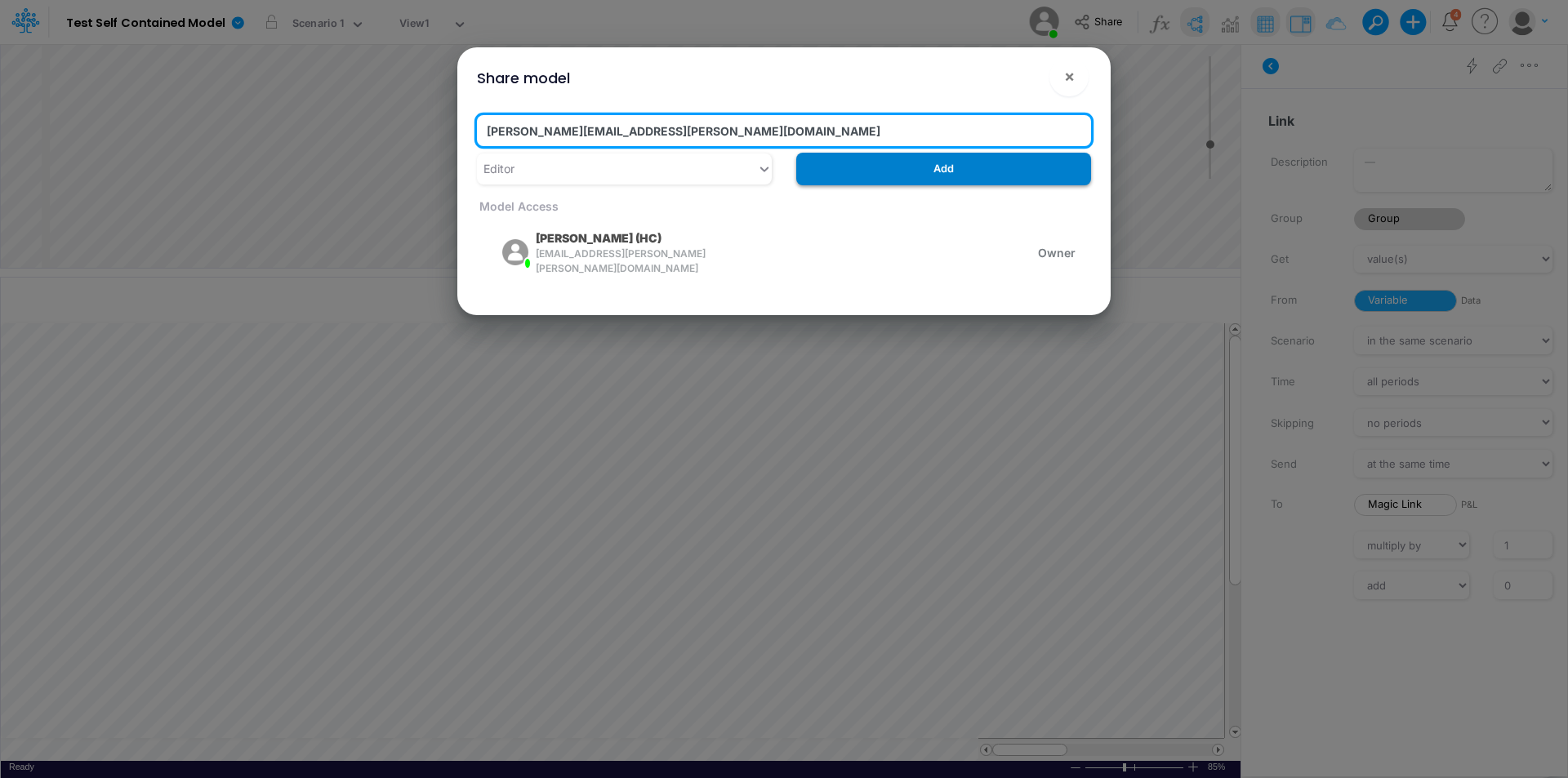
type input "carissa.castro+hc@logica.cloud"
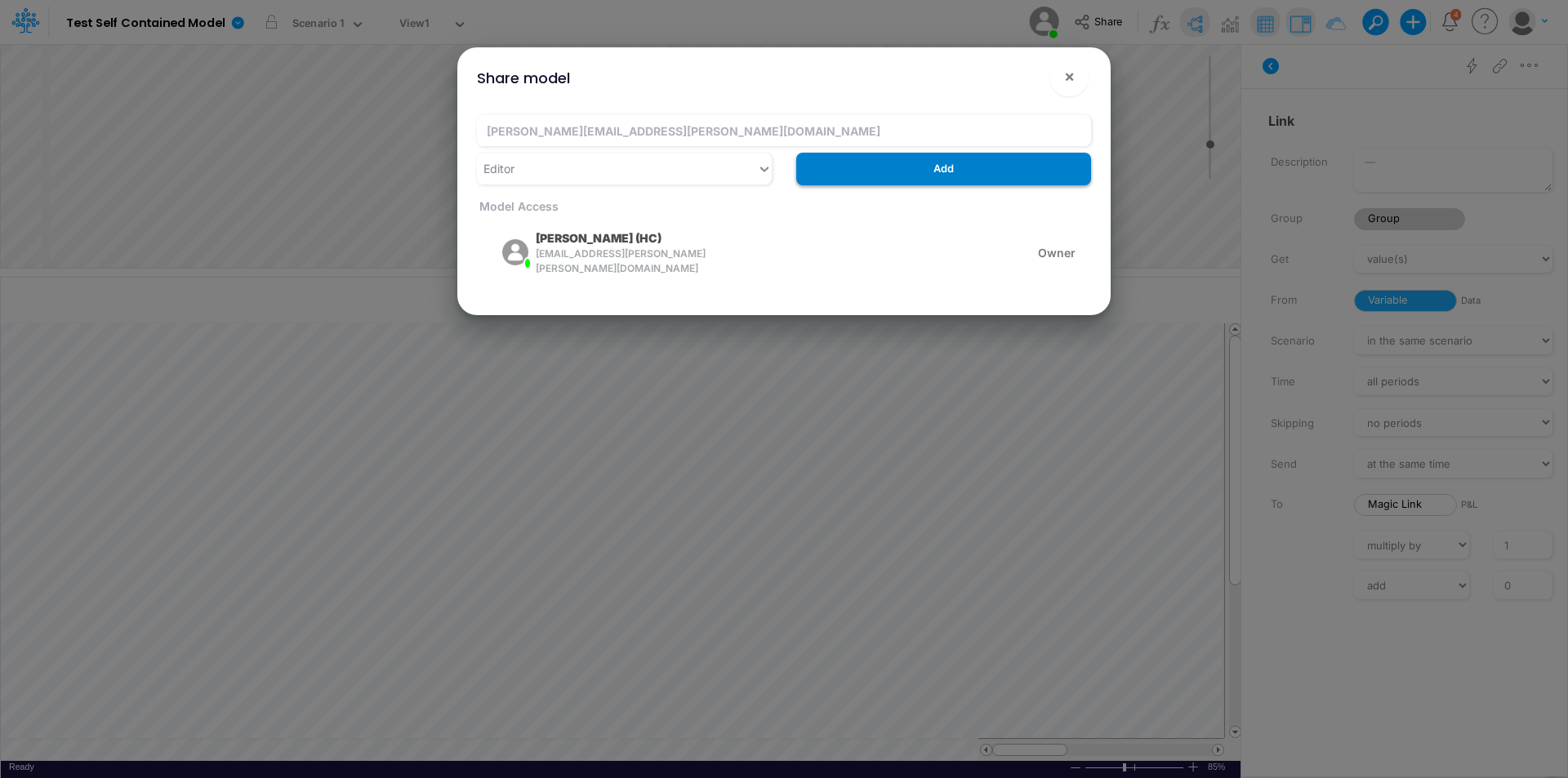
click at [1017, 163] on button "Add" at bounding box center [943, 168] width 295 height 32
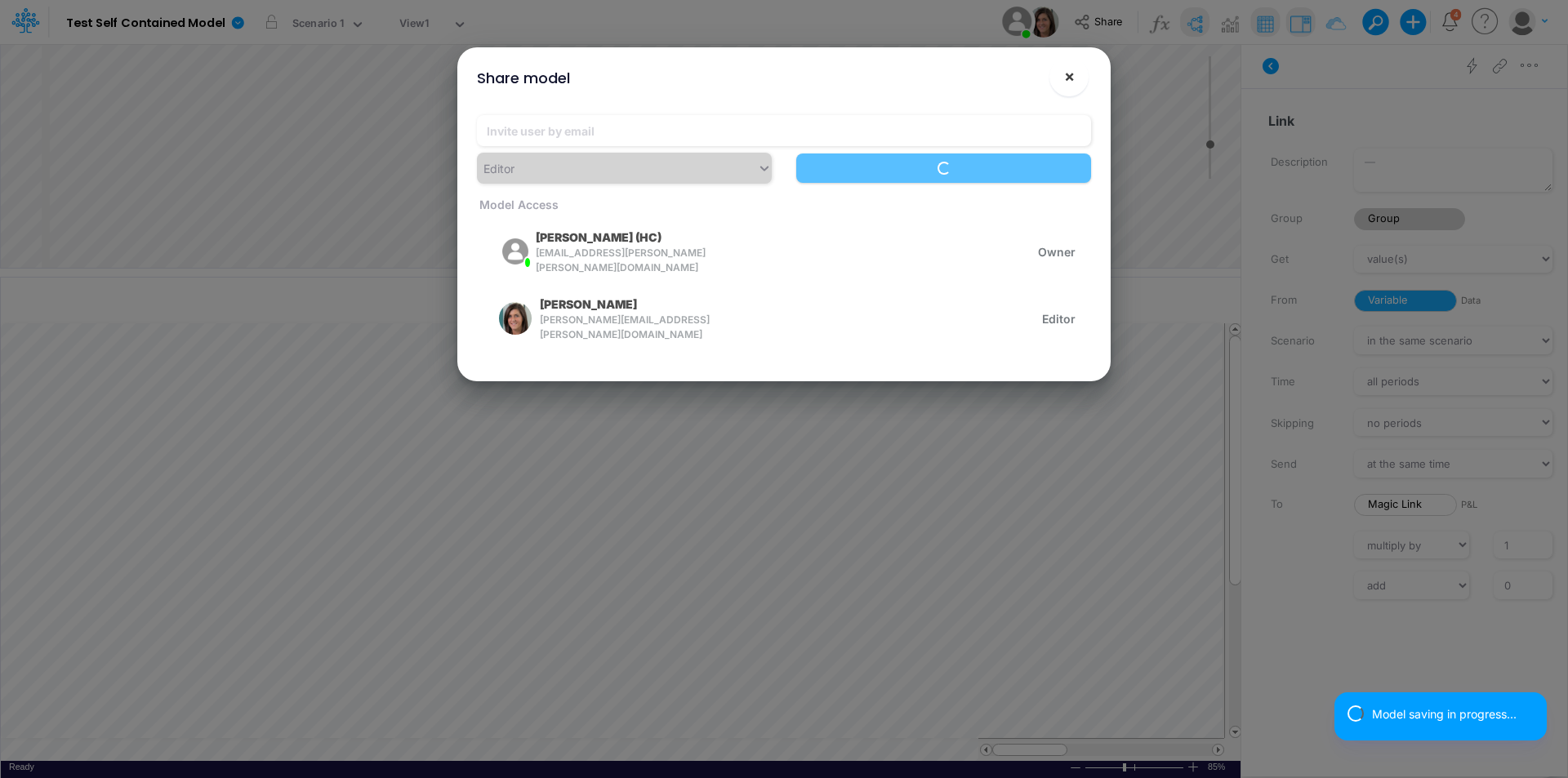
click at [1075, 81] on button "×" at bounding box center [1068, 77] width 39 height 39
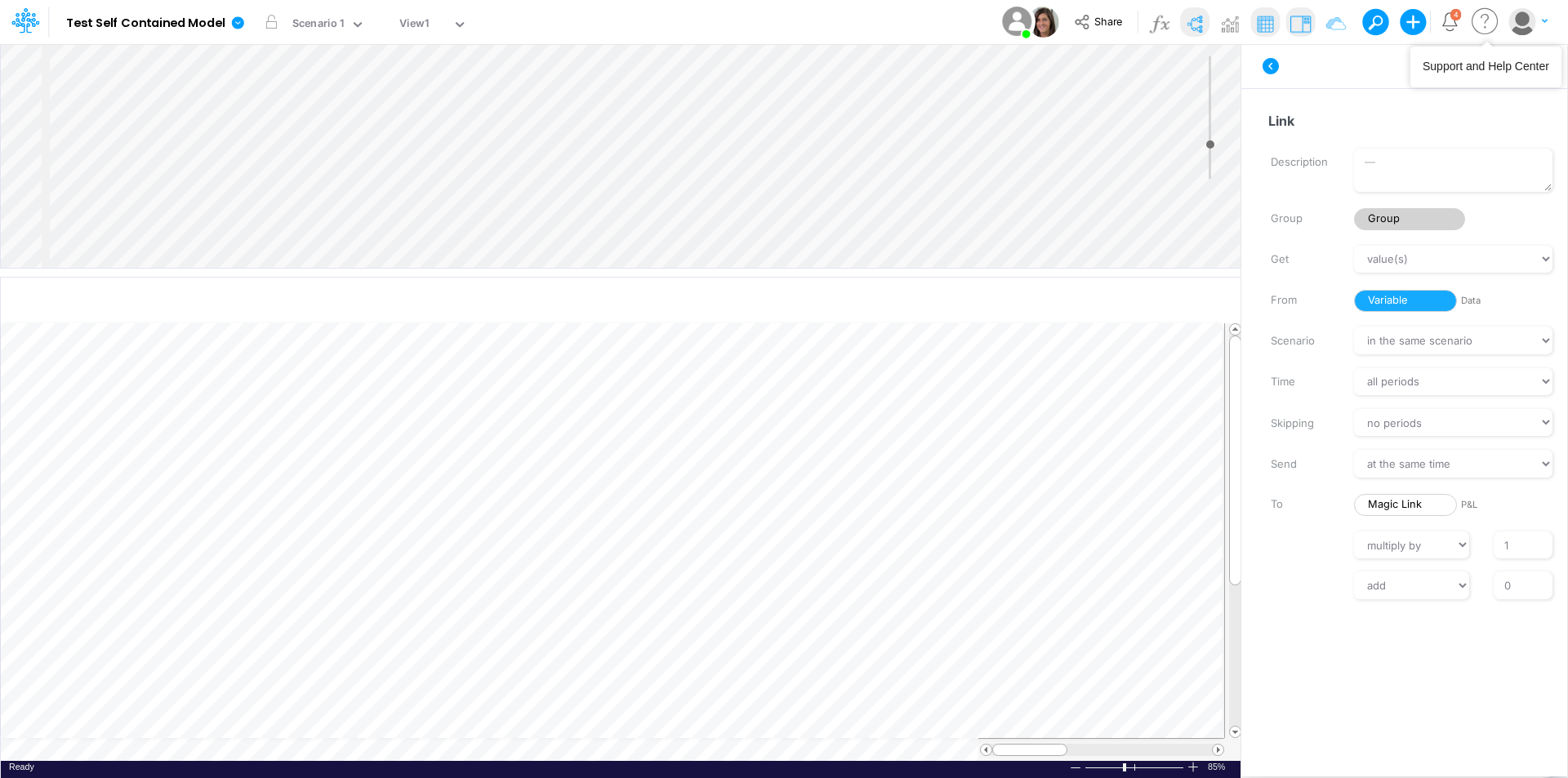
click at [1518, 23] on img "button" at bounding box center [1522, 22] width 27 height 27
click at [1451, 98] on button "Log out" at bounding box center [1460, 96] width 174 height 26
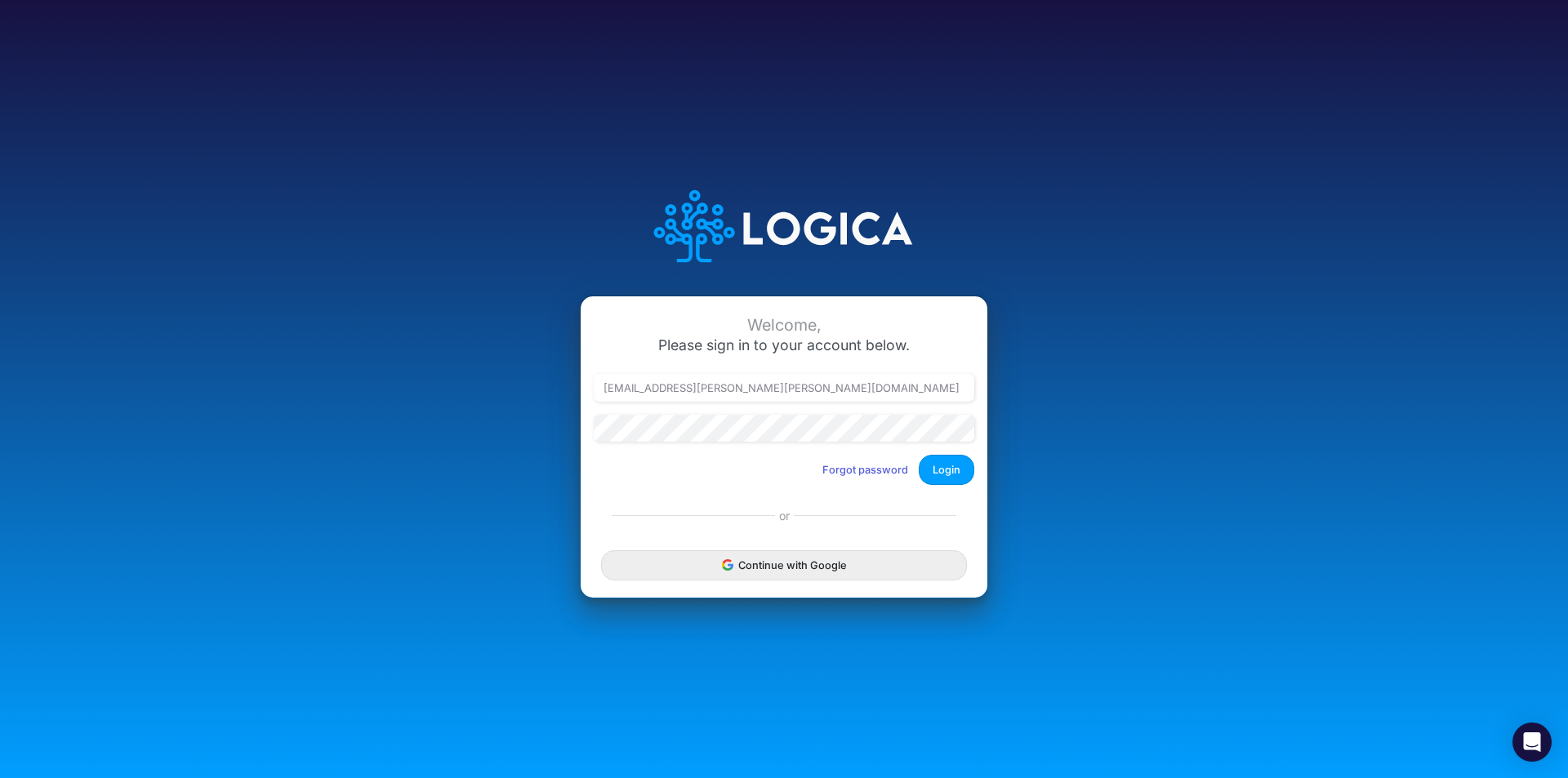
type input "[PERSON_NAME][EMAIL_ADDRESS][DOMAIN_NAME]"
click at [959, 472] on button "Login" at bounding box center [946, 469] width 56 height 30
